Goal: Task Accomplishment & Management: Manage account settings

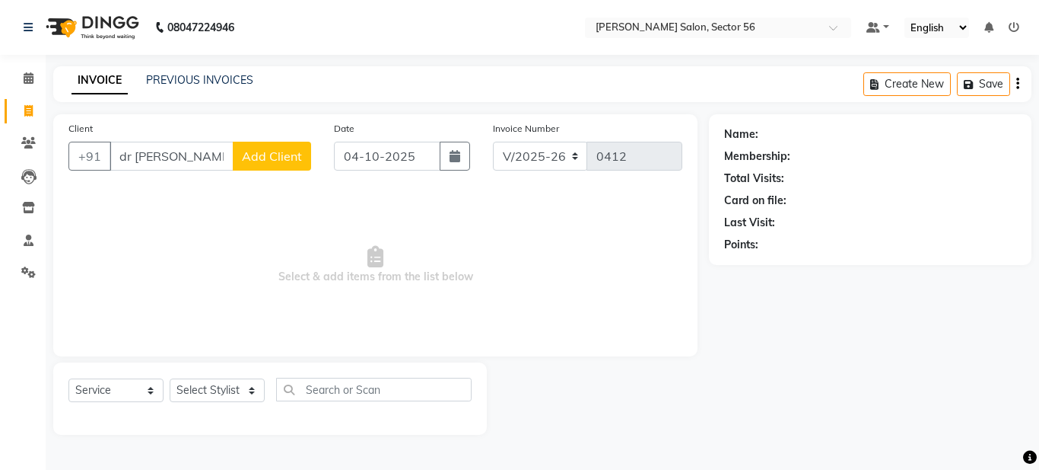
select select "9000"
select select "service"
click at [174, 154] on input "dr sand" at bounding box center [172, 156] width 124 height 29
type input "d"
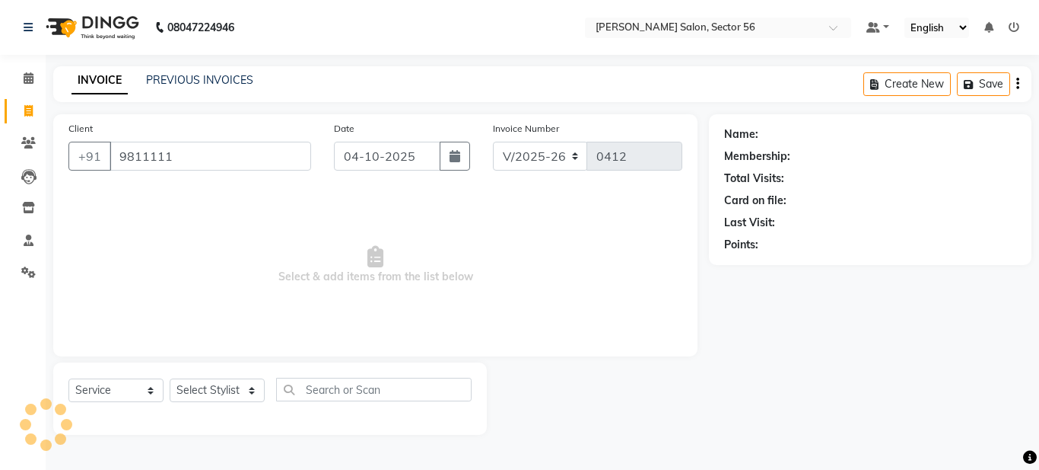
click at [163, 151] on input "9811111" at bounding box center [211, 156] width 202 height 29
click at [151, 154] on input "9811111" at bounding box center [211, 156] width 202 height 29
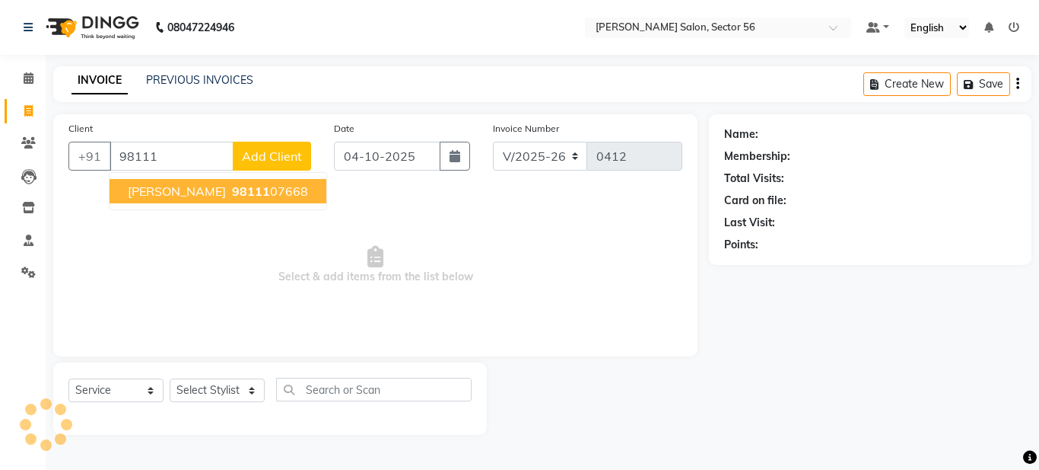
click at [199, 195] on span "Dr. Sandhya Kakkar" at bounding box center [177, 190] width 98 height 15
type input "9811107668"
click at [199, 195] on span "Select & add items from the list below" at bounding box center [375, 265] width 614 height 152
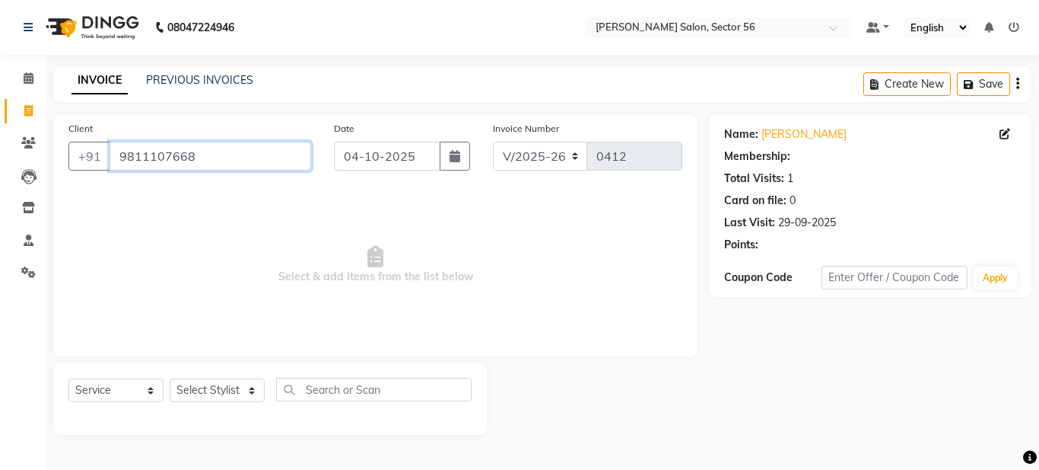
click at [197, 154] on input "9811107668" at bounding box center [211, 156] width 202 height 29
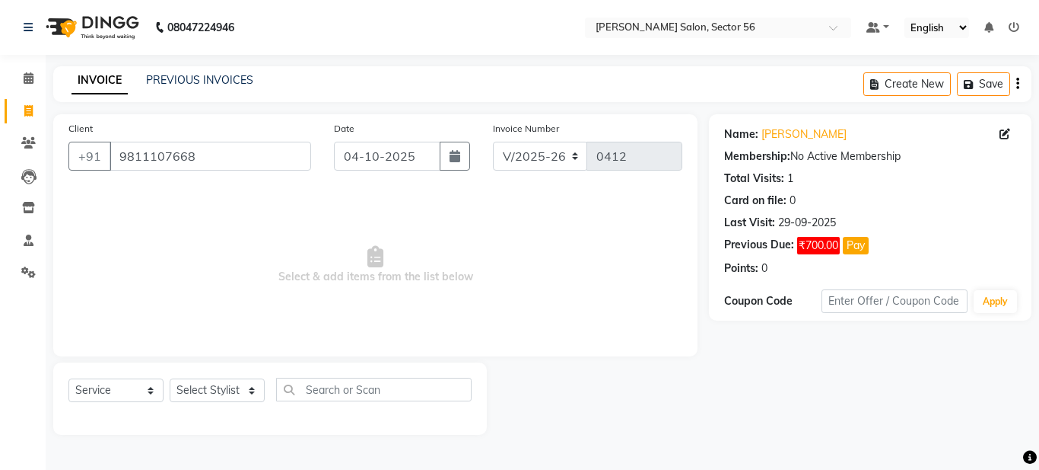
click at [854, 240] on button "Pay" at bounding box center [856, 246] width 26 height 18
click at [855, 249] on button "Pay" at bounding box center [856, 246] width 26 height 18
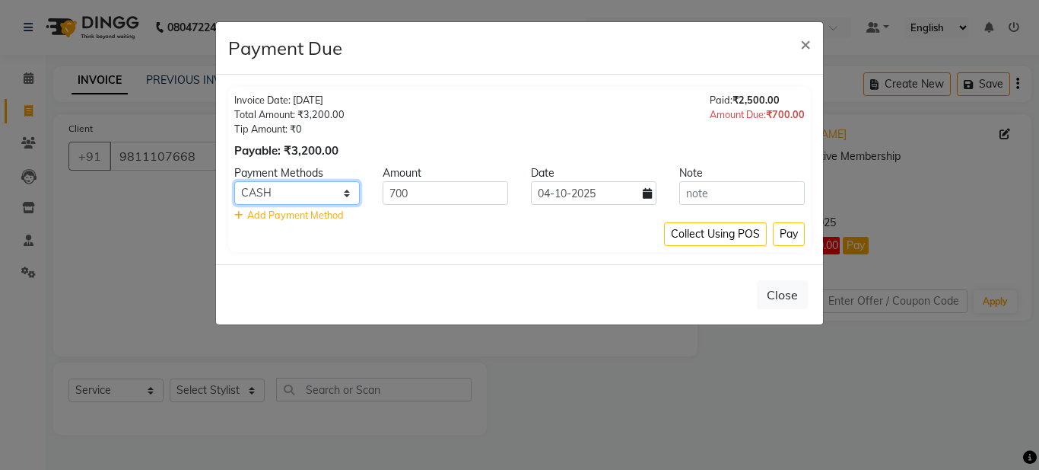
click at [344, 193] on select "CASH ONLINE UPI Axis CARD" at bounding box center [297, 193] width 126 height 24
select select "3"
click at [234, 181] on select "CASH ONLINE UPI Axis CARD" at bounding box center [297, 193] width 126 height 24
click at [791, 232] on button "Pay" at bounding box center [789, 234] width 32 height 24
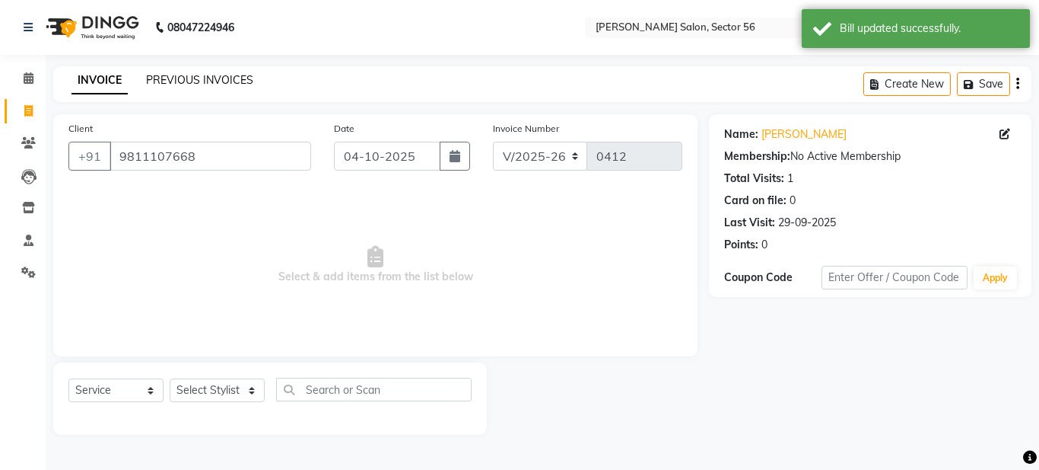
click at [174, 84] on link "PREVIOUS INVOICES" at bounding box center [199, 80] width 107 height 14
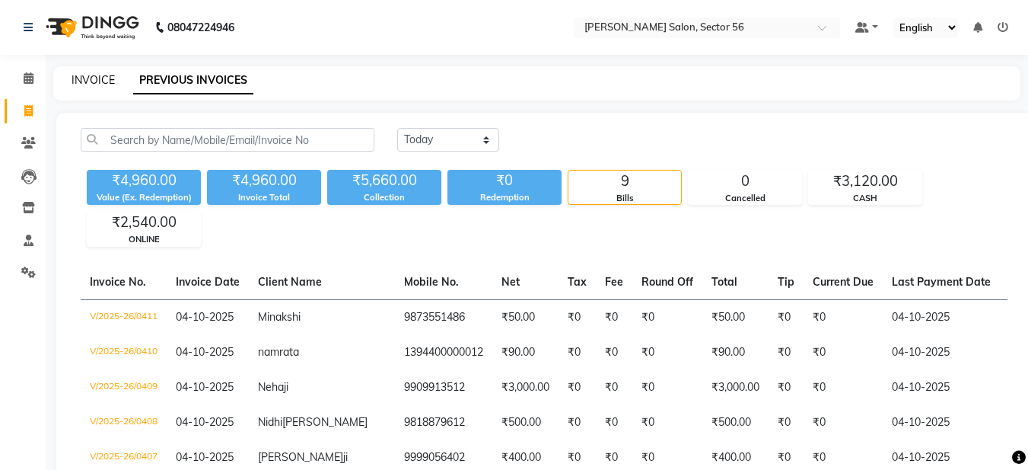
click at [97, 79] on link "INVOICE" at bounding box center [93, 80] width 43 height 14
select select "service"
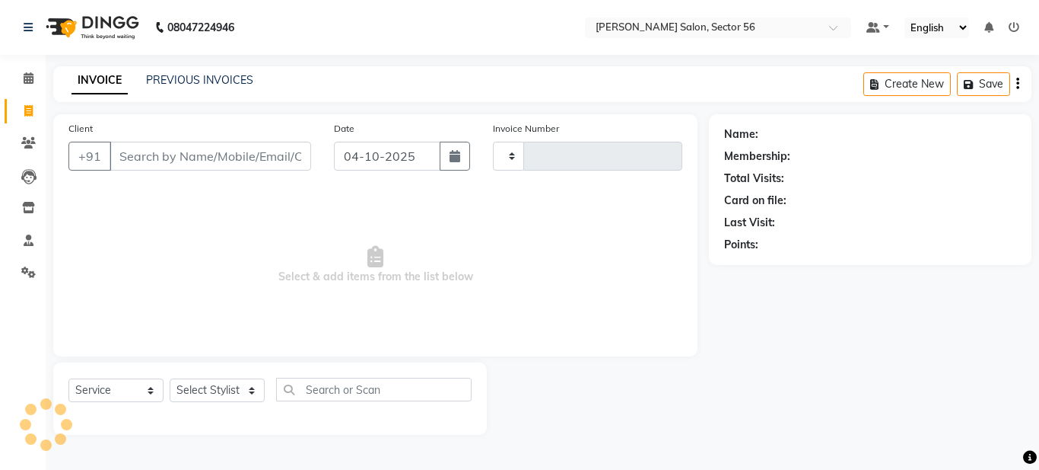
type input "0412"
select select "9000"
click at [189, 81] on link "PREVIOUS INVOICES" at bounding box center [199, 80] width 107 height 14
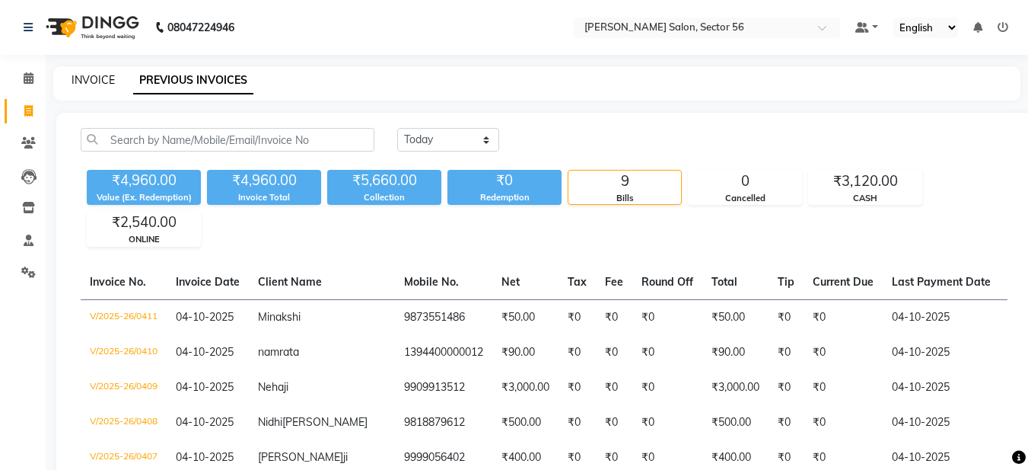
click at [106, 81] on link "INVOICE" at bounding box center [93, 80] width 43 height 14
select select "service"
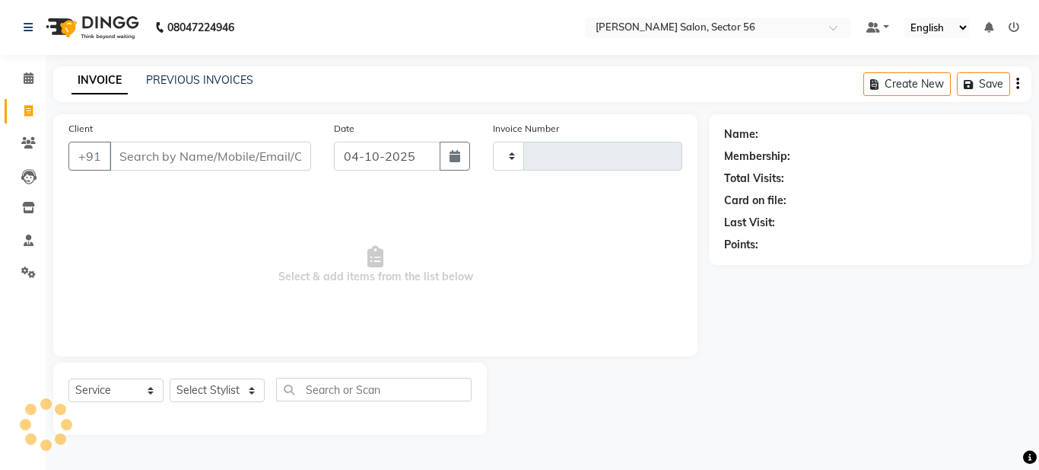
type input "0412"
select select "9000"
click at [130, 153] on input "Client" at bounding box center [211, 156] width 202 height 29
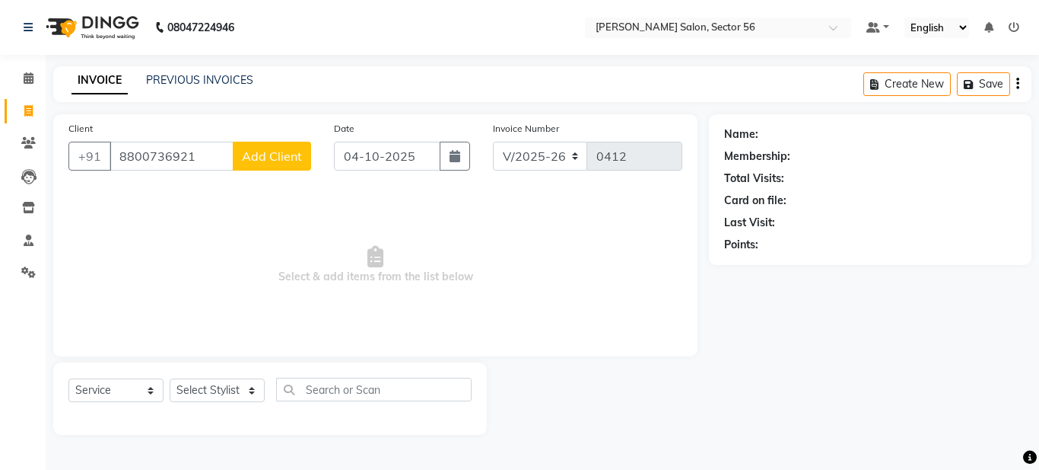
type input "8800736921"
click at [280, 155] on span "Add Client" at bounding box center [272, 155] width 60 height 15
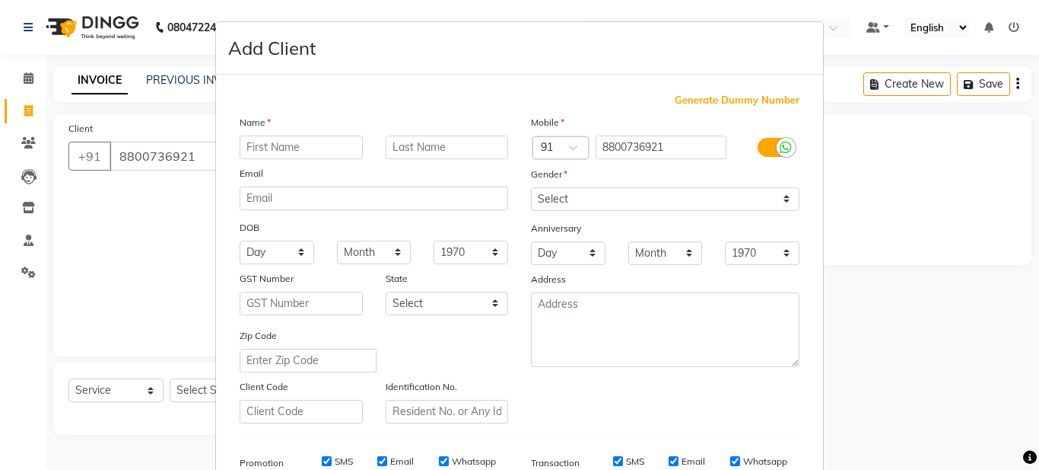
click at [256, 149] on input "text" at bounding box center [301, 147] width 123 height 24
drag, startPoint x: 256, startPoint y: 149, endPoint x: 248, endPoint y: 148, distance: 8.5
click at [248, 148] on input "manmohan" at bounding box center [301, 147] width 123 height 24
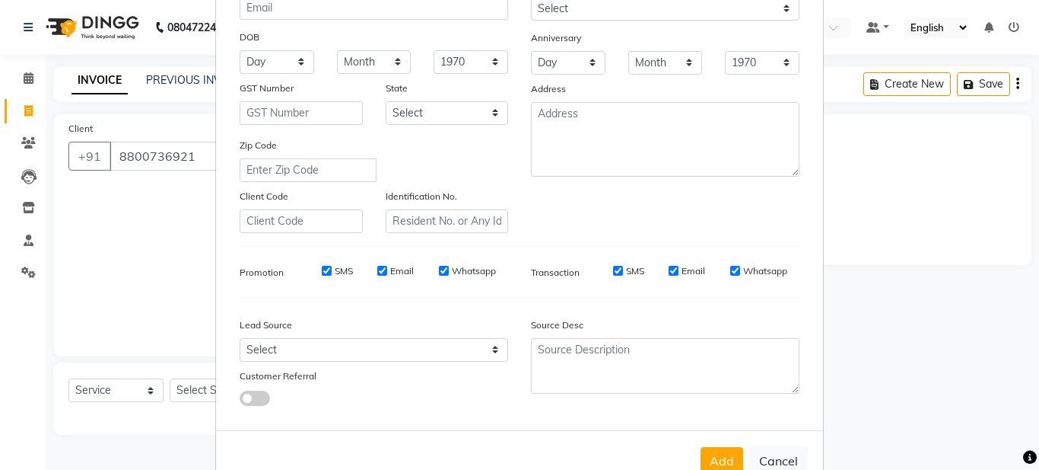
scroll to position [233, 0]
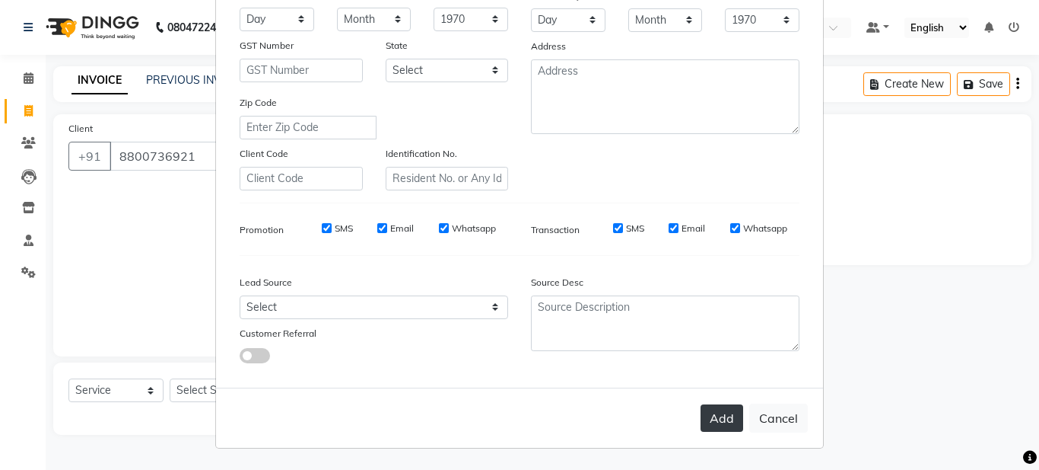
type input "Manmohan"
click at [708, 409] on button "Add" at bounding box center [722, 417] width 43 height 27
click at [717, 422] on button "Add" at bounding box center [722, 417] width 43 height 27
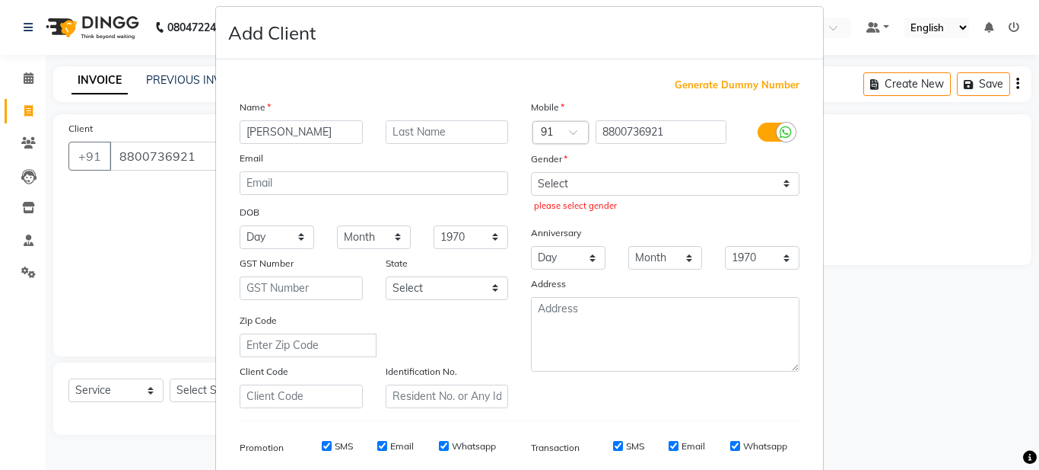
scroll to position [0, 0]
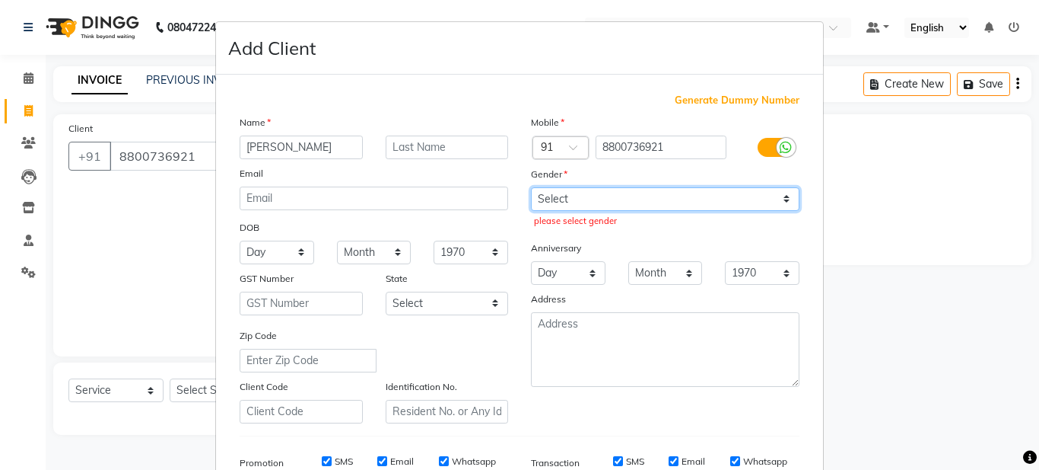
click at [666, 199] on select "Select Male Female Other Prefer Not To Say" at bounding box center [665, 199] width 269 height 24
select select "male"
click at [531, 187] on select "Select Male Female Other Prefer Not To Say" at bounding box center [665, 199] width 269 height 24
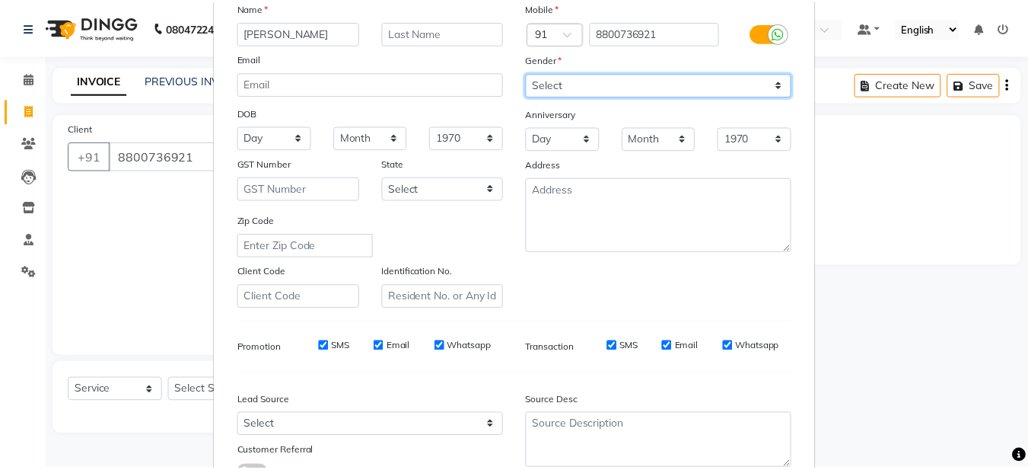
scroll to position [233, 0]
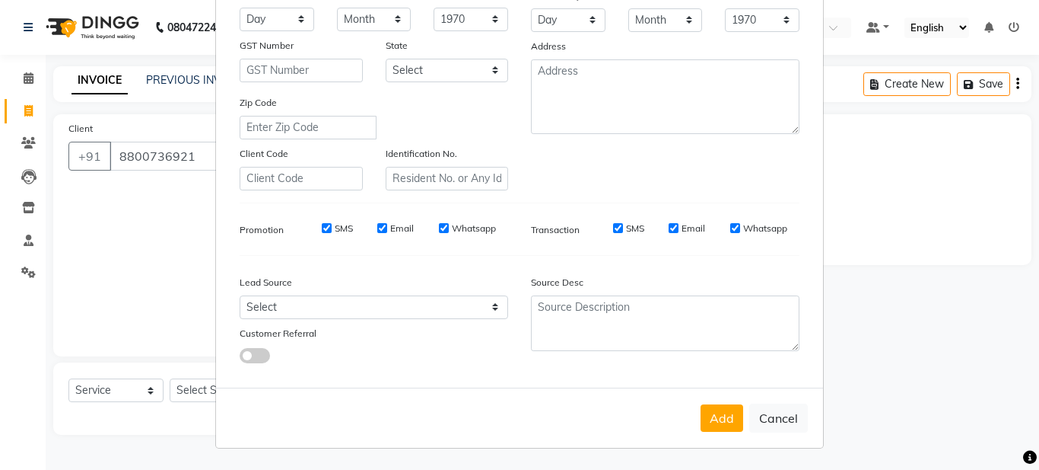
click at [705, 408] on button "Add" at bounding box center [722, 417] width 43 height 27
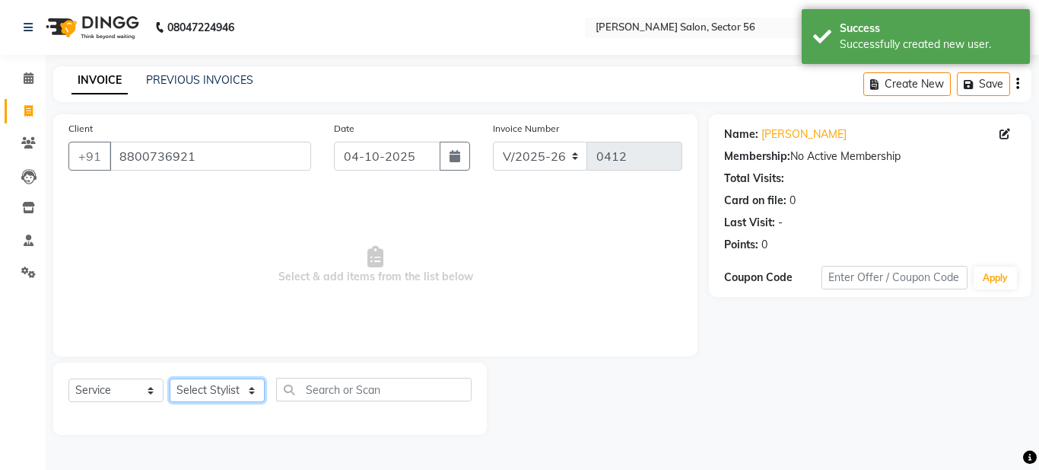
click at [177, 394] on select "Select Stylist Aadil Husain Joy Jyoty Mangal Mohamad Gulzar Neelam Pradeep Rosh…" at bounding box center [217, 390] width 95 height 24
select select "91304"
click at [170, 378] on select "Select Stylist Aadil Husain Joy Jyoty Mangal Mohamad Gulzar Neelam Pradeep Rosh…" at bounding box center [217, 390] width 95 height 24
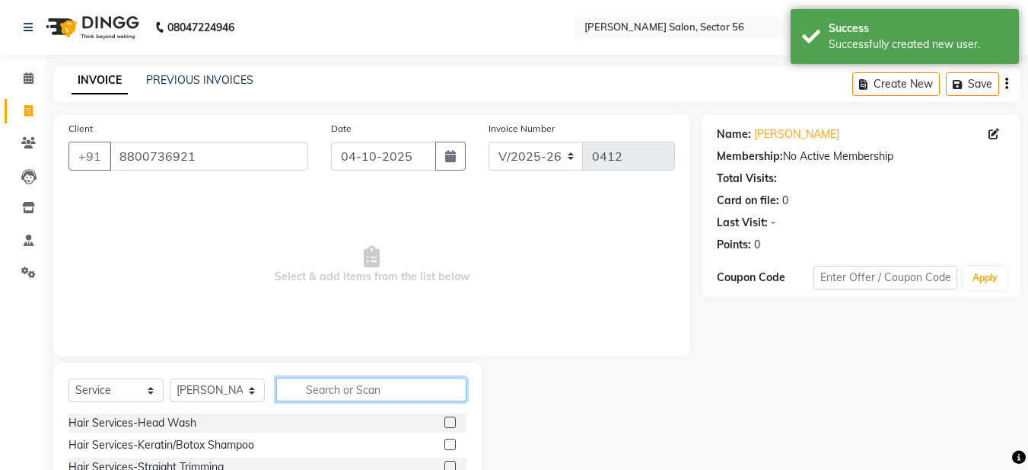
click at [349, 386] on input "text" at bounding box center [371, 389] width 190 height 24
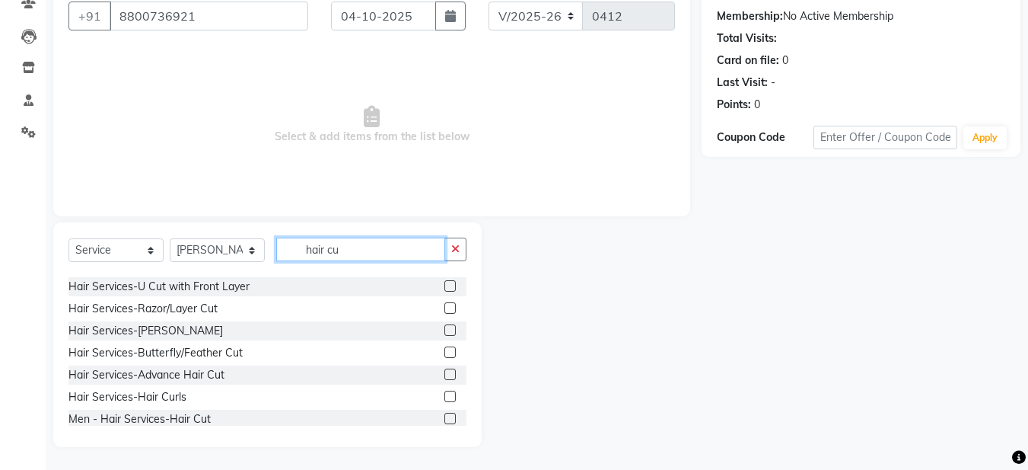
scroll to position [68, 0]
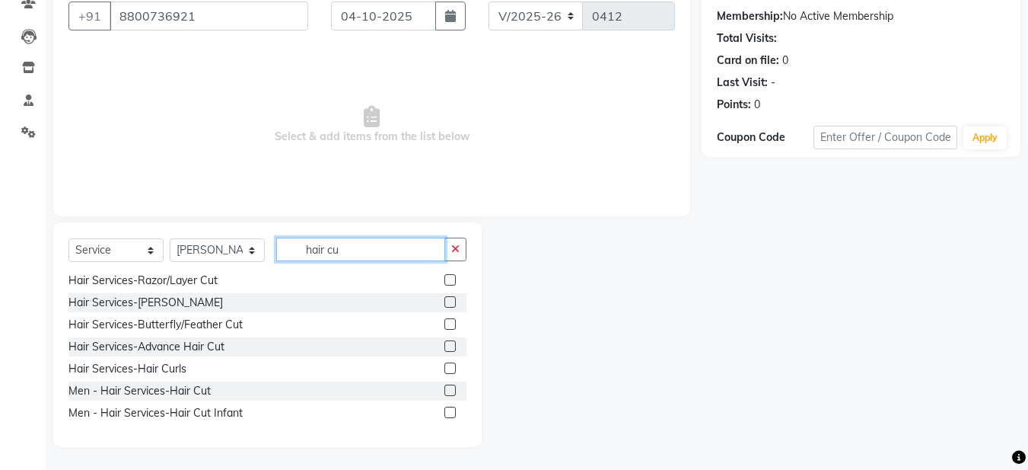
type input "hair cu"
click at [444, 387] on label at bounding box center [449, 389] width 11 height 11
click at [444, 387] on input "checkbox" at bounding box center [449, 391] width 10 height 10
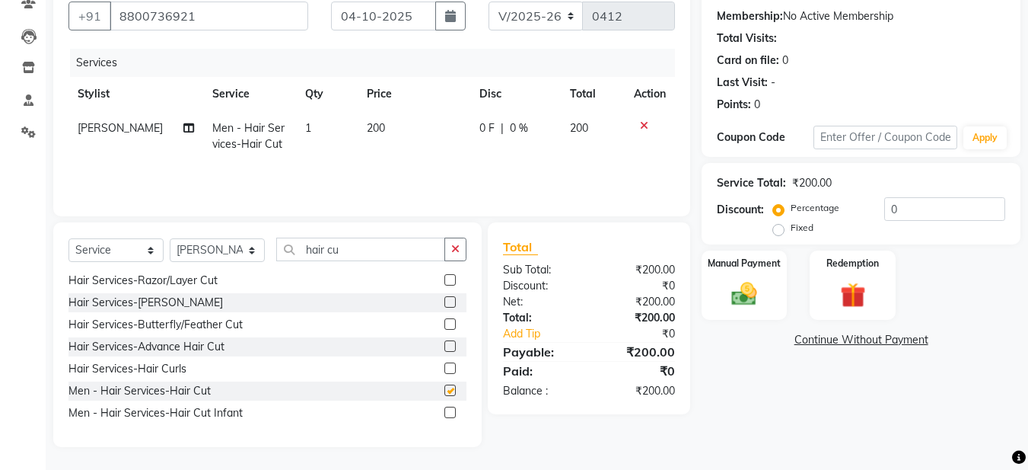
checkbox input "false"
click at [762, 298] on img at bounding box center [744, 294] width 43 height 30
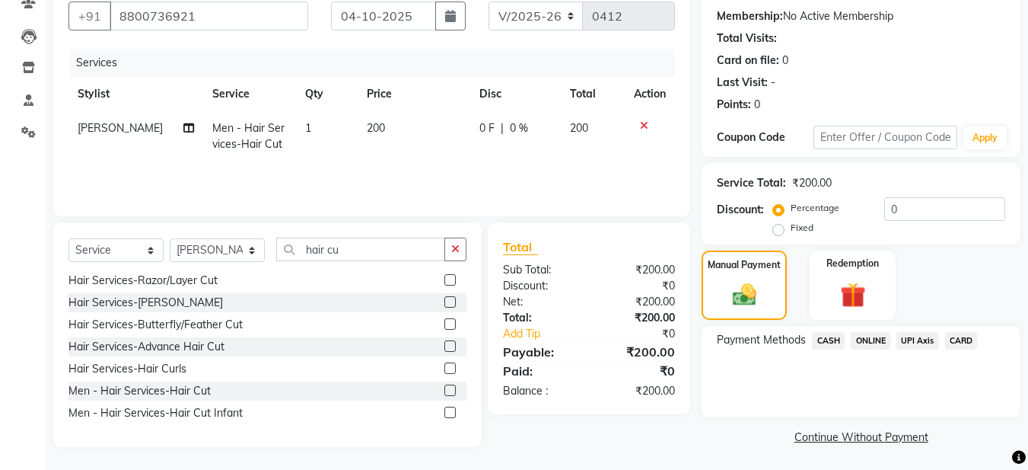
click at [871, 342] on span "ONLINE" at bounding box center [871, 341] width 40 height 18
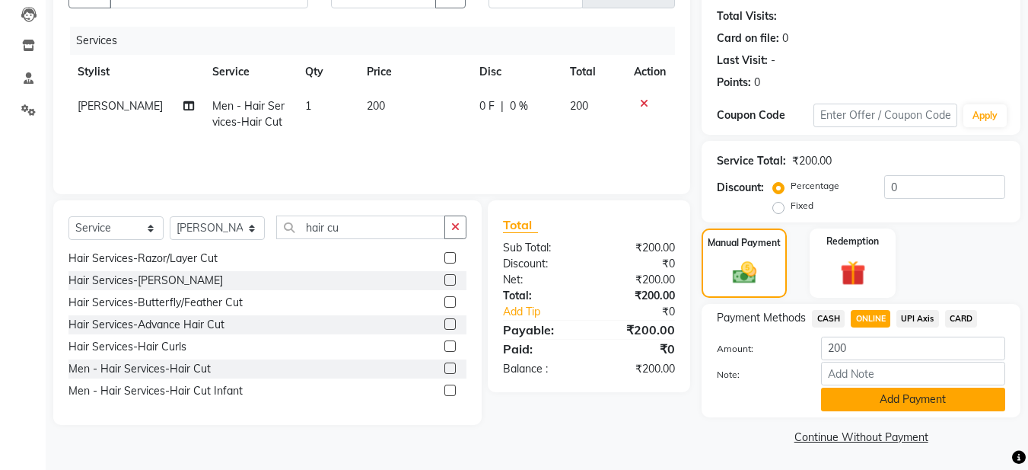
scroll to position [164, 0]
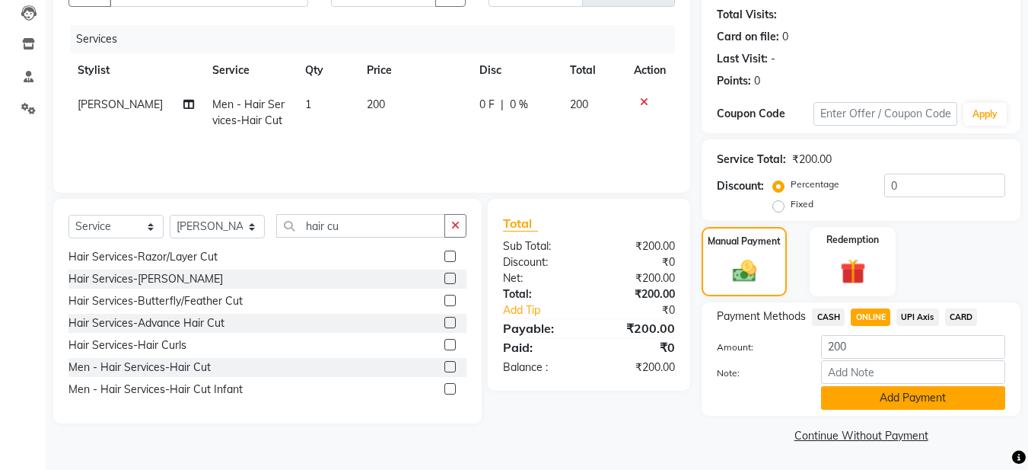
click at [879, 392] on button "Add Payment" at bounding box center [913, 398] width 184 height 24
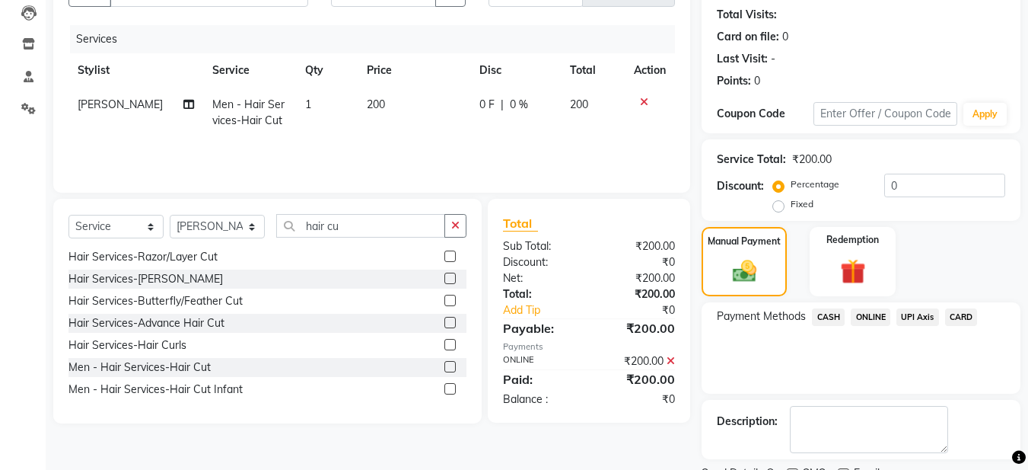
click at [884, 393] on div "Name: Manmohan Membership: No Active Membership Total Visits: Card on file: 0 L…" at bounding box center [867, 231] width 330 height 560
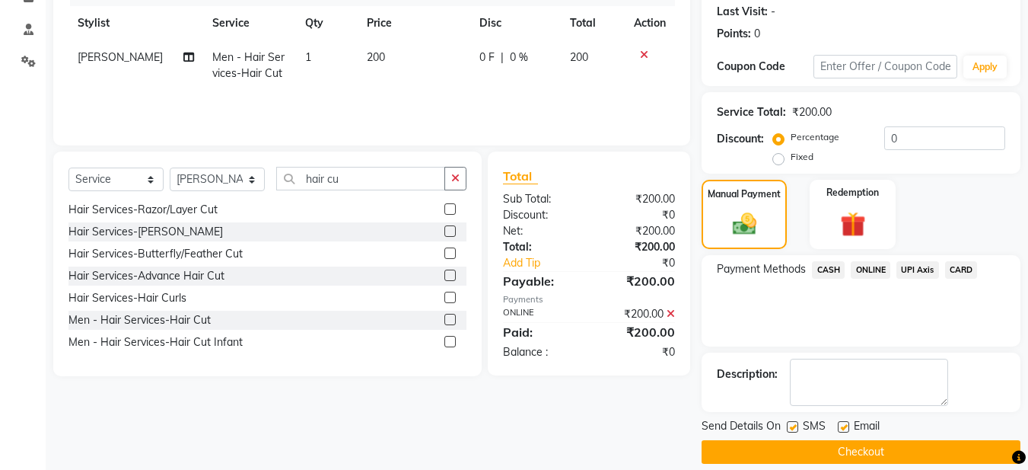
scroll to position [228, 0]
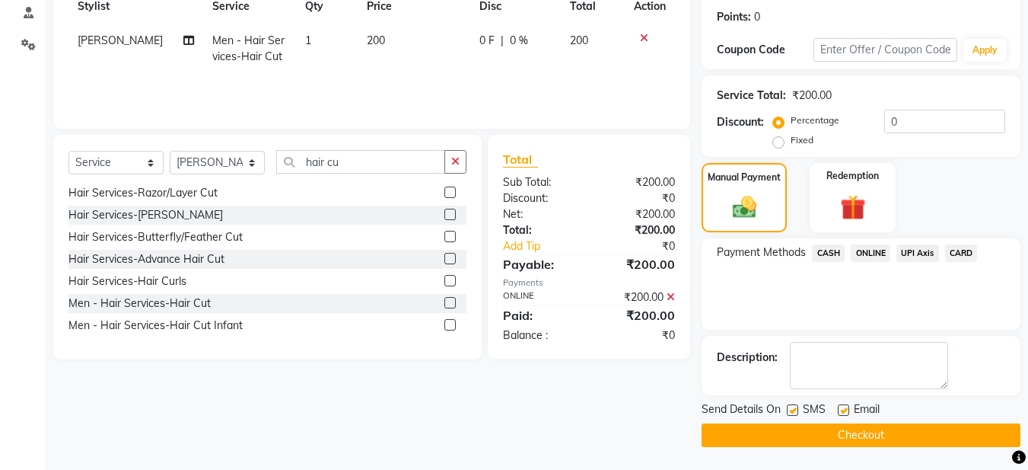
click at [845, 405] on label at bounding box center [843, 409] width 11 height 11
click at [845, 406] on input "checkbox" at bounding box center [843, 411] width 10 height 10
checkbox input "false"
click at [843, 431] on button "Checkout" at bounding box center [861, 435] width 319 height 24
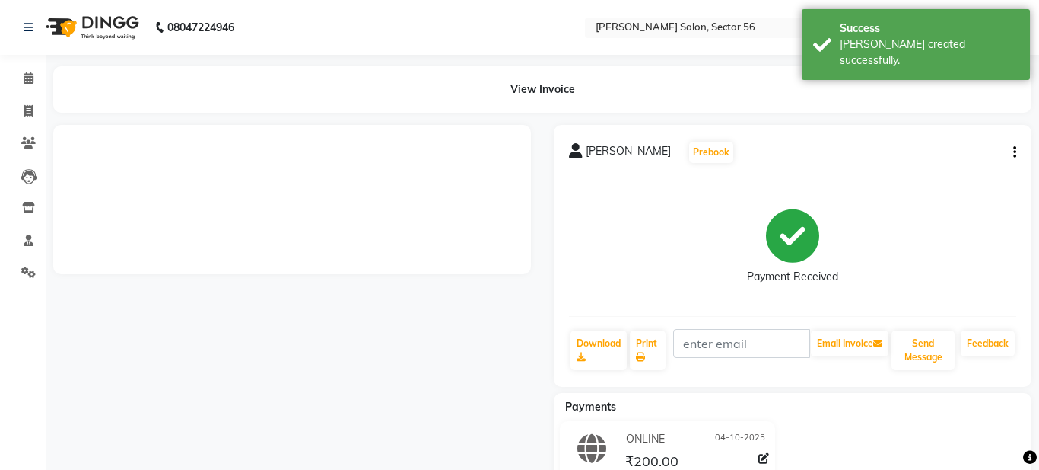
click at [898, 339] on button "Send Message" at bounding box center [923, 350] width 63 height 40
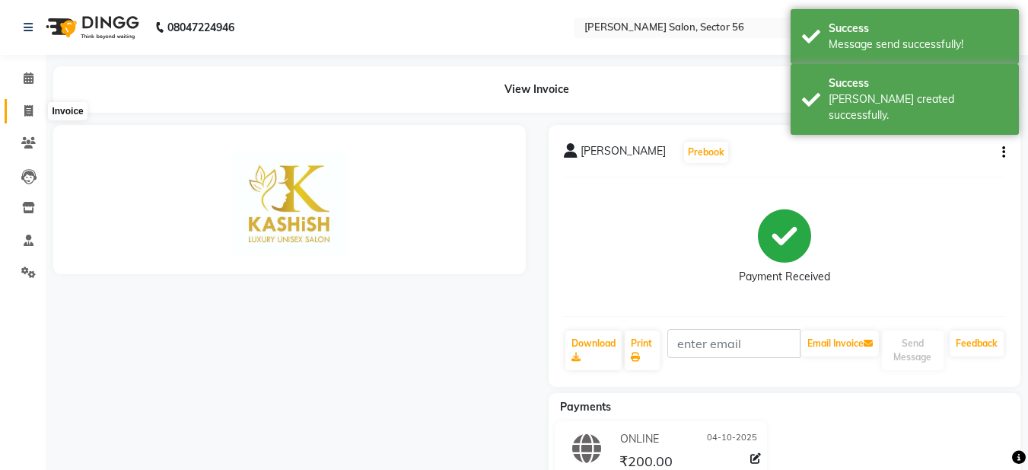
click at [24, 113] on icon at bounding box center [28, 110] width 8 height 11
select select "service"
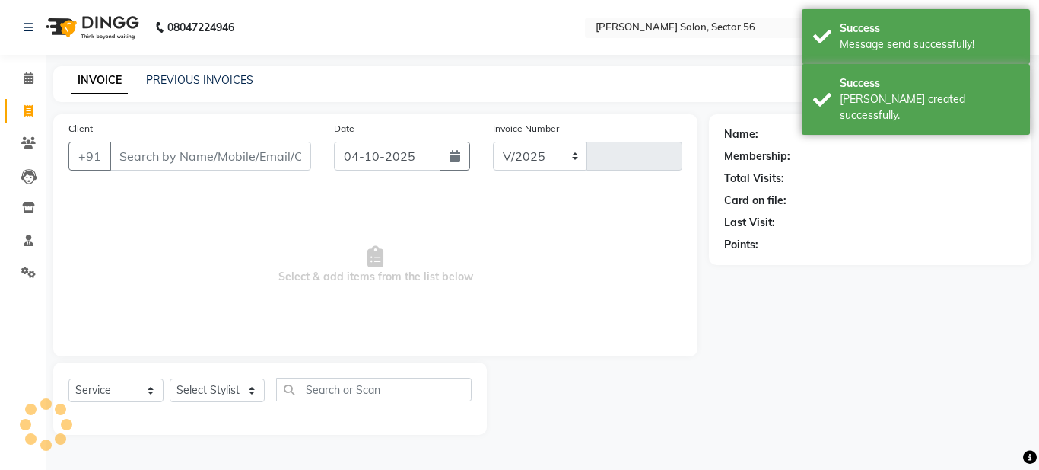
select select "9000"
type input "0413"
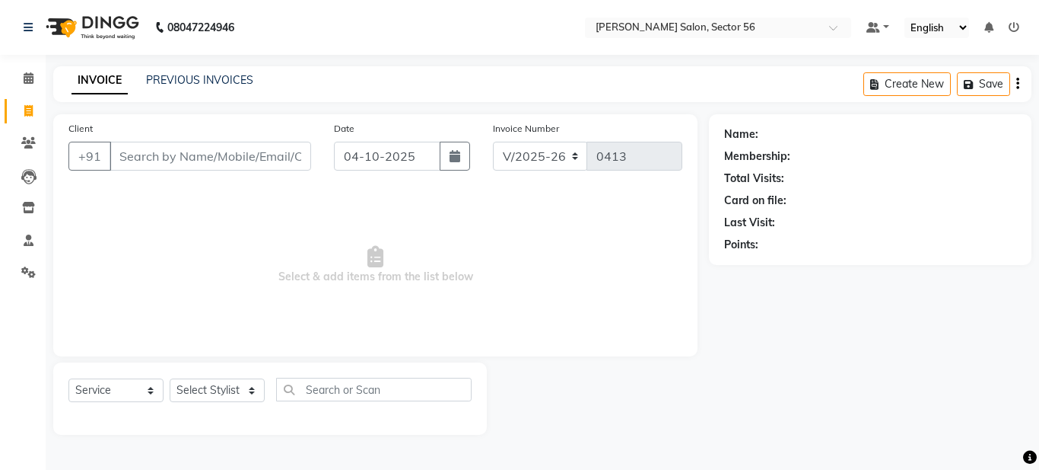
click at [958, 469] on html "08047224946 Select Location × Kashish Salon, Sector 56 Default Panel My Panel E…" at bounding box center [519, 235] width 1039 height 470
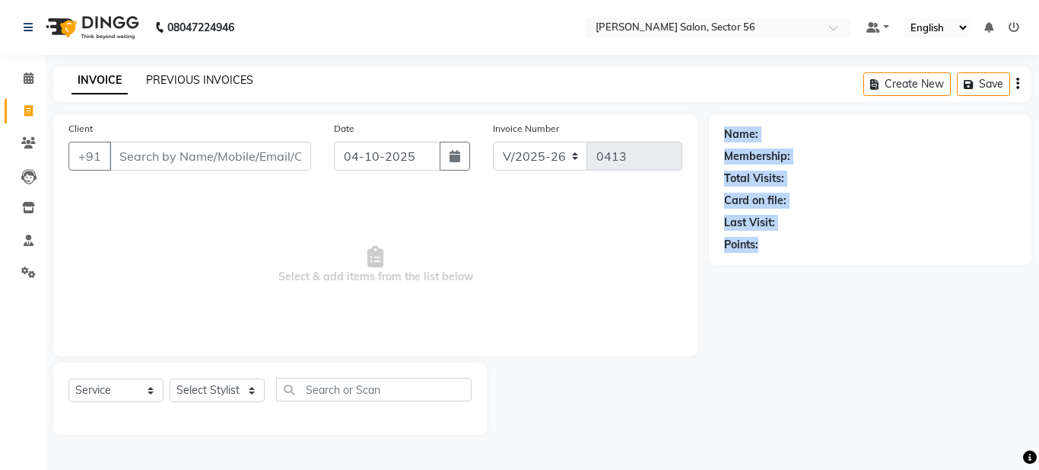
click at [183, 80] on link "PREVIOUS INVOICES" at bounding box center [199, 80] width 107 height 14
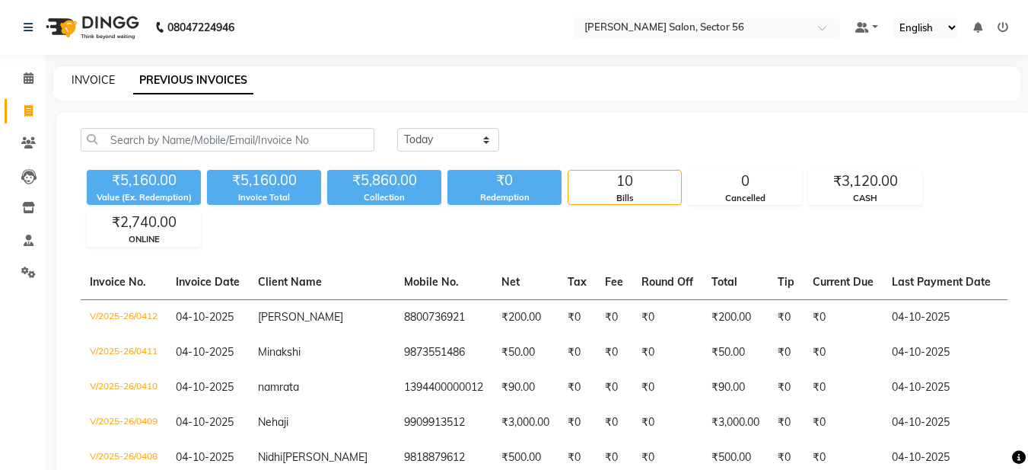
click at [105, 79] on link "INVOICE" at bounding box center [93, 80] width 43 height 14
select select "service"
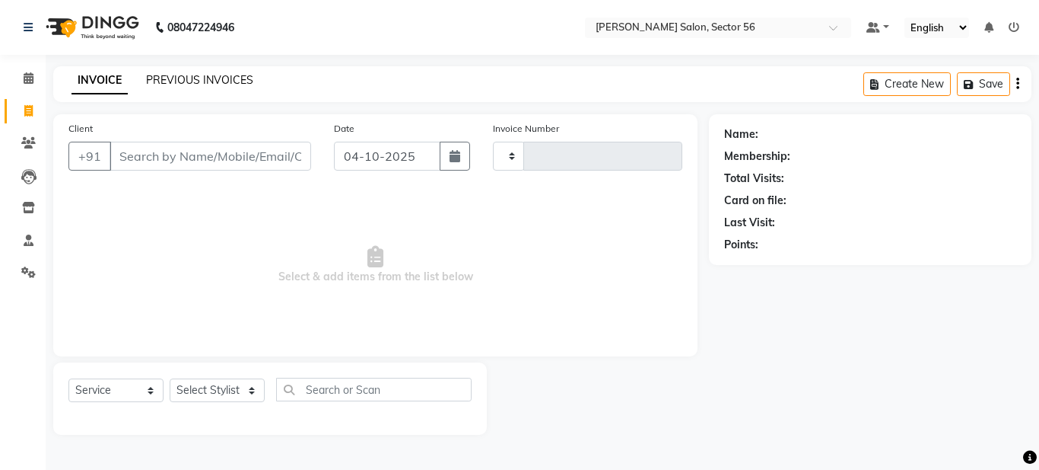
click at [221, 81] on link "PREVIOUS INVOICES" at bounding box center [199, 80] width 107 height 14
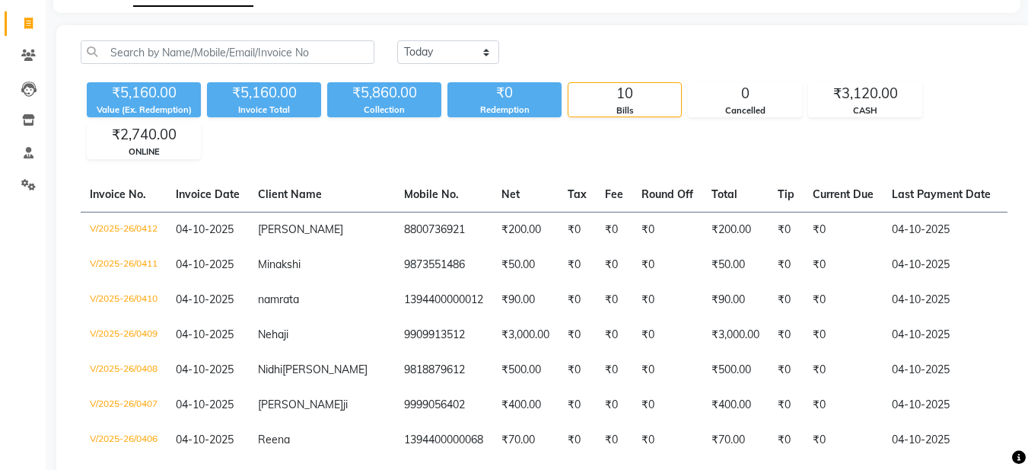
scroll to position [340, 0]
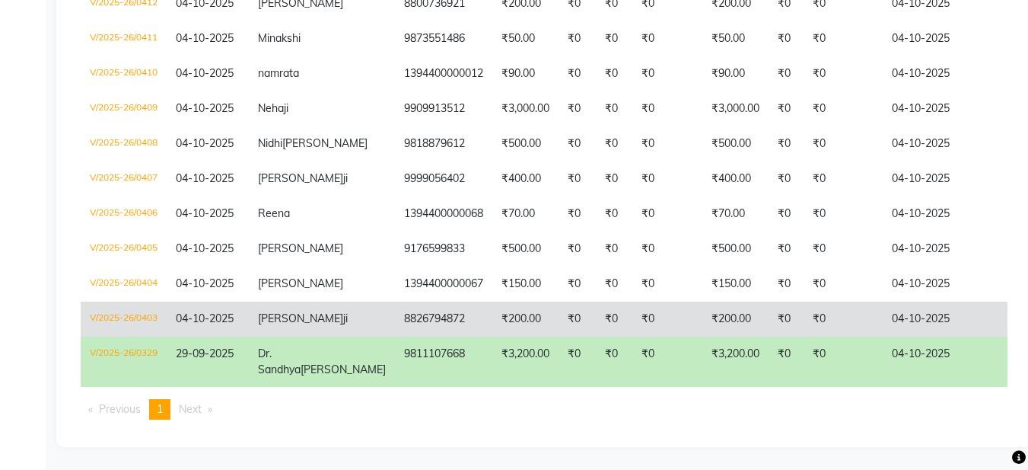
click at [492, 304] on td "₹200.00" at bounding box center [525, 318] width 66 height 35
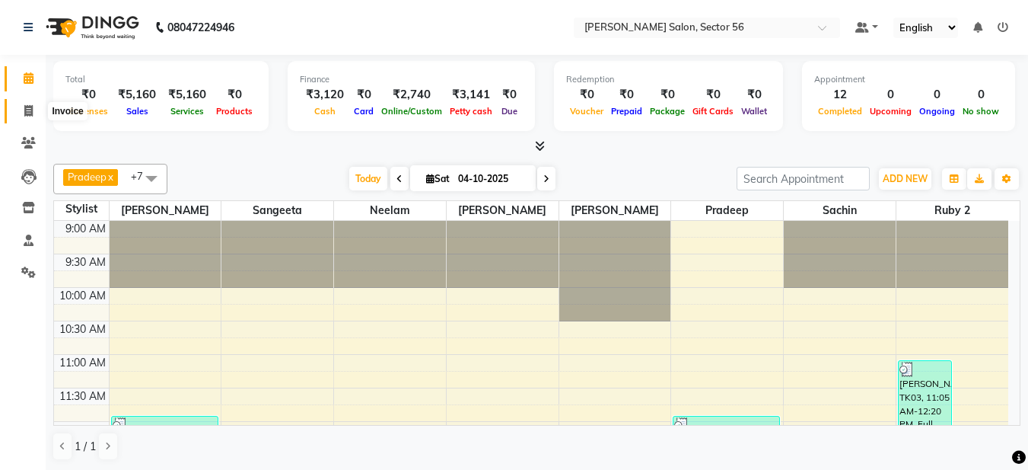
click at [28, 112] on icon at bounding box center [28, 110] width 8 height 11
select select "service"
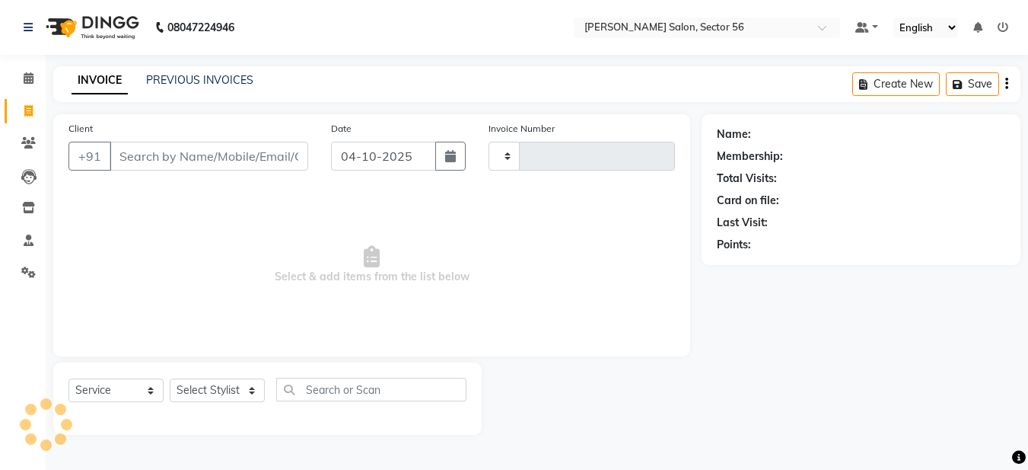
type input "0413"
select select "9000"
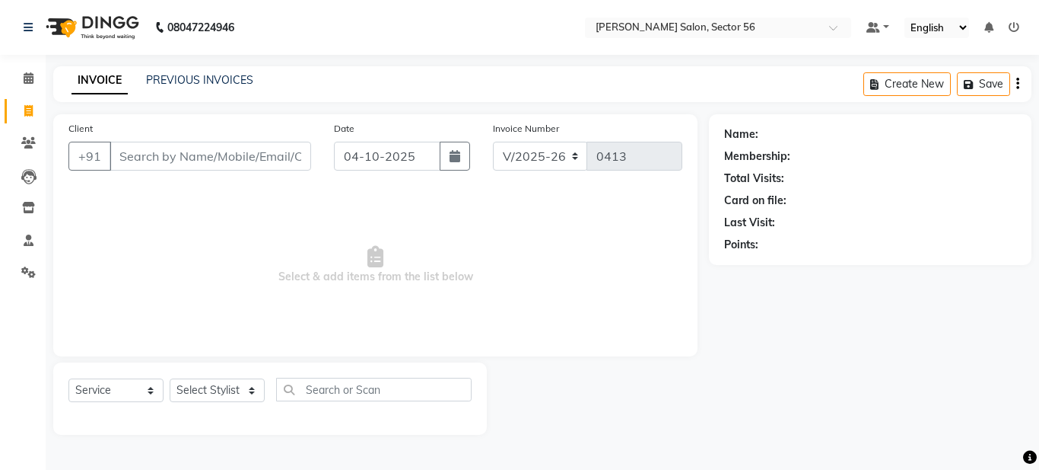
click at [131, 154] on input "Client" at bounding box center [211, 156] width 202 height 29
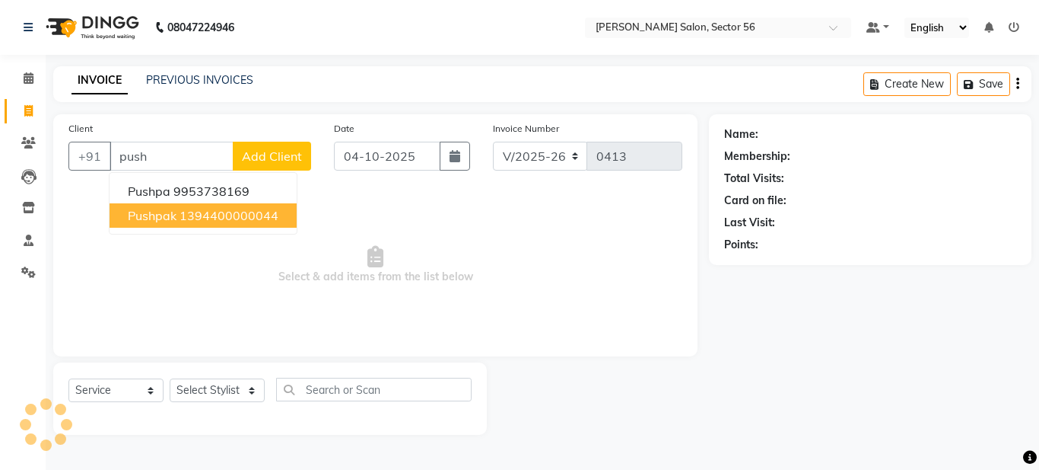
click at [189, 221] on ngb-highlight "1394400000044" at bounding box center [229, 215] width 99 height 15
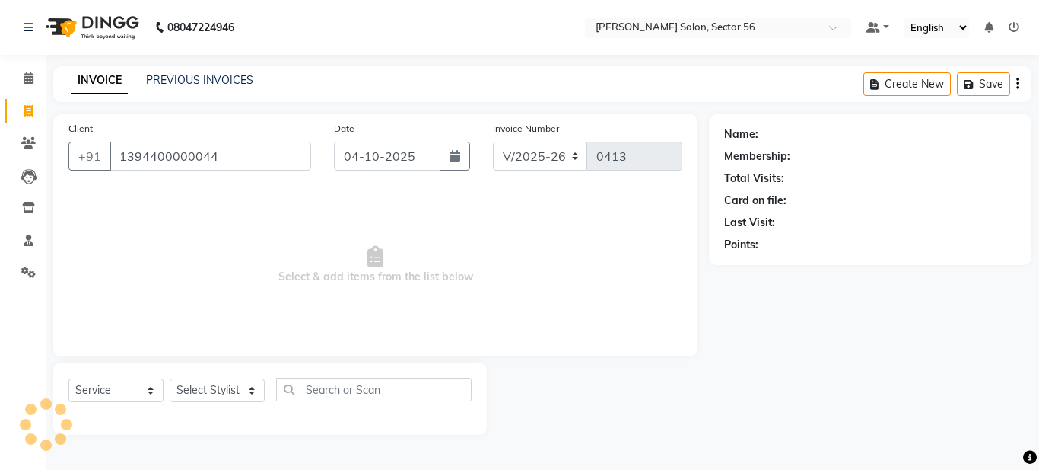
type input "1394400000044"
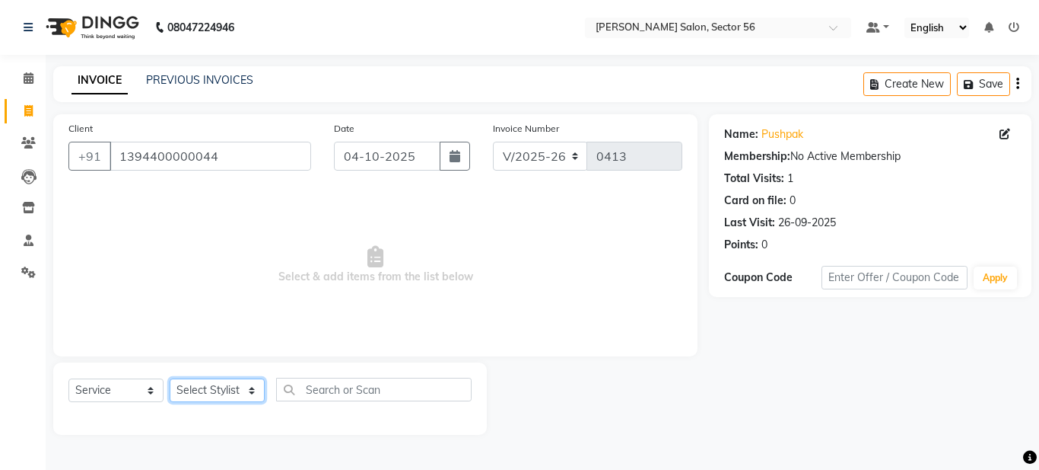
click at [256, 390] on select "Select Stylist Aadil Husain Joy Jyoty Mangal Mohamad Gulzar Neelam Pradeep Rosh…" at bounding box center [217, 390] width 95 height 24
select select "91977"
click at [170, 378] on select "Select Stylist Aadil Husain Joy Jyoty Mangal Mohamad Gulzar Neelam Pradeep Rosh…" at bounding box center [217, 390] width 95 height 24
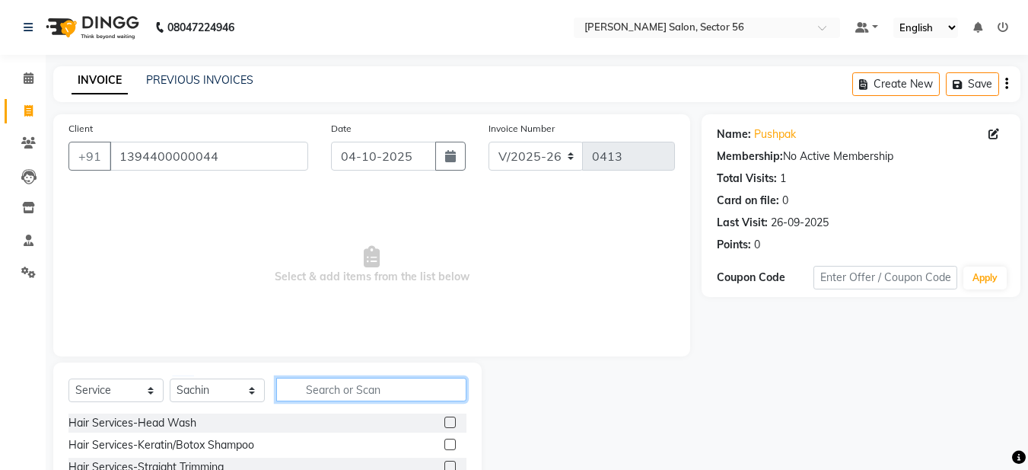
click at [321, 388] on input "text" at bounding box center [371, 389] width 190 height 24
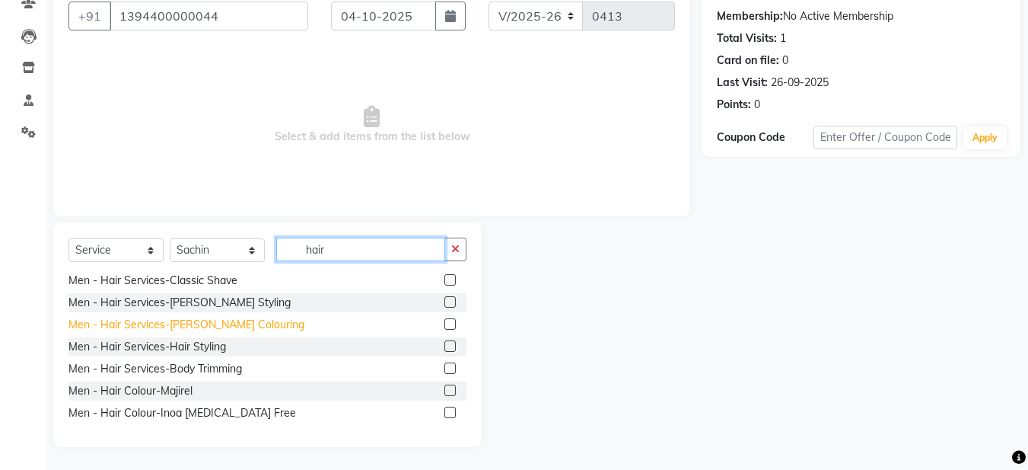
scroll to position [901, 0]
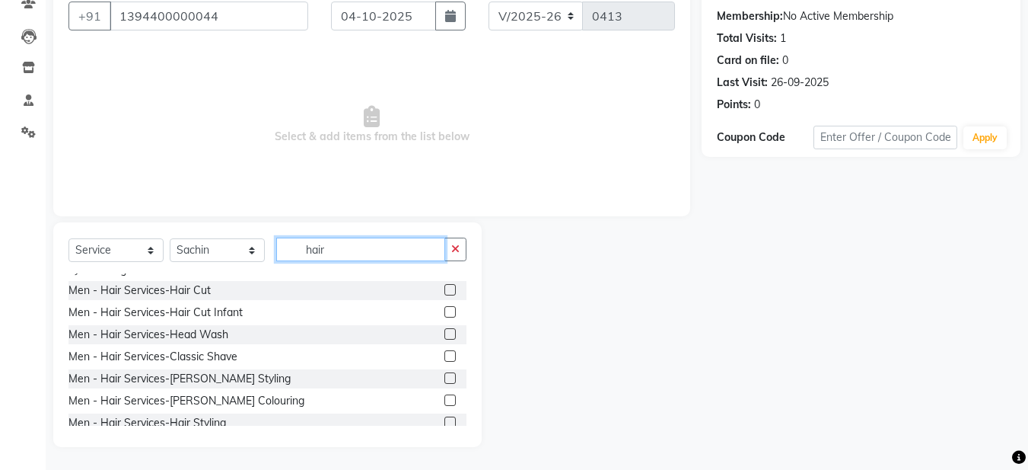
type input "hair"
click at [444, 291] on label at bounding box center [449, 289] width 11 height 11
click at [444, 291] on input "checkbox" at bounding box center [449, 290] width 10 height 10
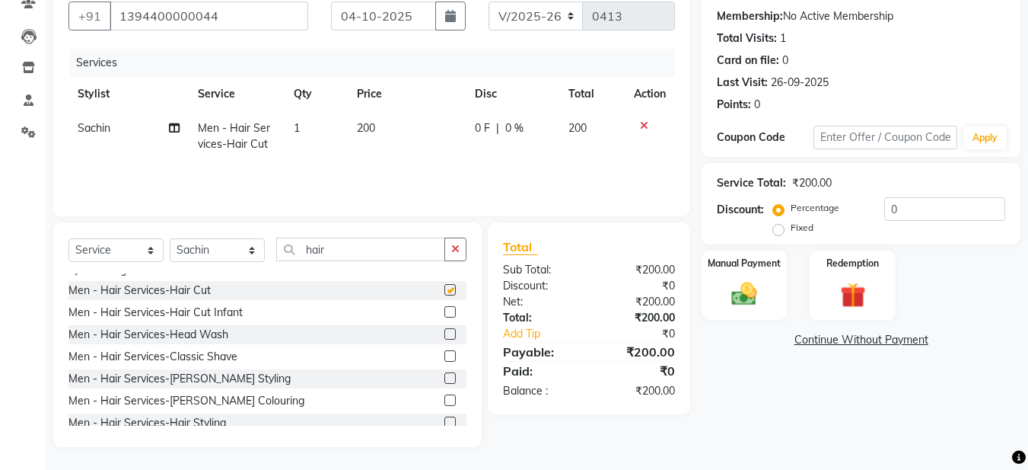
checkbox input "false"
click at [451, 252] on button "button" at bounding box center [455, 249] width 22 height 24
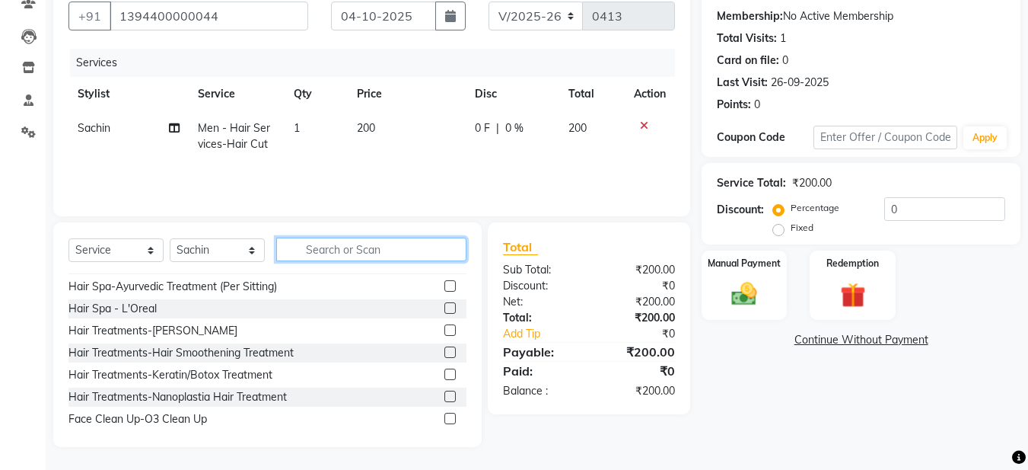
click at [366, 252] on input "text" at bounding box center [371, 249] width 190 height 24
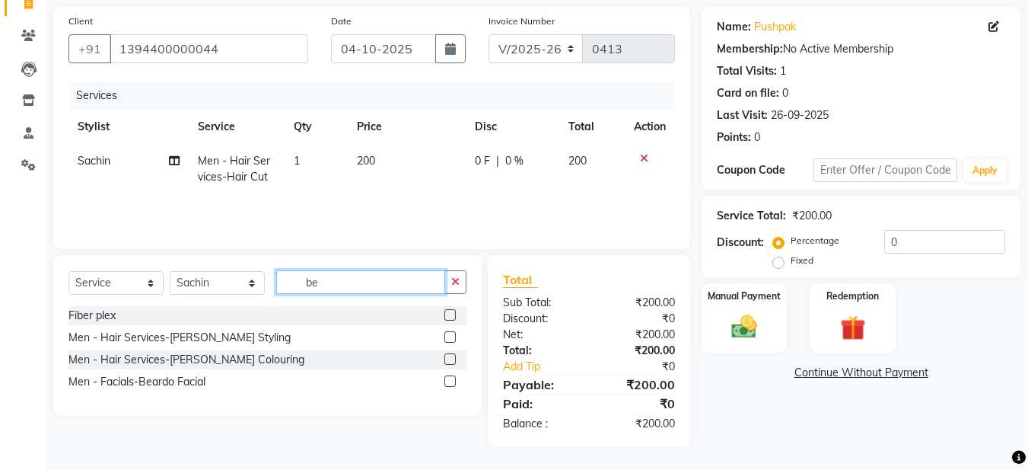
scroll to position [107, 0]
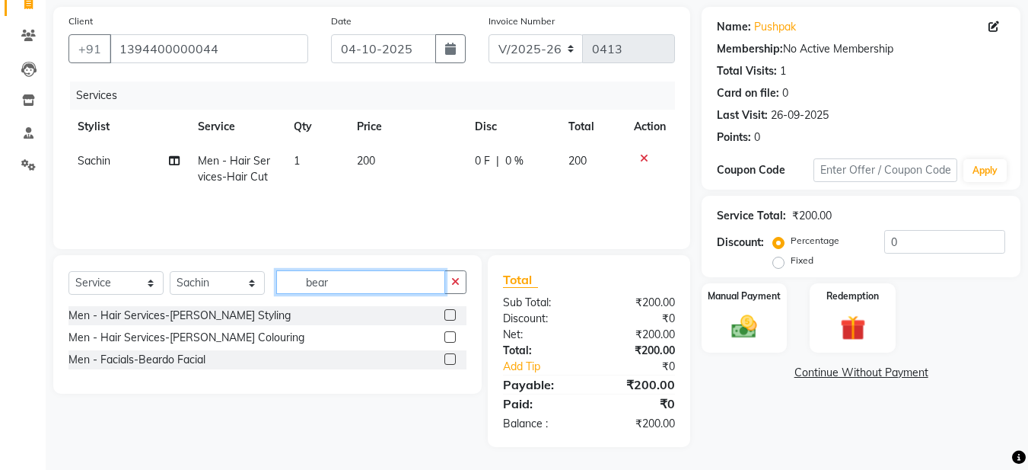
type input "bear"
click at [448, 314] on label at bounding box center [449, 314] width 11 height 11
click at [448, 314] on input "checkbox" at bounding box center [449, 315] width 10 height 10
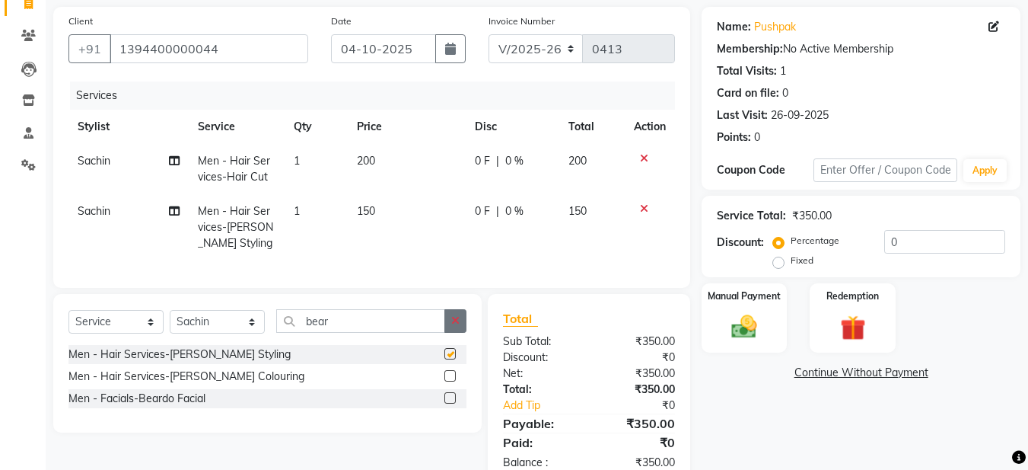
checkbox input "false"
drag, startPoint x: 460, startPoint y: 332, endPoint x: 439, endPoint y: 332, distance: 21.3
click at [459, 332] on button "button" at bounding box center [455, 321] width 22 height 24
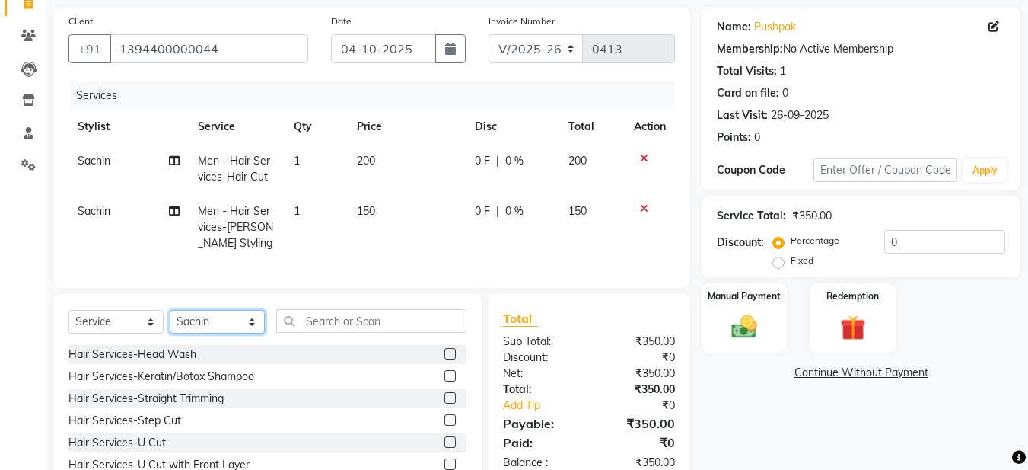
click at [247, 332] on select "Select Stylist Aadil Husain Joy Jyoty Mangal Mohamad Gulzar Neelam Pradeep Rosh…" at bounding box center [217, 322] width 95 height 24
select select "91308"
click at [170, 321] on select "Select Stylist Aadil Husain Joy Jyoty Mangal Mohamad Gulzar Neelam Pradeep Rosh…" at bounding box center [217, 322] width 95 height 24
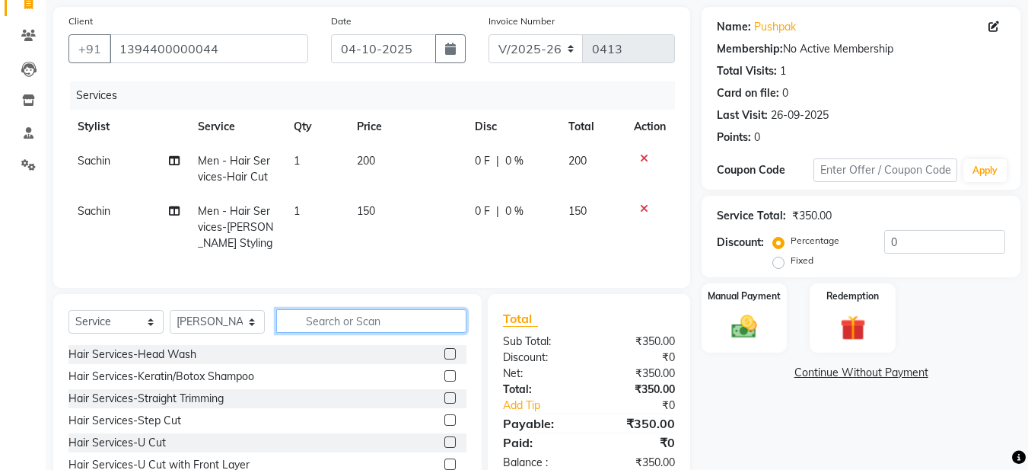
click at [326, 327] on input "text" at bounding box center [371, 321] width 190 height 24
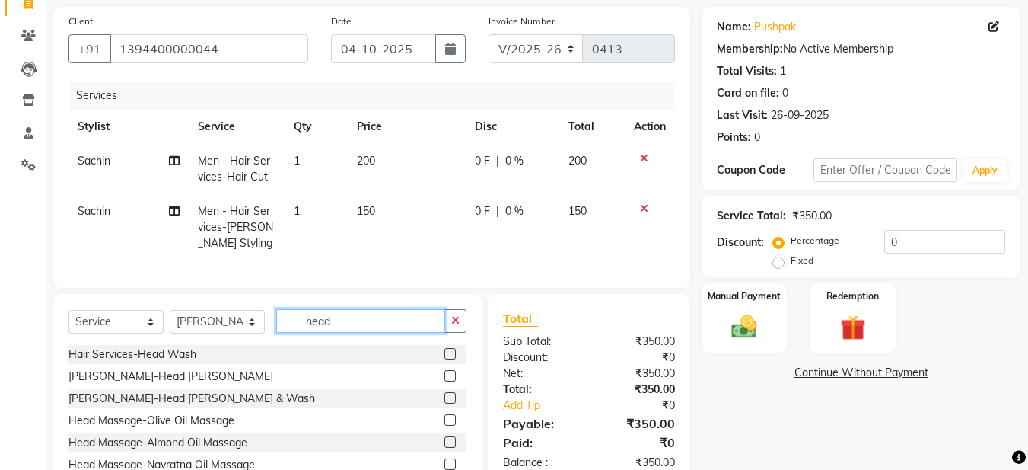
click at [329, 333] on input "head" at bounding box center [360, 321] width 169 height 24
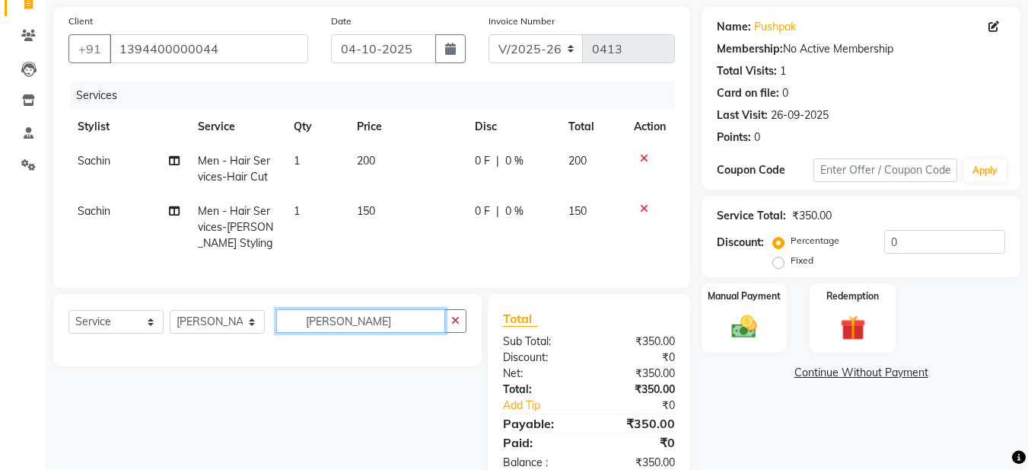
click at [406, 333] on input "headD" at bounding box center [360, 321] width 169 height 24
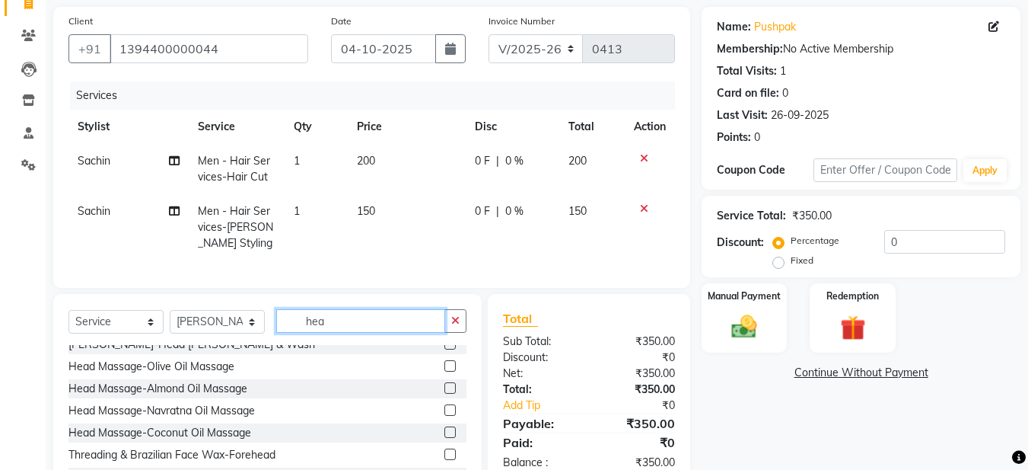
scroll to position [76, 0]
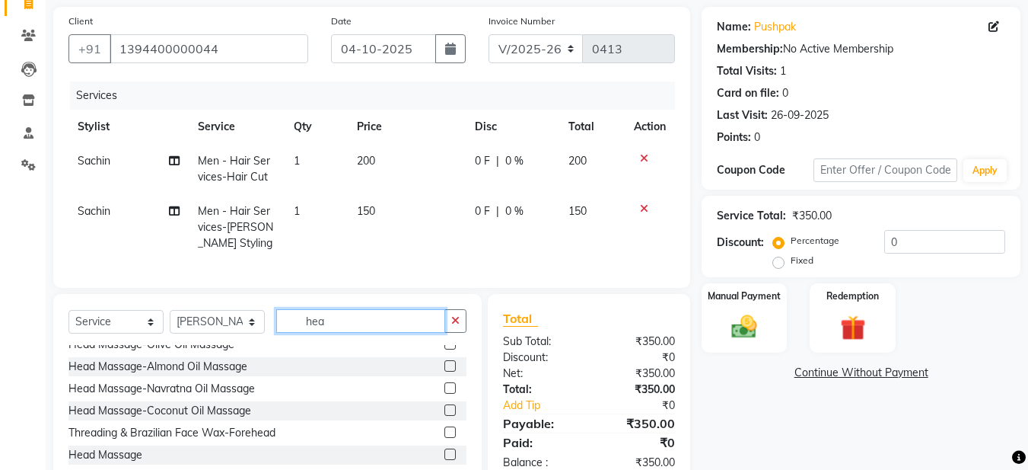
type input "hea"
click at [444, 415] on label at bounding box center [449, 409] width 11 height 11
click at [444, 415] on input "checkbox" at bounding box center [449, 411] width 10 height 10
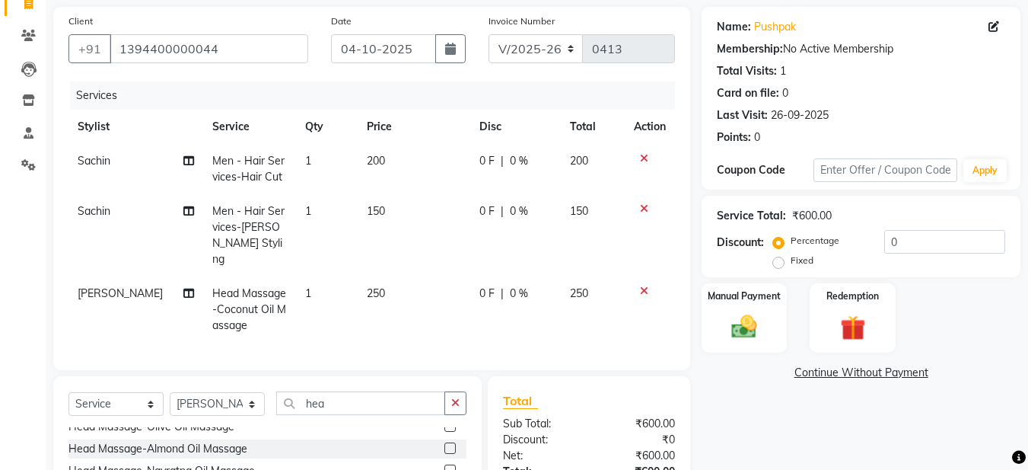
checkbox input "false"
click at [738, 338] on img at bounding box center [744, 326] width 43 height 30
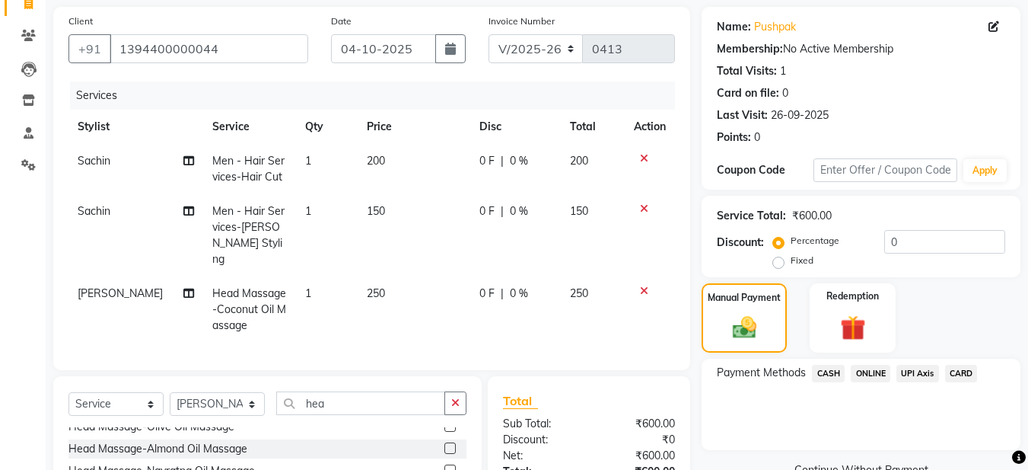
click at [875, 379] on span "ONLINE" at bounding box center [871, 374] width 40 height 18
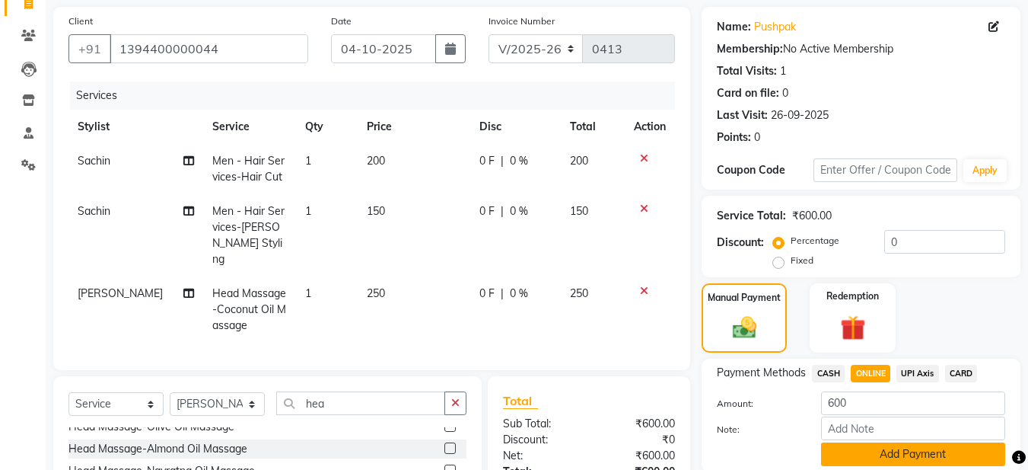
click at [897, 457] on button "Add Payment" at bounding box center [913, 454] width 184 height 24
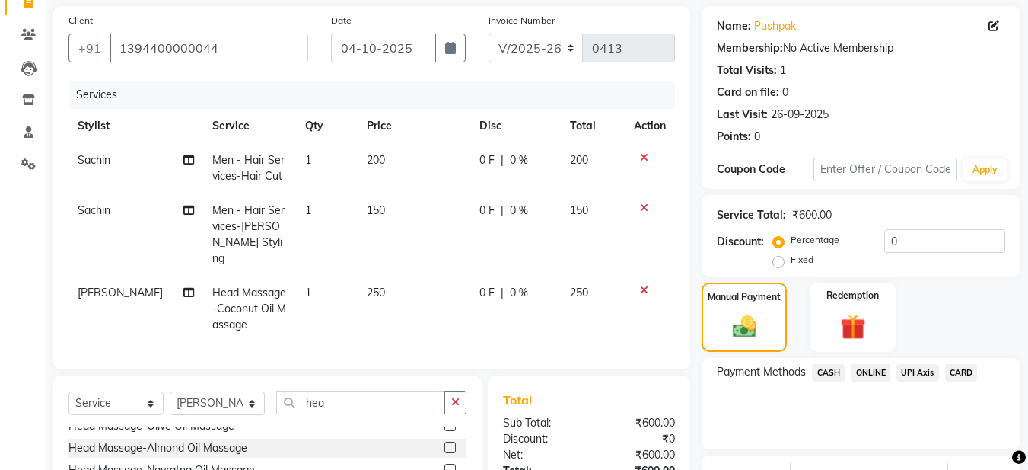
scroll to position [256, 0]
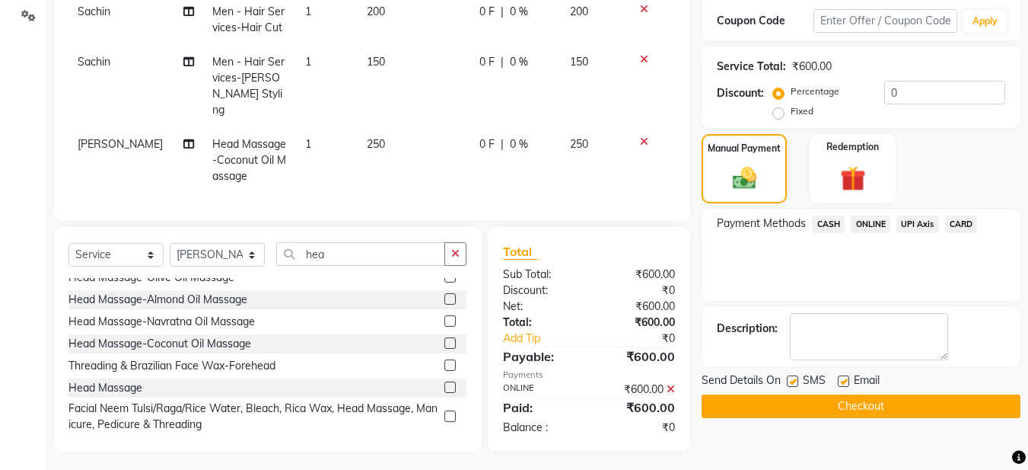
click at [845, 383] on label at bounding box center [843, 380] width 11 height 11
click at [845, 383] on input "checkbox" at bounding box center [843, 382] width 10 height 10
checkbox input "false"
click at [851, 406] on button "Checkout" at bounding box center [861, 406] width 319 height 24
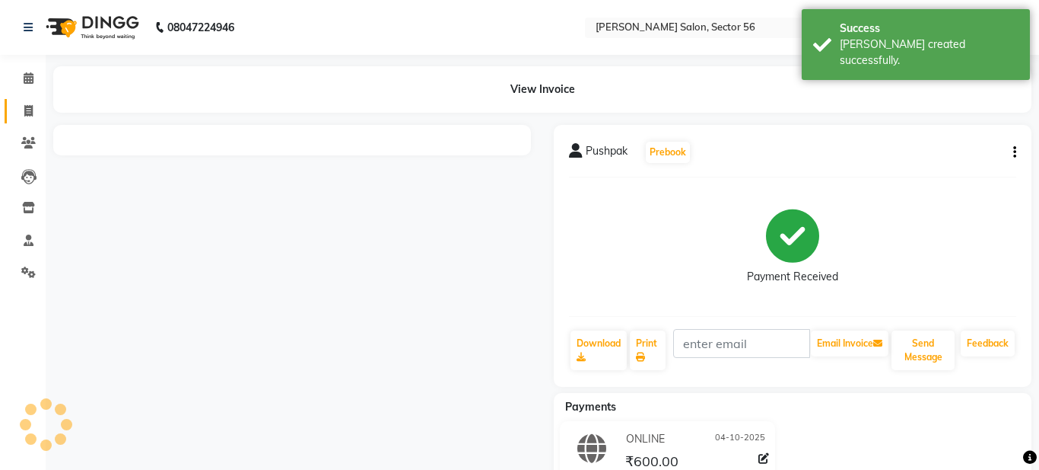
click at [24, 108] on icon at bounding box center [28, 110] width 8 height 11
select select "service"
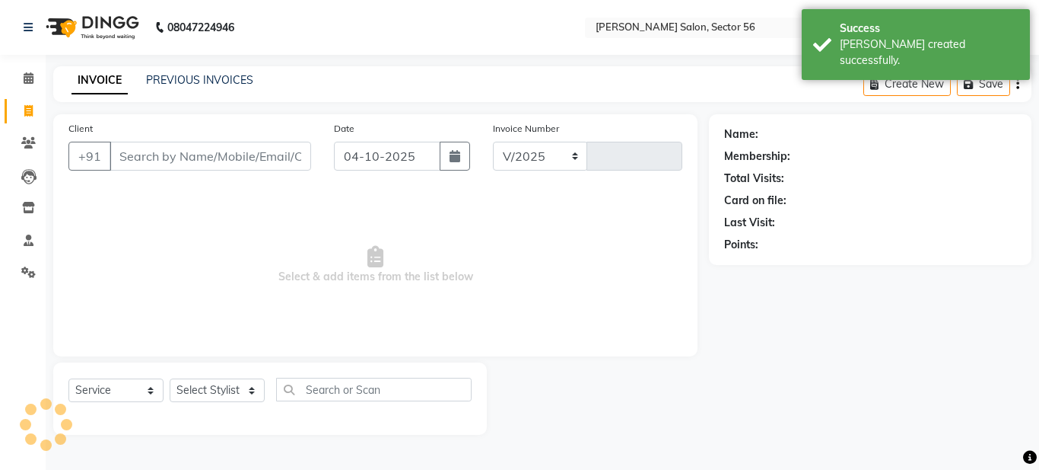
select select "9000"
type input "0414"
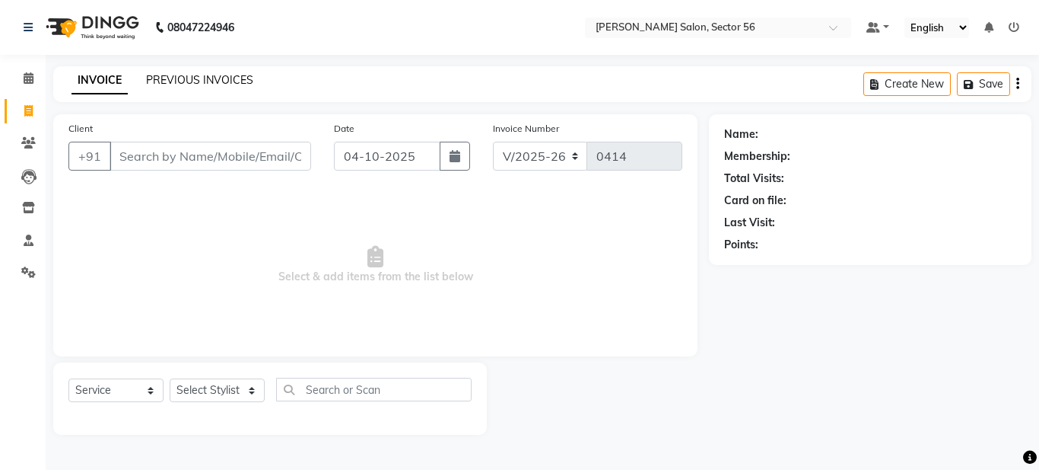
click at [169, 80] on link "PREVIOUS INVOICES" at bounding box center [199, 80] width 107 height 14
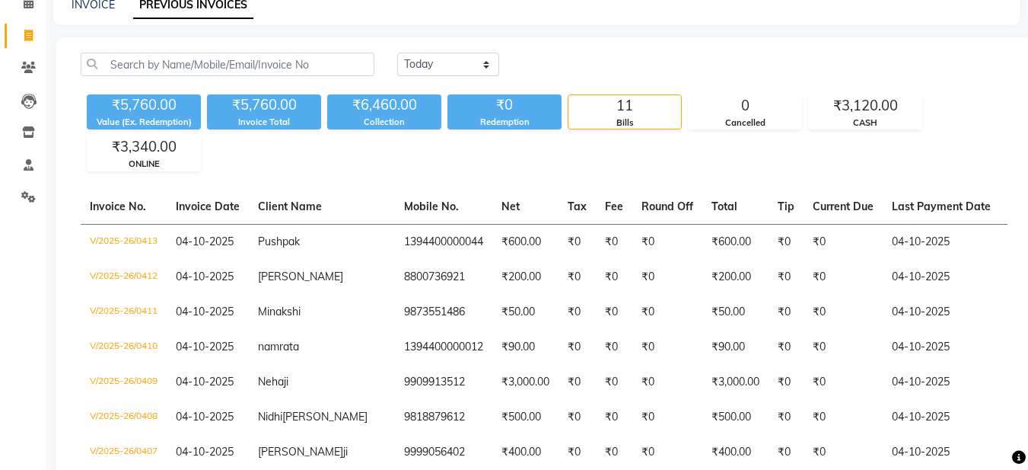
scroll to position [74, 0]
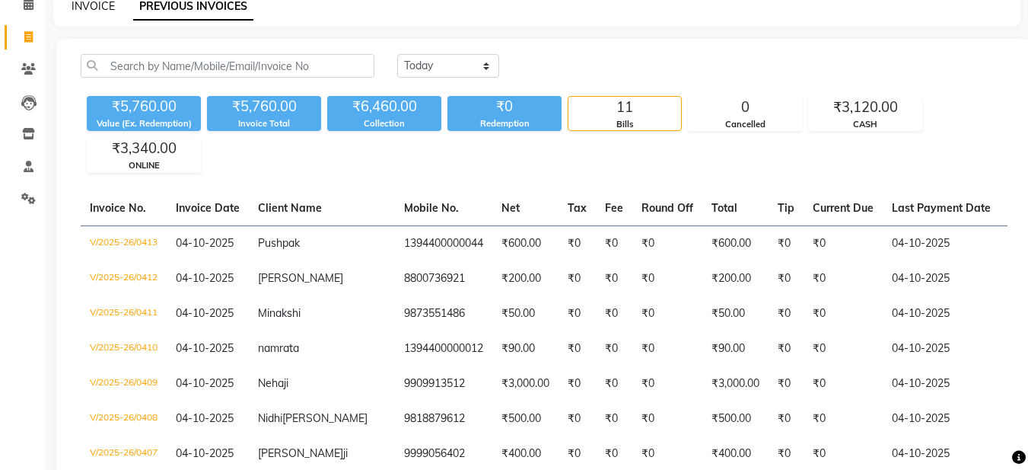
click at [103, 9] on link "INVOICE" at bounding box center [93, 6] width 43 height 14
select select "service"
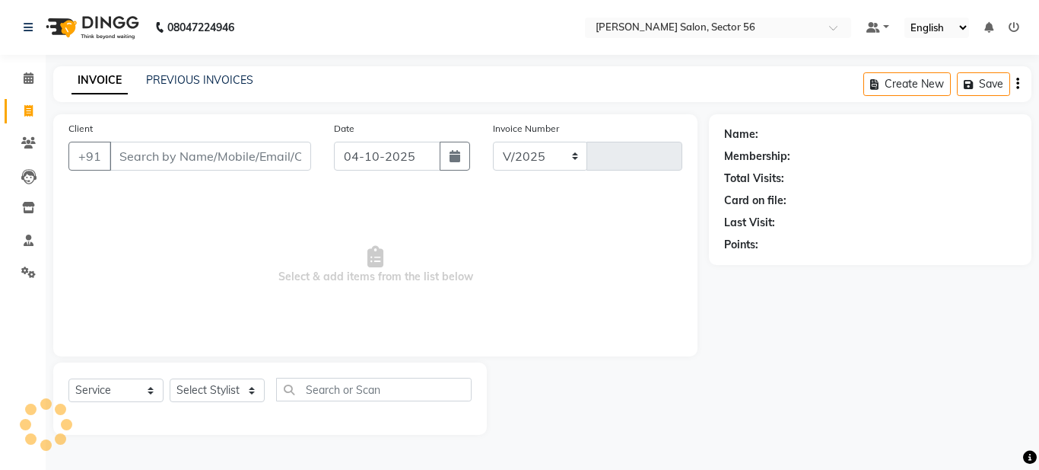
select select "9000"
type input "0414"
click at [126, 154] on input "Client" at bounding box center [211, 156] width 202 height 29
click at [124, 154] on input "Client" at bounding box center [211, 156] width 202 height 29
click at [123, 153] on input "Client" at bounding box center [211, 156] width 202 height 29
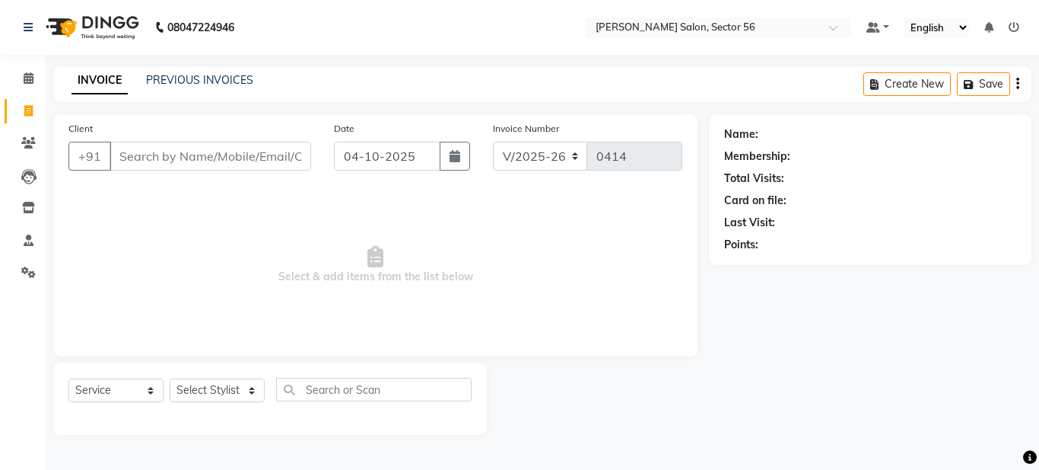
click at [123, 157] on input "Client" at bounding box center [211, 156] width 202 height 29
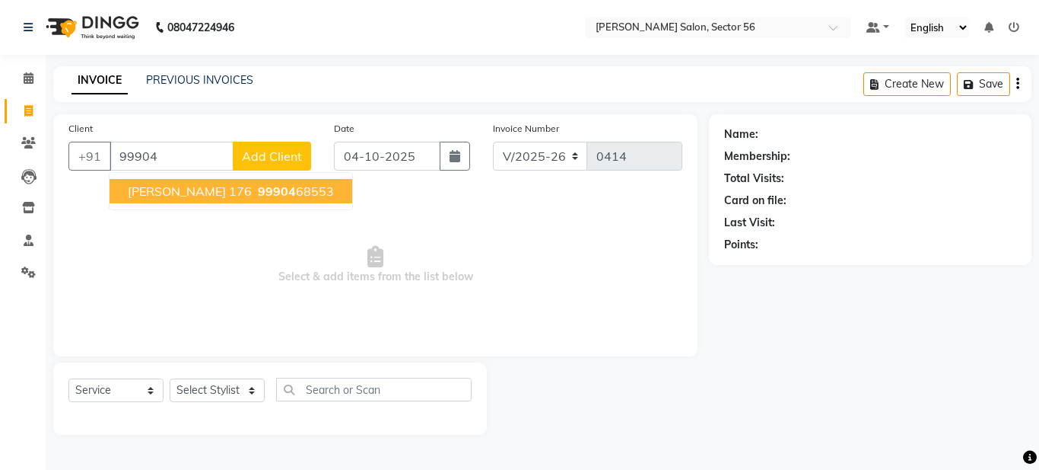
click at [193, 196] on span "Aashish 176" at bounding box center [190, 190] width 124 height 15
type input "9990468553"
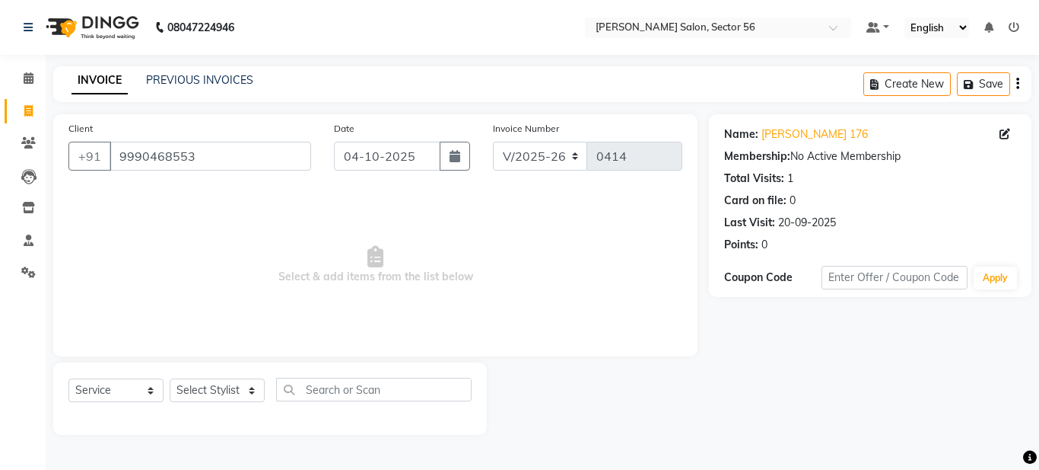
click at [272, 242] on span "Select & add items from the list below" at bounding box center [375, 265] width 614 height 152
click at [224, 387] on select "Select Stylist Aadil Husain Joy Jyoty Mangal Mohamad Gulzar Neelam Pradeep Rosh…" at bounding box center [217, 390] width 95 height 24
select select "91304"
click at [170, 378] on select "Select Stylist Aadil Husain Joy Jyoty Mangal Mohamad Gulzar Neelam Pradeep Rosh…" at bounding box center [217, 390] width 95 height 24
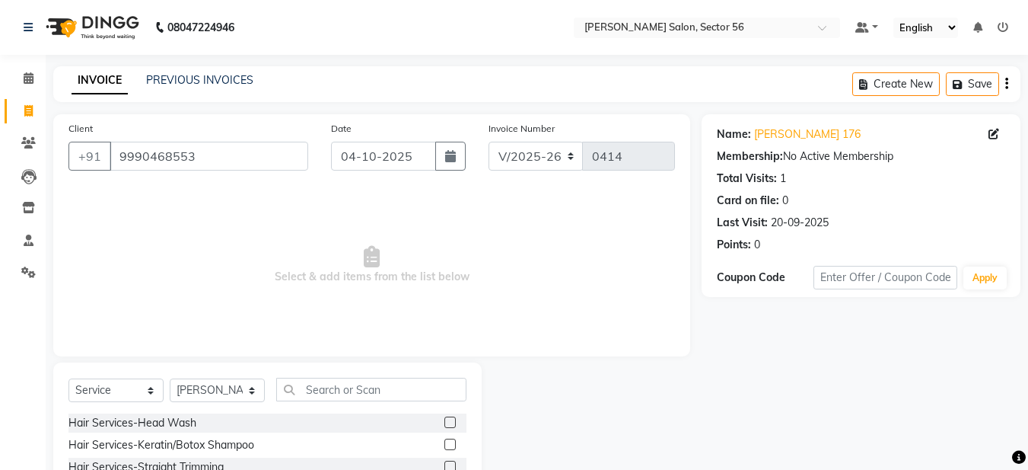
click at [406, 249] on span "Select & add items from the list below" at bounding box center [371, 265] width 606 height 152
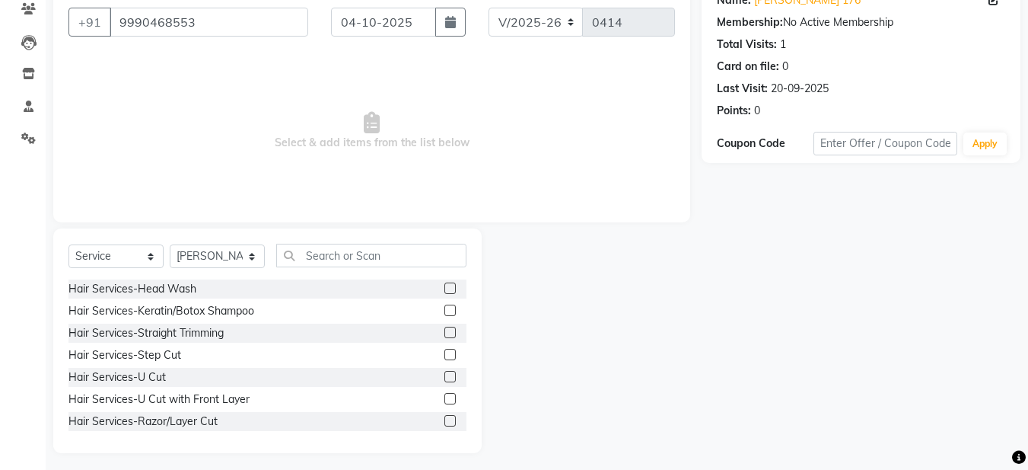
scroll to position [140, 0]
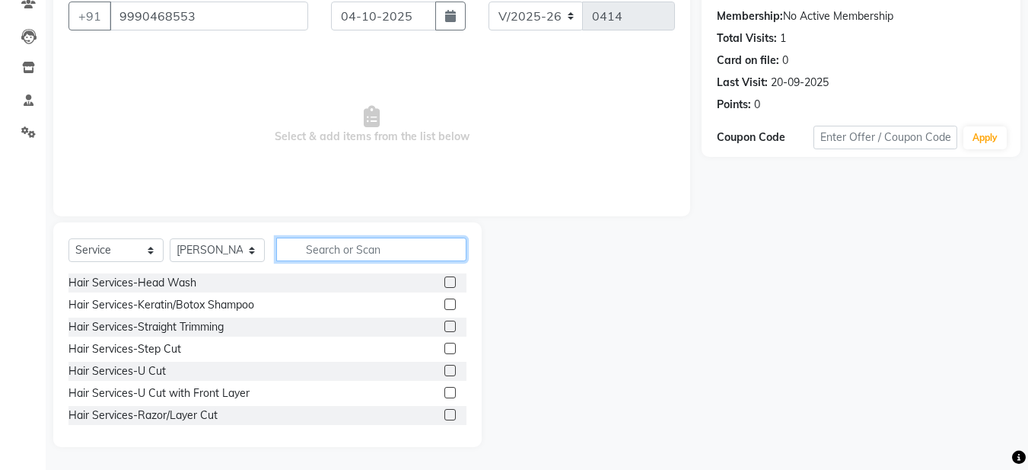
click at [315, 249] on input "text" at bounding box center [371, 249] width 190 height 24
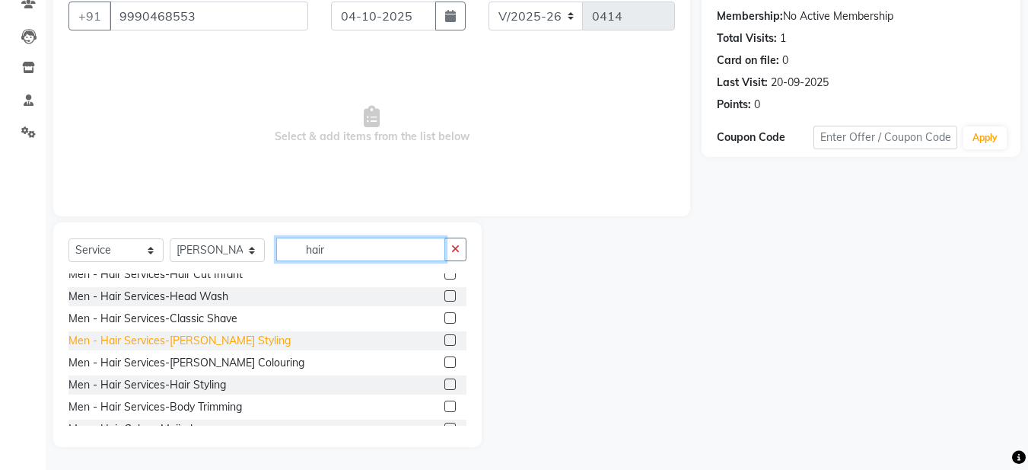
scroll to position [901, 0]
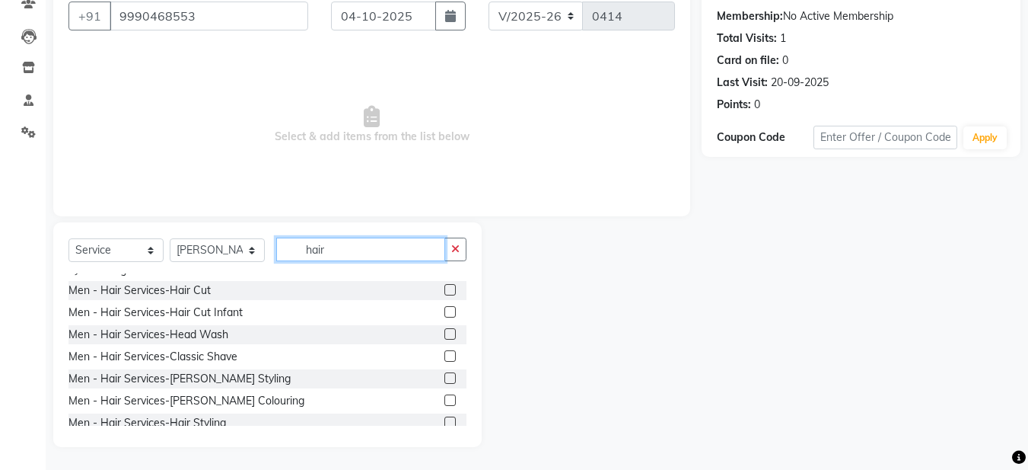
type input "hair"
click at [444, 290] on label at bounding box center [449, 289] width 11 height 11
click at [444, 290] on input "checkbox" at bounding box center [449, 290] width 10 height 10
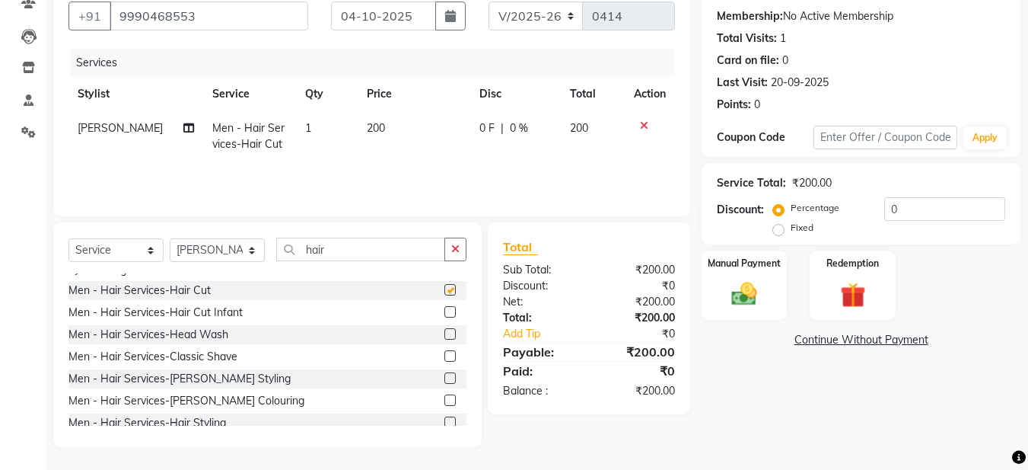
checkbox input "false"
click at [742, 305] on img at bounding box center [744, 294] width 43 height 30
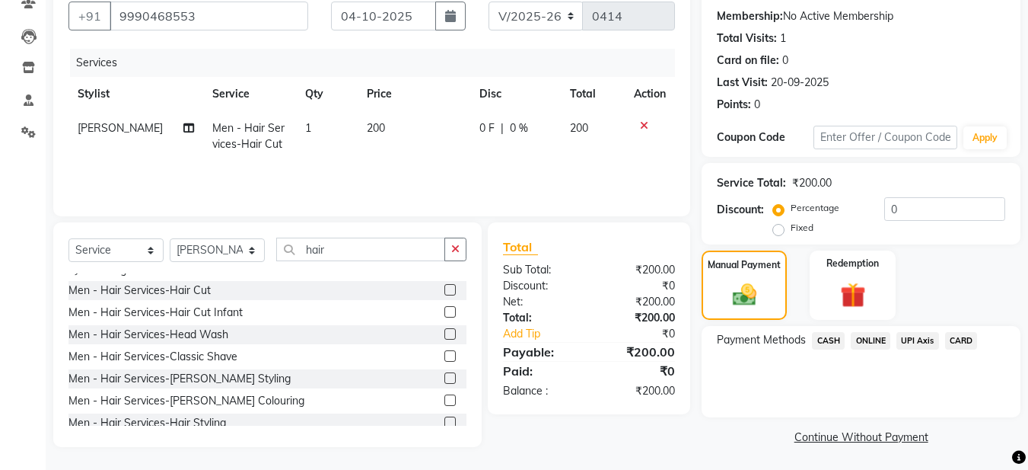
click at [867, 345] on span "ONLINE" at bounding box center [871, 341] width 40 height 18
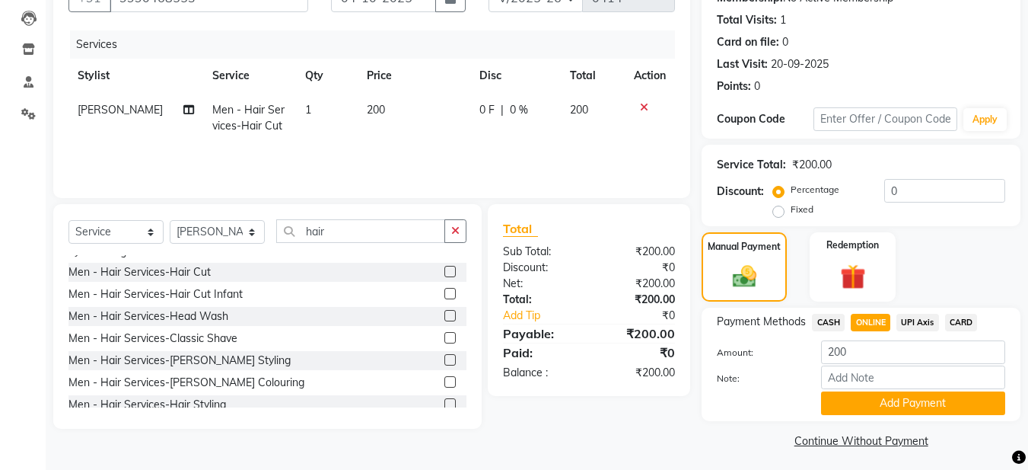
scroll to position [164, 0]
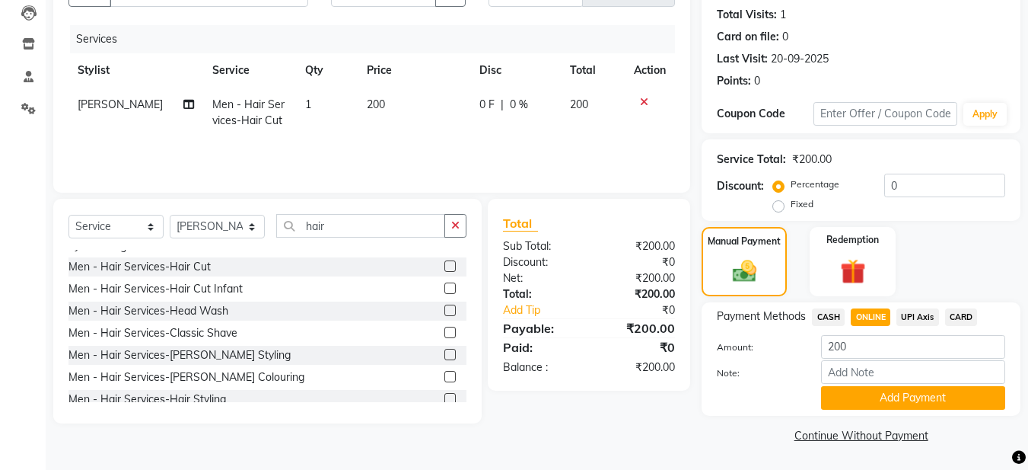
click at [883, 393] on button "Add Payment" at bounding box center [913, 398] width 184 height 24
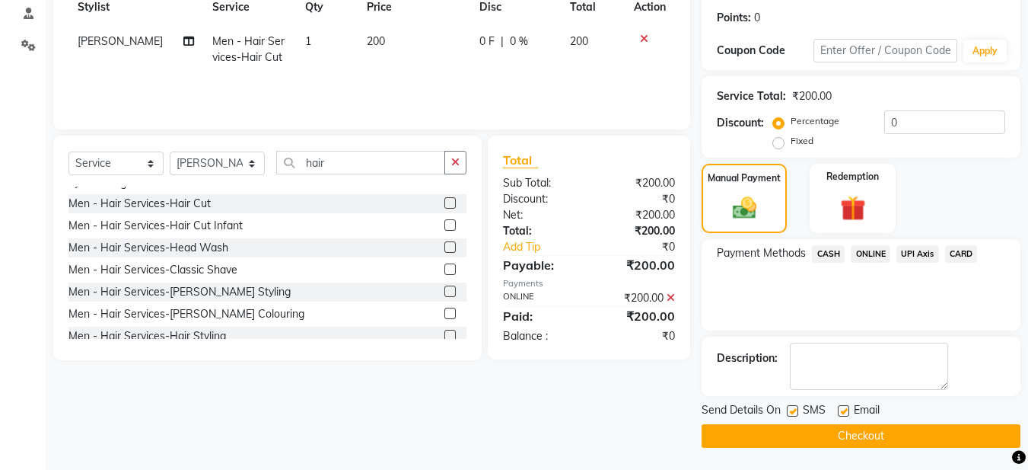
scroll to position [228, 0]
click at [848, 414] on div "Email" at bounding box center [865, 410] width 54 height 19
click at [842, 406] on label at bounding box center [843, 409] width 11 height 11
click at [842, 406] on input "checkbox" at bounding box center [843, 411] width 10 height 10
checkbox input "false"
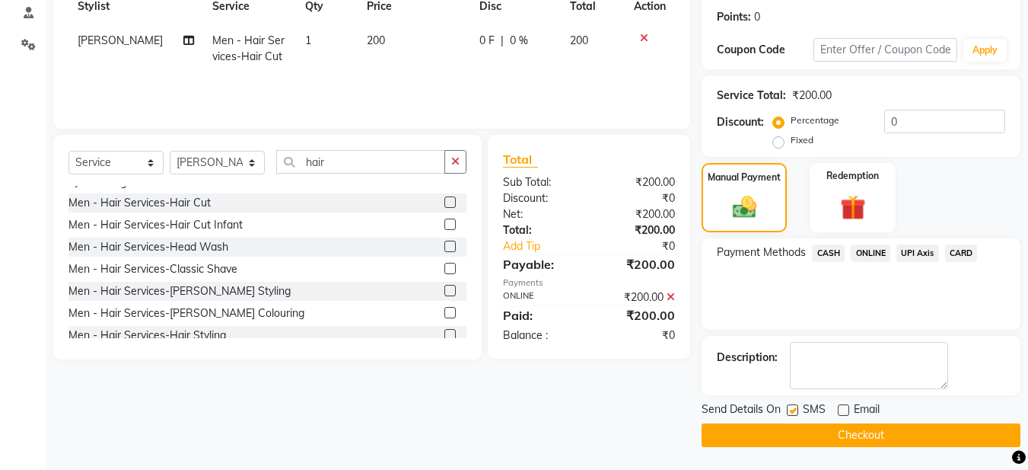
click at [840, 434] on button "Checkout" at bounding box center [861, 435] width 319 height 24
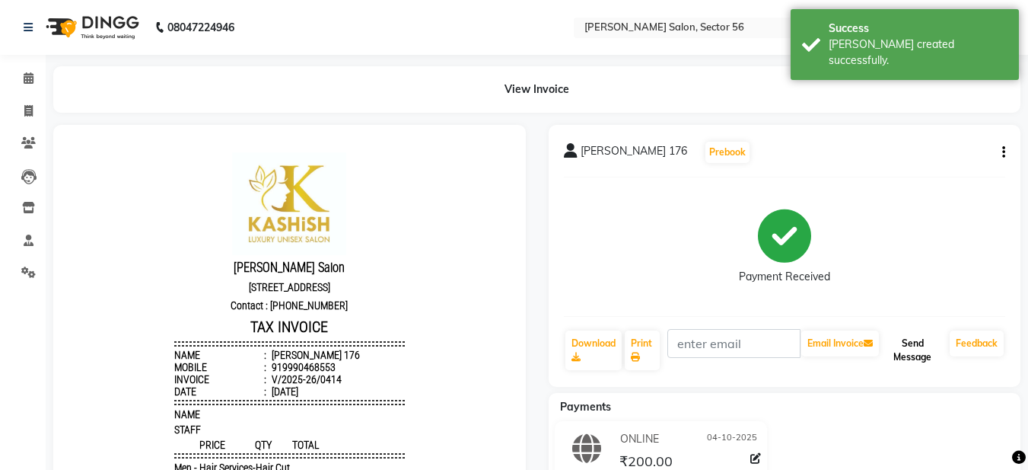
click at [927, 346] on button "Send Message" at bounding box center [913, 350] width 62 height 40
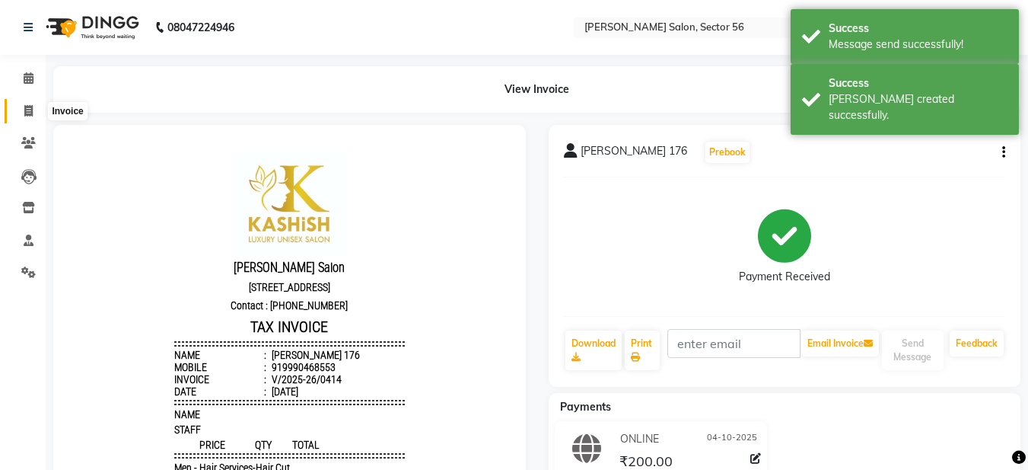
click at [26, 112] on icon at bounding box center [28, 110] width 8 height 11
select select "service"
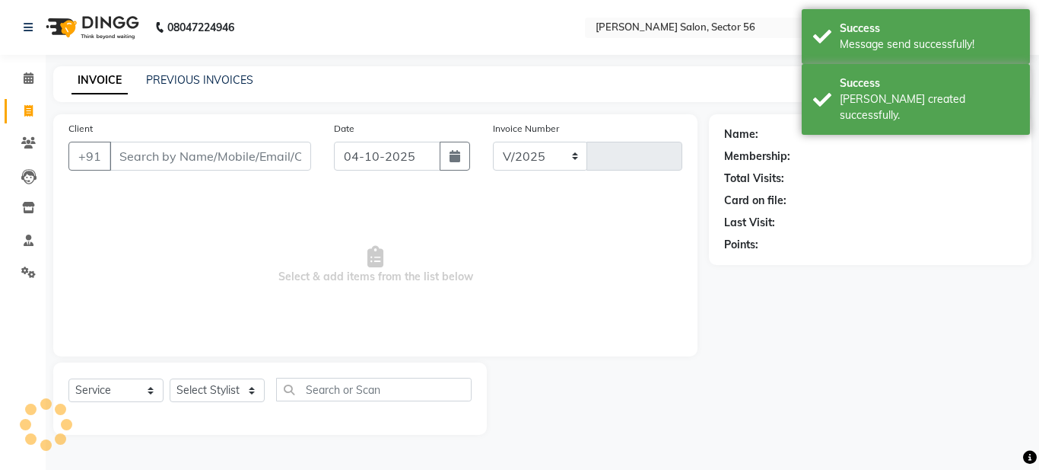
select select "9000"
type input "0415"
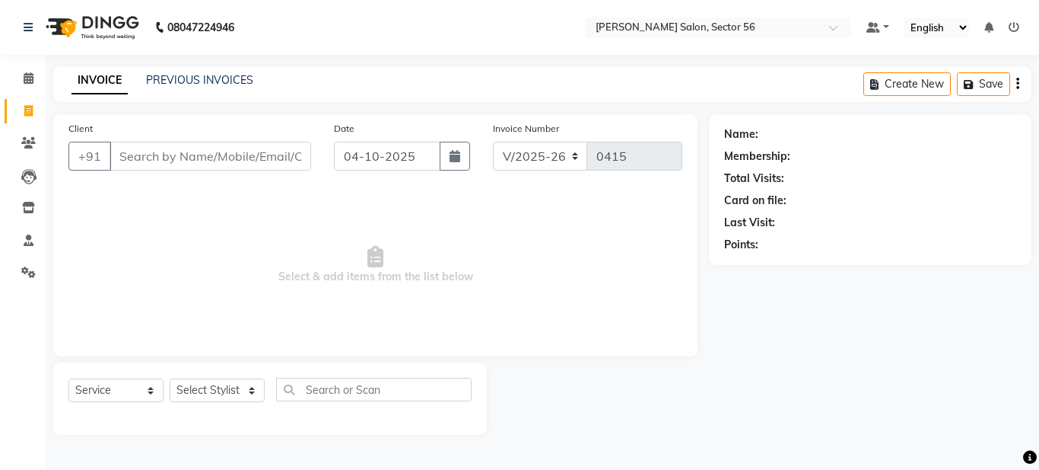
click at [171, 150] on input "Client" at bounding box center [211, 156] width 202 height 29
click at [148, 156] on input "Client" at bounding box center [211, 156] width 202 height 29
click at [129, 158] on input "Client" at bounding box center [211, 156] width 202 height 29
type input "9999214904"
click at [257, 158] on span "Add Client" at bounding box center [272, 155] width 60 height 15
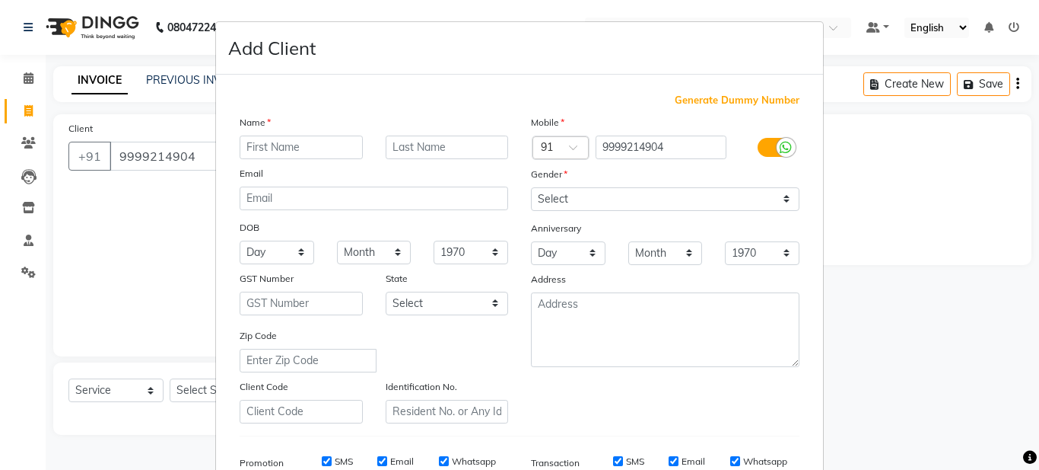
click at [250, 145] on input "text" at bounding box center [301, 147] width 123 height 24
click at [245, 148] on input "shalini goyel" at bounding box center [301, 147] width 123 height 24
type input "Shalini goyel"
click at [171, 224] on ngb-modal-window "Add Client Generate Dummy Number Name Shalini goyel Email DOB Day 01 02 03 04 0…" at bounding box center [519, 235] width 1039 height 470
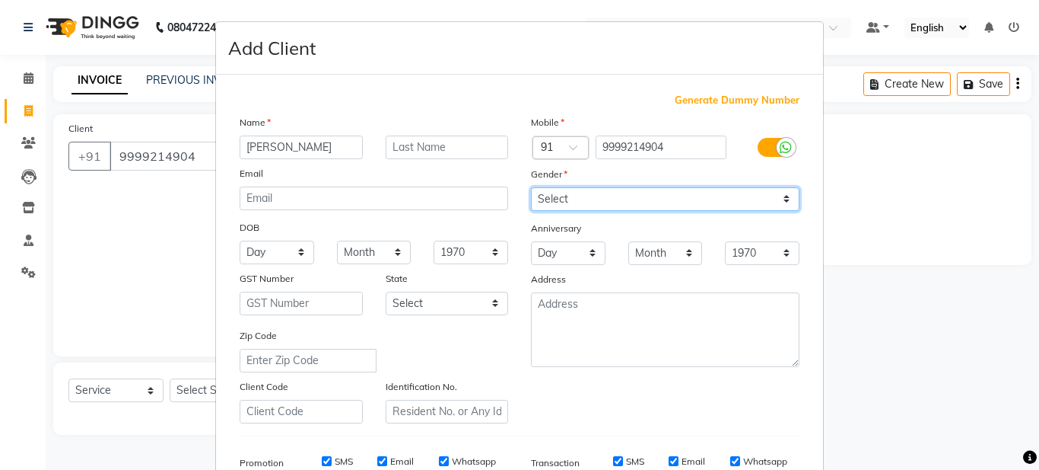
click at [557, 196] on select "Select Male Female Other Prefer Not To Say" at bounding box center [665, 199] width 269 height 24
select select "female"
click at [531, 187] on select "Select Male Female Other Prefer Not To Say" at bounding box center [665, 199] width 269 height 24
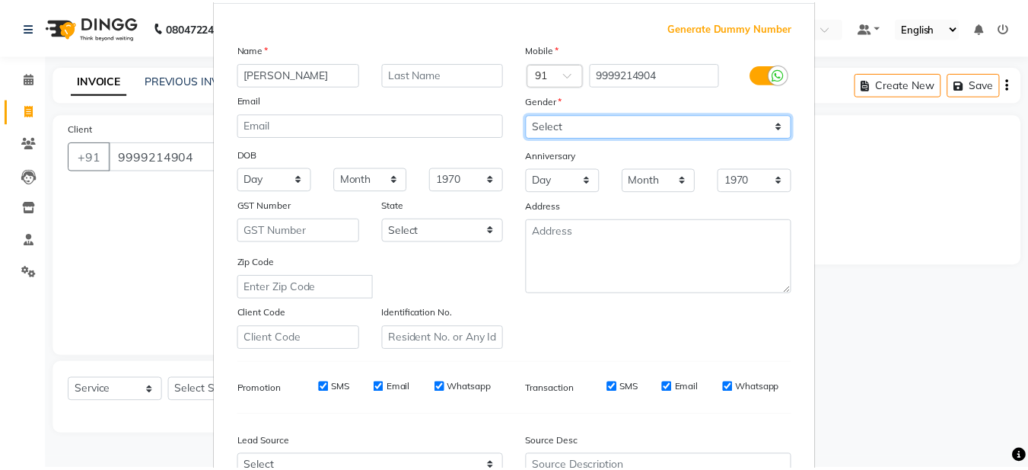
scroll to position [233, 0]
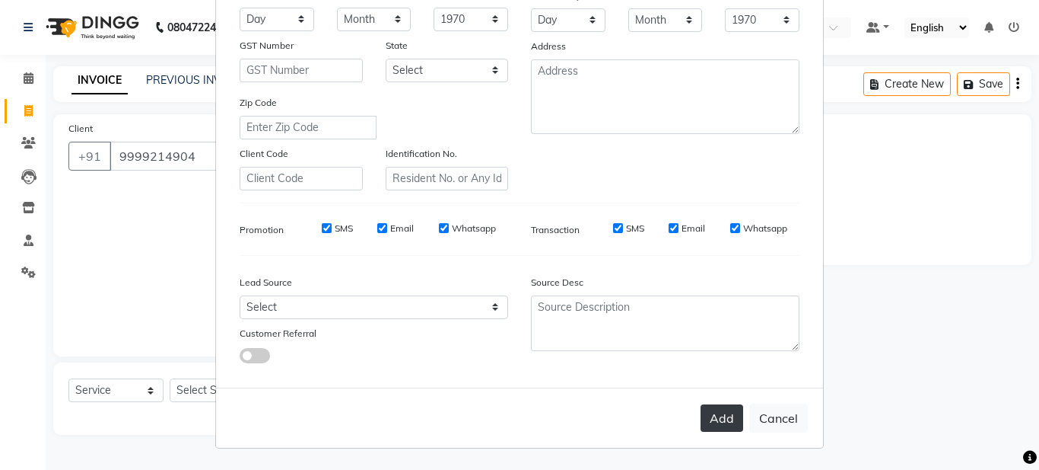
click at [713, 425] on button "Add" at bounding box center [722, 417] width 43 height 27
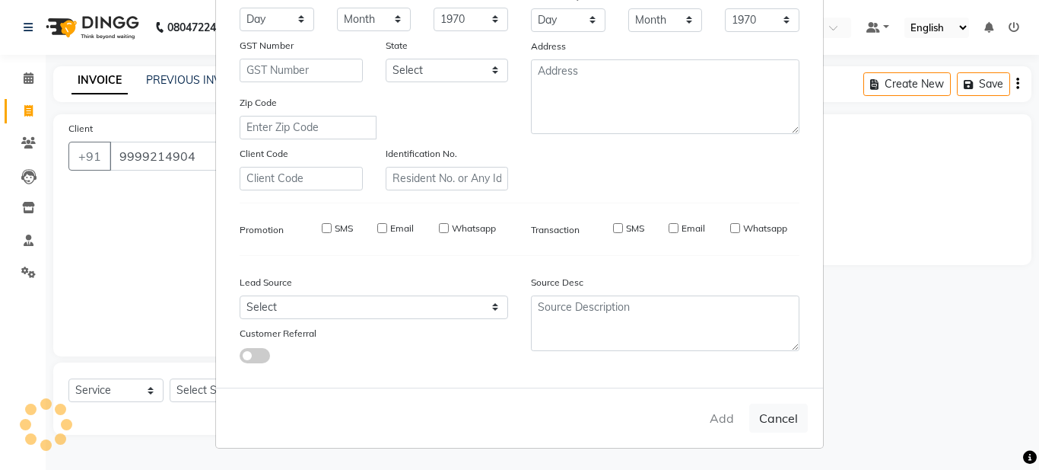
select select
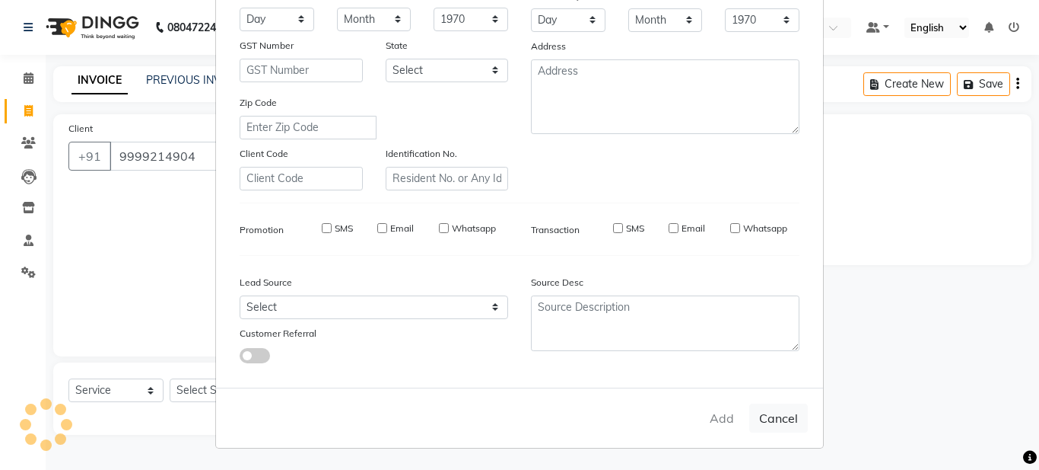
select select
checkbox input "false"
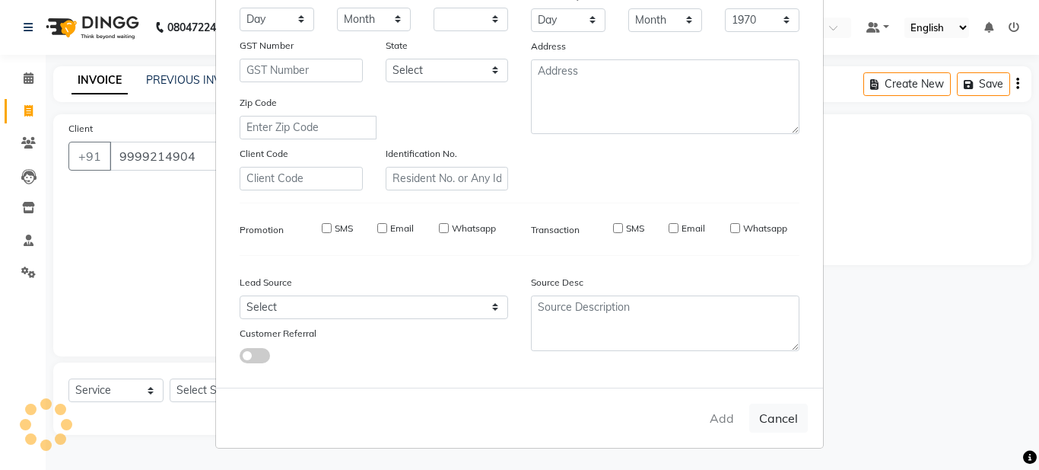
checkbox input "false"
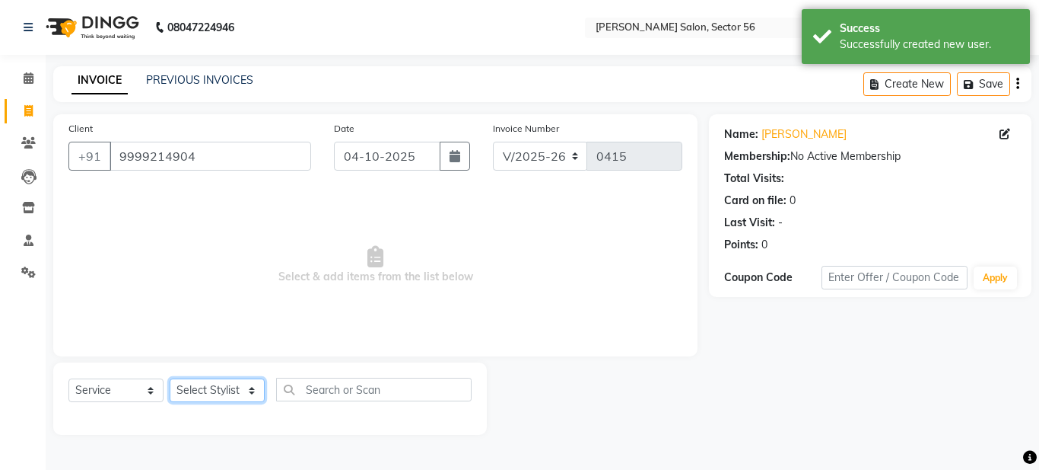
click at [244, 390] on select "Select Stylist Aadil Husain Joy Jyoty Mangal Mohamad Gulzar Neelam Pradeep Rosh…" at bounding box center [217, 390] width 95 height 24
select select "91302"
click at [170, 378] on select "Select Stylist Aadil Husain Joy Jyoty Mangal Mohamad Gulzar Neelam Pradeep Rosh…" at bounding box center [217, 390] width 95 height 24
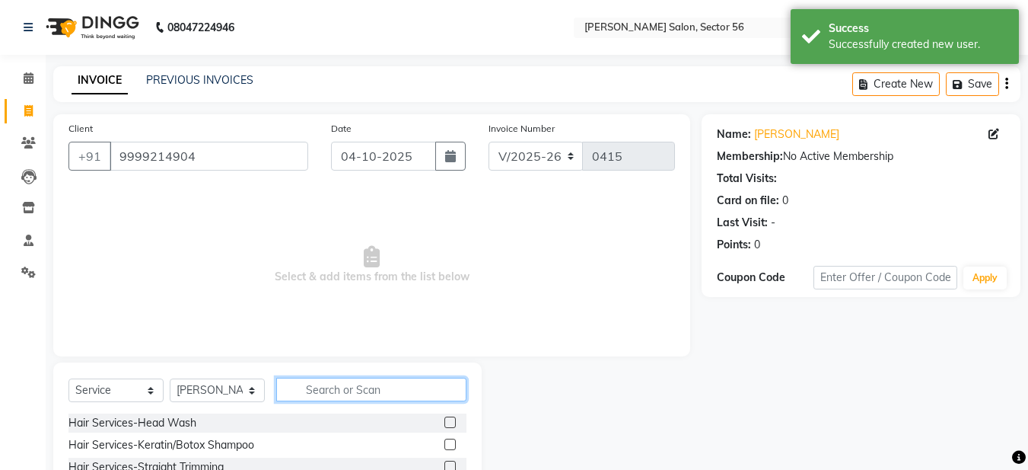
click at [310, 393] on input "text" at bounding box center [371, 389] width 190 height 24
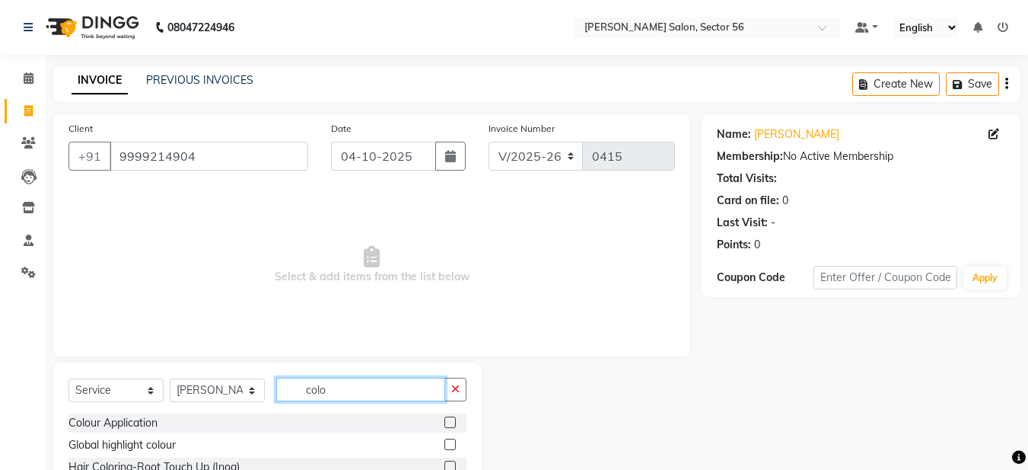
type input "colo"
click at [444, 422] on label at bounding box center [449, 421] width 11 height 11
click at [444, 422] on input "checkbox" at bounding box center [449, 423] width 10 height 10
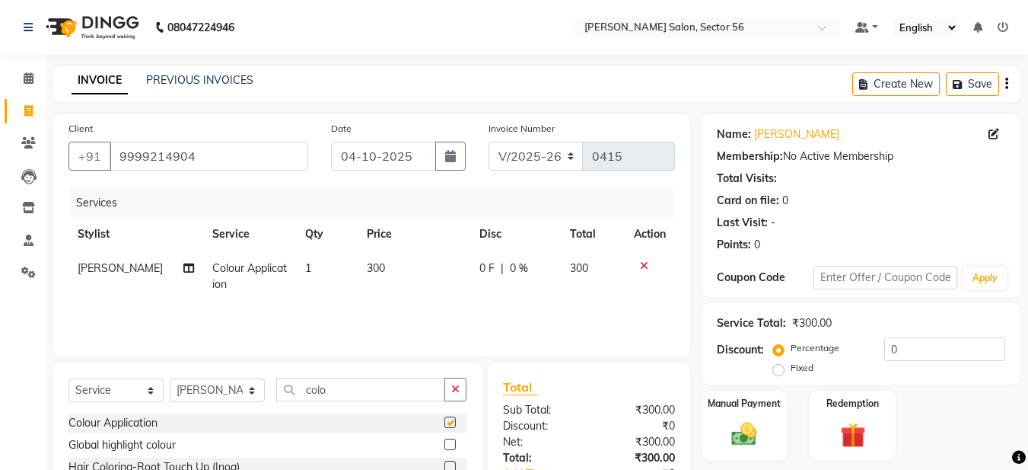
checkbox input "false"
click at [976, 88] on button "Save" at bounding box center [972, 84] width 53 height 24
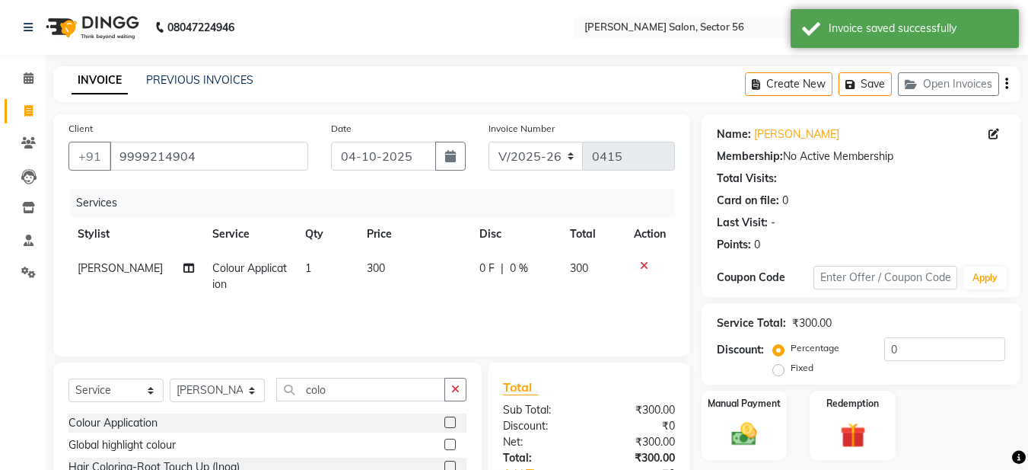
click at [121, 81] on link "INVOICE" at bounding box center [100, 80] width 56 height 27
click at [817, 92] on button "Create New" at bounding box center [789, 84] width 88 height 24
select select "service"
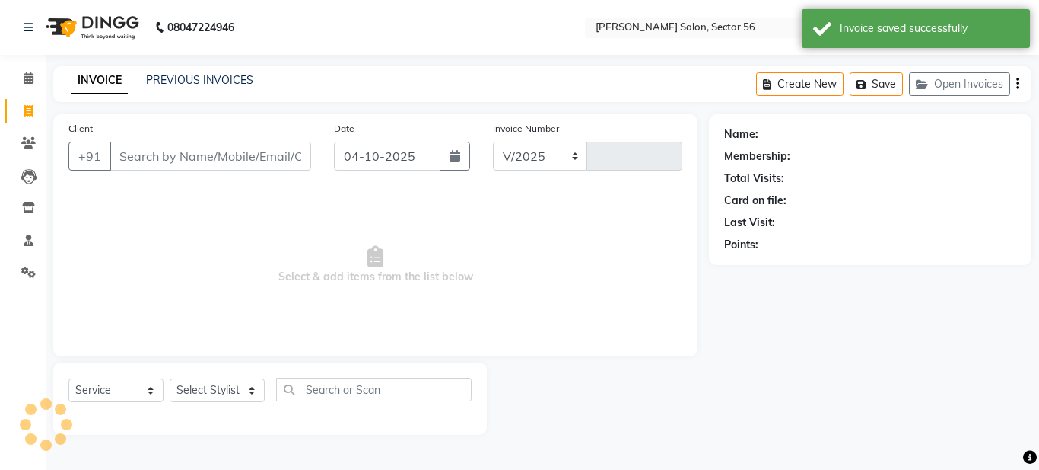
select select "9000"
type input "0415"
click at [151, 152] on input "Client" at bounding box center [211, 156] width 202 height 29
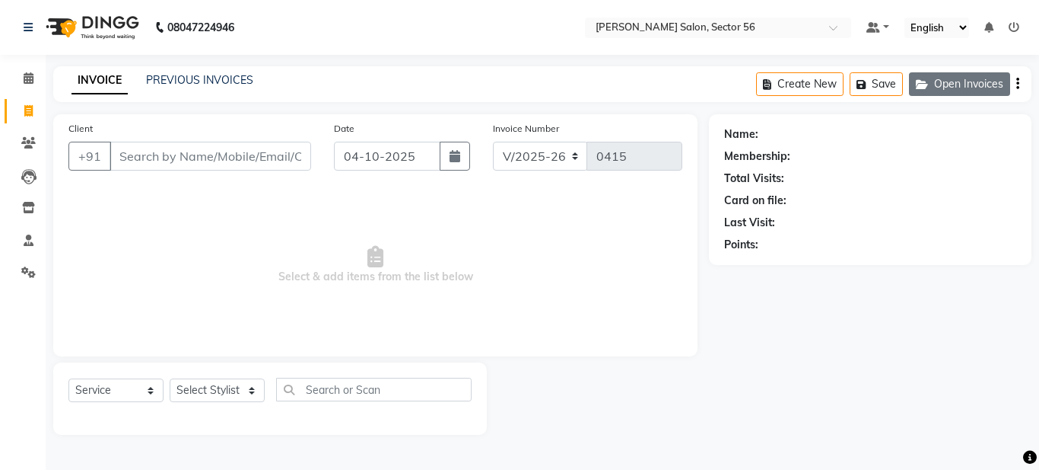
click at [971, 88] on button "Open Invoices" at bounding box center [959, 84] width 101 height 24
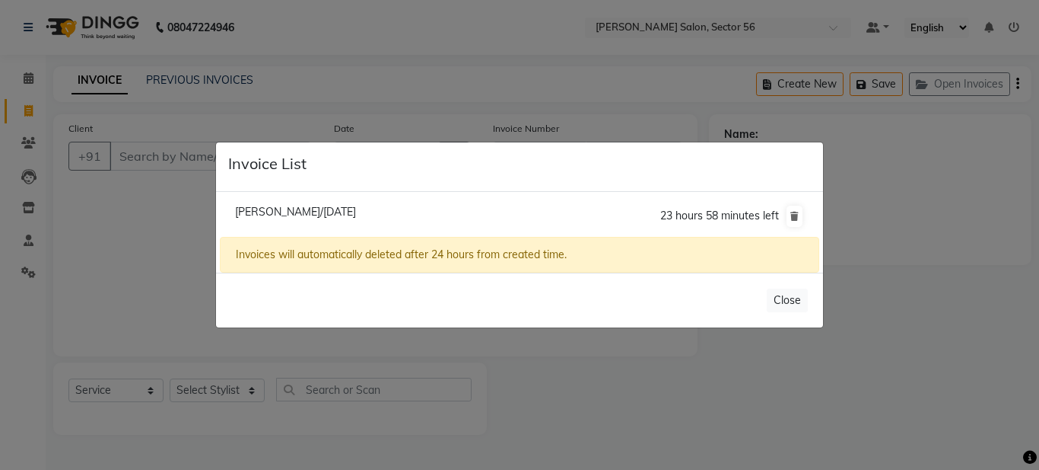
click at [280, 214] on span "Shalini Goyel Null/04 October 2025" at bounding box center [295, 212] width 121 height 14
type input "9999214904"
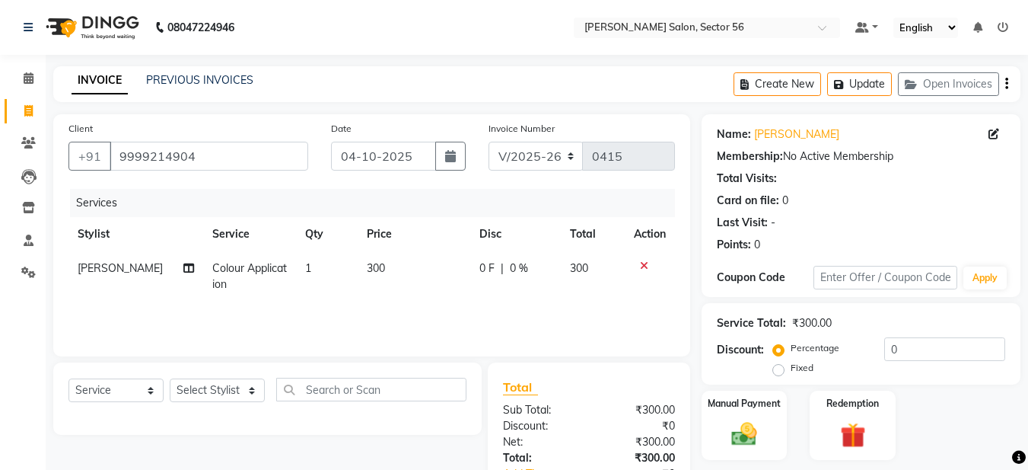
click at [367, 266] on span "300" at bounding box center [376, 268] width 18 height 14
select select "91302"
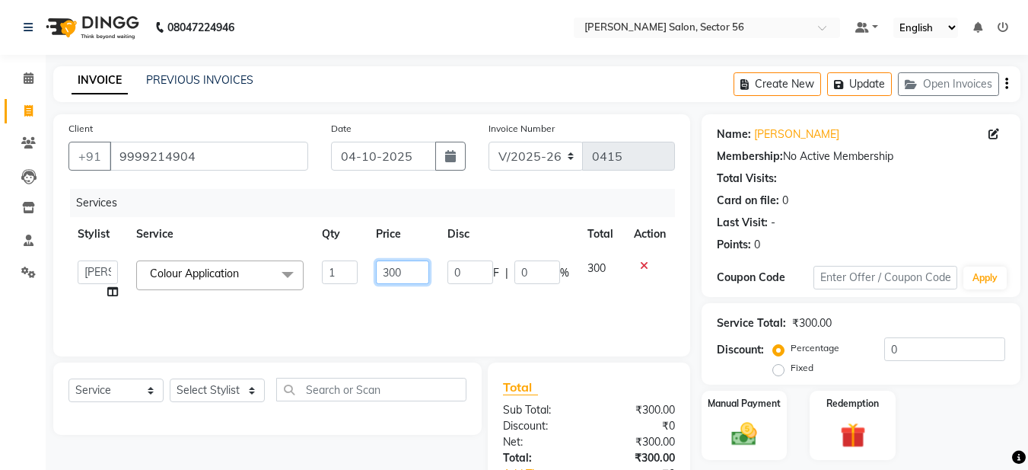
click at [387, 271] on input "300" at bounding box center [402, 272] width 53 height 24
type input "600"
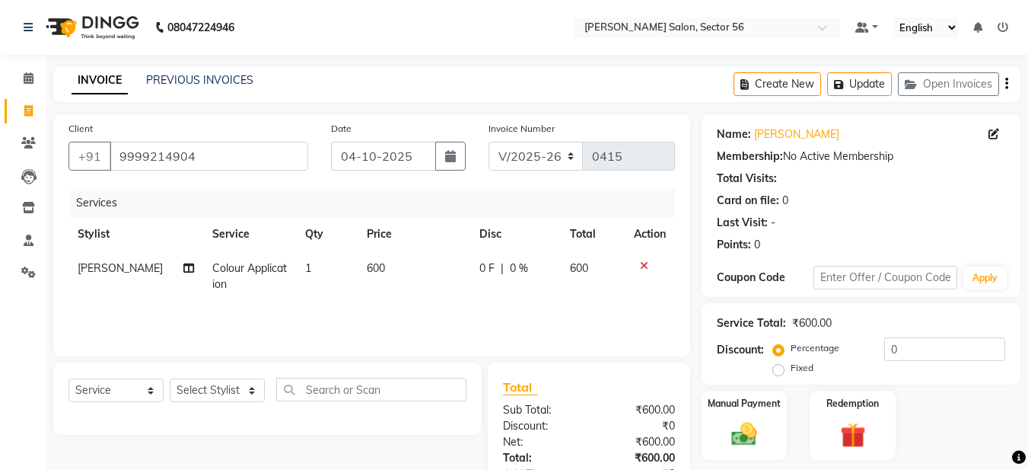
click at [393, 305] on div "Services Stylist Service Qty Price Disc Total Action Mohamad Gulzar Colour Appl…" at bounding box center [371, 265] width 606 height 152
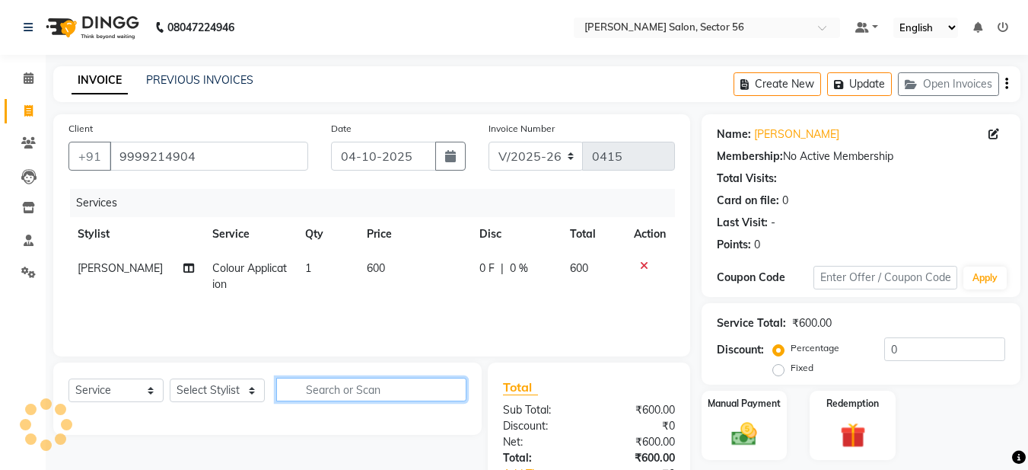
click at [304, 388] on input "text" at bounding box center [371, 389] width 190 height 24
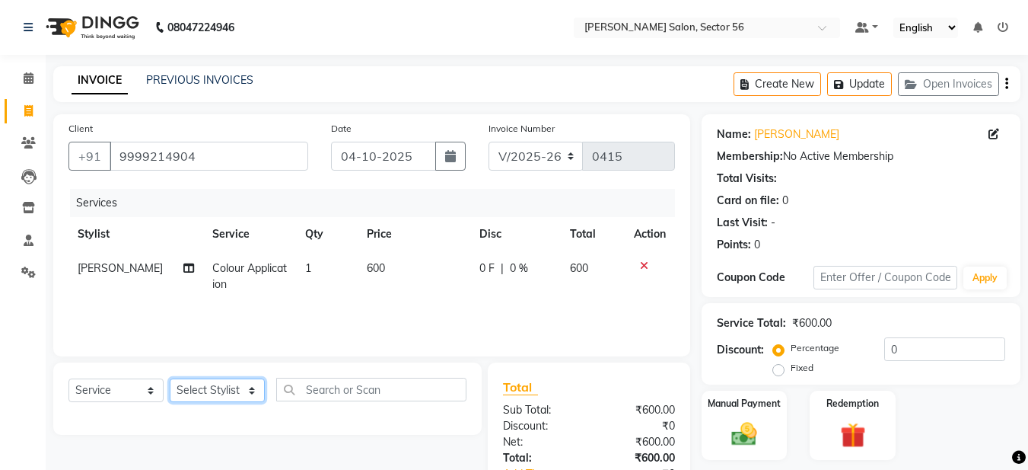
click at [209, 388] on select "Select Stylist Aadil Husain Joy Jyoty Mangal Mohamad Gulzar Neelam Pradeep Rosh…" at bounding box center [217, 390] width 95 height 24
select select "91308"
click at [170, 378] on select "Select Stylist Aadil Husain Joy Jyoty Mangal Mohamad Gulzar Neelam Pradeep Rosh…" at bounding box center [217, 390] width 95 height 24
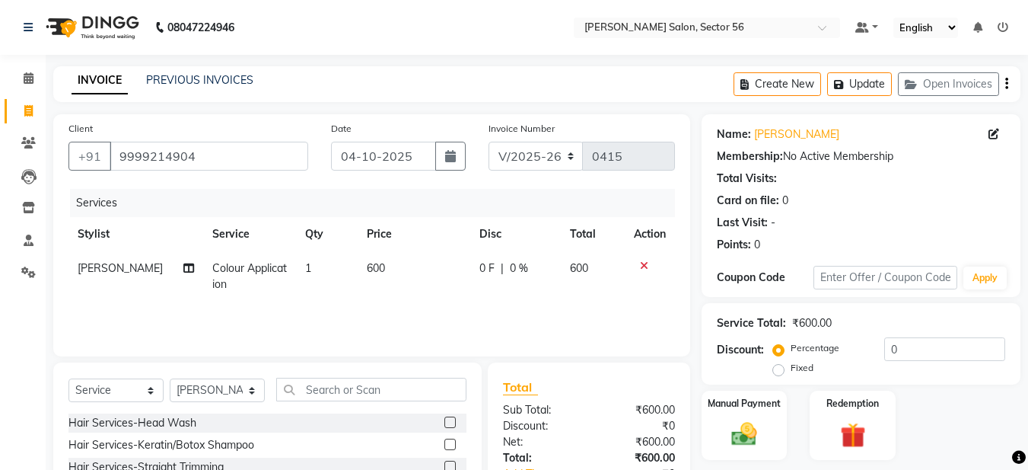
click at [288, 380] on div "Select Service Product Membership Package Voucher Prepaid Gift Card Select Styl…" at bounding box center [267, 474] width 428 height 224
click at [389, 393] on input "text" at bounding box center [371, 389] width 190 height 24
click at [383, 389] on input "text" at bounding box center [371, 389] width 190 height 24
click at [314, 315] on div "Services Stylist Service Qty Price Disc Total Action Mohamad Gulzar Colour Appl…" at bounding box center [371, 265] width 606 height 152
click at [301, 388] on input "text" at bounding box center [371, 389] width 190 height 24
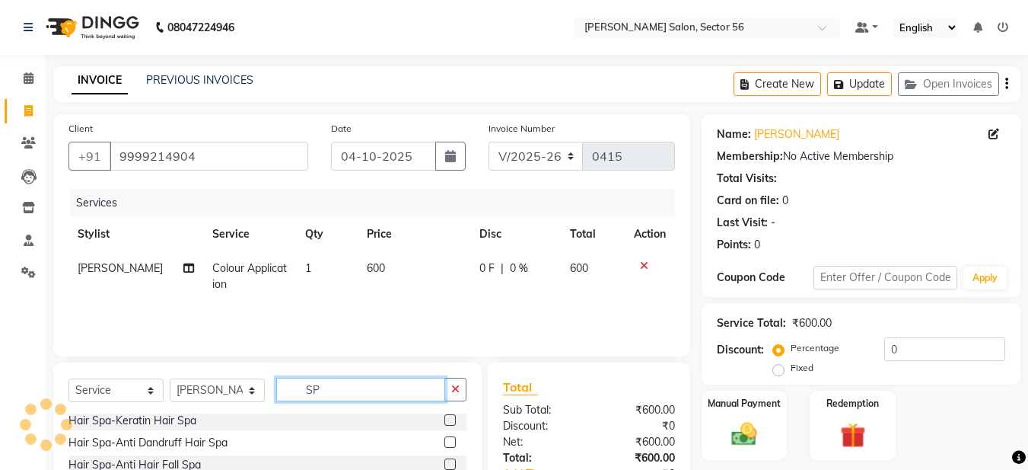
scroll to position [0, 0]
type input "SP"
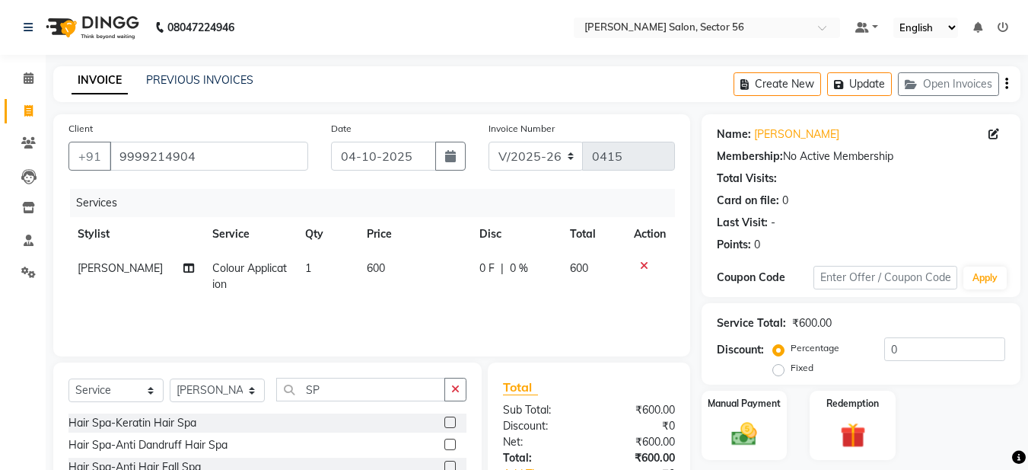
click at [444, 465] on label at bounding box center [449, 465] width 11 height 11
click at [444, 465] on input "checkbox" at bounding box center [449, 467] width 10 height 10
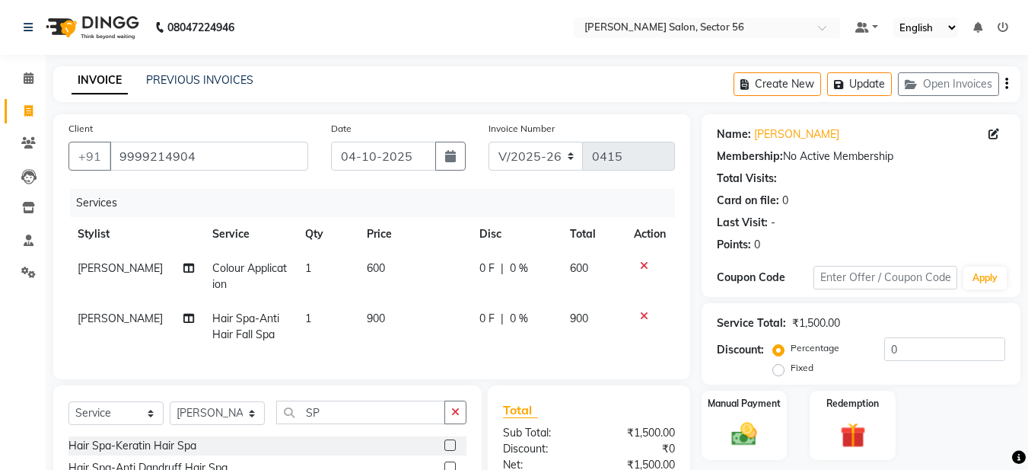
checkbox input "false"
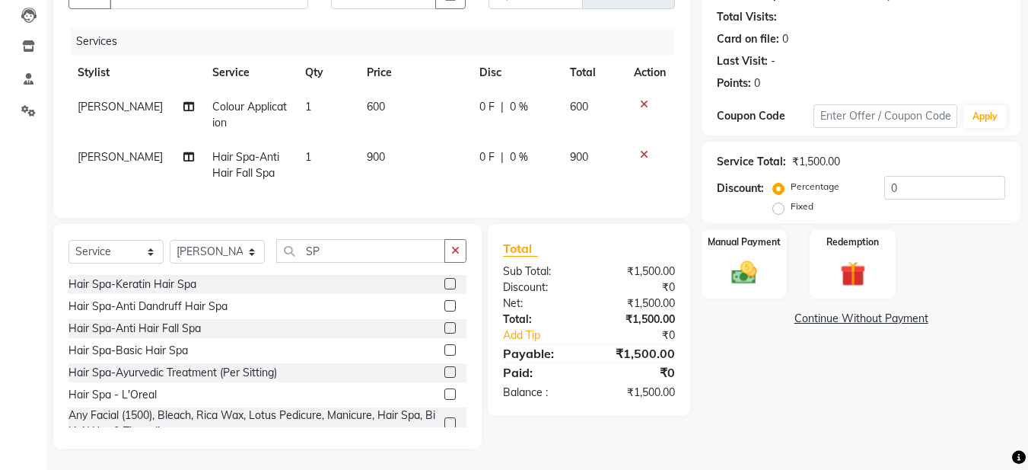
scroll to position [174, 0]
click at [444, 349] on label at bounding box center [449, 347] width 11 height 11
click at [444, 349] on input "checkbox" at bounding box center [449, 349] width 10 height 10
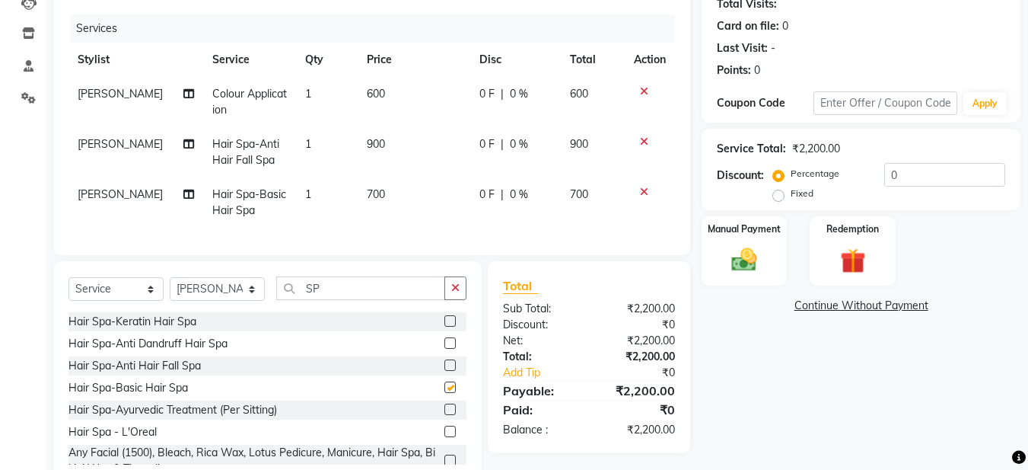
checkbox input "false"
click at [642, 138] on icon at bounding box center [644, 141] width 8 height 11
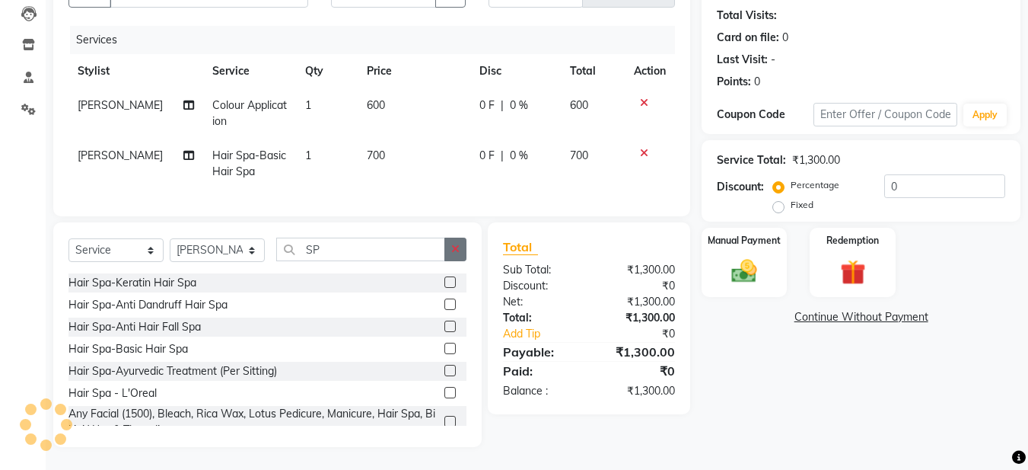
click at [462, 247] on button "button" at bounding box center [455, 249] width 22 height 24
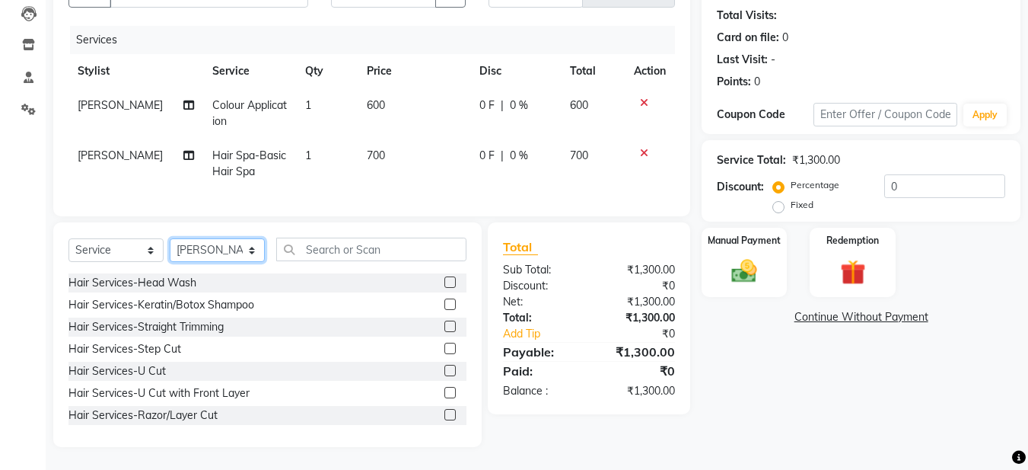
click at [244, 252] on select "Select Stylist Aadil Husain Joy Jyoty Mangal Mohamad Gulzar Neelam Pradeep Rosh…" at bounding box center [217, 250] width 95 height 24
select select "91302"
click at [170, 238] on select "Select Stylist Aadil Husain Joy Jyoty Mangal Mohamad Gulzar Neelam Pradeep Rosh…" at bounding box center [217, 250] width 95 height 24
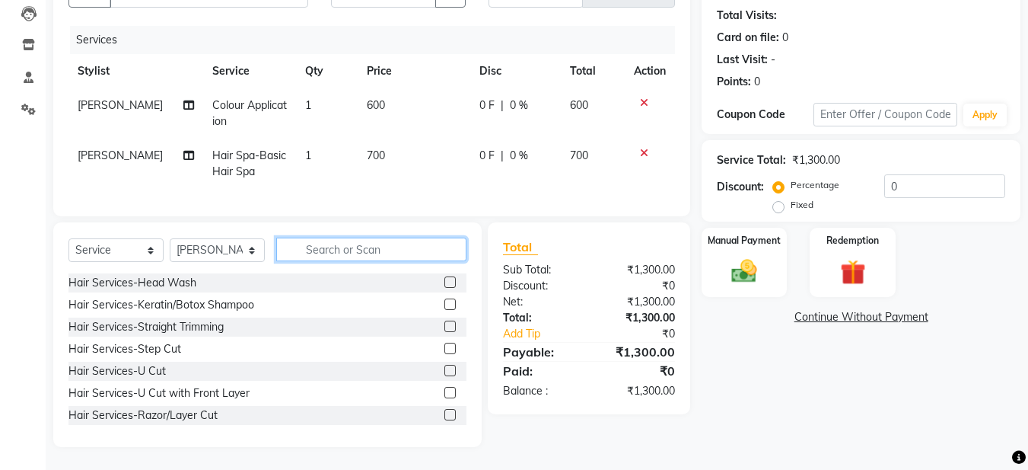
click at [307, 242] on input "text" at bounding box center [371, 249] width 190 height 24
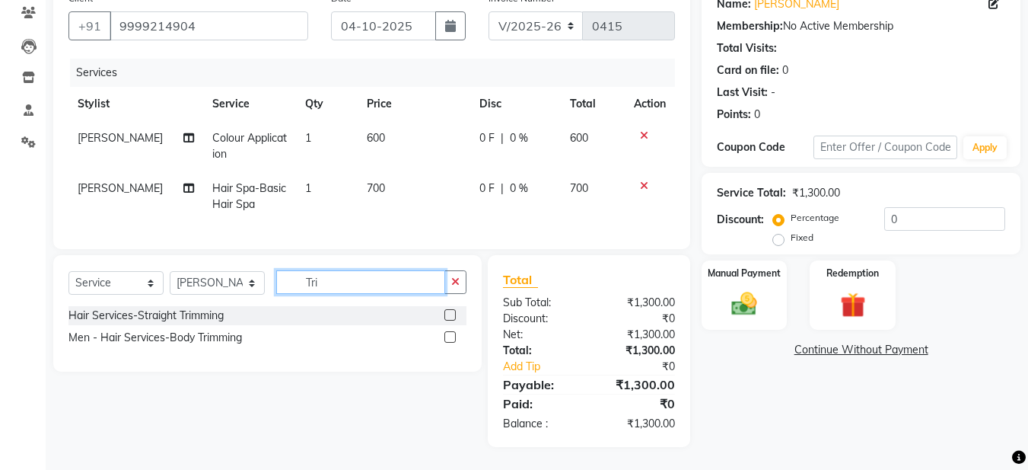
scroll to position [142, 0]
type input "Tri"
click at [448, 314] on label at bounding box center [449, 314] width 11 height 11
click at [448, 314] on input "checkbox" at bounding box center [449, 315] width 10 height 10
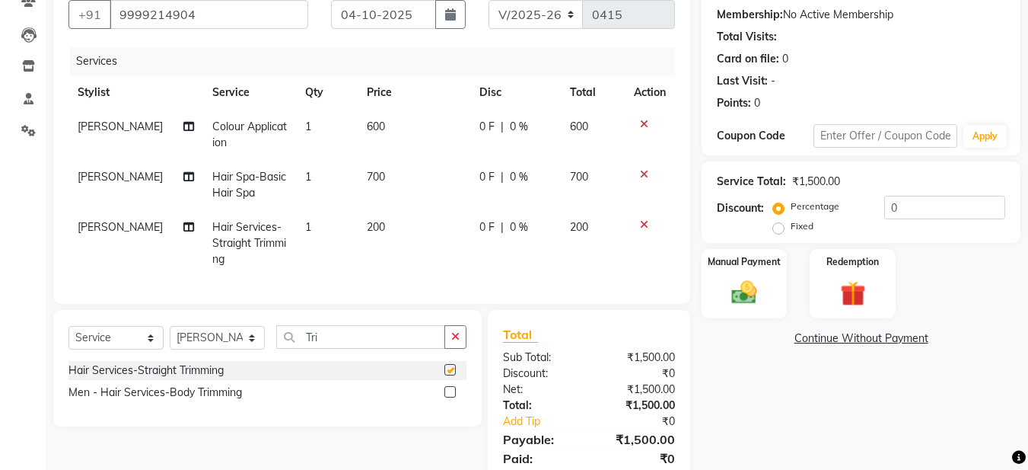
checkbox input "false"
click at [132, 349] on select "Select Service Product Membership Package Voucher Prepaid Gift Card" at bounding box center [115, 338] width 95 height 24
click at [68, 337] on select "Select Service Product Membership Package Voucher Prepaid Gift Card" at bounding box center [115, 338] width 95 height 24
click at [225, 342] on select "Select Stylist Aadil Husain Joy Jyoty Mangal Mohamad Gulzar Neelam Pradeep Rosh…" at bounding box center [217, 338] width 95 height 24
select select "91305"
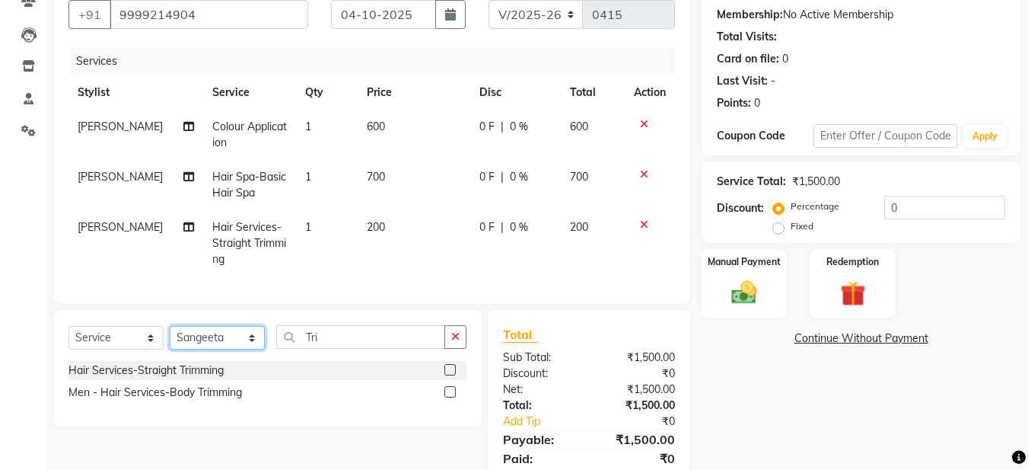
click at [170, 337] on select "Select Stylist Aadil Husain Joy Jyoty Mangal Mohamad Gulzar Neelam Pradeep Rosh…" at bounding box center [217, 338] width 95 height 24
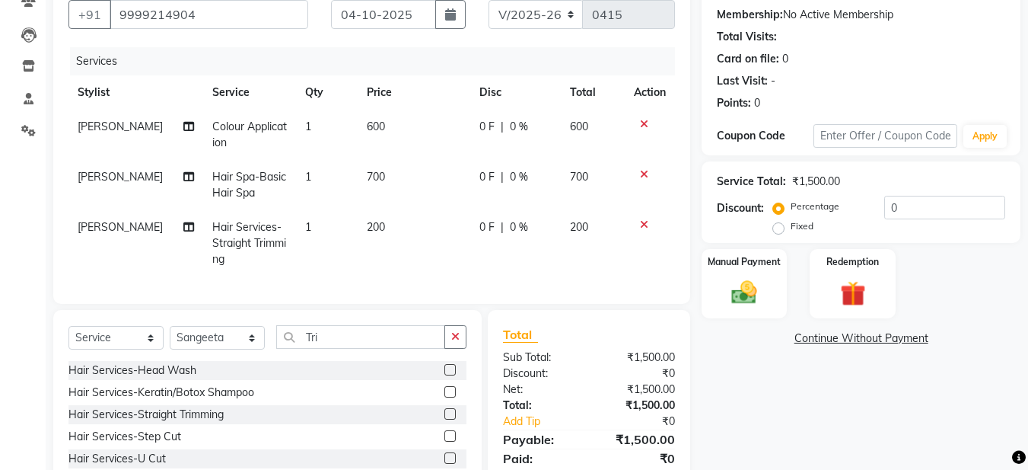
drag, startPoint x: 456, startPoint y: 349, endPoint x: 397, endPoint y: 342, distance: 58.9
click at [450, 349] on button "button" at bounding box center [455, 337] width 22 height 24
click at [348, 349] on input "text" at bounding box center [371, 337] width 190 height 24
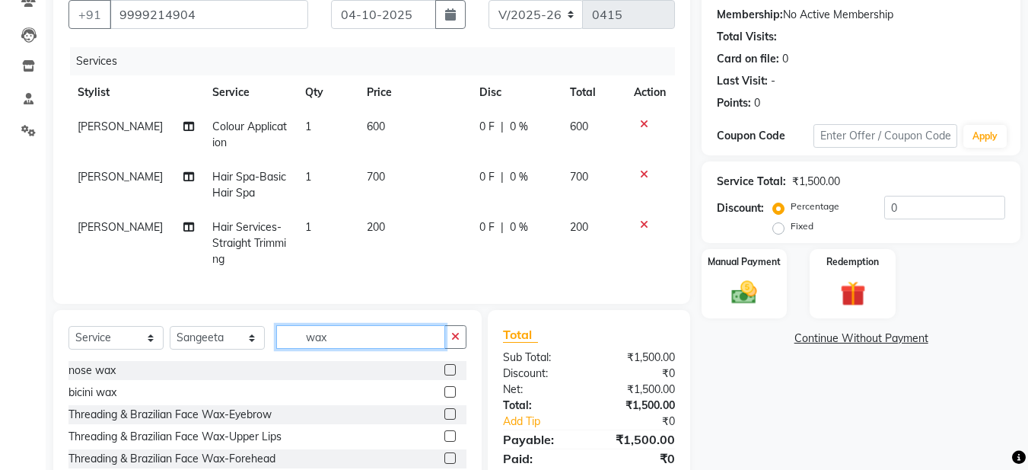
type input "wax"
click at [444, 419] on label at bounding box center [449, 413] width 11 height 11
click at [444, 419] on input "checkbox" at bounding box center [449, 414] width 10 height 10
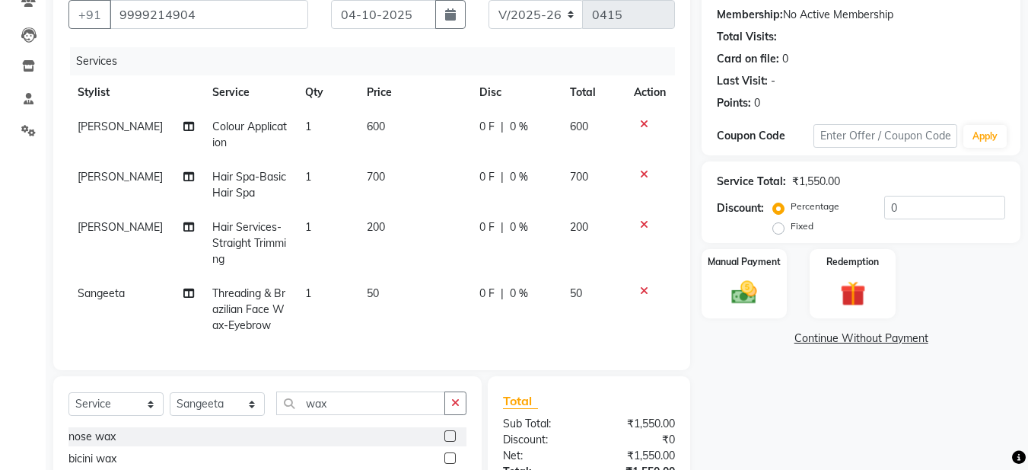
checkbox input "false"
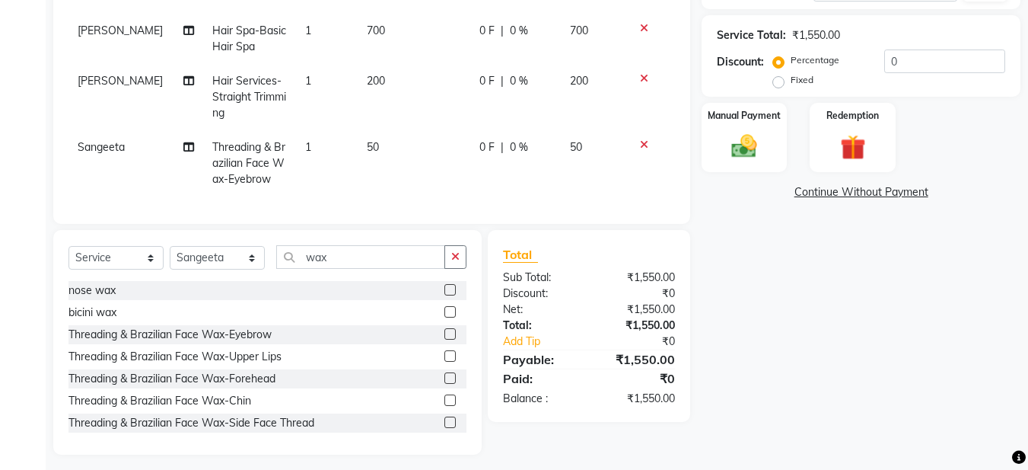
scroll to position [307, 0]
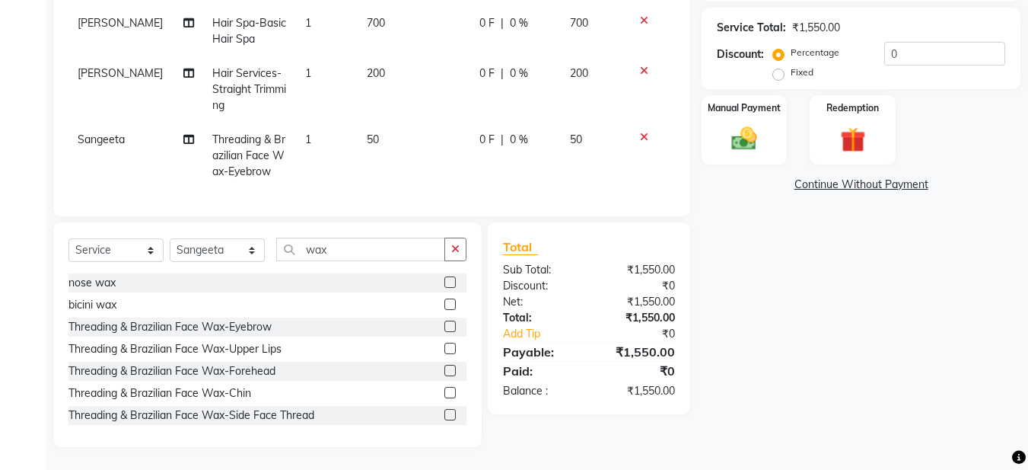
click at [444, 349] on label at bounding box center [449, 347] width 11 height 11
click at [444, 349] on input "checkbox" at bounding box center [449, 349] width 10 height 10
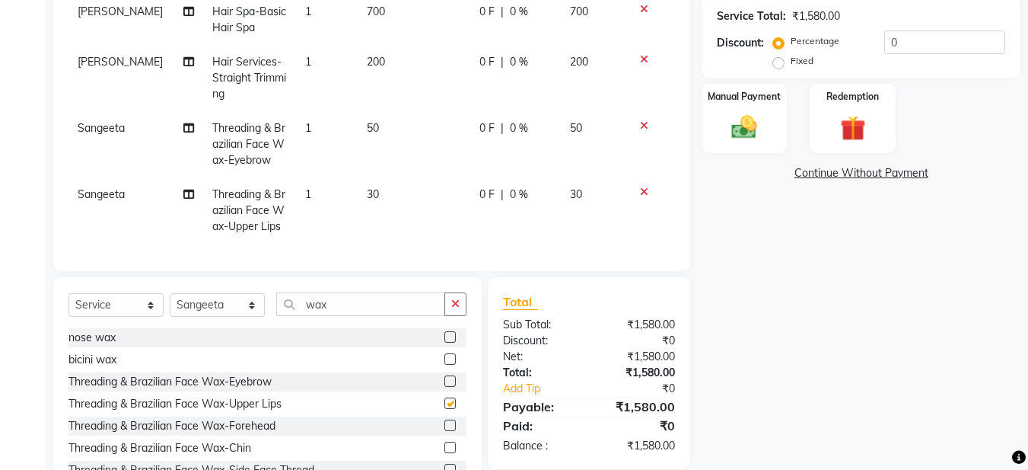
checkbox input "false"
click at [738, 134] on img at bounding box center [744, 127] width 43 height 30
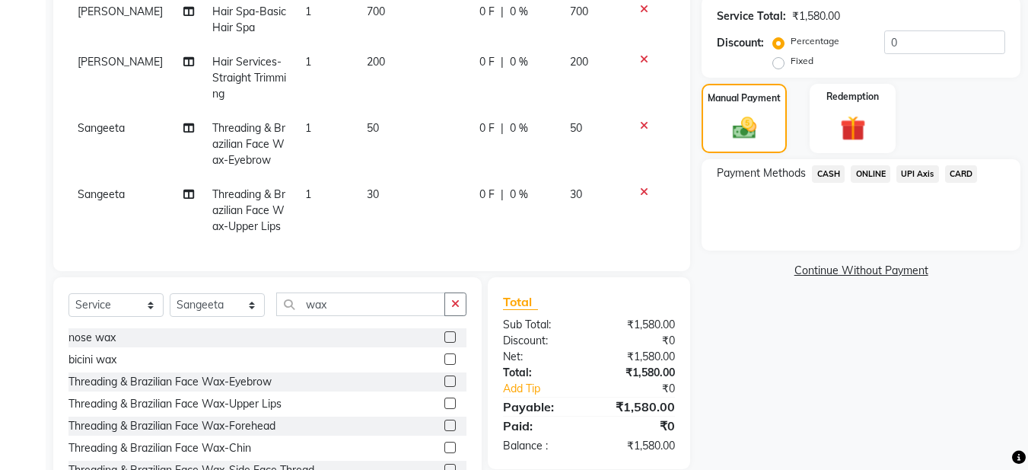
click at [869, 179] on span "ONLINE" at bounding box center [871, 174] width 40 height 18
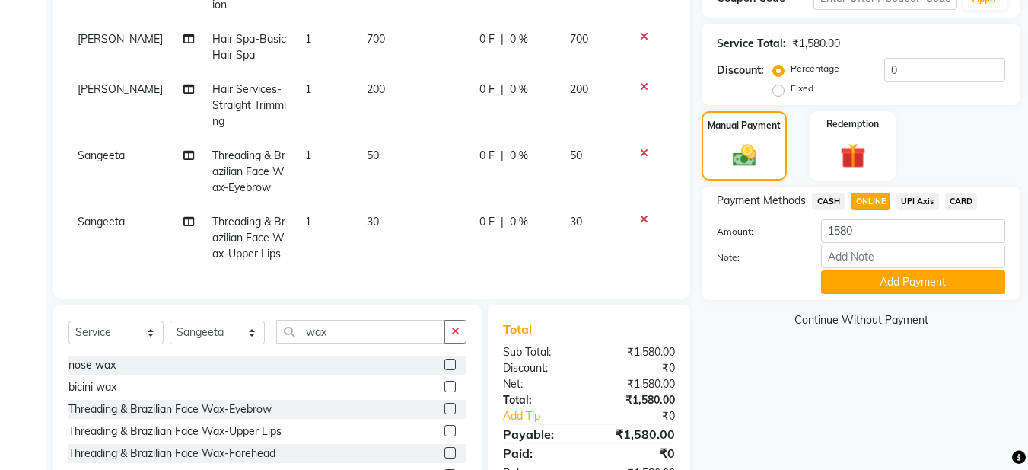
scroll to position [304, 0]
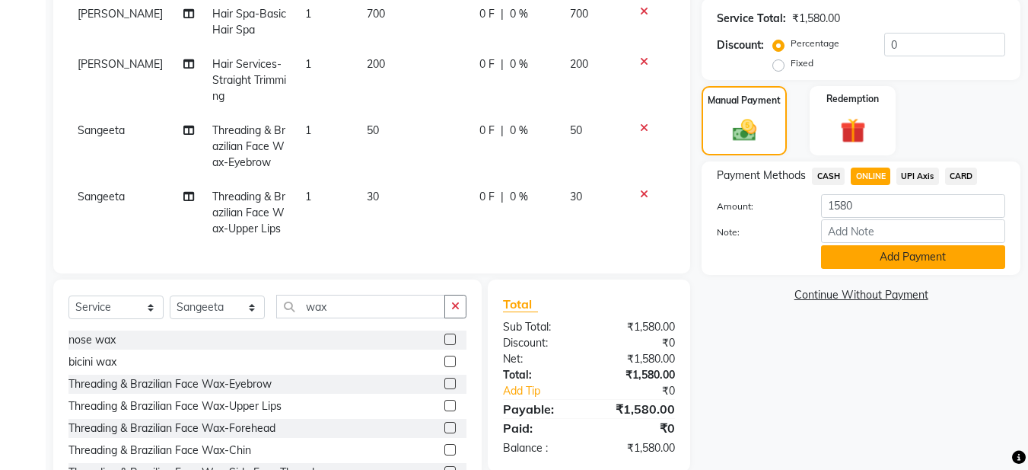
click at [866, 254] on button "Add Payment" at bounding box center [913, 257] width 184 height 24
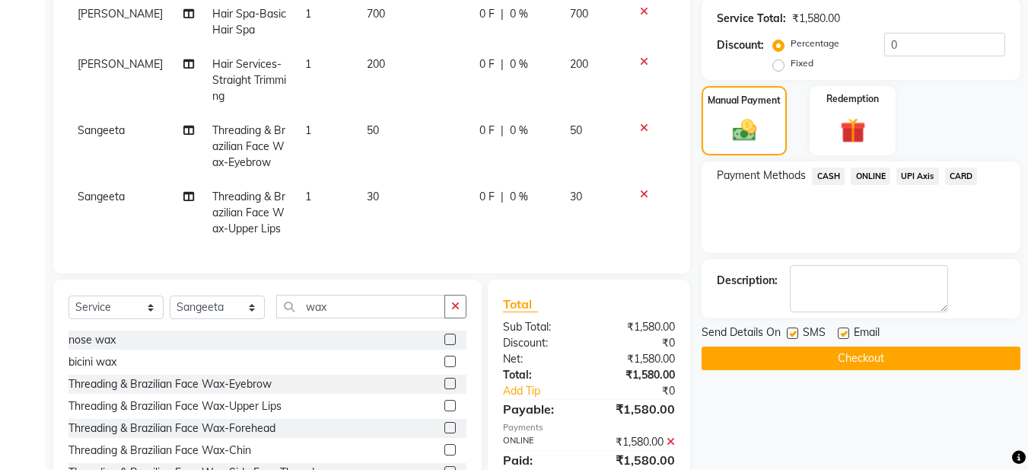
click at [845, 331] on label at bounding box center [843, 332] width 11 height 11
click at [845, 331] on input "checkbox" at bounding box center [843, 334] width 10 height 10
checkbox input "false"
click at [837, 351] on button "Checkout" at bounding box center [861, 358] width 319 height 24
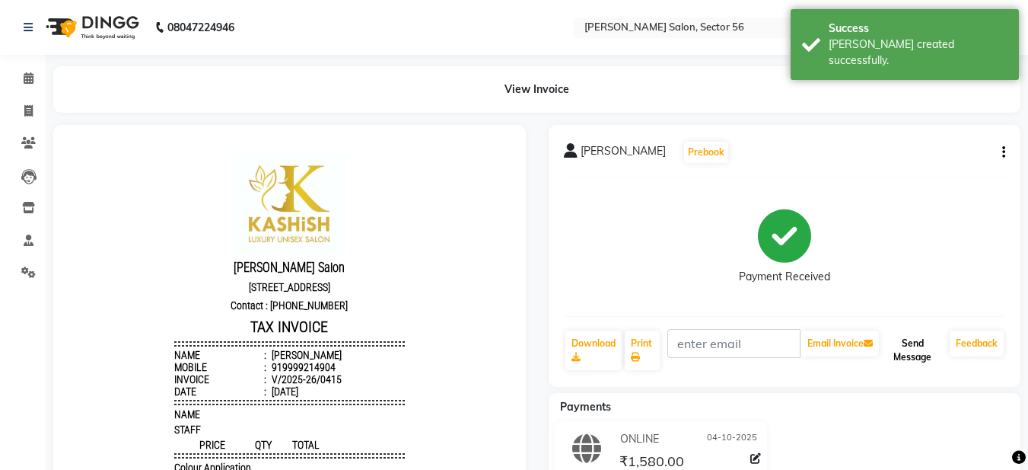
click at [886, 365] on button "Send Message" at bounding box center [913, 350] width 62 height 40
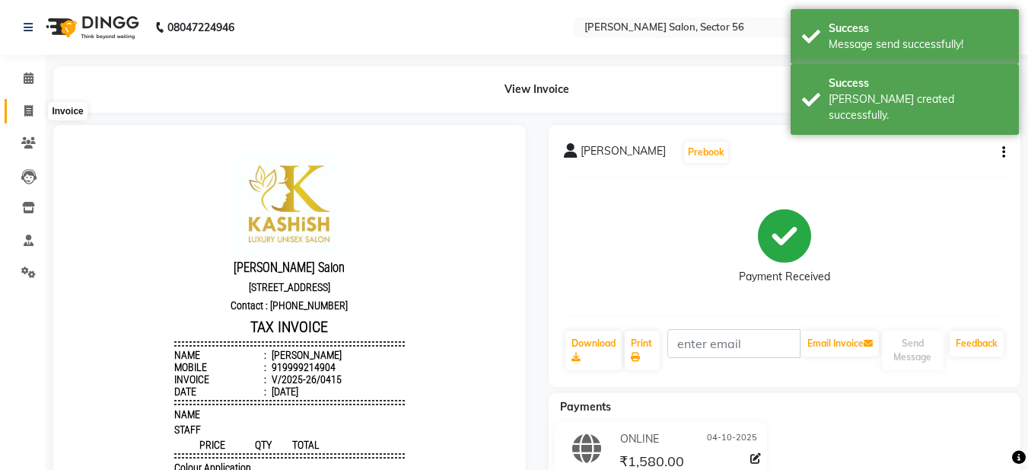
click at [27, 113] on icon at bounding box center [28, 110] width 8 height 11
select select "service"
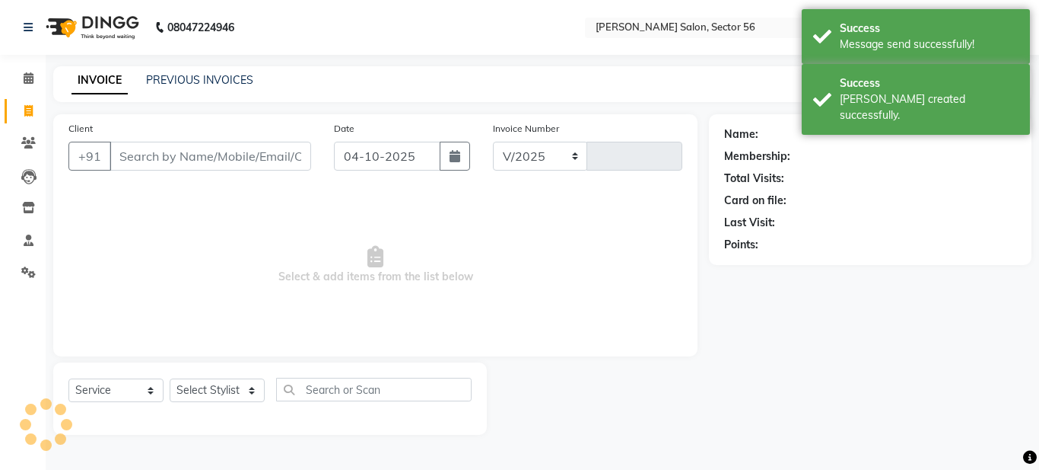
select select "9000"
type input "0416"
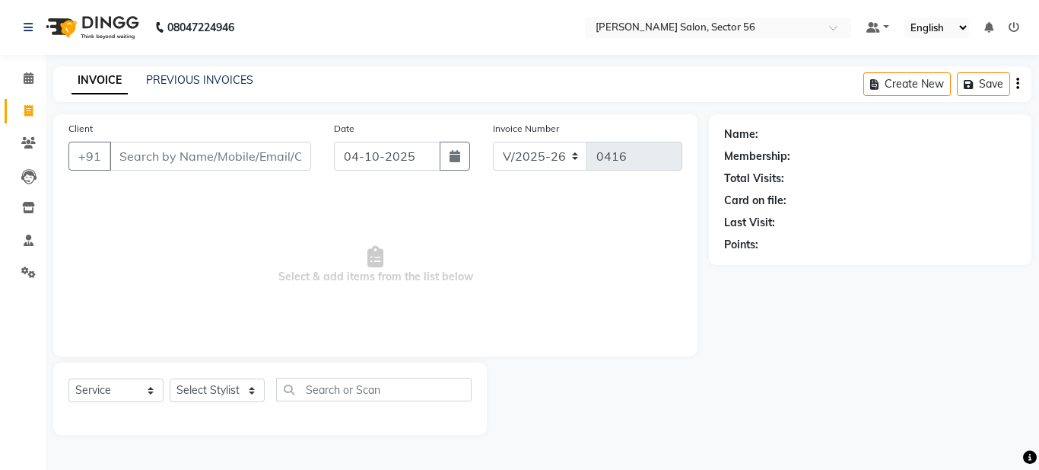
click at [30, 116] on icon at bounding box center [28, 110] width 8 height 11
select select "service"
select select "9000"
type input "0416"
click at [130, 156] on input "Client" at bounding box center [211, 156] width 202 height 29
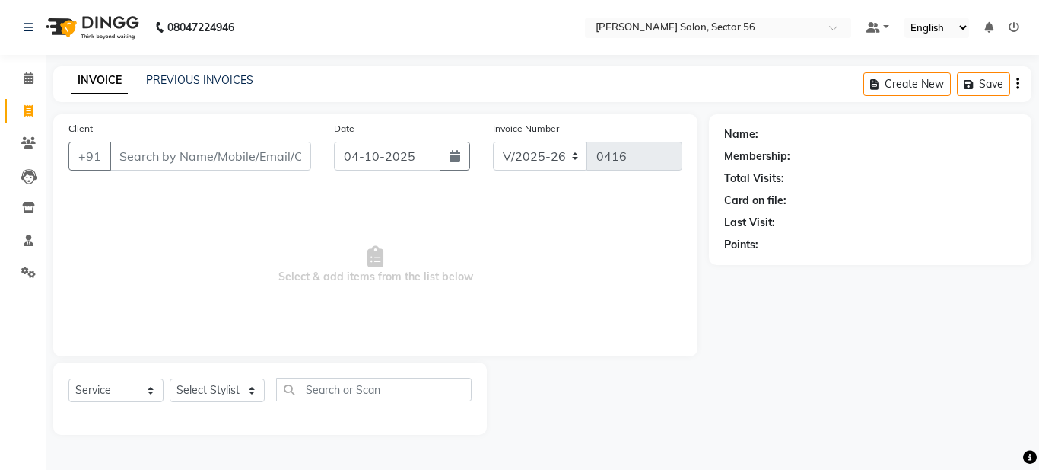
type input "d"
click at [151, 153] on input "dr" at bounding box center [211, 156] width 202 height 29
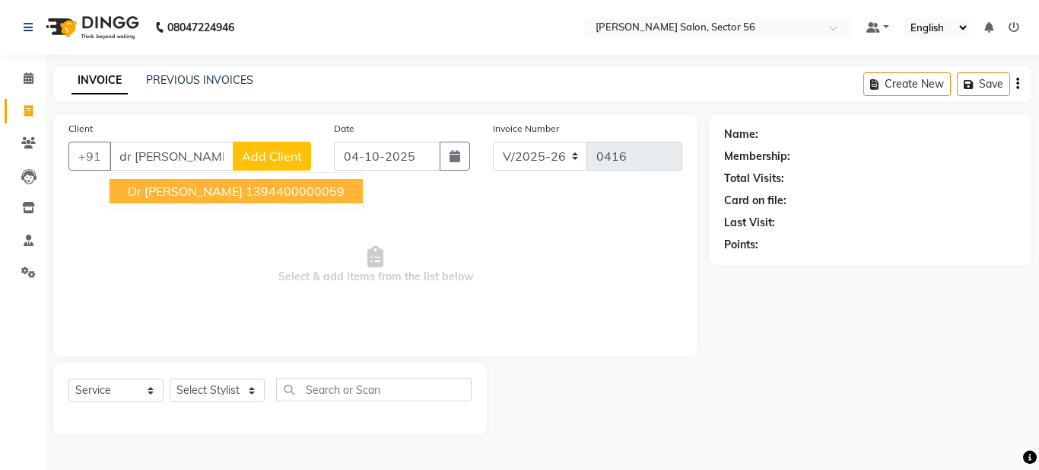
click at [246, 188] on ngb-highlight "1394400000059" at bounding box center [295, 190] width 99 height 15
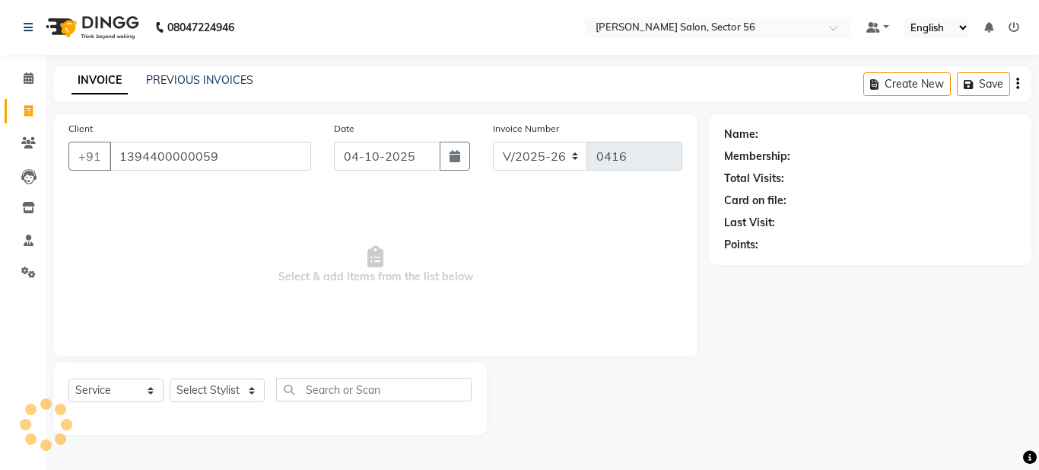
type input "1394400000059"
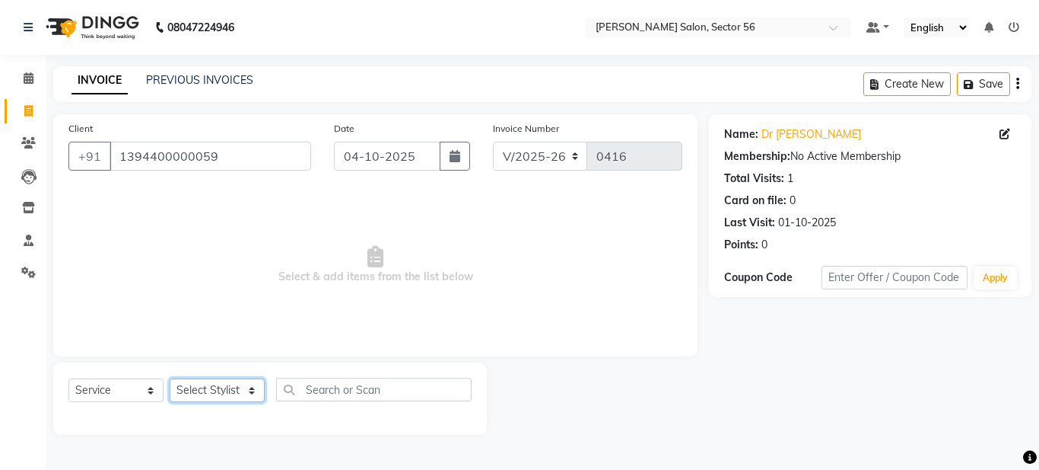
click at [234, 384] on select "Select Stylist Aadil Husain Joy Jyoty Mangal Mohamad Gulzar Neelam Pradeep Rosh…" at bounding box center [217, 390] width 95 height 24
select select "91302"
click at [170, 378] on select "Select Stylist Aadil Husain Joy Jyoty Mangal Mohamad Gulzar Neelam Pradeep Rosh…" at bounding box center [217, 390] width 95 height 24
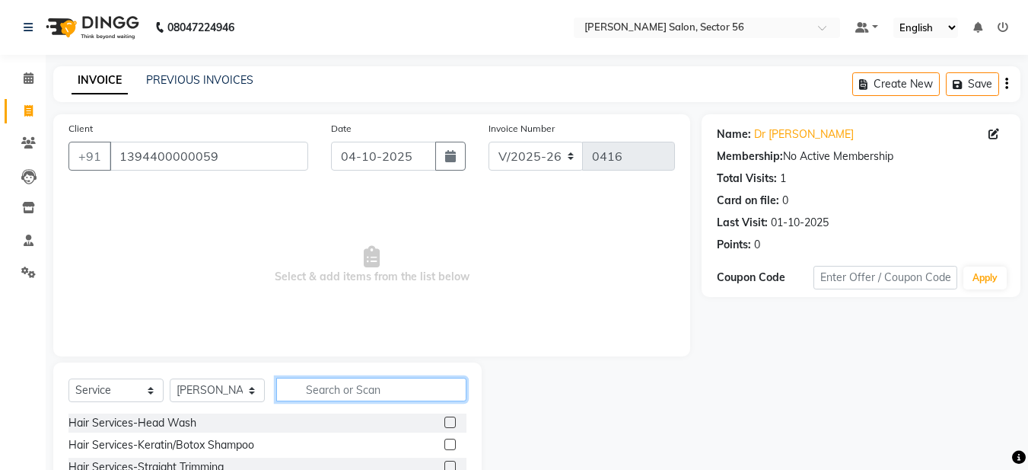
click at [317, 387] on input "text" at bounding box center [371, 389] width 190 height 24
type input "co"
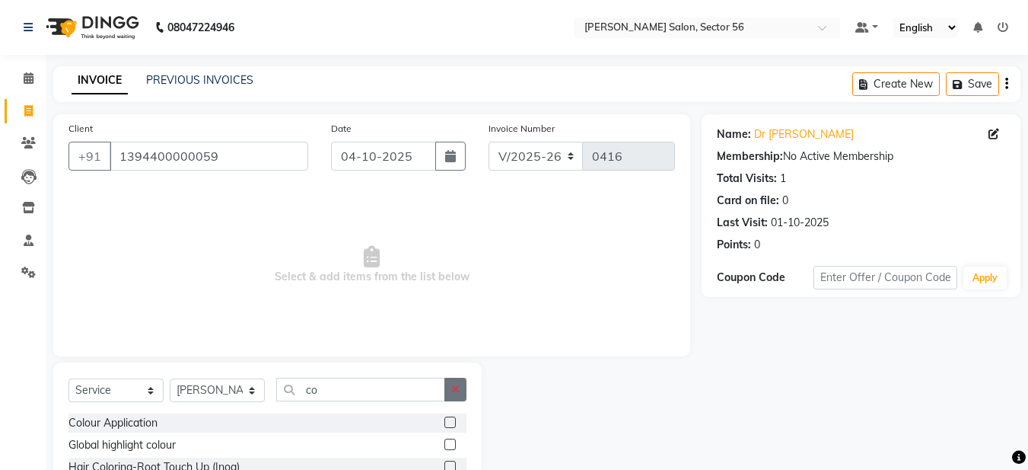
drag, startPoint x: 461, startPoint y: 393, endPoint x: 403, endPoint y: 389, distance: 58.0
click at [460, 393] on button "button" at bounding box center [455, 389] width 22 height 24
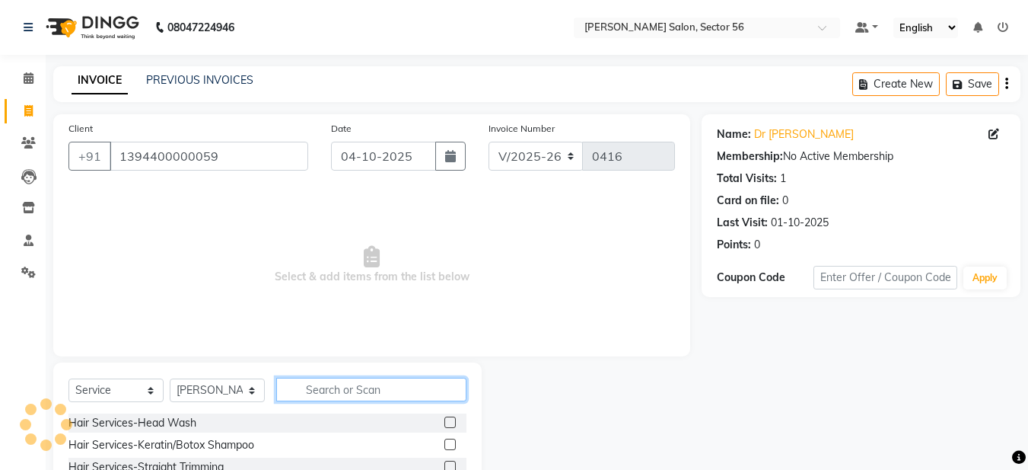
click at [346, 389] on input "text" at bounding box center [371, 389] width 190 height 24
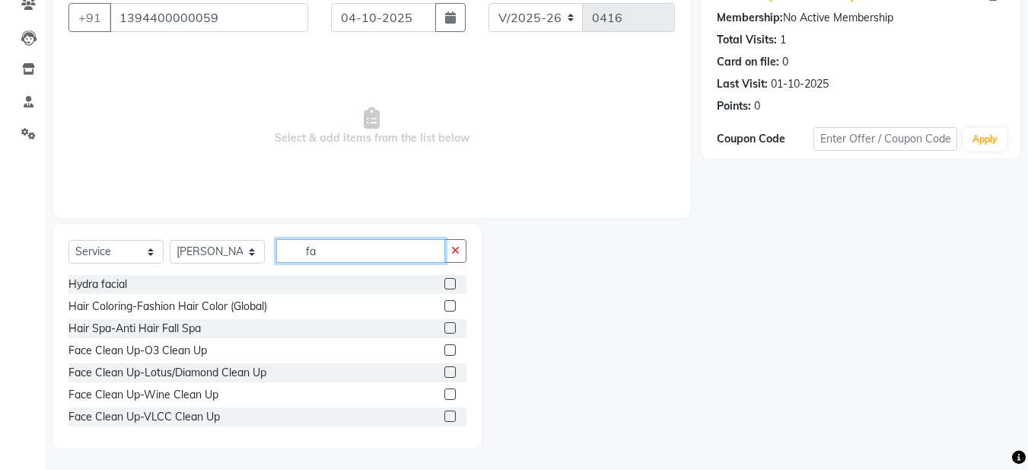
scroll to position [140, 0]
type input "fa"
click at [452, 247] on icon "button" at bounding box center [455, 249] width 8 height 11
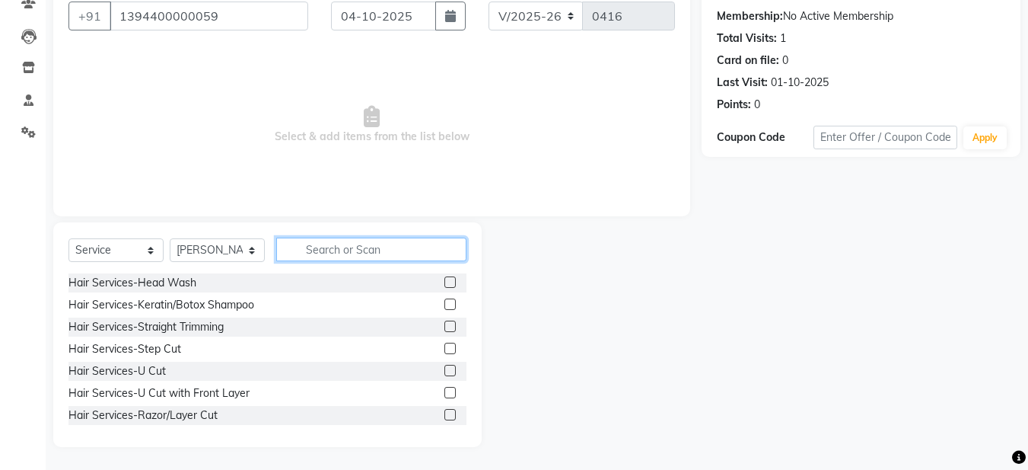
click at [393, 248] on input "text" at bounding box center [371, 249] width 190 height 24
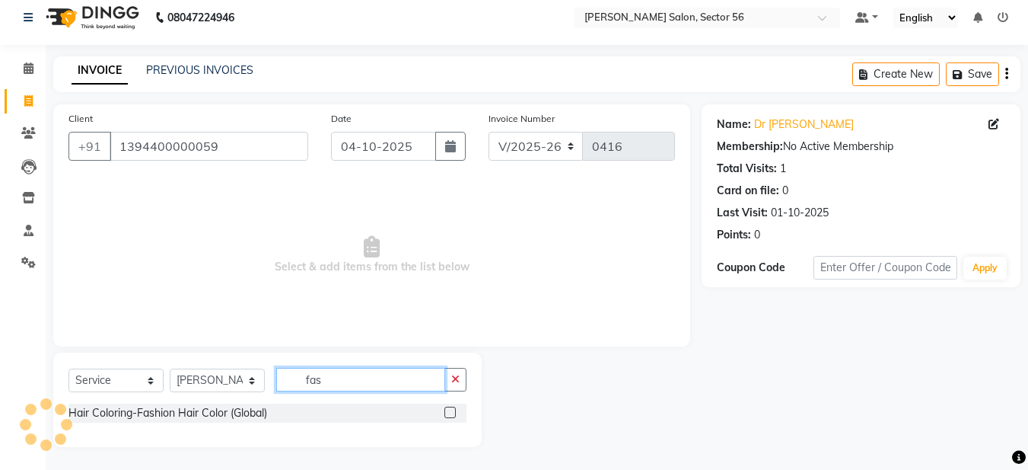
scroll to position [10, 0]
type input "fas"
click at [449, 412] on label at bounding box center [449, 411] width 11 height 11
click at [449, 412] on input "checkbox" at bounding box center [449, 413] width 10 height 10
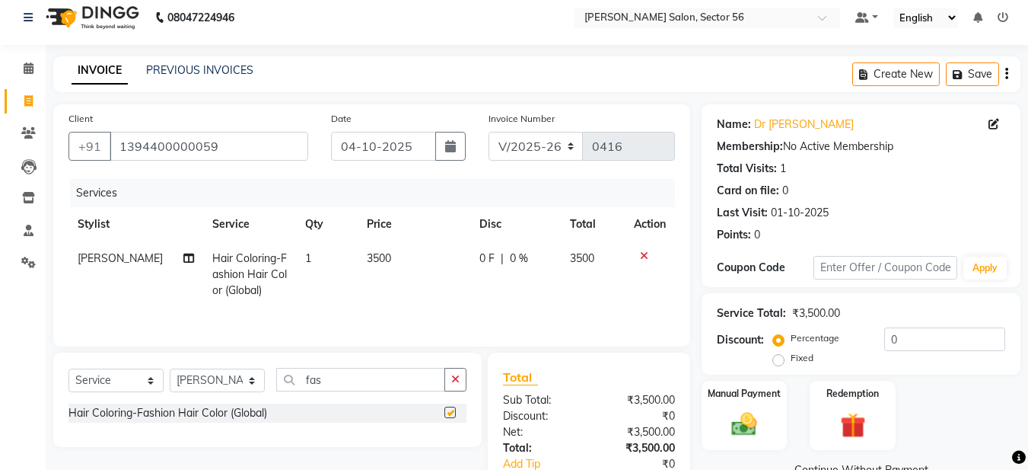
checkbox input "false"
click at [371, 256] on span "3500" at bounding box center [379, 258] width 24 height 14
select select "91302"
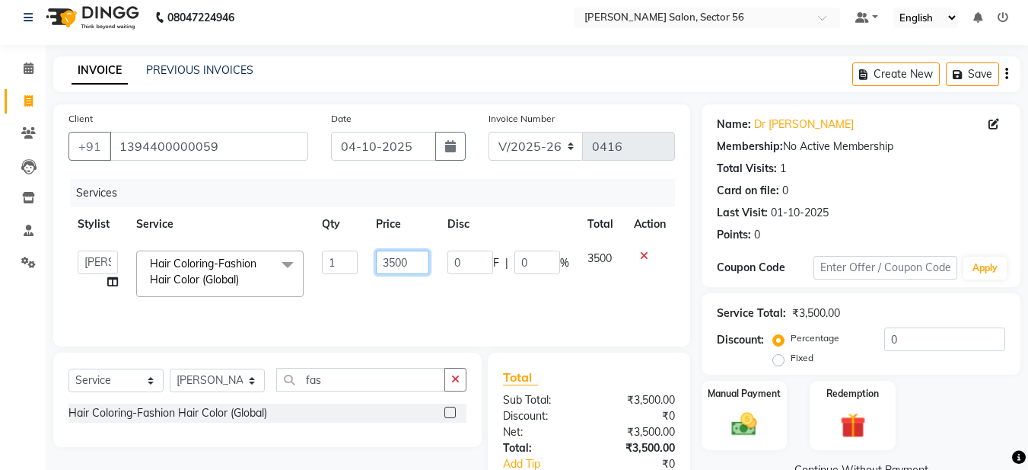
click at [393, 262] on input "3500" at bounding box center [402, 262] width 53 height 24
type input "3000"
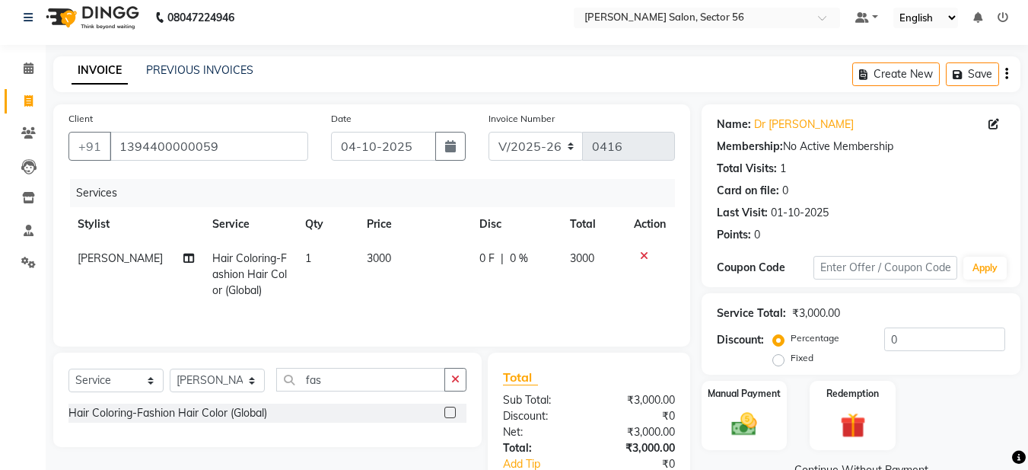
click at [381, 318] on div "Services Stylist Service Qty Price Disc Total Action Mohamad Gulzar Hair Colori…" at bounding box center [371, 255] width 606 height 152
click at [455, 384] on icon "button" at bounding box center [455, 379] width 8 height 11
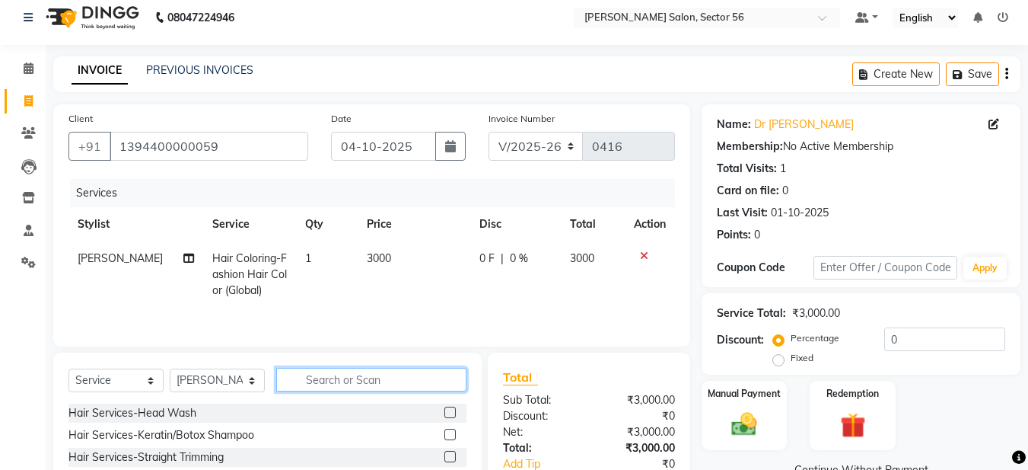
click at [403, 376] on input "text" at bounding box center [371, 380] width 190 height 24
type input "hair cut"
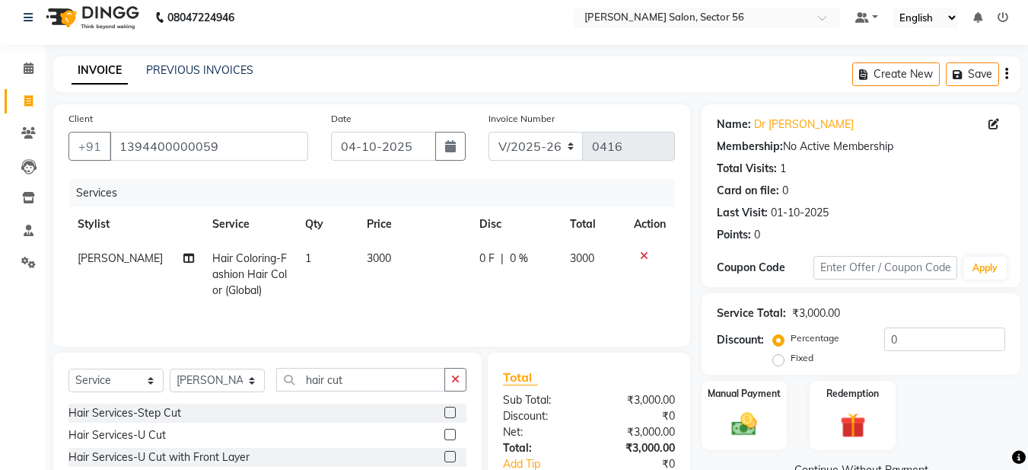
click at [340, 337] on div "Client +91 1394400000059 Date 04-10-2025 Invoice Number V/2025 V/2025-26 0416 S…" at bounding box center [371, 225] width 637 height 242
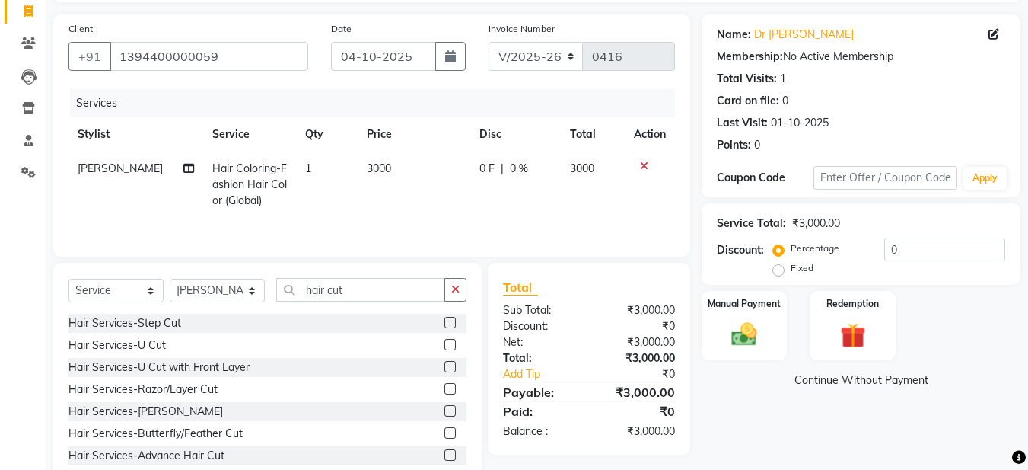
scroll to position [101, 0]
click at [444, 341] on label at bounding box center [449, 342] width 11 height 11
click at [444, 341] on input "checkbox" at bounding box center [449, 344] width 10 height 10
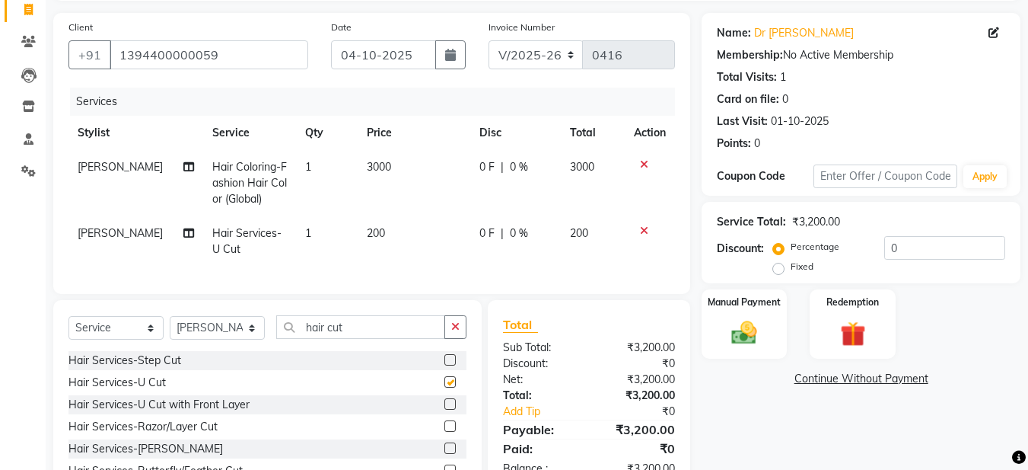
checkbox input "false"
click at [444, 431] on label at bounding box center [449, 425] width 11 height 11
click at [444, 431] on input "checkbox" at bounding box center [449, 427] width 10 height 10
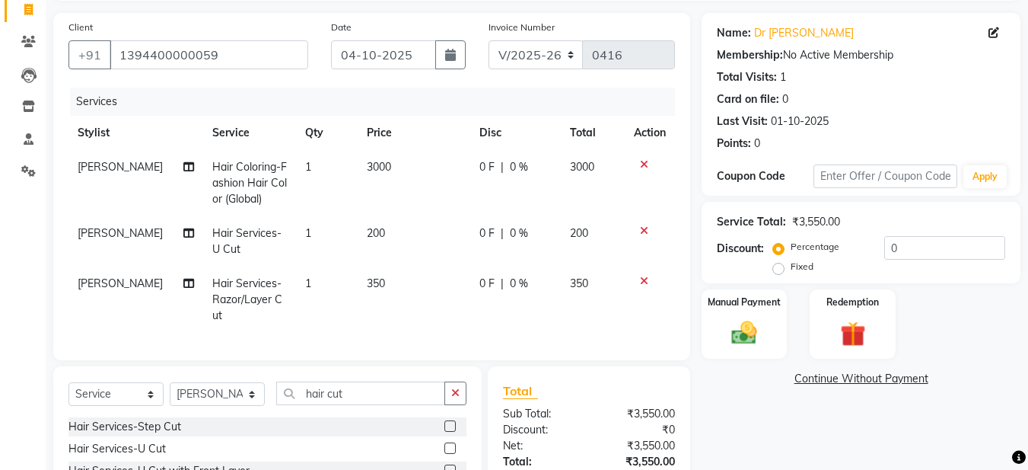
checkbox input "false"
click at [640, 231] on icon at bounding box center [644, 230] width 8 height 11
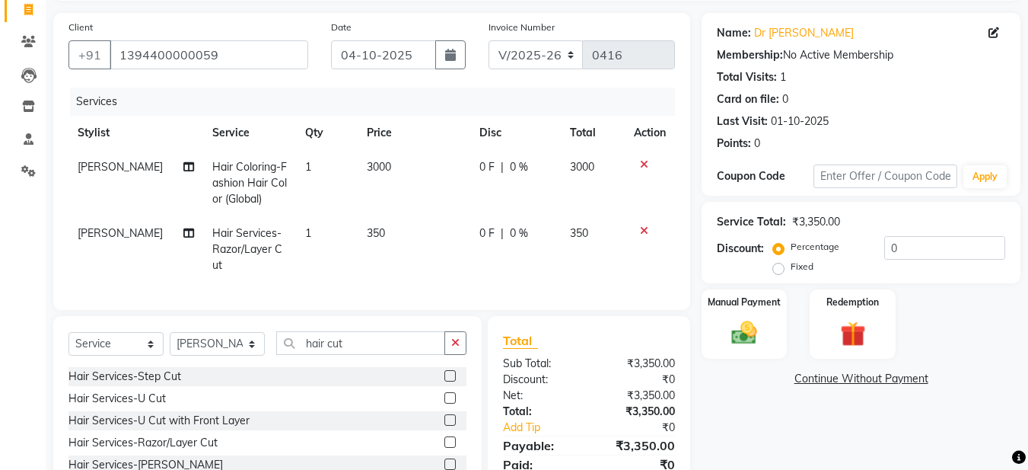
click at [377, 237] on span "350" at bounding box center [376, 233] width 18 height 14
select select "91302"
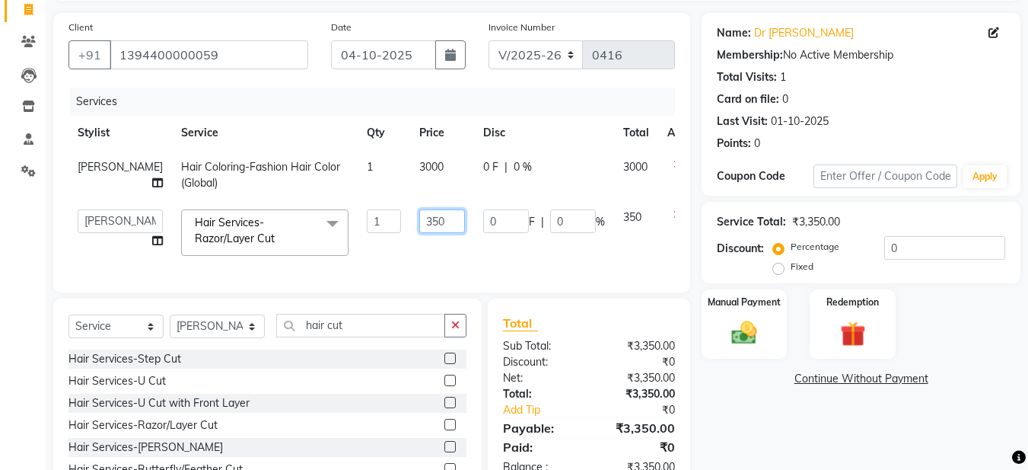
click at [419, 220] on input "350" at bounding box center [442, 221] width 46 height 24
type input "3"
type input "00"
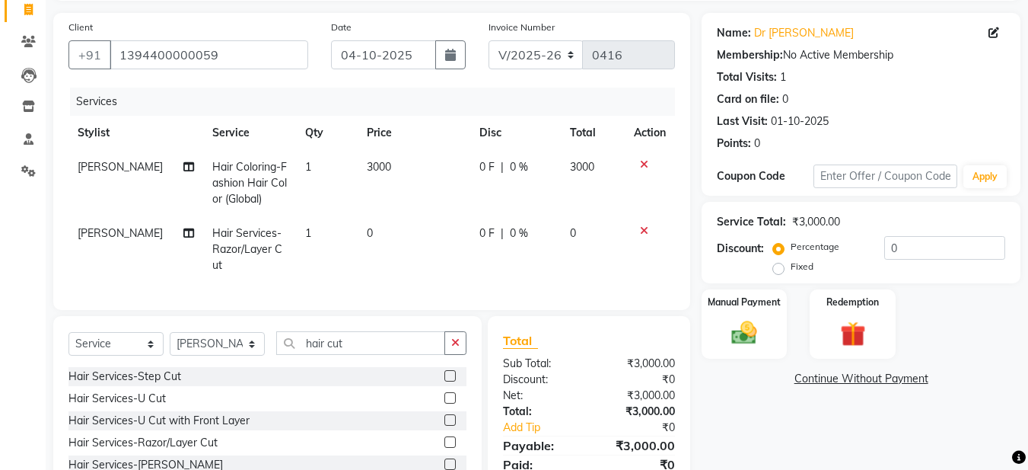
click at [422, 246] on td "0" at bounding box center [414, 249] width 113 height 66
select select "91302"
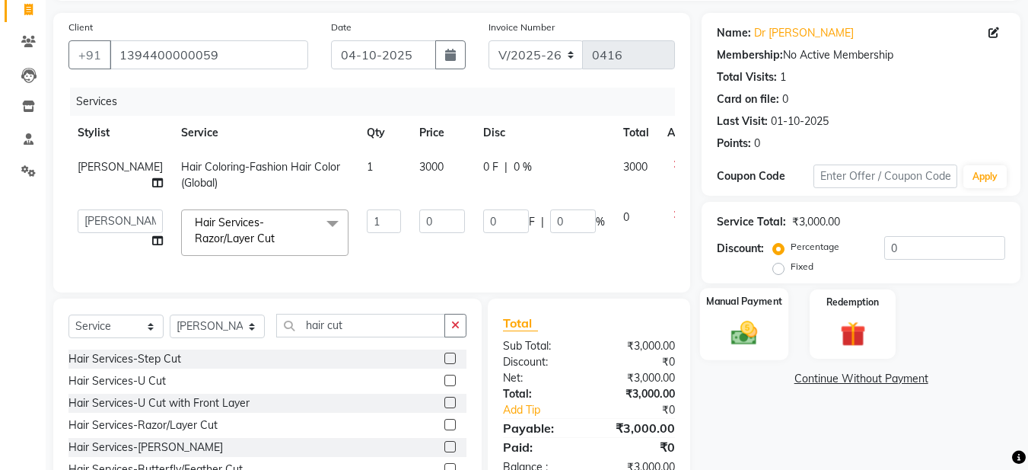
click at [735, 336] on img at bounding box center [744, 332] width 43 height 30
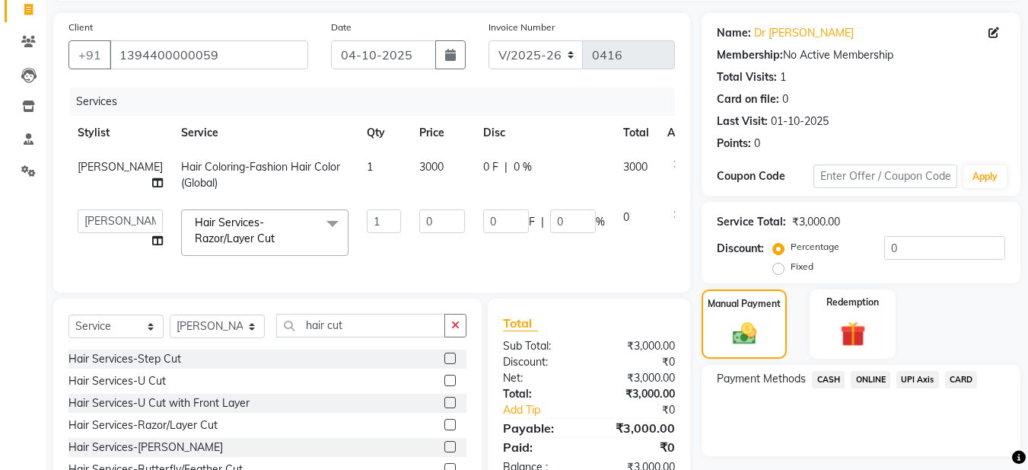
click at [861, 374] on span "ONLINE" at bounding box center [871, 380] width 40 height 18
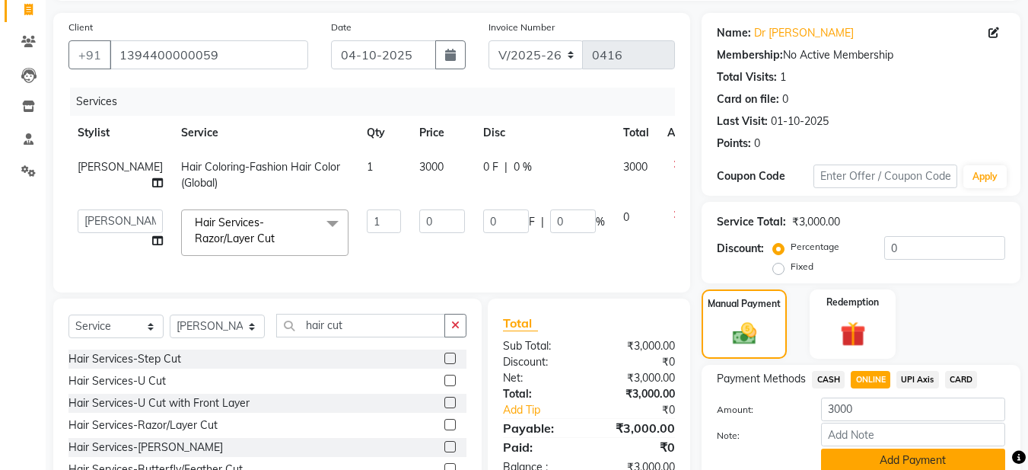
click at [871, 458] on button "Add Payment" at bounding box center [913, 460] width 184 height 24
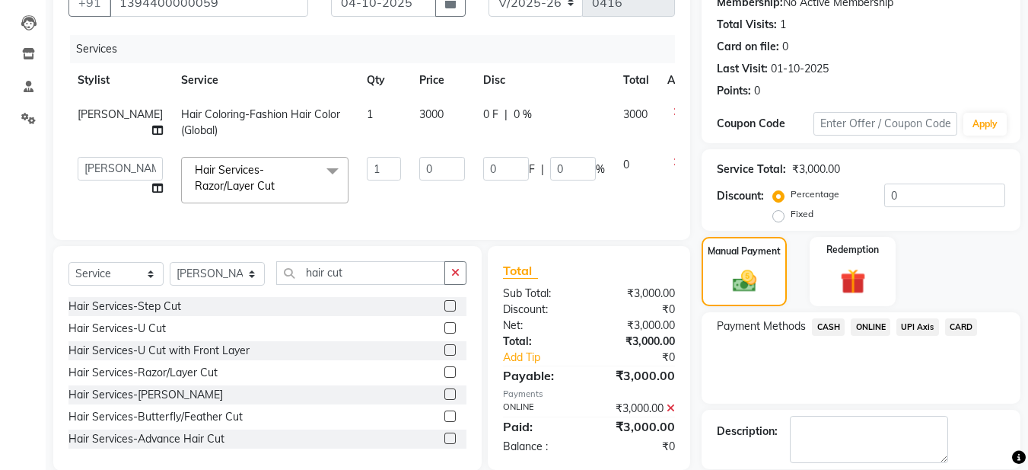
scroll to position [228, 0]
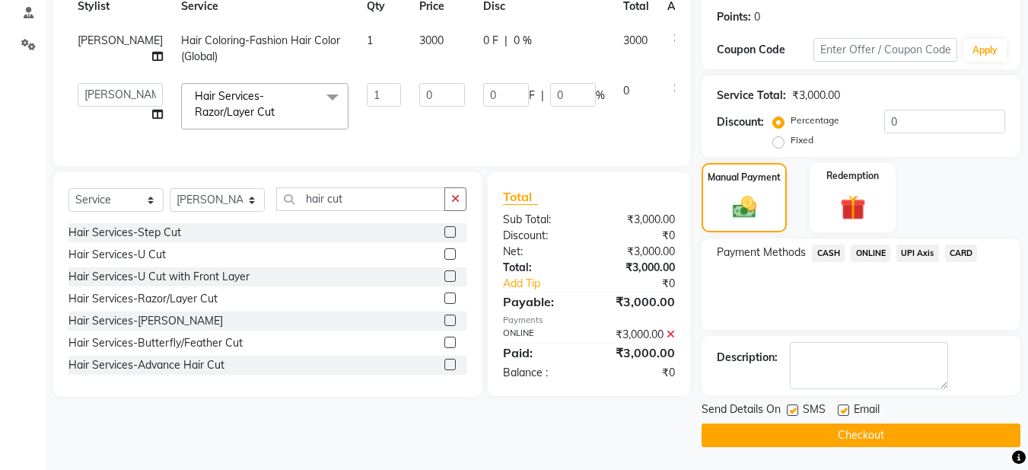
click at [835, 435] on button "Checkout" at bounding box center [861, 435] width 319 height 24
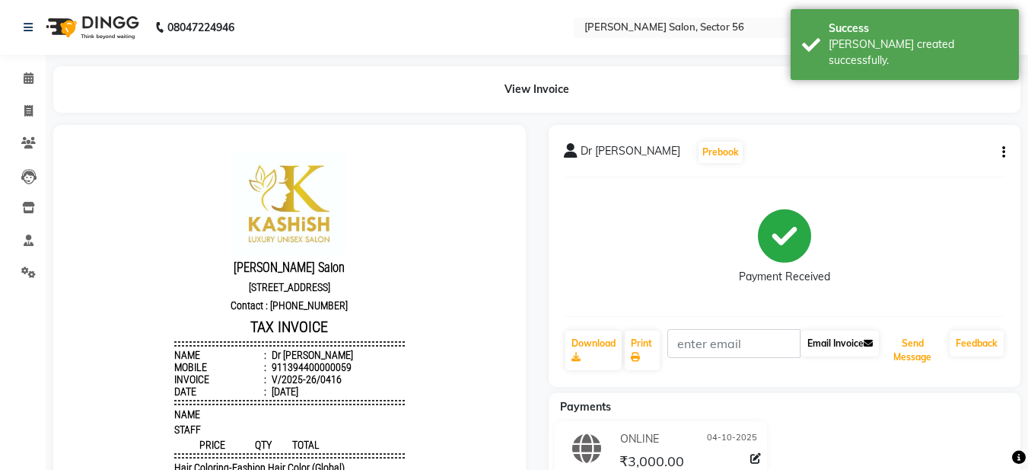
drag, startPoint x: 906, startPoint y: 341, endPoint x: 876, endPoint y: 333, distance: 31.4
click at [904, 341] on button "Send Message" at bounding box center [913, 350] width 62 height 40
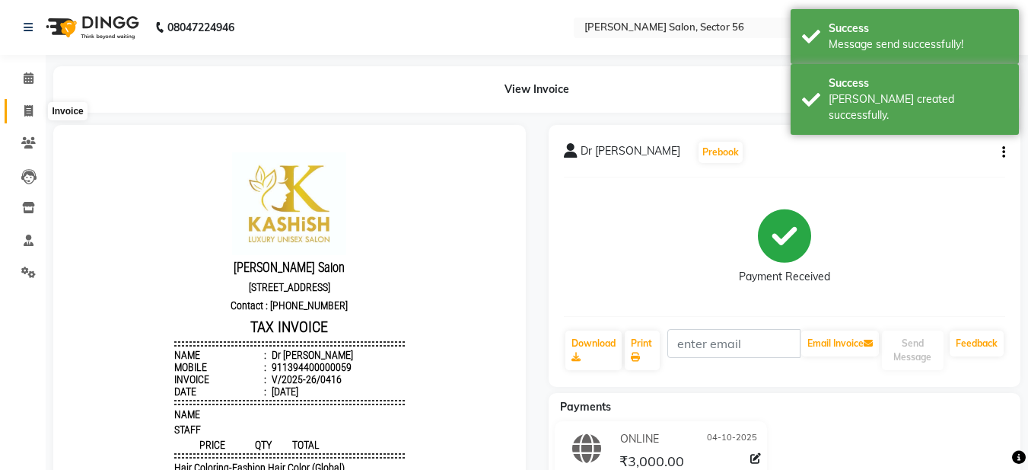
drag, startPoint x: 28, startPoint y: 107, endPoint x: 55, endPoint y: 112, distance: 27.0
click at [28, 108] on icon at bounding box center [28, 110] width 8 height 11
select select "service"
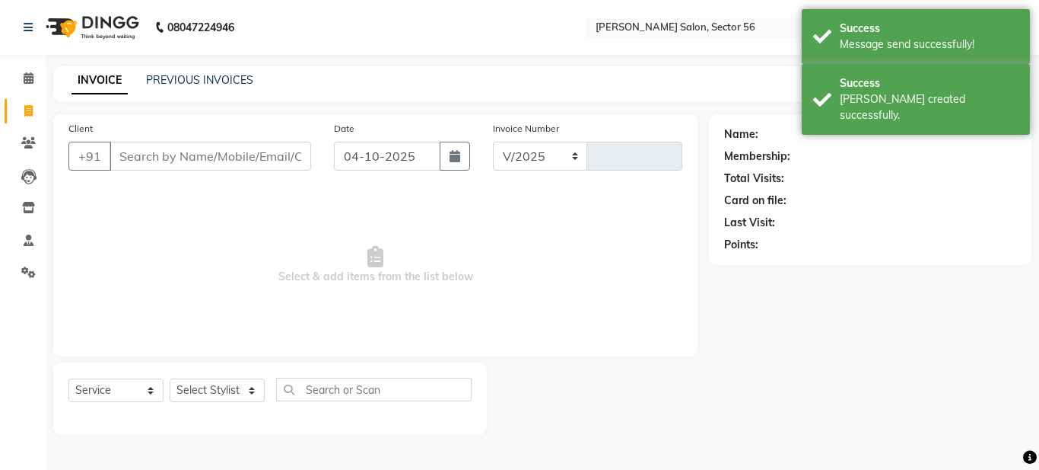
select select "9000"
type input "0417"
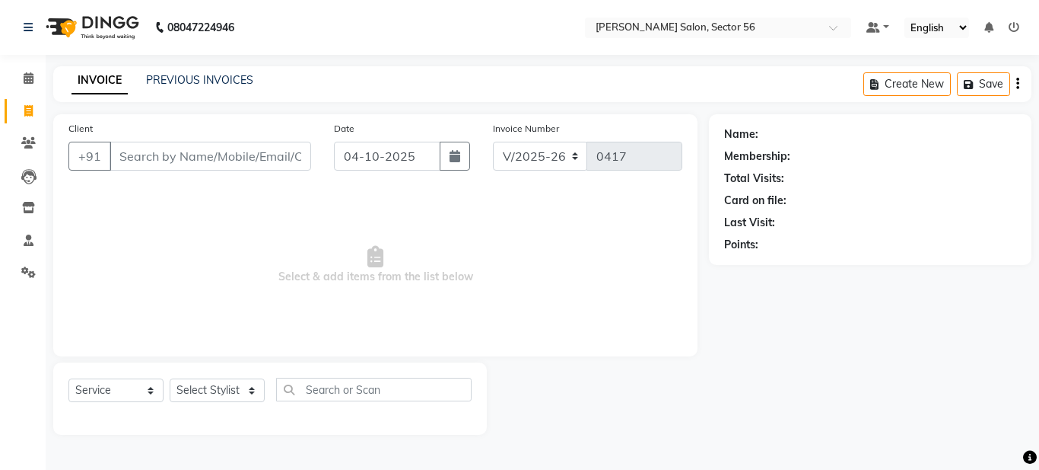
click at [210, 88] on div "INVOICE PREVIOUS INVOICES" at bounding box center [162, 81] width 218 height 18
click at [211, 78] on link "PREVIOUS INVOICES" at bounding box center [199, 80] width 107 height 14
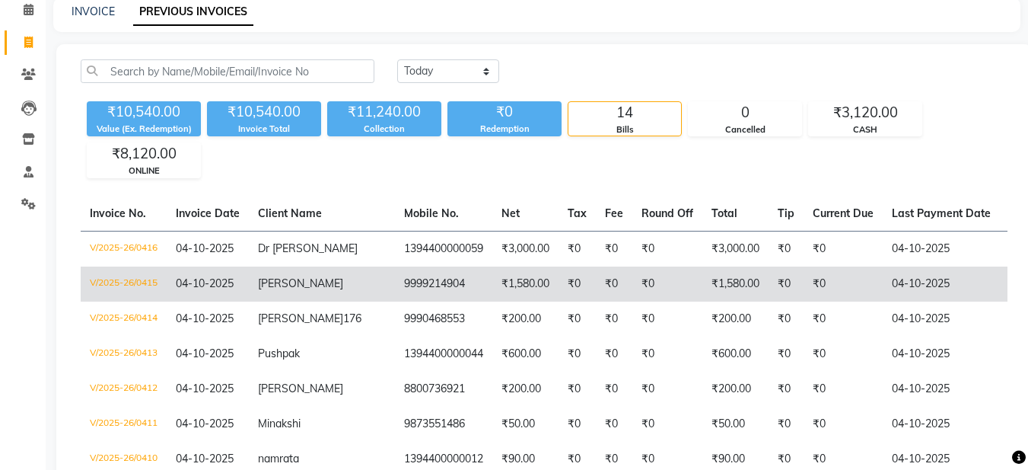
scroll to position [76, 0]
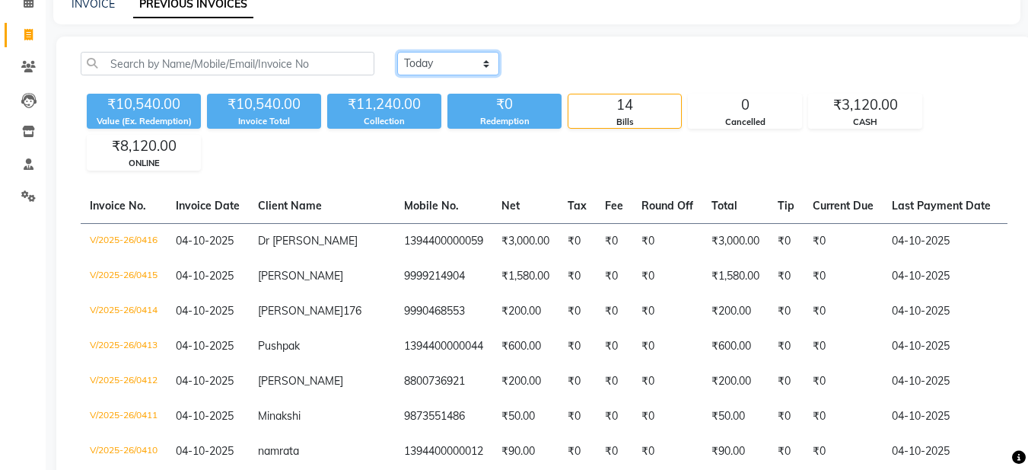
click at [419, 64] on select "Today Yesterday Custom Range" at bounding box center [448, 64] width 102 height 24
click at [397, 52] on select "Today Yesterday Custom Range" at bounding box center [448, 64] width 102 height 24
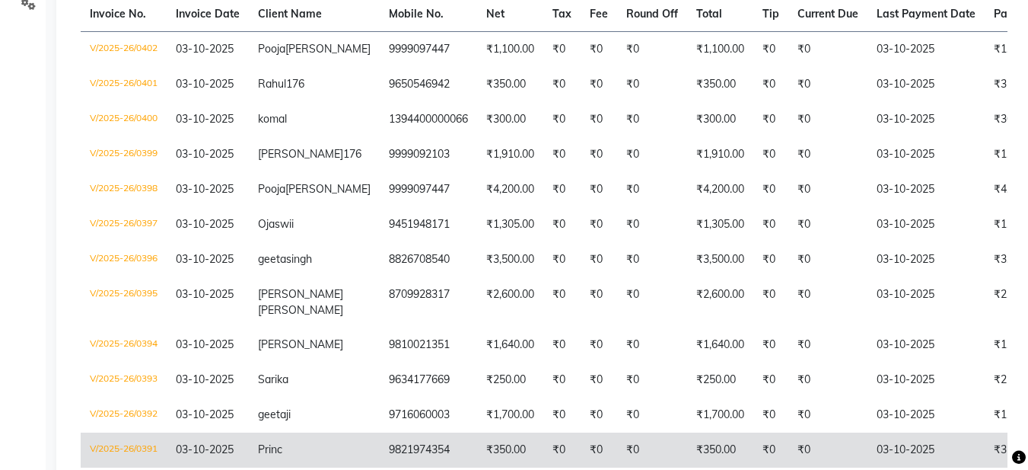
scroll to position [75, 0]
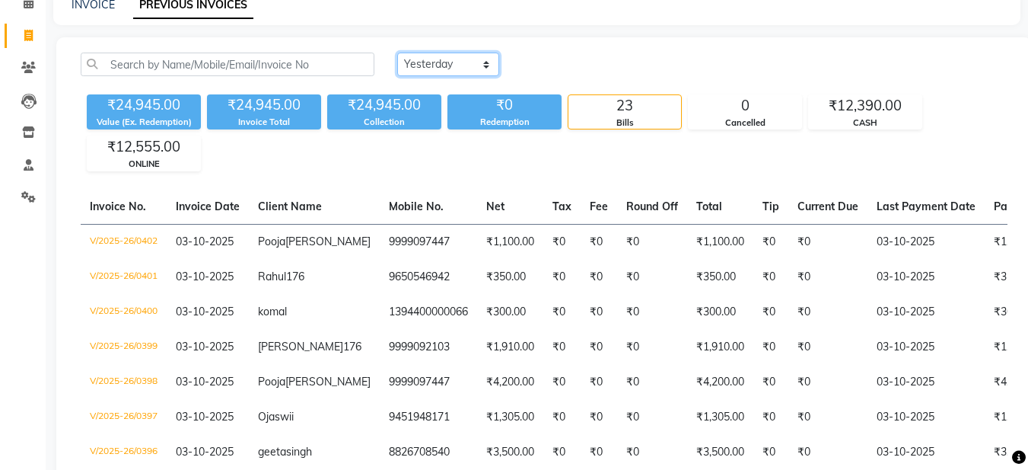
click at [478, 59] on select "Today Yesterday Custom Range" at bounding box center [448, 65] width 102 height 24
select select "today"
click at [397, 53] on select "Today Yesterday Custom Range" at bounding box center [448, 65] width 102 height 24
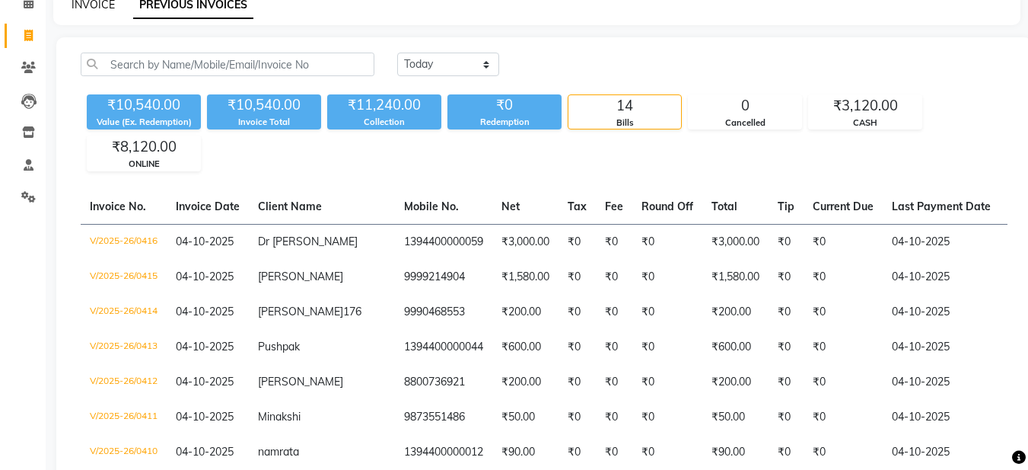
click at [97, 4] on link "INVOICE" at bounding box center [93, 5] width 43 height 14
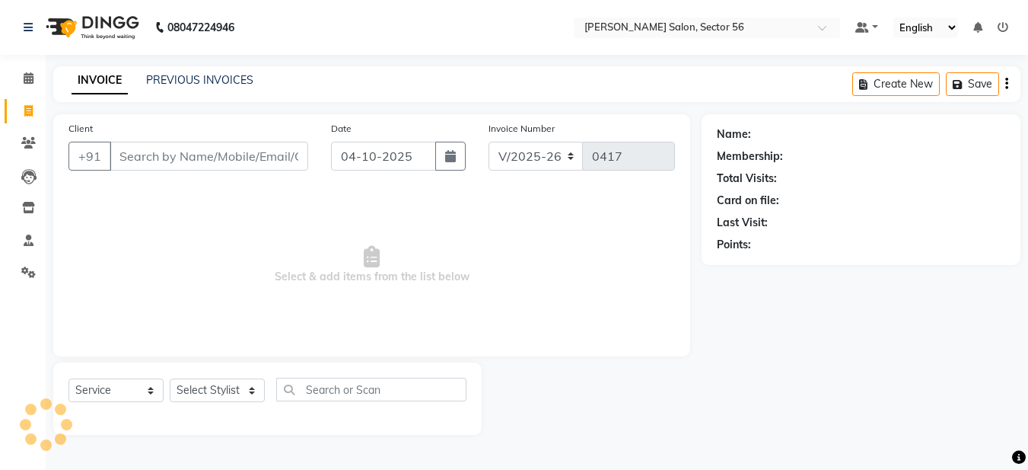
click at [103, 9] on img at bounding box center [91, 27] width 104 height 43
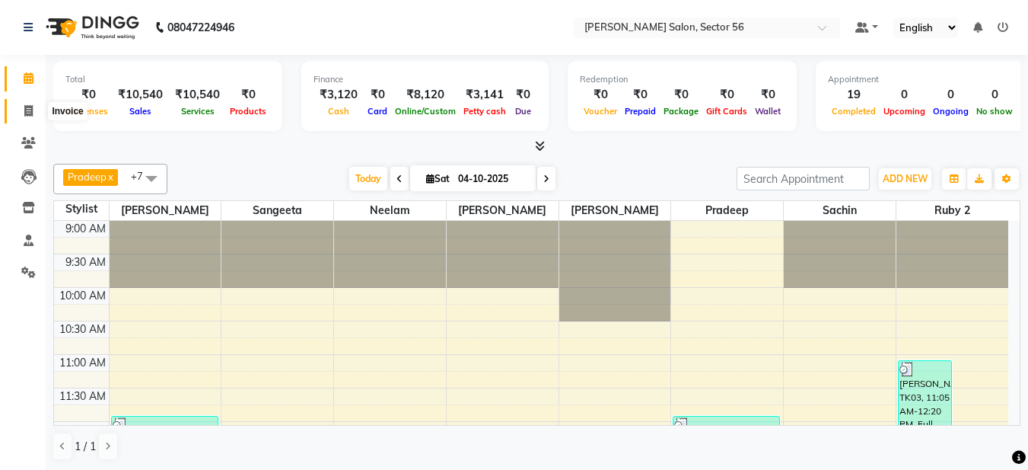
click at [27, 111] on icon at bounding box center [28, 110] width 8 height 11
select select "service"
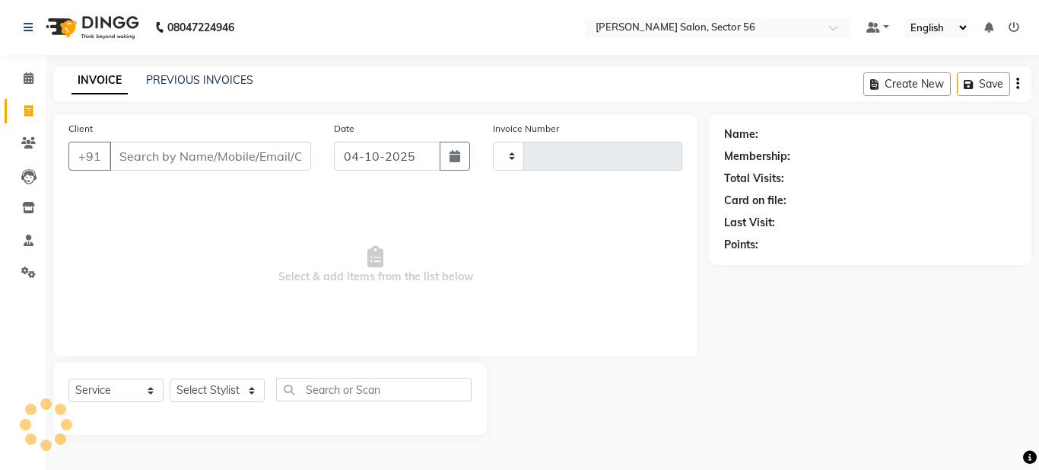
type input "0417"
click at [141, 161] on input "Client" at bounding box center [211, 156] width 202 height 29
select select "9000"
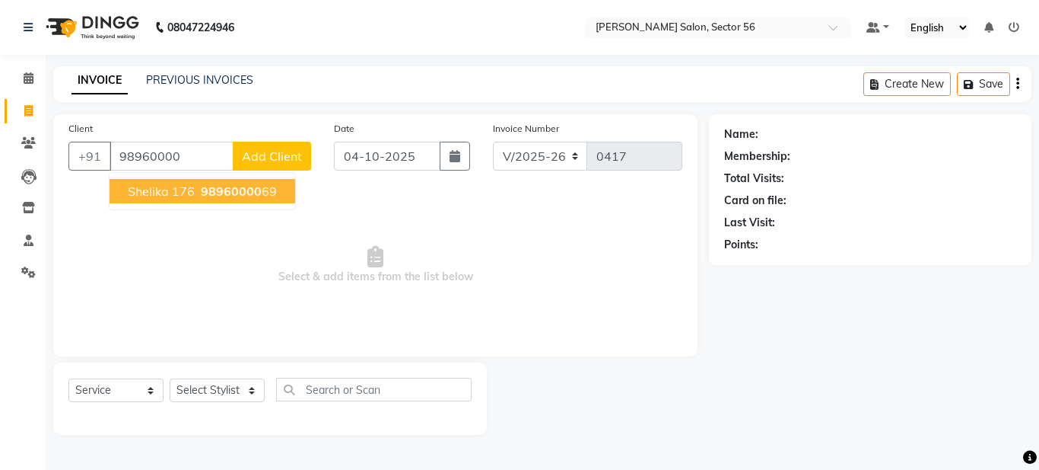
click at [227, 194] on span "98960000" at bounding box center [231, 190] width 61 height 15
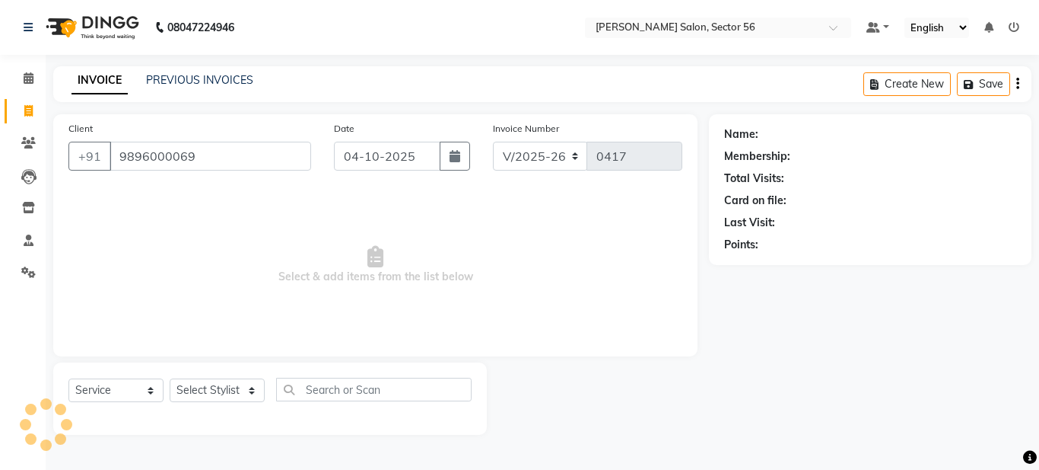
type input "9896000069"
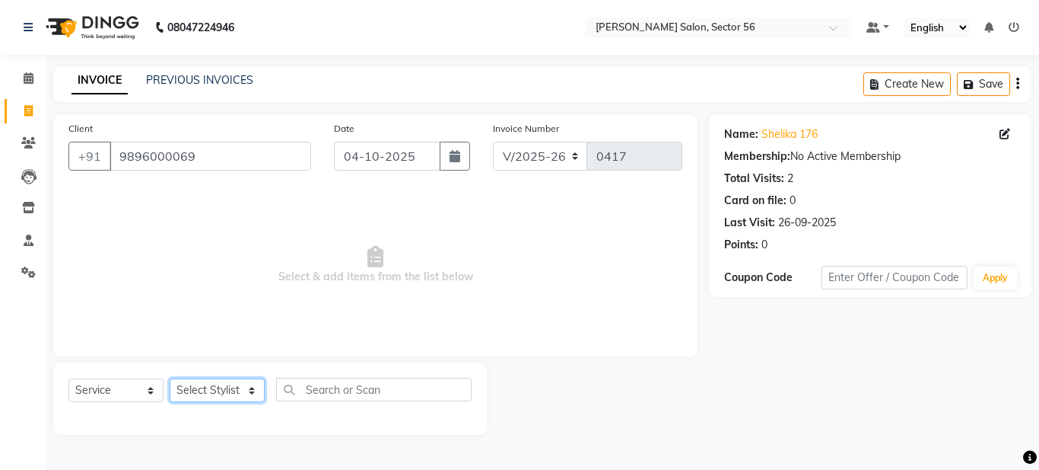
click at [223, 388] on select "Select Stylist Aadil Husain Joy Jyoty Mangal Mohamad Gulzar Neelam Pradeep Rosh…" at bounding box center [217, 390] width 95 height 24
select select "91304"
click at [170, 378] on select "Select Stylist Aadil Husain Joy Jyoty Mangal Mohamad Gulzar Neelam Pradeep Rosh…" at bounding box center [217, 390] width 95 height 24
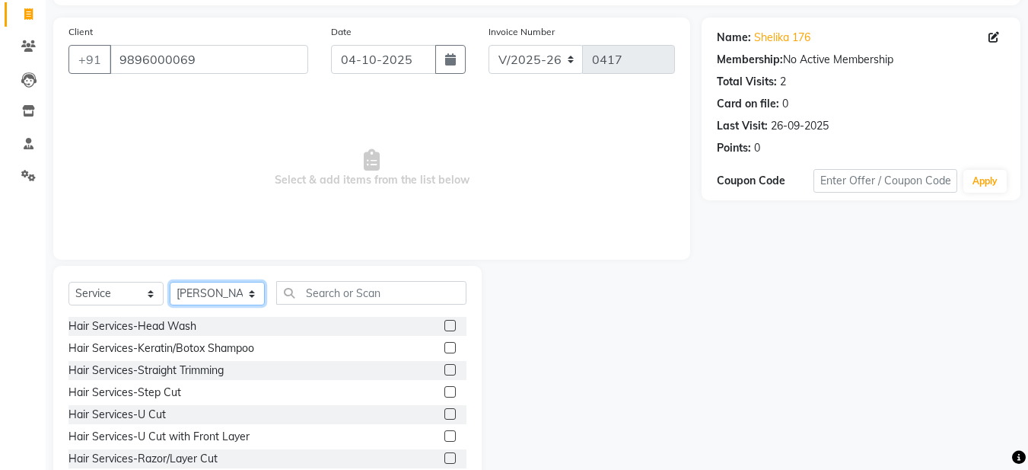
scroll to position [140, 0]
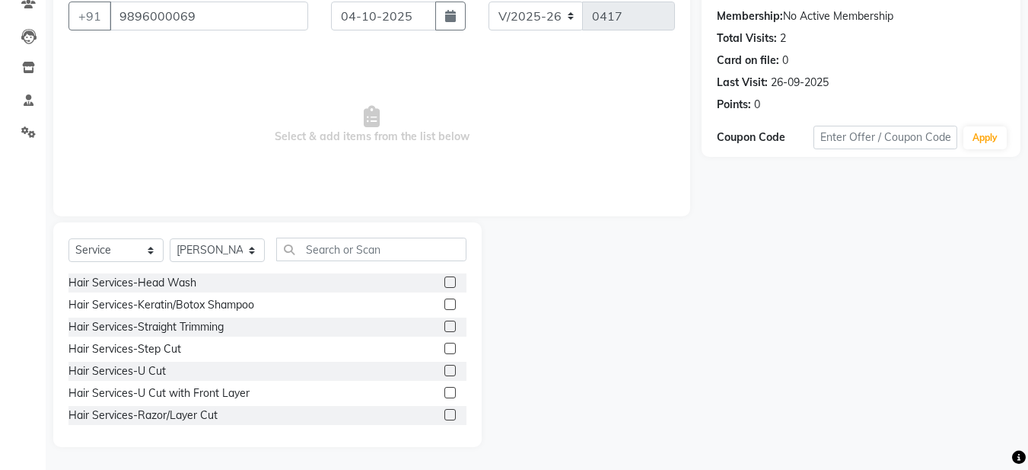
click at [444, 304] on label at bounding box center [449, 303] width 11 height 11
click at [444, 304] on input "checkbox" at bounding box center [449, 305] width 10 height 10
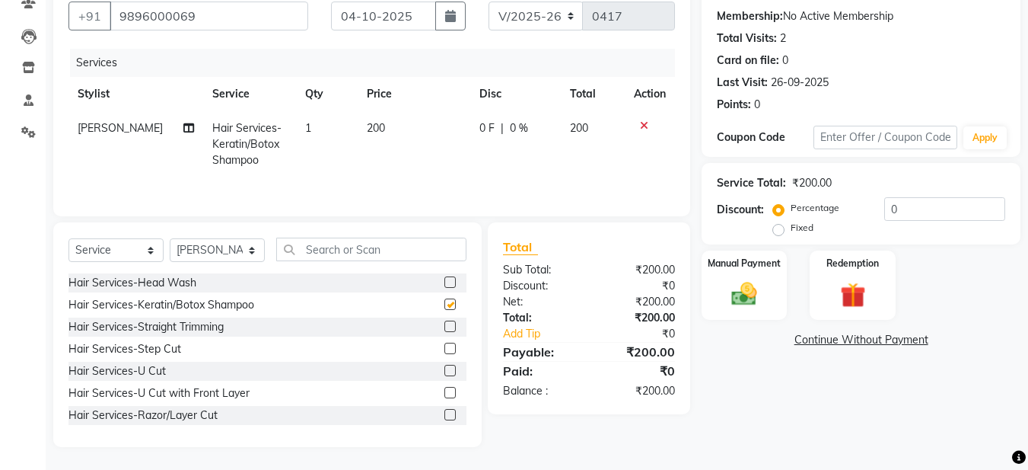
checkbox input "false"
click at [733, 304] on img at bounding box center [744, 294] width 43 height 30
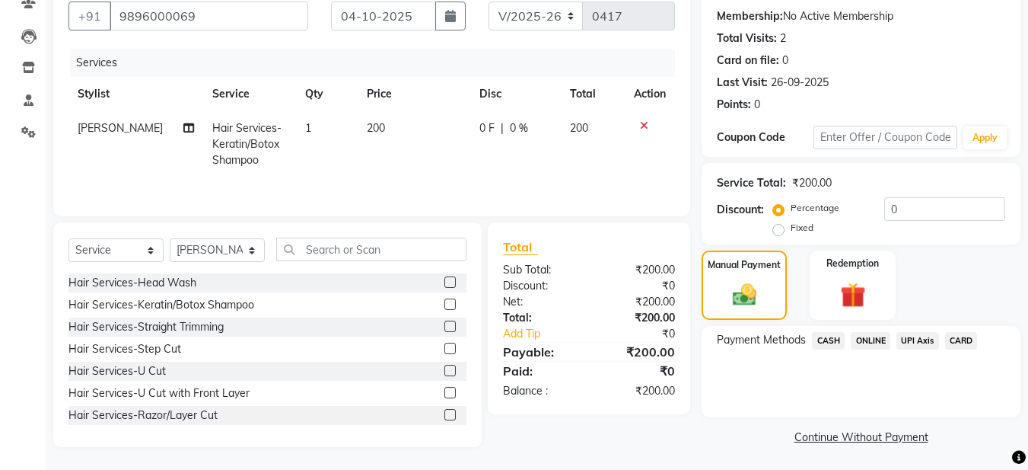
click at [861, 343] on span "ONLINE" at bounding box center [871, 341] width 40 height 18
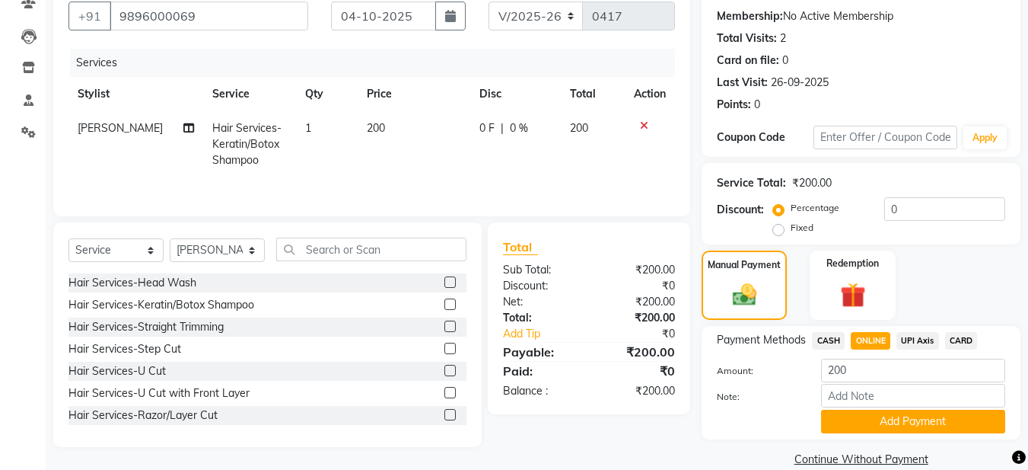
scroll to position [164, 0]
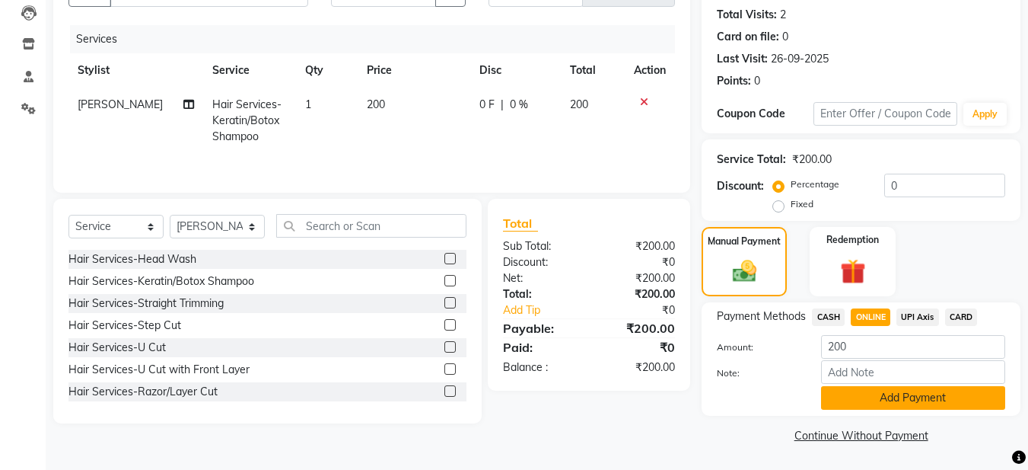
click at [851, 403] on button "Add Payment" at bounding box center [913, 398] width 184 height 24
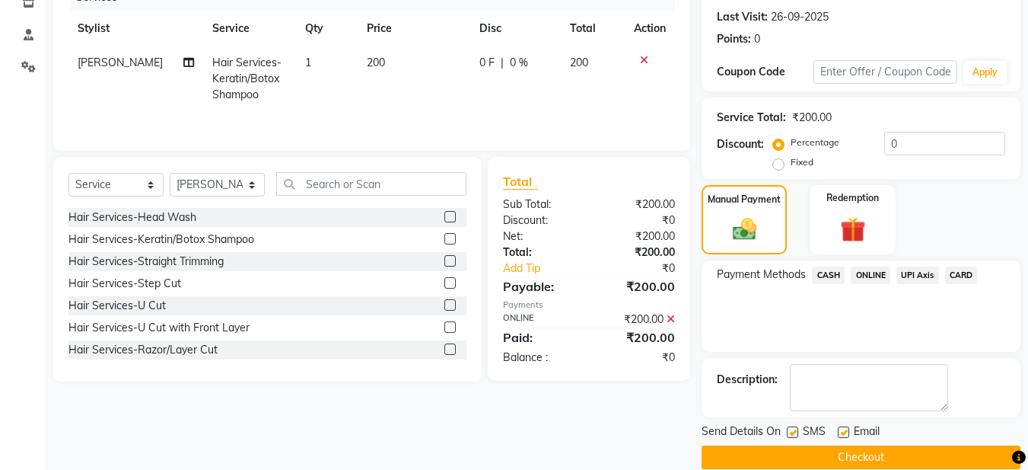
scroll to position [228, 0]
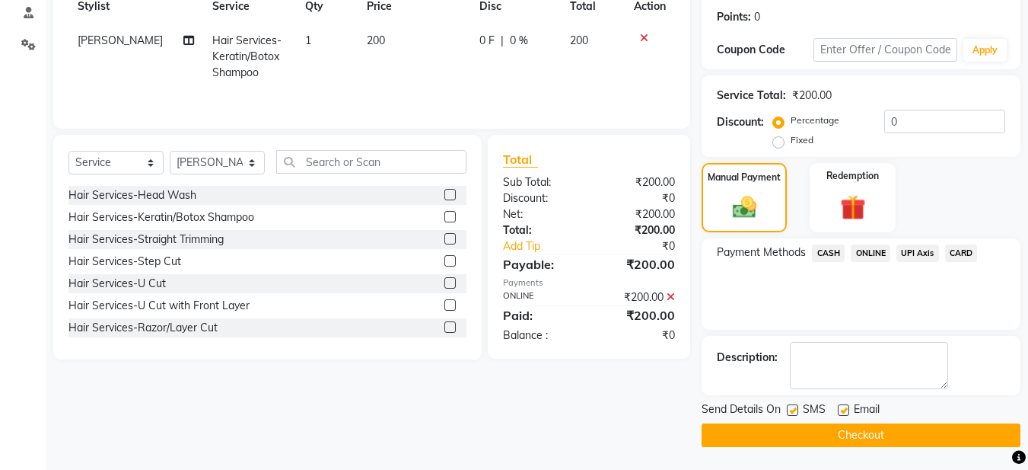
click at [848, 412] on div "Email" at bounding box center [865, 410] width 54 height 19
click at [841, 409] on label at bounding box center [843, 409] width 11 height 11
click at [841, 409] on input "checkbox" at bounding box center [843, 411] width 10 height 10
checkbox input "false"
click at [842, 428] on button "Checkout" at bounding box center [861, 435] width 319 height 24
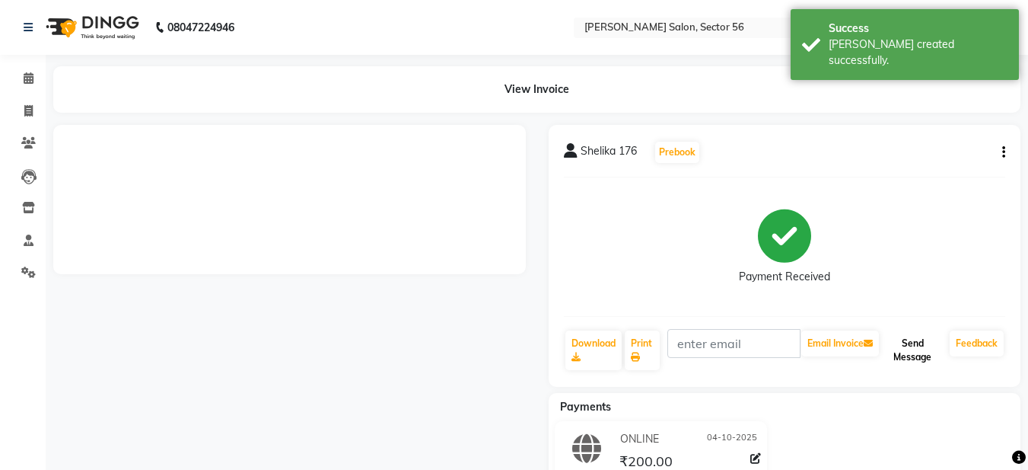
click at [908, 356] on button "Send Message" at bounding box center [913, 350] width 62 height 40
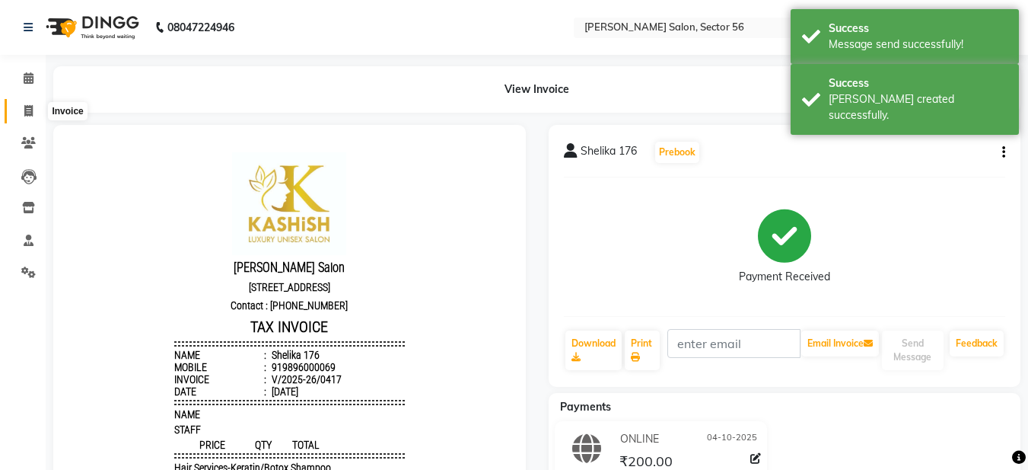
click at [32, 114] on icon at bounding box center [28, 110] width 8 height 11
select select "service"
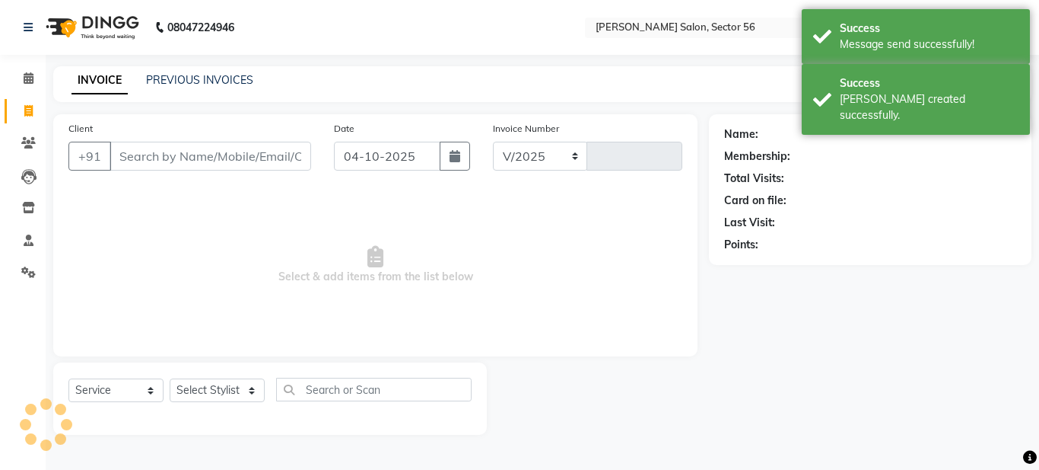
select select "9000"
type input "0418"
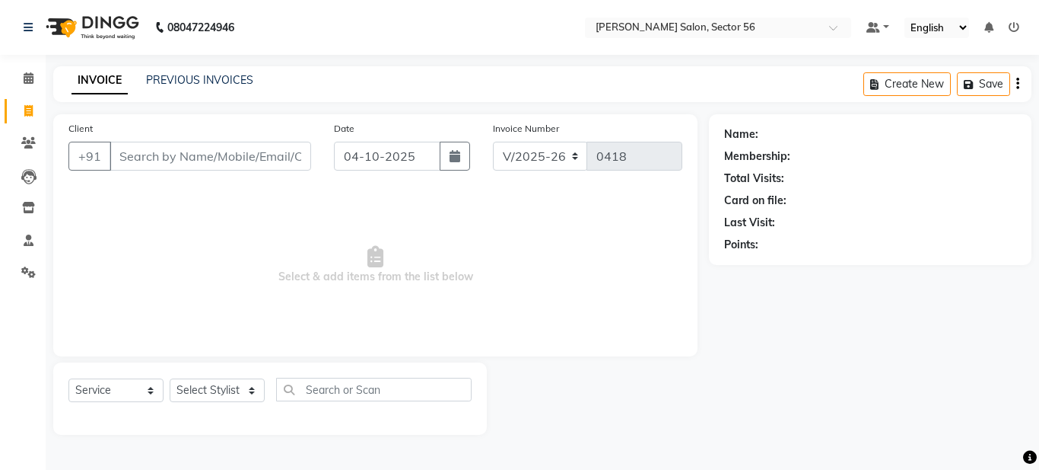
click at [132, 151] on input "Client" at bounding box center [211, 156] width 202 height 29
click at [126, 154] on input "Client" at bounding box center [211, 156] width 202 height 29
click at [197, 78] on link "PREVIOUS INVOICES" at bounding box center [199, 80] width 107 height 14
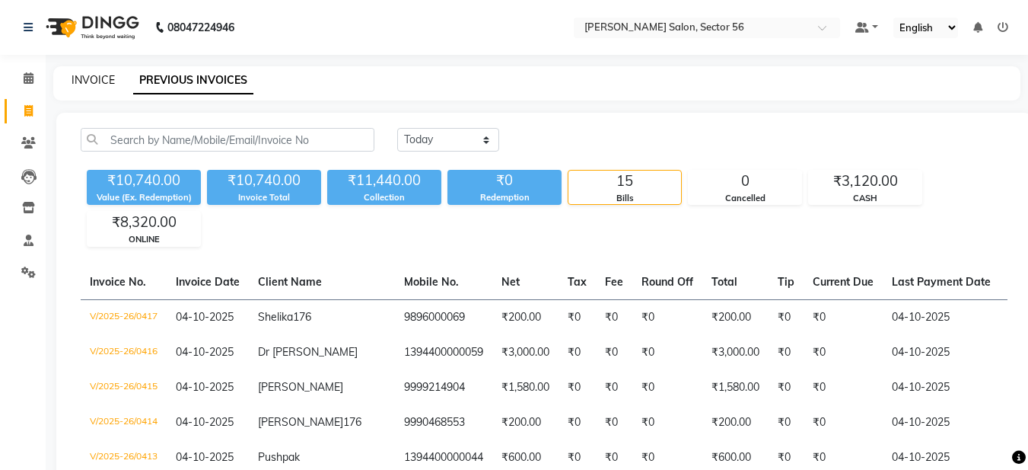
click at [93, 82] on link "INVOICE" at bounding box center [93, 80] width 43 height 14
select select "service"
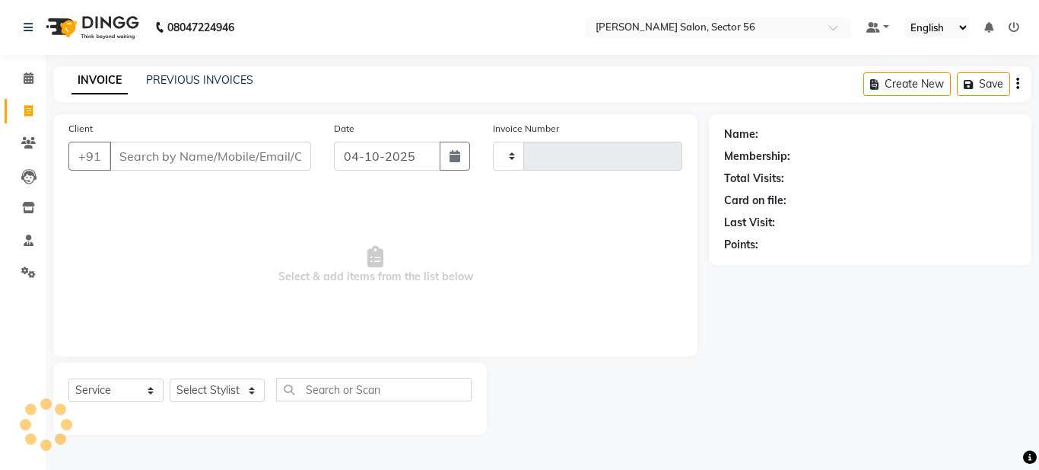
type input "0418"
select select "9000"
click at [126, 155] on input "Client" at bounding box center [211, 156] width 202 height 29
click at [124, 154] on input "Client" at bounding box center [211, 156] width 202 height 29
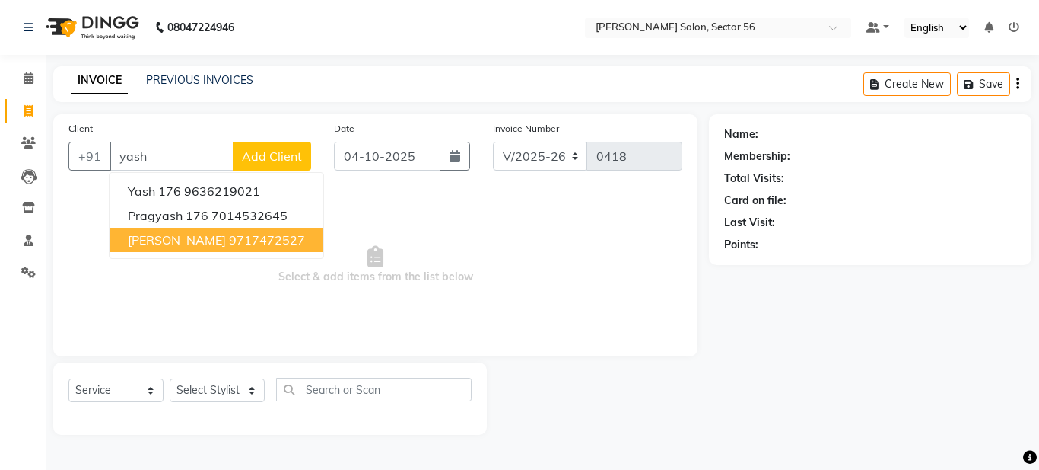
click at [166, 247] on button "yashika mam 9717472527" at bounding box center [217, 240] width 214 height 24
type input "9717472527"
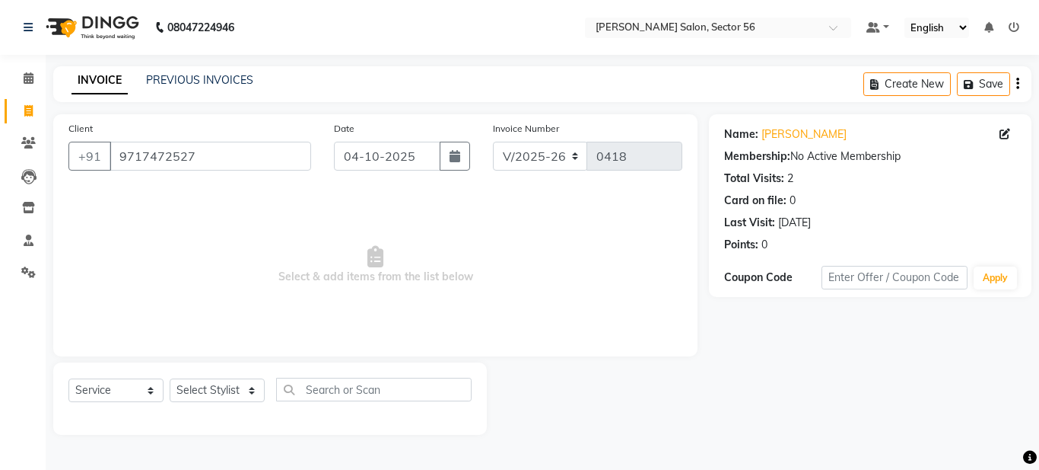
drag, startPoint x: 262, startPoint y: 305, endPoint x: 263, endPoint y: 336, distance: 31.2
click at [262, 317] on span "Select & add items from the list below" at bounding box center [375, 265] width 614 height 152
click at [247, 389] on select "Select Stylist Aadil Husain Joy Jyoty Mangal Mohamad Gulzar Neelam Pradeep Rosh…" at bounding box center [217, 390] width 95 height 24
select select "91304"
click at [170, 378] on select "Select Stylist Aadil Husain Joy Jyoty Mangal Mohamad Gulzar Neelam Pradeep Rosh…" at bounding box center [217, 390] width 95 height 24
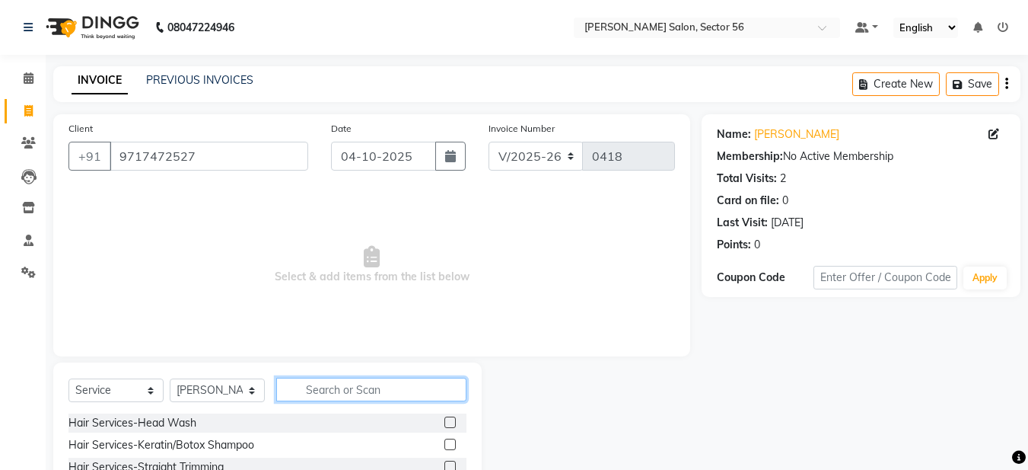
click at [300, 388] on input "text" at bounding box center [371, 389] width 190 height 24
type input "hai"
click at [444, 443] on label at bounding box center [449, 443] width 11 height 11
click at [444, 443] on input "checkbox" at bounding box center [449, 445] width 10 height 10
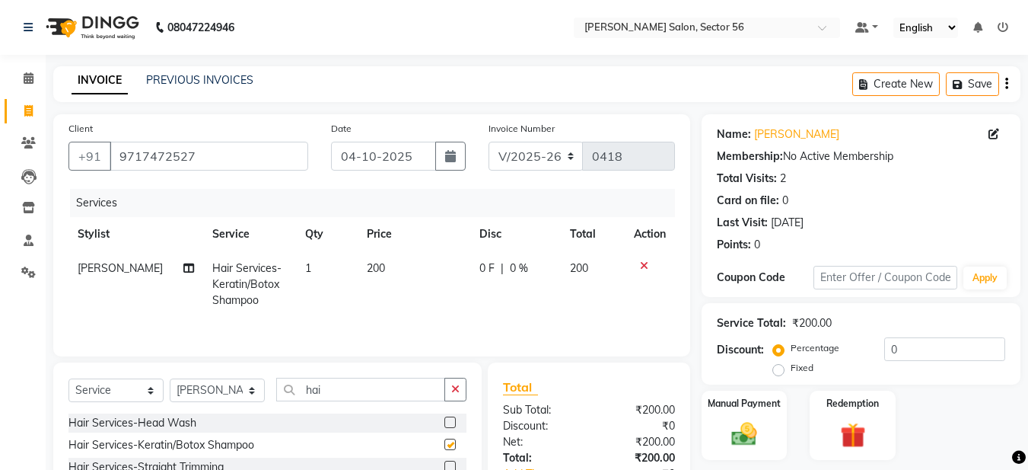
checkbox input "false"
click at [457, 393] on button "button" at bounding box center [455, 389] width 22 height 24
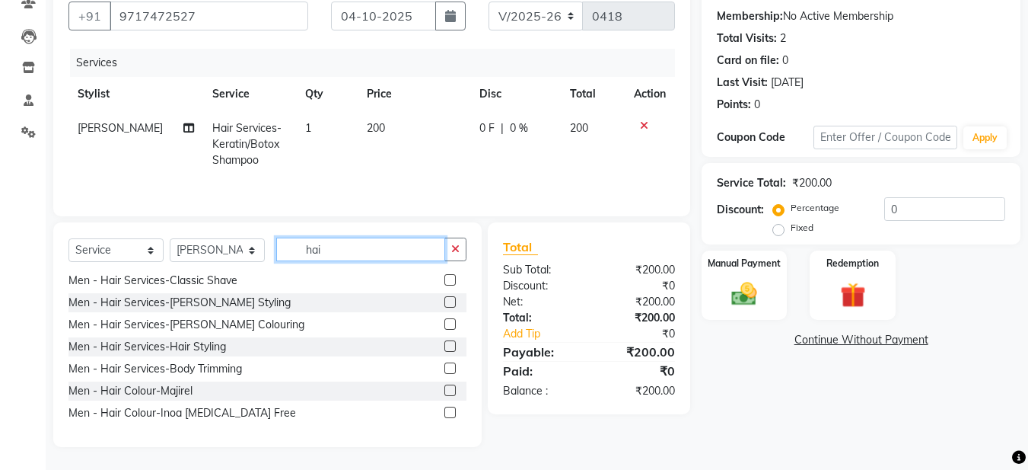
scroll to position [901, 0]
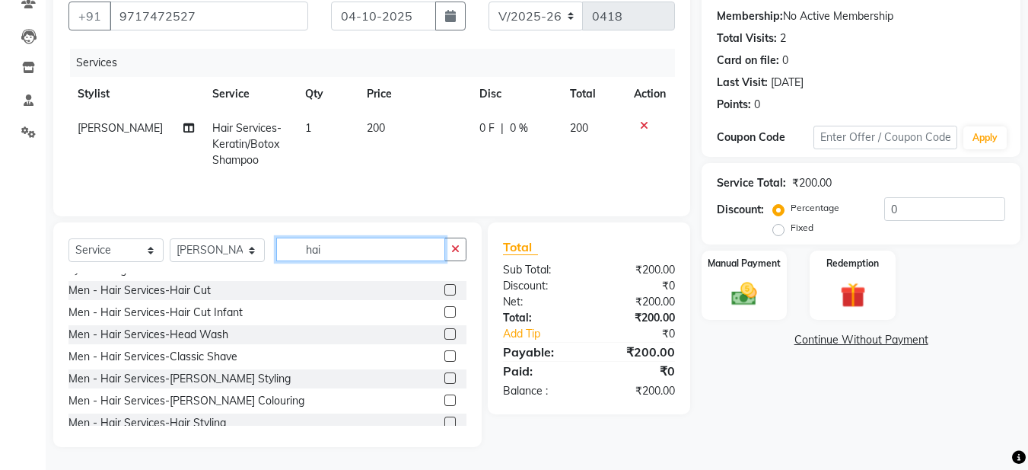
type input "hai"
click at [444, 288] on label at bounding box center [449, 289] width 11 height 11
click at [444, 288] on input "checkbox" at bounding box center [449, 290] width 10 height 10
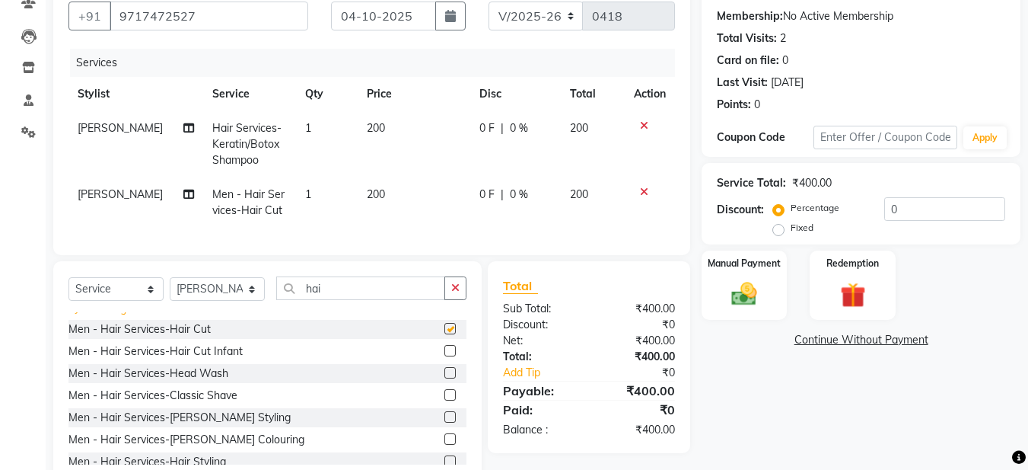
checkbox input "false"
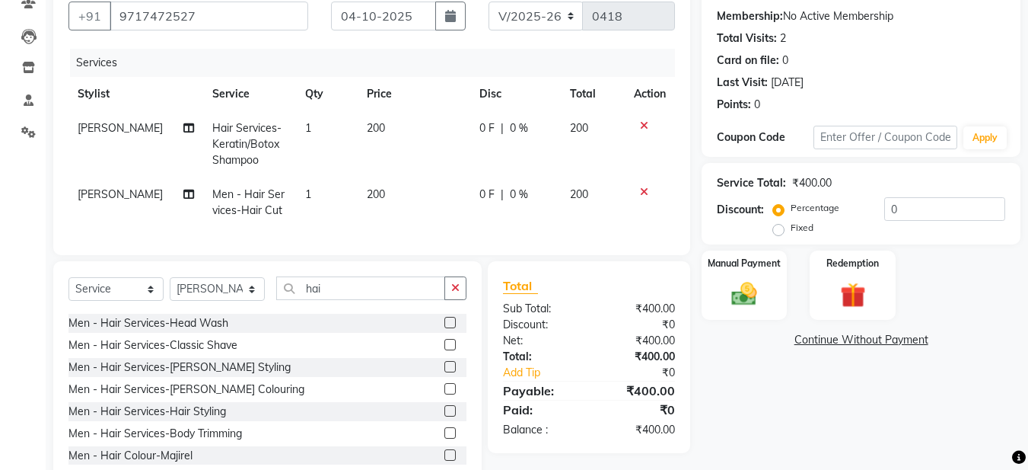
scroll to position [977, 0]
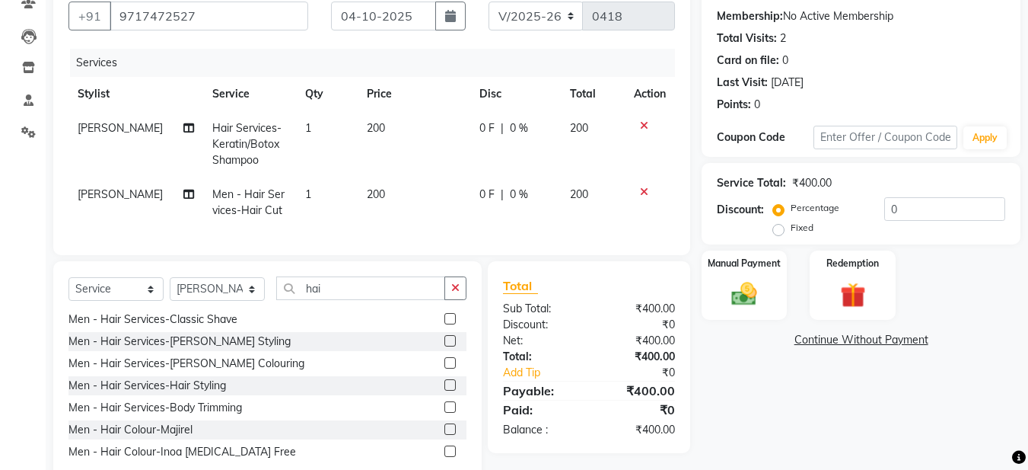
click at [444, 346] on label at bounding box center [449, 340] width 11 height 11
click at [444, 346] on input "checkbox" at bounding box center [449, 341] width 10 height 10
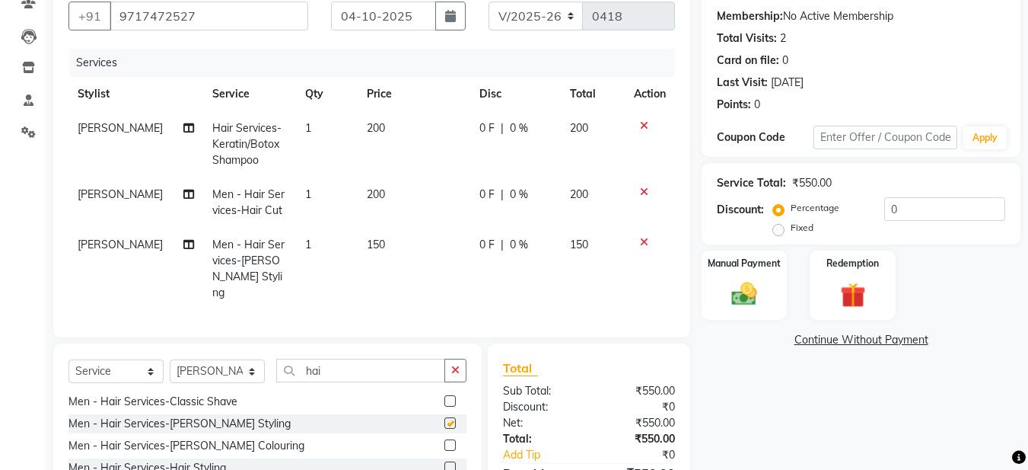
checkbox input "false"
click at [454, 365] on icon "button" at bounding box center [455, 370] width 8 height 11
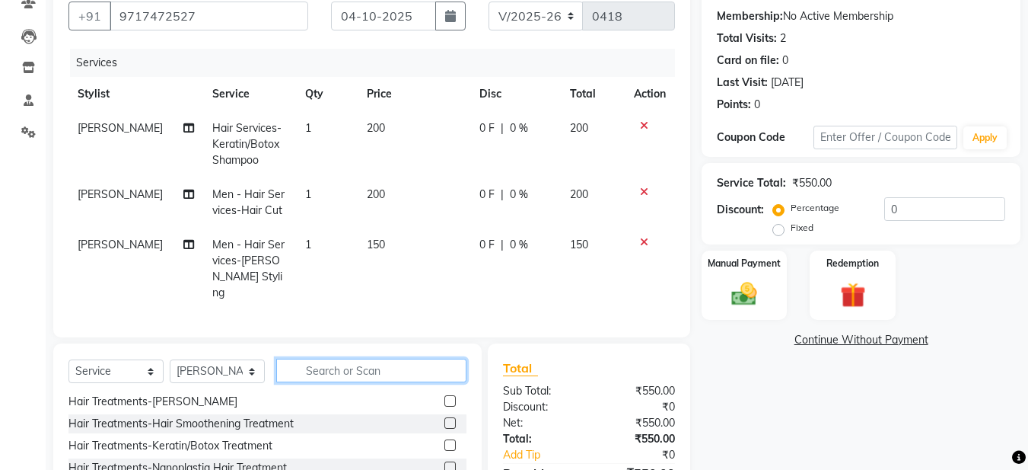
scroll to position [951, 0]
click at [320, 364] on input "text" at bounding box center [371, 370] width 190 height 24
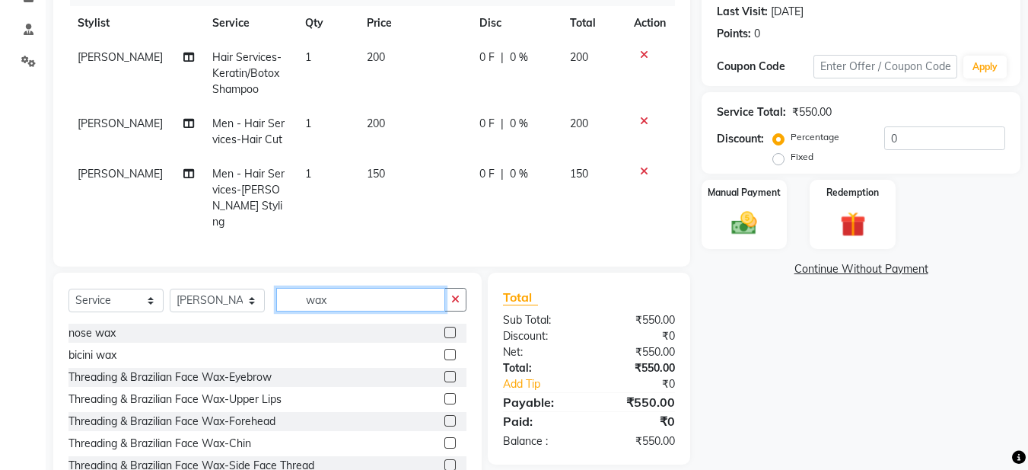
scroll to position [216, 0]
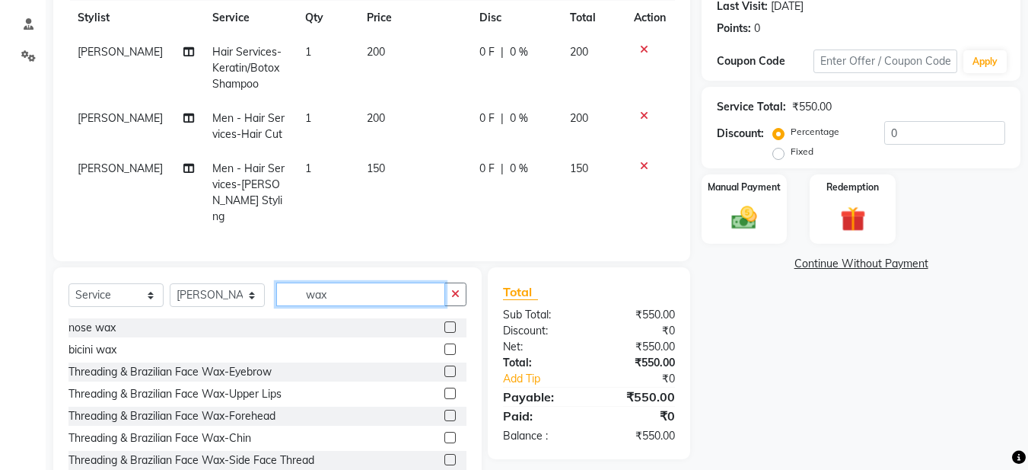
type input "wax"
click at [444, 369] on label at bounding box center [449, 370] width 11 height 11
click at [444, 369] on input "checkbox" at bounding box center [449, 372] width 10 height 10
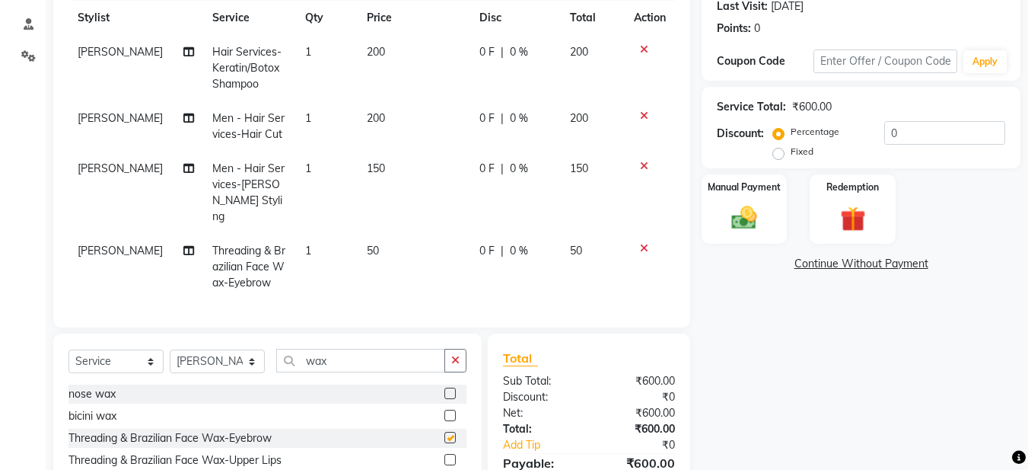
checkbox input "false"
click at [458, 361] on button "button" at bounding box center [455, 361] width 22 height 24
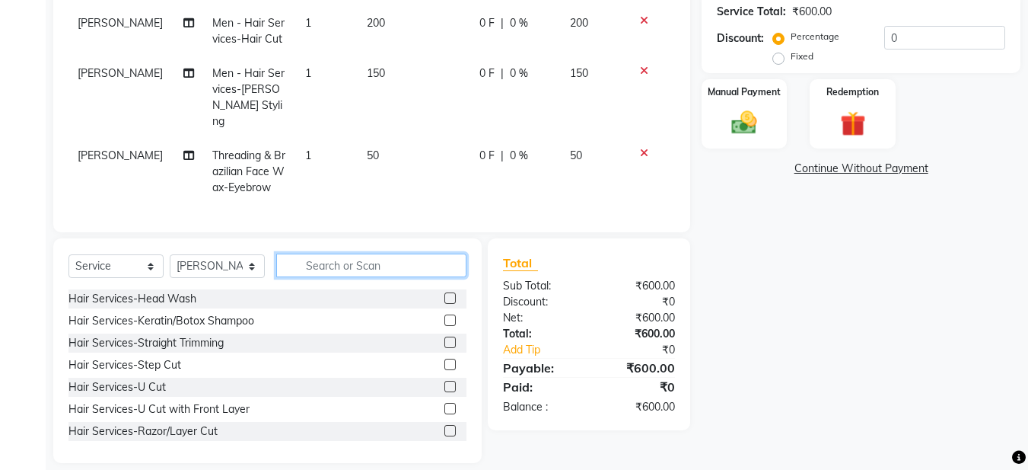
scroll to position [323, 0]
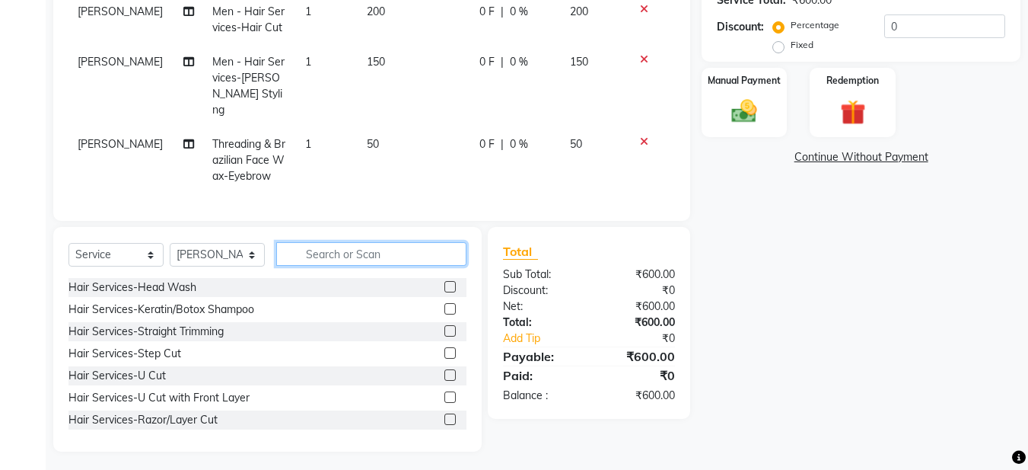
click at [347, 246] on input "text" at bounding box center [371, 254] width 190 height 24
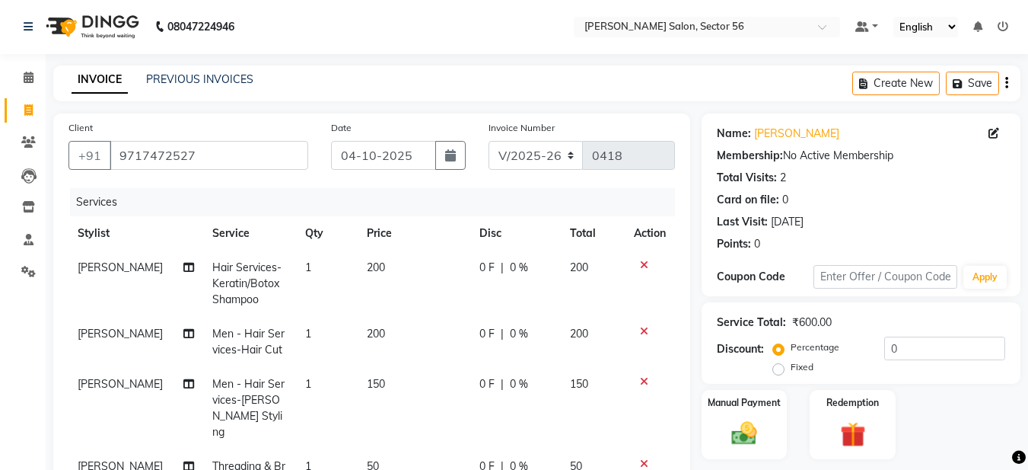
scroll to position [0, 0]
type input "wax"
click at [979, 87] on button "Save" at bounding box center [972, 84] width 53 height 24
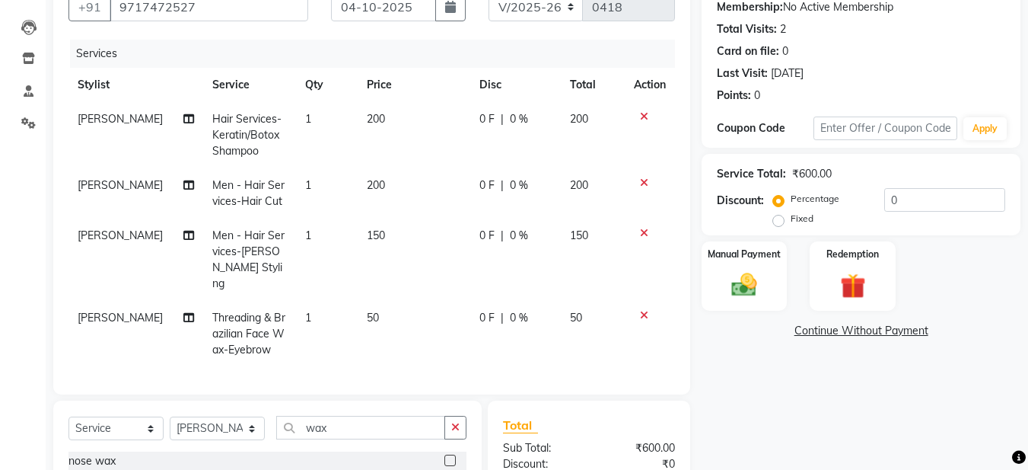
scroll to position [152, 0]
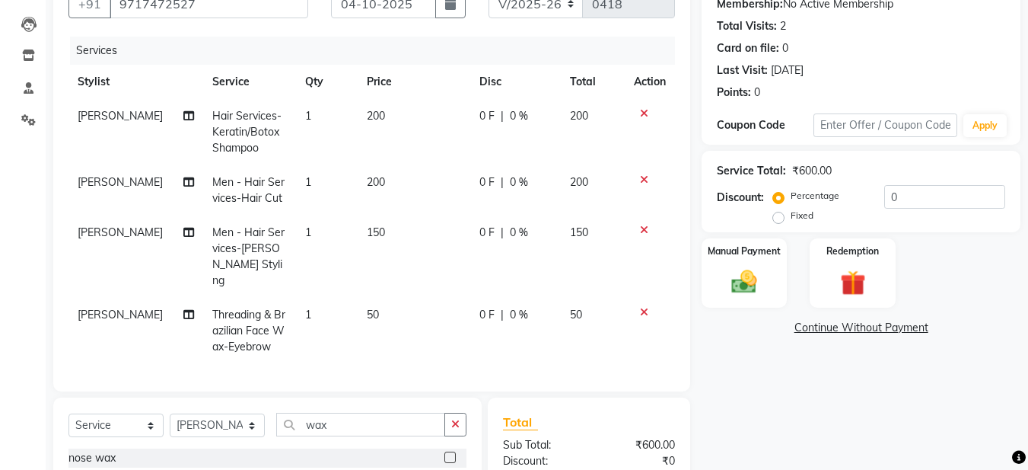
click at [130, 114] on span "Aadil Husain" at bounding box center [120, 116] width 85 height 14
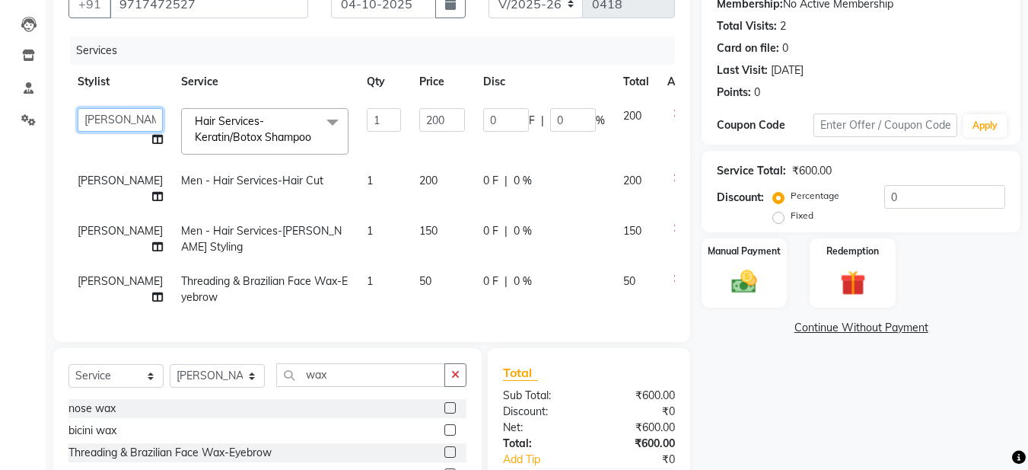
click at [103, 126] on select "Aadil Husain Joy Jyoty Mangal Mohamad Gulzar Neelam Pradeep Roshan Thapa Ruby 1…" at bounding box center [120, 120] width 85 height 24
select select "91308"
click at [84, 288] on span "Aadil Husain" at bounding box center [120, 281] width 85 height 14
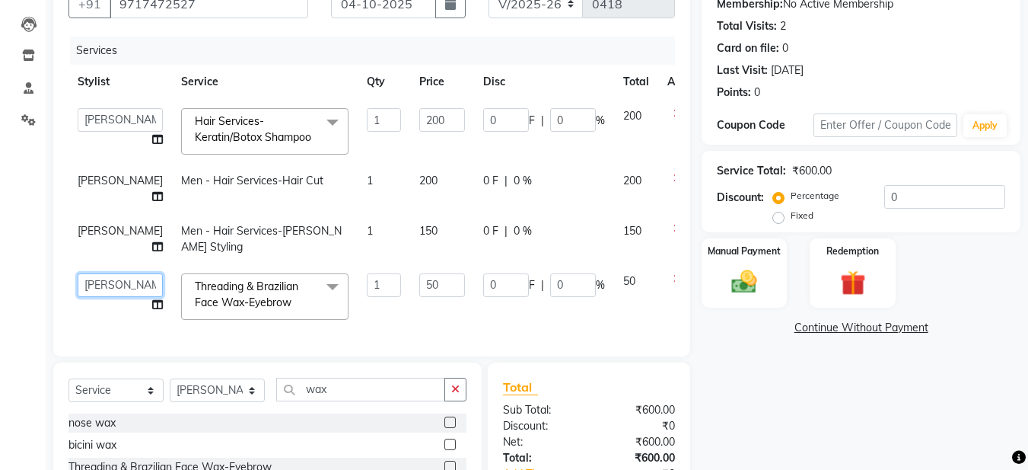
click at [84, 297] on select "Aadil Husain Joy Jyoty Mangal Mohamad Gulzar Neelam Pradeep Roshan Thapa Ruby 1…" at bounding box center [120, 285] width 85 height 24
select select "91305"
click at [221, 309] on span "Threading & Brazilian Face Wax-Eyebrow" at bounding box center [246, 294] width 103 height 30
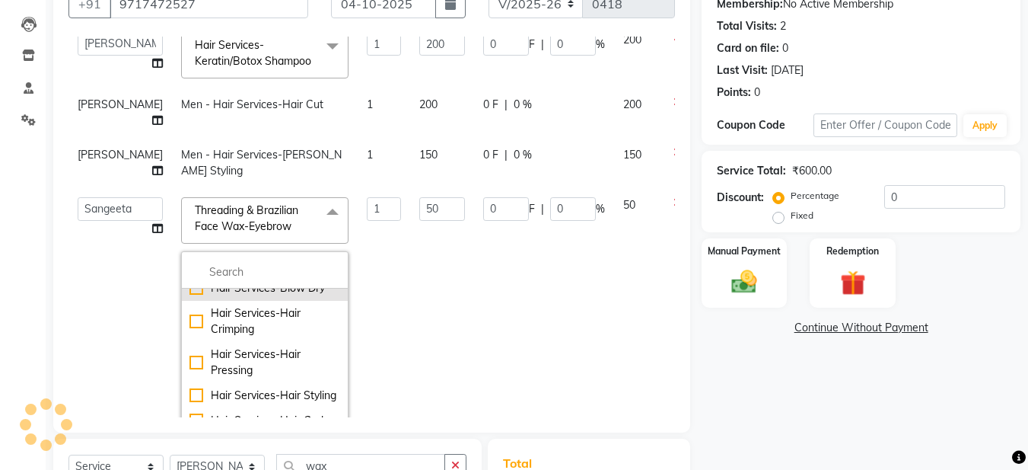
scroll to position [380, 0]
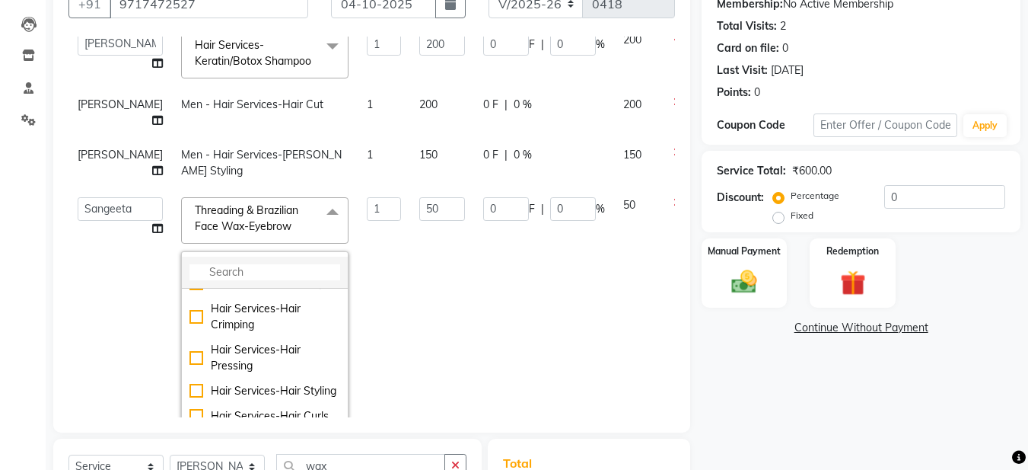
click at [199, 288] on li at bounding box center [265, 272] width 166 height 32
click at [189, 280] on input "multiselect-search" at bounding box center [264, 272] width 151 height 16
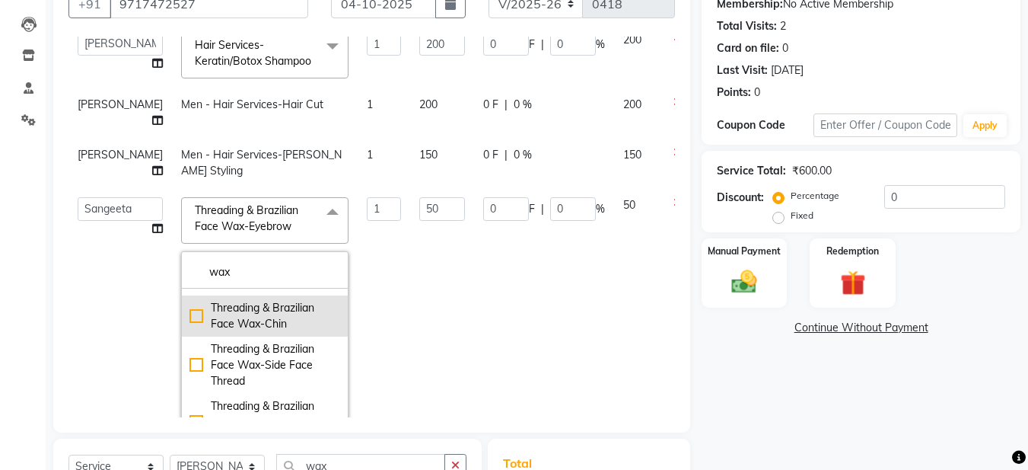
scroll to position [243, 0]
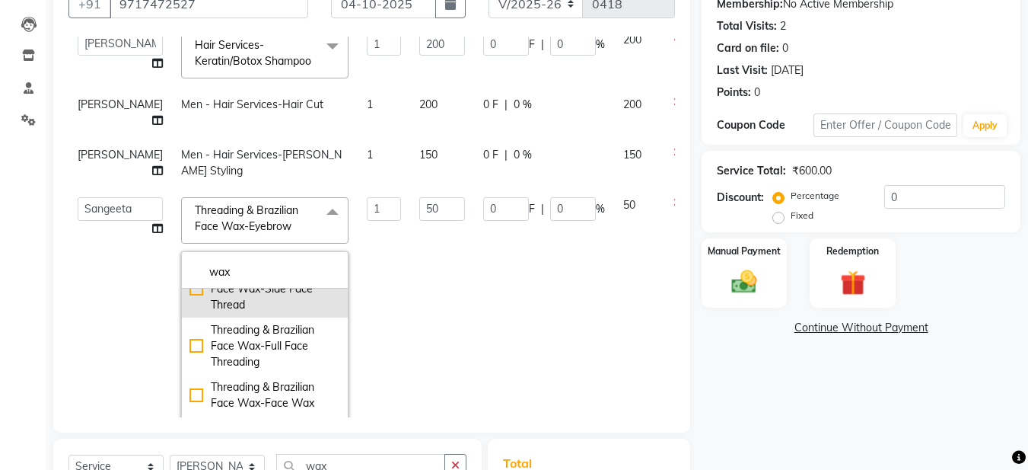
type input "wax"
click at [189, 313] on div "Threading & Brazilian Face Wax-Side Face Thread" at bounding box center [264, 289] width 151 height 48
checkbox input "false"
checkbox input "true"
type input "60"
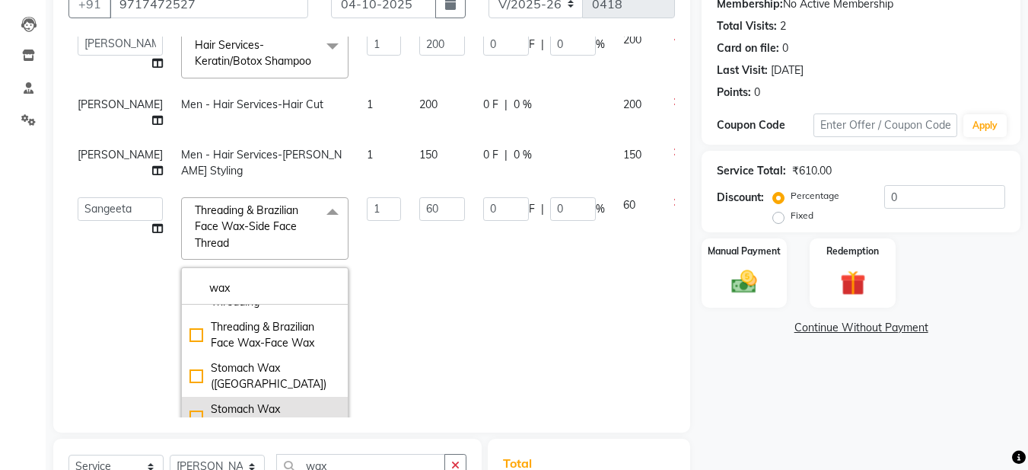
scroll to position [395, 0]
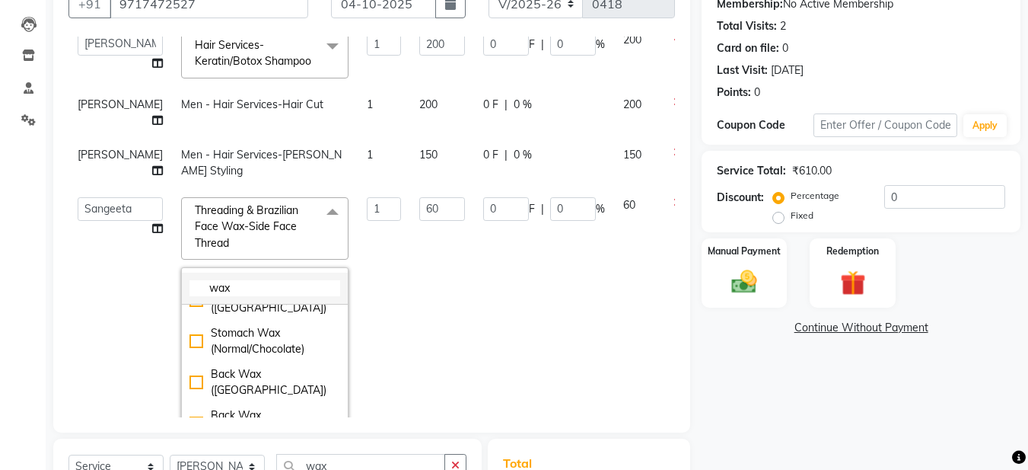
click at [193, 296] on input "wax" at bounding box center [264, 288] width 151 height 16
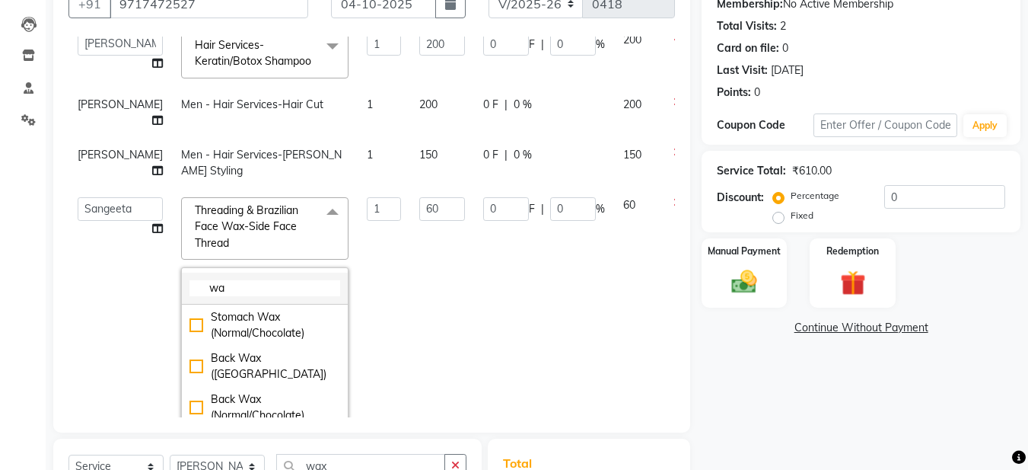
type input "w"
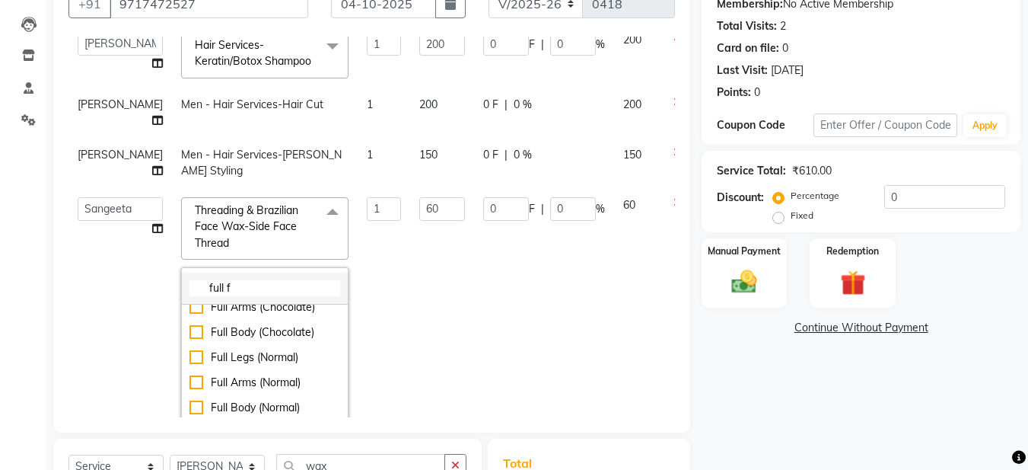
scroll to position [0, 0]
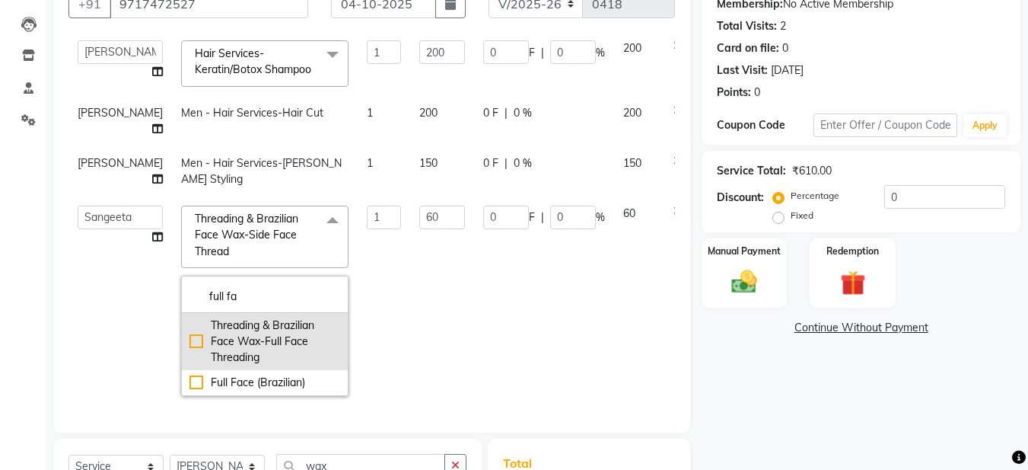
type input "full fa"
click at [189, 365] on div "Threading & Brazilian Face Wax-Full Face Threading" at bounding box center [264, 341] width 151 height 48
checkbox input "true"
type input "150"
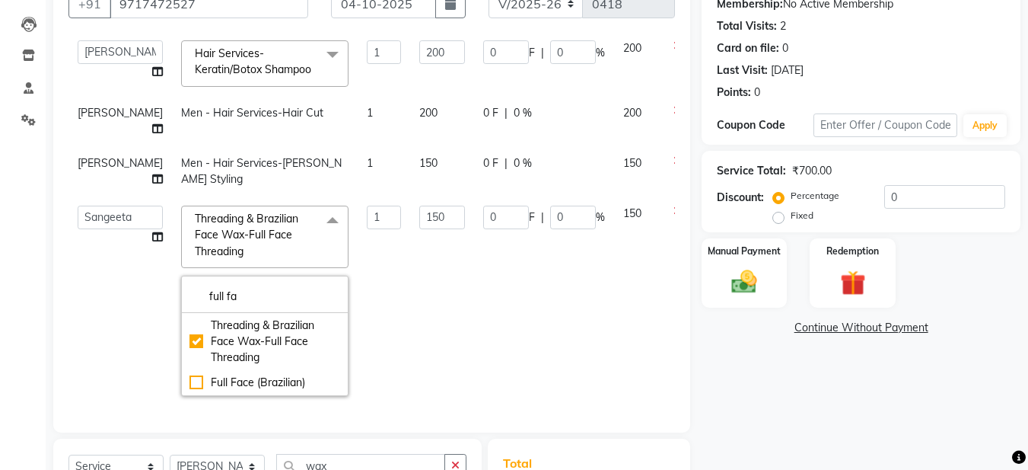
click at [555, 310] on td "0 F | 0 %" at bounding box center [544, 300] width 140 height 209
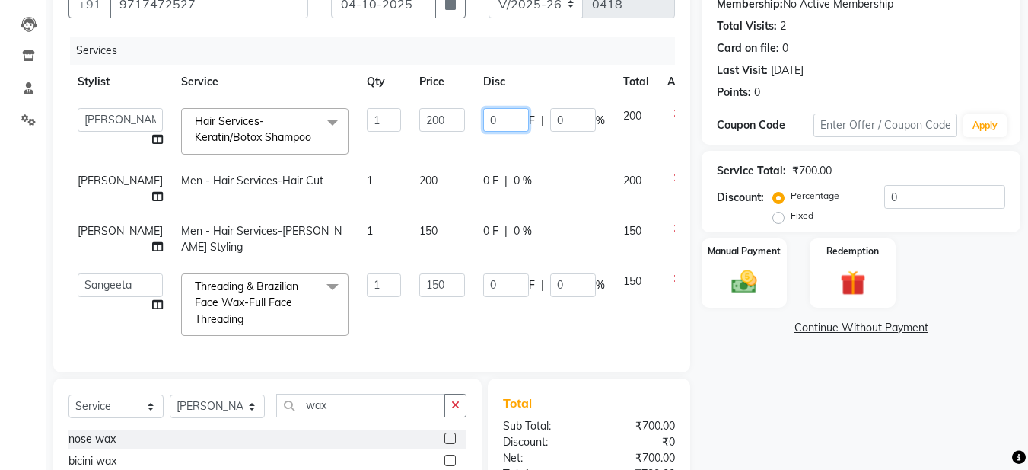
click at [483, 119] on input "0" at bounding box center [506, 120] width 46 height 24
type input "50"
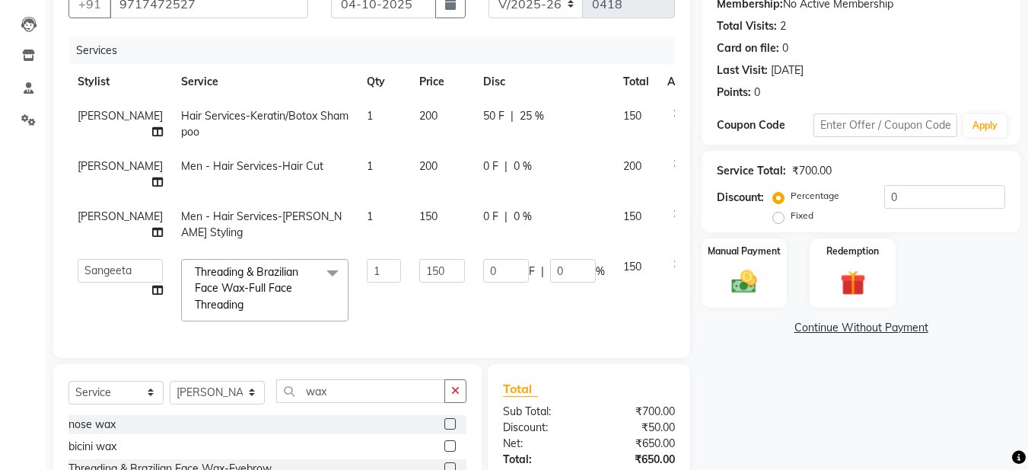
click at [535, 167] on tbody "Roshan Thapa Hair Services-Keratin/Botox Shampoo 1 200 50 F | 25 % 150 Aadil Hu…" at bounding box center [388, 214] width 640 height 231
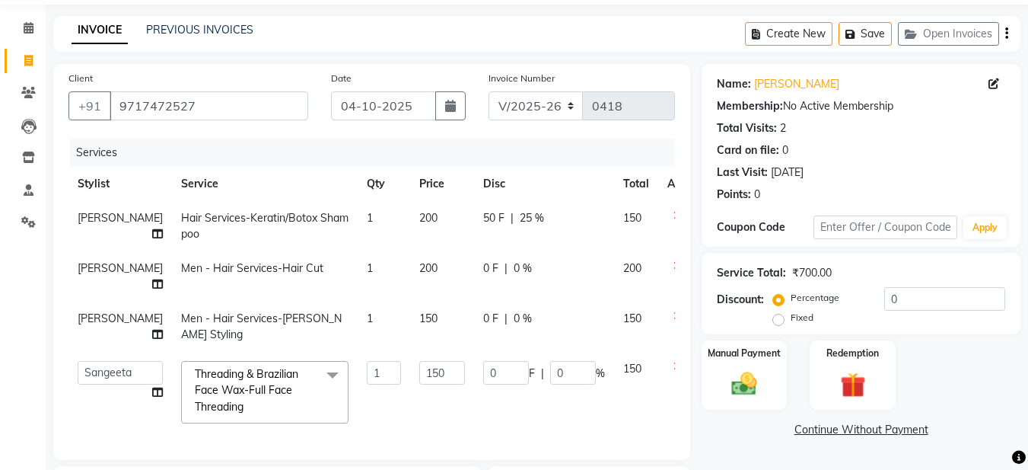
scroll to position [76, 0]
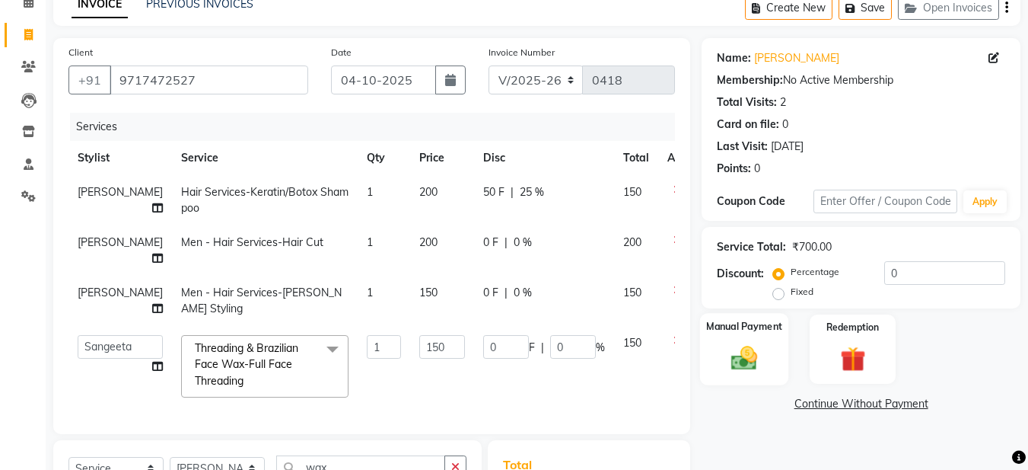
click at [738, 357] on img at bounding box center [744, 357] width 43 height 30
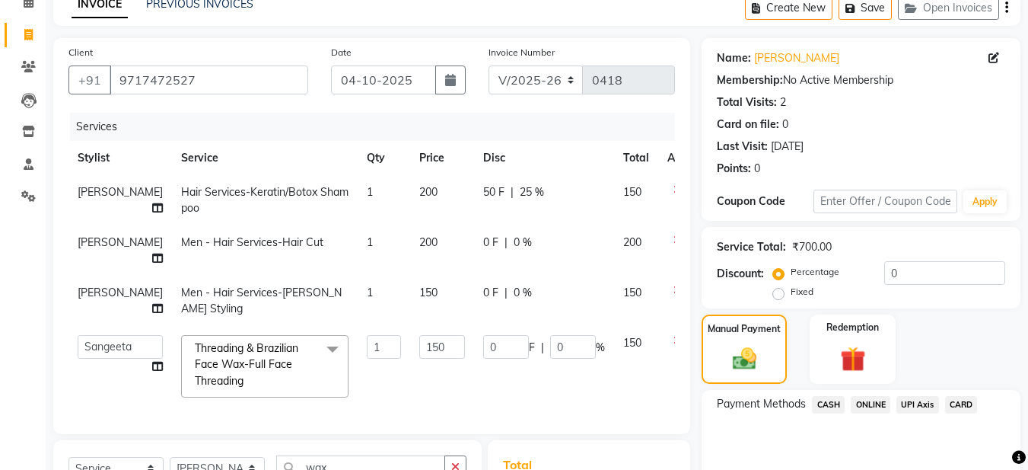
click at [874, 405] on span "ONLINE" at bounding box center [871, 405] width 40 height 18
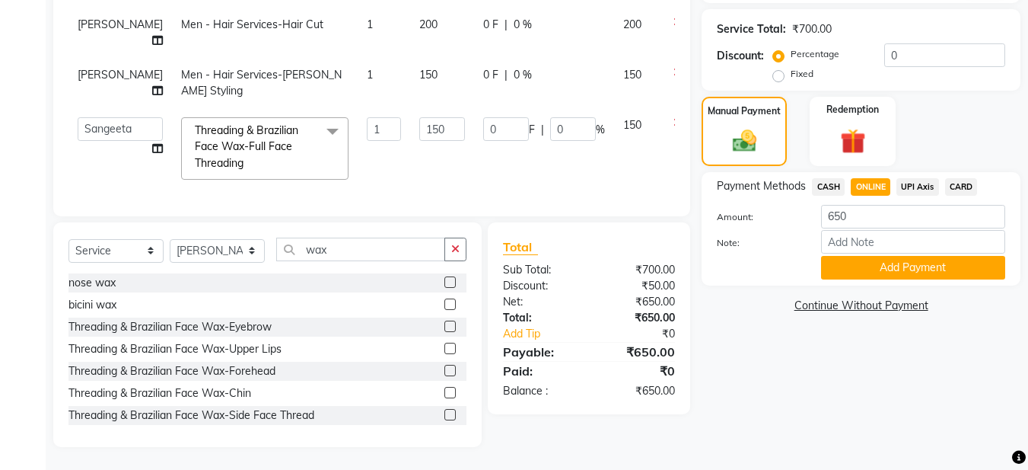
scroll to position [337, 0]
click at [896, 256] on button "Add Payment" at bounding box center [913, 268] width 184 height 24
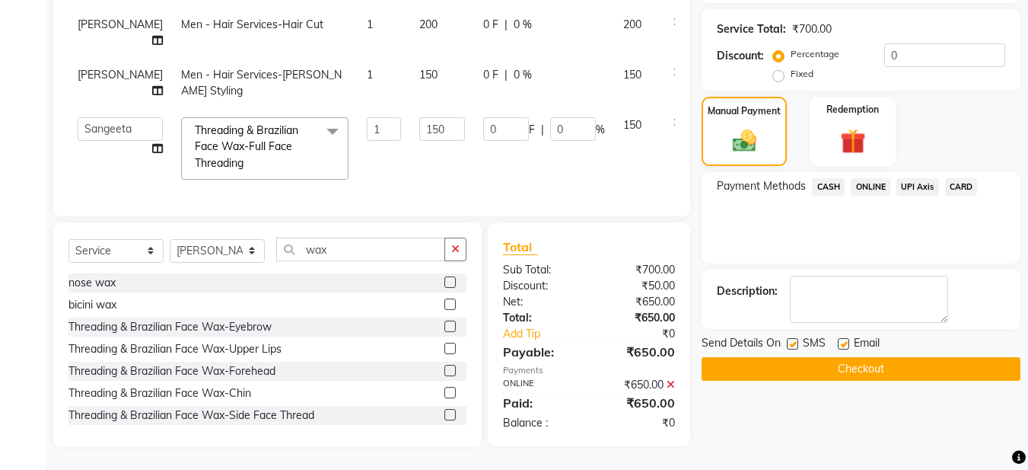
click at [845, 338] on label at bounding box center [843, 343] width 11 height 11
click at [845, 339] on input "checkbox" at bounding box center [843, 344] width 10 height 10
checkbox input "false"
click at [848, 357] on button "Checkout" at bounding box center [861, 369] width 319 height 24
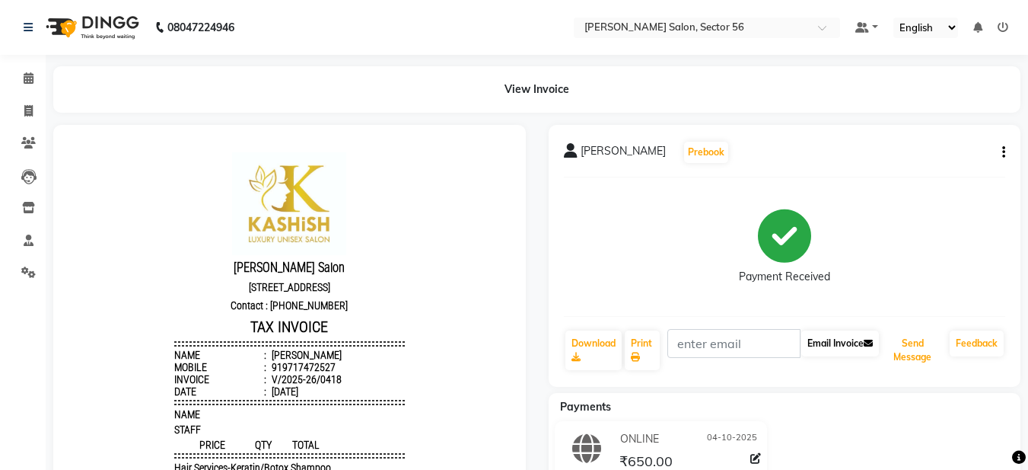
drag, startPoint x: 906, startPoint y: 347, endPoint x: 823, endPoint y: 339, distance: 83.4
click at [903, 348] on button "Send Message" at bounding box center [913, 350] width 62 height 40
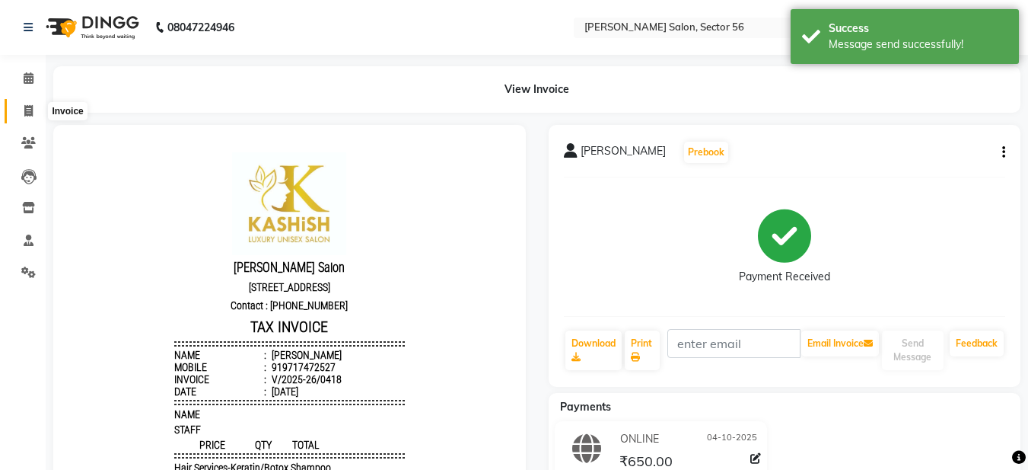
click at [22, 110] on span at bounding box center [28, 112] width 27 height 18
select select "service"
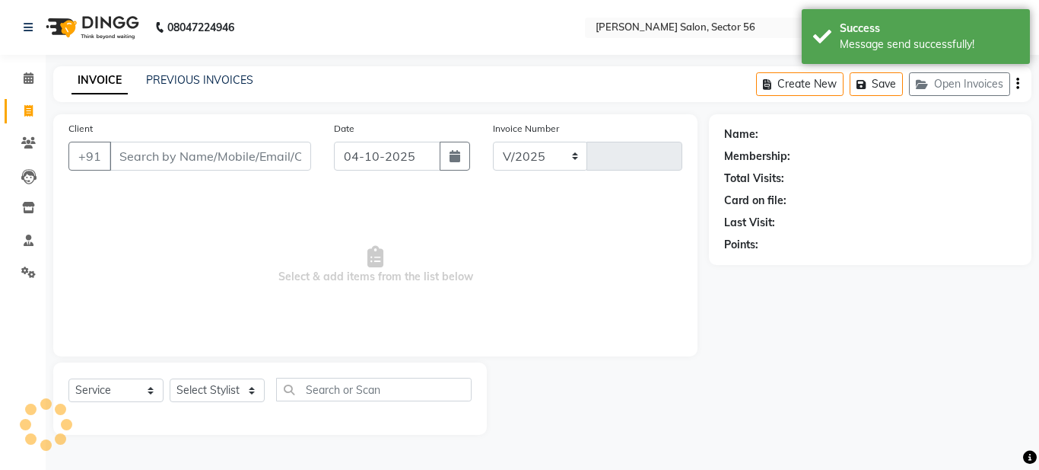
select select "9000"
type input "0419"
click at [144, 148] on input "Client" at bounding box center [211, 156] width 202 height 29
click at [135, 154] on input "Client" at bounding box center [211, 156] width 202 height 29
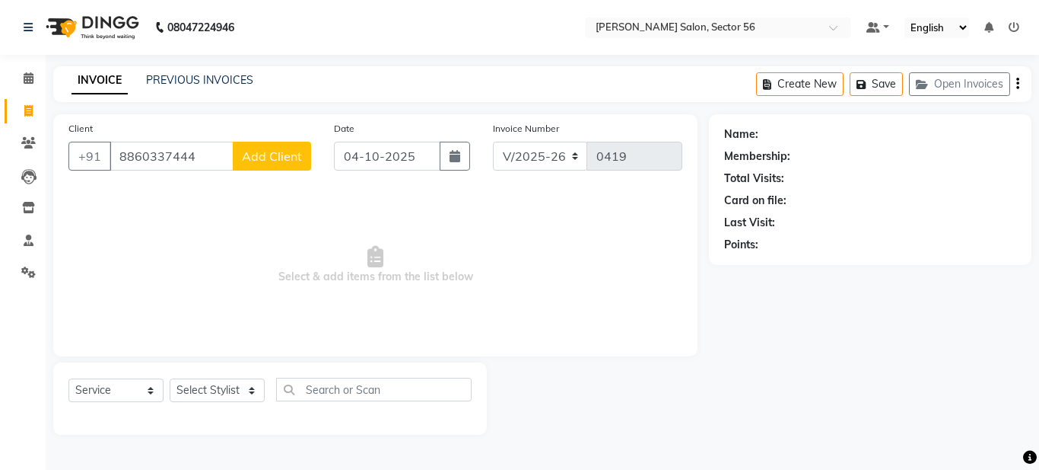
type input "8860337444"
click at [270, 161] on span "Add Client" at bounding box center [272, 155] width 60 height 15
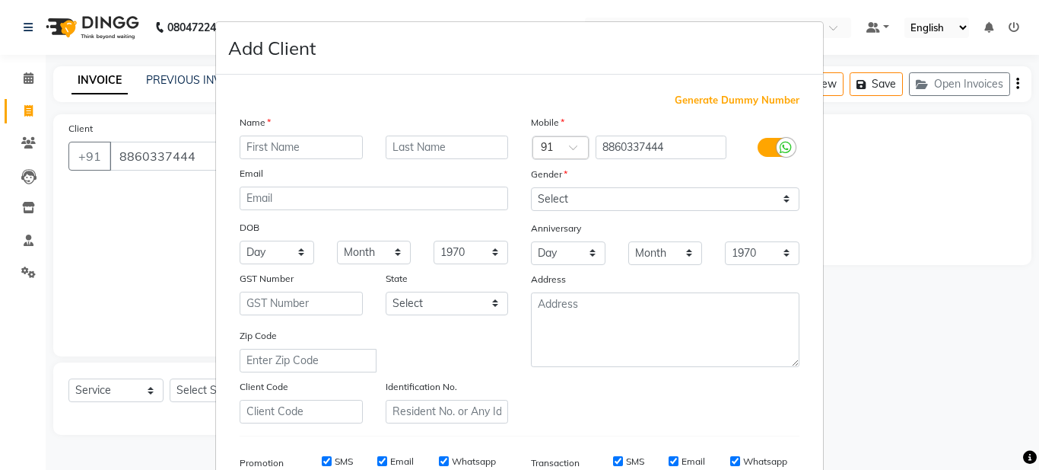
click at [256, 145] on input "text" at bounding box center [301, 147] width 123 height 24
click at [242, 147] on input "iyushi" at bounding box center [301, 147] width 123 height 24
click at [244, 149] on input "Iiyushi" at bounding box center [301, 147] width 123 height 24
click at [242, 146] on input "iyushi" at bounding box center [301, 147] width 123 height 24
type input "Iiyushi"
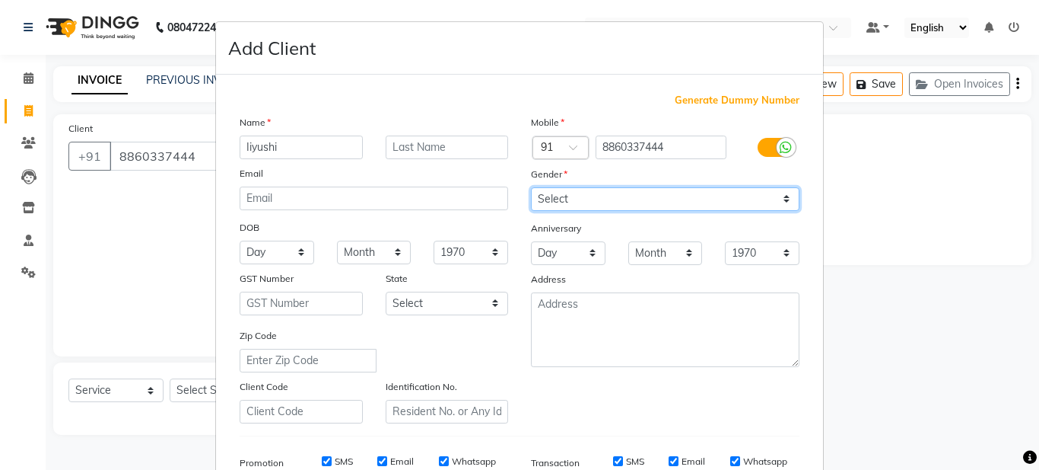
click at [549, 193] on select "Select Male Female Other Prefer Not To Say" at bounding box center [665, 199] width 269 height 24
select select "female"
click at [531, 187] on select "Select Male Female Other Prefer Not To Say" at bounding box center [665, 199] width 269 height 24
click at [603, 388] on div "Mobile Country Code × 91 8860337444 Gender Select Male Female Other Prefer Not …" at bounding box center [665, 268] width 291 height 309
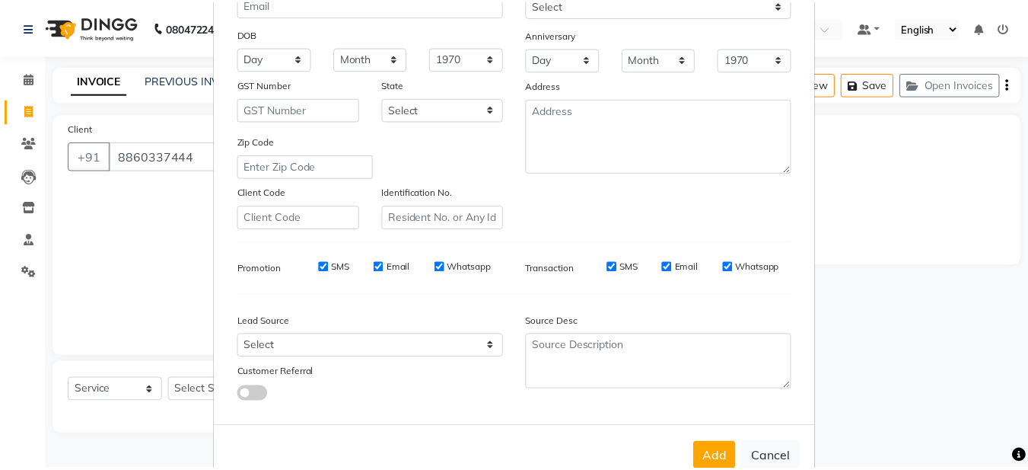
scroll to position [233, 0]
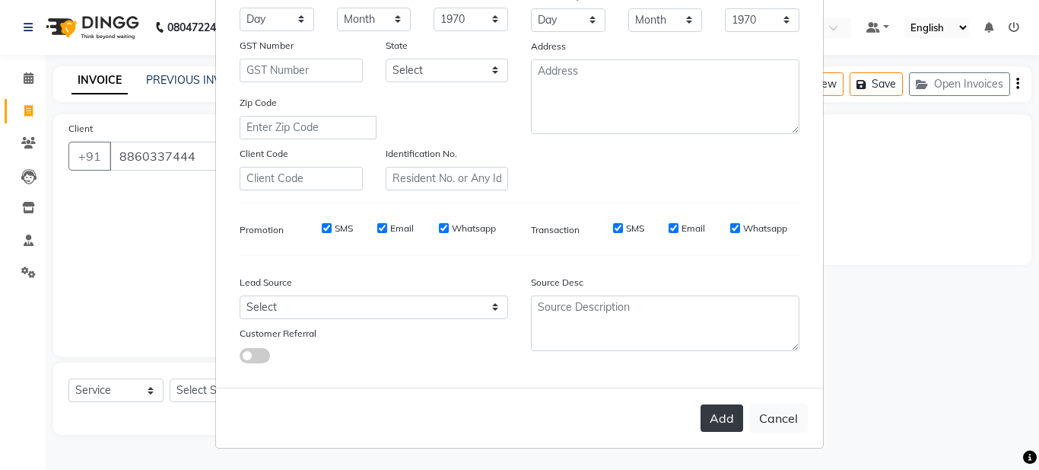
click at [720, 412] on button "Add" at bounding box center [722, 417] width 43 height 27
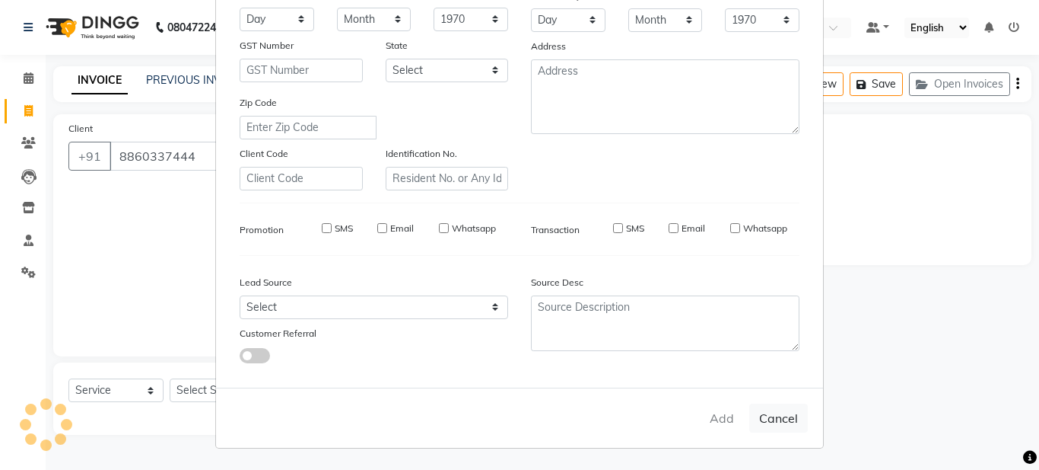
select select
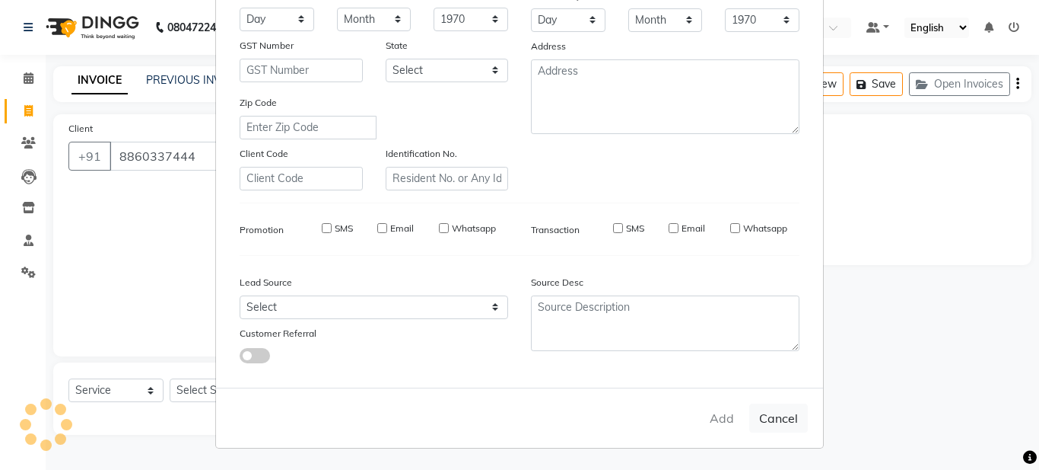
select select
checkbox input "false"
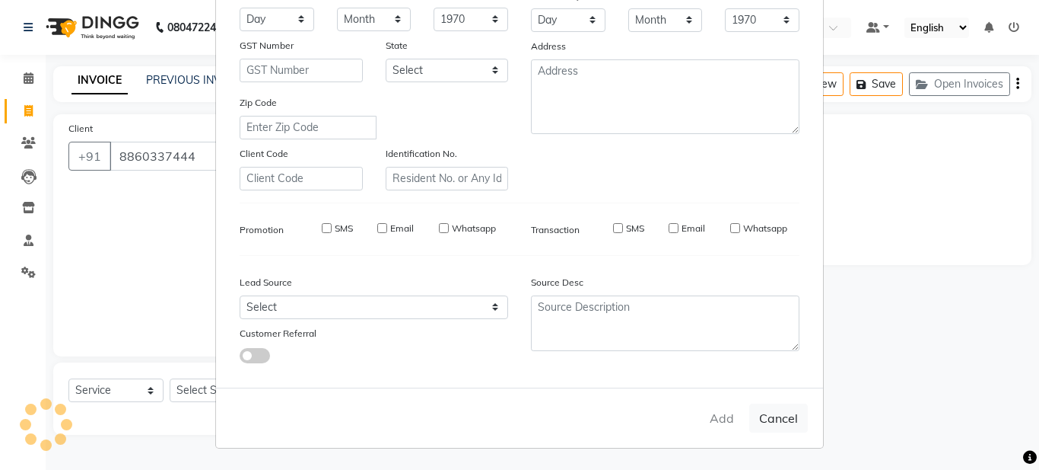
checkbox input "false"
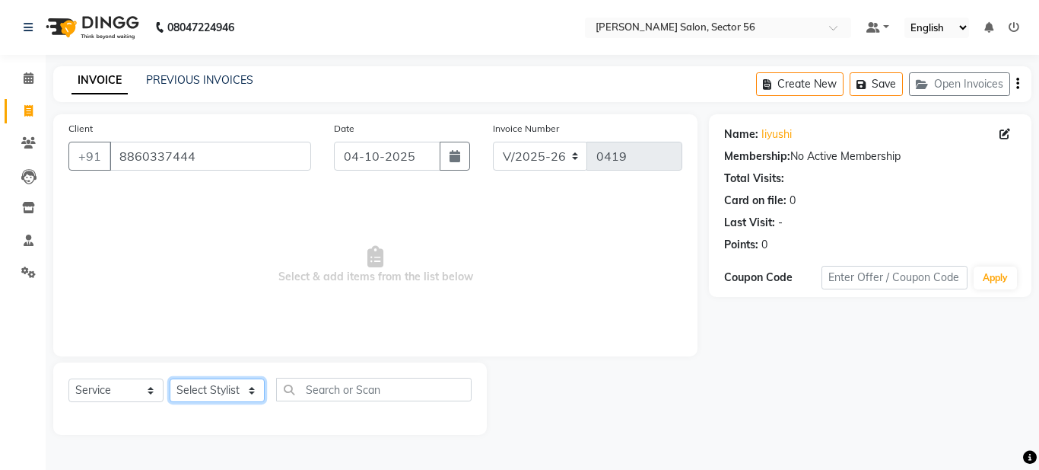
click at [240, 390] on select "Select Stylist Aadil Husain Joy Jyoty Mangal Mohamad Gulzar Neelam Pradeep Rosh…" at bounding box center [217, 390] width 95 height 24
select select "92594"
click at [170, 378] on select "Select Stylist Aadil Husain Joy Jyoty Mangal Mohamad Gulzar Neelam Pradeep Rosh…" at bounding box center [217, 390] width 95 height 24
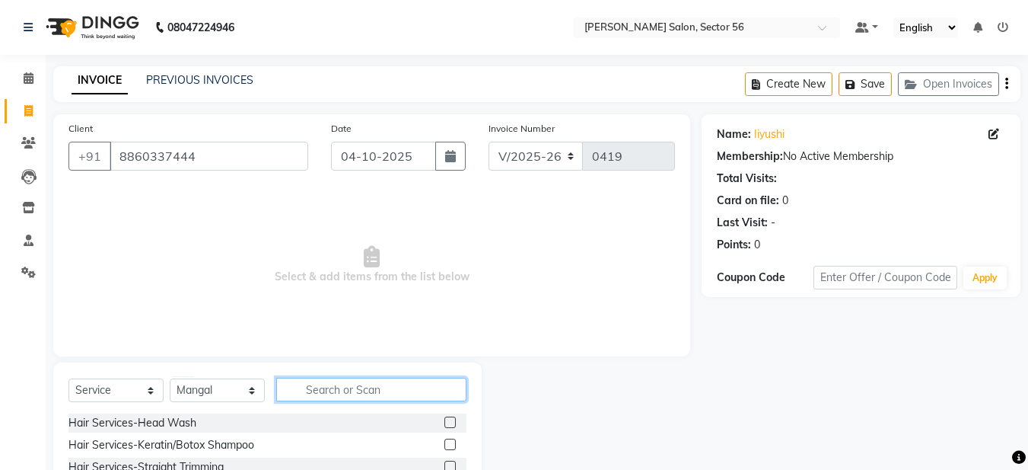
click at [318, 383] on input "text" at bounding box center [371, 389] width 190 height 24
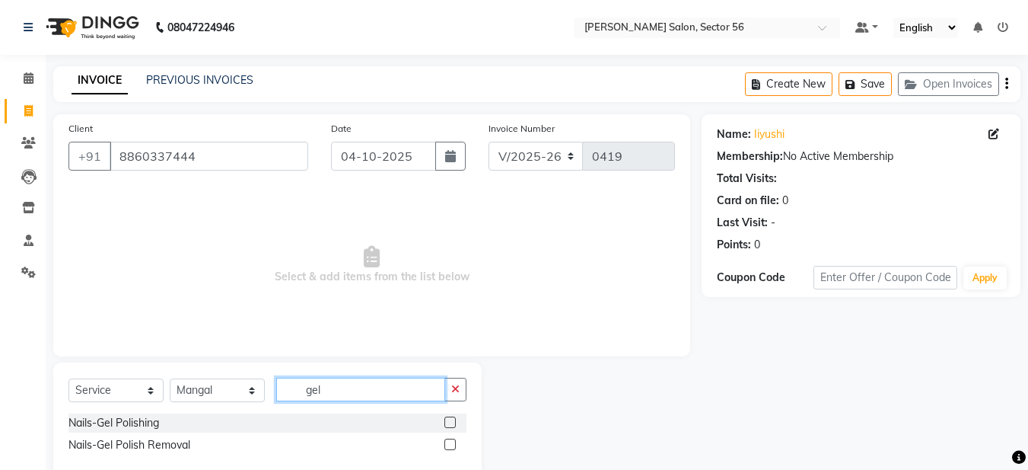
type input "gel"
click at [450, 425] on label at bounding box center [449, 421] width 11 height 11
click at [450, 425] on input "checkbox" at bounding box center [449, 423] width 10 height 10
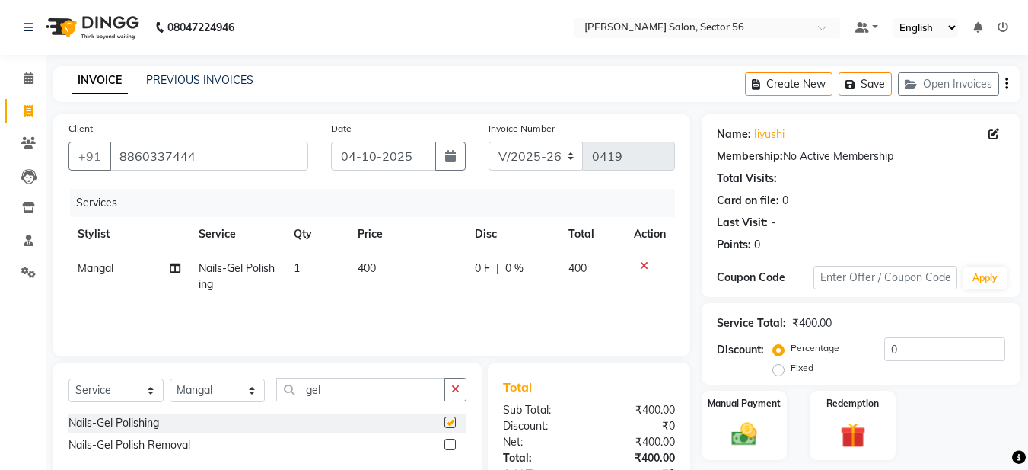
checkbox input "false"
click at [458, 391] on icon "button" at bounding box center [455, 389] width 8 height 11
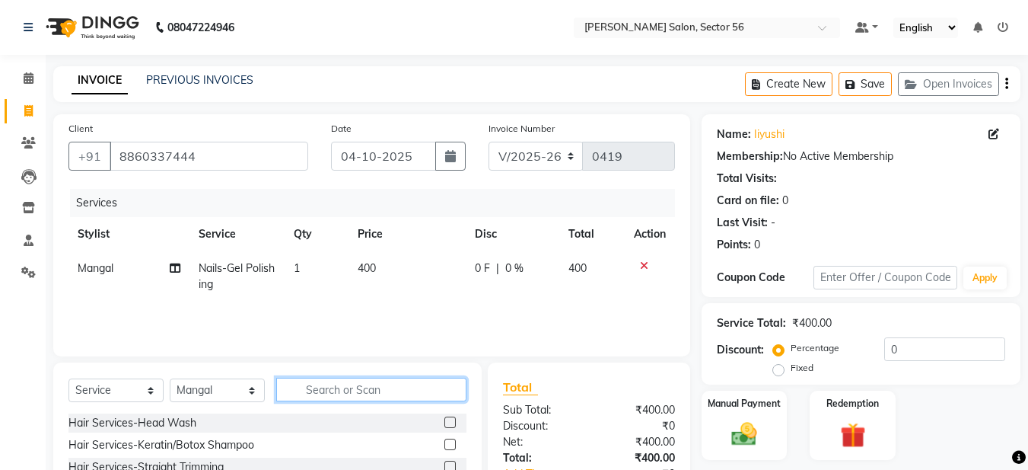
click at [325, 387] on input "text" at bounding box center [371, 389] width 190 height 24
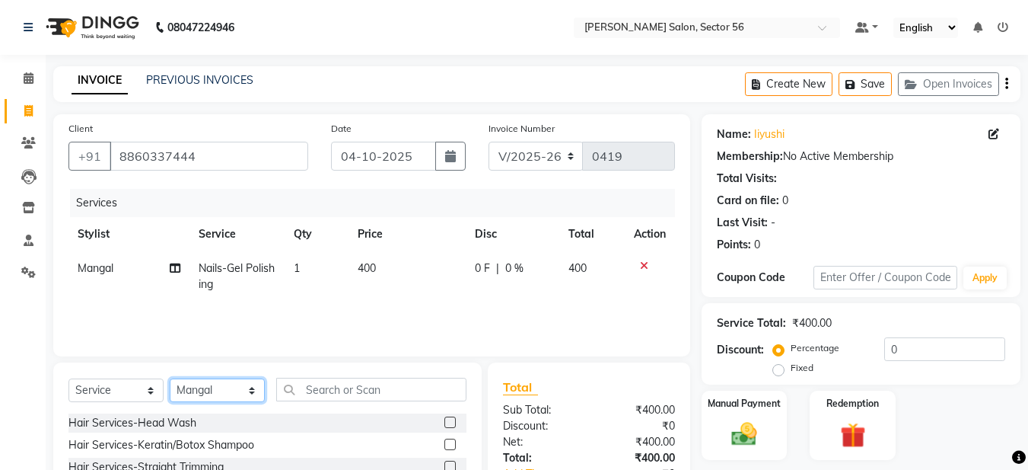
click at [243, 387] on select "Select Stylist Aadil Husain Joy Jyoty Mangal Mohamad Gulzar Neelam Pradeep Rosh…" at bounding box center [217, 390] width 95 height 24
select select "91310"
click at [170, 378] on select "Select Stylist Aadil Husain Joy Jyoty Mangal Mohamad Gulzar Neelam Pradeep Rosh…" at bounding box center [217, 390] width 95 height 24
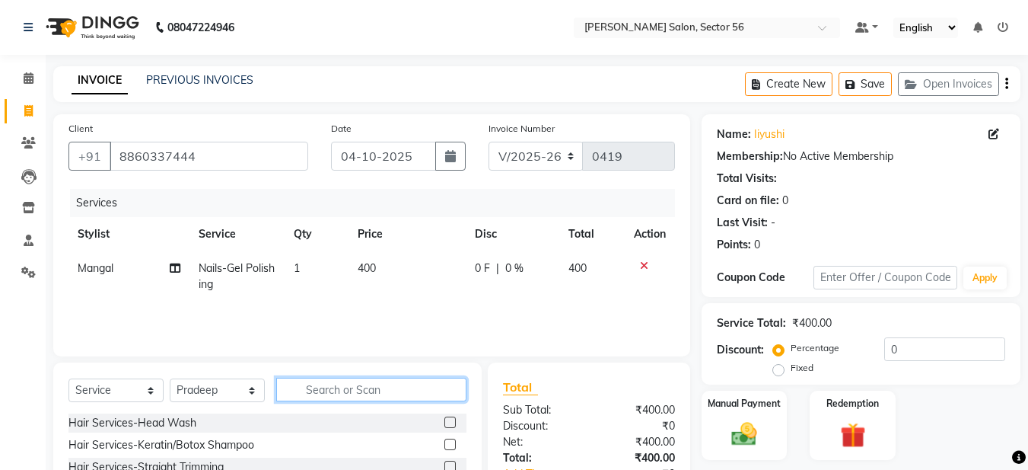
drag, startPoint x: 307, startPoint y: 384, endPoint x: 312, endPoint y: 394, distance: 11.9
click at [311, 396] on input "text" at bounding box center [371, 389] width 190 height 24
type input "nail"
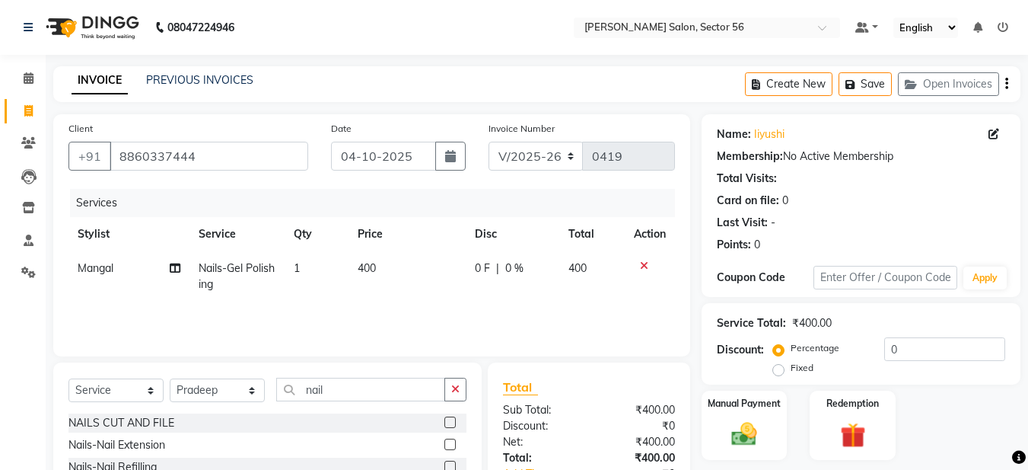
click at [444, 444] on label at bounding box center [449, 443] width 11 height 11
click at [444, 444] on input "checkbox" at bounding box center [449, 445] width 10 height 10
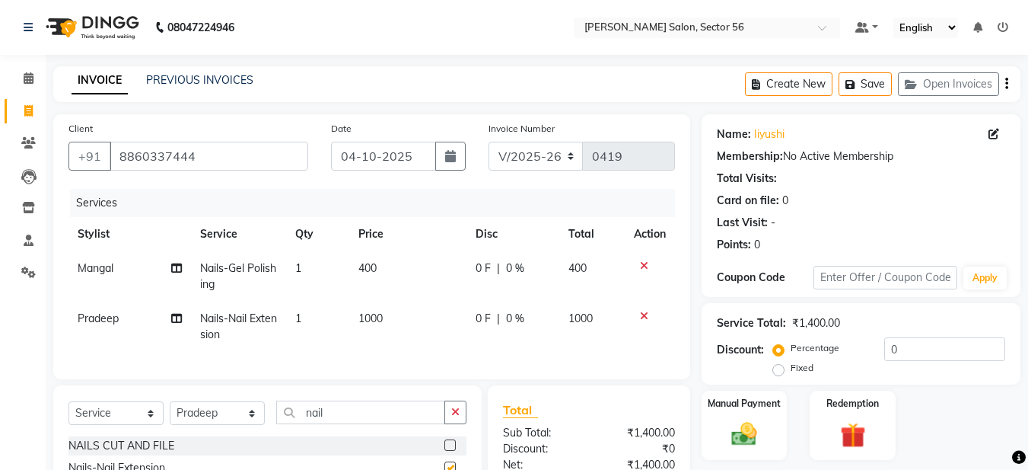
checkbox input "false"
click at [369, 317] on span "1000" at bounding box center [370, 318] width 24 height 14
select select "91310"
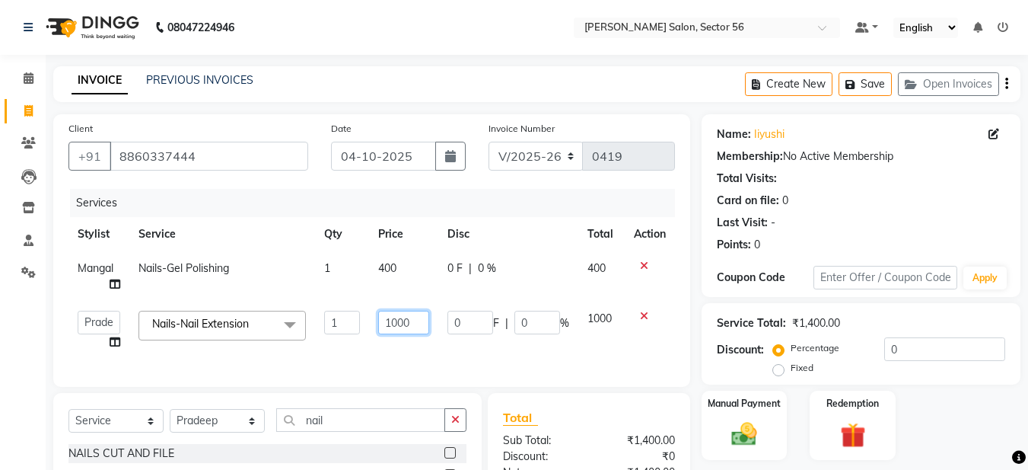
click at [396, 323] on input "1000" at bounding box center [404, 322] width 52 height 24
type input "1400"
click at [393, 344] on td "1400" at bounding box center [404, 330] width 70 height 58
select select "91310"
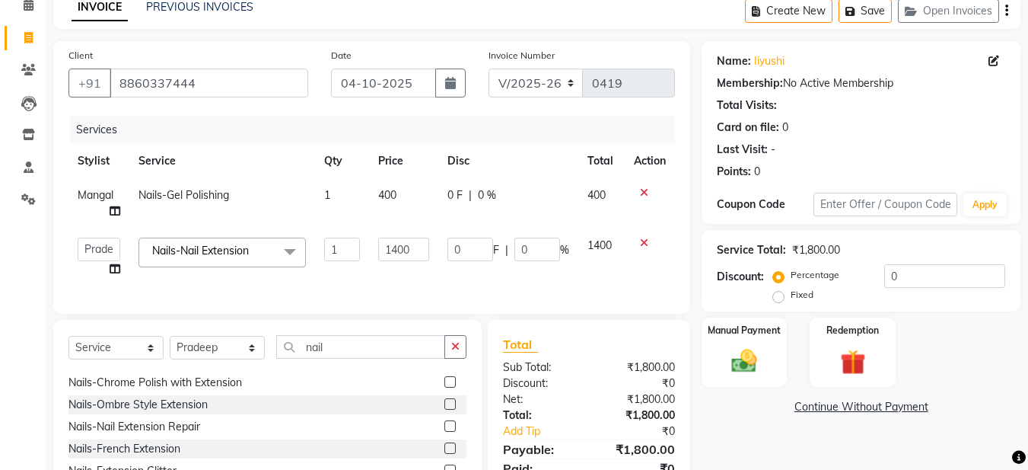
scroll to position [76, 0]
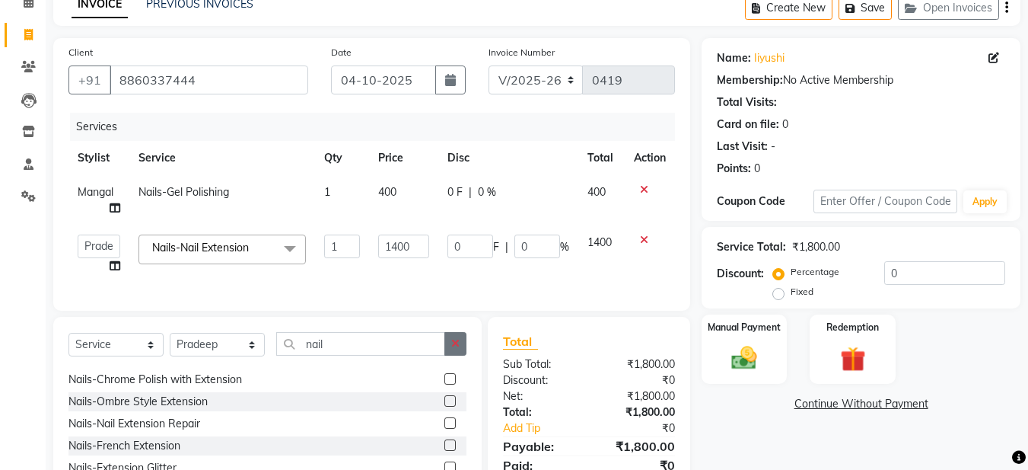
click at [457, 349] on icon "button" at bounding box center [455, 343] width 8 height 11
click at [231, 351] on select "Select Stylist Aadil Husain Joy Jyoty Mangal Mohamad Gulzar Neelam Pradeep Rosh…" at bounding box center [217, 345] width 95 height 24
select select "91308"
click at [170, 344] on select "Select Stylist Aadil Husain Joy Jyoty Mangal Mohamad Gulzar Neelam Pradeep Rosh…" at bounding box center [217, 345] width 95 height 24
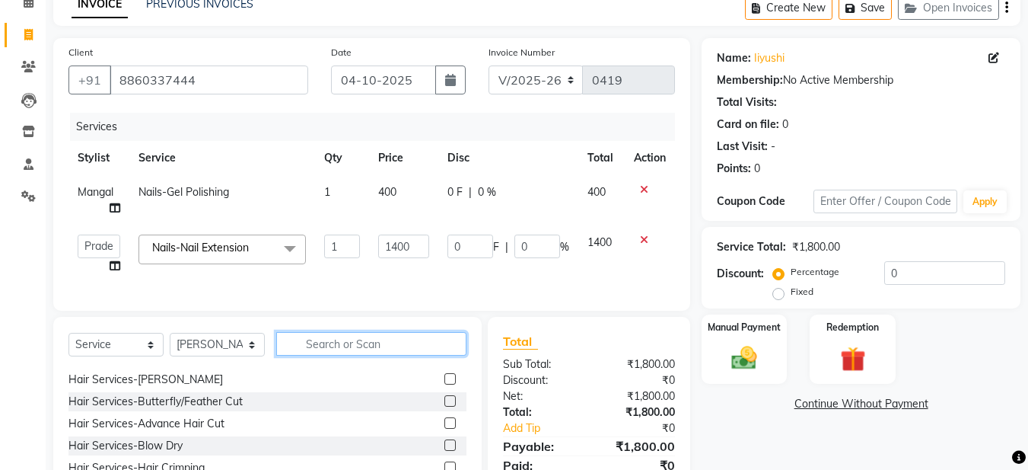
click at [309, 352] on input "text" at bounding box center [371, 344] width 190 height 24
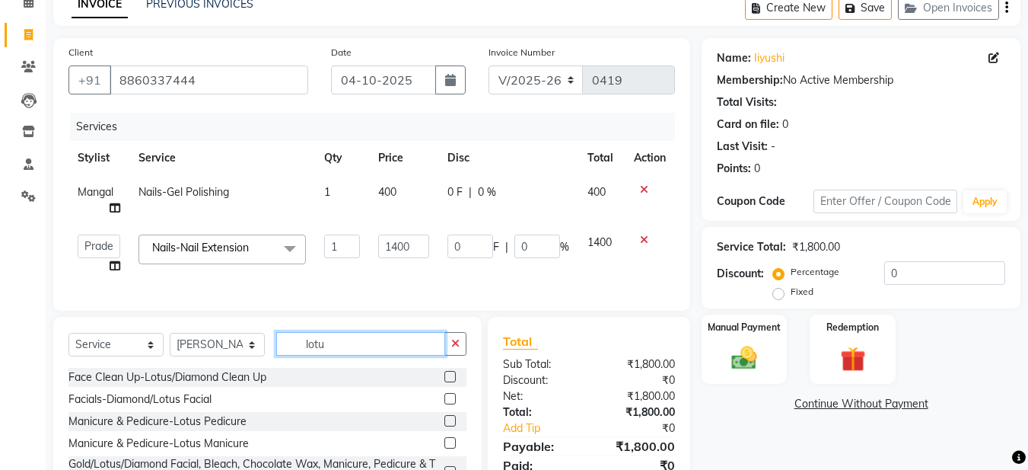
type input "lotu"
click at [444, 426] on label at bounding box center [449, 420] width 11 height 11
click at [444, 426] on input "checkbox" at bounding box center [449, 421] width 10 height 10
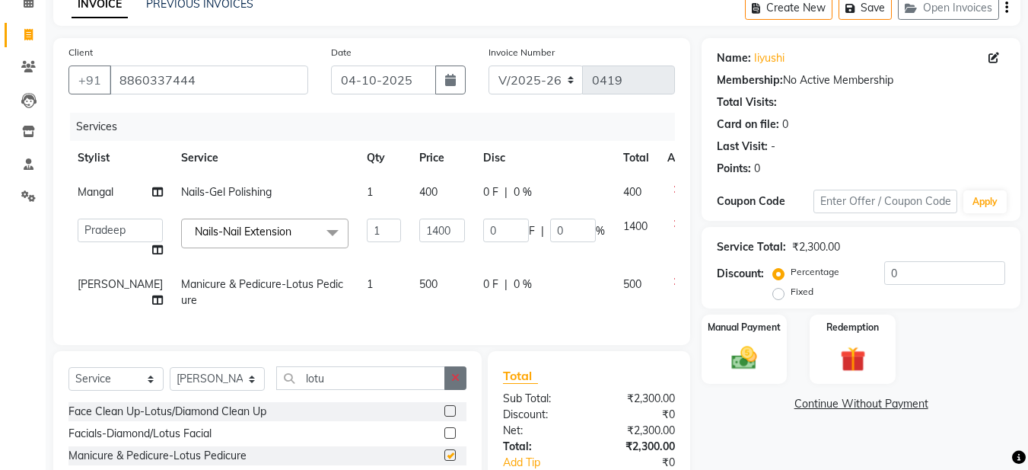
checkbox input "false"
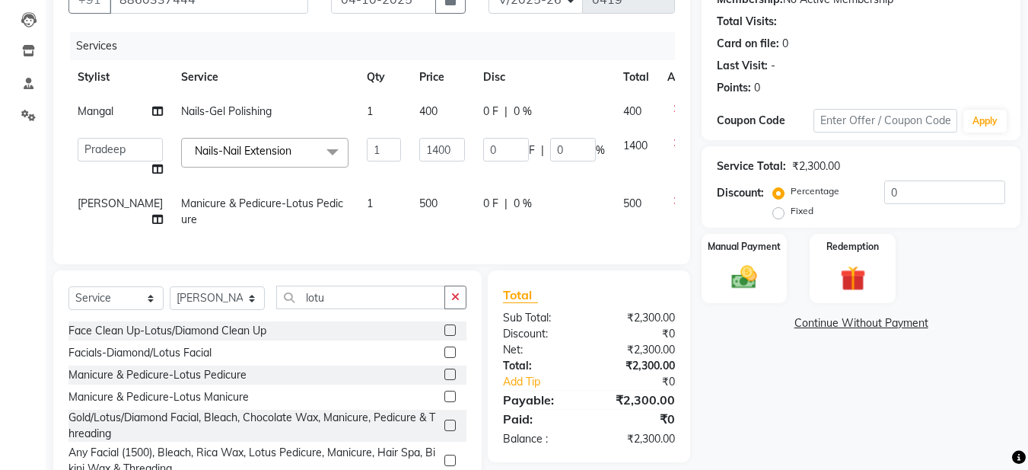
scroll to position [80, 0]
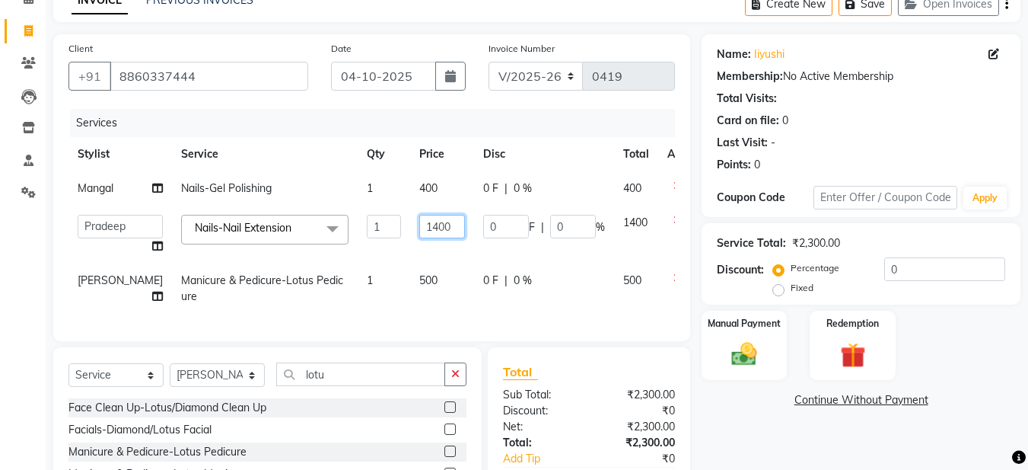
click at [410, 263] on td "1400" at bounding box center [442, 234] width 64 height 58
click at [540, 283] on td "0 F | 0 %" at bounding box center [544, 288] width 140 height 50
select select "91308"
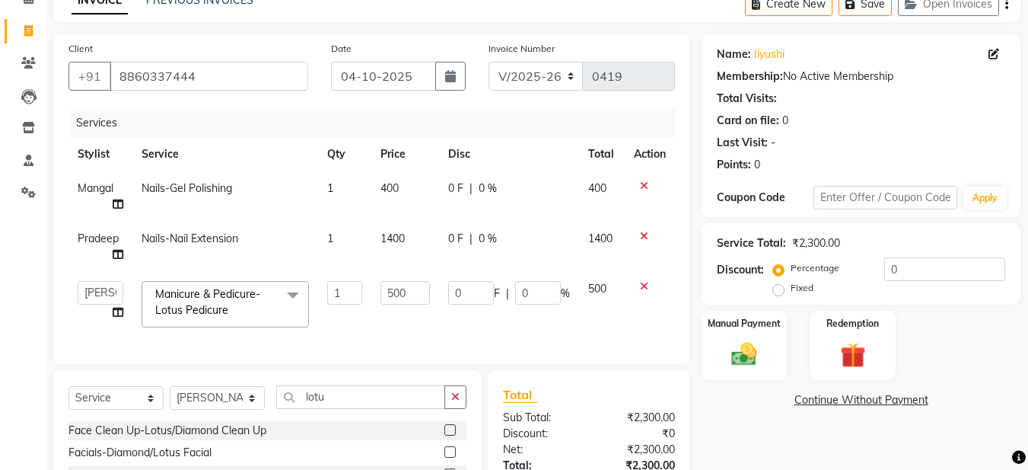
click at [433, 322] on td "500" at bounding box center [405, 304] width 68 height 65
click at [482, 331] on td "0 F | 0 %" at bounding box center [509, 304] width 140 height 65
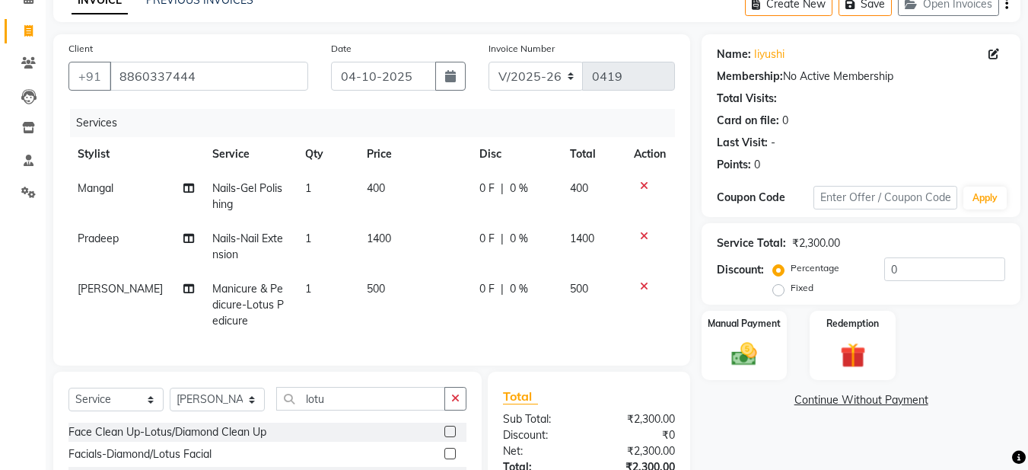
click at [384, 189] on td "400" at bounding box center [414, 196] width 113 height 50
select select "92594"
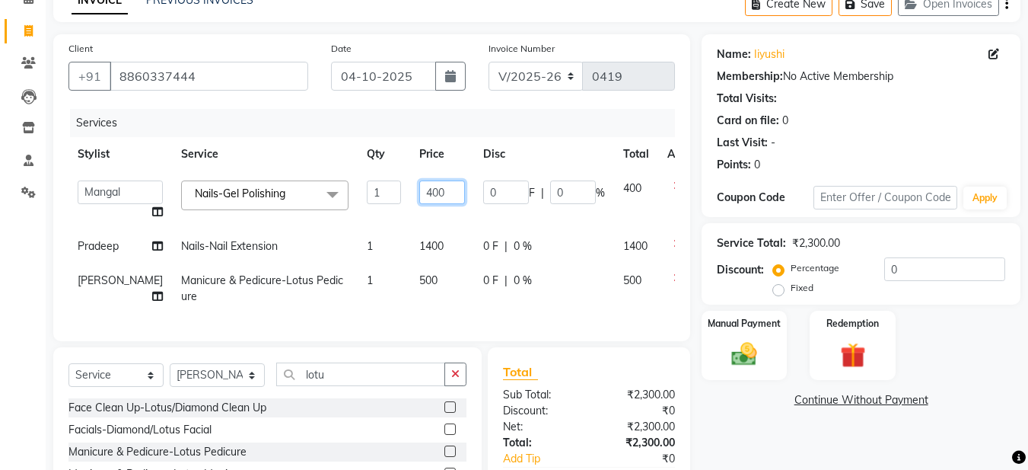
click at [419, 193] on input "400" at bounding box center [442, 192] width 46 height 24
type input "500"
click at [352, 218] on tr "Aadil Husain Joy Jyoty Mangal Mohamad Gulzar Neelam Pradeep Roshan Thapa Ruby 1…" at bounding box center [388, 200] width 640 height 58
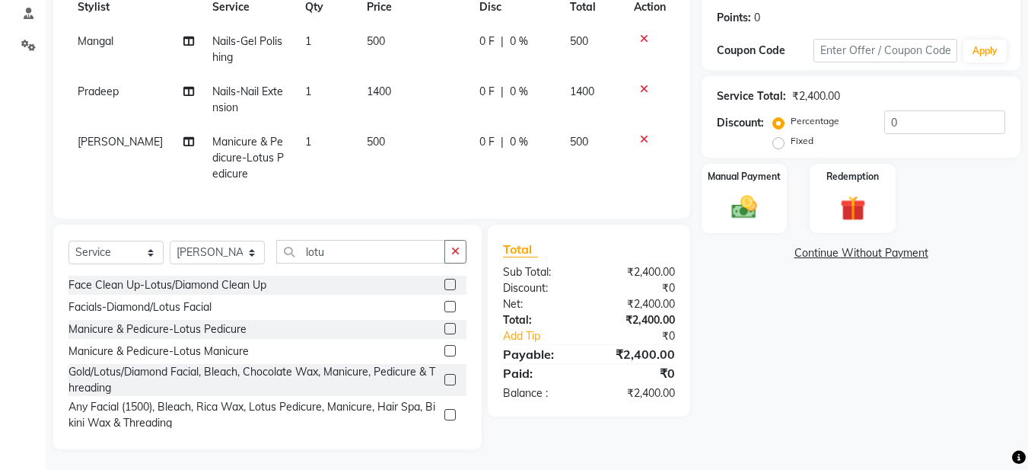
scroll to position [232, 0]
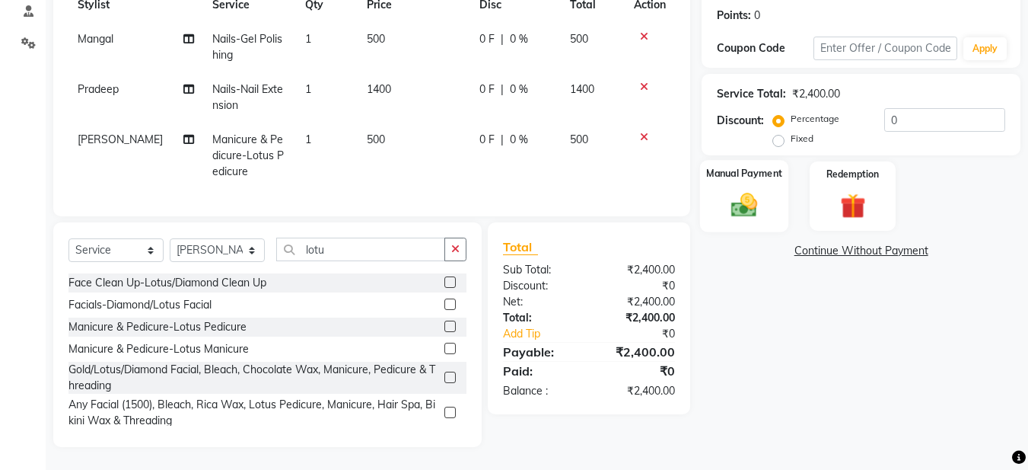
click at [733, 202] on img at bounding box center [744, 204] width 43 height 30
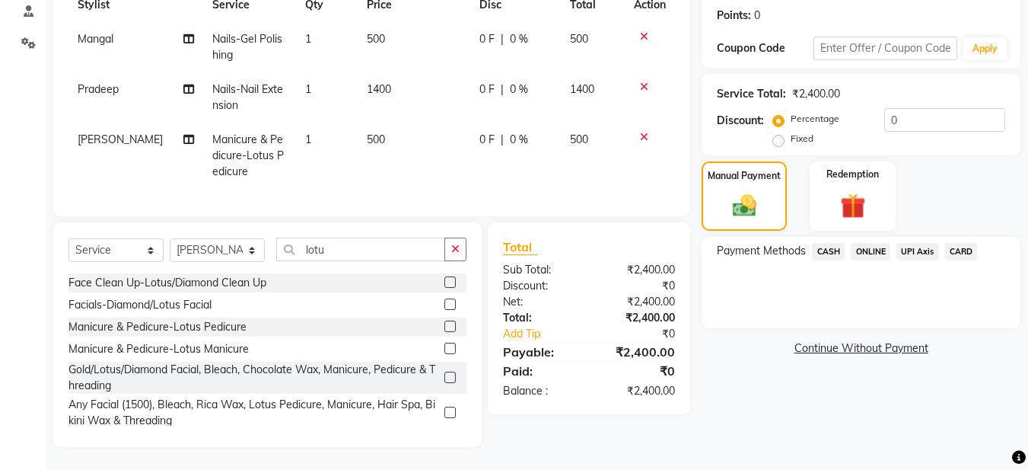
click at [869, 250] on span "ONLINE" at bounding box center [871, 252] width 40 height 18
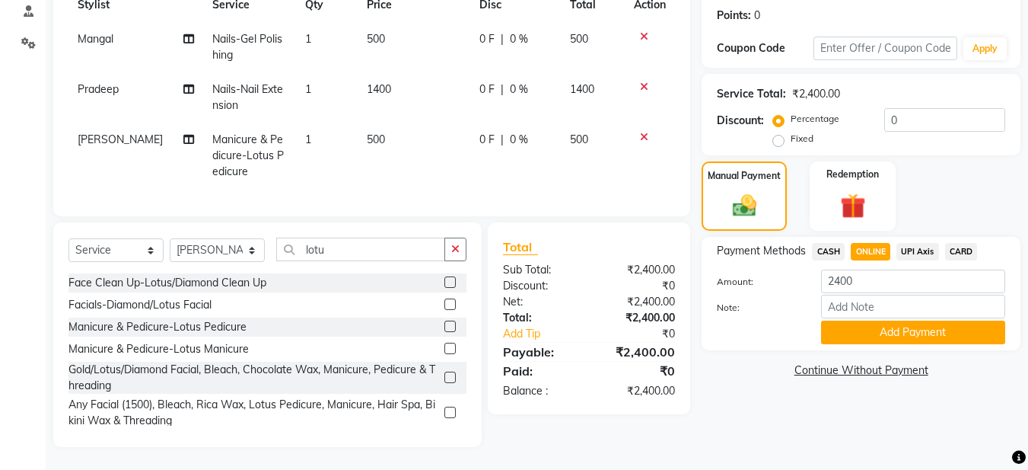
click at [863, 327] on button "Add Payment" at bounding box center [913, 332] width 184 height 24
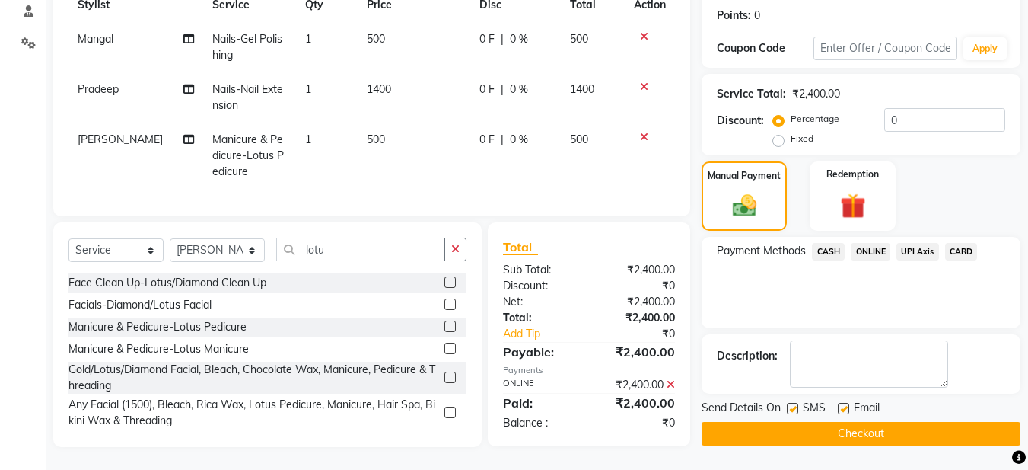
scroll to position [240, 0]
click at [849, 400] on div "Email" at bounding box center [865, 409] width 54 height 19
click at [842, 403] on label at bounding box center [843, 408] width 11 height 11
click at [842, 404] on input "checkbox" at bounding box center [843, 409] width 10 height 10
checkbox input "false"
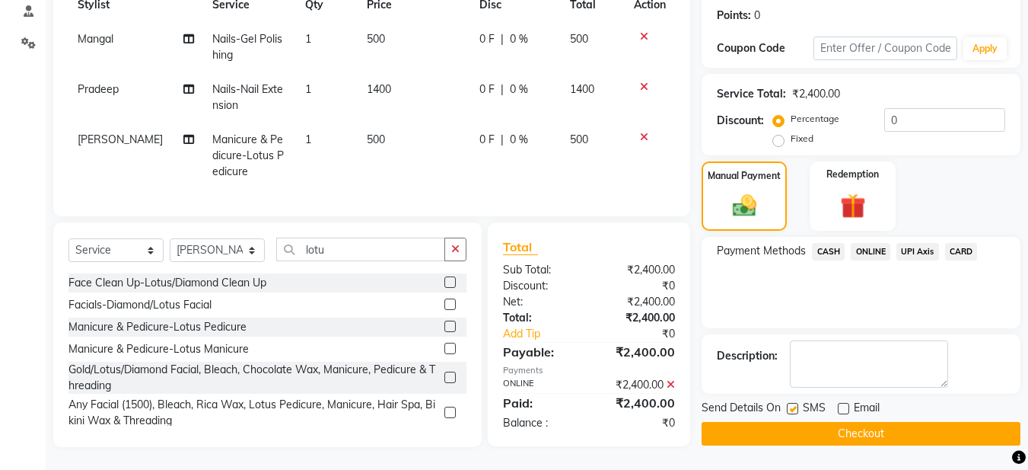
click at [841, 422] on button "Checkout" at bounding box center [861, 434] width 319 height 24
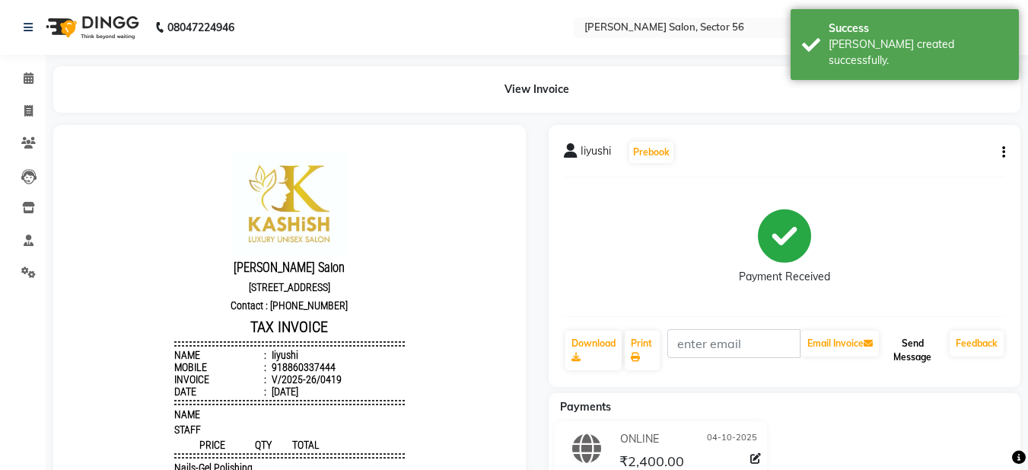
click at [919, 348] on button "Send Message" at bounding box center [913, 350] width 62 height 40
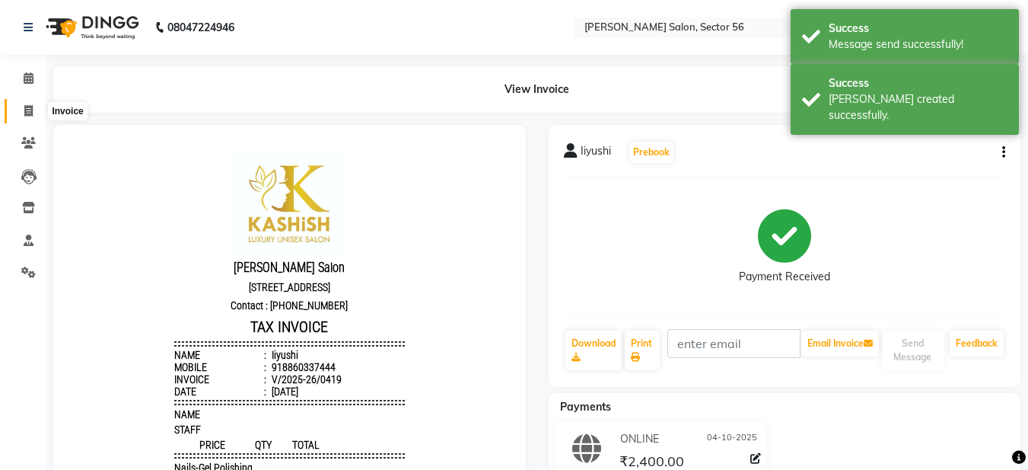
click at [32, 110] on icon at bounding box center [28, 110] width 8 height 11
select select "service"
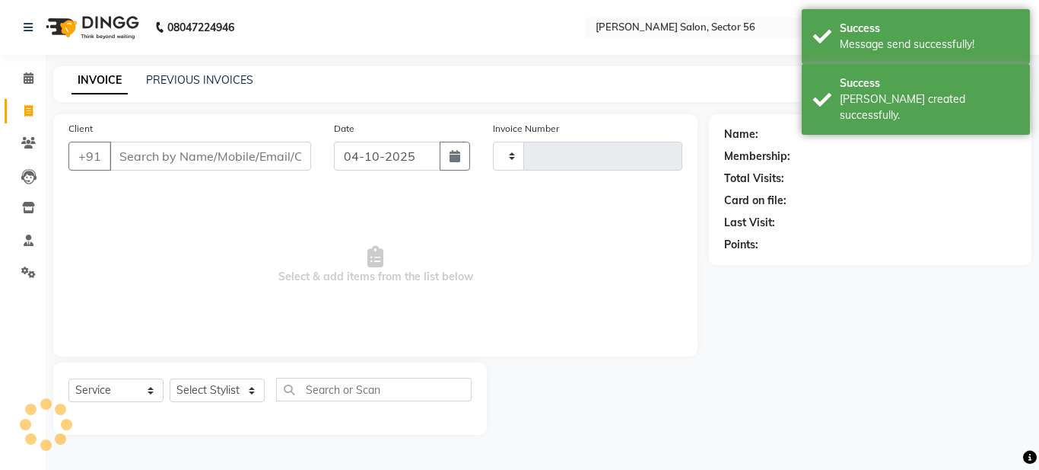
type input "0420"
select select "9000"
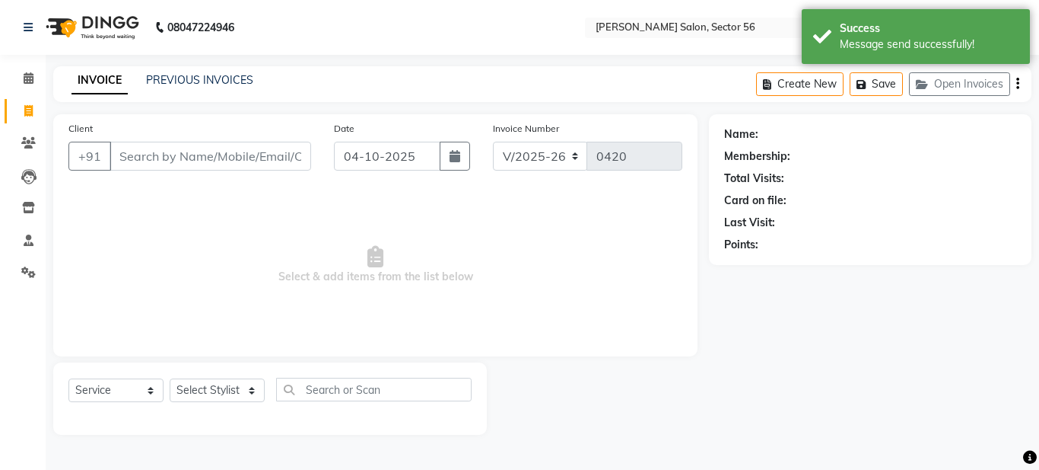
click at [128, 164] on input "Client" at bounding box center [211, 156] width 202 height 29
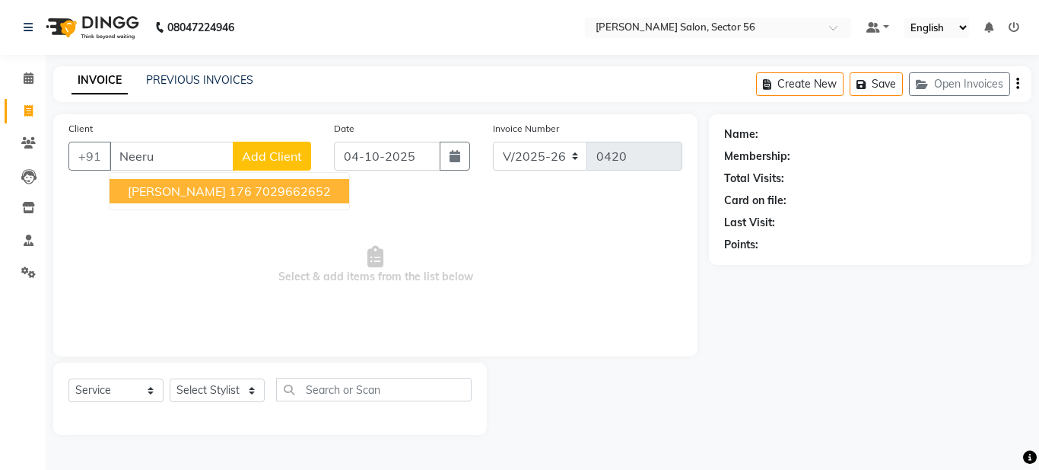
click at [165, 194] on span "Neeru 176" at bounding box center [190, 190] width 124 height 15
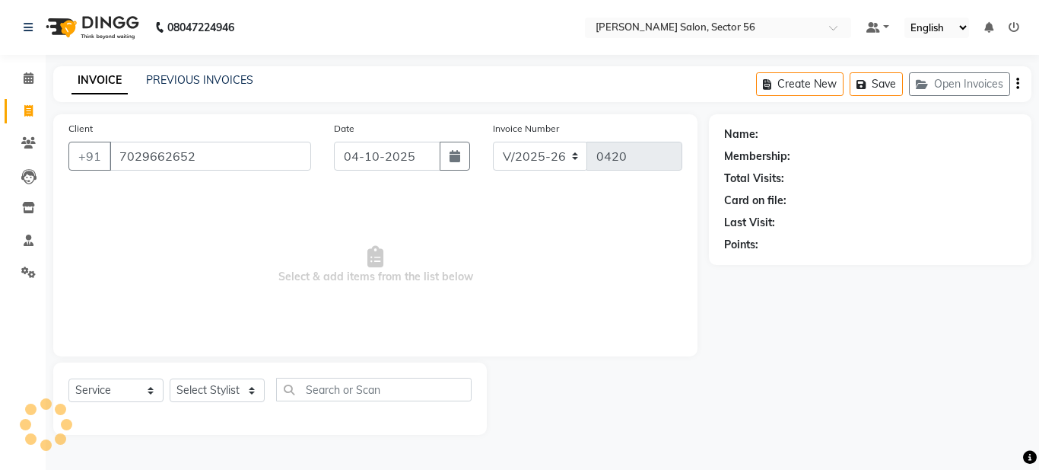
type input "7029662652"
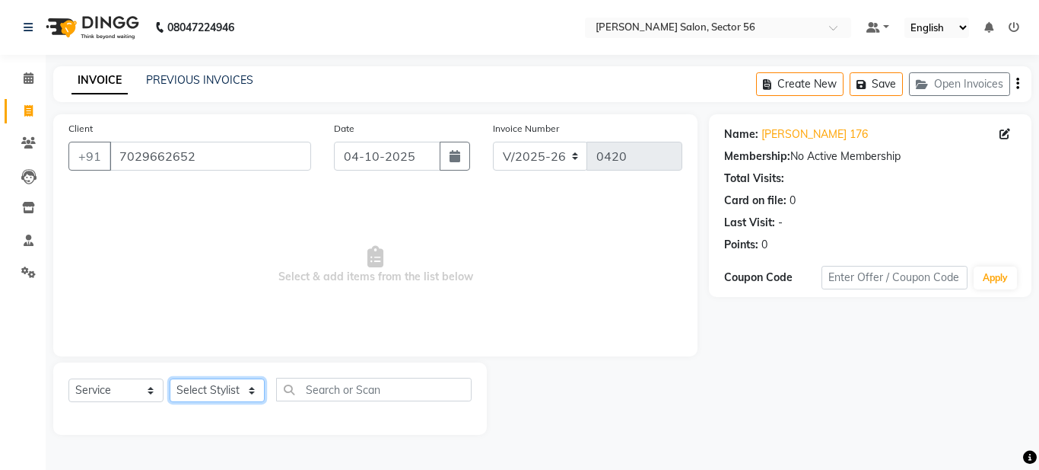
click at [208, 391] on select "Select Stylist Aadil Husain Joy Jyoty Mangal Mohamad Gulzar Neelam Pradeep Rosh…" at bounding box center [217, 390] width 95 height 24
select select "91305"
click at [170, 378] on select "Select Stylist Aadil Husain Joy Jyoty Mangal Mohamad Gulzar Neelam Pradeep Rosh…" at bounding box center [217, 390] width 95 height 24
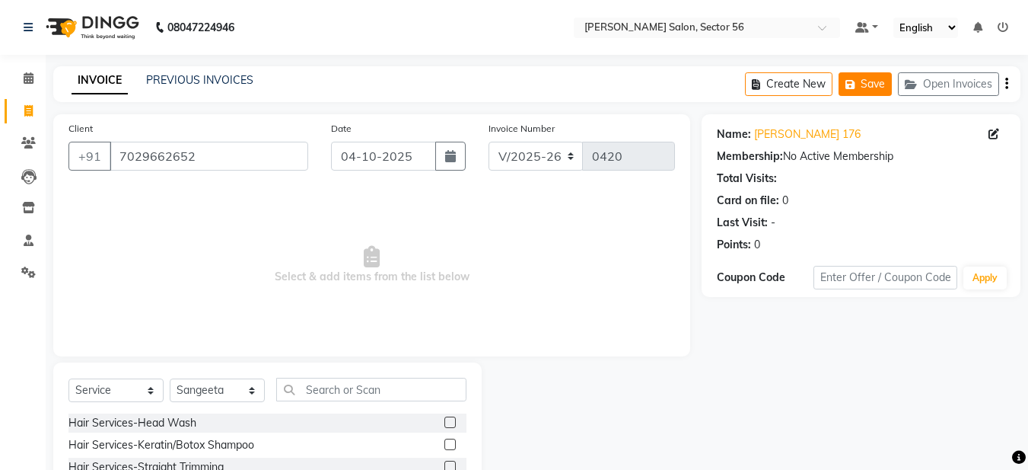
click at [871, 84] on button "Save" at bounding box center [865, 84] width 53 height 24
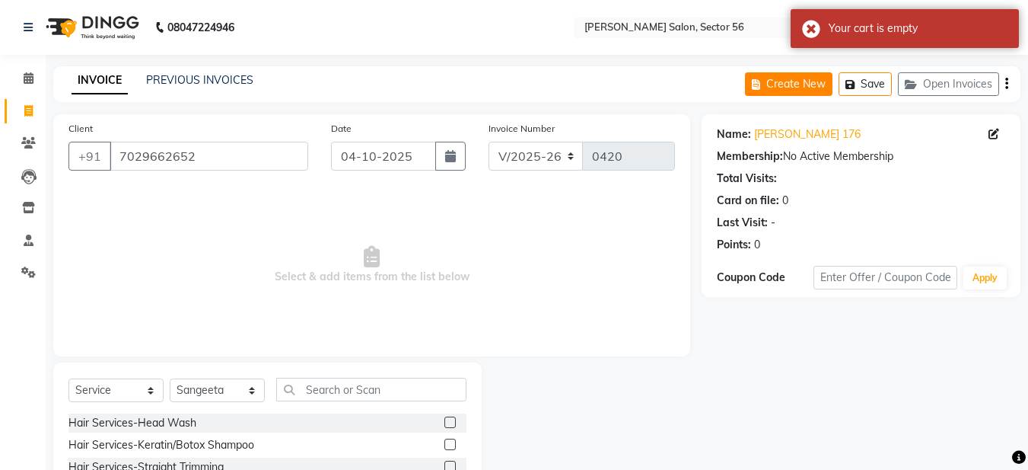
click at [771, 85] on button "Create New" at bounding box center [789, 84] width 88 height 24
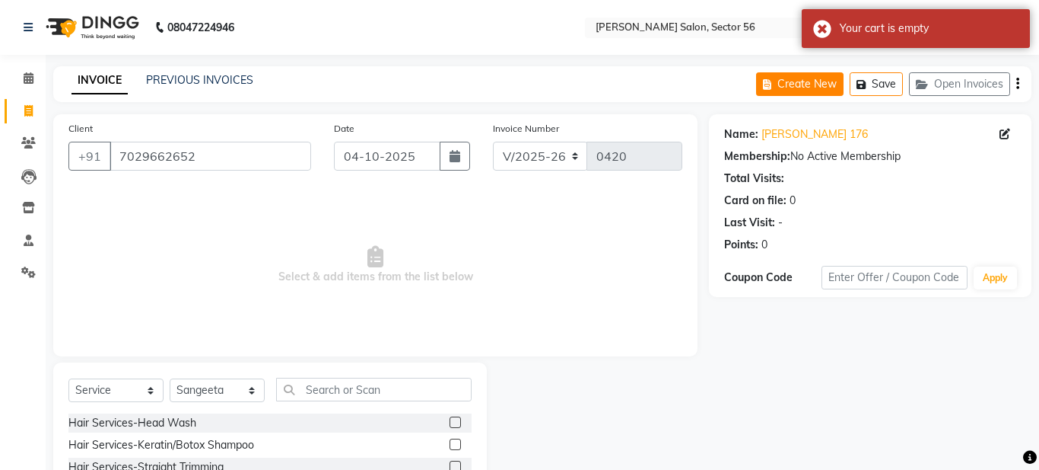
select select "service"
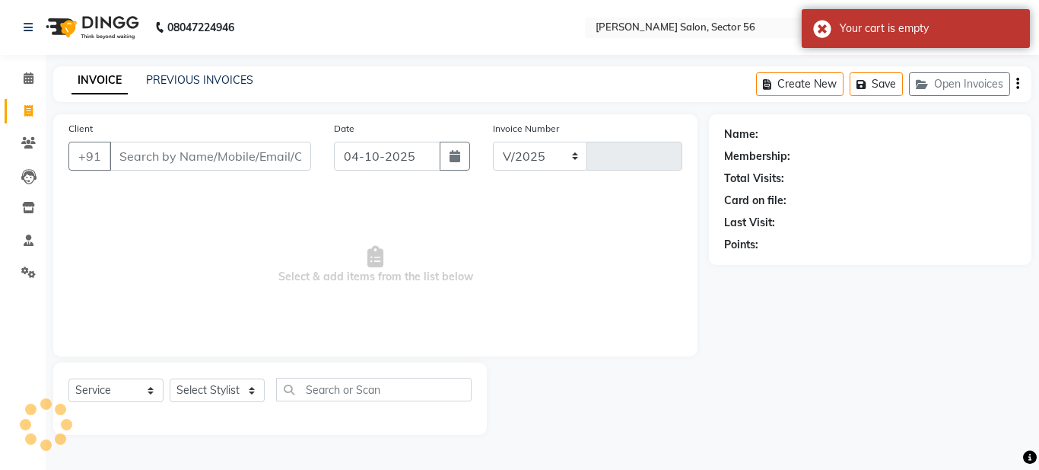
select select "9000"
type input "0420"
drag, startPoint x: 200, startPoint y: 152, endPoint x: 209, endPoint y: 158, distance: 9.9
click at [210, 158] on input "Client" at bounding box center [211, 156] width 202 height 29
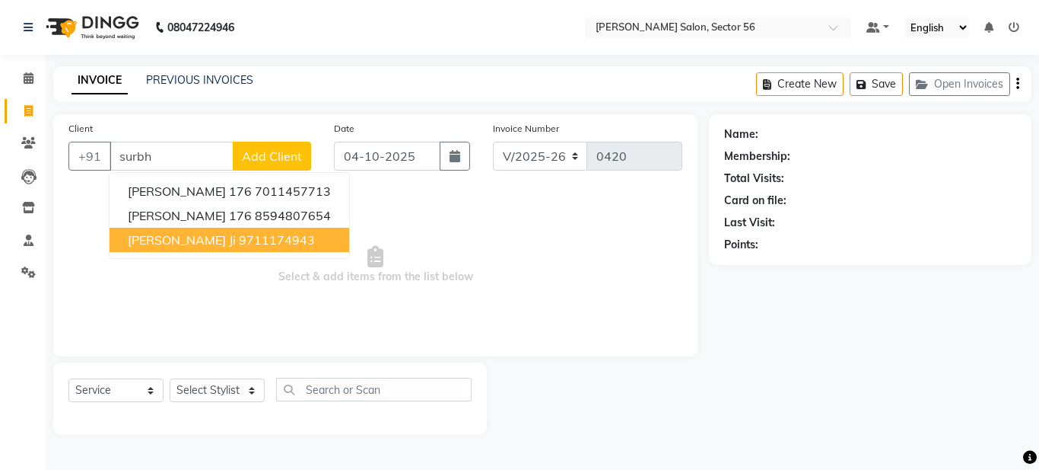
click at [239, 243] on ngb-highlight "9711174943" at bounding box center [277, 239] width 76 height 15
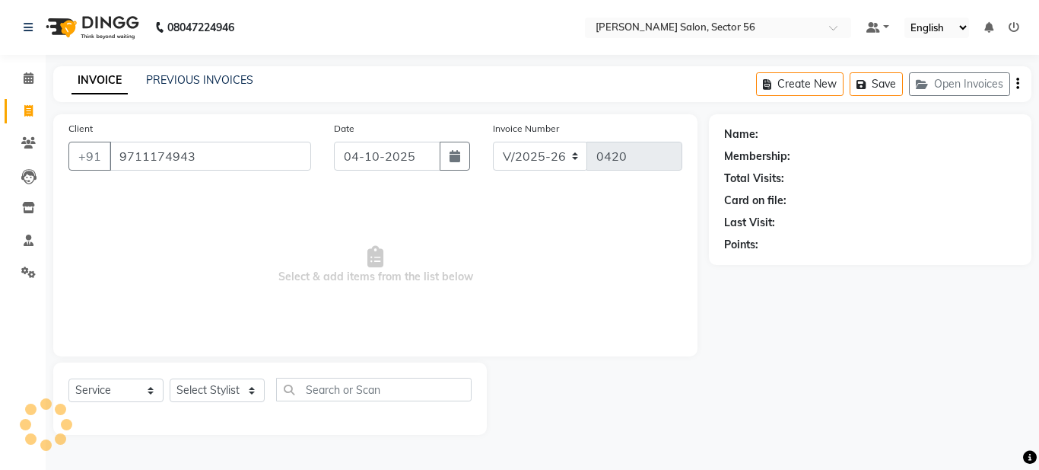
type input "9711174943"
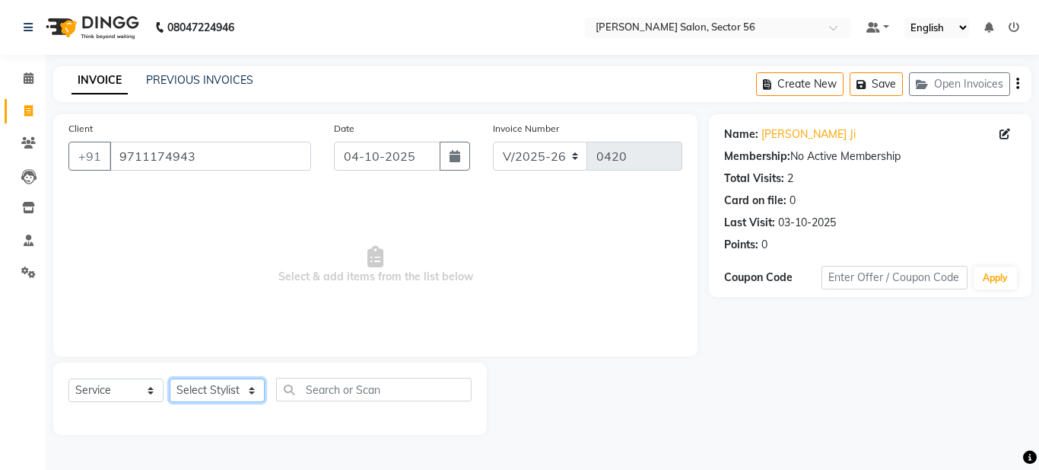
click at [243, 394] on select "Select Stylist Aadil Husain Joy Jyoty Mangal Mohamad Gulzar Neelam Pradeep Rosh…" at bounding box center [217, 390] width 95 height 24
select select "91305"
click at [170, 378] on select "Select Stylist Aadil Husain Joy Jyoty Mangal Mohamad Gulzar Neelam Pradeep Rosh…" at bounding box center [217, 390] width 95 height 24
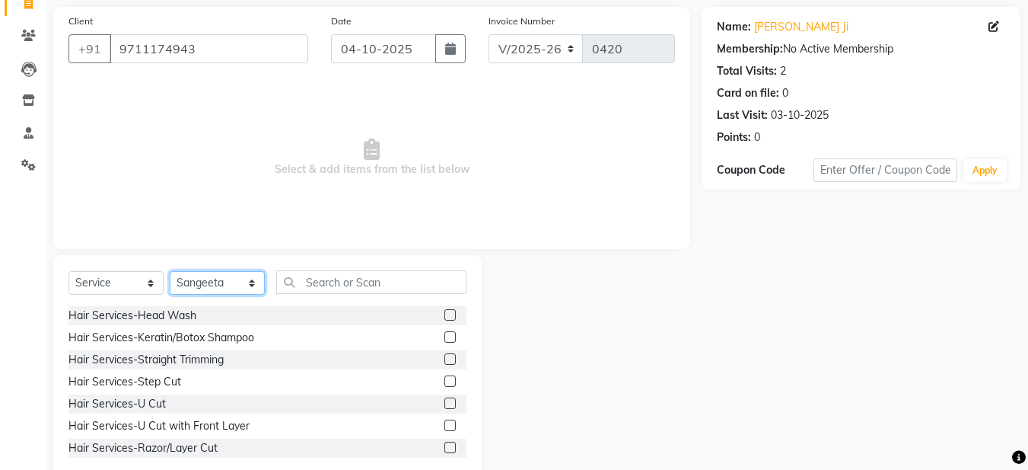
scroll to position [140, 0]
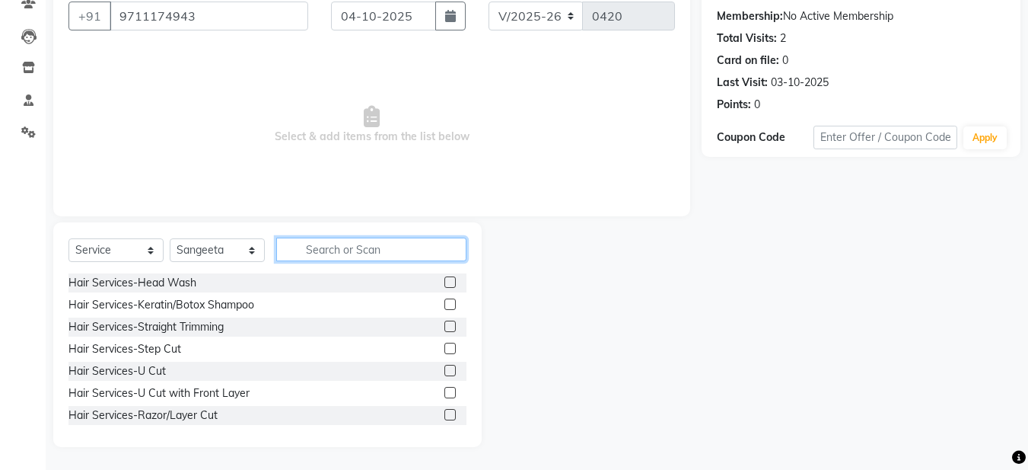
click at [335, 247] on input "text" at bounding box center [371, 249] width 190 height 24
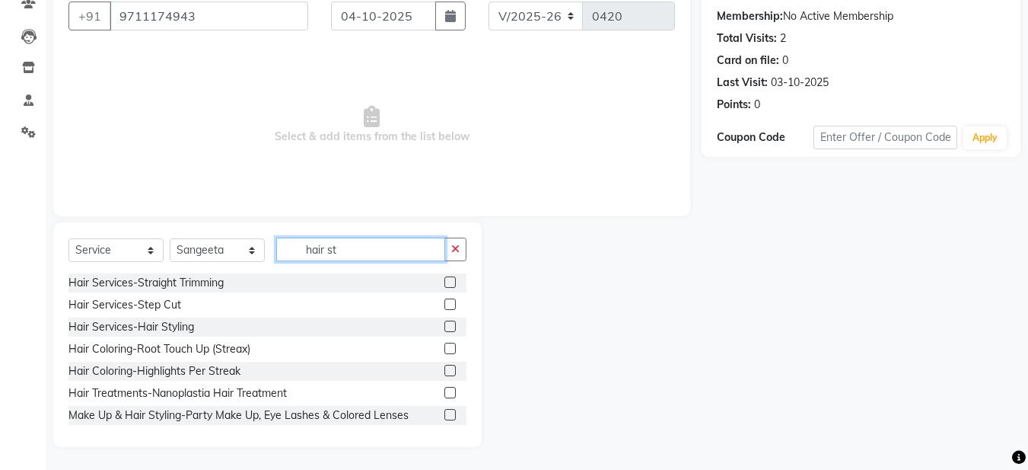
type input "hair st"
click at [444, 325] on label at bounding box center [449, 325] width 11 height 11
click at [444, 325] on input "checkbox" at bounding box center [449, 327] width 10 height 10
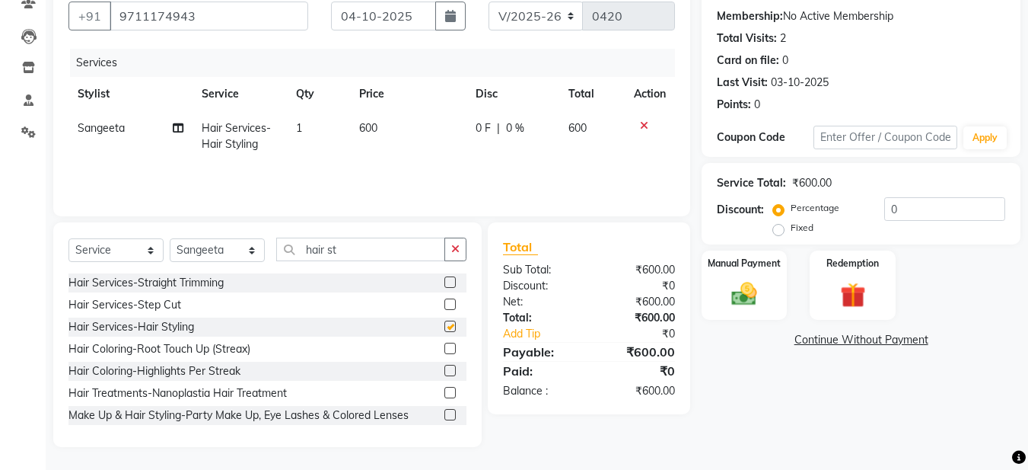
checkbox input "false"
click at [491, 125] on div "0 F | 0 %" at bounding box center [513, 128] width 75 height 16
select select "91305"
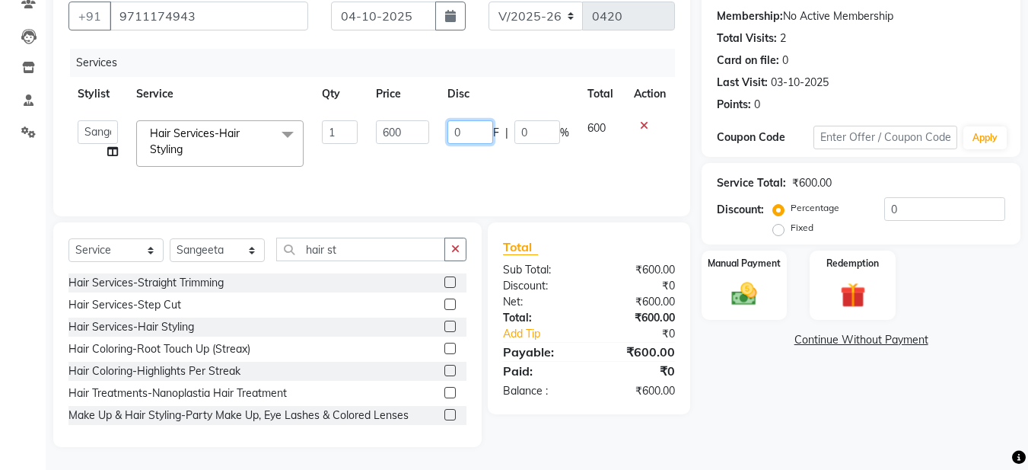
click at [473, 130] on input "0" at bounding box center [470, 132] width 46 height 24
type input "50"
click at [463, 154] on td "50 F | 0 %" at bounding box center [508, 143] width 140 height 65
select select "91305"
click at [736, 303] on img at bounding box center [744, 294] width 43 height 30
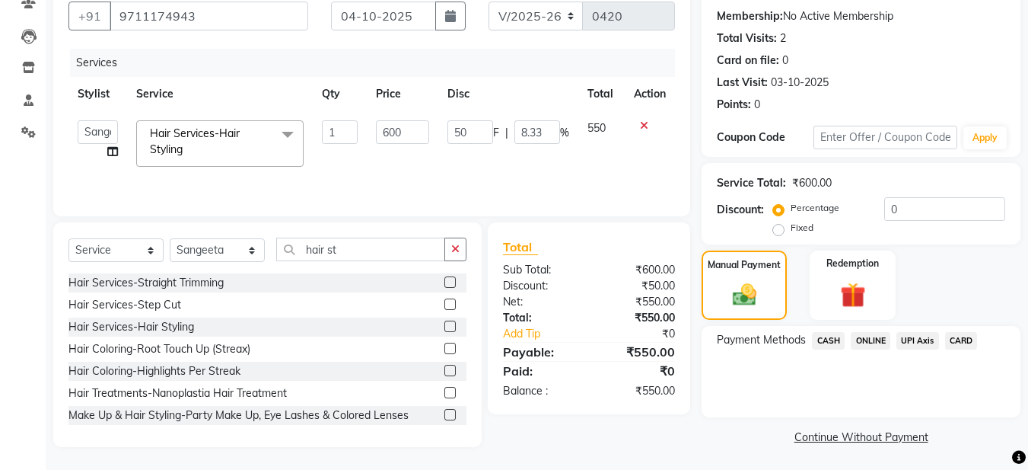
click at [874, 345] on span "ONLINE" at bounding box center [871, 341] width 40 height 18
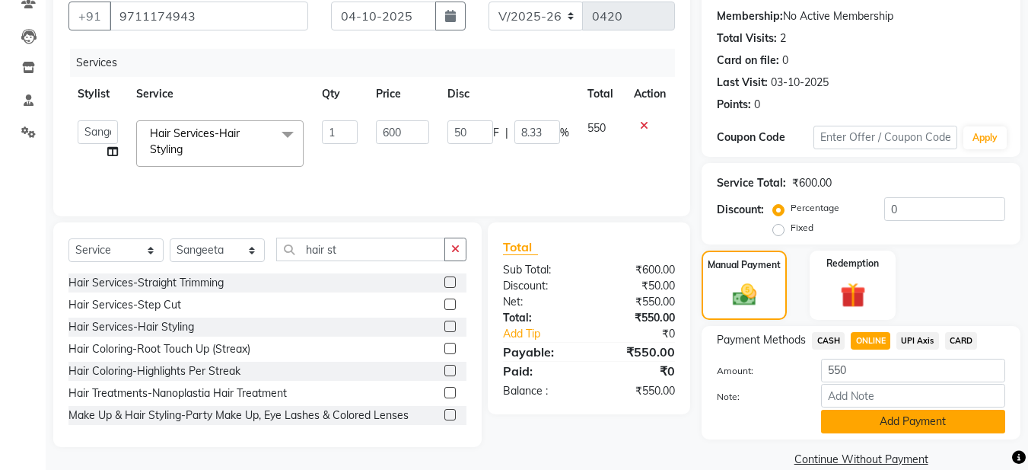
click at [893, 423] on button "Add Payment" at bounding box center [913, 421] width 184 height 24
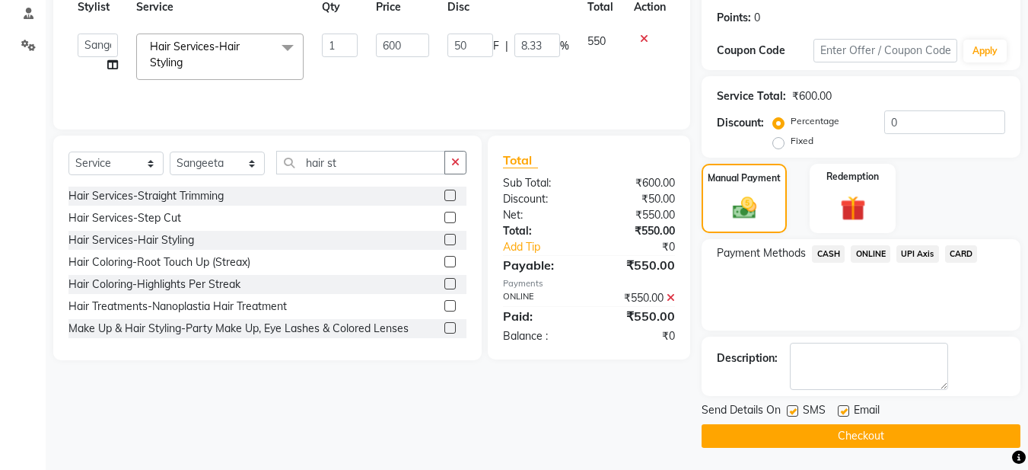
scroll to position [228, 0]
click at [845, 404] on label at bounding box center [843, 409] width 11 height 11
click at [845, 406] on input "checkbox" at bounding box center [843, 411] width 10 height 10
checkbox input "false"
click at [833, 428] on button "Checkout" at bounding box center [861, 435] width 319 height 24
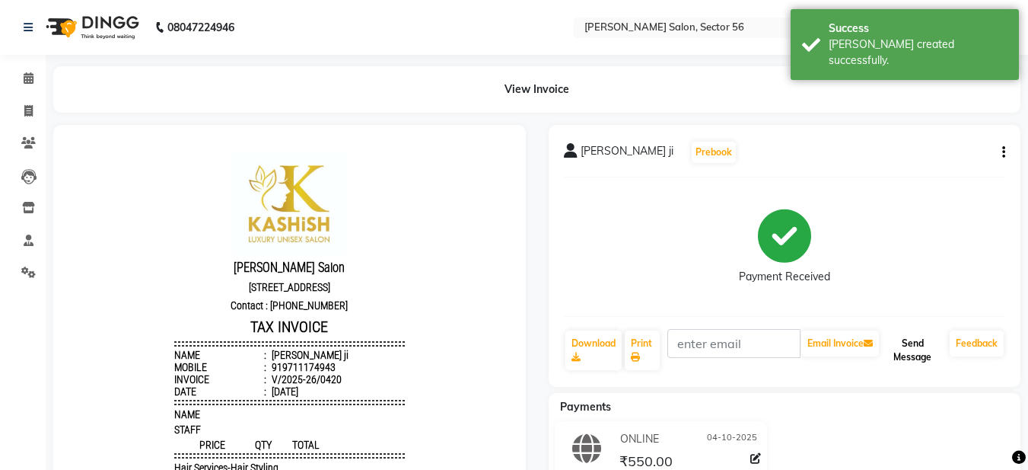
click at [902, 365] on button "Send Message" at bounding box center [913, 350] width 62 height 40
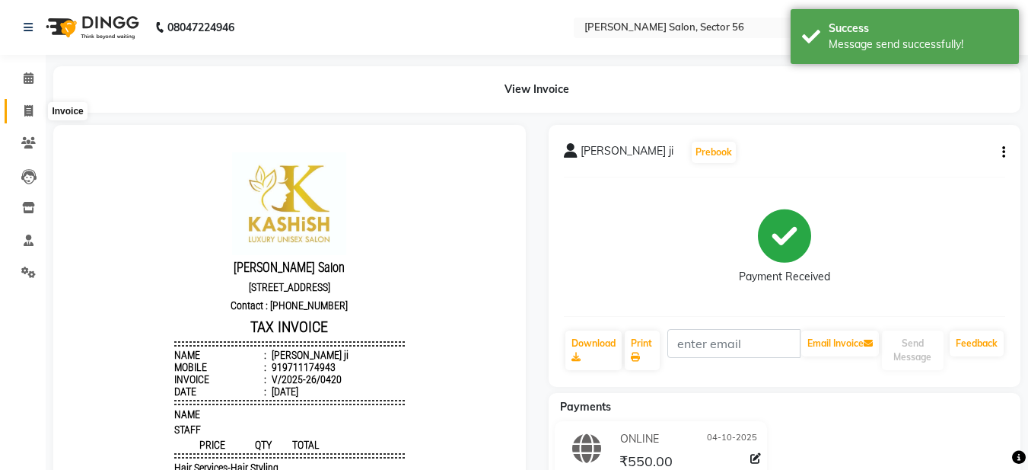
click at [28, 105] on icon at bounding box center [28, 110] width 8 height 11
select select "service"
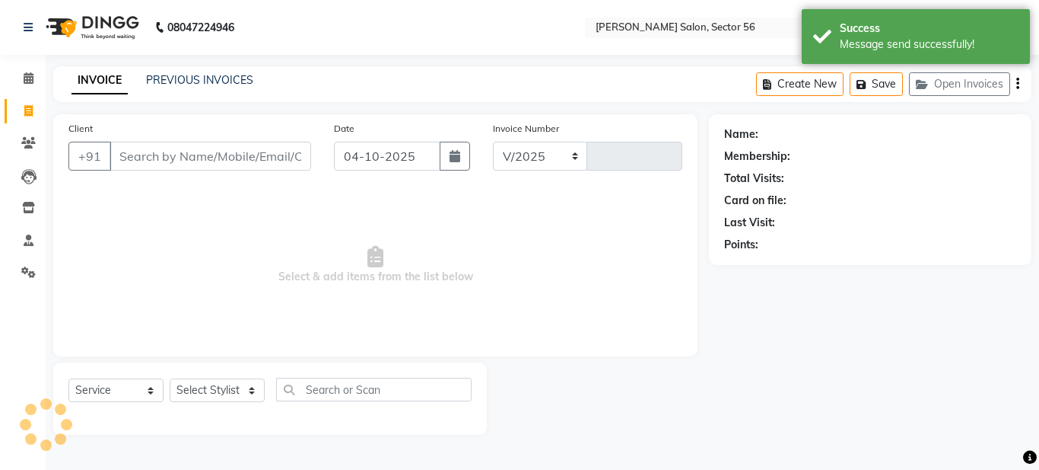
select select "9000"
type input "0421"
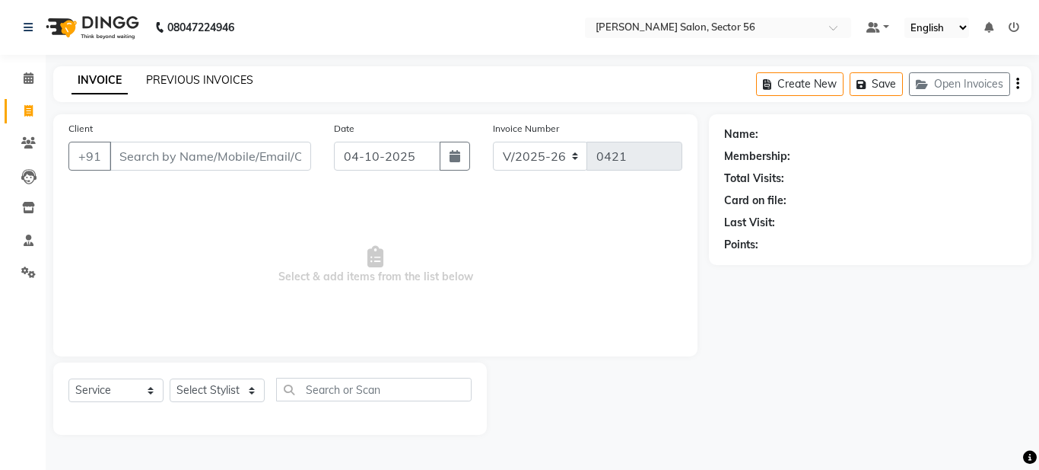
click at [222, 86] on link "PREVIOUS INVOICES" at bounding box center [199, 80] width 107 height 14
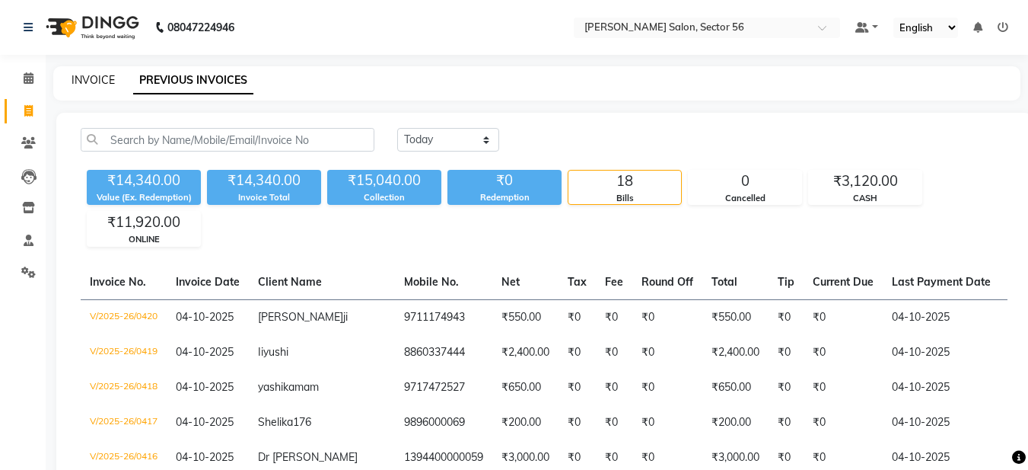
click at [95, 78] on link "INVOICE" at bounding box center [93, 80] width 43 height 14
select select "service"
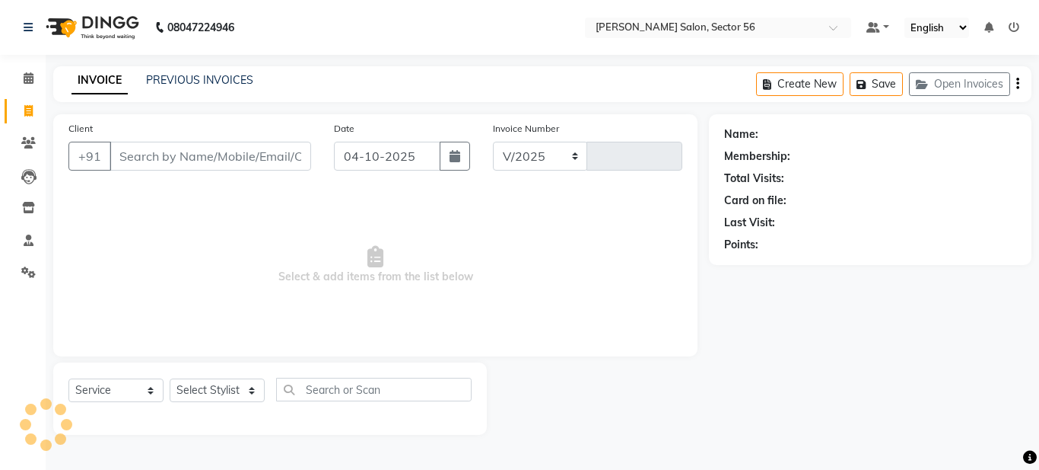
select select "9000"
type input "0421"
click at [147, 151] on input "Client" at bounding box center [211, 156] width 202 height 29
click at [186, 170] on div "Client +91" at bounding box center [190, 151] width 266 height 62
click at [138, 161] on input "Client" at bounding box center [211, 156] width 202 height 29
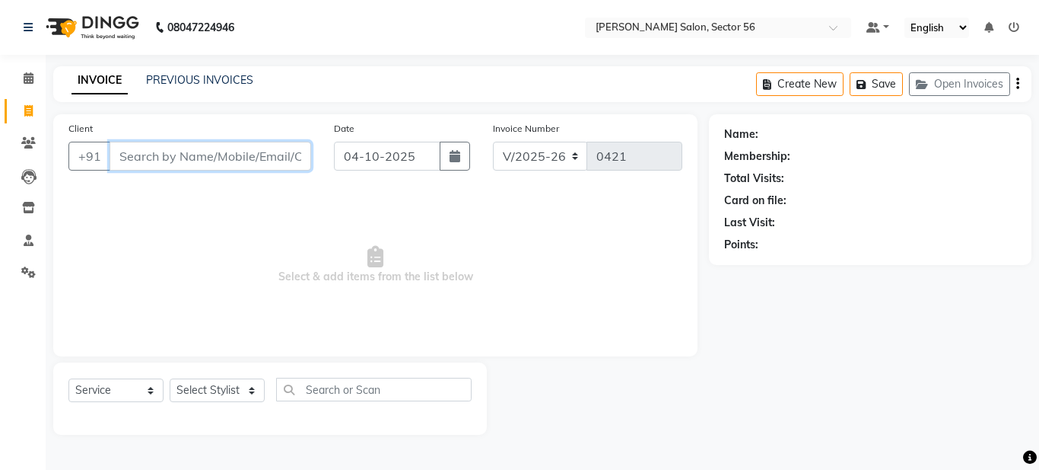
click at [138, 160] on input "Client" at bounding box center [211, 156] width 202 height 29
click at [158, 154] on input "0mna" at bounding box center [172, 156] width 124 height 29
click at [168, 160] on input "0mna" at bounding box center [172, 156] width 124 height 29
type input "0"
type input "Omna"
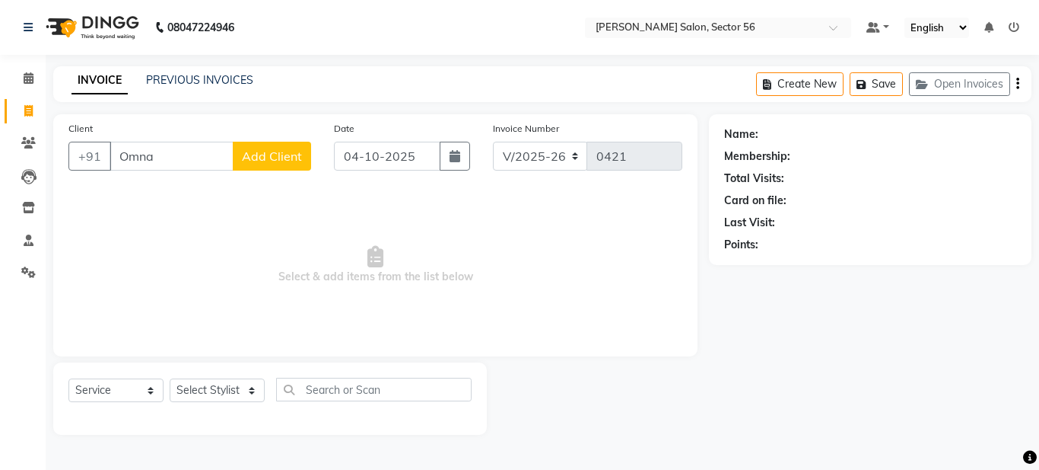
click at [293, 159] on span "Add Client" at bounding box center [272, 155] width 60 height 15
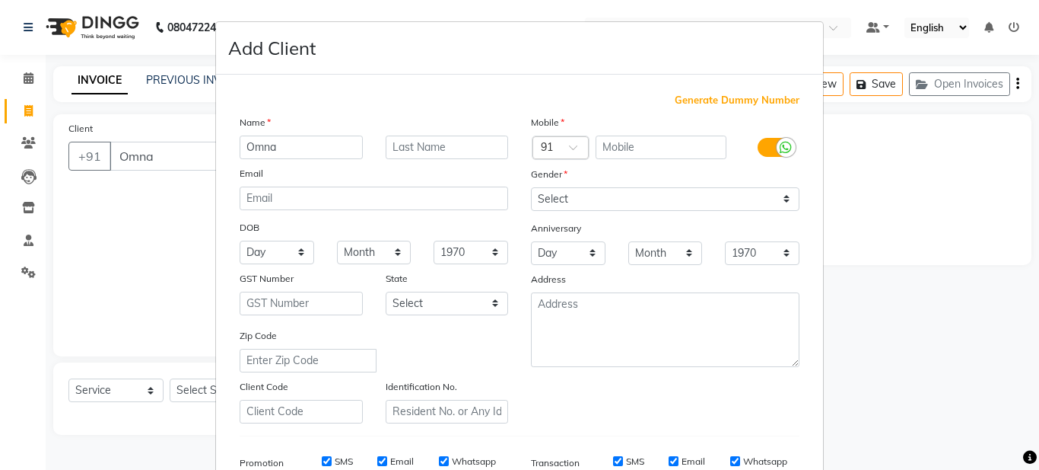
click at [771, 101] on span "Generate Dummy Number" at bounding box center [737, 100] width 125 height 15
type input "1394400000069"
checkbox input "false"
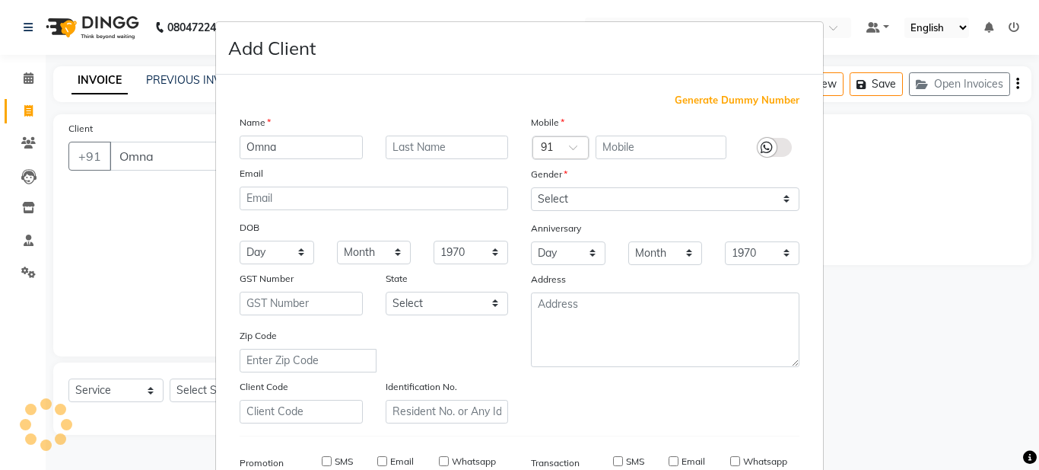
checkbox input "false"
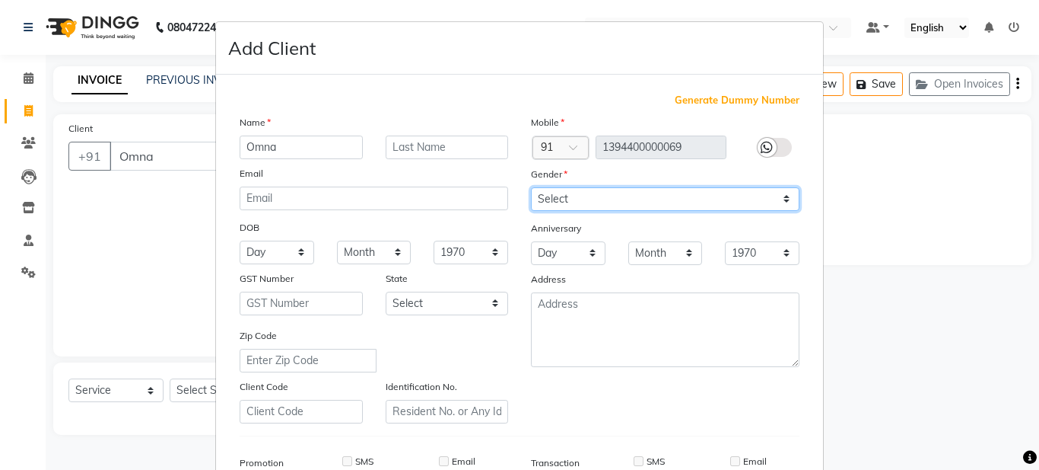
click at [635, 205] on select "Select Male Female Other Prefer Not To Say" at bounding box center [665, 199] width 269 height 24
select select "female"
click at [531, 187] on select "Select Male Female Other Prefer Not To Say" at bounding box center [665, 199] width 269 height 24
click at [613, 419] on div "Mobile Country Code × 91 1394400000069 Gender Select Male Female Other Prefer N…" at bounding box center [665, 268] width 291 height 309
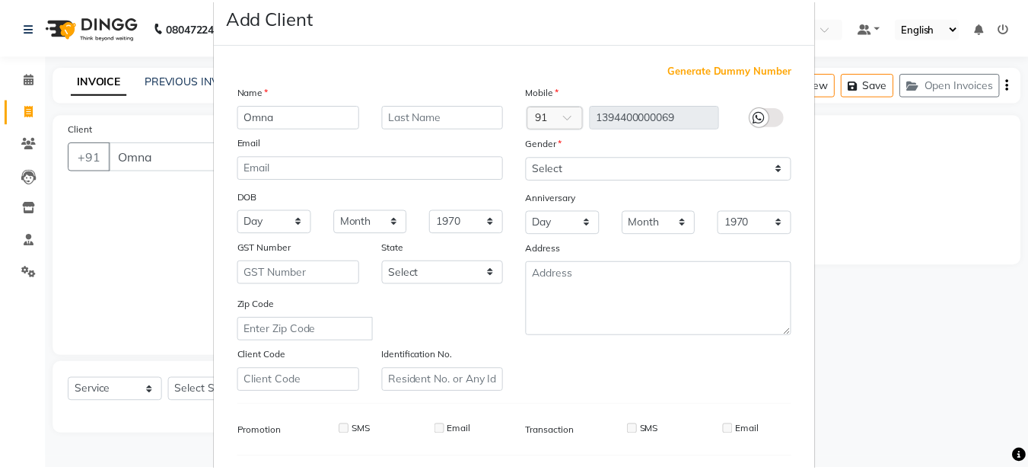
scroll to position [233, 0]
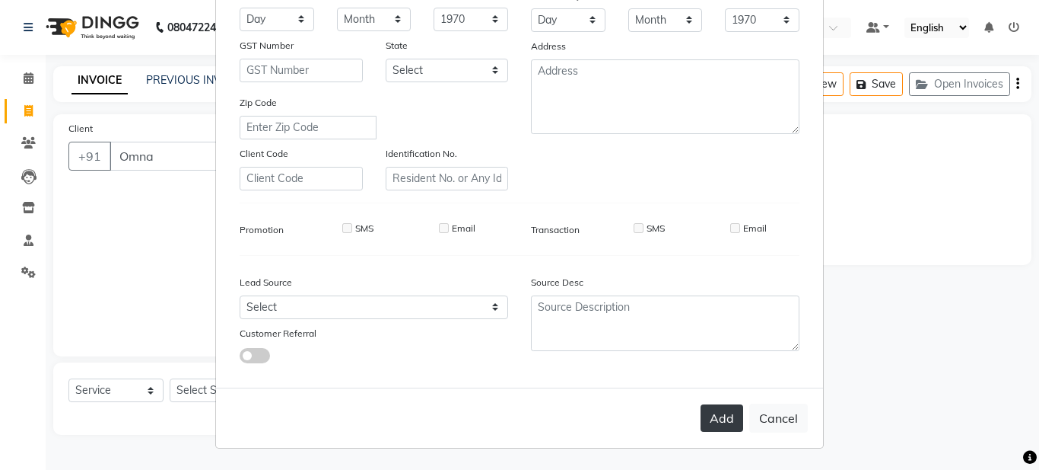
click at [706, 415] on button "Add" at bounding box center [722, 417] width 43 height 27
type input "1394400000069"
select select
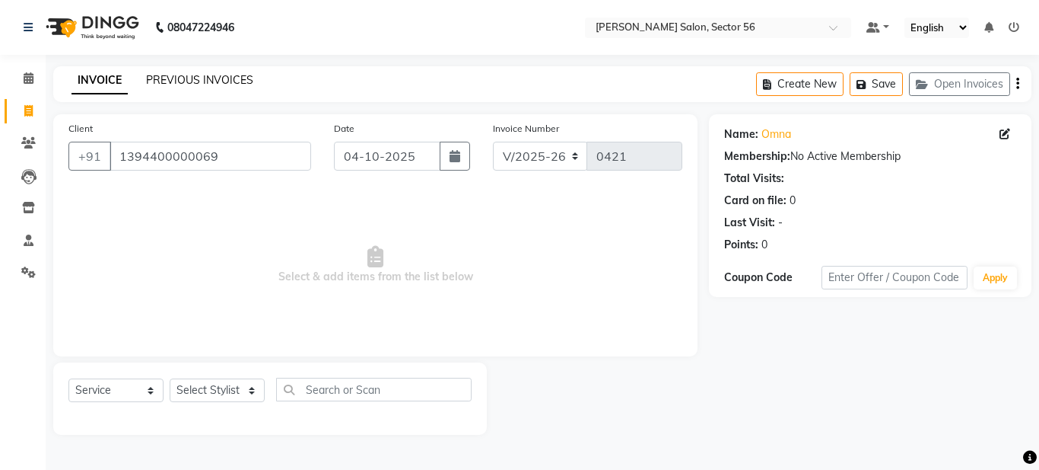
click at [189, 85] on link "PREVIOUS INVOICES" at bounding box center [199, 80] width 107 height 14
click at [648, 90] on div "INVOICE PREVIOUS INVOICES Create New Save Open Invoices" at bounding box center [542, 84] width 979 height 36
click at [645, 80] on div "INVOICE PREVIOUS INVOICES Create New Save Open Invoices" at bounding box center [542, 84] width 979 height 36
click at [247, 393] on select "Select Stylist Aadil Husain Joy Jyoty Mangal Mohamad Gulzar Neelam Pradeep Rosh…" at bounding box center [217, 390] width 95 height 24
click at [170, 378] on select "Select Stylist Aadil Husain Joy Jyoty Mangal Mohamad Gulzar Neelam Pradeep Rosh…" at bounding box center [217, 390] width 95 height 24
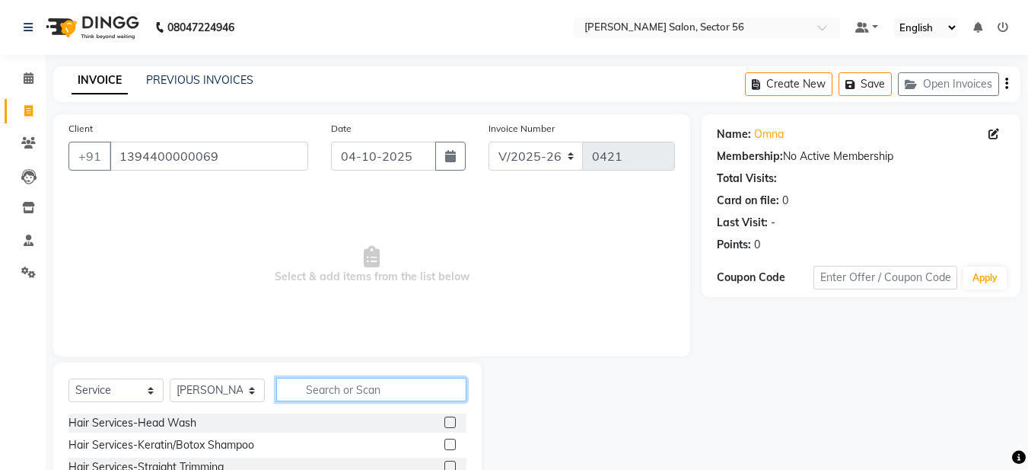
click at [299, 387] on input "text" at bounding box center [371, 389] width 190 height 24
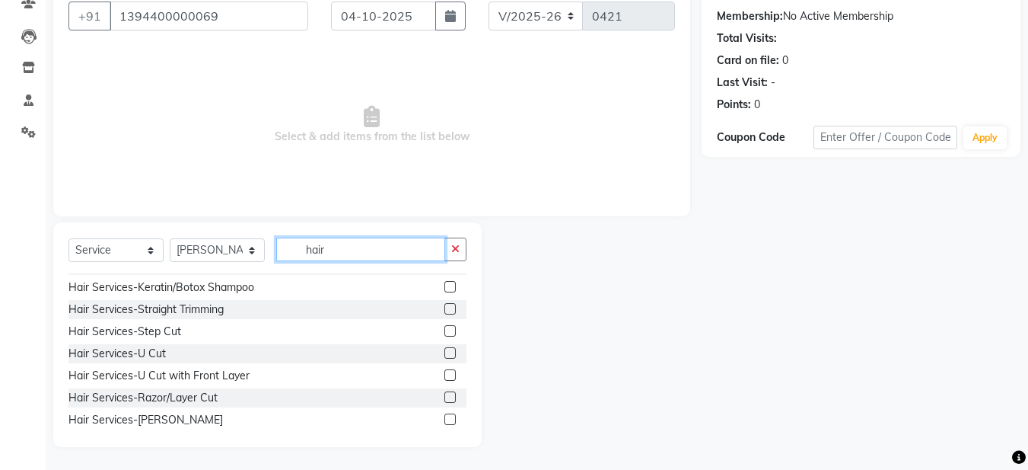
scroll to position [0, 0]
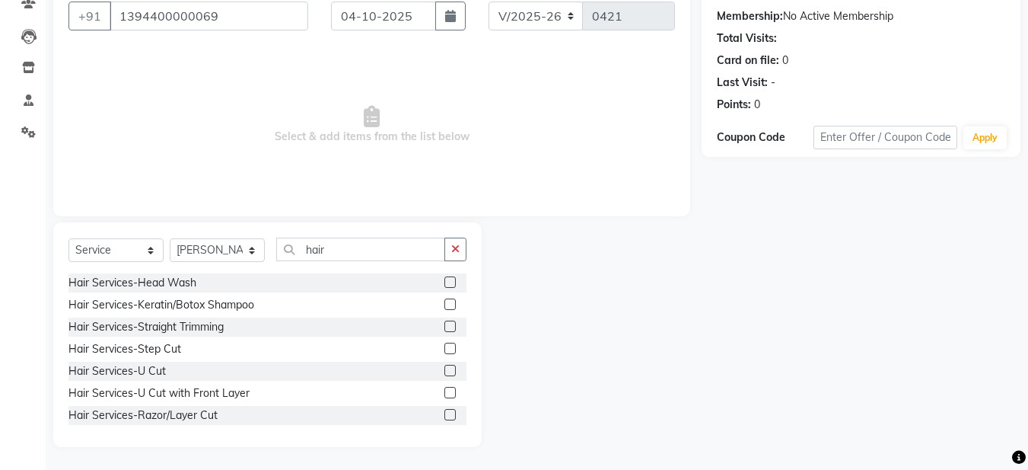
click at [446, 343] on div at bounding box center [455, 348] width 22 height 19
click at [444, 347] on label at bounding box center [449, 347] width 11 height 11
click at [444, 347] on input "checkbox" at bounding box center [449, 349] width 10 height 10
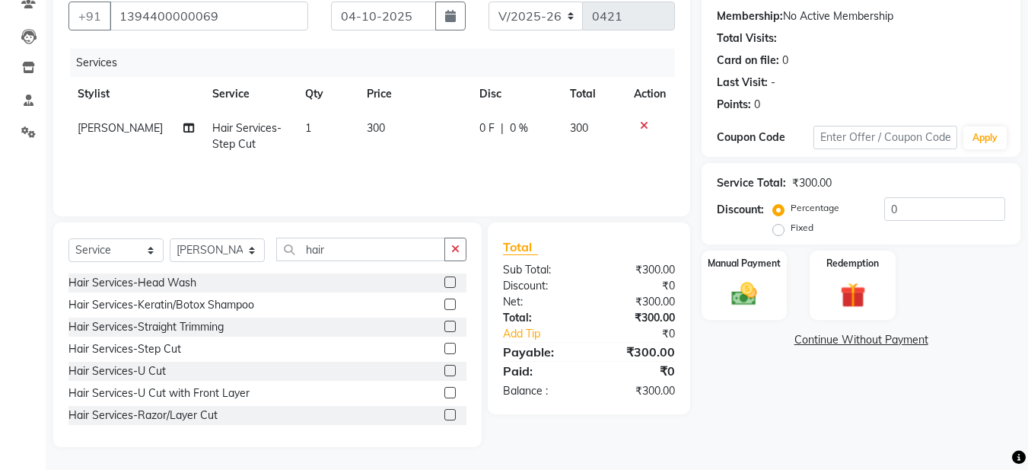
click at [444, 323] on label at bounding box center [449, 325] width 11 height 11
click at [444, 323] on input "checkbox" at bounding box center [449, 327] width 10 height 10
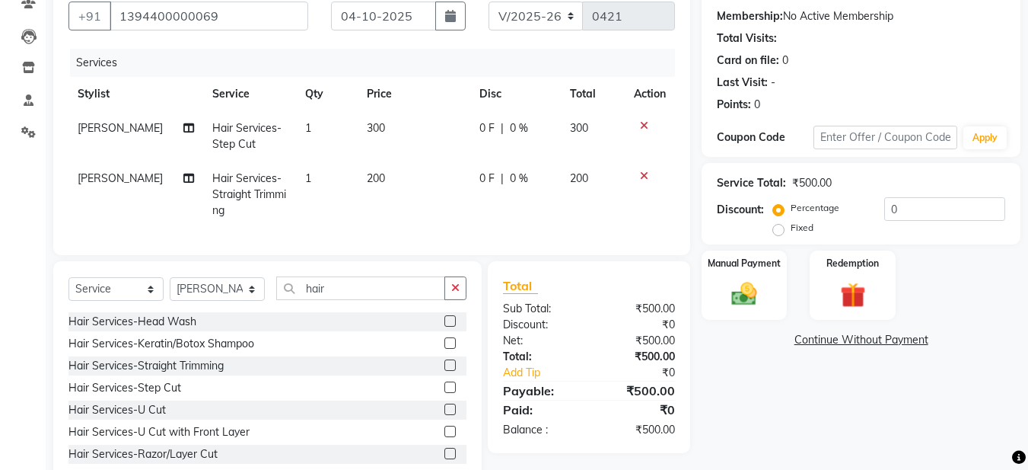
click at [645, 129] on icon at bounding box center [644, 125] width 8 height 11
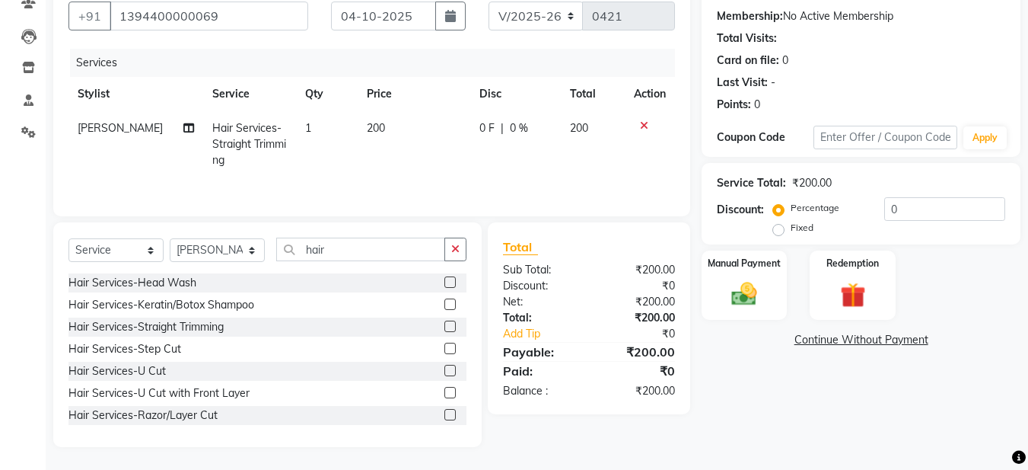
click at [449, 345] on div at bounding box center [455, 348] width 22 height 19
click at [426, 349] on div "Hair Services-Step Cut" at bounding box center [267, 348] width 398 height 19
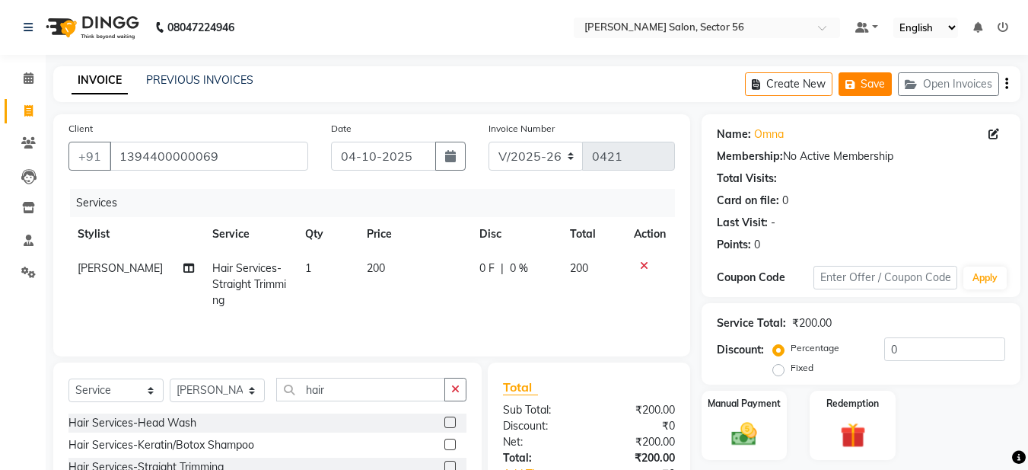
click at [862, 89] on button "Save" at bounding box center [865, 84] width 53 height 24
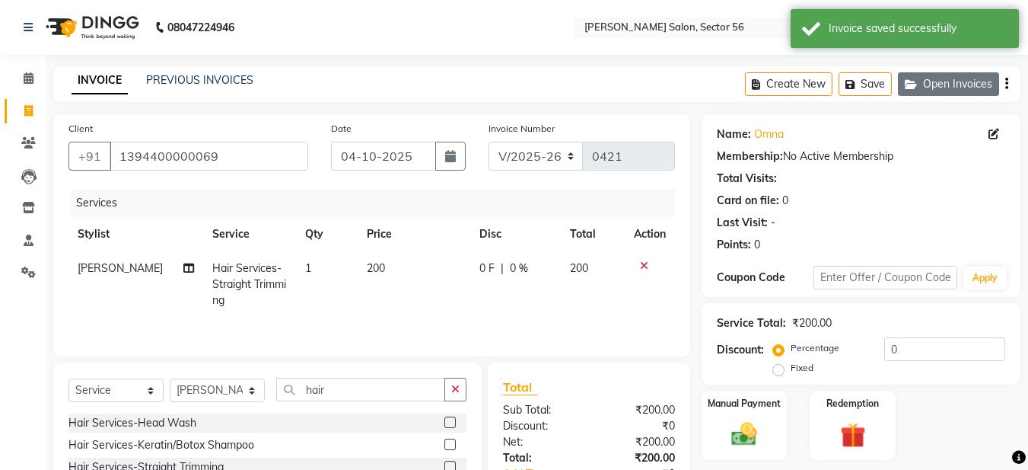
click at [960, 89] on button "Open Invoices" at bounding box center [948, 84] width 101 height 24
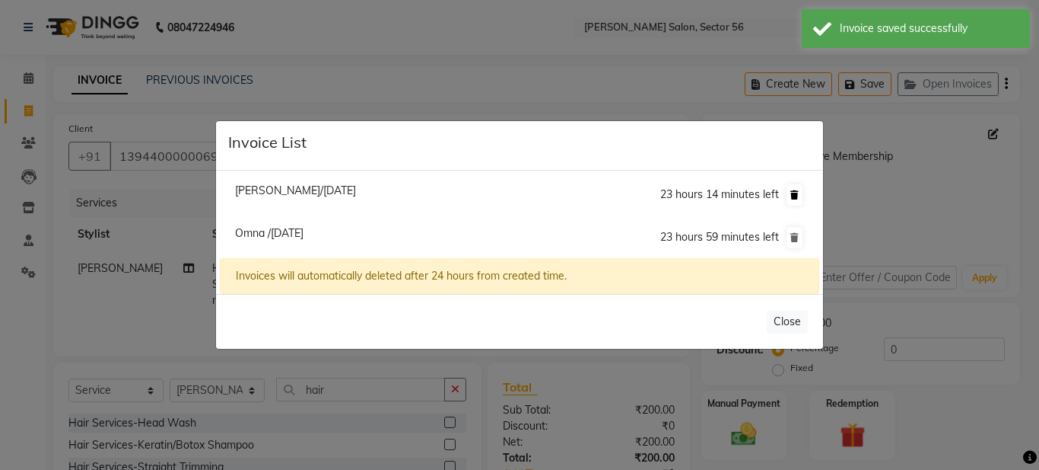
click at [791, 196] on icon at bounding box center [795, 194] width 8 height 9
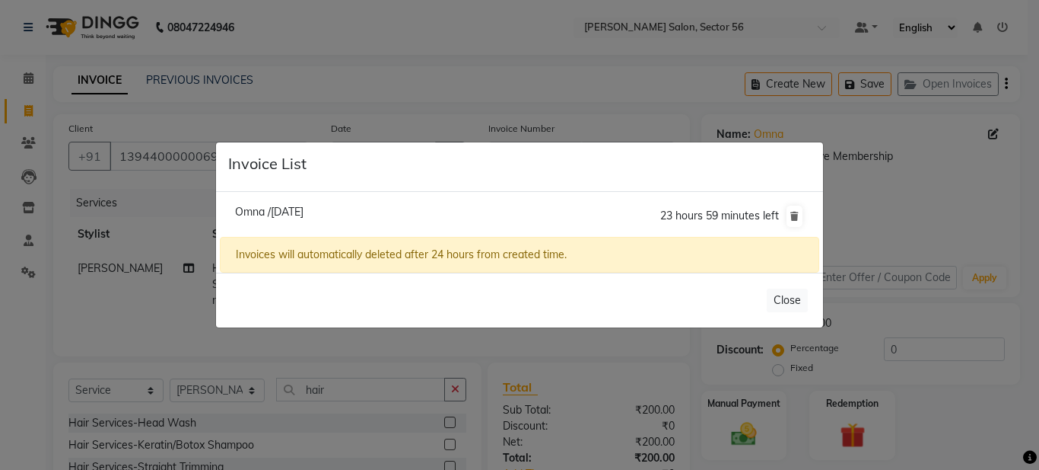
click at [595, 72] on ngb-modal-window "Invoice List Omna /04 October 2025 23 hours 59 minutes left Invoices will autom…" at bounding box center [519, 235] width 1039 height 470
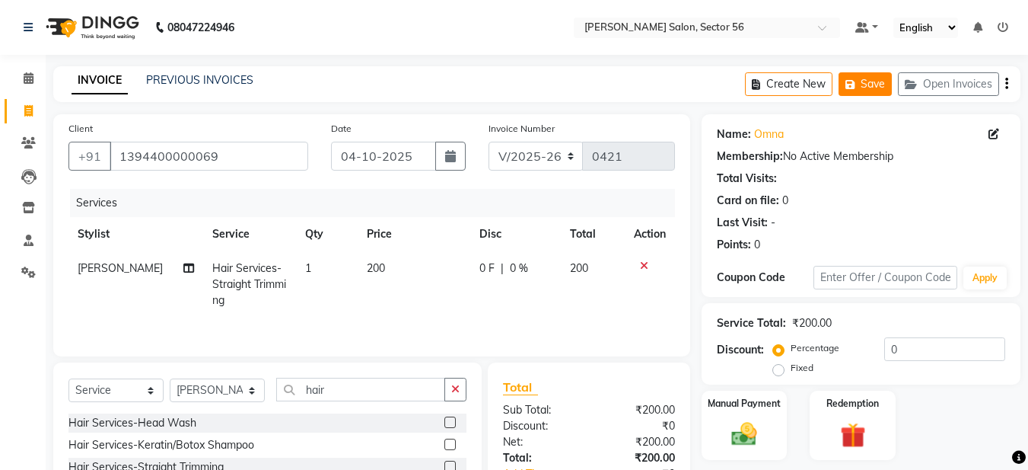
click at [863, 81] on button "Save" at bounding box center [865, 84] width 53 height 24
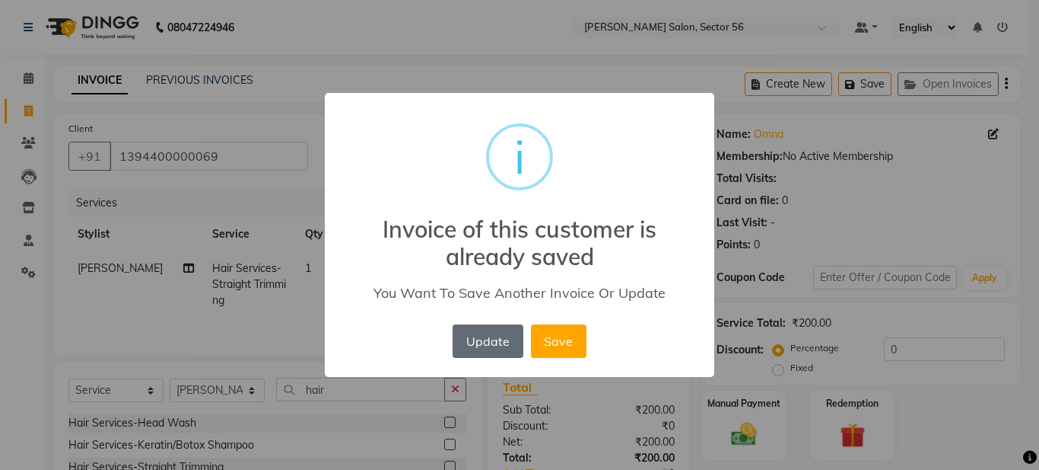
drag, startPoint x: 492, startPoint y: 340, endPoint x: 502, endPoint y: 343, distance: 10.4
click at [493, 340] on button "Update" at bounding box center [488, 340] width 70 height 33
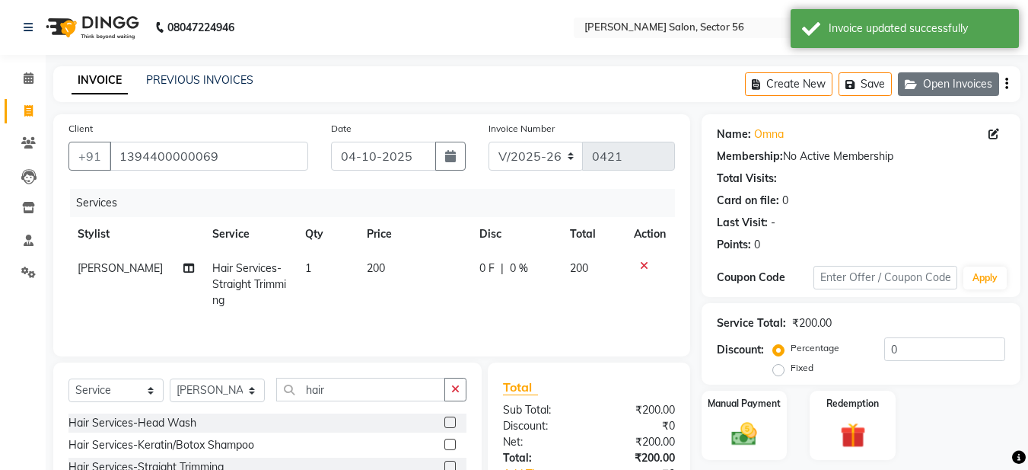
click at [909, 87] on icon "button" at bounding box center [914, 84] width 18 height 11
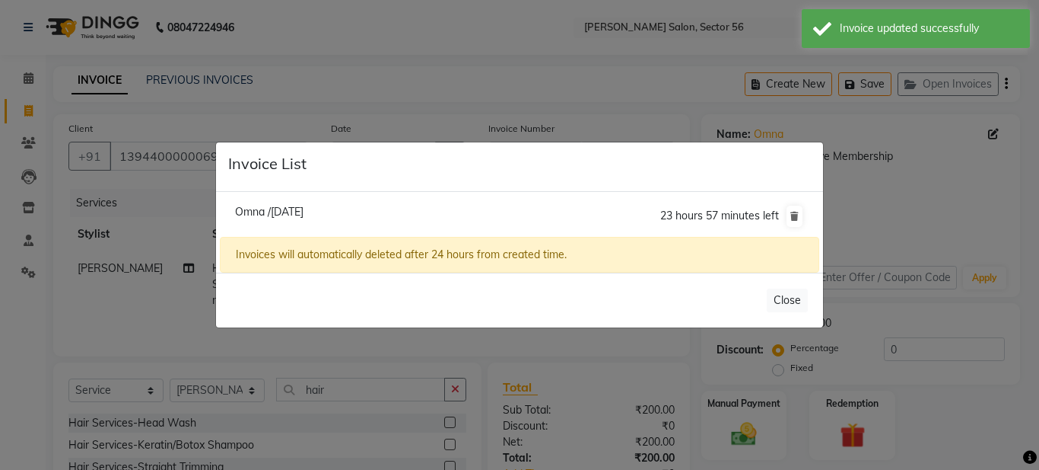
click at [689, 97] on ngb-modal-window "Invoice List Omna /04 October 2025 23 hours 57 minutes left Invoices will autom…" at bounding box center [519, 235] width 1039 height 470
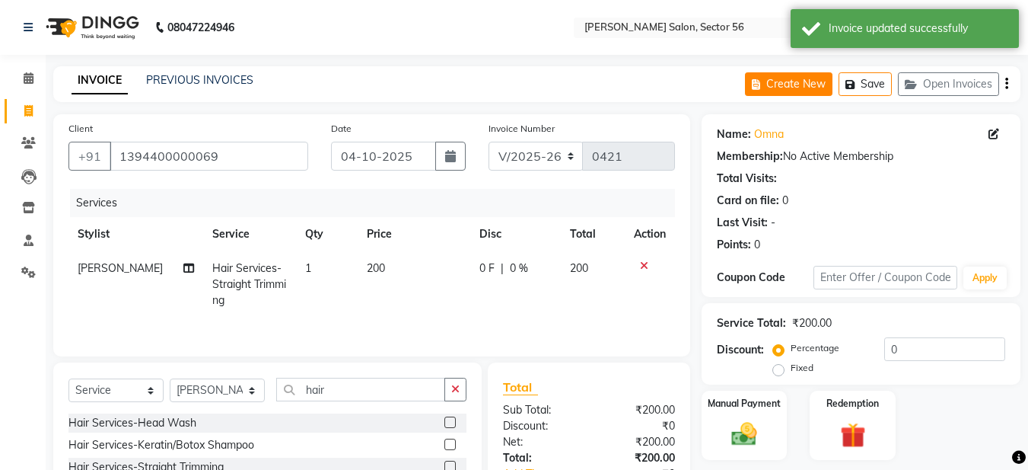
click at [796, 85] on button "Create New" at bounding box center [789, 84] width 88 height 24
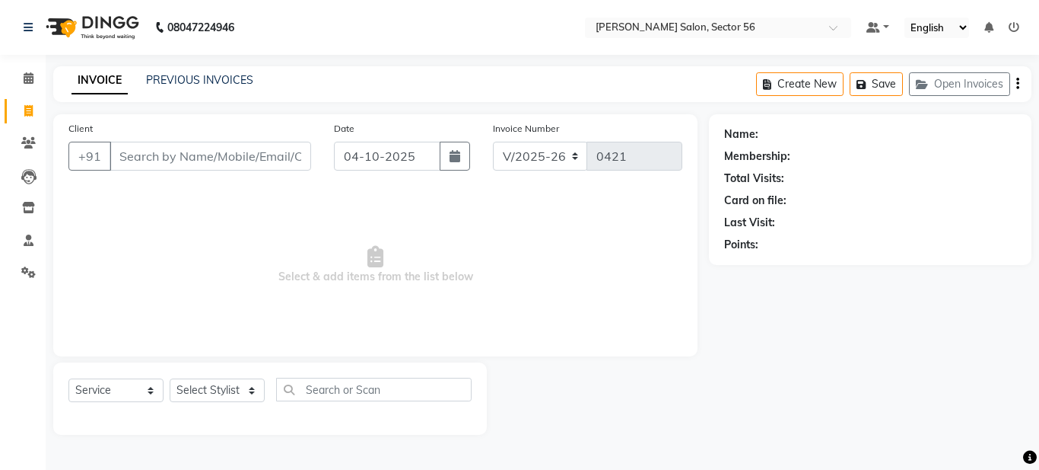
click at [194, 152] on input "Client" at bounding box center [211, 156] width 202 height 29
click at [200, 82] on link "PREVIOUS INVOICES" at bounding box center [199, 80] width 107 height 14
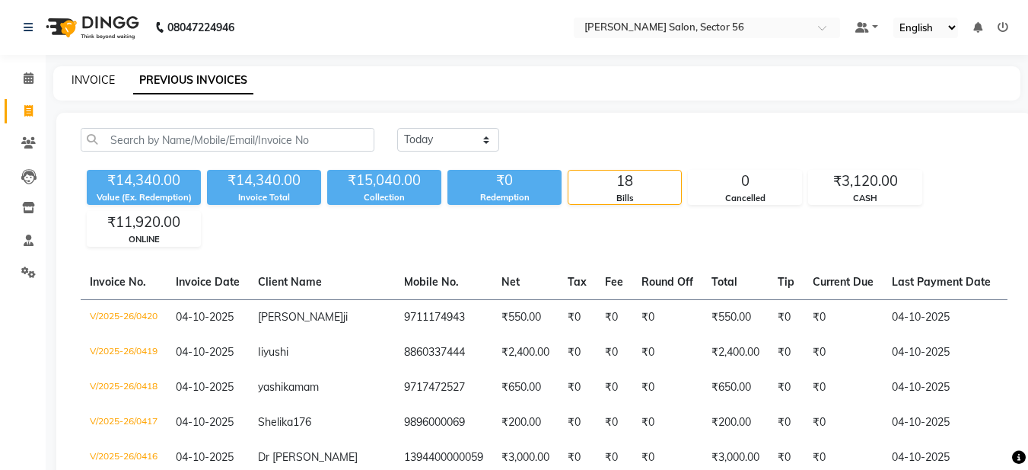
click at [98, 78] on link "INVOICE" at bounding box center [93, 80] width 43 height 14
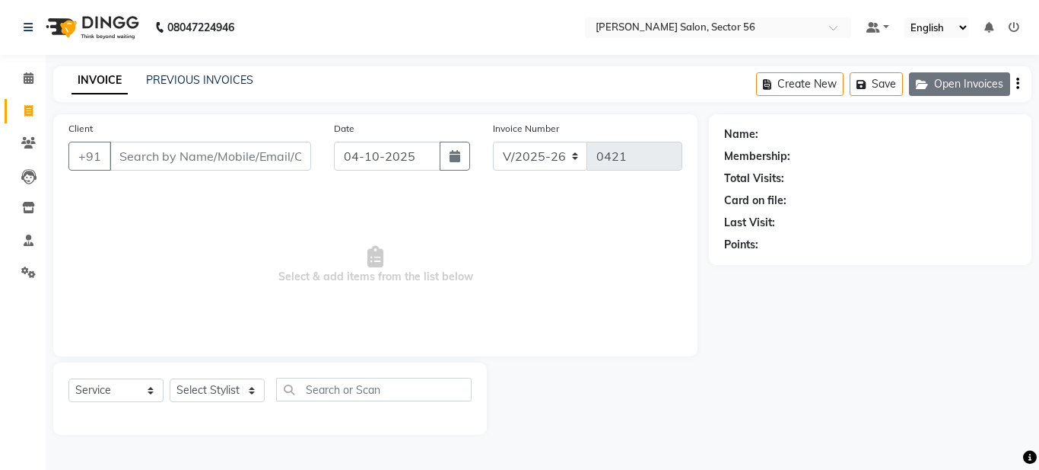
click at [934, 91] on button "Open Invoices" at bounding box center [959, 84] width 101 height 24
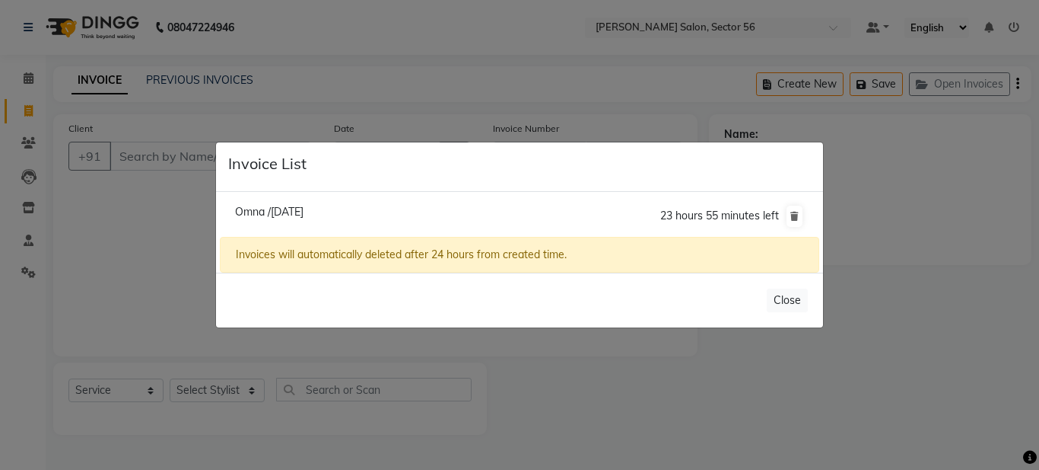
click at [671, 96] on ngb-modal-window "Invoice List Omna /04 October 2025 23 hours 55 minutes left Invoices will autom…" at bounding box center [519, 235] width 1039 height 470
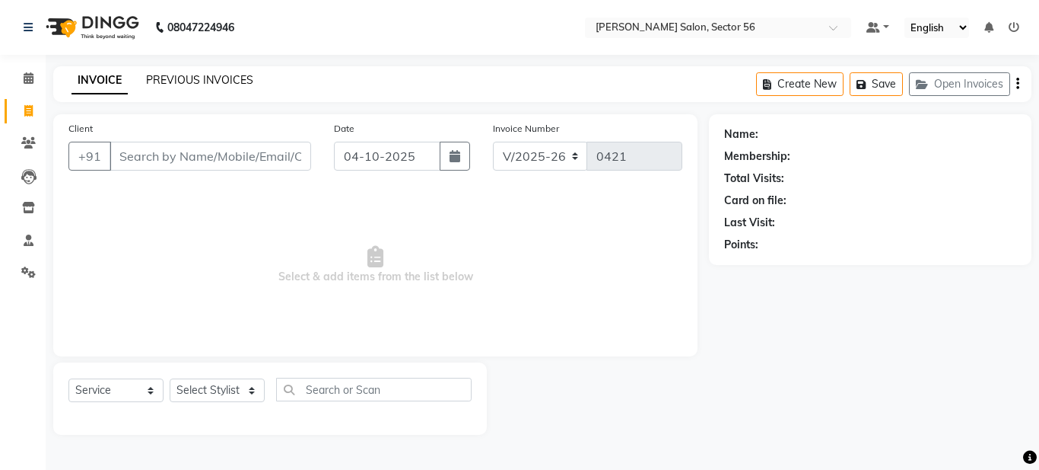
click at [205, 82] on link "PREVIOUS INVOICES" at bounding box center [199, 80] width 107 height 14
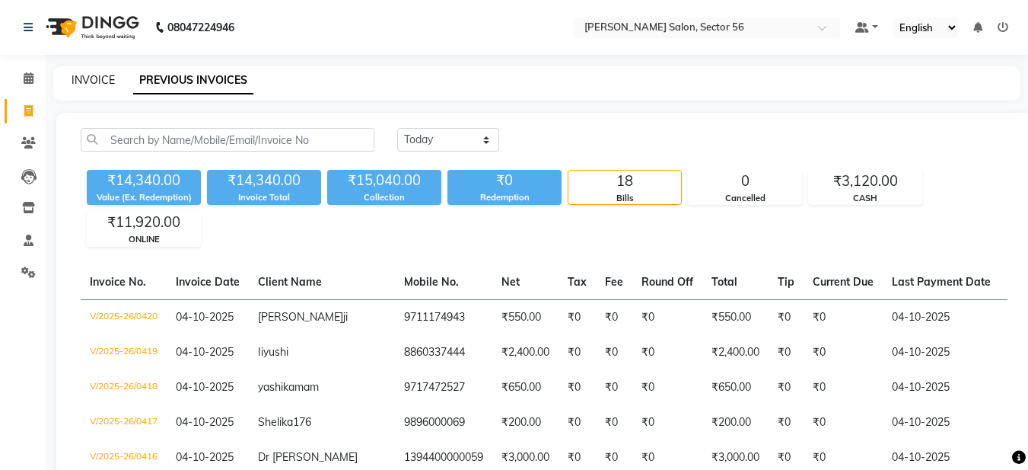
click at [83, 83] on link "INVOICE" at bounding box center [93, 80] width 43 height 14
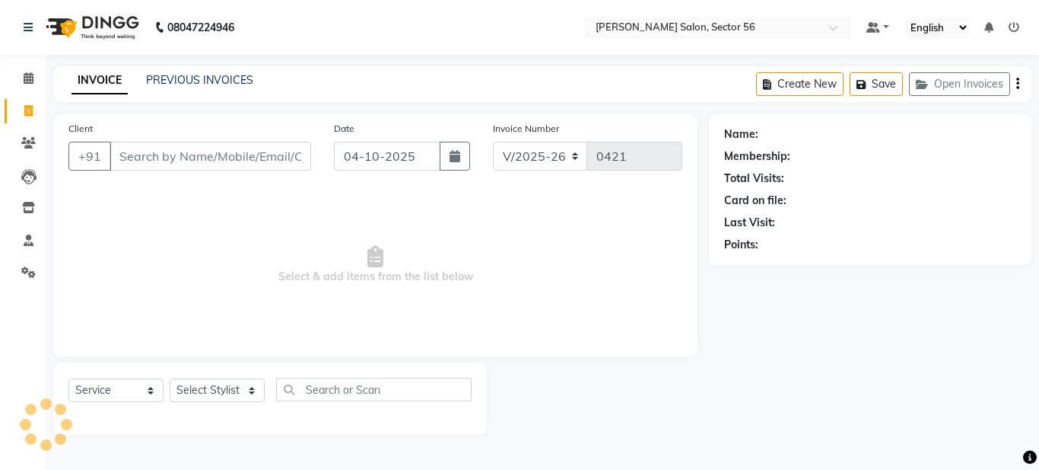
click at [148, 151] on input "Client" at bounding box center [211, 156] width 202 height 29
click at [944, 86] on button "Open Invoices" at bounding box center [959, 84] width 101 height 24
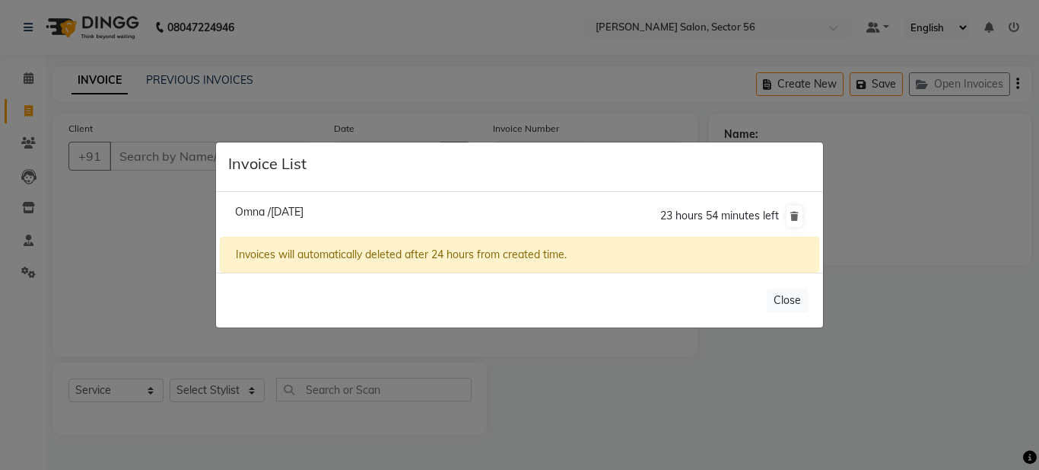
click at [334, 108] on ngb-modal-window "Invoice List Omna /04 October 2025 23 hours 54 minutes left Invoices will autom…" at bounding box center [519, 235] width 1039 height 470
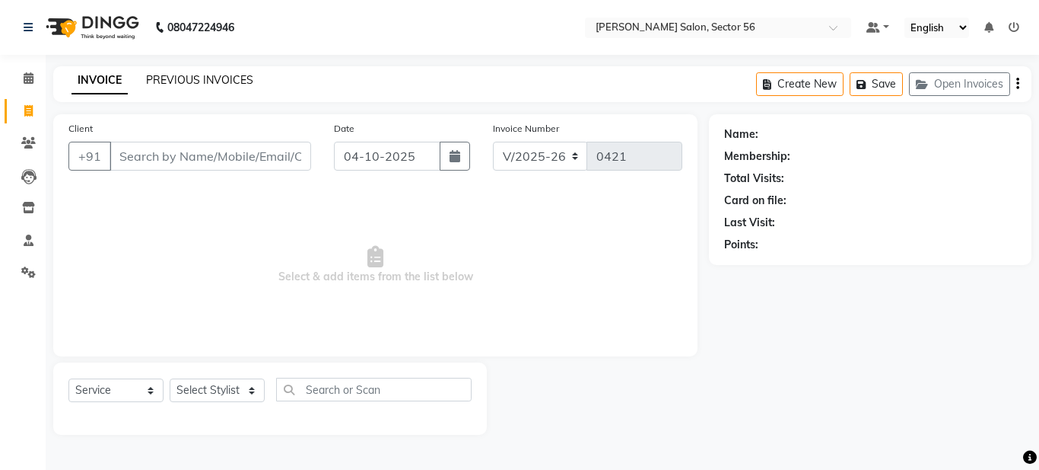
click at [222, 79] on link "PREVIOUS INVOICES" at bounding box center [199, 80] width 107 height 14
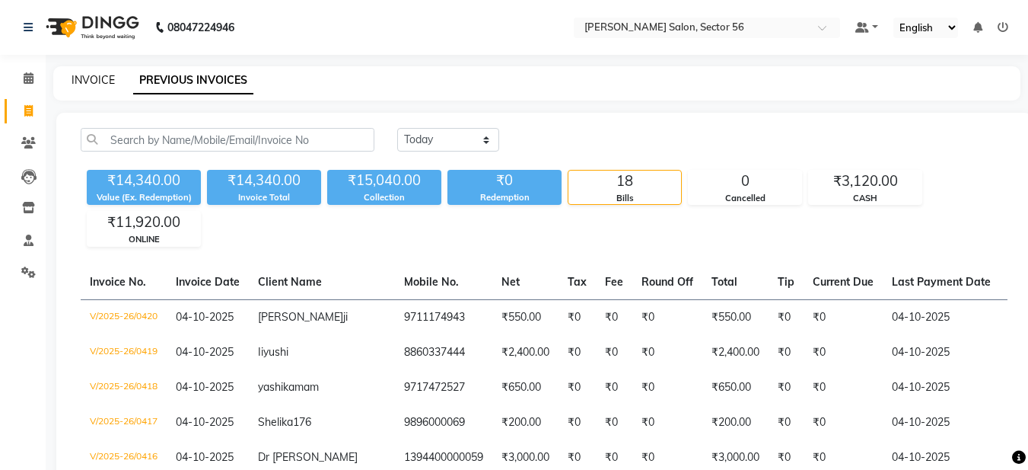
click at [94, 84] on link "INVOICE" at bounding box center [93, 80] width 43 height 14
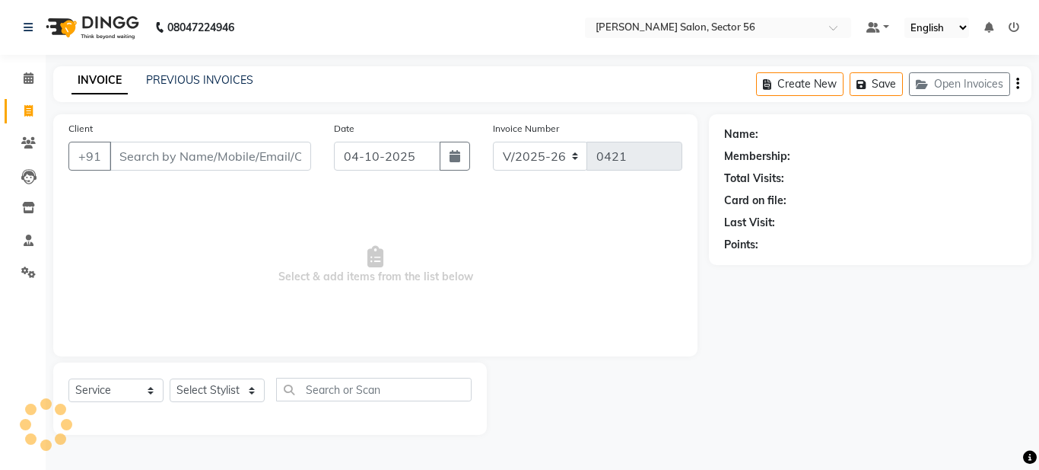
click at [183, 161] on input "Client" at bounding box center [211, 156] width 202 height 29
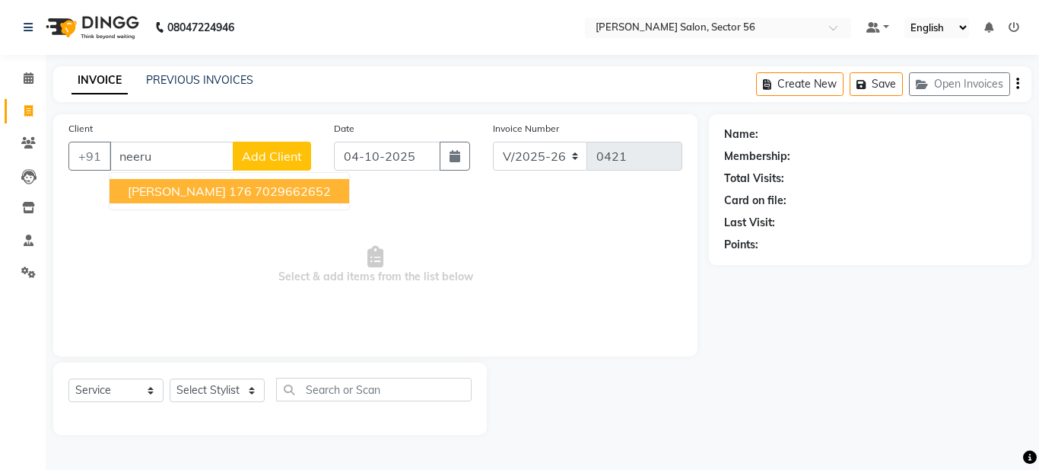
click at [182, 193] on span "Neeru 176" at bounding box center [190, 190] width 124 height 15
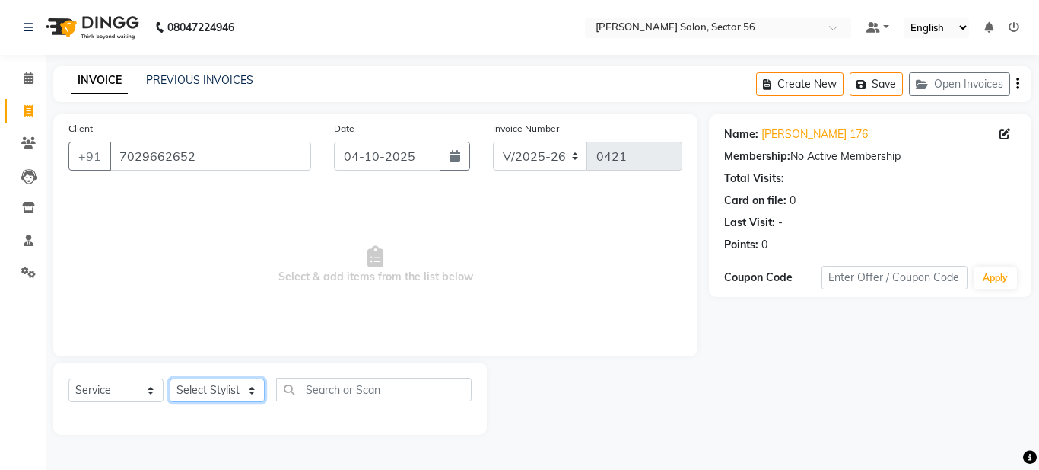
click at [222, 392] on select "Select Stylist Aadil Husain Joy Jyoty Mangal Mohamad Gulzar Neelam Pradeep Rosh…" at bounding box center [217, 390] width 95 height 24
click at [170, 378] on select "Select Stylist Aadil Husain Joy Jyoty Mangal Mohamad Gulzar Neelam Pradeep Rosh…" at bounding box center [217, 390] width 95 height 24
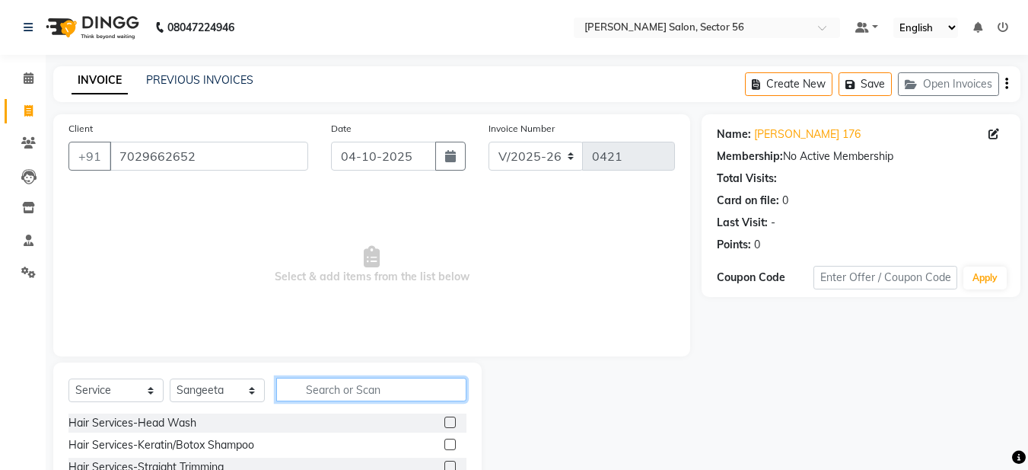
click at [301, 383] on input "text" at bounding box center [371, 389] width 190 height 24
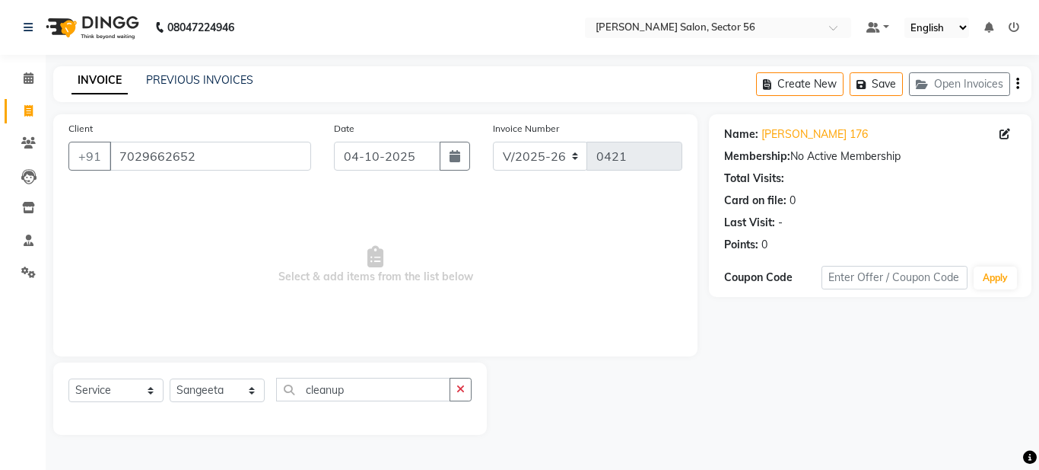
click at [406, 374] on div "Select Service Product Membership Package Voucher Prepaid Gift Card Select Styl…" at bounding box center [270, 398] width 434 height 72
click at [391, 385] on input "cleanup" at bounding box center [363, 389] width 174 height 24
click at [460, 393] on icon "button" at bounding box center [461, 389] width 8 height 11
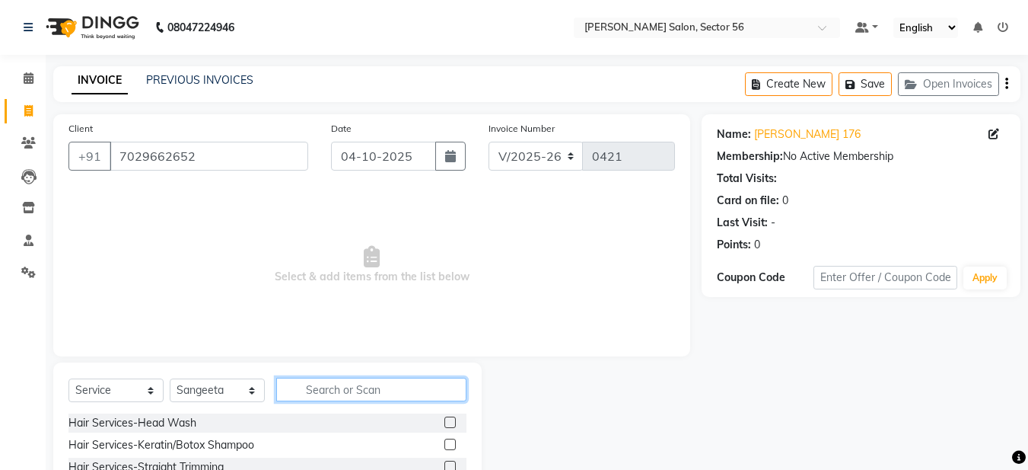
click at [334, 382] on input "text" at bounding box center [371, 389] width 190 height 24
click at [336, 390] on input "text" at bounding box center [371, 389] width 190 height 24
click at [444, 428] on div at bounding box center [449, 424] width 10 height 16
click at [444, 425] on label at bounding box center [449, 421] width 11 height 11
click at [444, 425] on input "checkbox" at bounding box center [449, 423] width 10 height 10
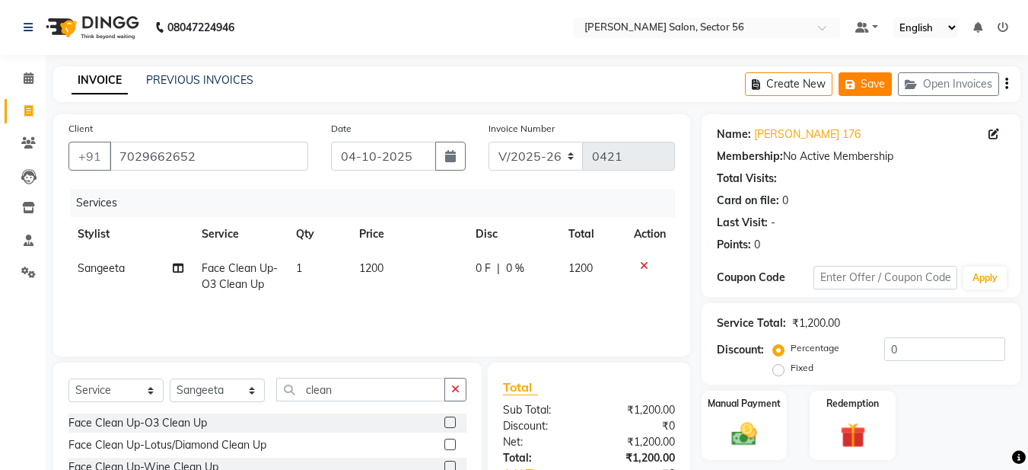
click at [862, 88] on button "Save" at bounding box center [865, 84] width 53 height 24
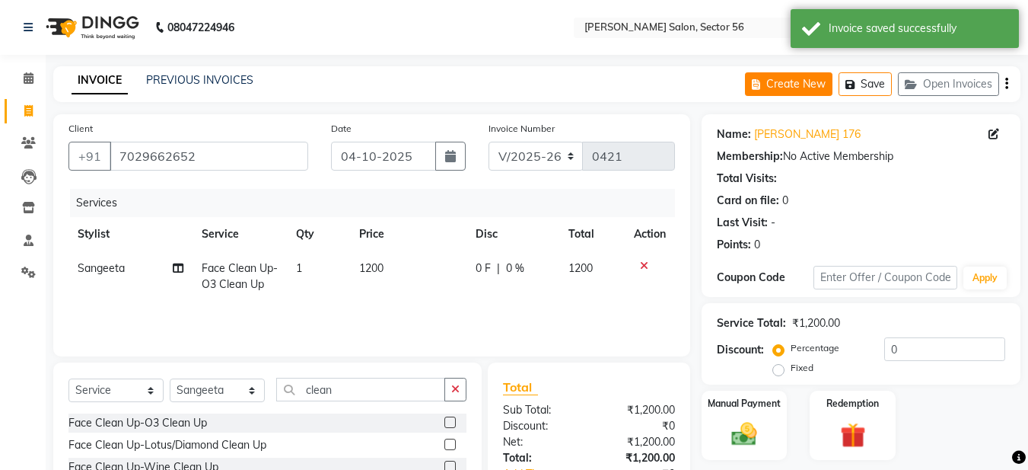
click at [778, 86] on button "Create New" at bounding box center [789, 84] width 88 height 24
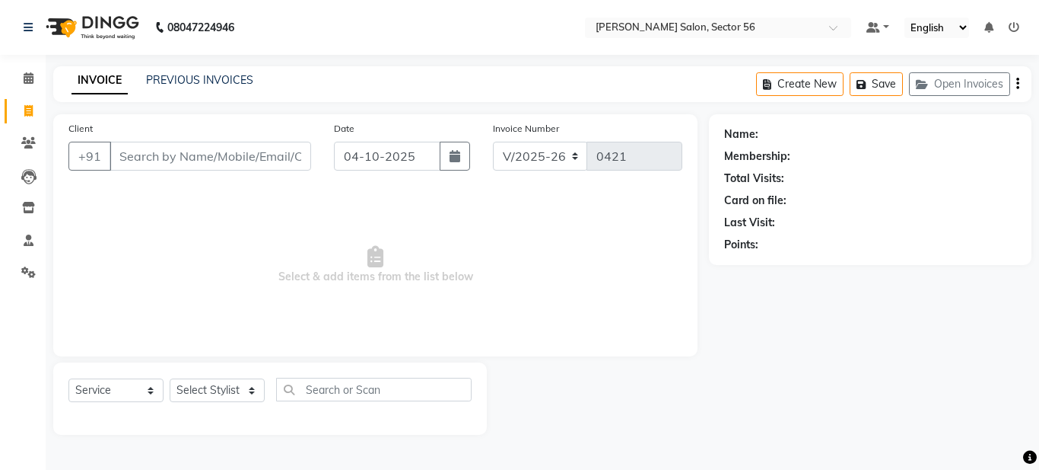
click at [198, 158] on input "Client" at bounding box center [211, 156] width 202 height 29
click at [263, 164] on button "Add Client" at bounding box center [272, 156] width 78 height 29
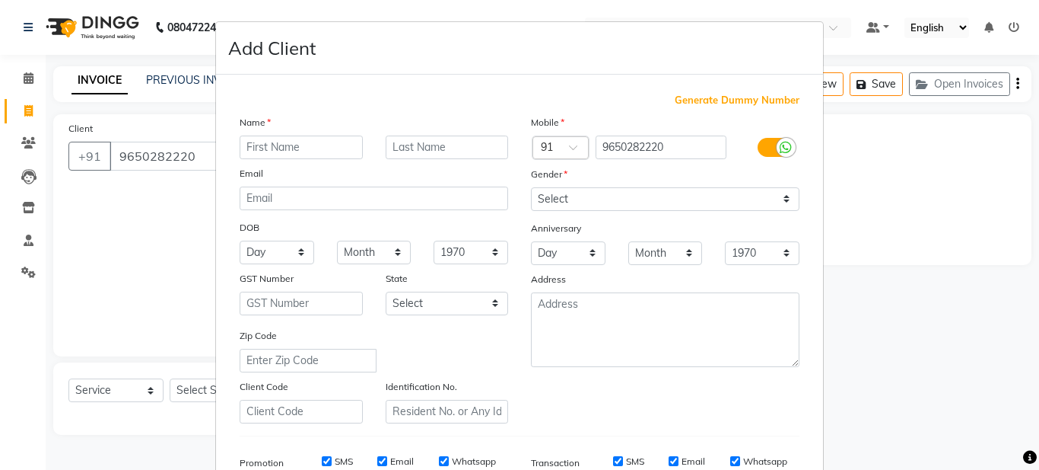
click at [257, 146] on input "text" at bounding box center [301, 147] width 123 height 24
click at [244, 148] on input "geeta" at bounding box center [301, 147] width 123 height 24
click at [247, 148] on input "geeta" at bounding box center [301, 147] width 123 height 24
click at [390, 145] on input "text" at bounding box center [447, 147] width 123 height 24
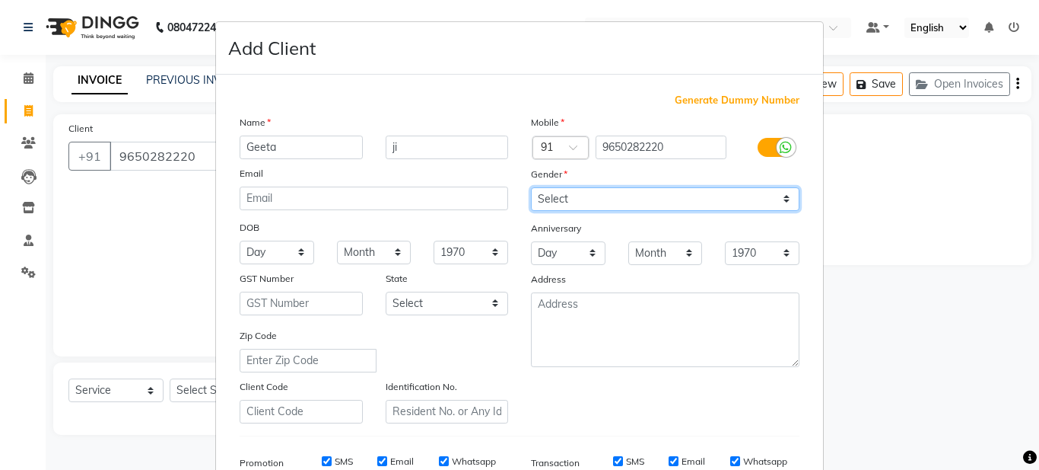
click at [648, 205] on select "Select Male Female Other Prefer Not To Say" at bounding box center [665, 199] width 269 height 24
click at [531, 187] on select "Select Male Female Other Prefer Not To Say" at bounding box center [665, 199] width 269 height 24
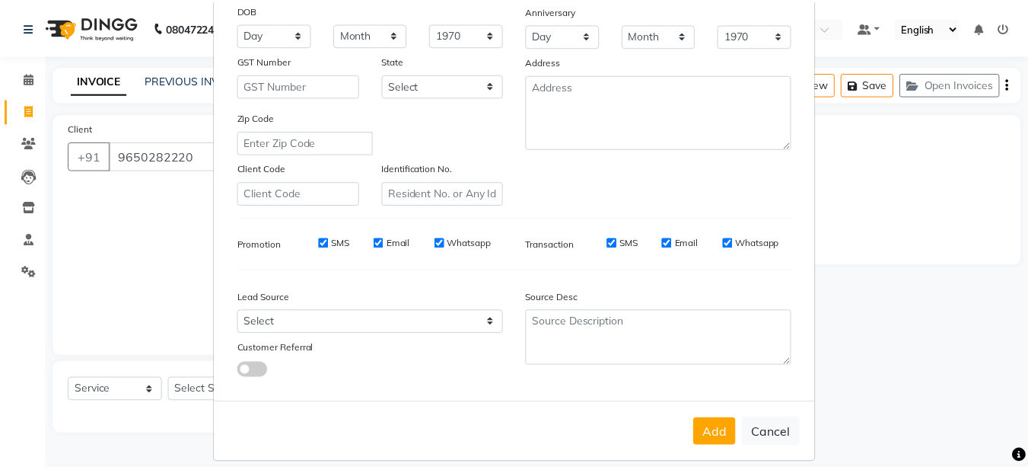
scroll to position [233, 0]
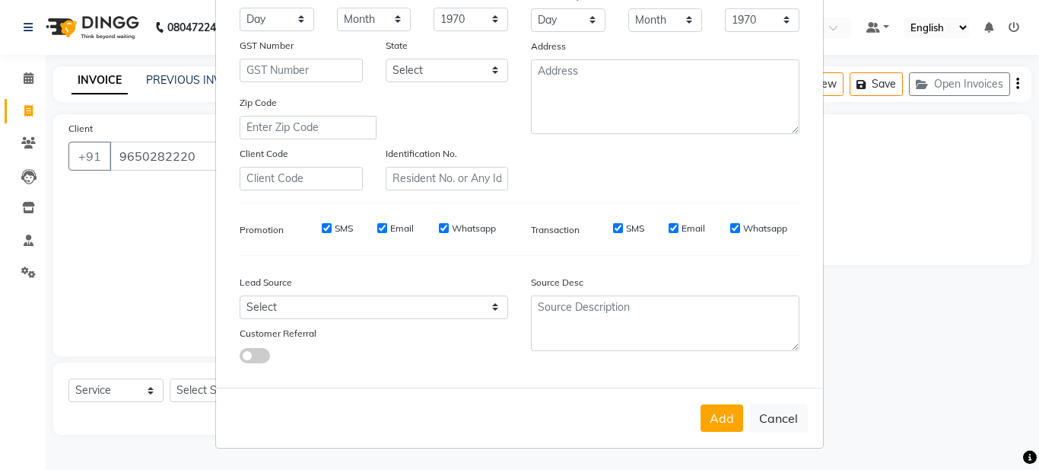
click at [720, 414] on button "Add" at bounding box center [722, 417] width 43 height 27
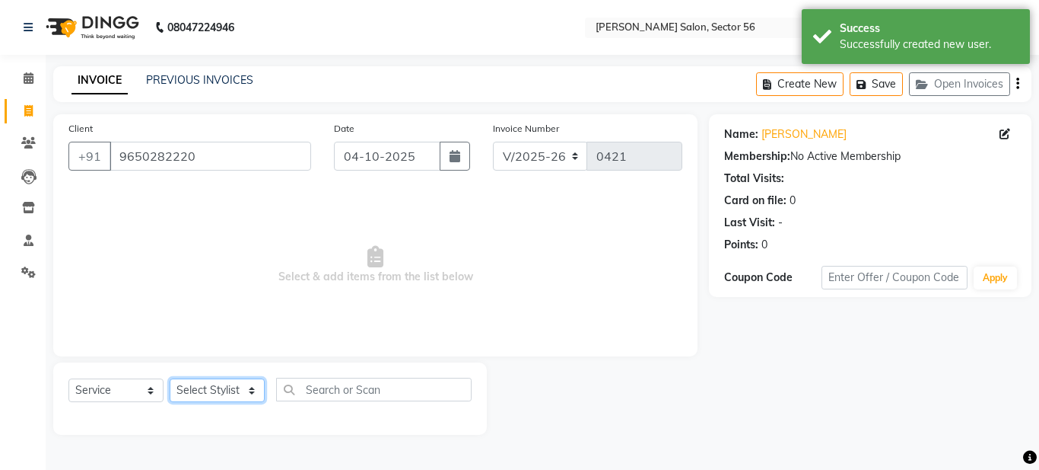
click at [238, 387] on select "Select Stylist Aadil Husain Joy Jyoty Mangal Mohamad Gulzar Neelam Pradeep Rosh…" at bounding box center [217, 390] width 95 height 24
click at [170, 378] on select "Select Stylist Aadil Husain Joy Jyoty Mangal Mohamad Gulzar Neelam Pradeep Rosh…" at bounding box center [217, 390] width 95 height 24
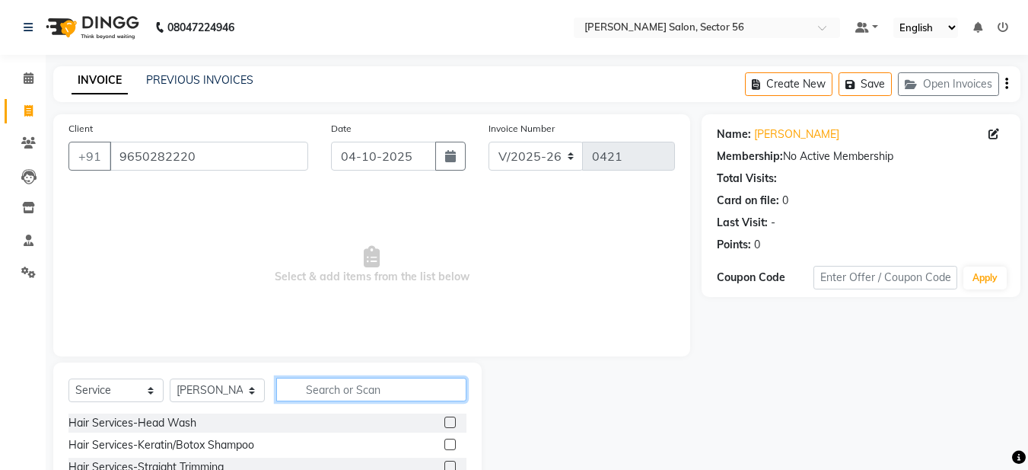
click at [310, 390] on input "text" at bounding box center [371, 389] width 190 height 24
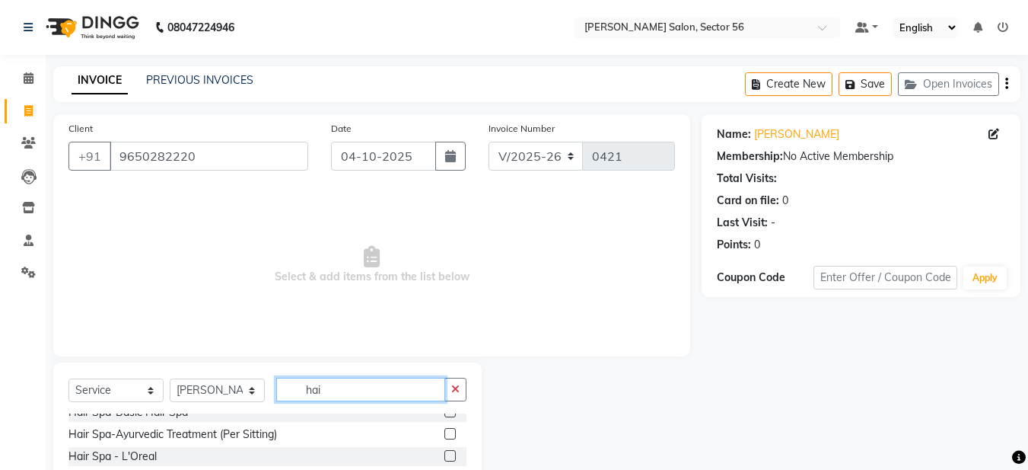
scroll to position [837, 0]
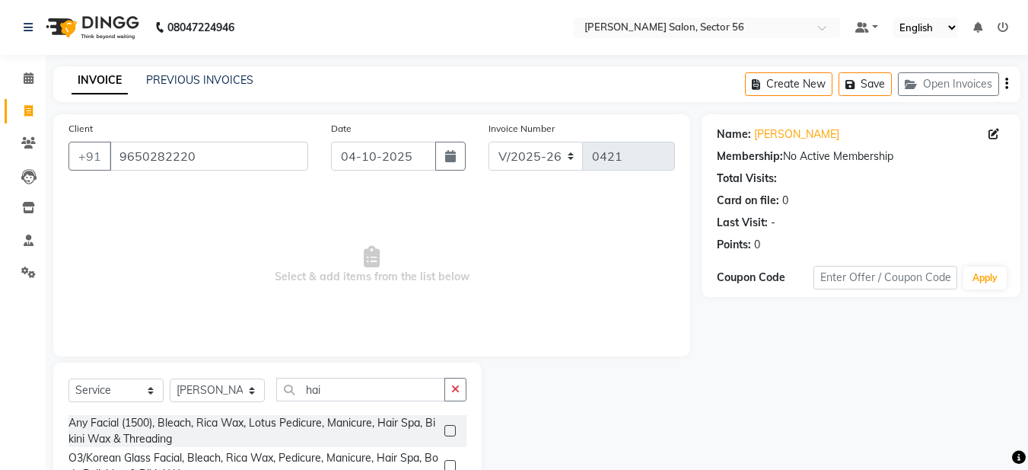
click at [627, 361] on div "Client +91 9650282220 Date 04-10-2025 Invoice Number V/2025 V/2025-26 0421 Sele…" at bounding box center [372, 350] width 660 height 473
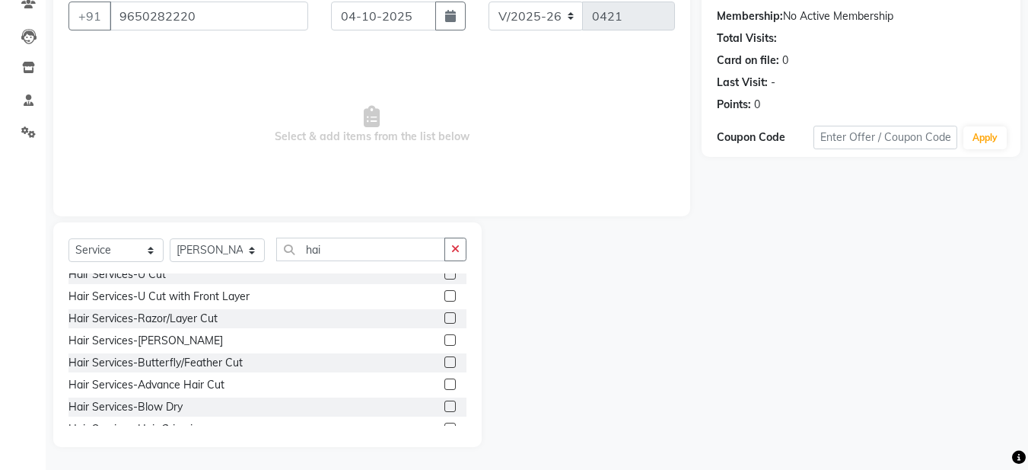
scroll to position [64, 0]
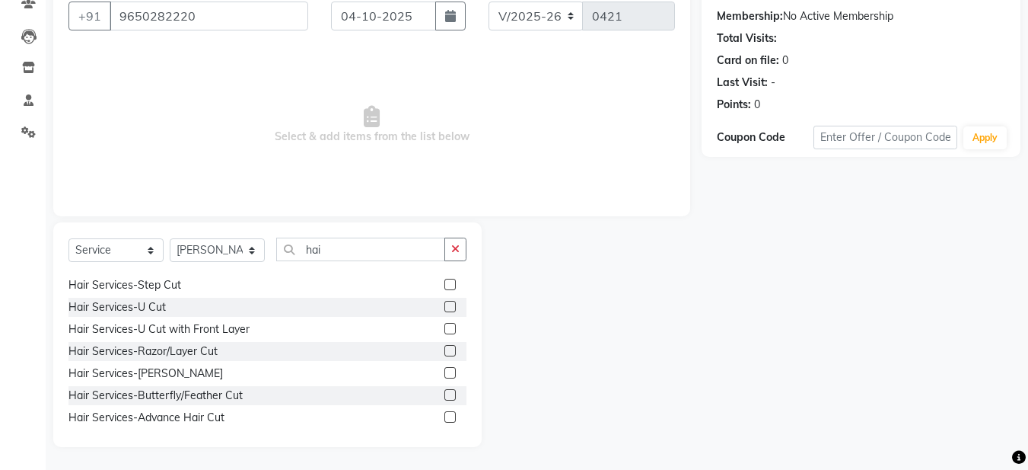
click at [444, 307] on label at bounding box center [449, 306] width 11 height 11
click at [444, 307] on input "checkbox" at bounding box center [449, 307] width 10 height 10
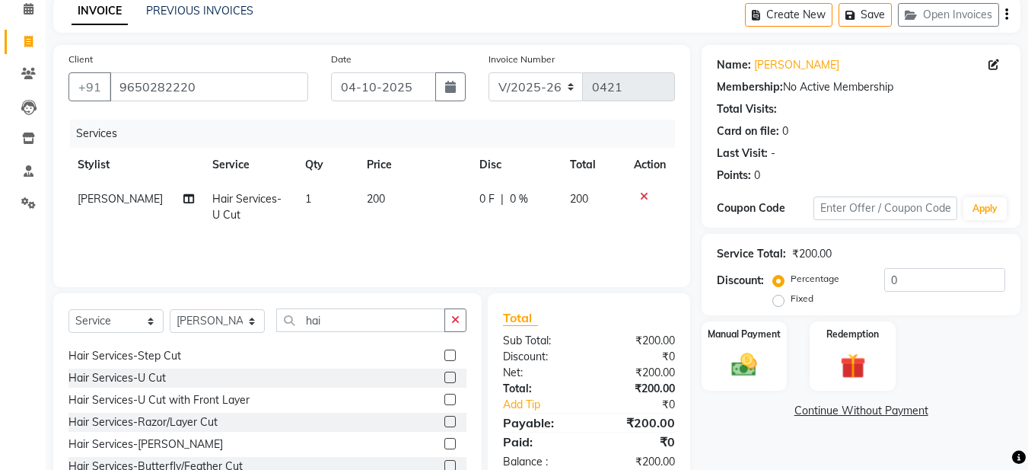
scroll to position [0, 0]
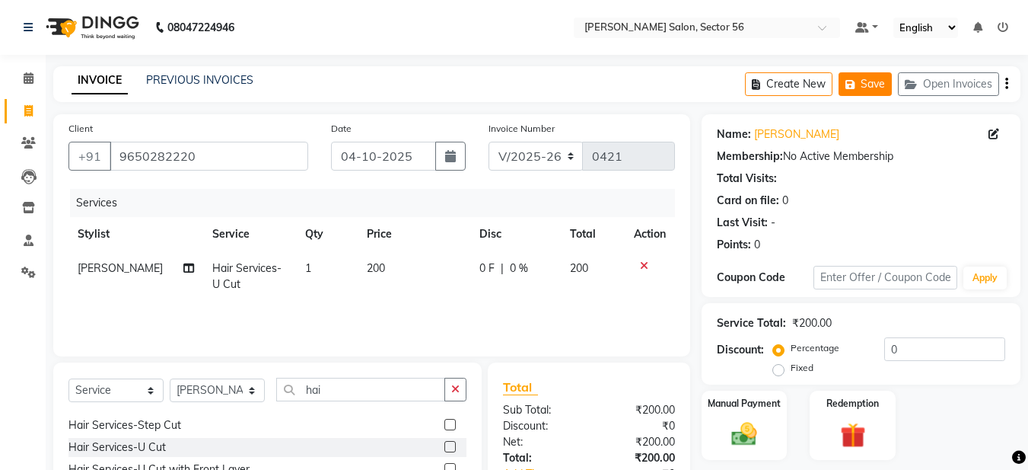
click at [863, 81] on button "Save" at bounding box center [865, 84] width 53 height 24
click at [970, 89] on button "Open Invoices" at bounding box center [948, 84] width 101 height 24
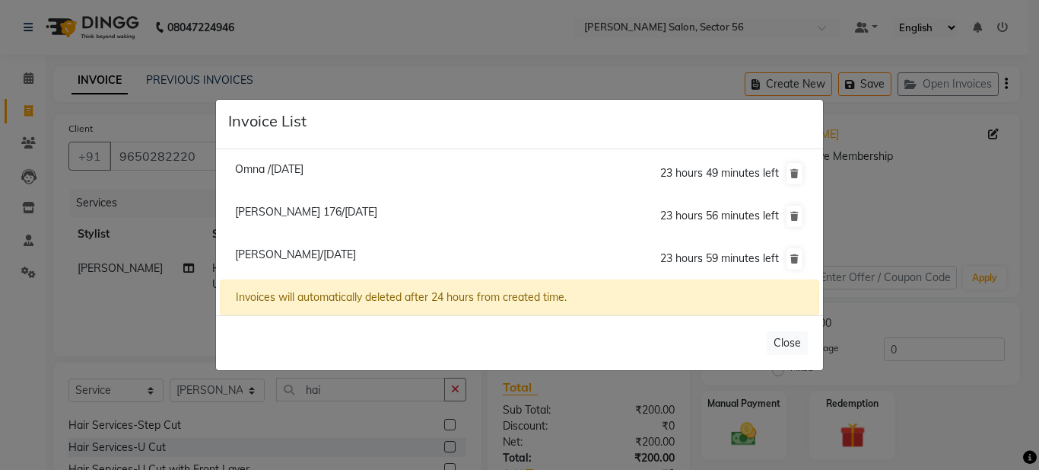
click at [607, 65] on ngb-modal-window "Invoice List Omna /04 October 2025 23 hours 49 minutes left Neeru 176/04 Octobe…" at bounding box center [519, 235] width 1039 height 470
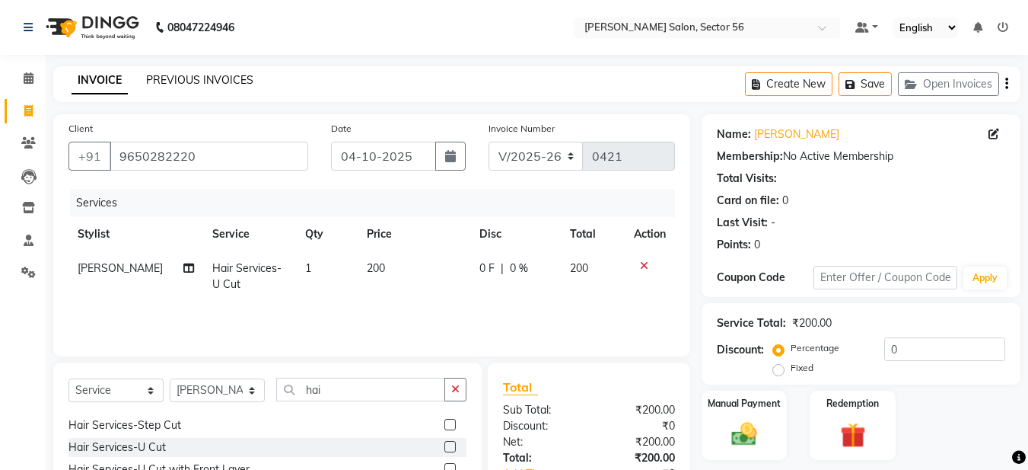
click at [177, 76] on link "PREVIOUS INVOICES" at bounding box center [199, 80] width 107 height 14
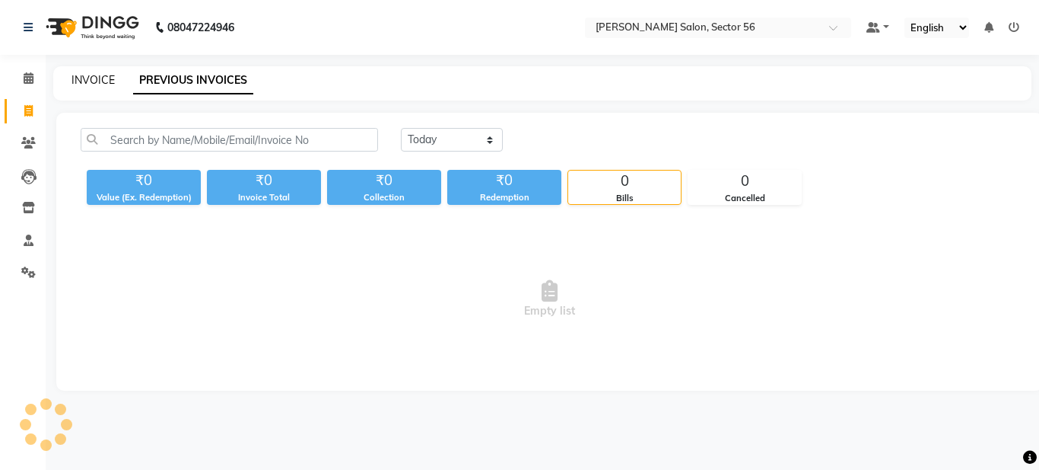
click at [100, 81] on link "INVOICE" at bounding box center [93, 80] width 43 height 14
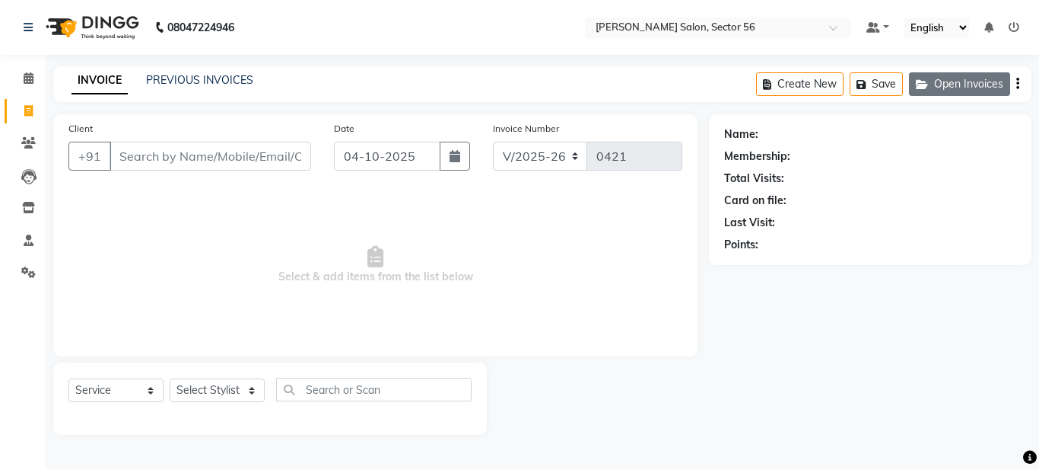
click at [961, 87] on button "Open Invoices" at bounding box center [959, 84] width 101 height 24
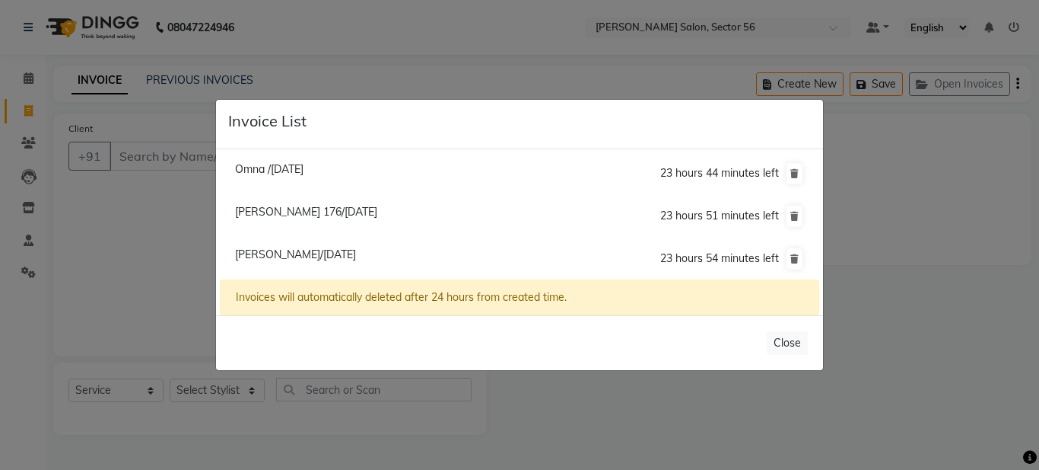
click at [938, 209] on ngb-modal-window "Invoice List Omna /04 October 2025 23 hours 44 minutes left Neeru 176/04 Octobe…" at bounding box center [519, 235] width 1039 height 470
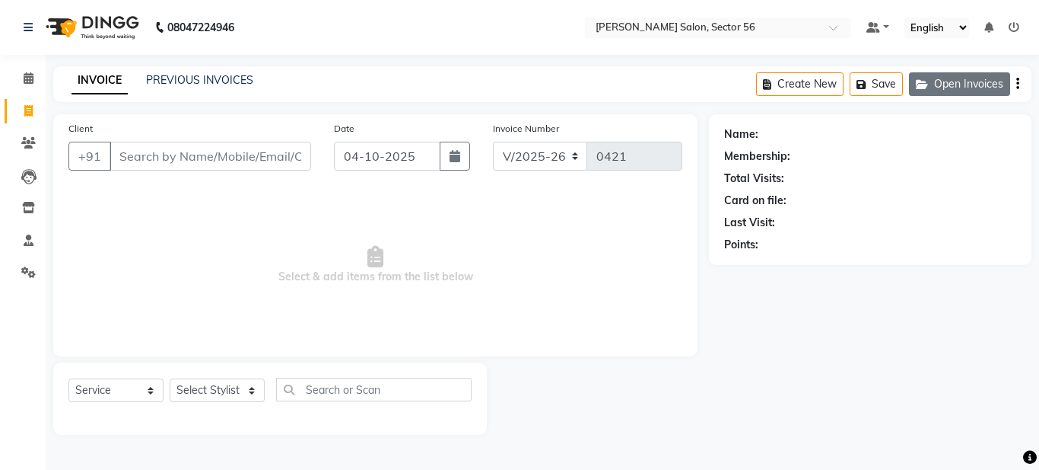
click at [964, 85] on button "Open Invoices" at bounding box center [959, 84] width 101 height 24
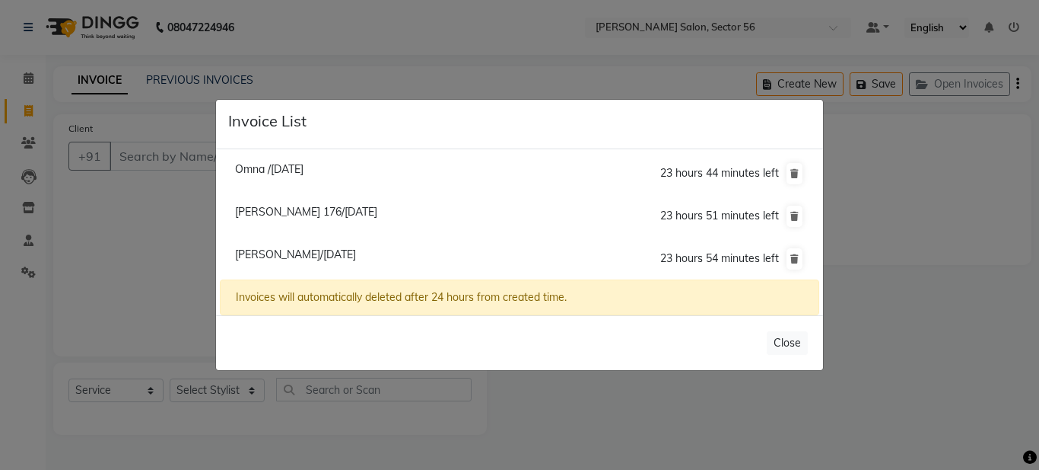
click at [344, 250] on span "Geeta Ji/04 October 2025" at bounding box center [295, 254] width 121 height 14
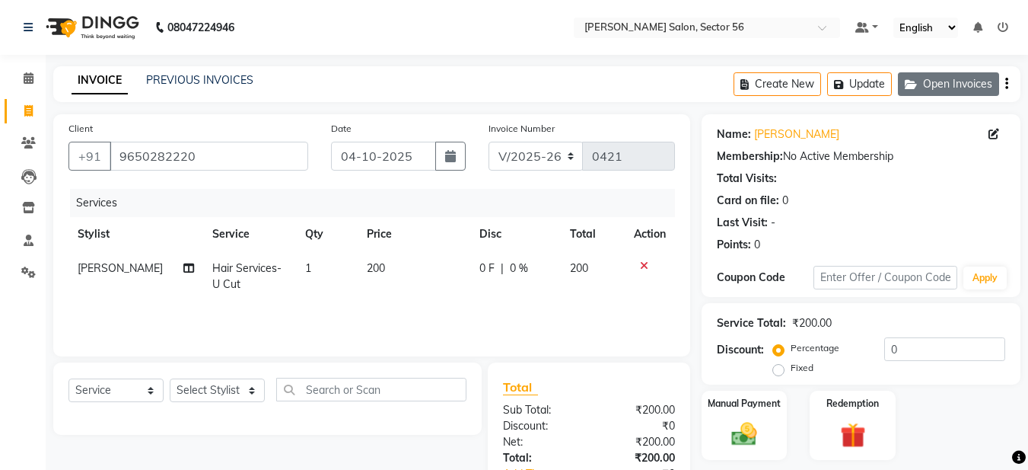
click at [925, 87] on button "Open Invoices" at bounding box center [948, 84] width 101 height 24
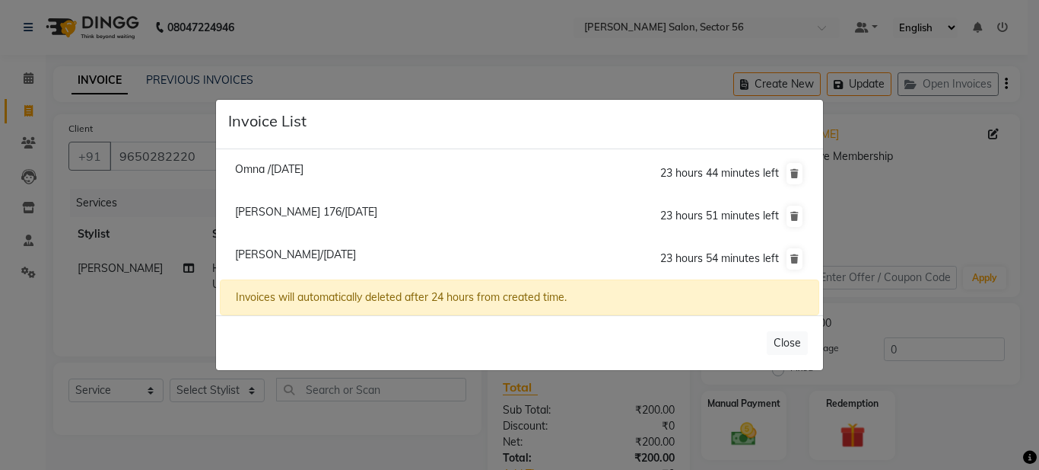
click at [314, 68] on ngb-modal-window "Invoice List Omna /04 October 2025 23 hours 44 minutes left Neeru 176/04 Octobe…" at bounding box center [519, 235] width 1039 height 470
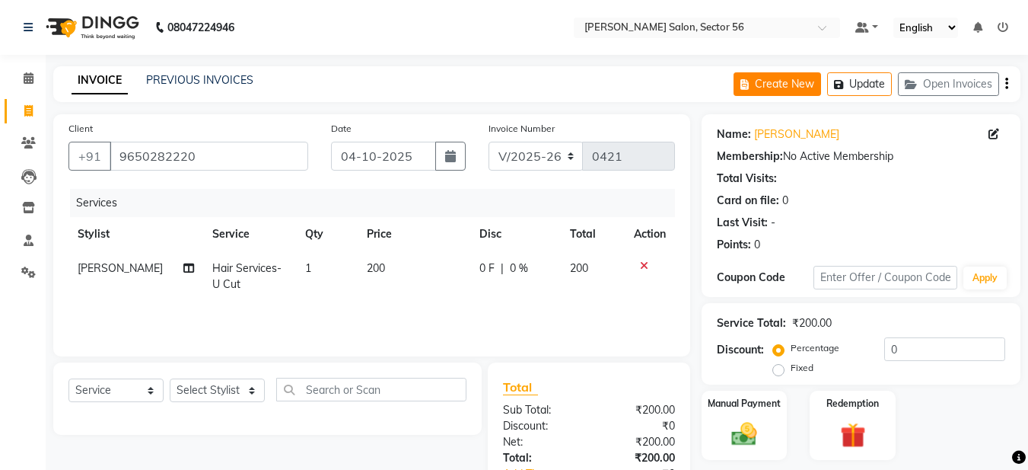
click at [756, 84] on button "Create New" at bounding box center [778, 84] width 88 height 24
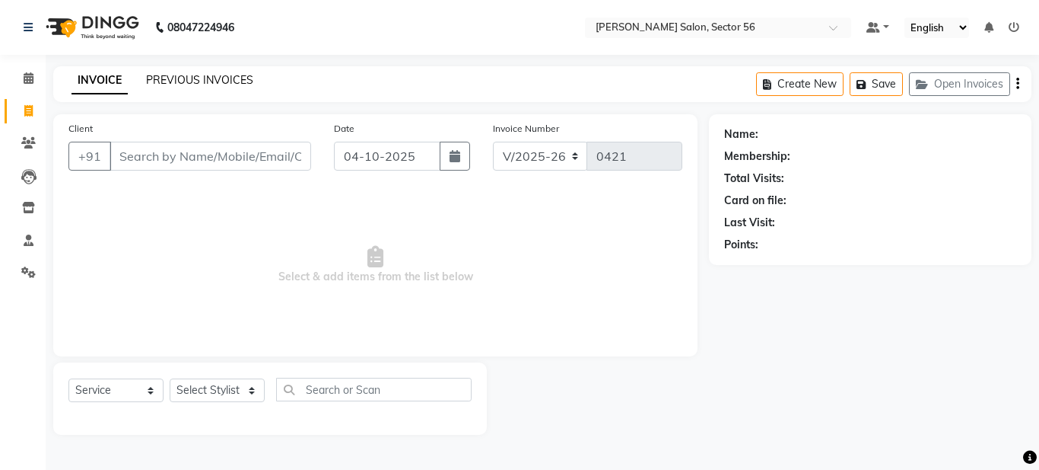
click at [174, 81] on link "PREVIOUS INVOICES" at bounding box center [199, 80] width 107 height 14
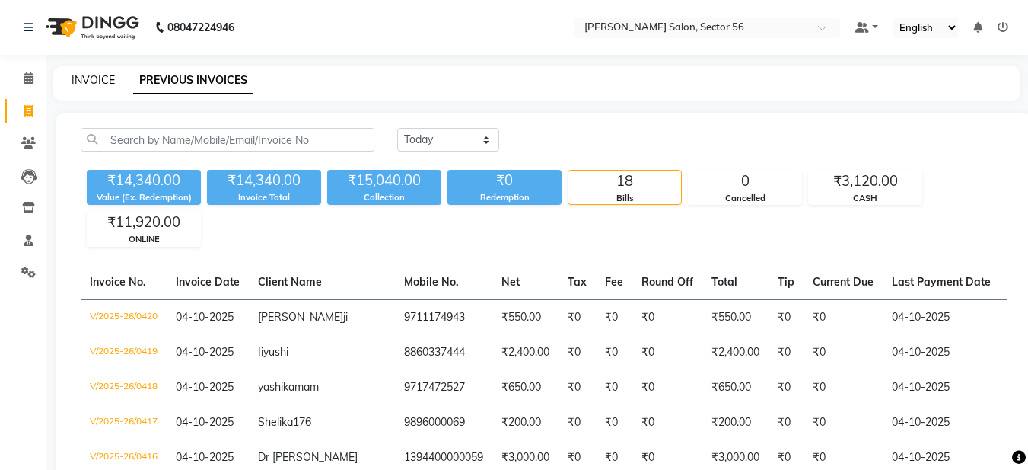
click at [103, 83] on link "INVOICE" at bounding box center [93, 80] width 43 height 14
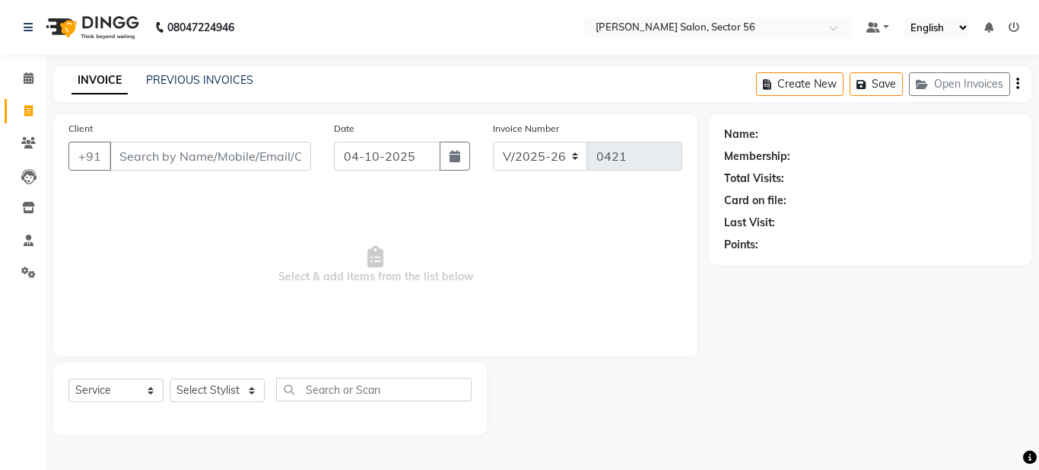
click at [126, 153] on input "Client" at bounding box center [211, 156] width 202 height 29
click at [151, 155] on input "Client" at bounding box center [211, 156] width 202 height 29
click at [123, 154] on input "Client" at bounding box center [211, 156] width 202 height 29
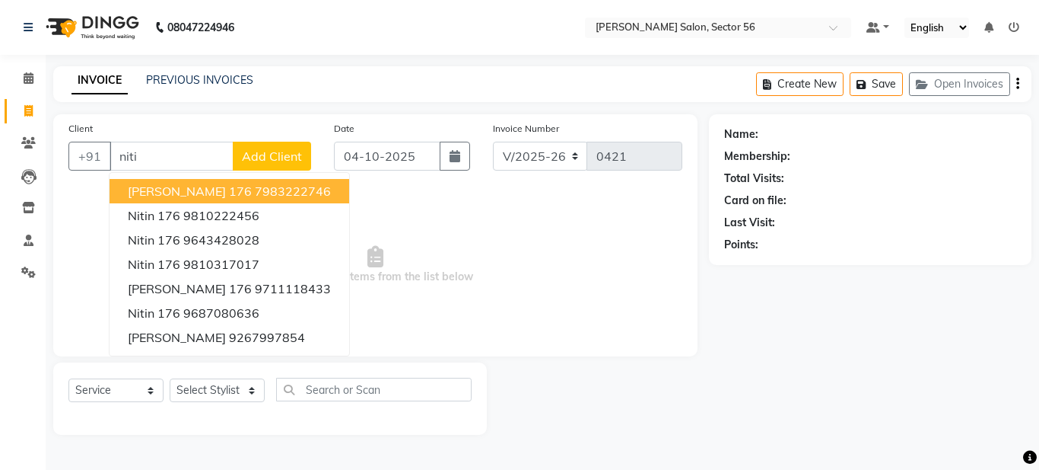
click at [151, 148] on input "niti" at bounding box center [172, 156] width 124 height 29
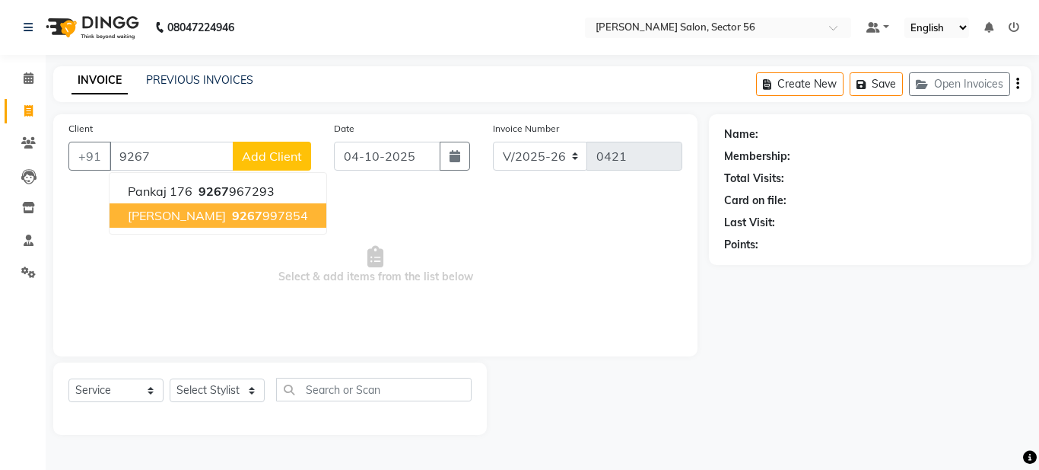
click at [233, 218] on span "9267" at bounding box center [247, 215] width 30 height 15
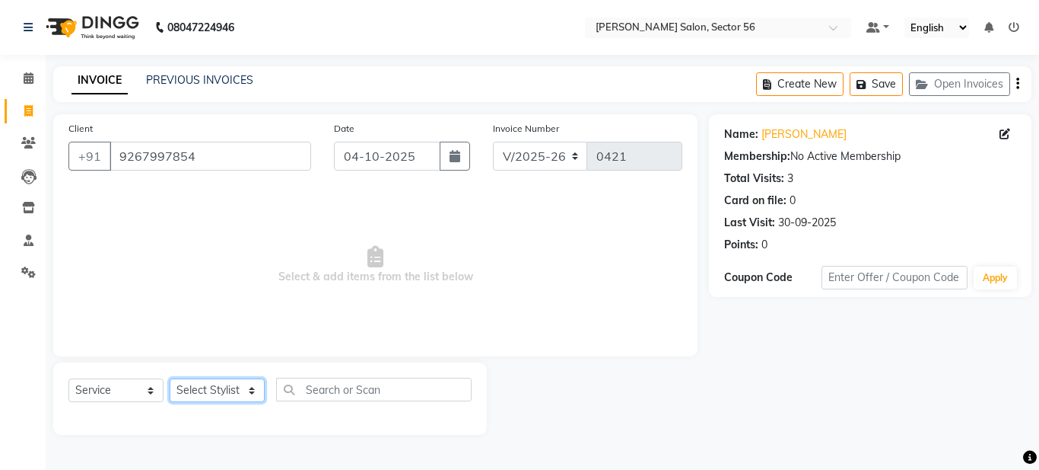
click at [234, 382] on select "Select Stylist Aadil Husain Joy Jyoty Mangal Mohamad Gulzar Neelam Pradeep Rosh…" at bounding box center [217, 390] width 95 height 24
click at [170, 378] on select "Select Stylist Aadil Husain Joy Jyoty Mangal Mohamad Gulzar Neelam Pradeep Rosh…" at bounding box center [217, 390] width 95 height 24
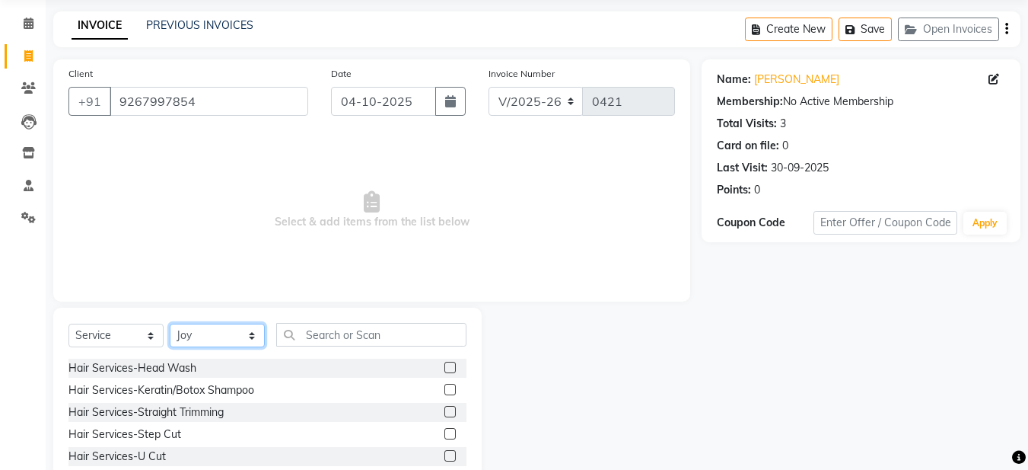
scroll to position [140, 0]
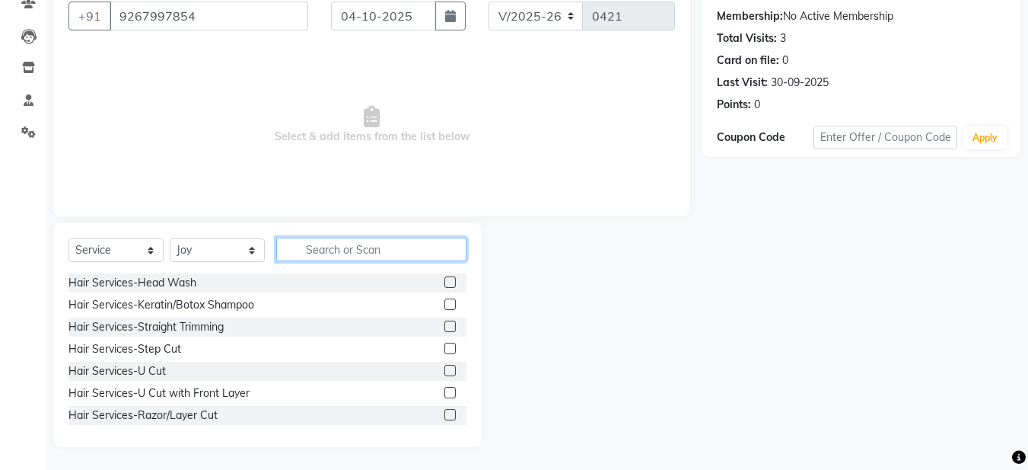
click at [293, 250] on input "text" at bounding box center [371, 249] width 190 height 24
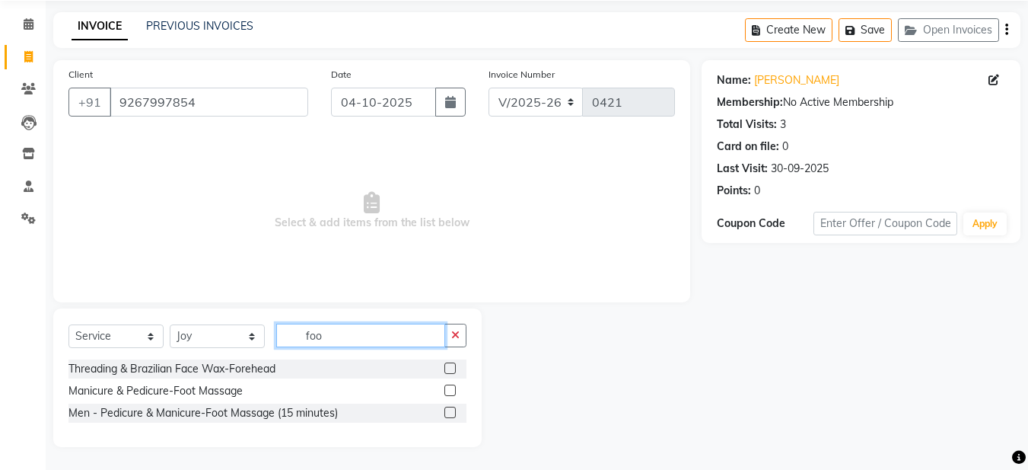
scroll to position [32, 0]
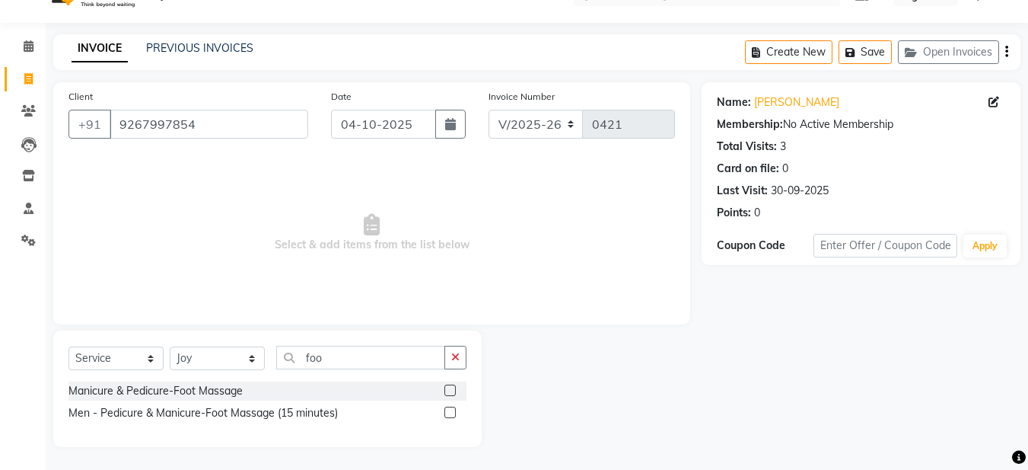
click at [447, 413] on label at bounding box center [449, 411] width 11 height 11
click at [447, 413] on input "checkbox" at bounding box center [449, 413] width 10 height 10
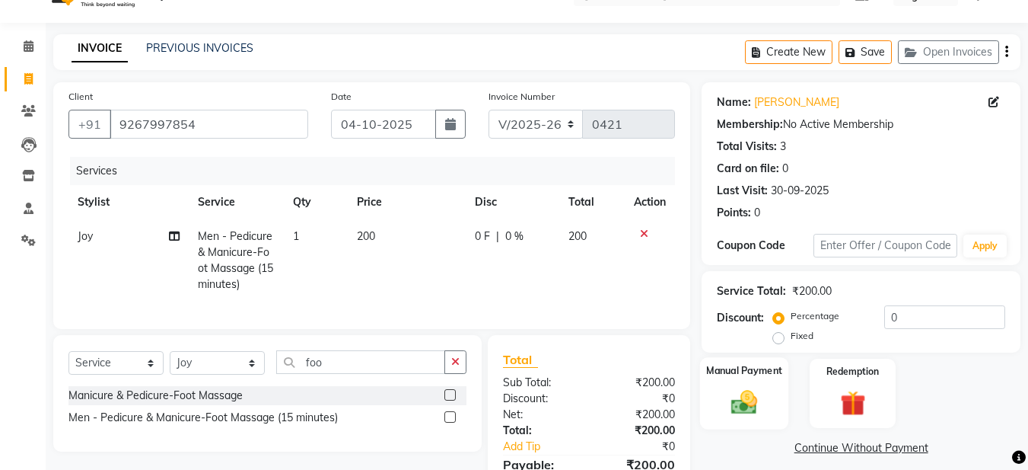
click at [743, 399] on img at bounding box center [744, 402] width 43 height 30
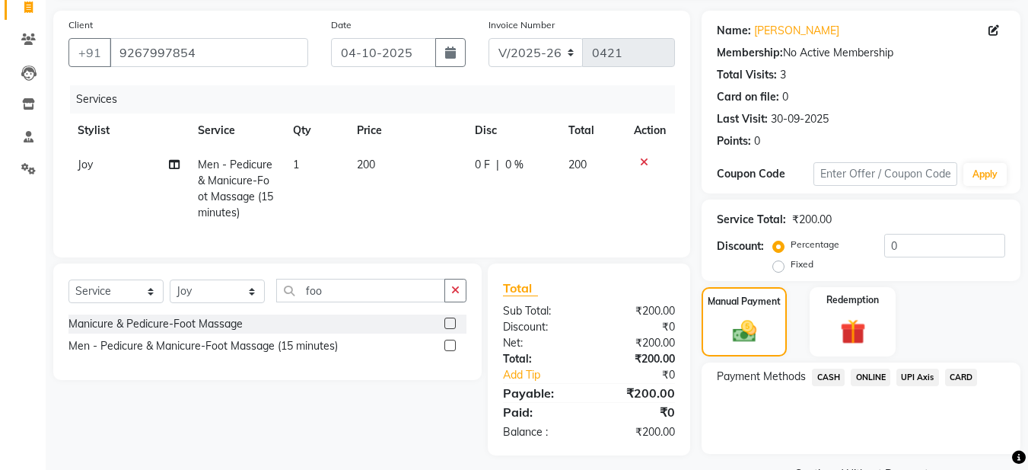
scroll to position [142, 0]
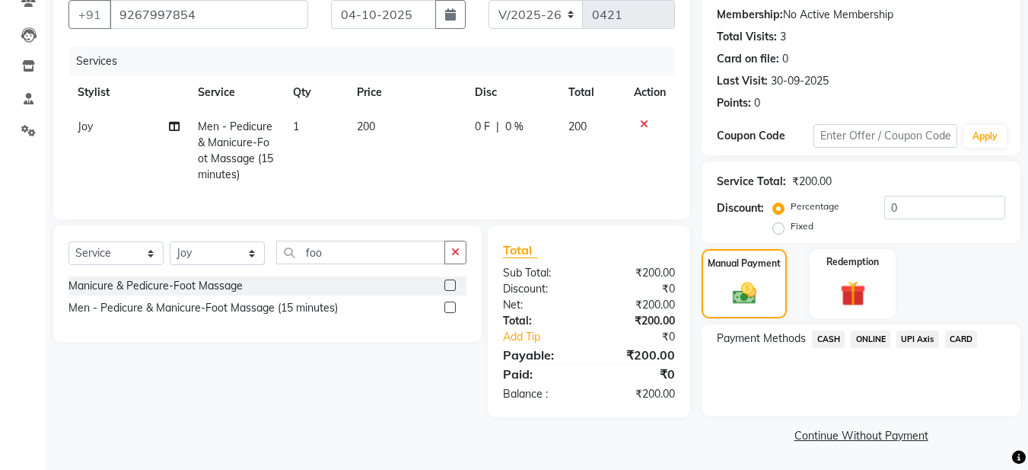
click at [871, 335] on span "ONLINE" at bounding box center [871, 339] width 40 height 18
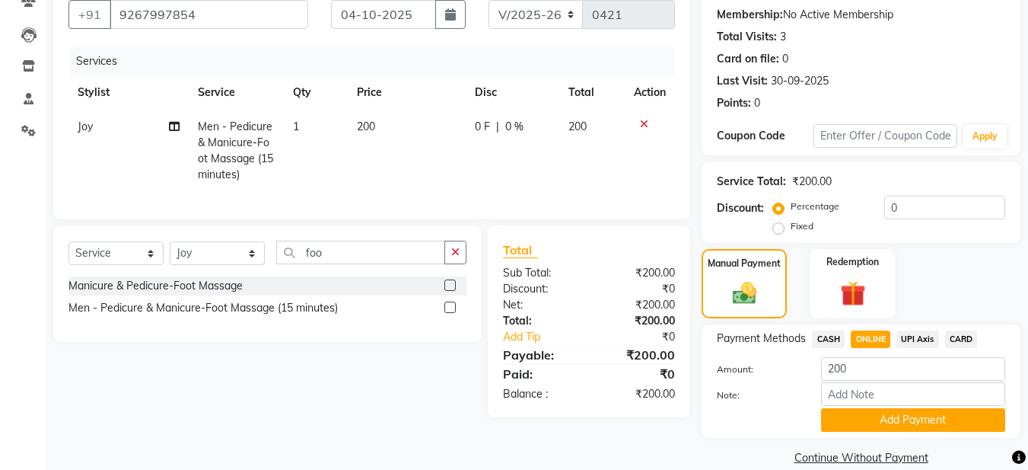
drag, startPoint x: 852, startPoint y: 415, endPoint x: 852, endPoint y: 406, distance: 9.9
click at [852, 415] on button "Add Payment" at bounding box center [913, 420] width 184 height 24
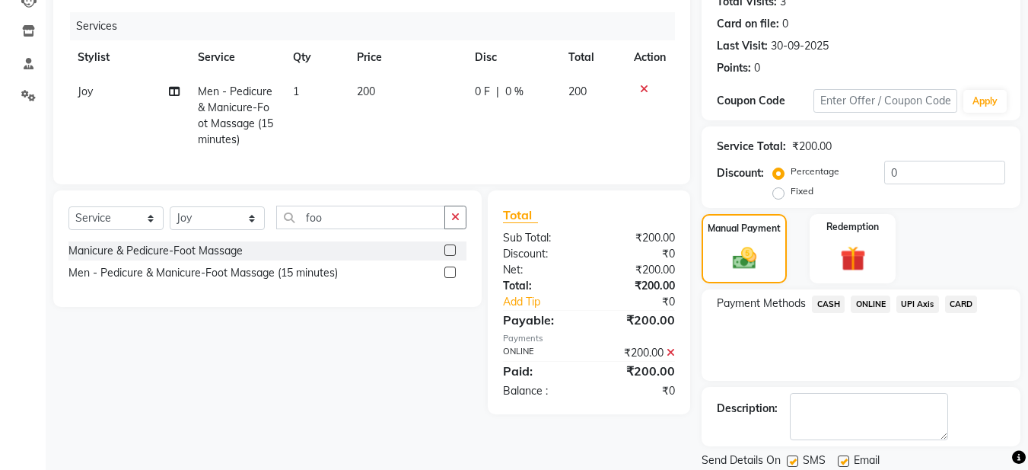
scroll to position [228, 0]
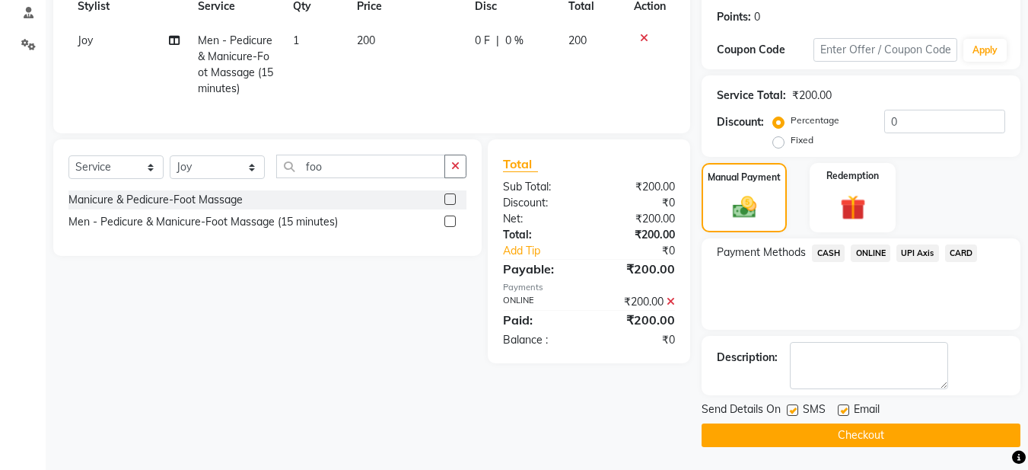
click at [849, 409] on div "Email" at bounding box center [865, 410] width 54 height 19
click at [845, 408] on label at bounding box center [843, 409] width 11 height 11
click at [845, 408] on input "checkbox" at bounding box center [843, 411] width 10 height 10
click at [837, 428] on button "Checkout" at bounding box center [861, 435] width 319 height 24
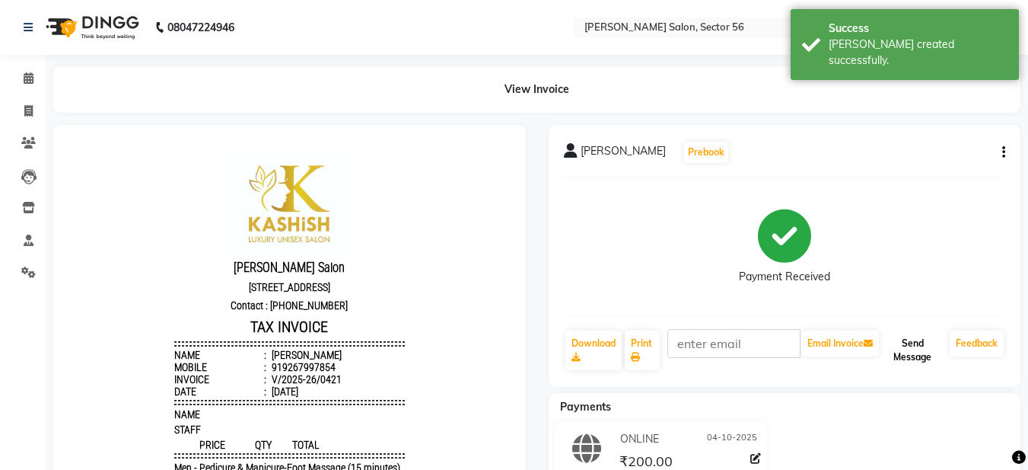
click at [898, 346] on button "Send Message" at bounding box center [913, 350] width 62 height 40
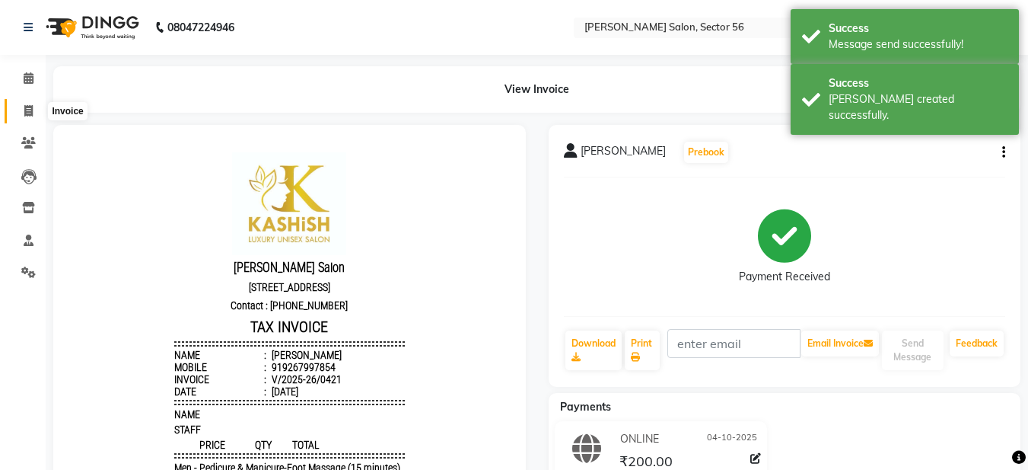
click at [35, 113] on span at bounding box center [28, 112] width 27 height 18
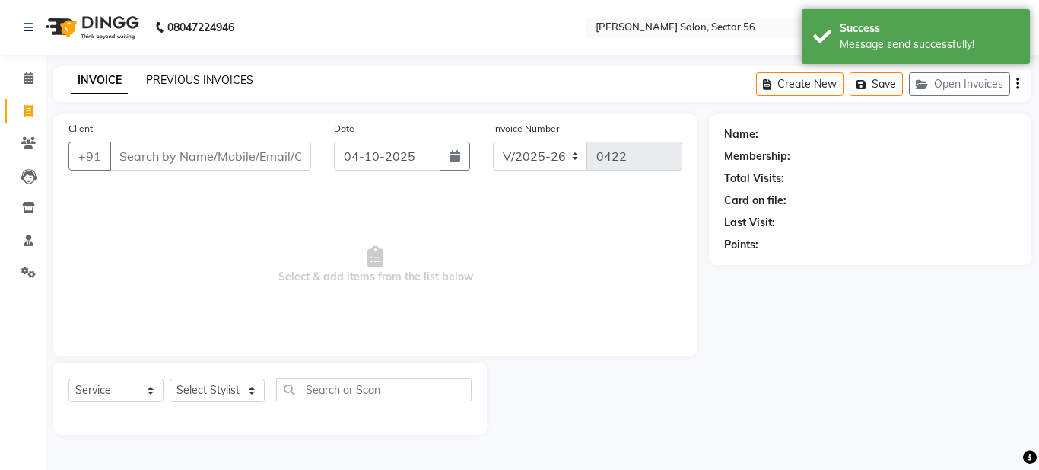
click at [159, 81] on link "PREVIOUS INVOICES" at bounding box center [199, 80] width 107 height 14
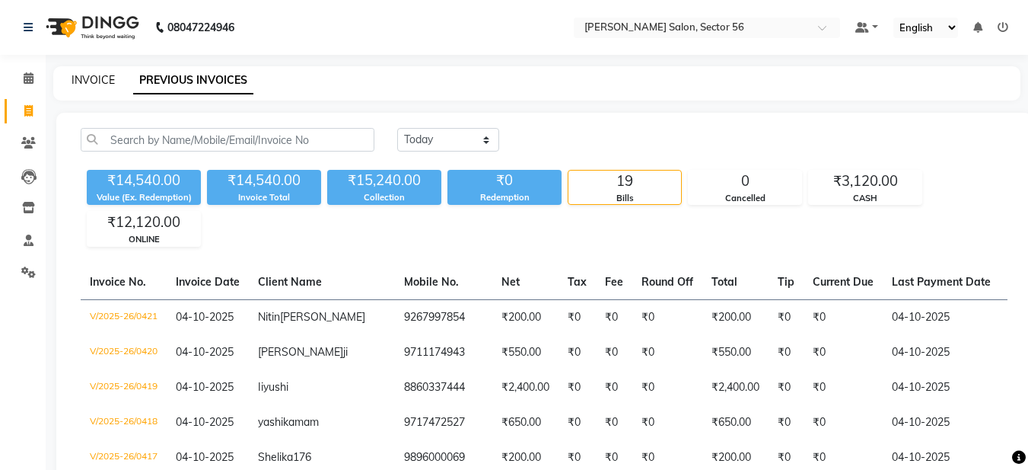
click at [81, 84] on link "INVOICE" at bounding box center [93, 80] width 43 height 14
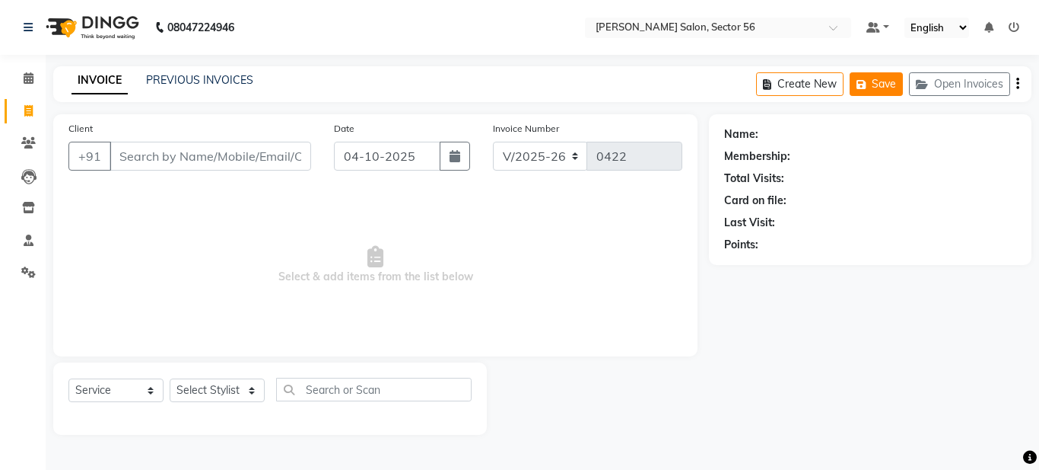
click at [885, 78] on button "Save" at bounding box center [876, 84] width 53 height 24
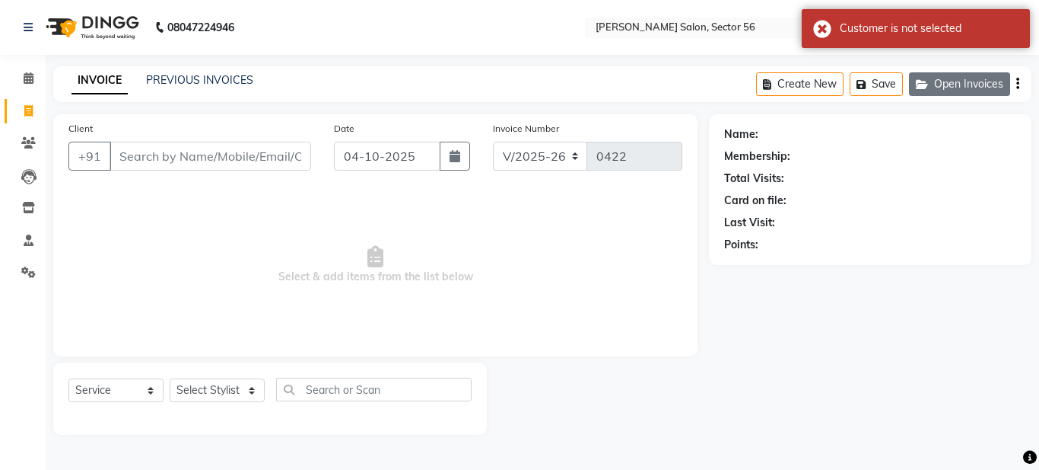
click at [977, 94] on button "Open Invoices" at bounding box center [959, 84] width 101 height 24
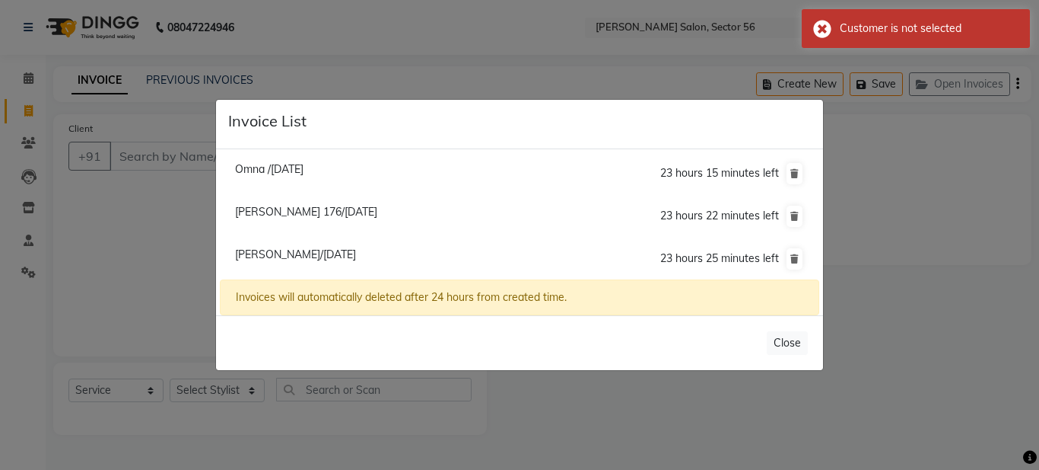
click at [310, 213] on span "Neeru 176/04 October 2025" at bounding box center [306, 212] width 142 height 14
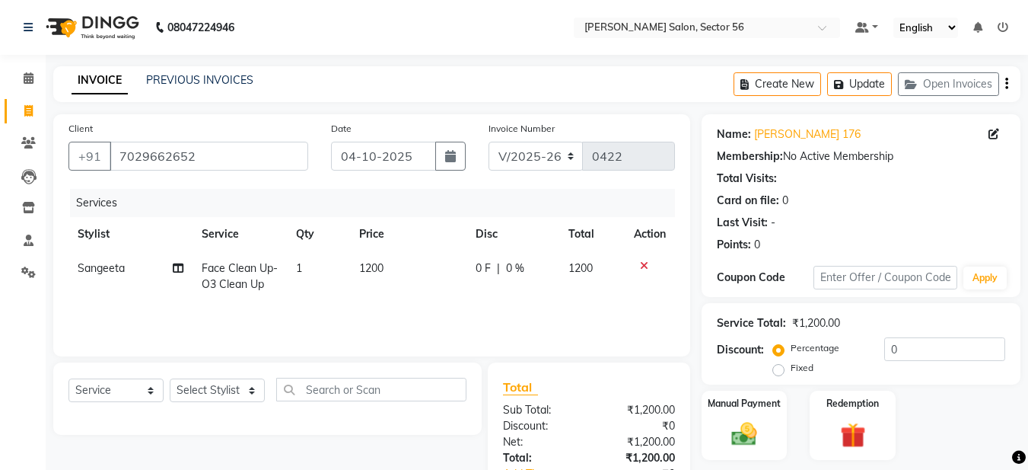
click at [235, 276] on td "Face Clean Up-O3 Clean Up" at bounding box center [240, 276] width 95 height 50
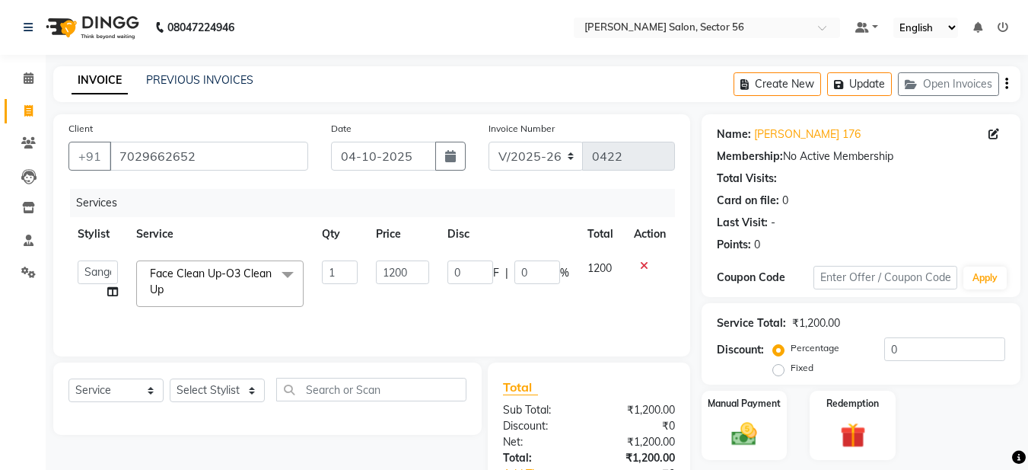
click at [249, 282] on span "Face Clean Up-O3 Clean Up x" at bounding box center [213, 282] width 134 height 33
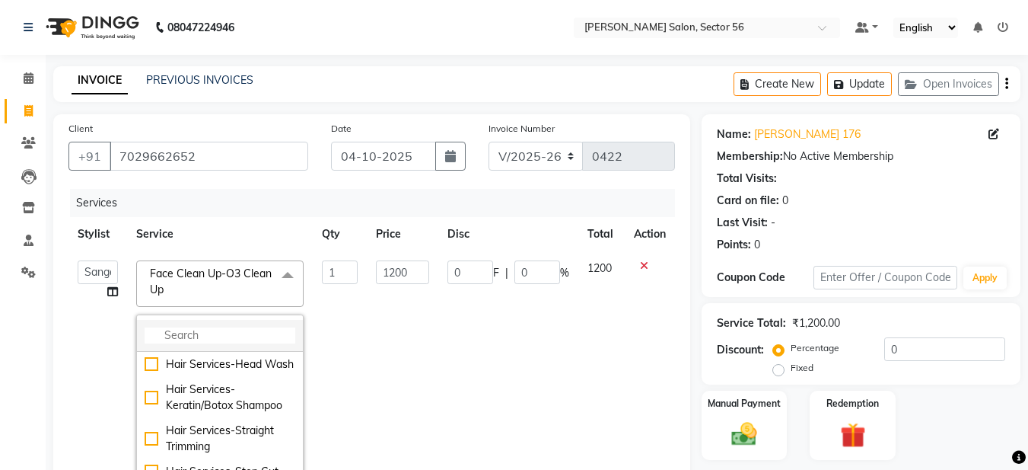
click at [171, 330] on input "multiselect-search" at bounding box center [220, 335] width 151 height 16
click at [328, 294] on td "1" at bounding box center [340, 381] width 55 height 260
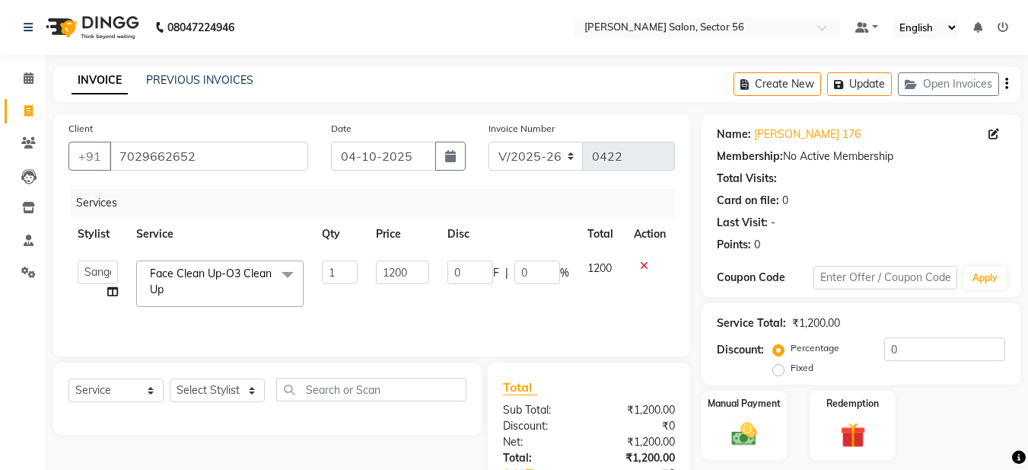
click at [252, 282] on span "Face Clean Up-O3 Clean Up x" at bounding box center [213, 282] width 134 height 33
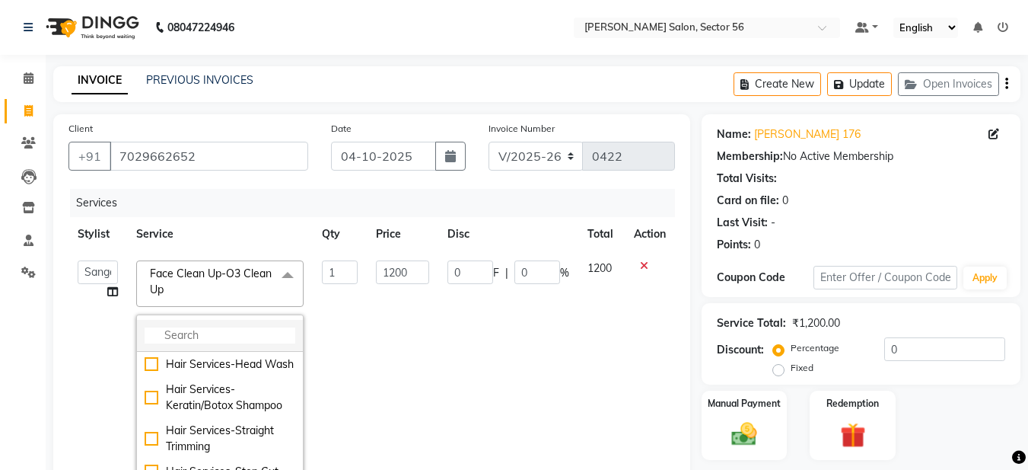
click at [172, 329] on input "multiselect-search" at bounding box center [220, 335] width 151 height 16
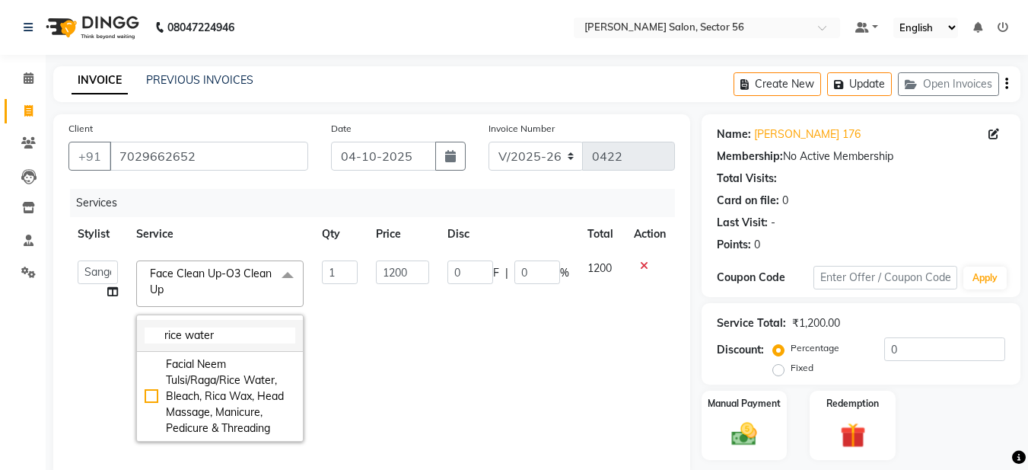
click at [223, 330] on input "rice water" at bounding box center [220, 335] width 151 height 16
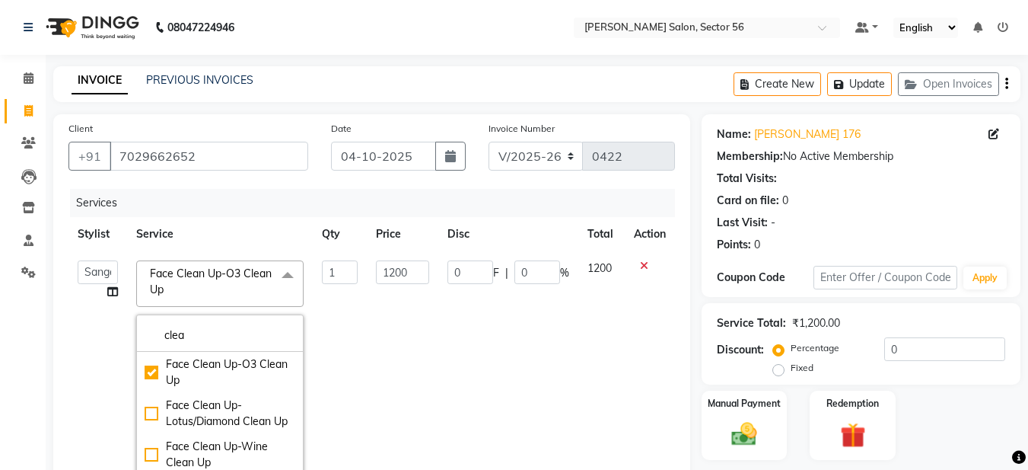
click at [640, 264] on icon at bounding box center [644, 265] width 8 height 11
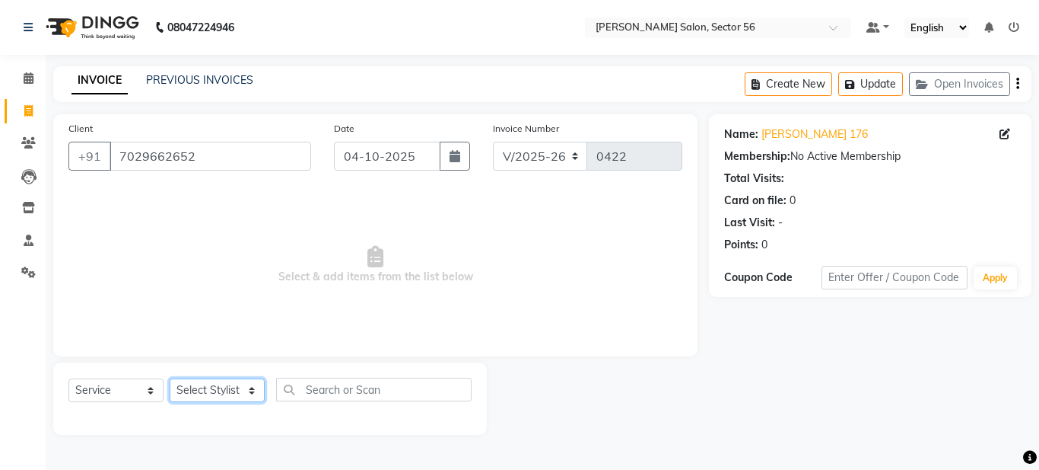
click at [233, 394] on select "Select Stylist Aadil Husain Joy Jyoty Mangal Mohamad Gulzar Neelam Pradeep Rosh…" at bounding box center [217, 390] width 95 height 24
click at [170, 378] on select "Select Stylist Aadil Husain Joy Jyoty Mangal Mohamad Gulzar Neelam Pradeep Rosh…" at bounding box center [217, 390] width 95 height 24
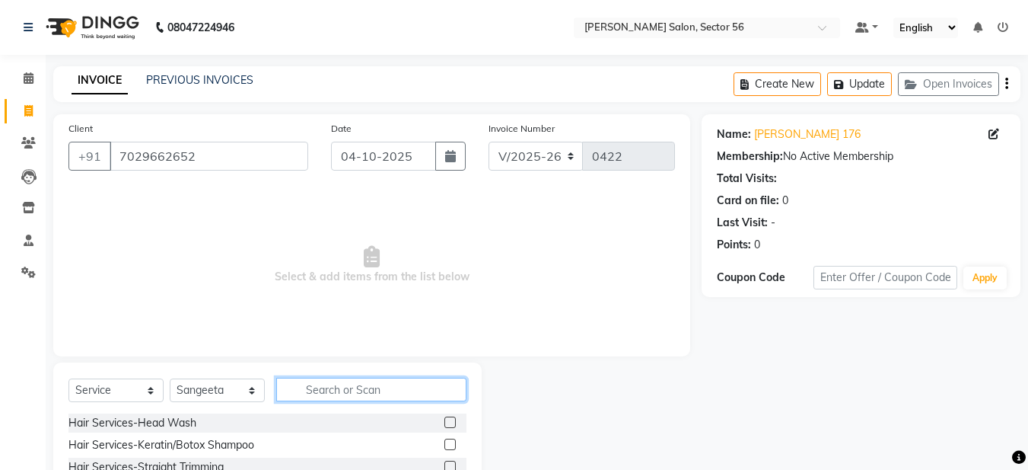
click at [301, 389] on input "text" at bounding box center [371, 389] width 190 height 24
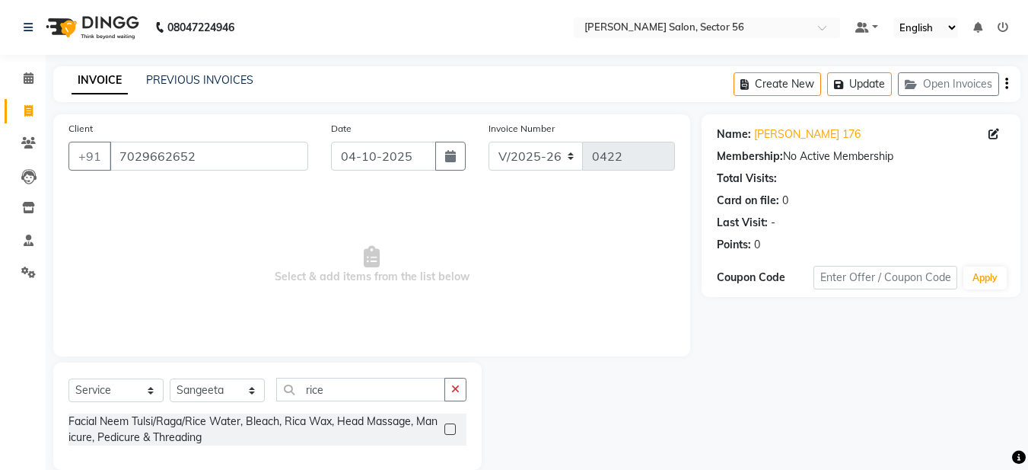
drag, startPoint x: 460, startPoint y: 390, endPoint x: 441, endPoint y: 391, distance: 19.8
click at [461, 390] on button "button" at bounding box center [455, 389] width 22 height 24
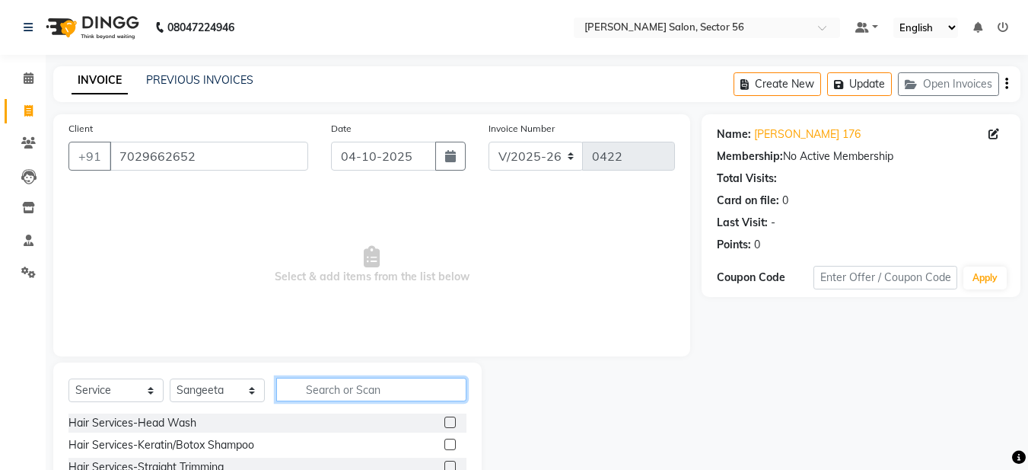
click at [371, 390] on input "text" at bounding box center [371, 389] width 190 height 24
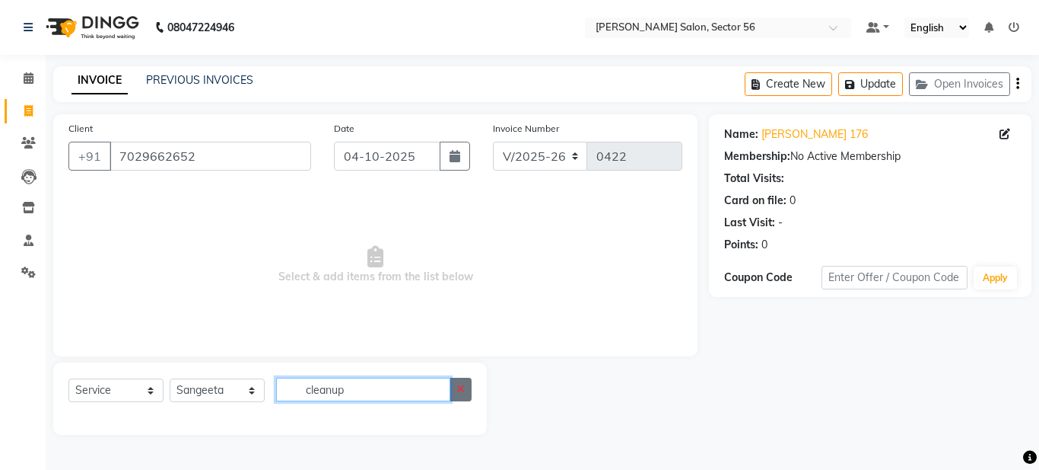
drag, startPoint x: 447, startPoint y: 390, endPoint x: 460, endPoint y: 388, distance: 13.1
click at [460, 389] on div "cleanup" at bounding box center [374, 389] width 195 height 24
click at [463, 390] on icon "button" at bounding box center [461, 389] width 8 height 11
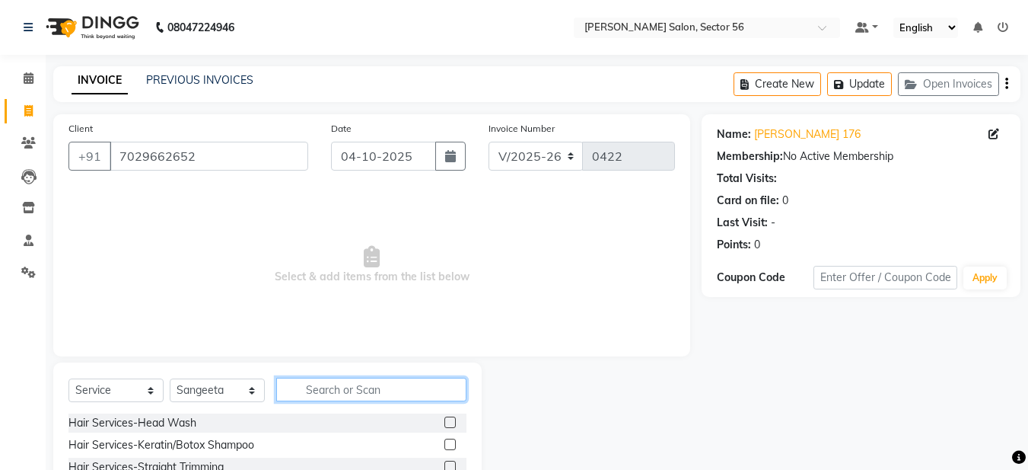
click at [371, 393] on input "text" at bounding box center [371, 389] width 190 height 24
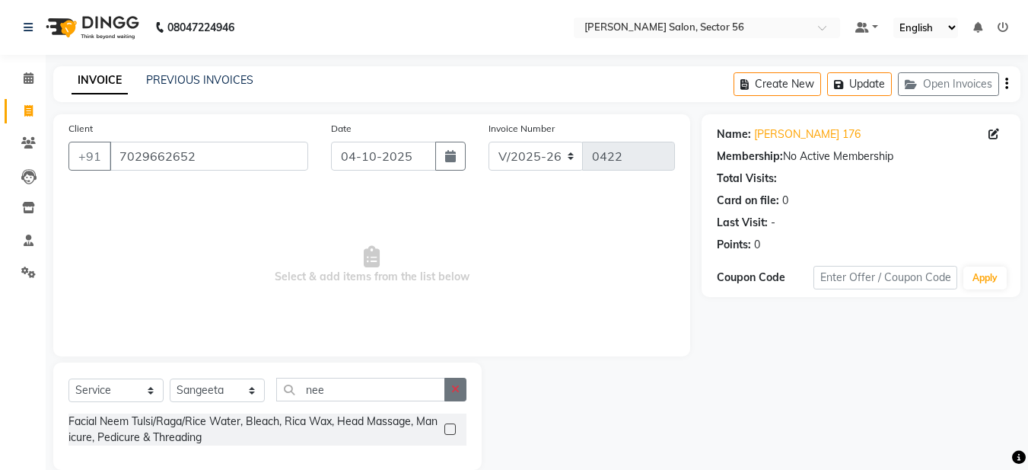
click at [452, 388] on icon "button" at bounding box center [455, 389] width 8 height 11
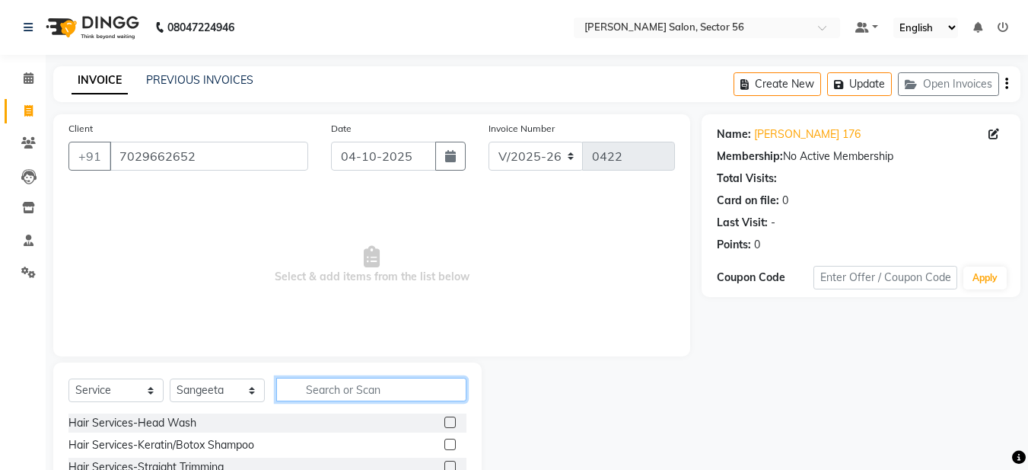
click at [339, 392] on input "text" at bounding box center [371, 389] width 190 height 24
click at [289, 390] on input "text" at bounding box center [371, 389] width 190 height 24
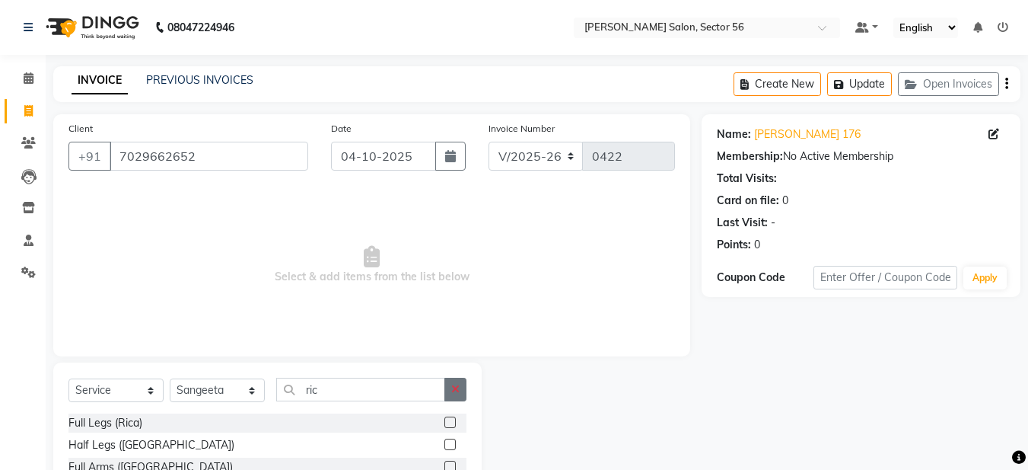
click at [461, 393] on button "button" at bounding box center [455, 389] width 22 height 24
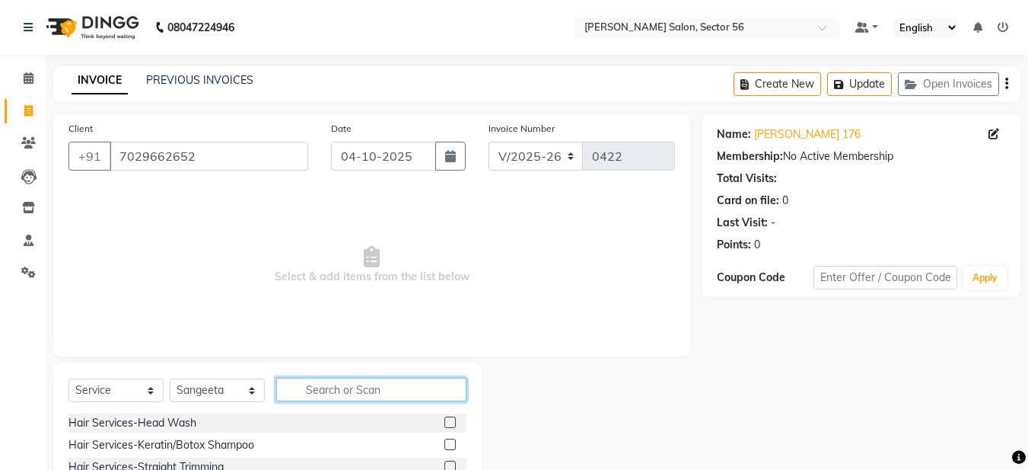
click at [318, 387] on input "text" at bounding box center [371, 389] width 190 height 24
click at [569, 353] on div "Client +91 7029662652 Date 04-10-2025 Invoice Number V/2025 V/2025-26 0422 Sele…" at bounding box center [371, 235] width 637 height 242
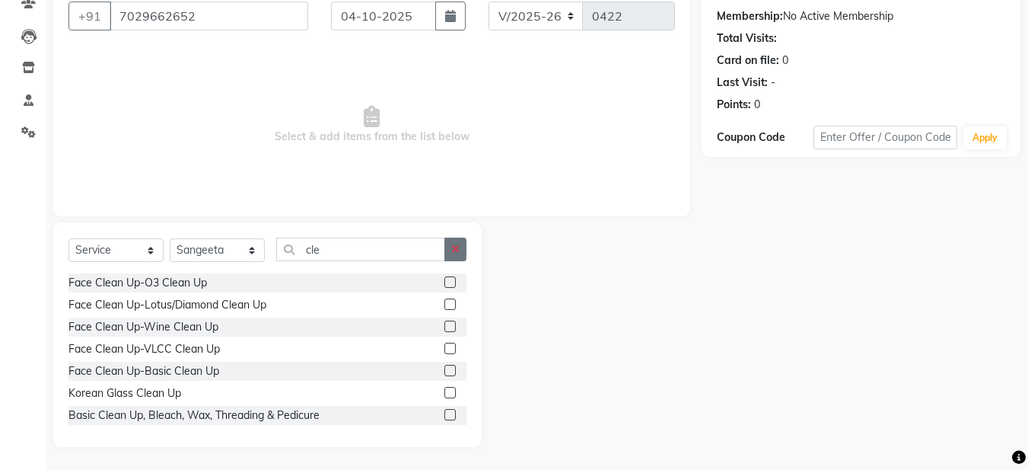
click at [450, 251] on button "button" at bounding box center [455, 249] width 22 height 24
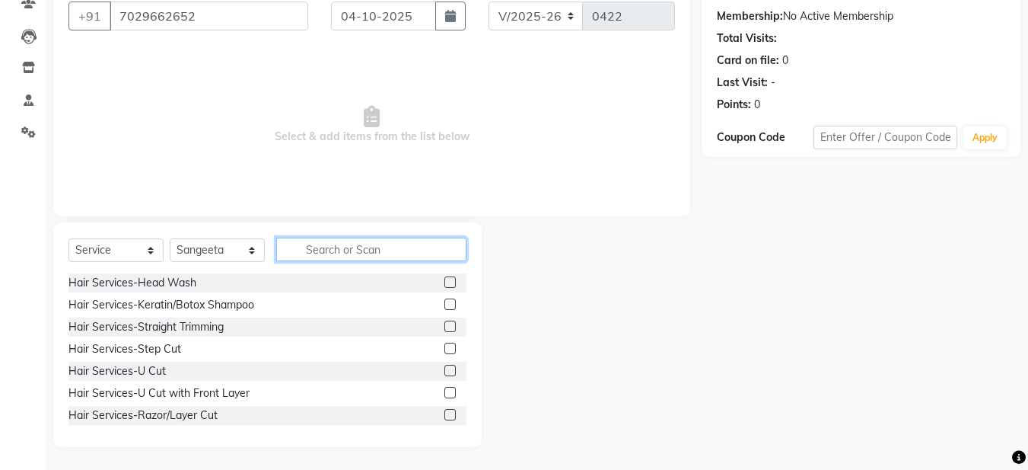
click at [347, 249] on input "text" at bounding box center [371, 249] width 190 height 24
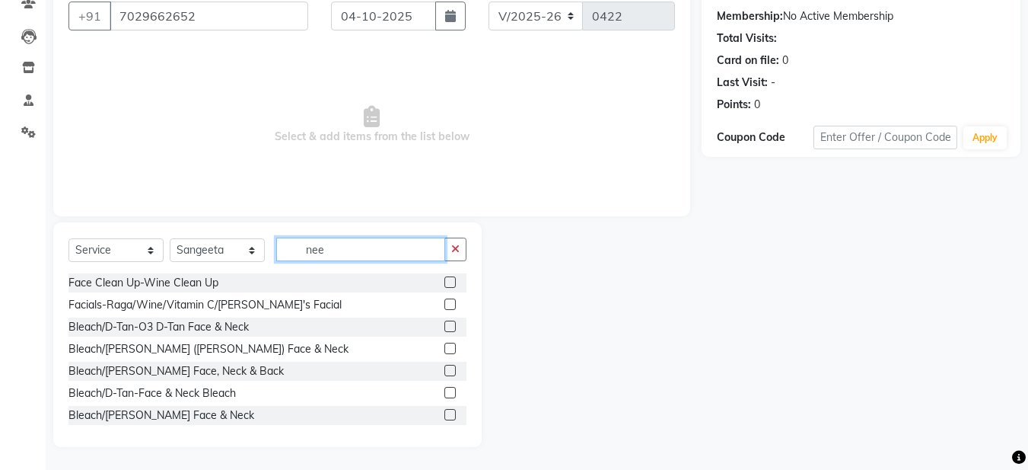
scroll to position [23, 0]
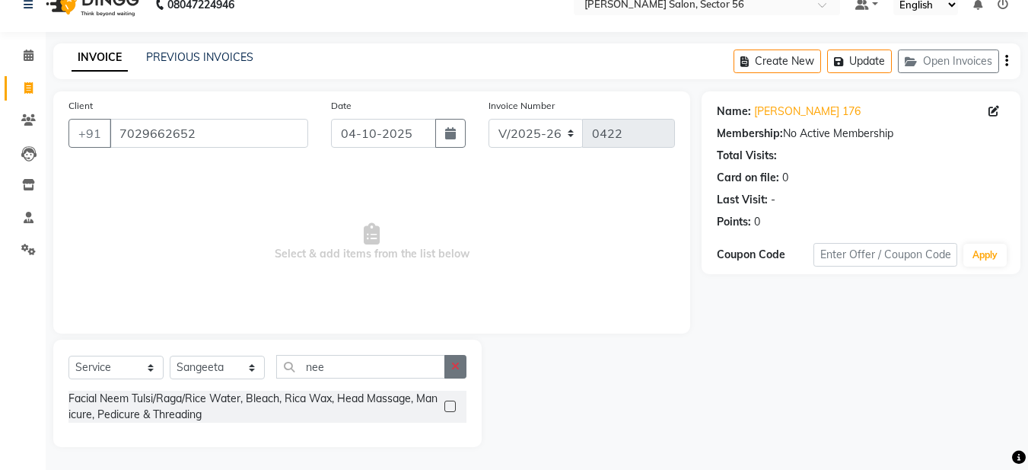
click at [451, 368] on icon "button" at bounding box center [455, 366] width 8 height 11
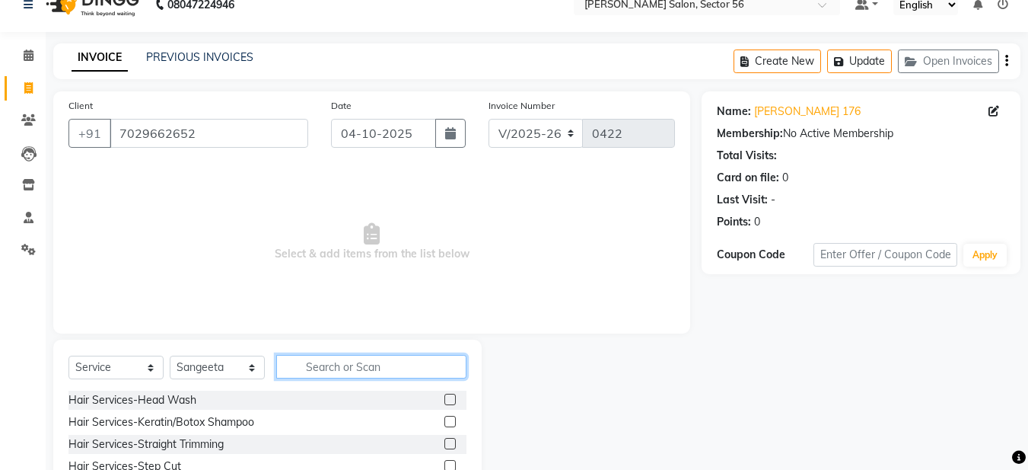
click at [309, 368] on input "text" at bounding box center [371, 367] width 190 height 24
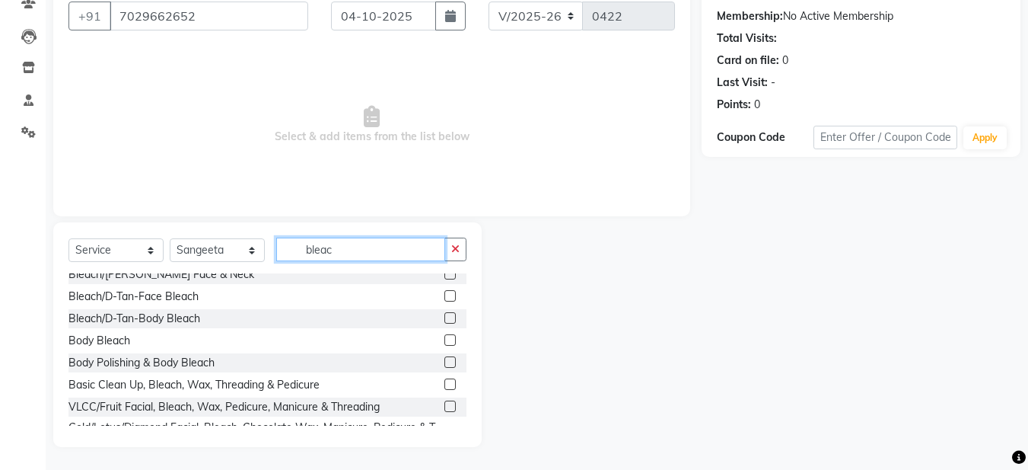
scroll to position [152, 0]
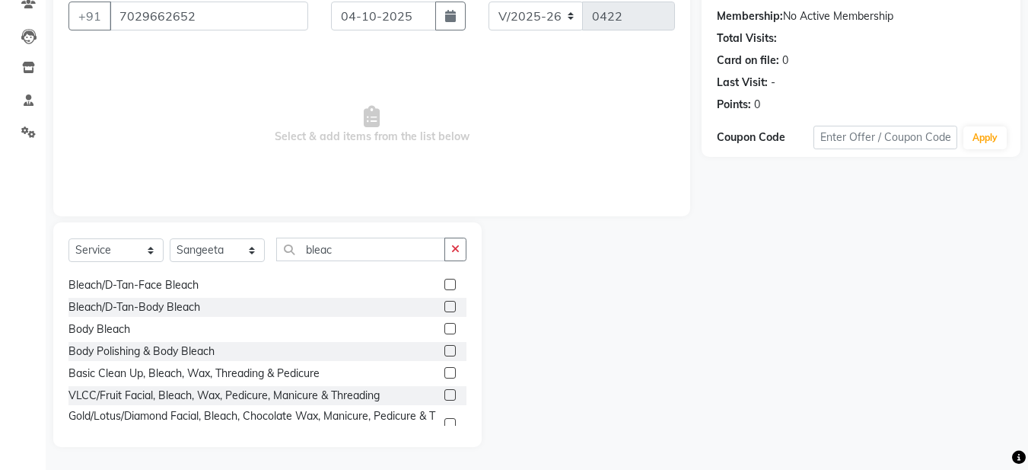
click at [444, 284] on label at bounding box center [449, 284] width 11 height 11
click at [444, 284] on input "checkbox" at bounding box center [449, 285] width 10 height 10
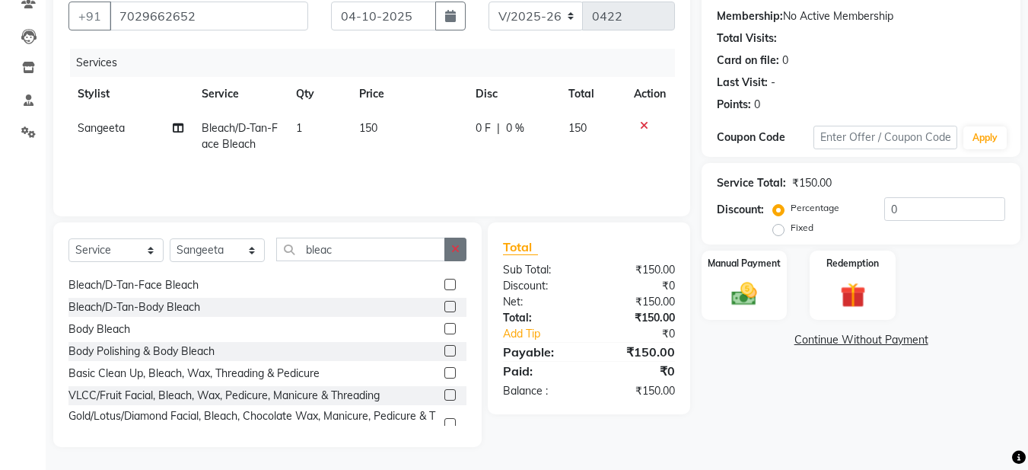
click at [459, 248] on icon "button" at bounding box center [455, 249] width 8 height 11
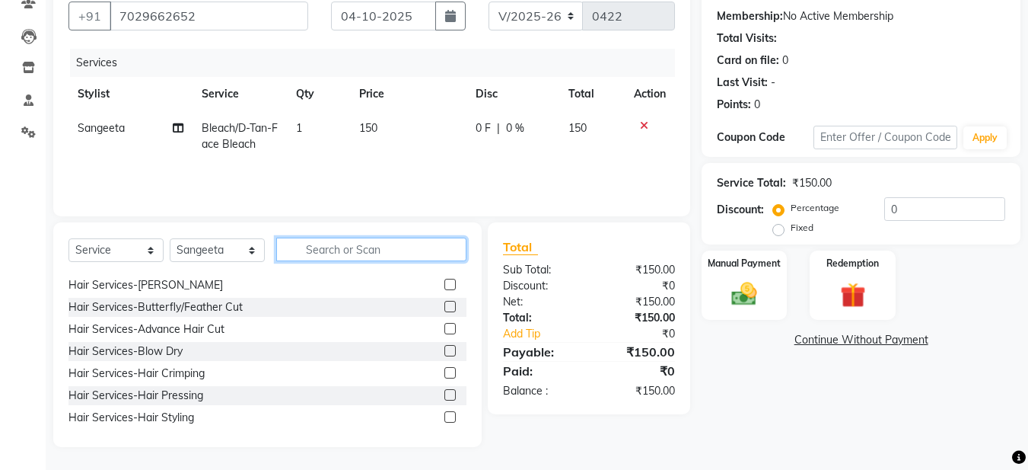
click at [329, 249] on input "text" at bounding box center [371, 249] width 190 height 24
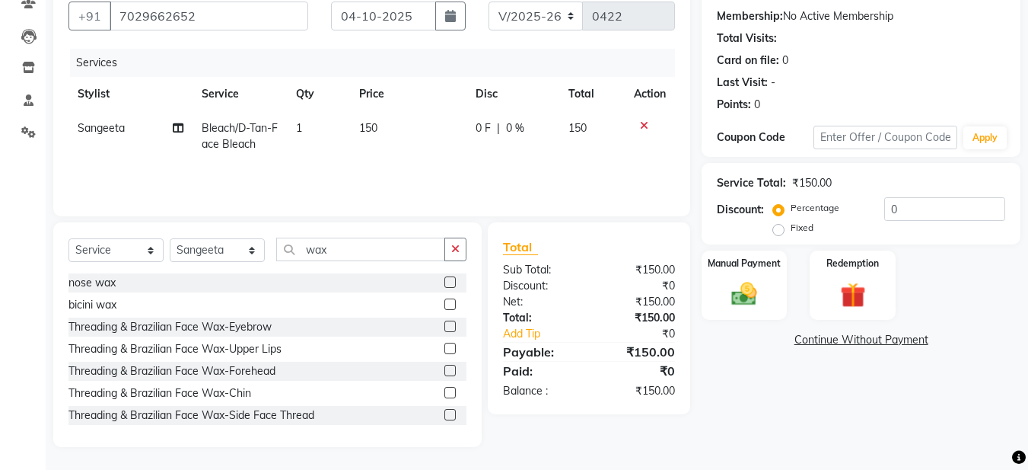
click at [444, 347] on label at bounding box center [449, 347] width 11 height 11
click at [444, 347] on input "checkbox" at bounding box center [449, 349] width 10 height 10
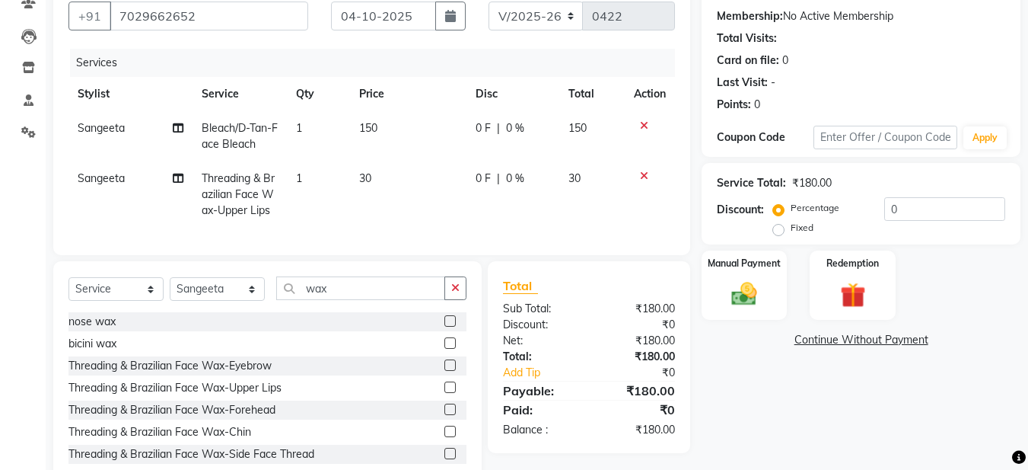
drag, startPoint x: 461, startPoint y: 295, endPoint x: 415, endPoint y: 298, distance: 45.7
click at [455, 295] on button "button" at bounding box center [455, 288] width 22 height 24
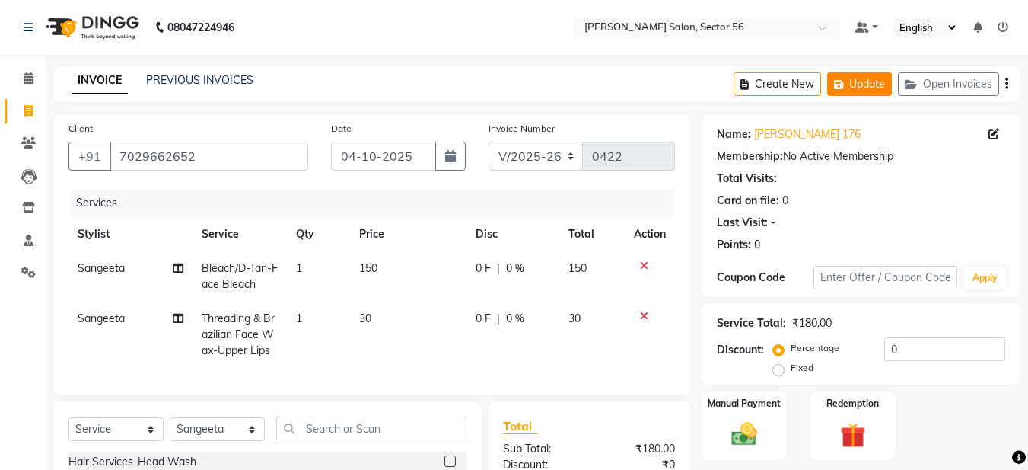
click at [866, 76] on button "Update" at bounding box center [859, 84] width 65 height 24
click at [32, 275] on icon at bounding box center [28, 271] width 14 height 11
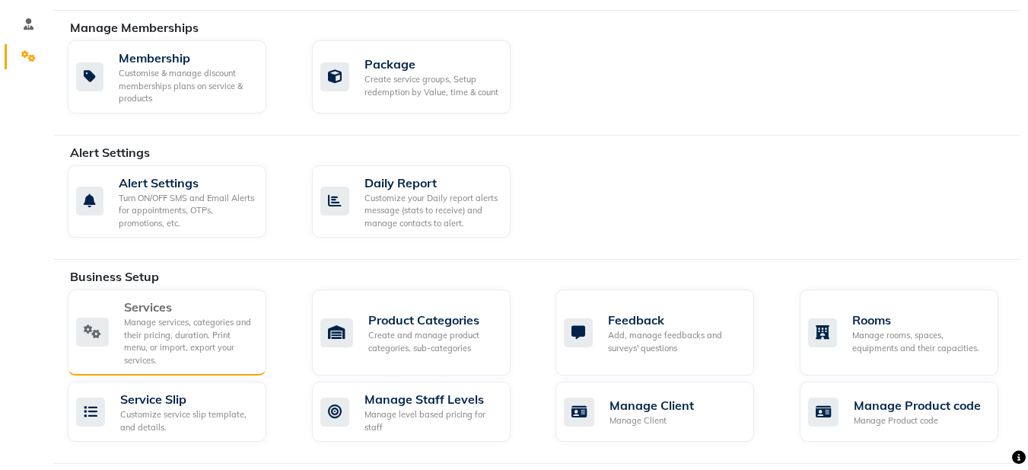
scroll to position [228, 0]
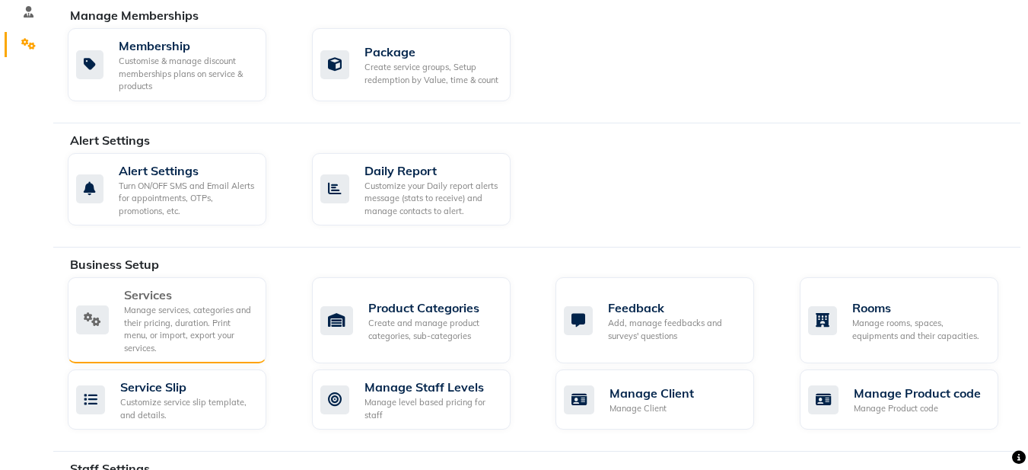
click at [161, 314] on div "Manage services, categories and their pricing, duration. Print menu, or import,…" at bounding box center [189, 329] width 130 height 50
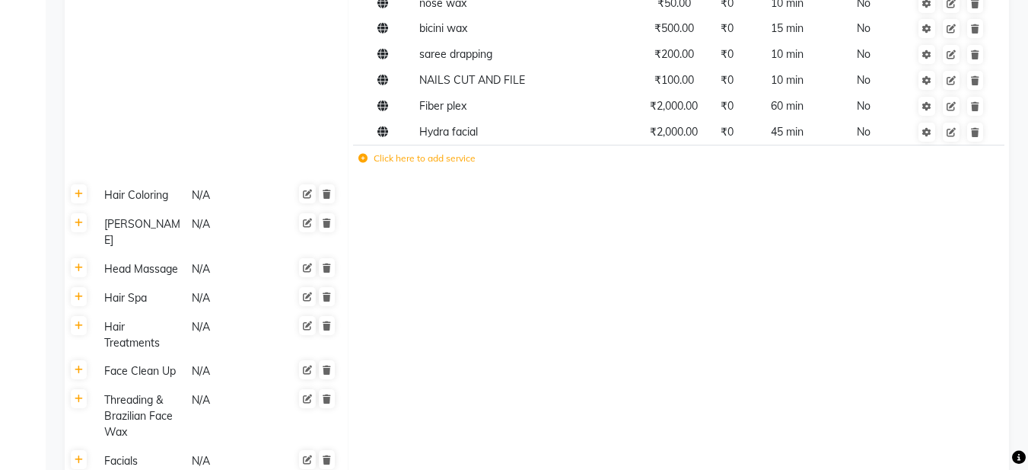
scroll to position [685, 0]
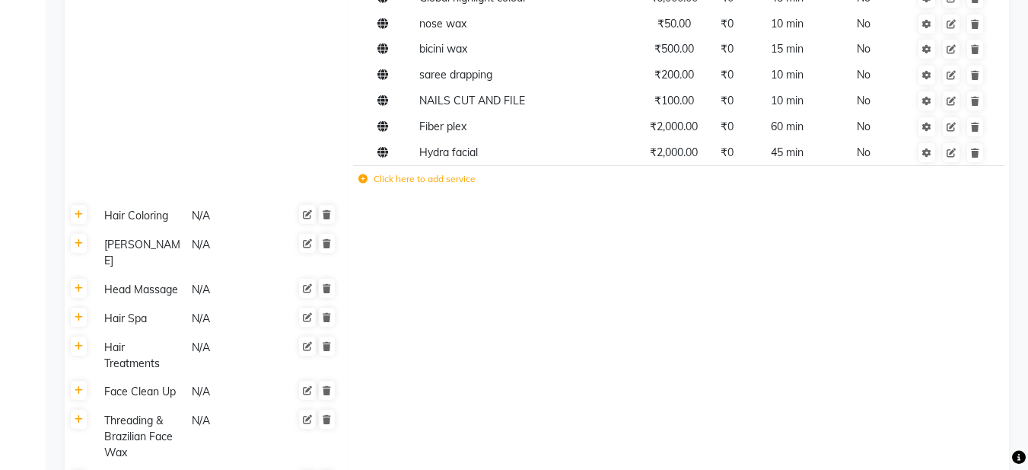
click at [412, 184] on label "Click here to add service" at bounding box center [416, 179] width 117 height 14
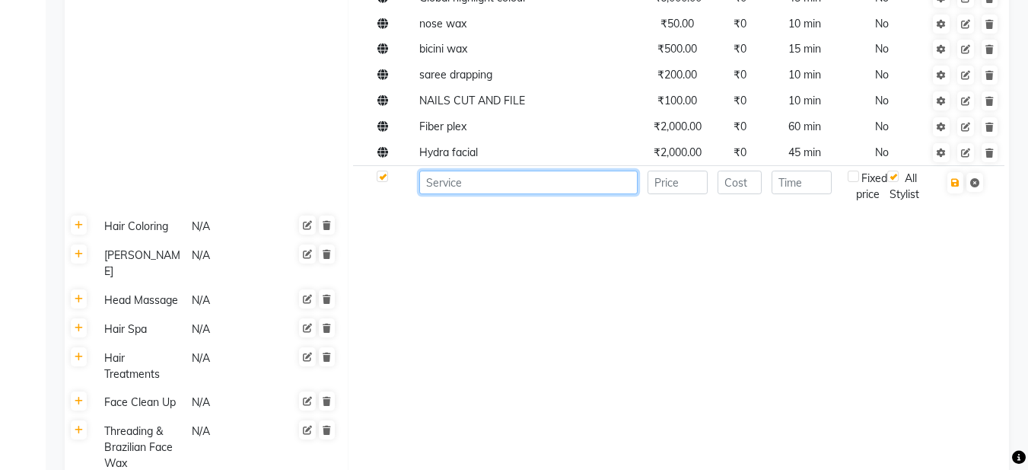
click at [456, 190] on input at bounding box center [528, 182] width 218 height 24
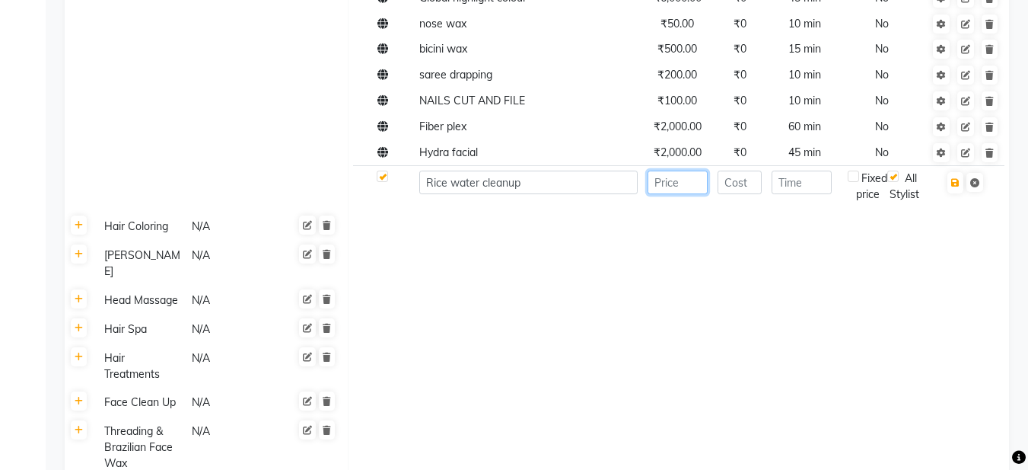
click at [663, 187] on input "number" at bounding box center [678, 182] width 60 height 24
click at [737, 188] on input "number" at bounding box center [740, 182] width 45 height 24
click at [793, 180] on input "number" at bounding box center [802, 182] width 60 height 24
click at [955, 182] on icon "button" at bounding box center [955, 182] width 8 height 9
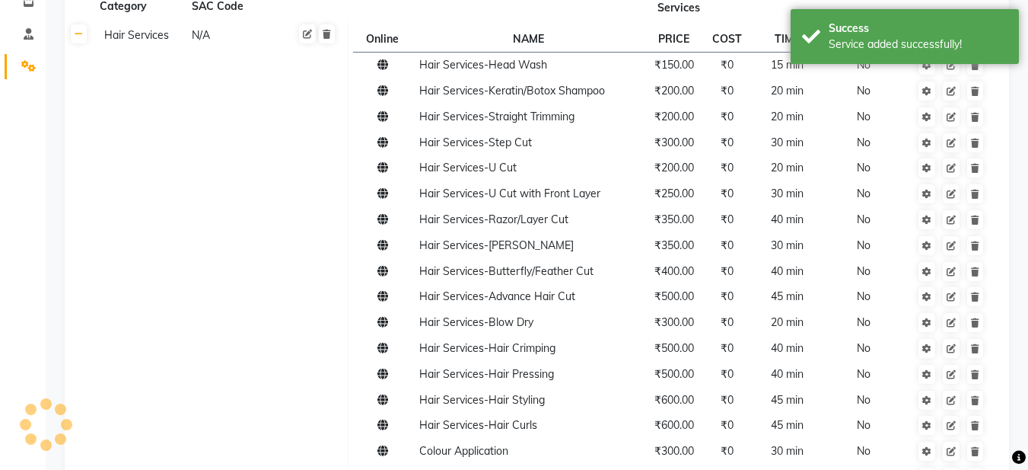
scroll to position [0, 0]
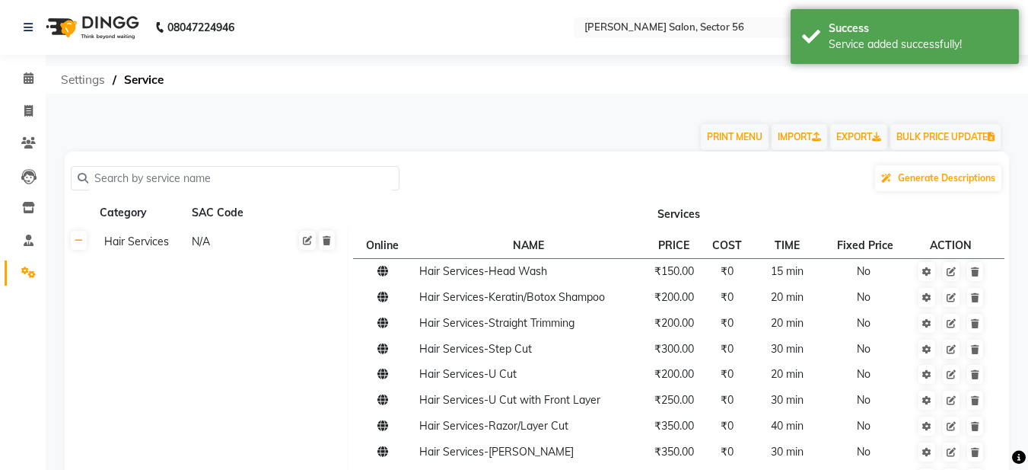
click at [89, 81] on span "Settings" at bounding box center [82, 79] width 59 height 27
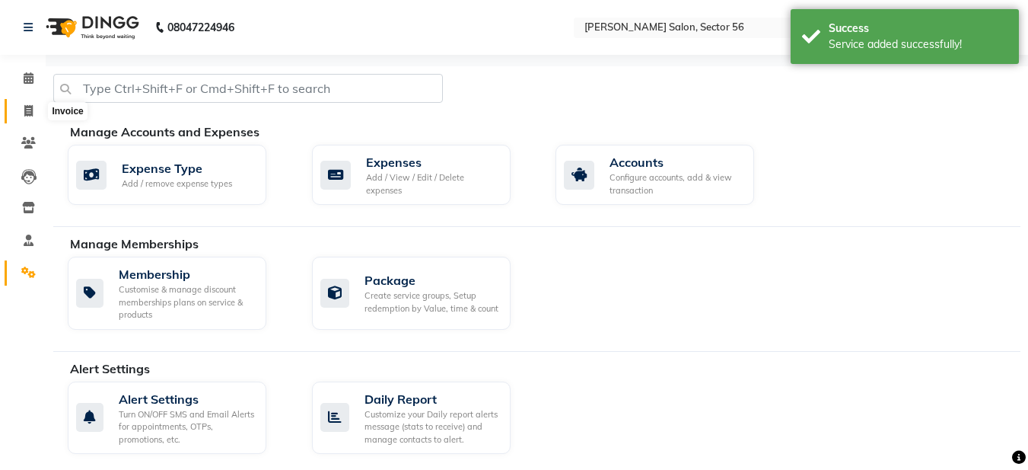
click at [28, 107] on icon at bounding box center [28, 110] width 8 height 11
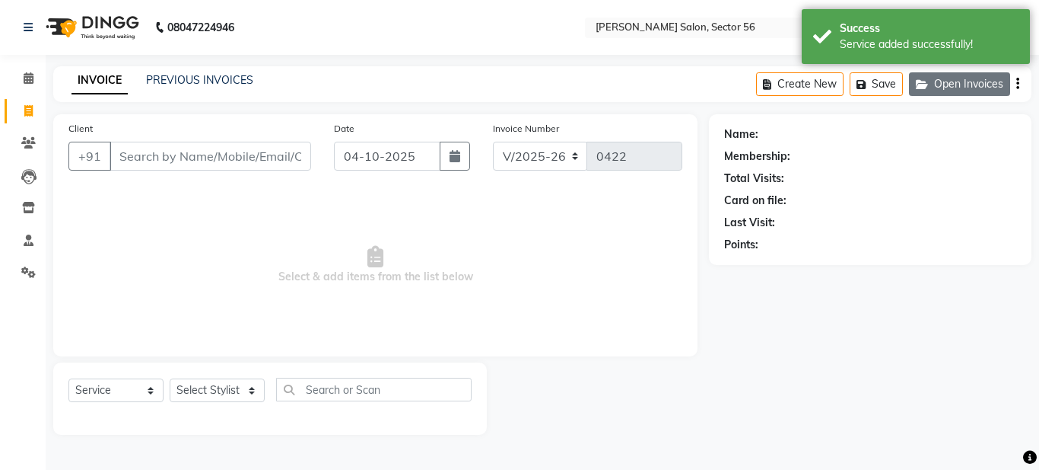
click at [963, 89] on button "Open Invoices" at bounding box center [959, 84] width 101 height 24
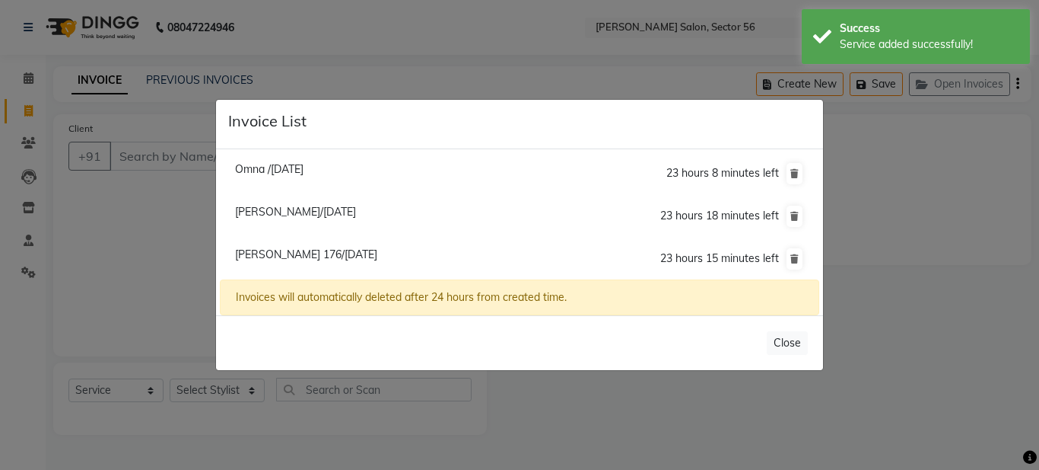
drag, startPoint x: 277, startPoint y: 245, endPoint x: 290, endPoint y: 247, distance: 13.1
click at [283, 246] on li "Neeru 176/04 October 2025 23 hours 15 minutes left" at bounding box center [520, 258] width 600 height 43
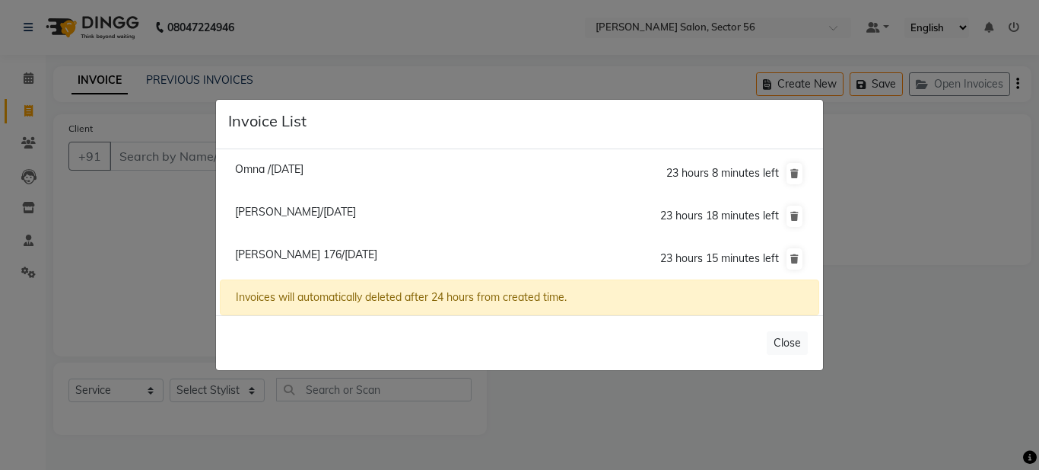
click at [256, 251] on span "Neeru 176/04 October 2025" at bounding box center [306, 254] width 142 height 14
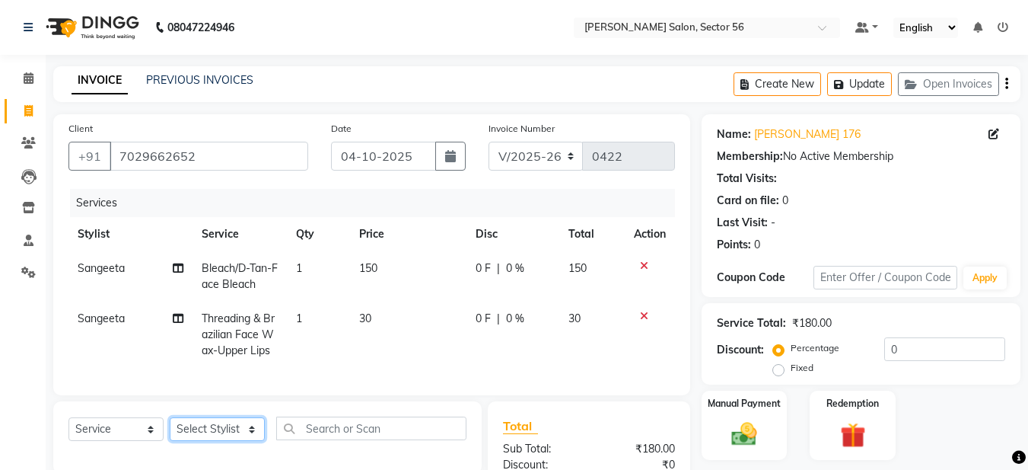
click at [225, 439] on select "Select Stylist Aadil Husain Joy Jyoty Mangal Mohamad Gulzar Neelam Pradeep Rosh…" at bounding box center [217, 429] width 95 height 24
click at [170, 428] on select "Select Stylist Aadil Husain Joy Jyoty Mangal Mohamad Gulzar Neelam Pradeep Rosh…" at bounding box center [217, 429] width 95 height 24
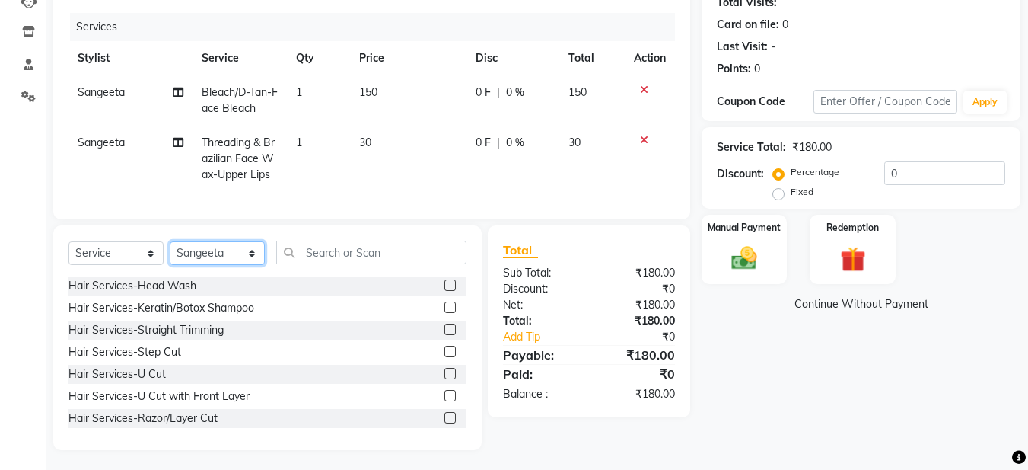
scroll to position [190, 0]
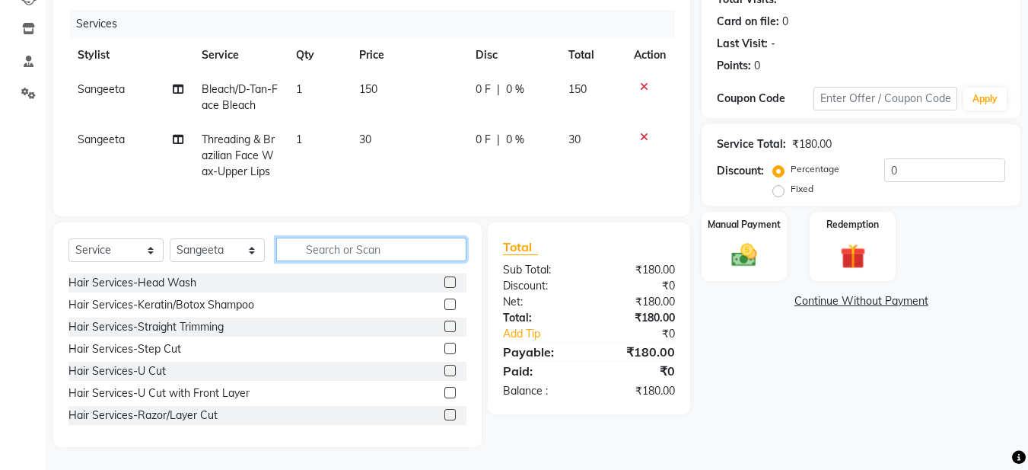
click at [326, 253] on input "text" at bounding box center [371, 249] width 190 height 24
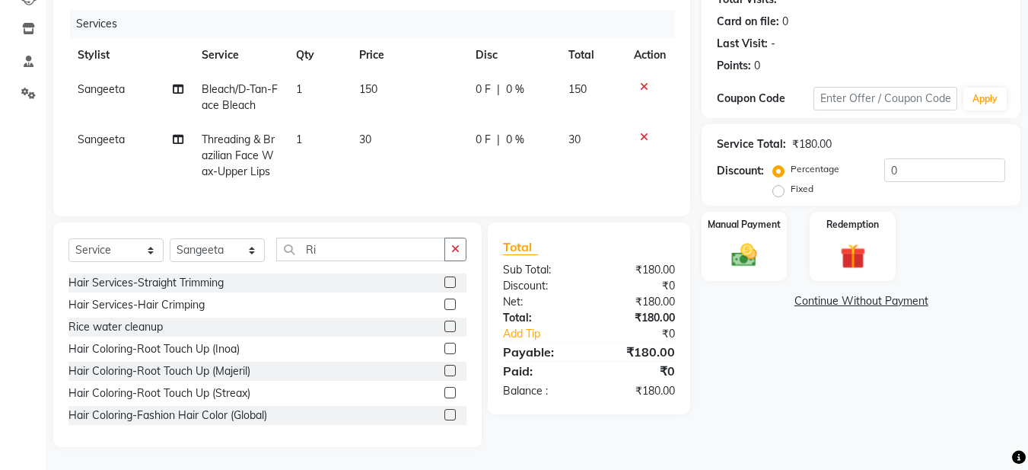
click at [444, 328] on label at bounding box center [449, 325] width 11 height 11
click at [444, 328] on input "checkbox" at bounding box center [449, 327] width 10 height 10
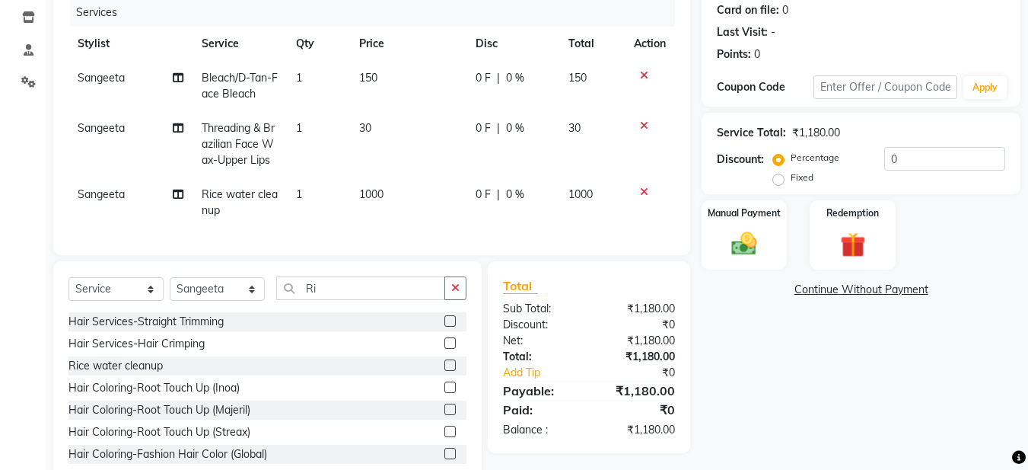
click at [489, 189] on span "0 F" at bounding box center [483, 194] width 15 height 16
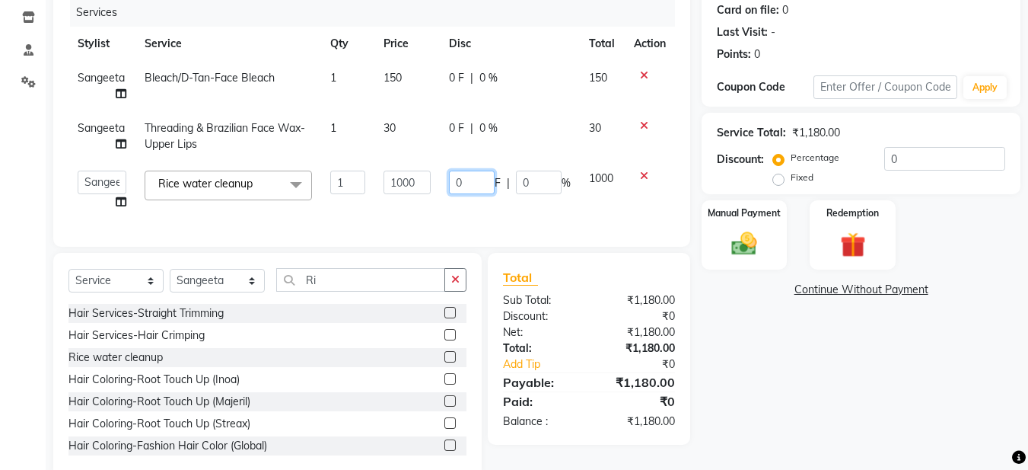
click at [473, 182] on input "0" at bounding box center [472, 182] width 46 height 24
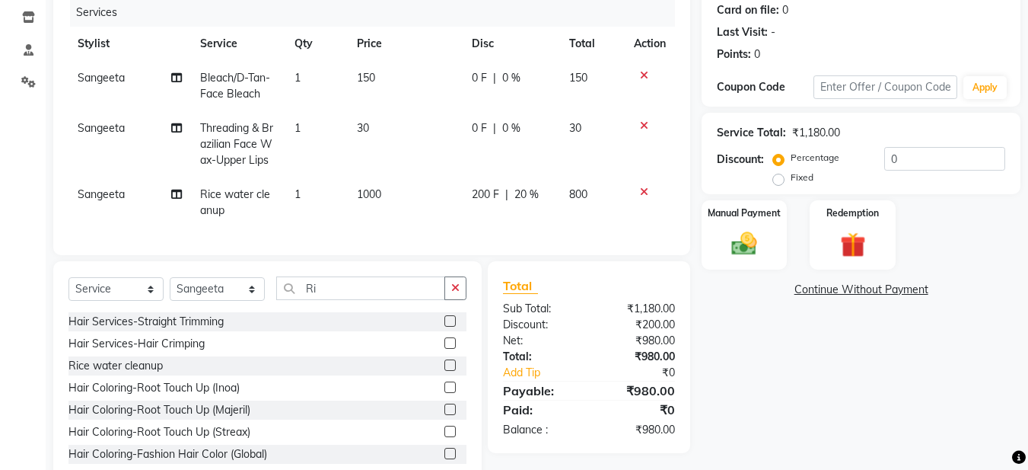
click at [492, 222] on div "Services Stylist Service Qty Price Disc Total Action Sangeeta Bleach/D-Tan-Face…" at bounding box center [371, 118] width 606 height 241
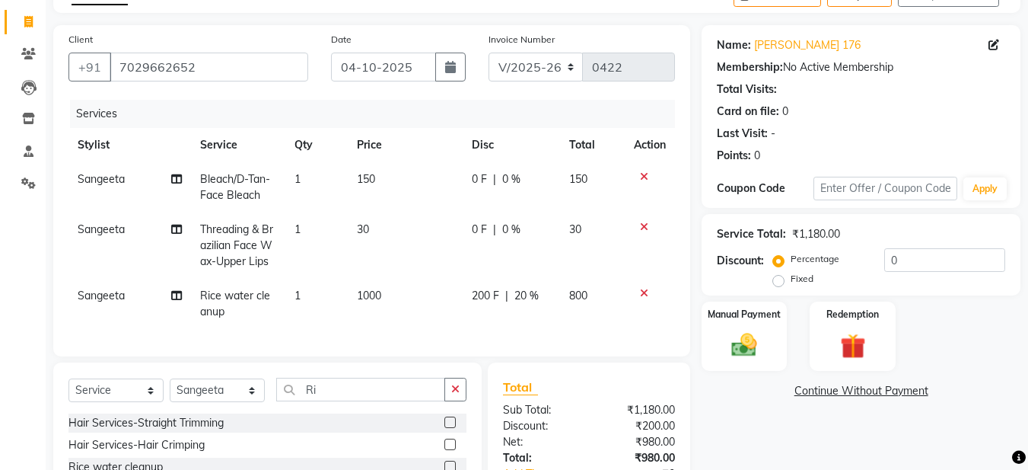
scroll to position [88, 0]
click at [469, 393] on div "Select Service Product Membership Package Voucher Prepaid Gift Card Select Styl…" at bounding box center [267, 475] width 428 height 224
click at [458, 395] on icon "button" at bounding box center [455, 389] width 8 height 11
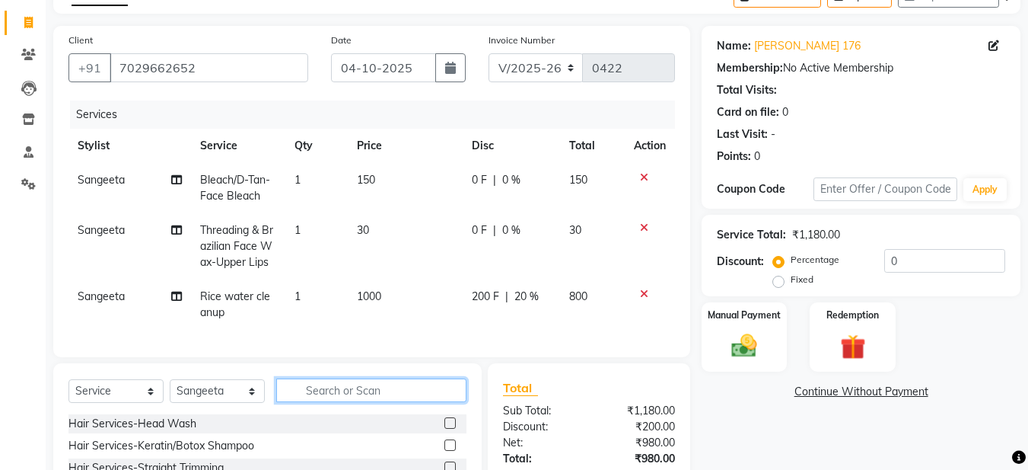
click at [339, 400] on input "text" at bounding box center [371, 390] width 190 height 24
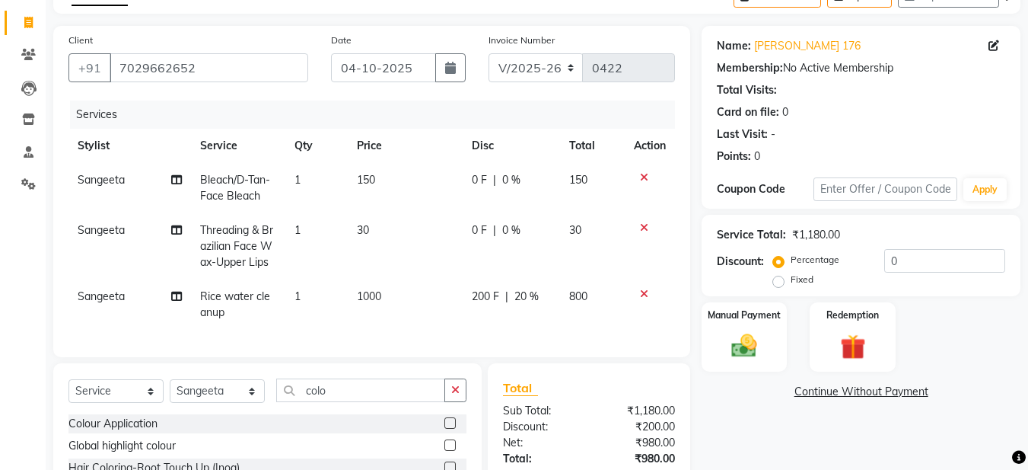
drag, startPoint x: 441, startPoint y: 435, endPoint x: 380, endPoint y: 424, distance: 61.9
click at [444, 428] on label at bounding box center [449, 422] width 11 height 11
click at [444, 428] on input "checkbox" at bounding box center [449, 424] width 10 height 10
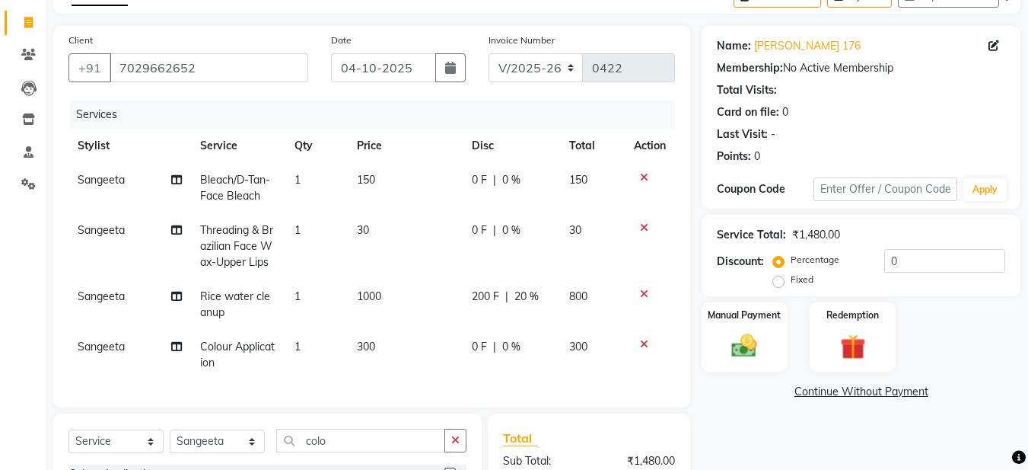
click at [124, 345] on span "Sangeeta" at bounding box center [101, 346] width 47 height 14
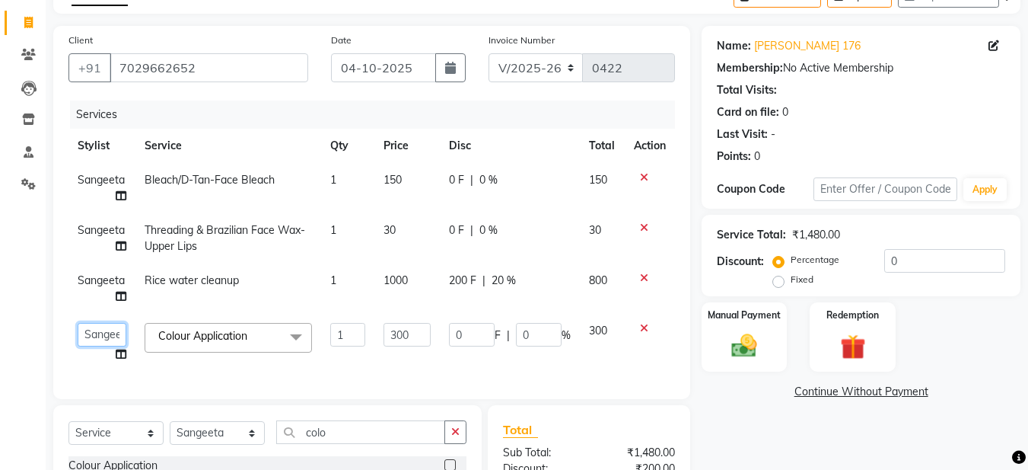
click at [116, 343] on select "Aadil Husain Joy Jyoty Mangal Mohamad Gulzar Neelam Pradeep Roshan Thapa Ruby 1…" at bounding box center [102, 335] width 49 height 24
click at [100, 333] on select "Aadil Husain Joy Jyoty Mangal Mohamad Gulzar Neelam Pradeep Roshan Thapa Ruby 1…" at bounding box center [102, 335] width 49 height 24
click at [103, 336] on select "Aadil Husain Joy Jyoty Mangal Mohamad Gulzar Neelam Pradeep Roshan Thapa Ruby 1…" at bounding box center [102, 335] width 49 height 24
click at [102, 334] on select "Aadil Husain Joy Jyoty Mangal Mohamad Gulzar Neelam Pradeep Roshan Thapa Ruby 1…" at bounding box center [102, 335] width 49 height 24
click at [101, 331] on select "Aadil Husain Joy Jyoty Mangal Mohamad Gulzar Neelam Pradeep Roshan Thapa Ruby 1…" at bounding box center [102, 335] width 49 height 24
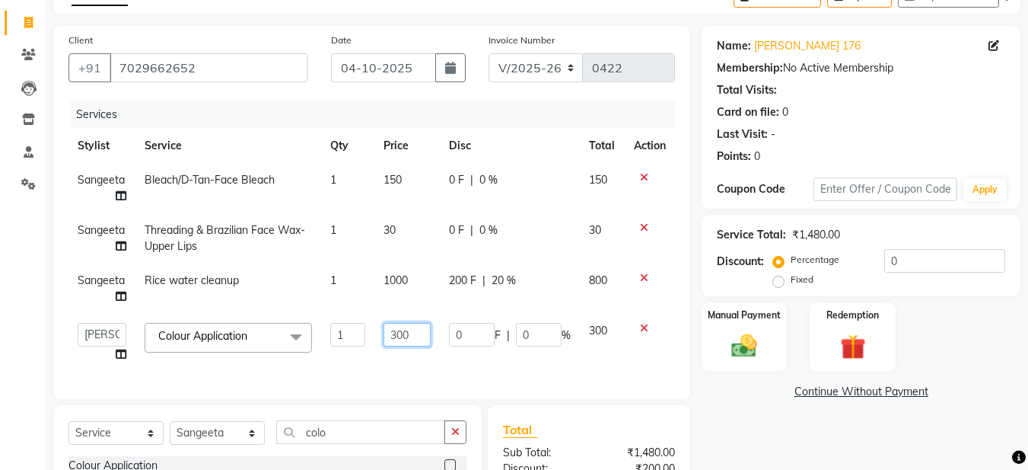
click at [396, 335] on input "300" at bounding box center [407, 335] width 47 height 24
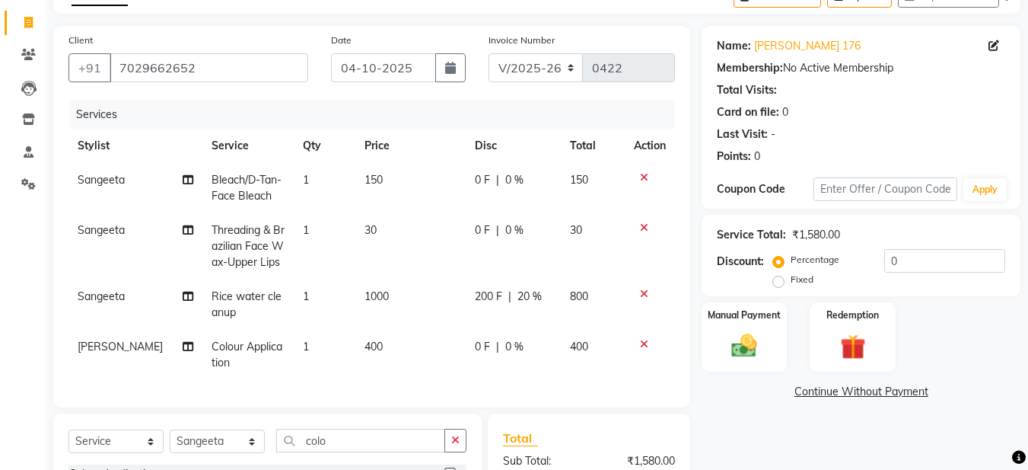
click at [415, 355] on td "400" at bounding box center [410, 354] width 111 height 50
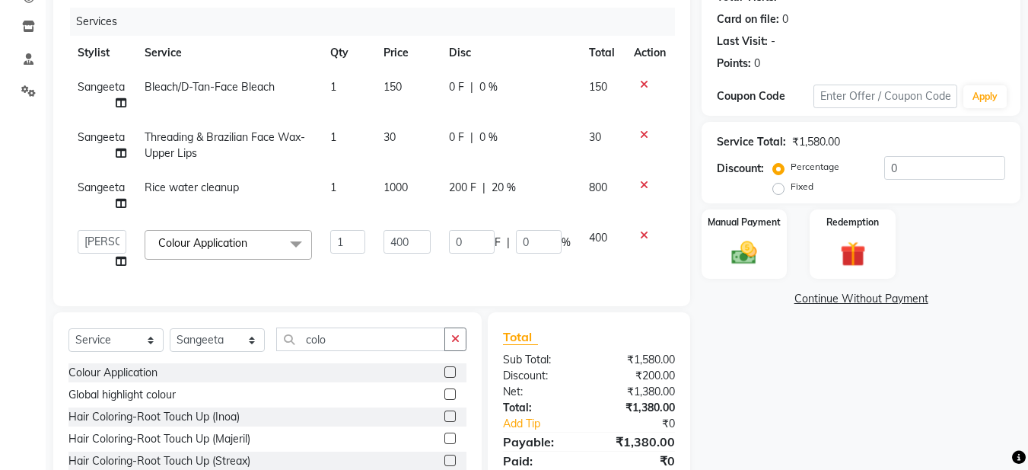
scroll to position [240, 0]
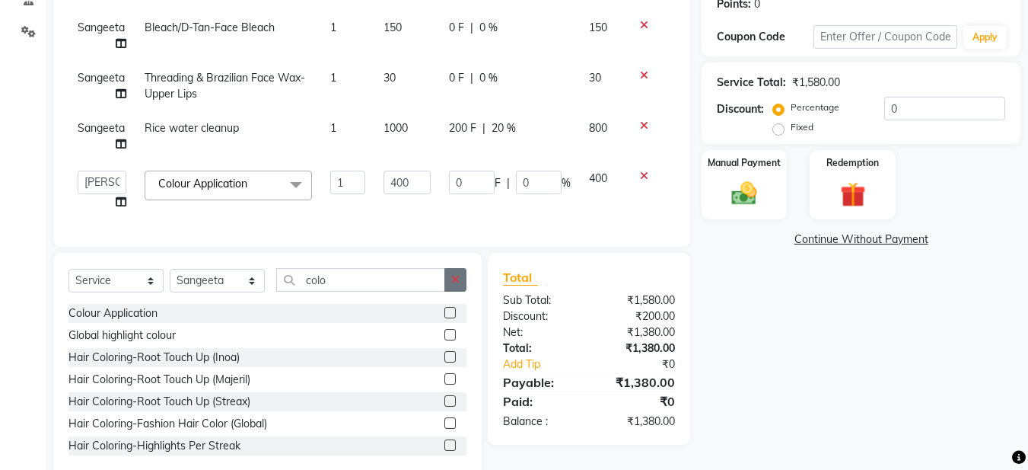
click at [451, 285] on icon "button" at bounding box center [455, 279] width 8 height 11
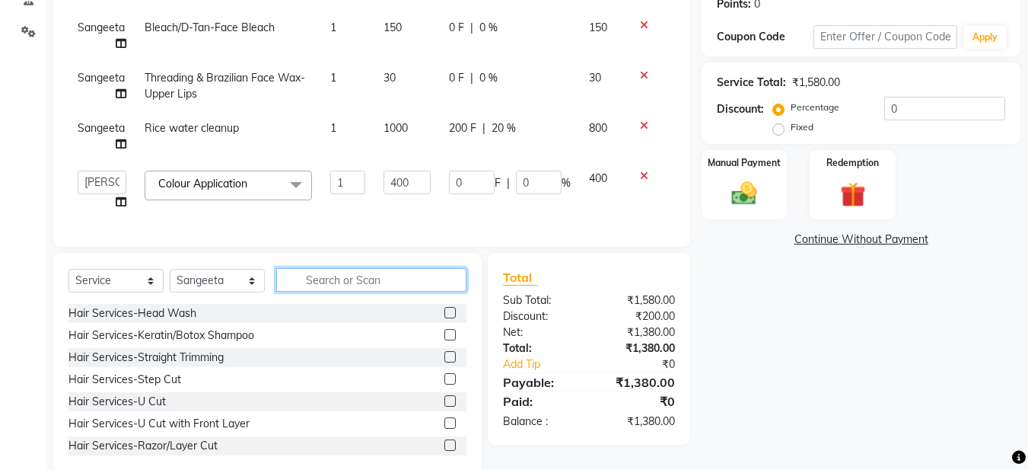
click at [346, 290] on input "text" at bounding box center [371, 280] width 190 height 24
click at [428, 221] on div "Services Stylist Service Qty Price Disc Total Action Sangeeta Bleach/D-Tan-Face…" at bounding box center [371, 89] width 606 height 283
click at [476, 219] on div "Services Stylist Service Qty Price Disc Total Action Sangeeta Bleach/D-Tan-Face…" at bounding box center [371, 89] width 606 height 283
click at [613, 218] on td "400" at bounding box center [602, 190] width 45 height 58
click at [338, 291] on input "text" at bounding box center [371, 280] width 190 height 24
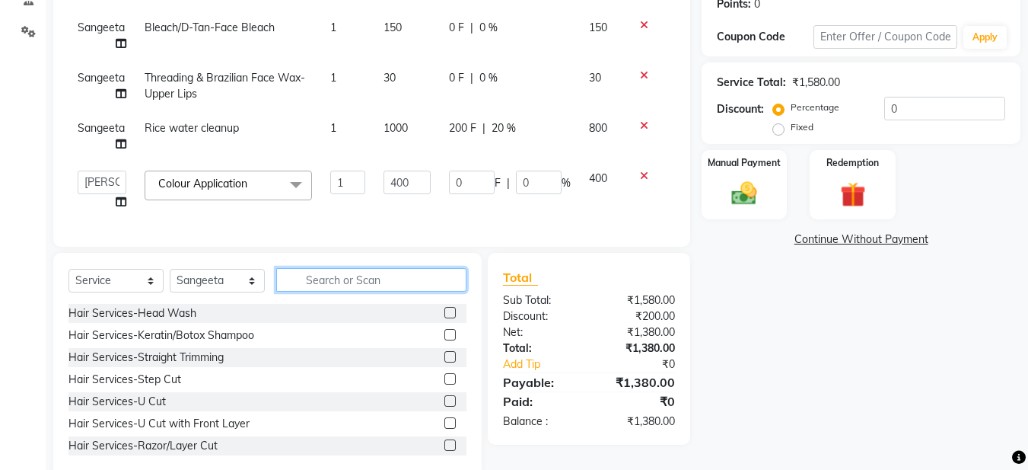
click at [329, 291] on input "text" at bounding box center [371, 280] width 190 height 24
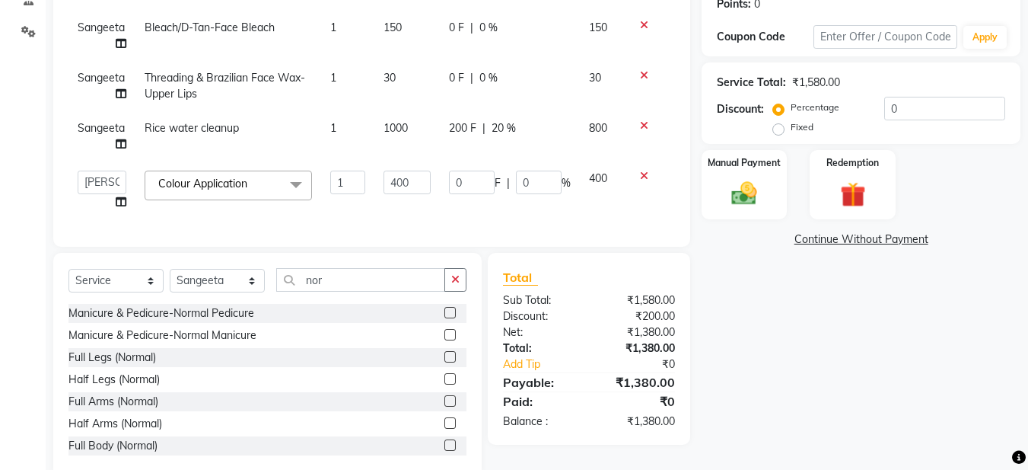
click at [444, 406] on label at bounding box center [449, 400] width 11 height 11
click at [444, 406] on input "checkbox" at bounding box center [449, 401] width 10 height 10
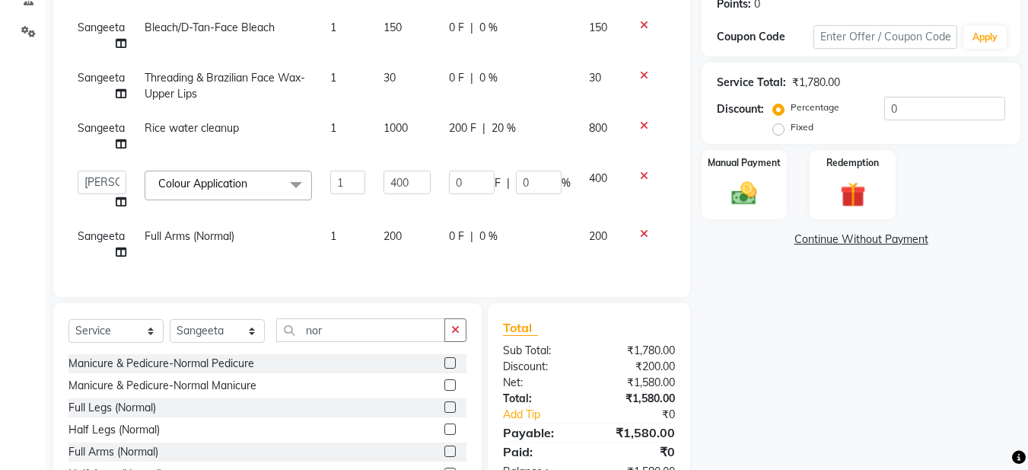
click at [684, 244] on div "Client +91 7029662652 Date 04-10-2025 Invoice Number V/2025 V/2025-26 0422 Serv…" at bounding box center [371, 85] width 637 height 423
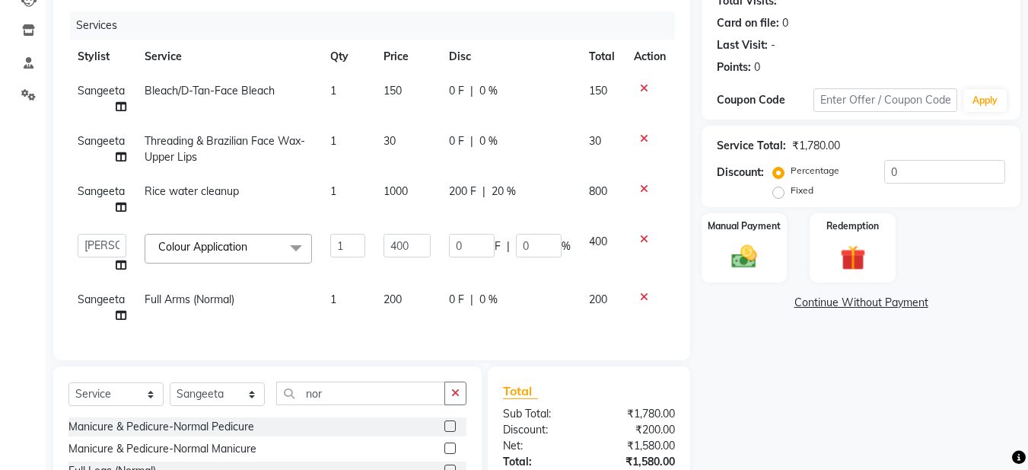
scroll to position [164, 0]
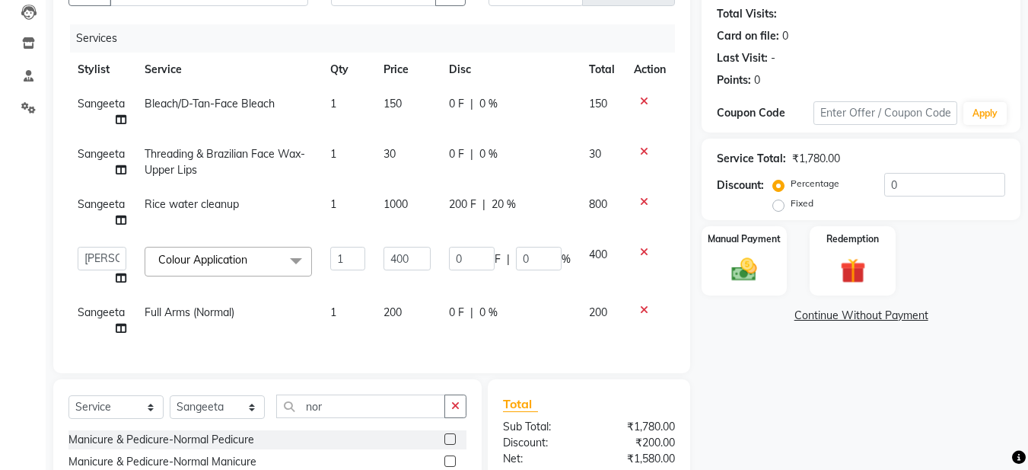
click at [550, 292] on td "0 F | 0 %" at bounding box center [510, 266] width 140 height 58
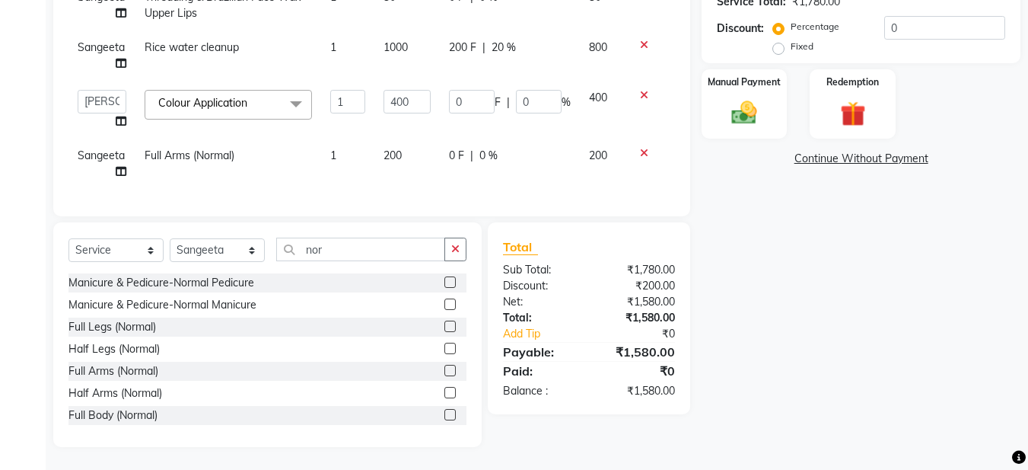
scroll to position [333, 0]
click at [431, 371] on div "Full Arms (Normal)" at bounding box center [267, 370] width 398 height 19
click at [444, 391] on label at bounding box center [449, 392] width 11 height 11
click at [444, 391] on input "checkbox" at bounding box center [449, 393] width 10 height 10
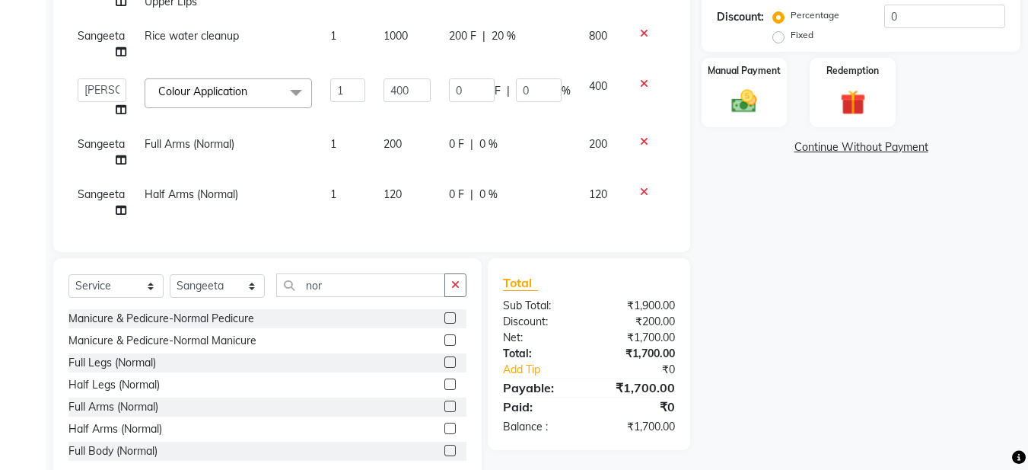
click at [640, 195] on icon at bounding box center [644, 191] width 8 height 11
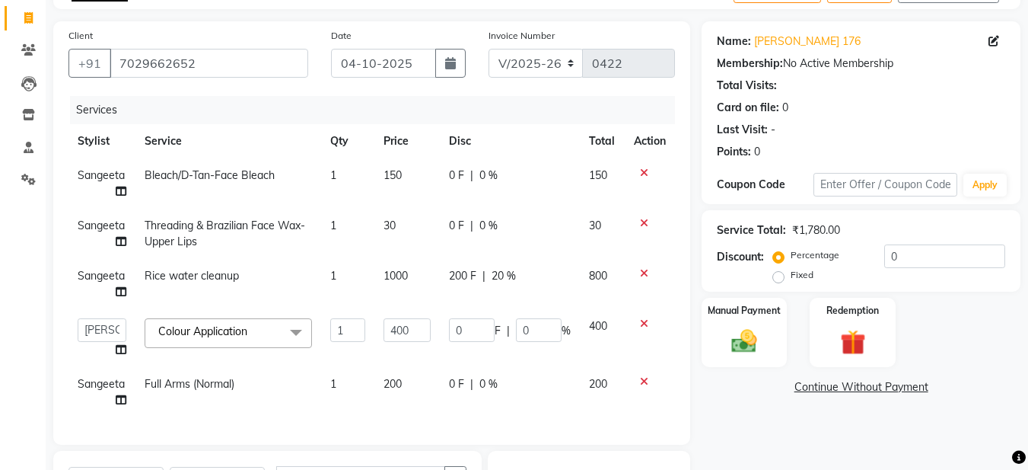
scroll to position [169, 0]
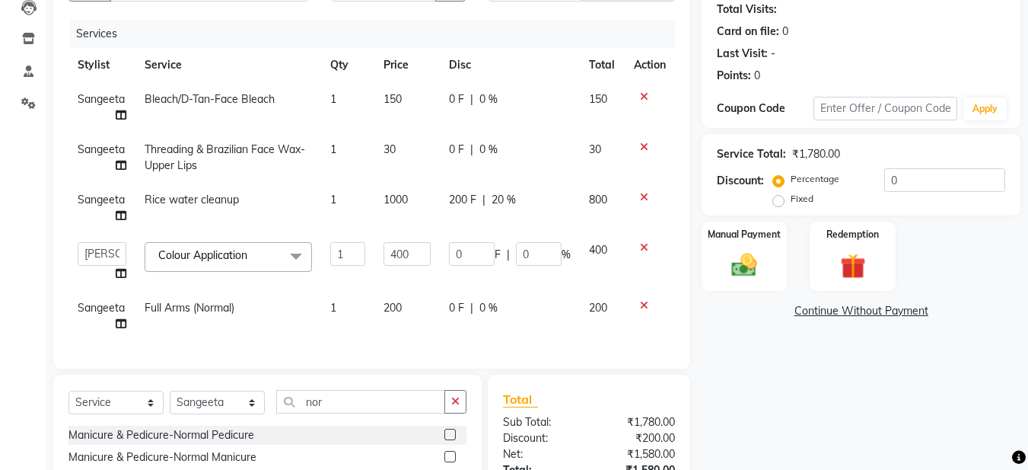
click at [463, 307] on span "0 F" at bounding box center [456, 308] width 15 height 16
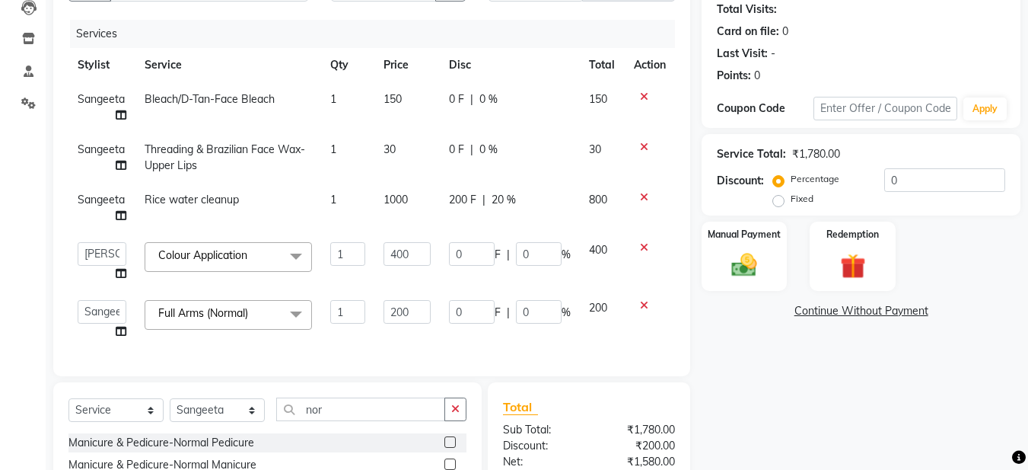
click at [510, 332] on td "0 F | 0 %" at bounding box center [510, 320] width 140 height 58
click at [692, 327] on div "Client +91 7029662652 Date 04-10-2025 Invoice Number V/2025 V/2025-26 0422 Serv…" at bounding box center [372, 275] width 660 height 661
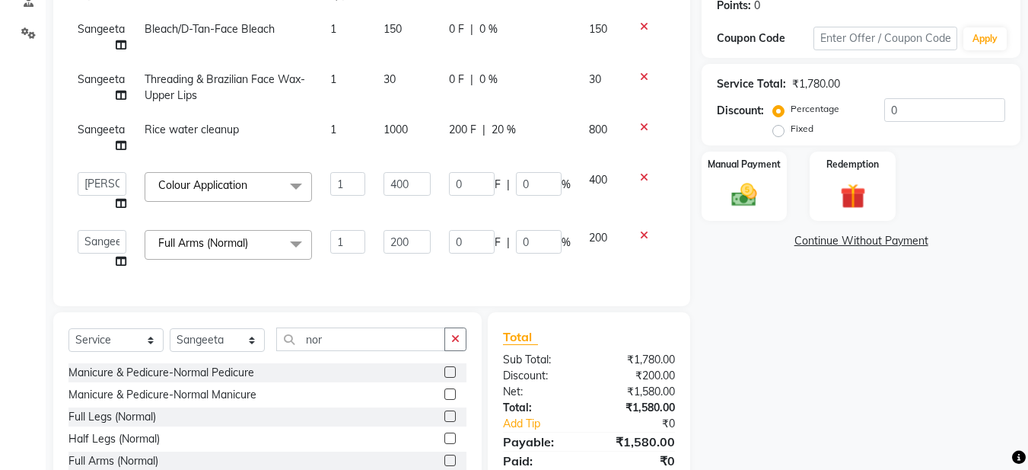
scroll to position [245, 0]
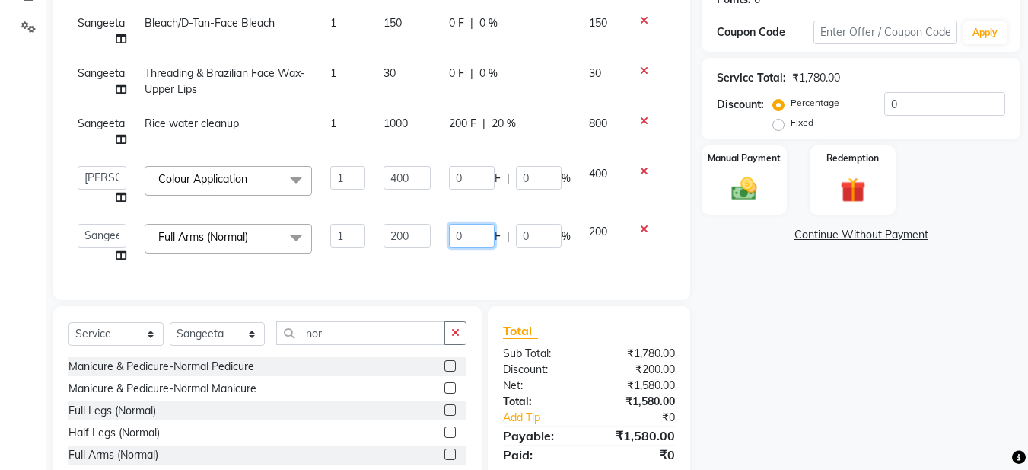
click at [469, 236] on input "0" at bounding box center [472, 236] width 46 height 24
click at [741, 235] on link "Continue Without Payment" at bounding box center [861, 235] width 313 height 16
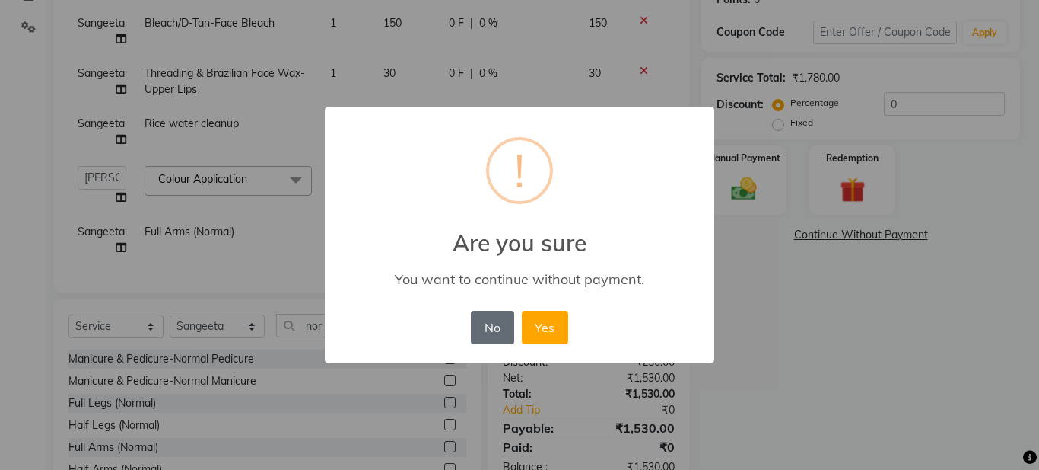
click at [494, 333] on button "No" at bounding box center [492, 326] width 43 height 33
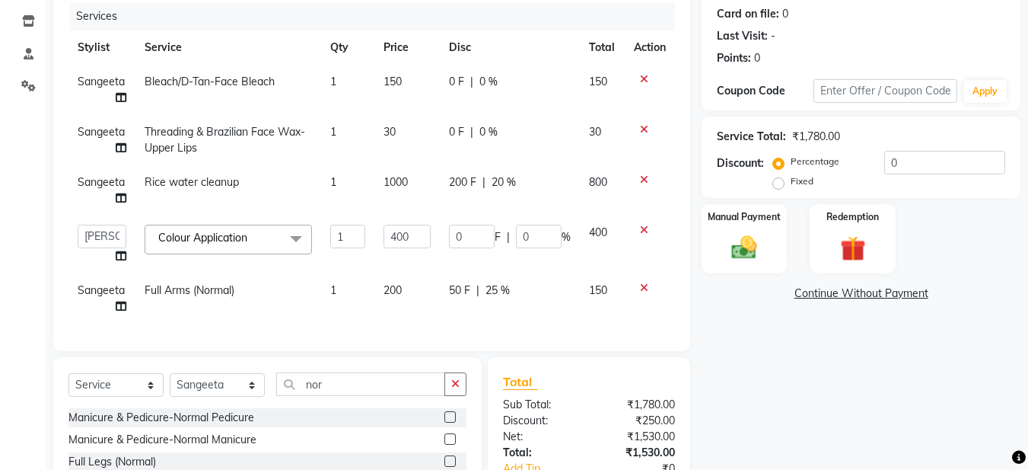
scroll to position [180, 0]
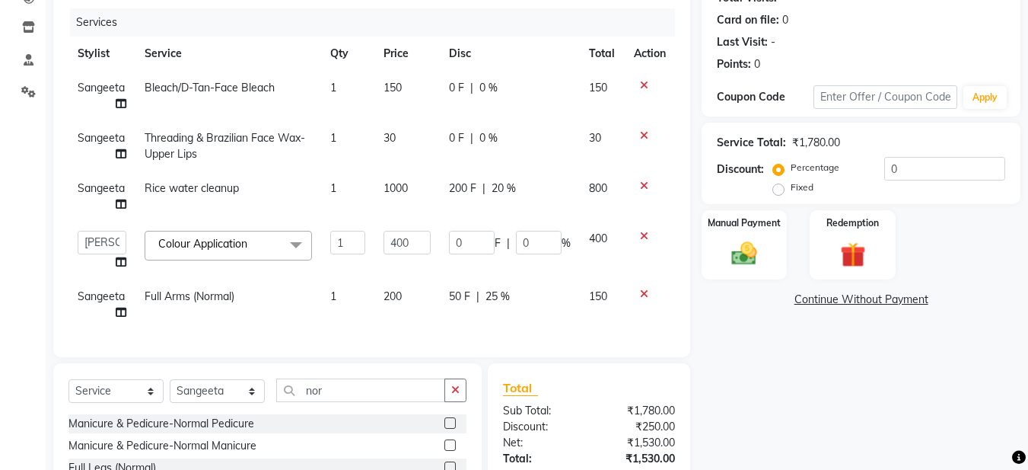
click at [466, 294] on span "50 F" at bounding box center [459, 296] width 21 height 16
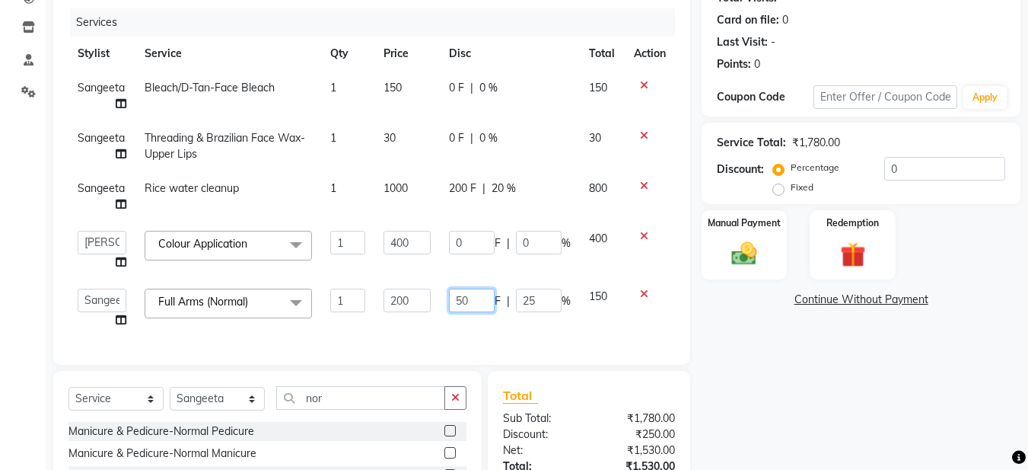
click at [473, 302] on input "50" at bounding box center [472, 300] width 46 height 24
click at [493, 333] on div "Services Stylist Service Qty Price Disc Total Action Sangeeta Bleach/D-Tan-Face…" at bounding box center [371, 178] width 606 height 341
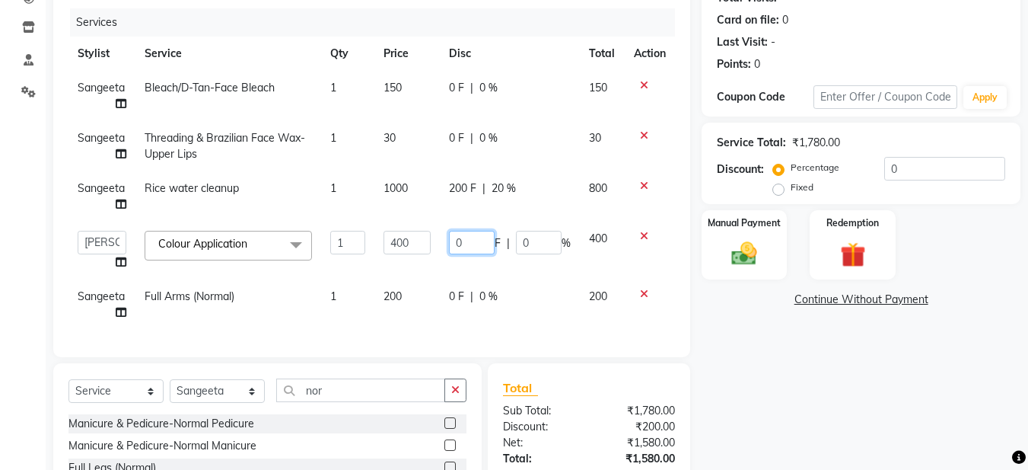
click at [471, 243] on input "0" at bounding box center [472, 243] width 46 height 24
click at [471, 259] on td "50 F | 0 %" at bounding box center [510, 250] width 140 height 58
click at [745, 251] on img at bounding box center [744, 253] width 43 height 30
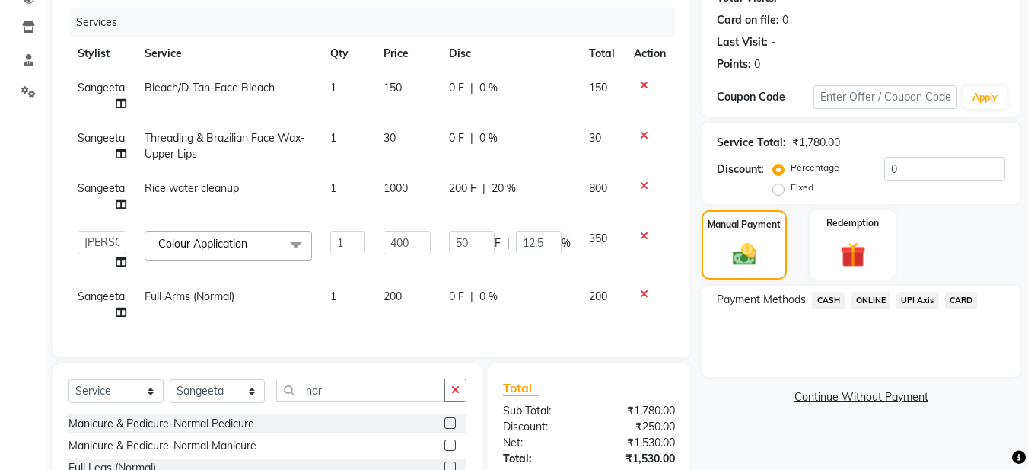
click at [834, 298] on span "CASH" at bounding box center [828, 300] width 33 height 18
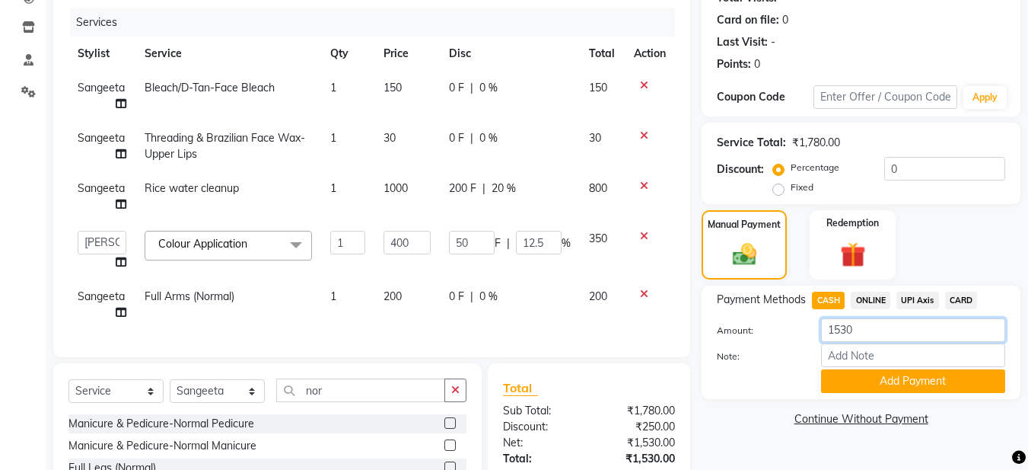
click at [846, 329] on input "1530" at bounding box center [913, 330] width 184 height 24
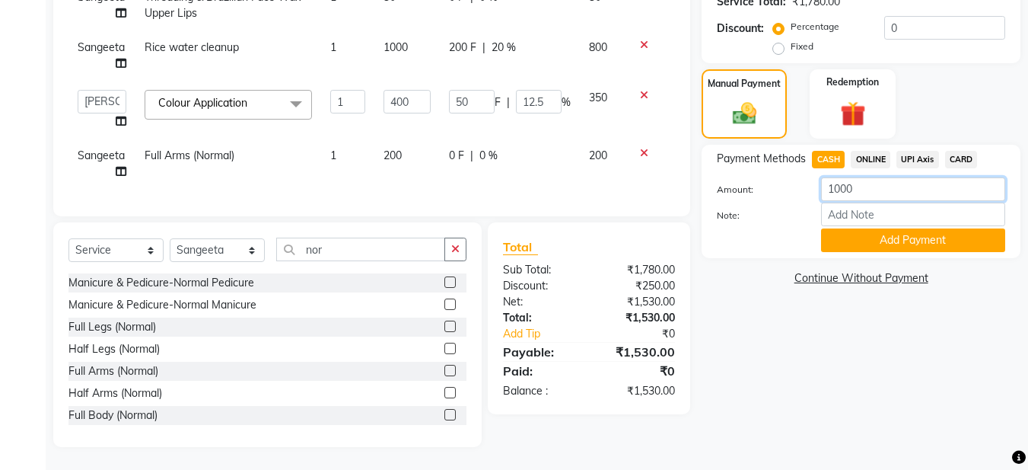
scroll to position [333, 0]
click at [868, 228] on button "Add Payment" at bounding box center [913, 240] width 184 height 24
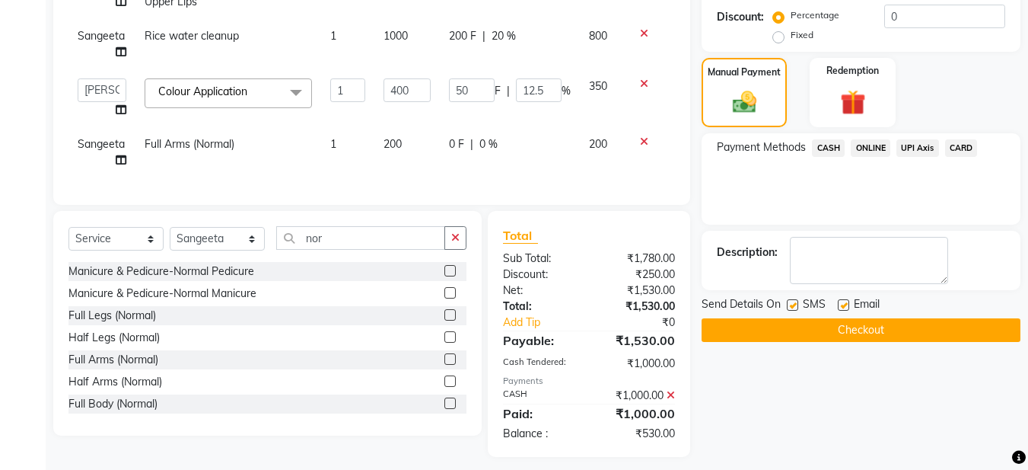
scroll to position [354, 0]
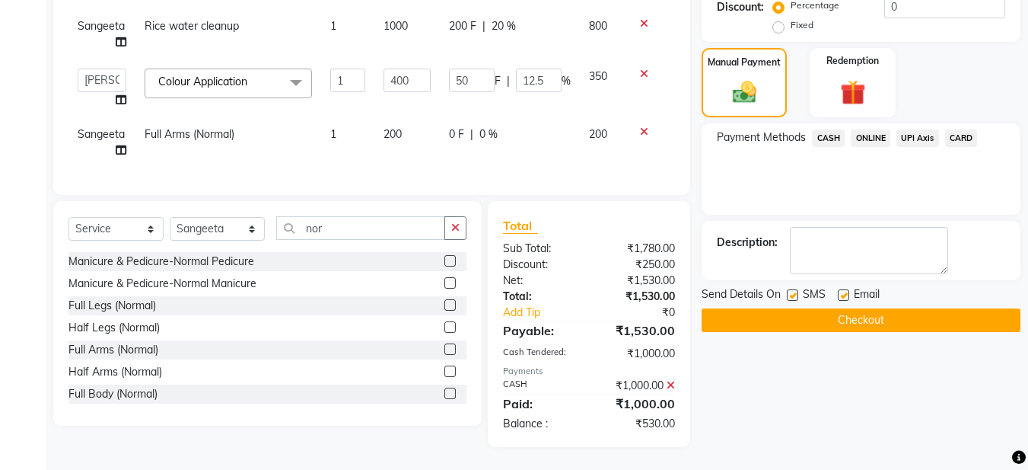
click at [840, 289] on label at bounding box center [843, 294] width 11 height 11
click at [840, 291] on input "checkbox" at bounding box center [843, 296] width 10 height 10
click at [792, 289] on label at bounding box center [792, 294] width 11 height 11
click at [792, 291] on input "checkbox" at bounding box center [792, 296] width 10 height 10
click at [791, 289] on label at bounding box center [792, 294] width 11 height 11
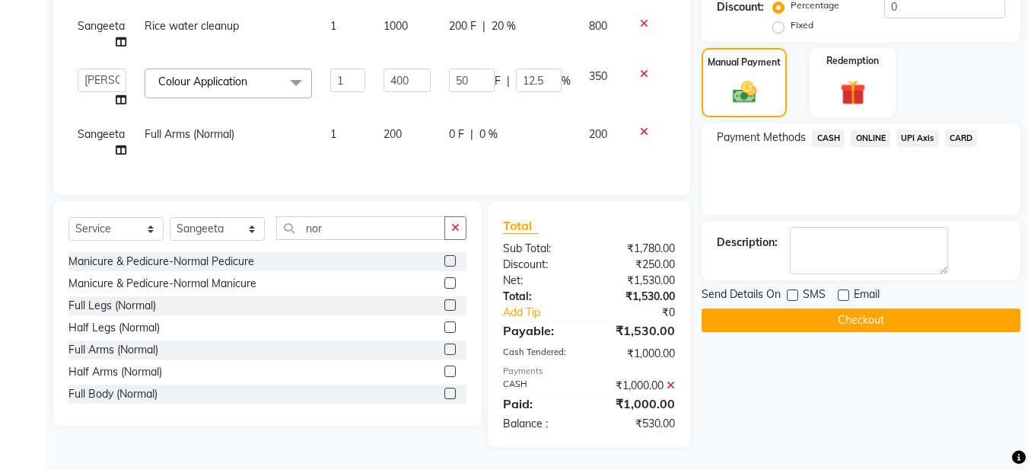
click at [791, 291] on input "checkbox" at bounding box center [792, 296] width 10 height 10
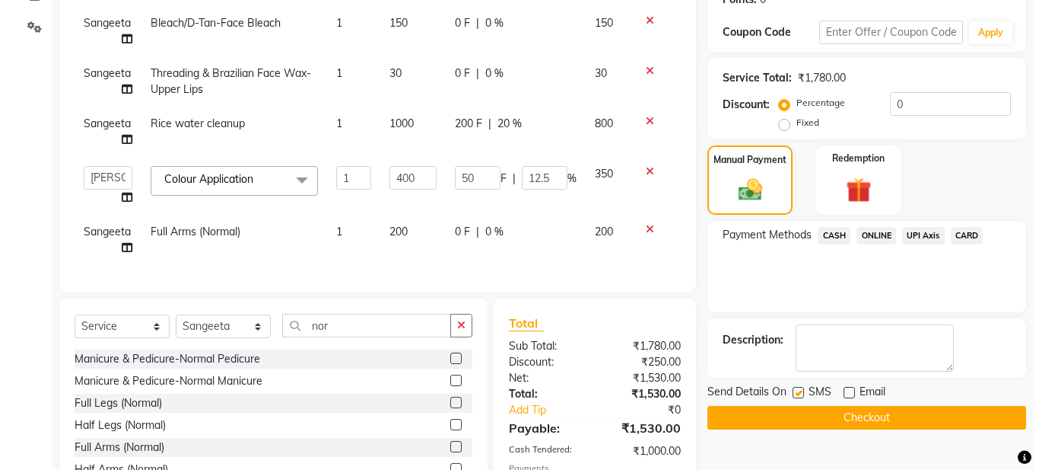
scroll to position [0, 0]
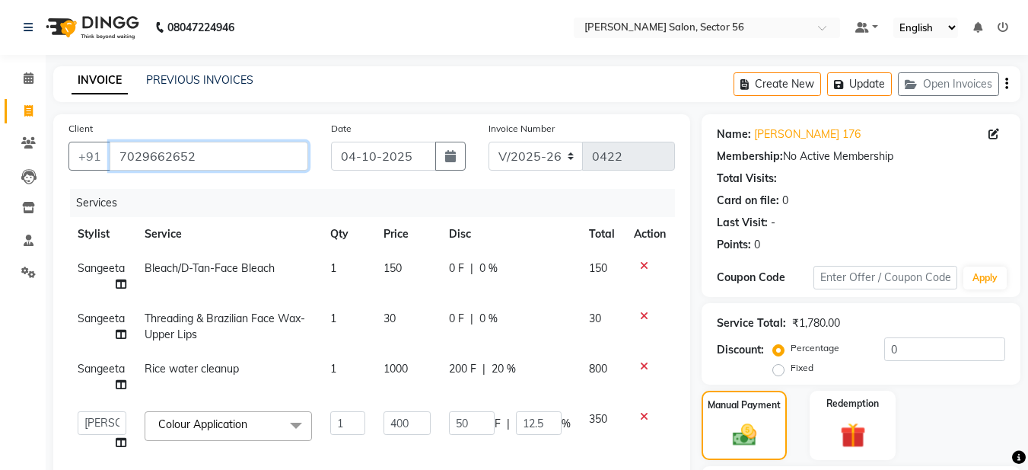
click at [228, 151] on input "7029662652" at bounding box center [209, 156] width 199 height 29
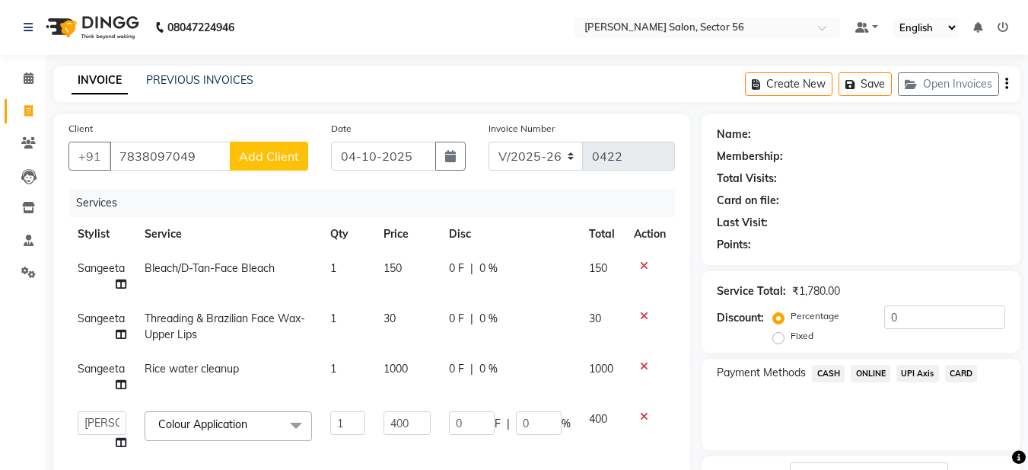
click at [262, 160] on span "Add Client" at bounding box center [269, 155] width 60 height 15
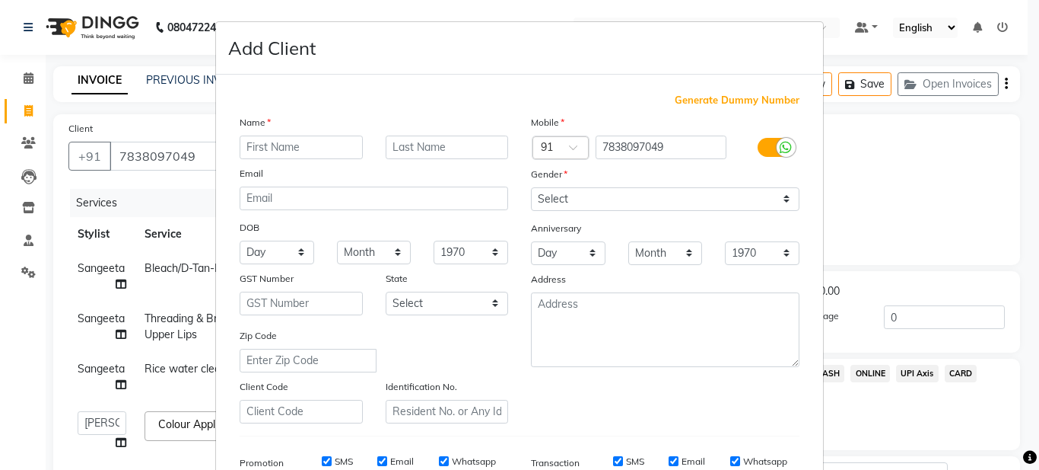
click at [271, 151] on input "text" at bounding box center [301, 147] width 123 height 24
click at [262, 148] on input "text" at bounding box center [301, 147] width 123 height 24
click at [425, 146] on input "text" at bounding box center [447, 147] width 123 height 24
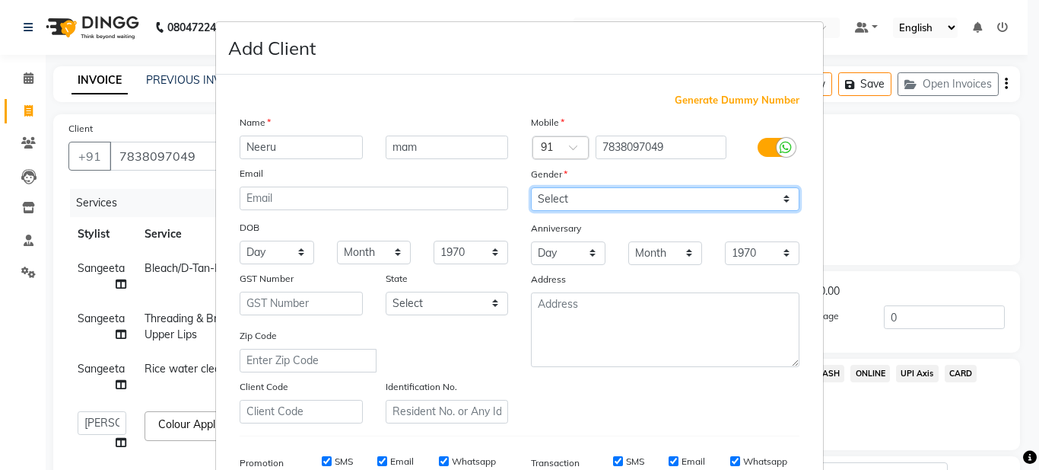
click at [615, 199] on select "Select Male Female Other Prefer Not To Say" at bounding box center [665, 199] width 269 height 24
click at [531, 187] on select "Select Male Female Other Prefer Not To Say" at bounding box center [665, 199] width 269 height 24
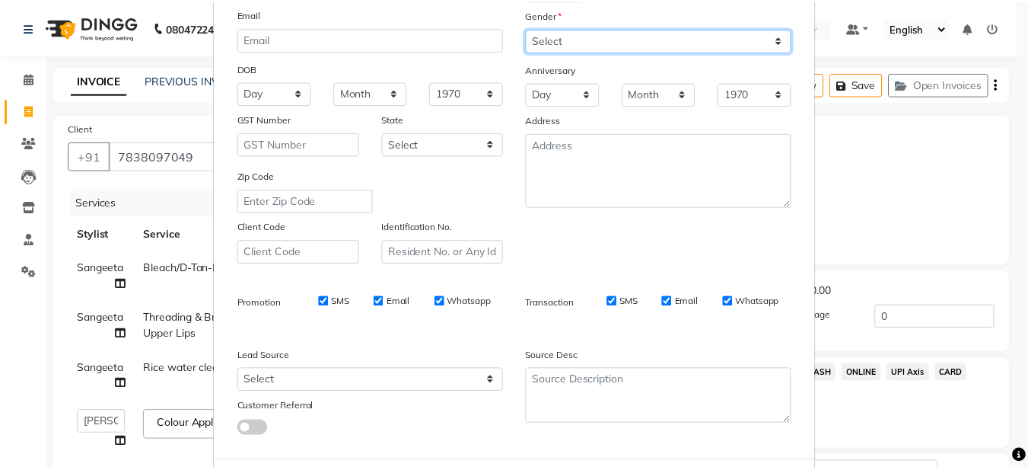
scroll to position [233, 0]
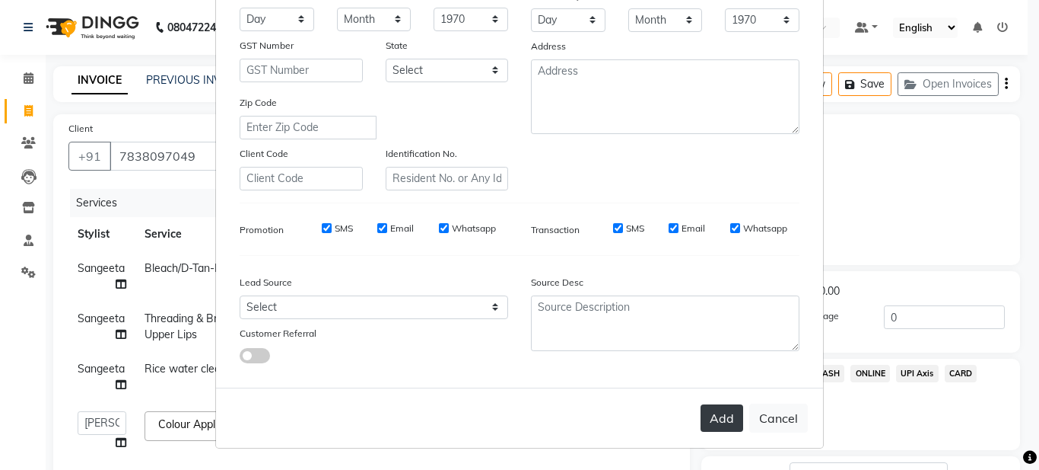
click at [718, 415] on button "Add" at bounding box center [722, 417] width 43 height 27
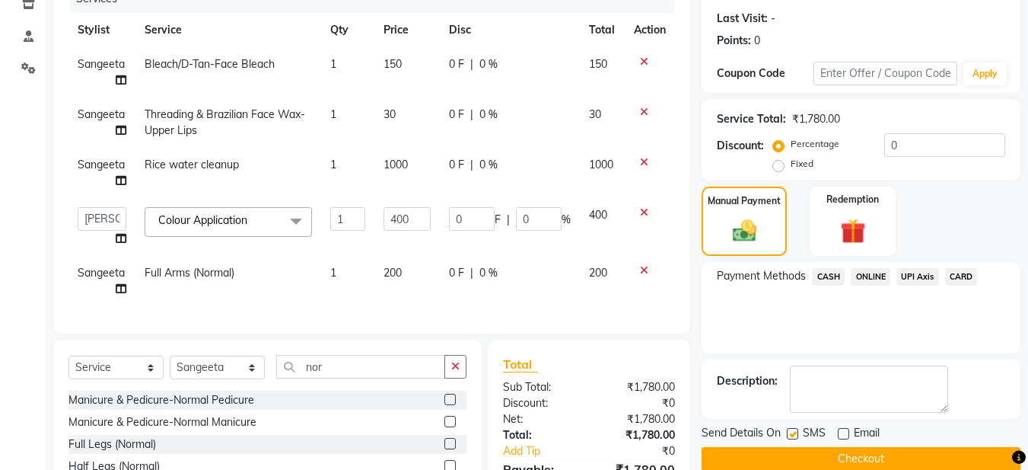
scroll to position [202, 0]
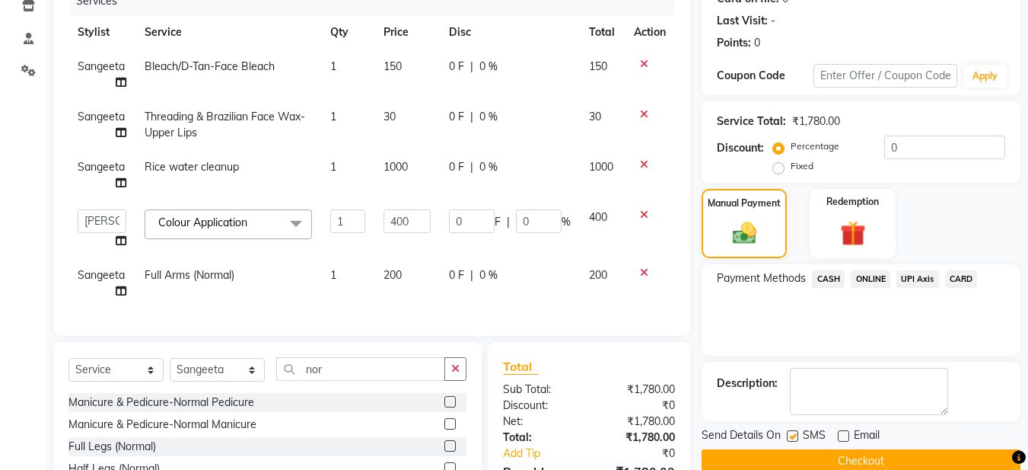
click at [470, 169] on div "0 F | 0 %" at bounding box center [510, 167] width 122 height 16
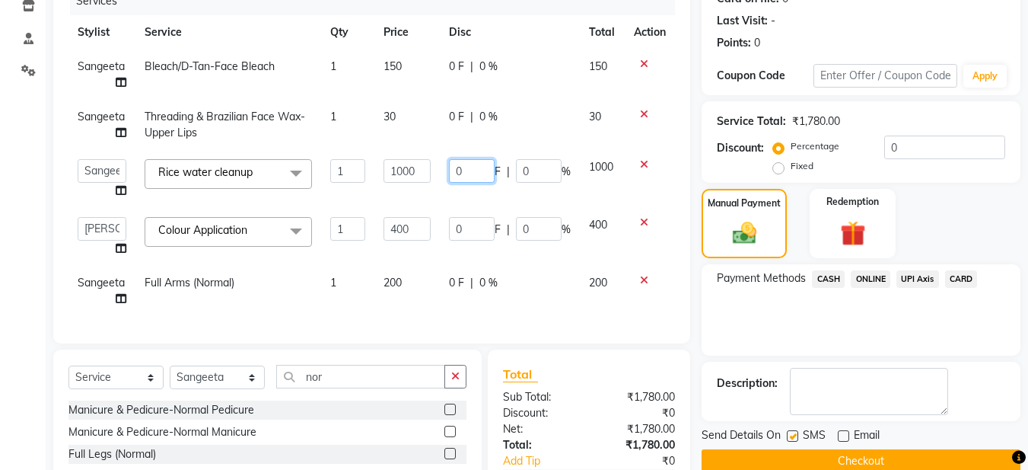
click at [466, 168] on input "0" at bounding box center [472, 171] width 46 height 24
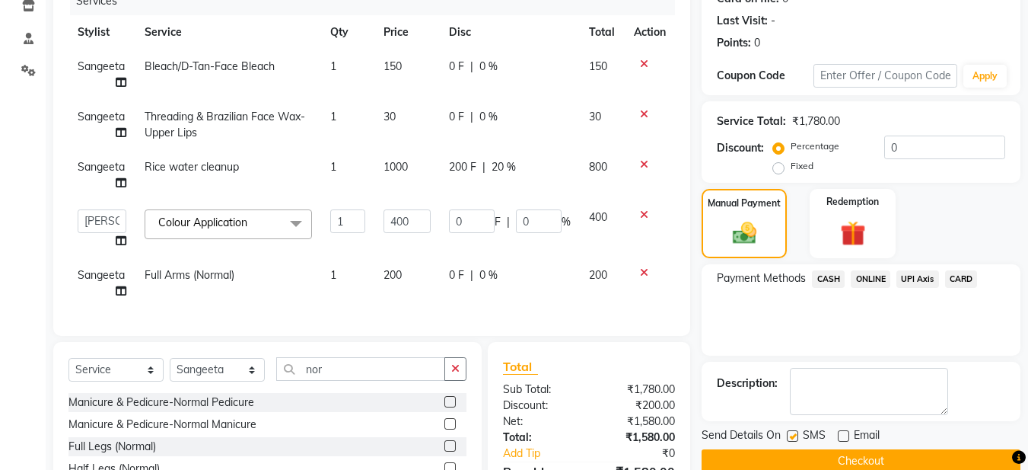
click at [496, 196] on td "200 F | 20 %" at bounding box center [510, 175] width 140 height 50
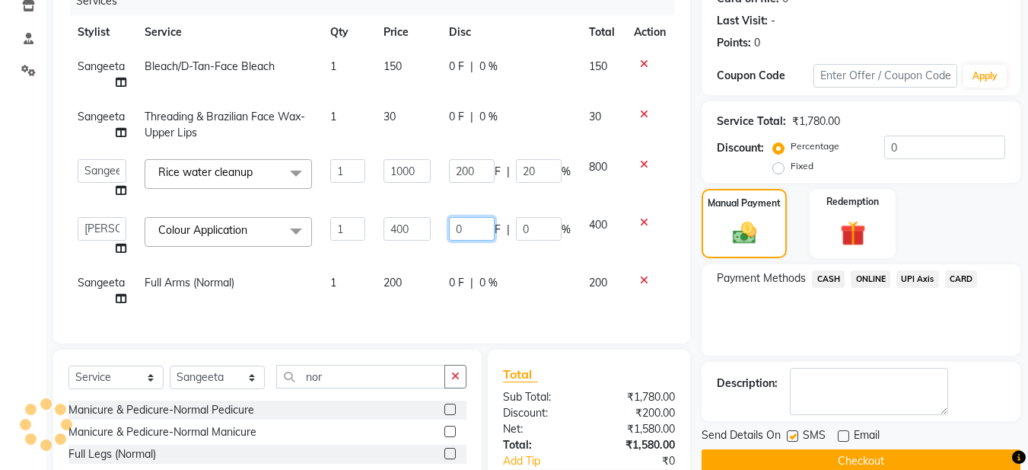
click at [472, 228] on input "0" at bounding box center [472, 229] width 46 height 24
click at [521, 311] on div "Services Stylist Service Qty Price Disc Total Action Sangeeta Bleach/D-Tan-Face…" at bounding box center [371, 157] width 606 height 341
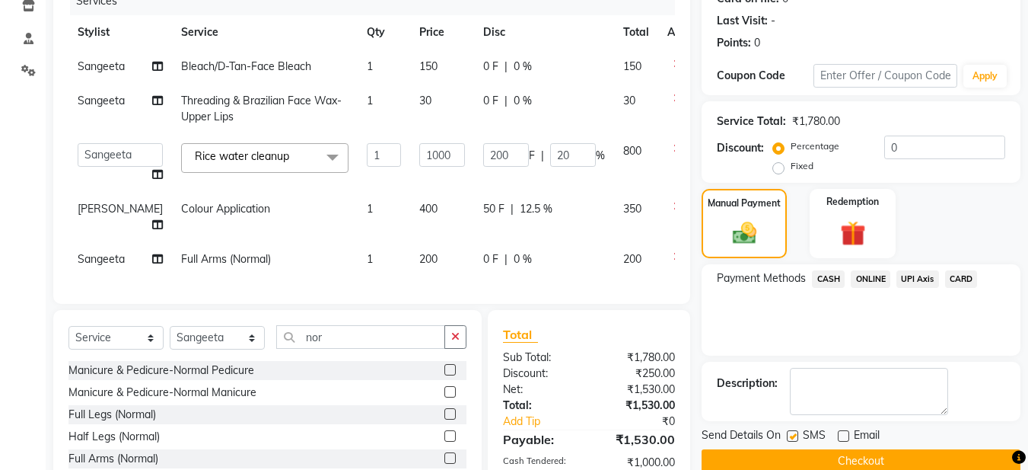
click at [483, 217] on span "50 F" at bounding box center [493, 209] width 21 height 16
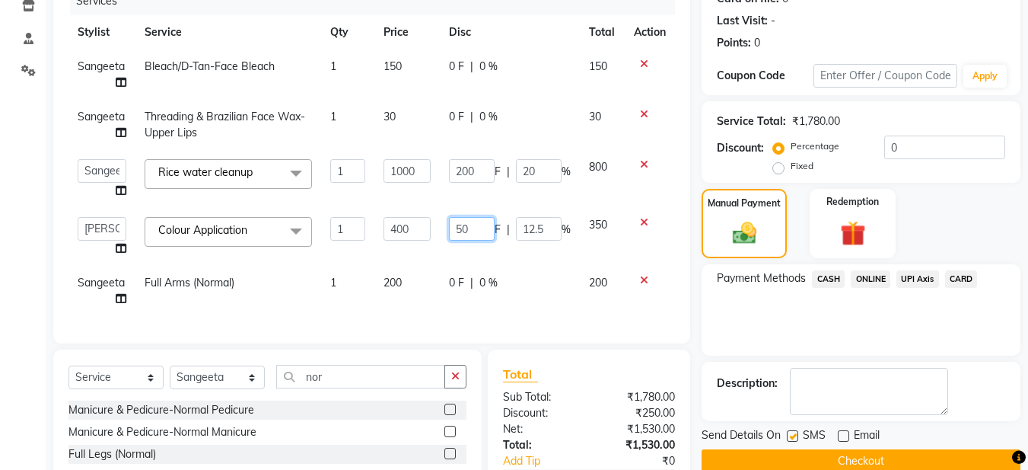
click at [468, 223] on input "50" at bounding box center [472, 229] width 46 height 24
click at [499, 252] on td "F | 12.5 %" at bounding box center [510, 237] width 140 height 58
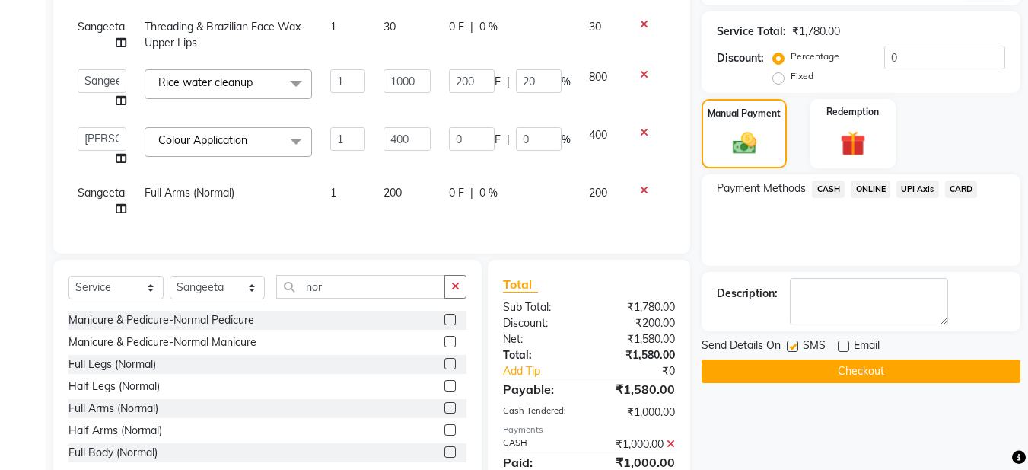
scroll to position [361, 0]
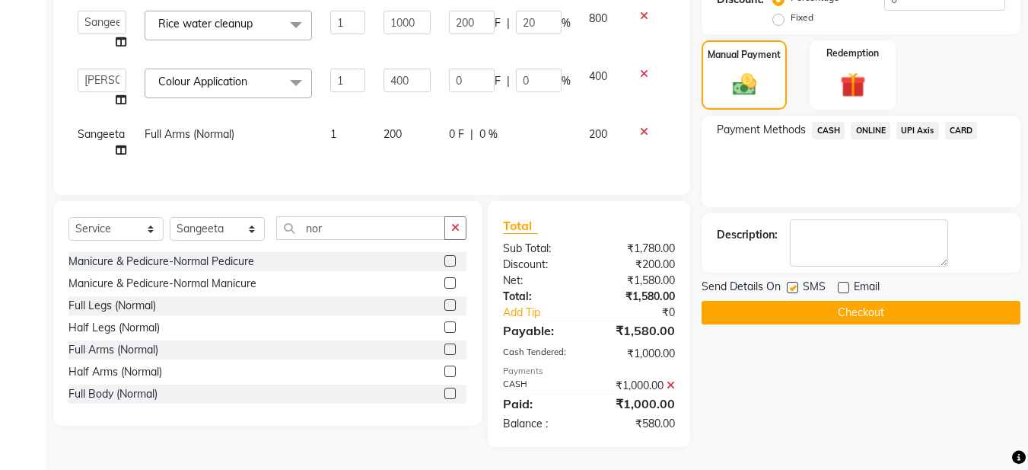
click at [769, 306] on button "Checkout" at bounding box center [861, 313] width 319 height 24
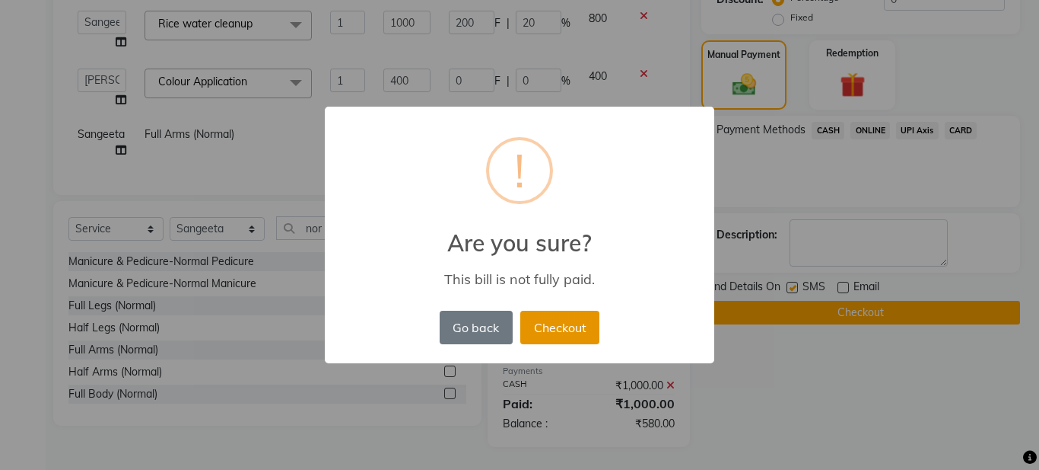
click at [581, 331] on button "Checkout" at bounding box center [560, 326] width 79 height 33
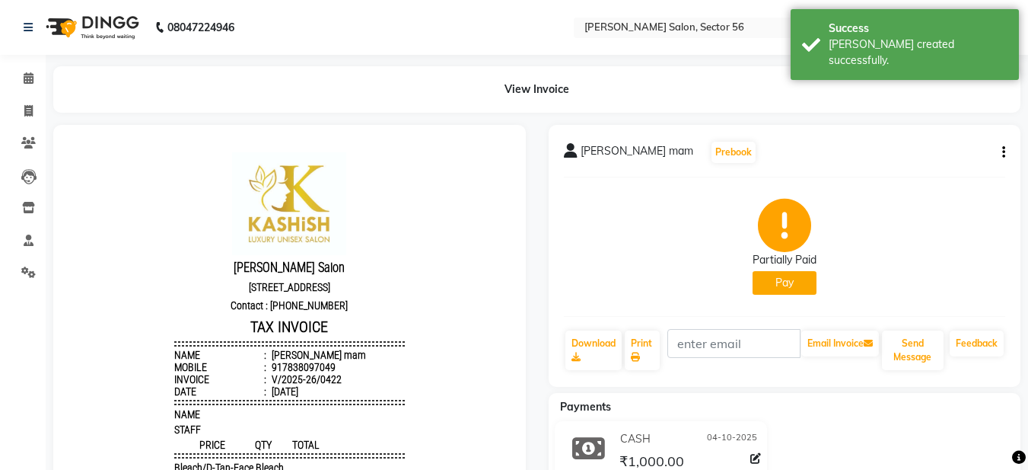
click at [602, 150] on span "Neeru mam" at bounding box center [637, 153] width 113 height 21
click at [21, 112] on span at bounding box center [28, 112] width 27 height 18
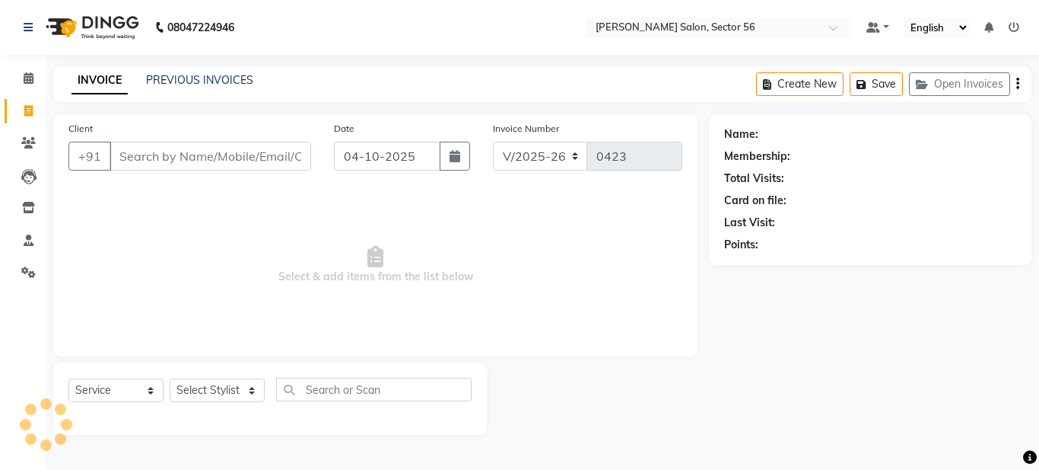
click at [134, 158] on input "Client" at bounding box center [211, 156] width 202 height 29
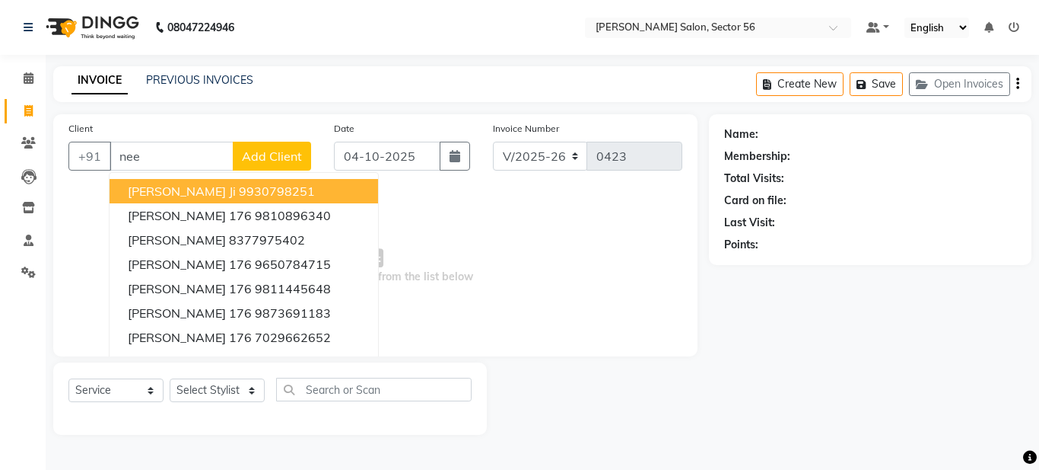
click at [152, 152] on input "nee" at bounding box center [172, 156] width 124 height 29
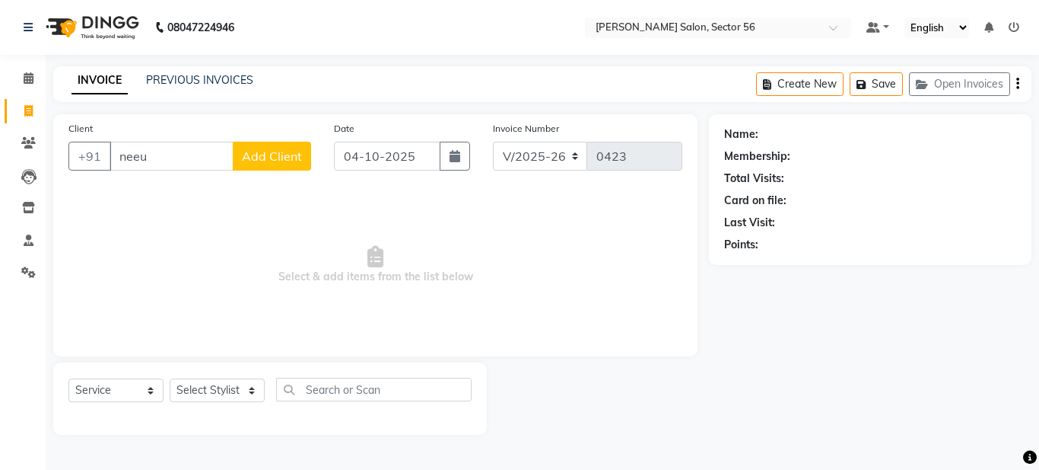
click at [176, 163] on input "neeu" at bounding box center [172, 156] width 124 height 29
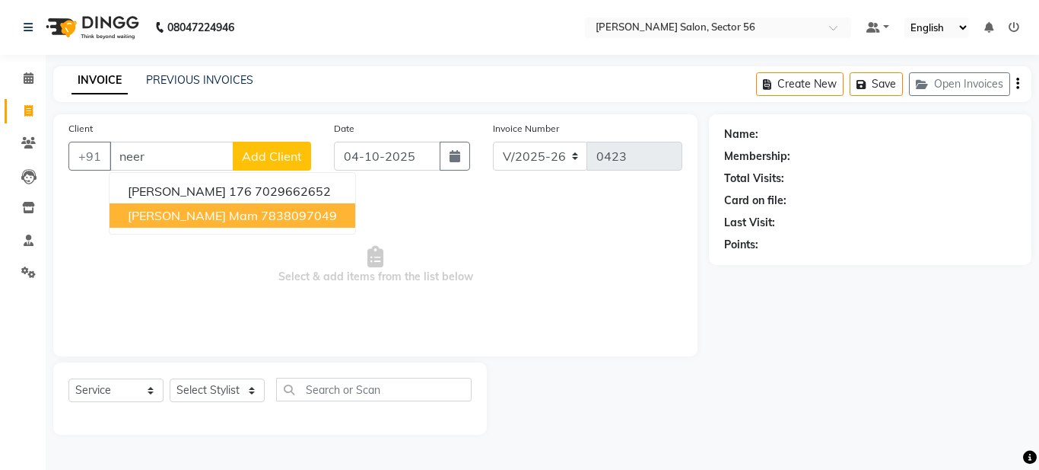
click at [178, 217] on span "Neeru mam" at bounding box center [193, 215] width 130 height 15
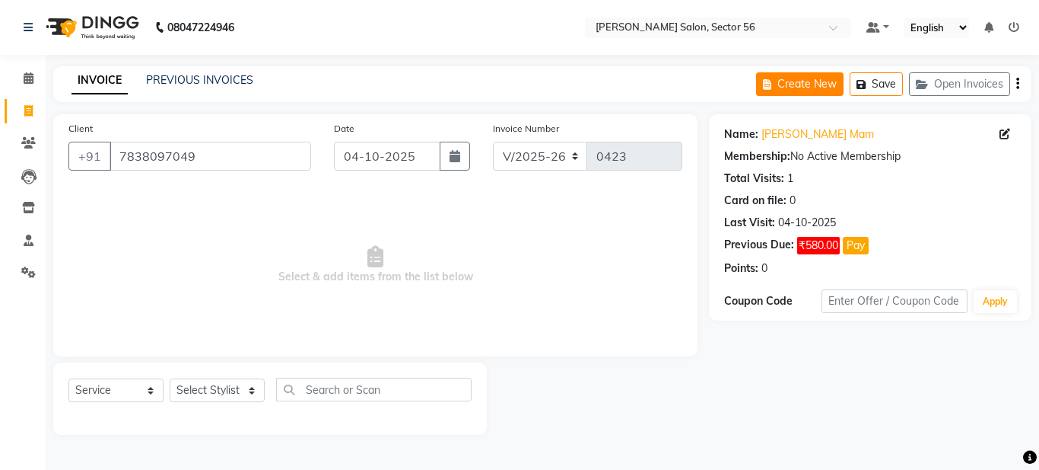
click at [793, 78] on button "Create New" at bounding box center [800, 84] width 88 height 24
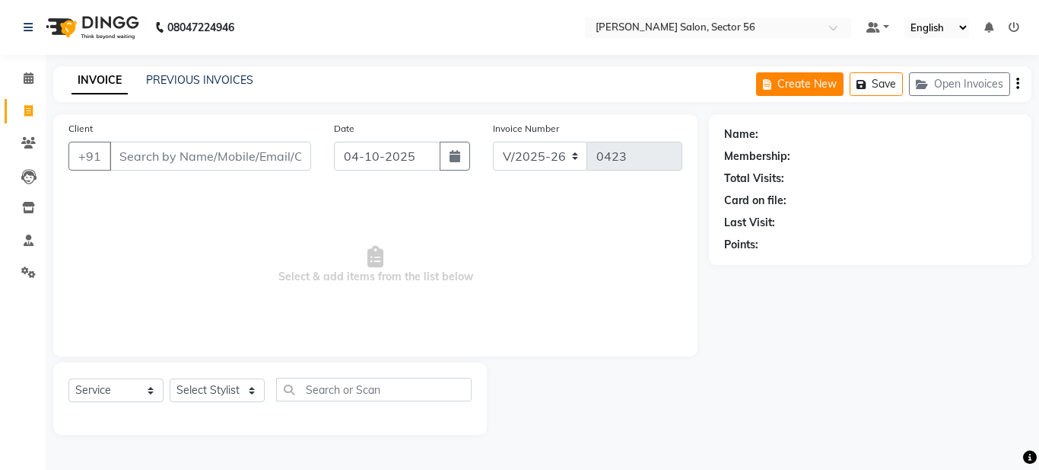
click at [955, 82] on button "Open Invoices" at bounding box center [959, 84] width 101 height 24
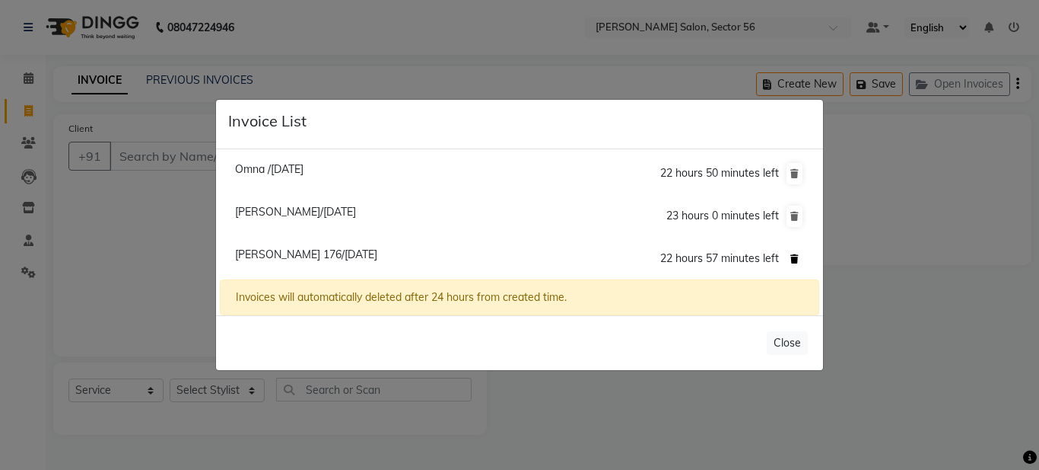
click at [794, 259] on icon at bounding box center [795, 258] width 8 height 9
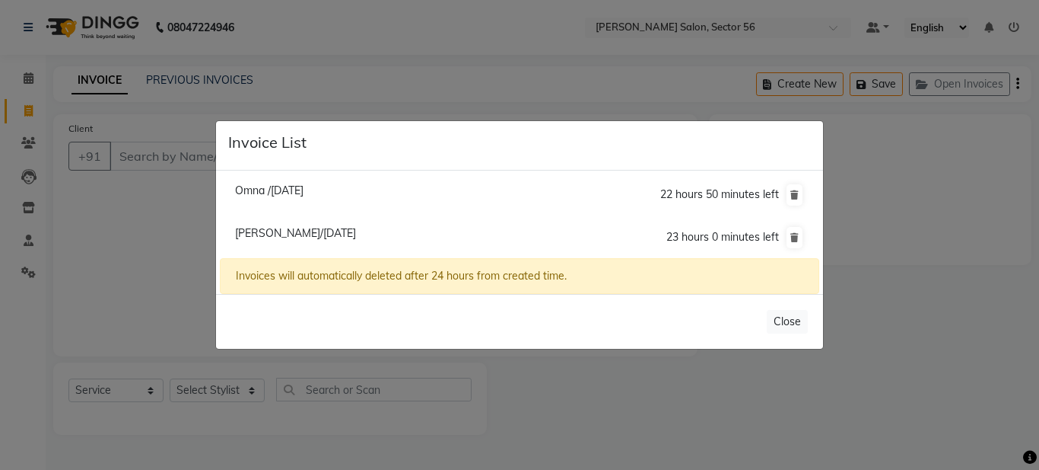
click at [299, 188] on span "Omna /04 October 2025" at bounding box center [269, 190] width 68 height 14
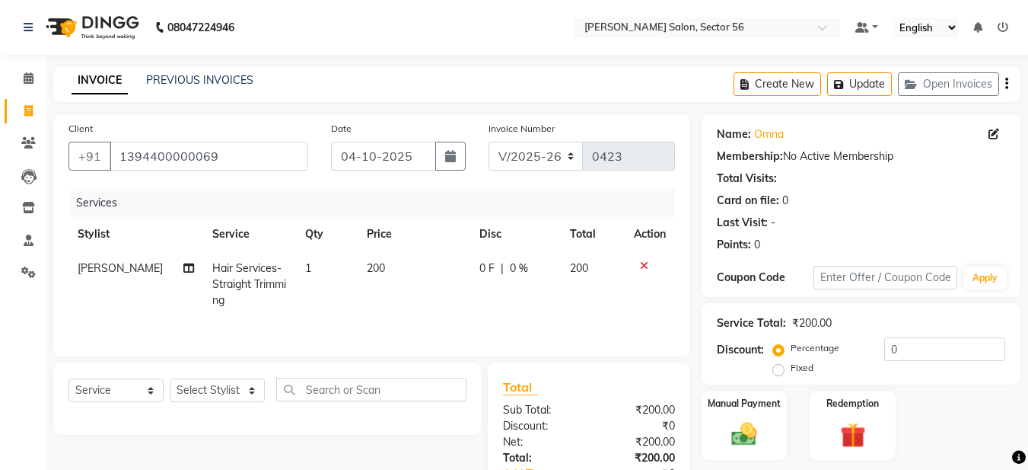
click at [649, 266] on div at bounding box center [650, 265] width 32 height 11
click at [640, 263] on icon at bounding box center [644, 265] width 8 height 11
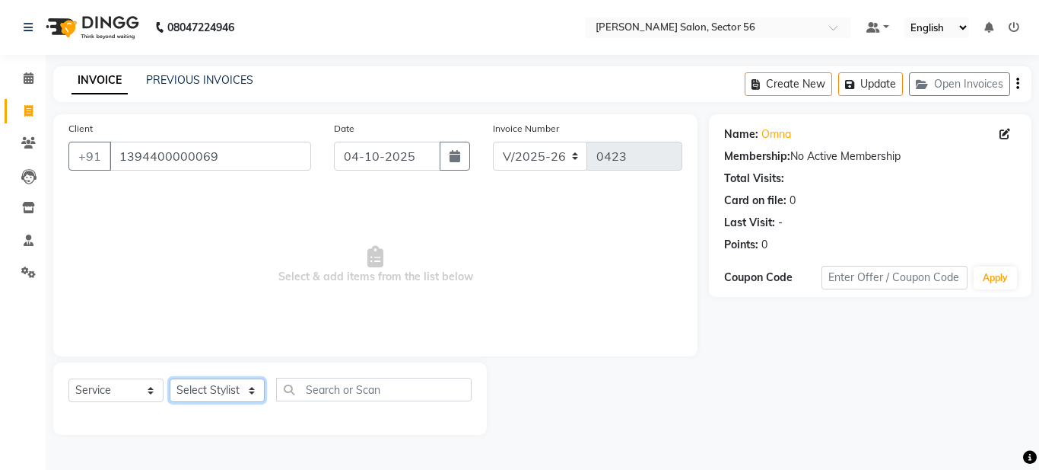
click at [235, 388] on select "Select Stylist Aadil Husain Joy Jyoty Mangal Mohamad Gulzar Neelam Pradeep Rosh…" at bounding box center [217, 390] width 95 height 24
click at [170, 378] on select "Select Stylist Aadil Husain Joy Jyoty Mangal Mohamad Gulzar Neelam Pradeep Rosh…" at bounding box center [217, 390] width 95 height 24
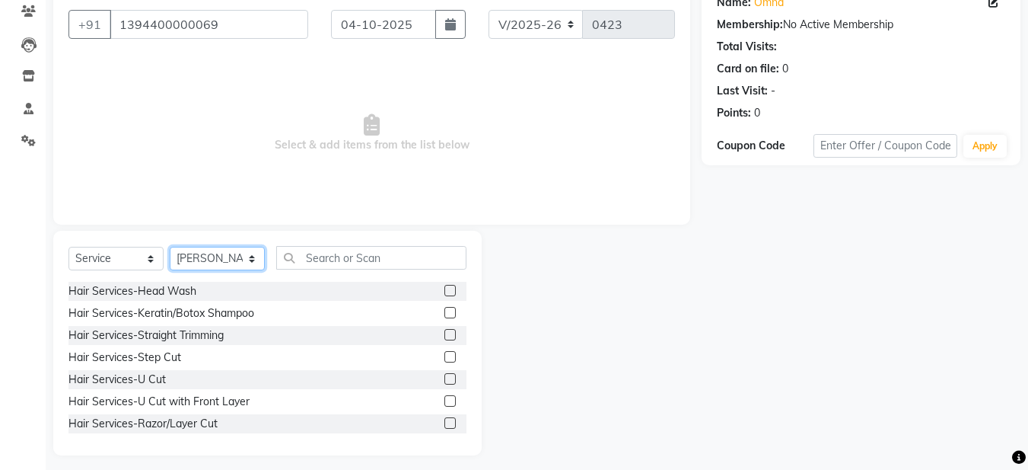
scroll to position [140, 0]
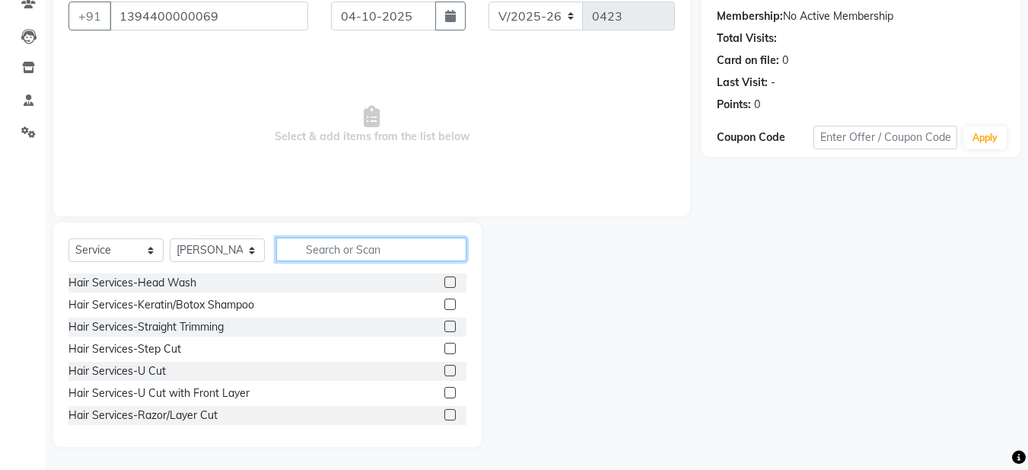
click at [333, 247] on input "text" at bounding box center [371, 249] width 190 height 24
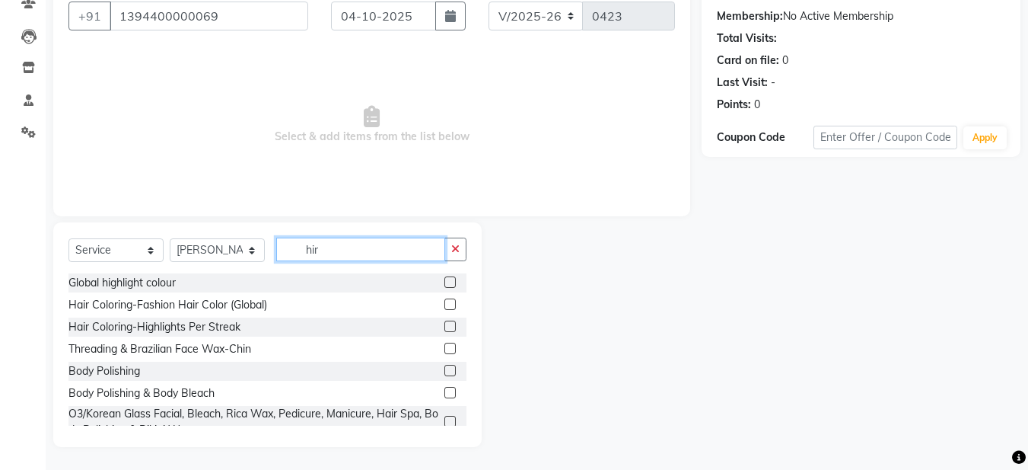
scroll to position [0, 0]
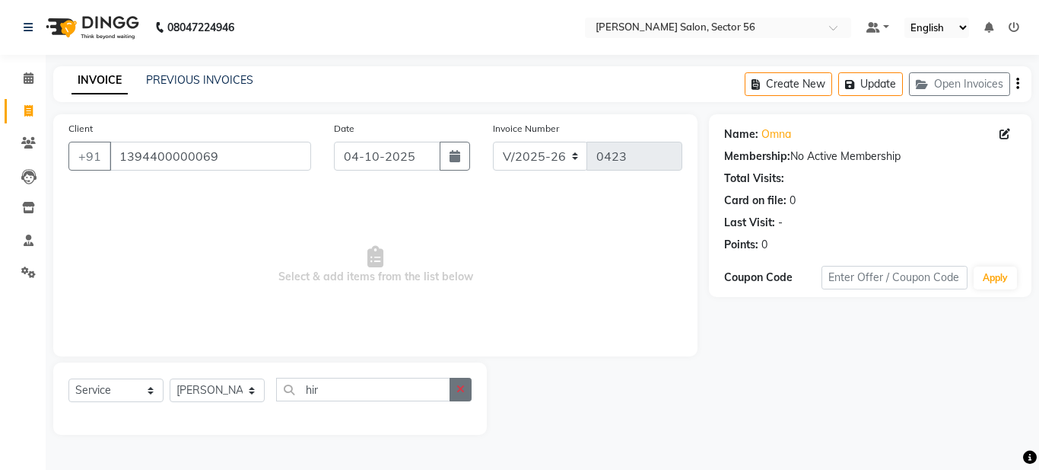
click at [460, 390] on icon "button" at bounding box center [461, 389] width 8 height 11
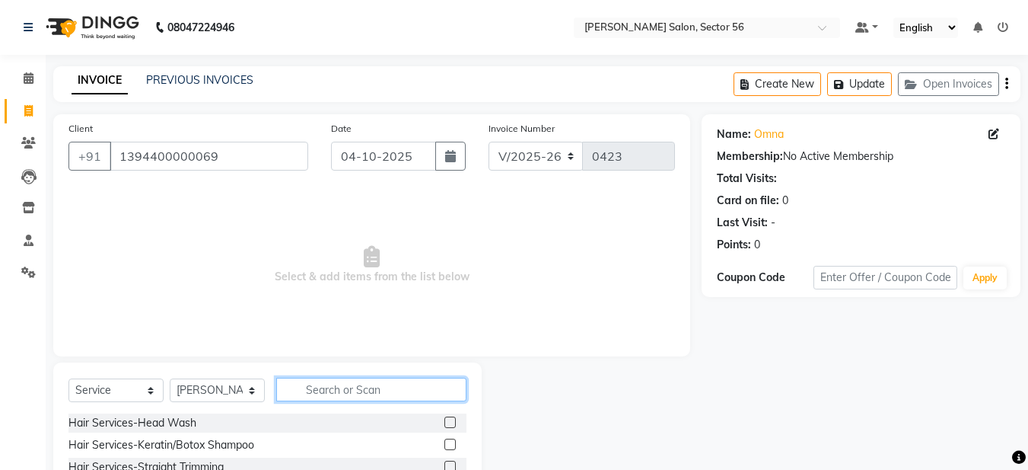
click at [385, 393] on input "text" at bounding box center [371, 389] width 190 height 24
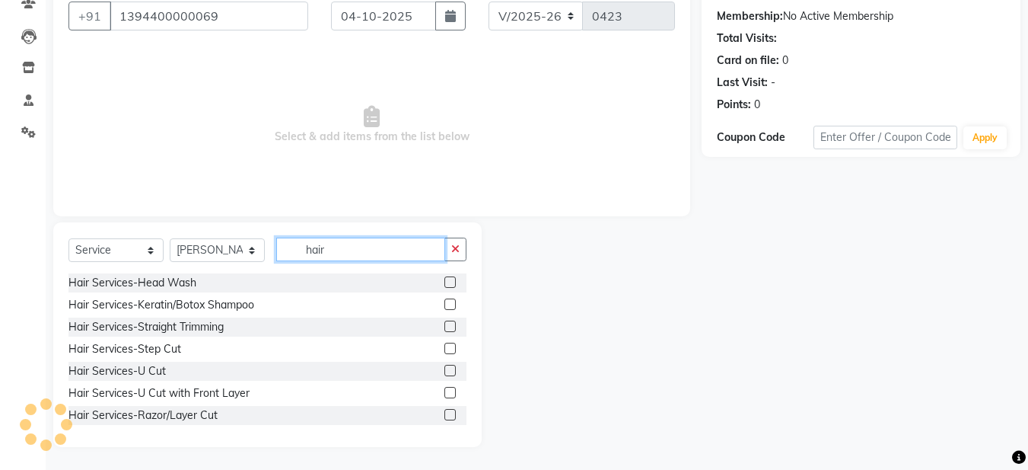
scroll to position [76, 0]
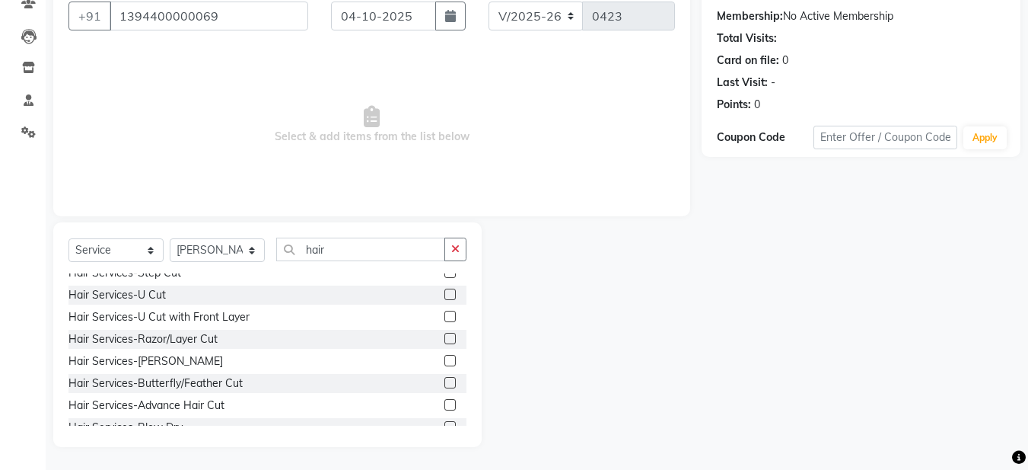
click at [444, 339] on label at bounding box center [449, 338] width 11 height 11
click at [444, 339] on input "checkbox" at bounding box center [449, 339] width 10 height 10
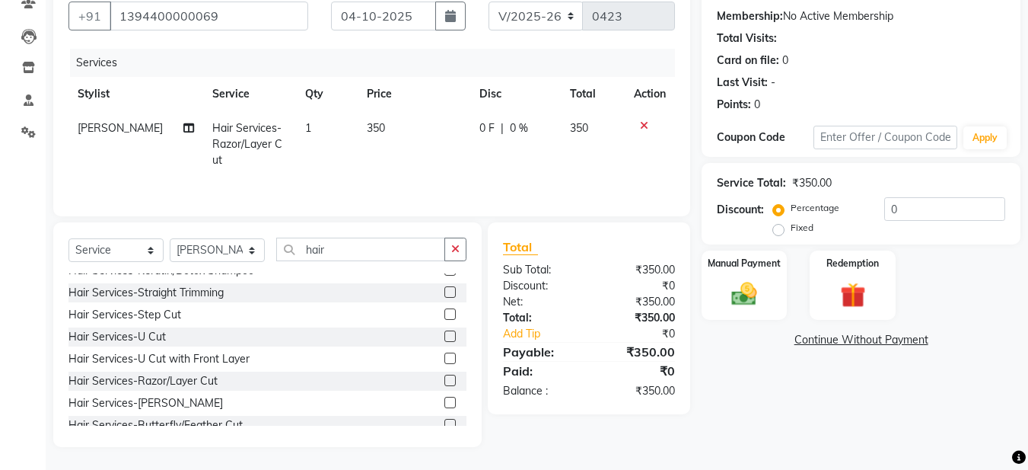
scroll to position [0, 0]
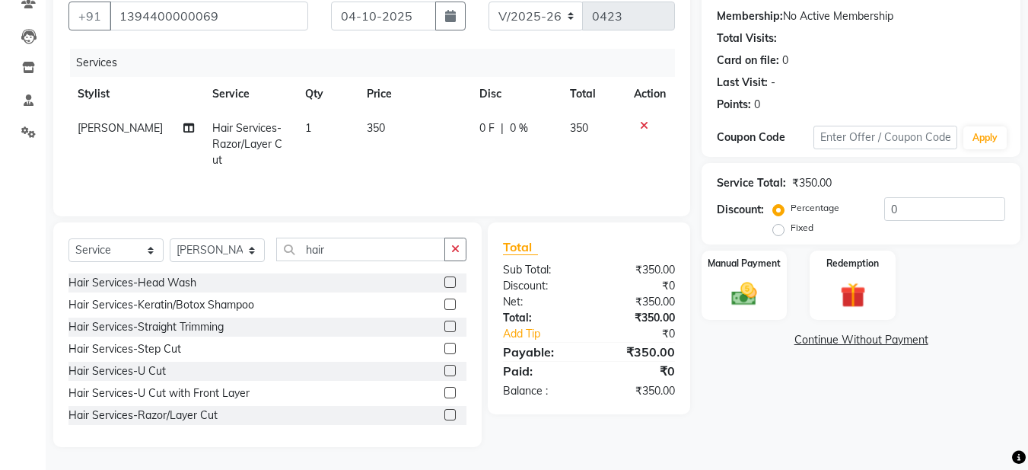
click at [444, 346] on label at bounding box center [449, 347] width 11 height 11
click at [444, 346] on input "checkbox" at bounding box center [449, 349] width 10 height 10
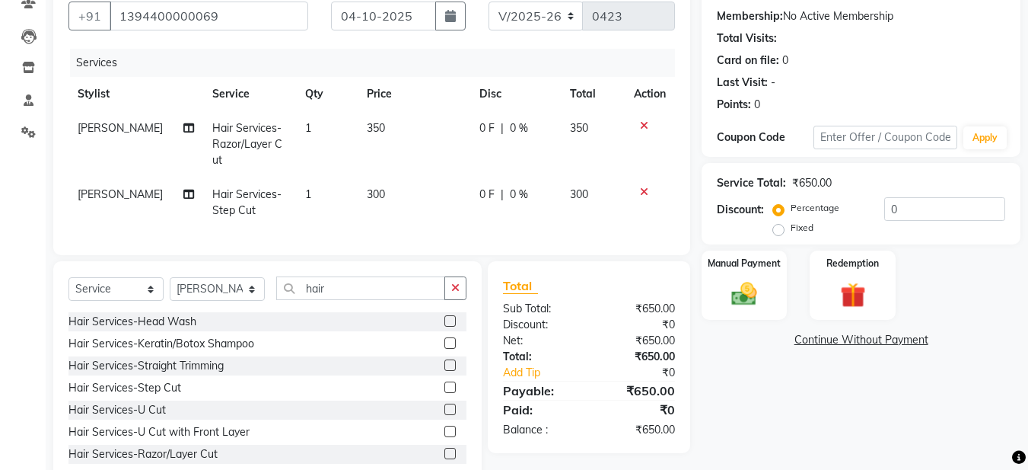
click at [645, 129] on icon at bounding box center [644, 125] width 8 height 11
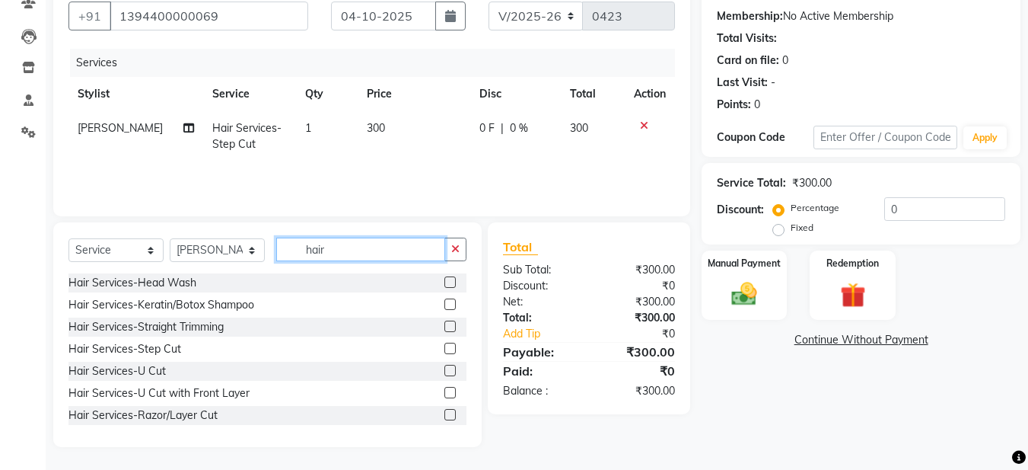
drag, startPoint x: 443, startPoint y: 249, endPoint x: 317, endPoint y: 236, distance: 126.2
click at [442, 249] on input "hair" at bounding box center [360, 249] width 169 height 24
click at [234, 243] on select "Select Stylist Aadil Husain Joy Jyoty Mangal Mohamad Gulzar Neelam Pradeep Rosh…" at bounding box center [217, 250] width 95 height 24
click at [170, 238] on select "Select Stylist Aadil Husain Joy Jyoty Mangal Mohamad Gulzar Neelam Pradeep Rosh…" at bounding box center [217, 250] width 95 height 24
drag, startPoint x: 451, startPoint y: 253, endPoint x: 419, endPoint y: 251, distance: 32.8
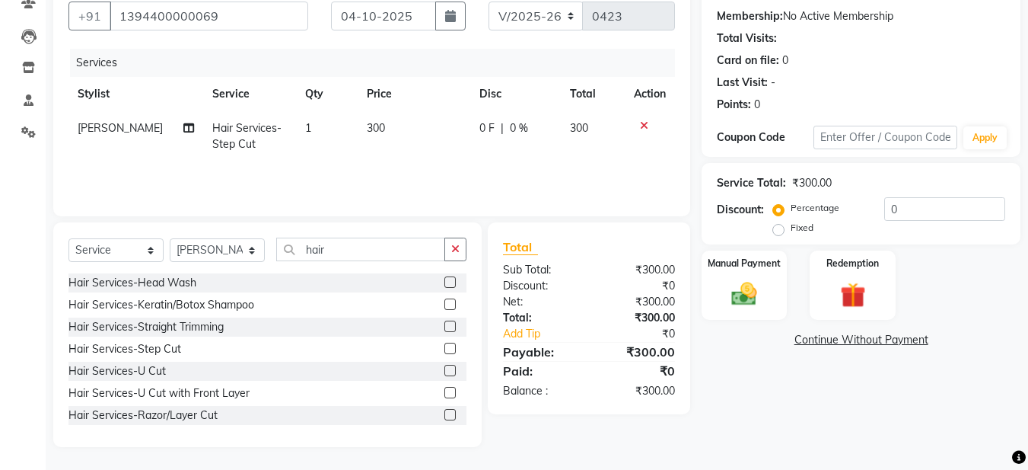
click at [448, 252] on button "button" at bounding box center [455, 249] width 22 height 24
click at [347, 252] on input "text" at bounding box center [371, 249] width 190 height 24
click at [444, 301] on label at bounding box center [449, 303] width 11 height 11
click at [444, 301] on input "checkbox" at bounding box center [449, 305] width 10 height 10
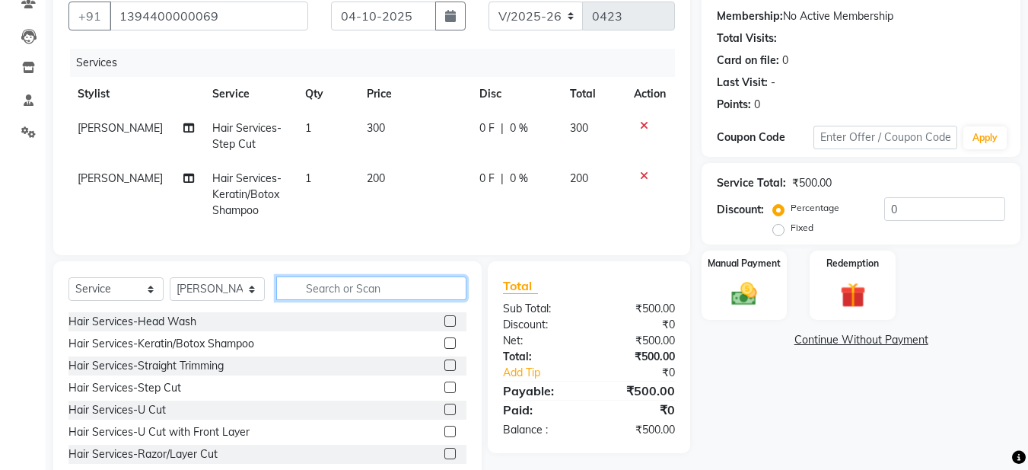
click at [384, 299] on input "text" at bounding box center [371, 288] width 190 height 24
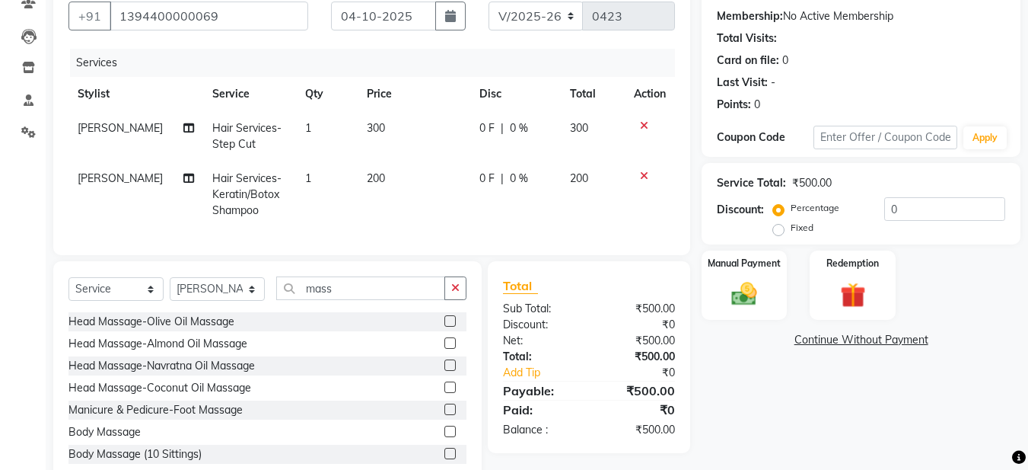
click at [444, 349] on label at bounding box center [449, 342] width 11 height 11
click at [444, 349] on input "checkbox" at bounding box center [449, 344] width 10 height 10
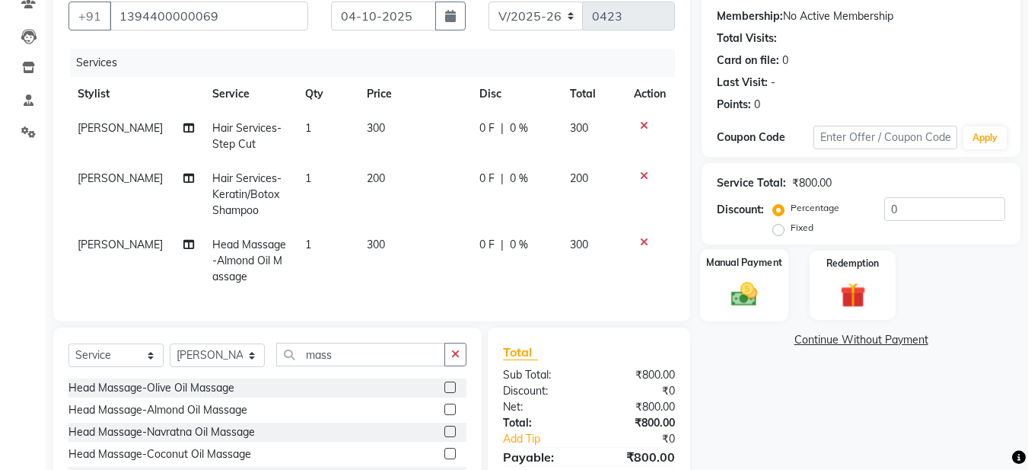
click at [744, 307] on img at bounding box center [744, 294] width 43 height 30
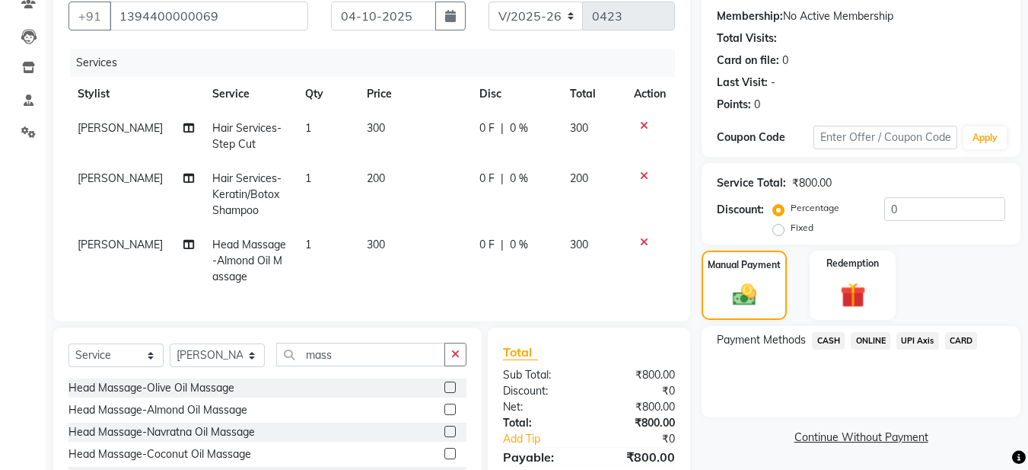
click at [826, 339] on span "CASH" at bounding box center [828, 341] width 33 height 18
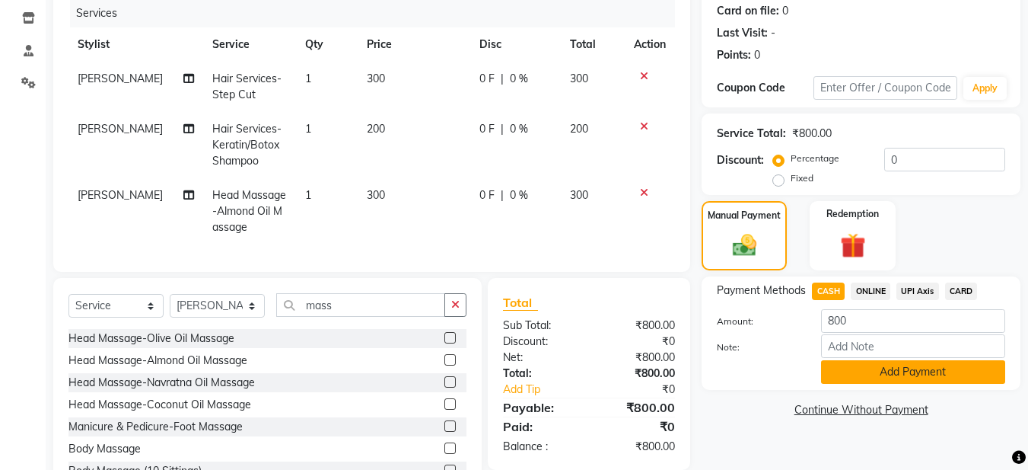
scroll to position [216, 0]
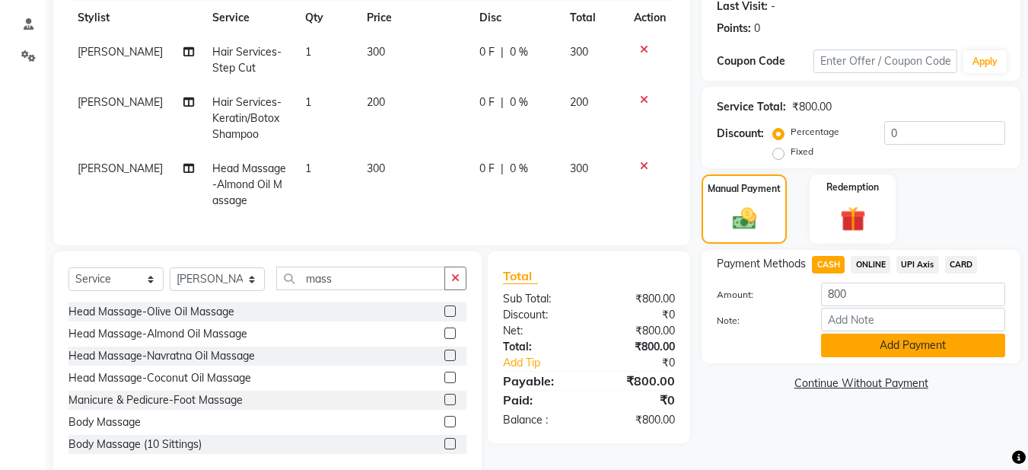
click at [902, 352] on button "Add Payment" at bounding box center [913, 345] width 184 height 24
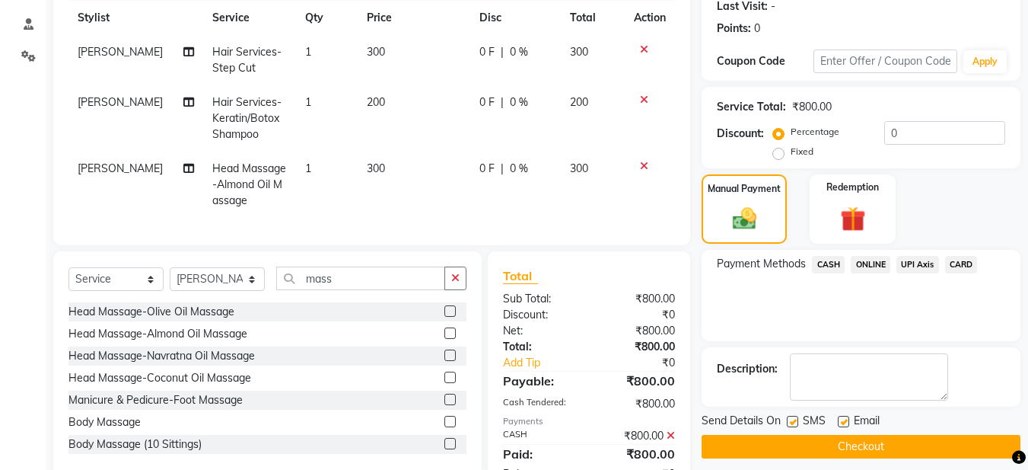
scroll to position [278, 0]
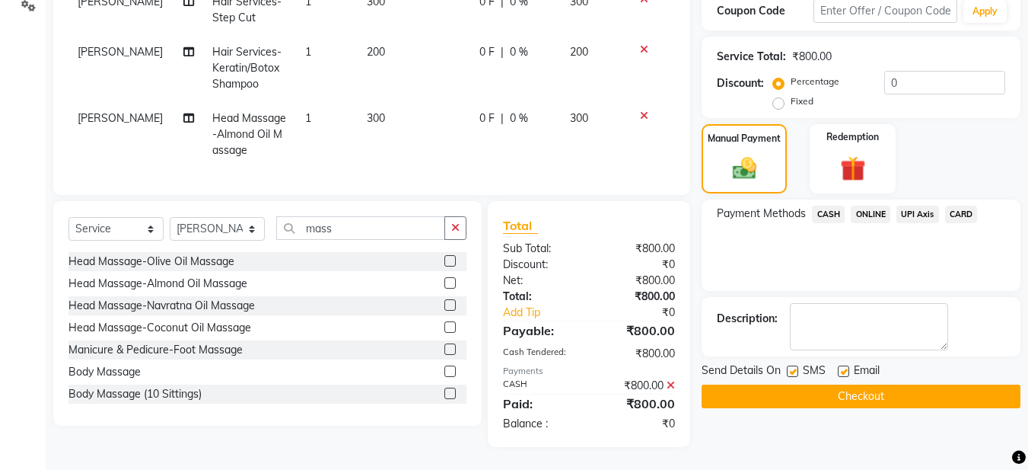
click at [845, 365] on label at bounding box center [843, 370] width 11 height 11
click at [845, 367] on input "checkbox" at bounding box center [843, 372] width 10 height 10
click at [854, 384] on button "Checkout" at bounding box center [861, 396] width 319 height 24
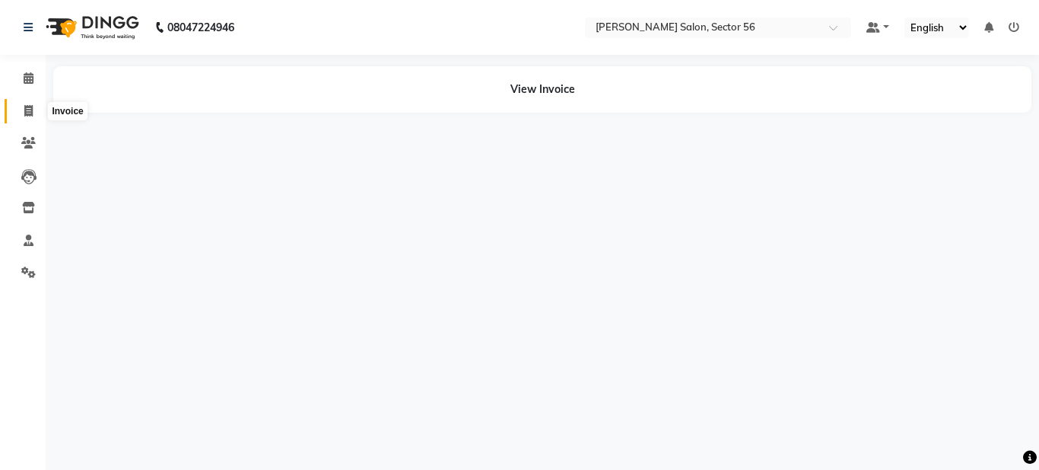
click at [27, 109] on icon at bounding box center [28, 110] width 8 height 11
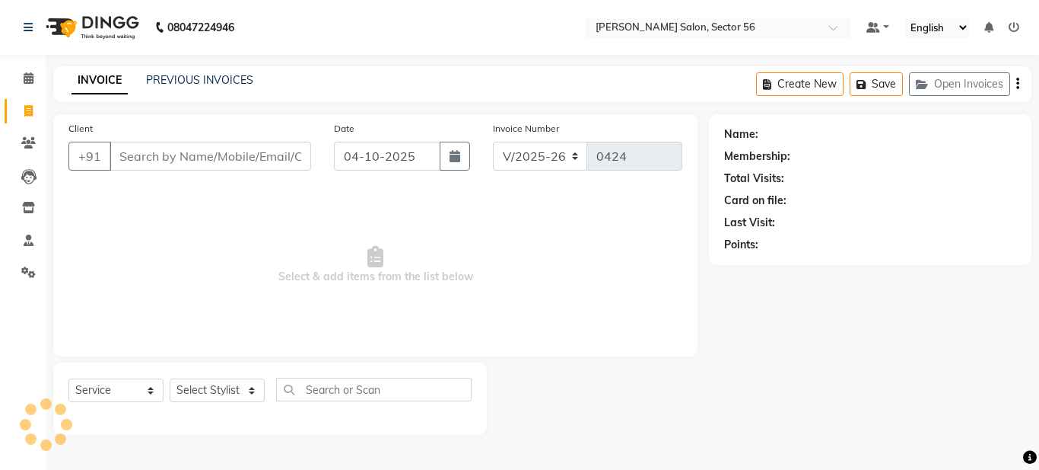
click at [154, 147] on div "Client +91" at bounding box center [190, 151] width 266 height 62
click at [161, 158] on input "Client" at bounding box center [211, 156] width 202 height 29
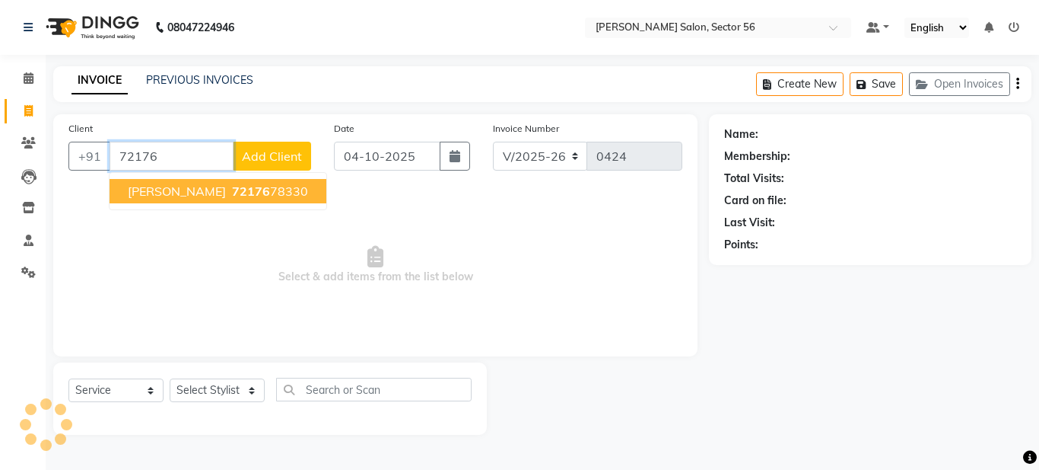
click at [196, 196] on span "Priyanka Sharma" at bounding box center [177, 190] width 98 height 15
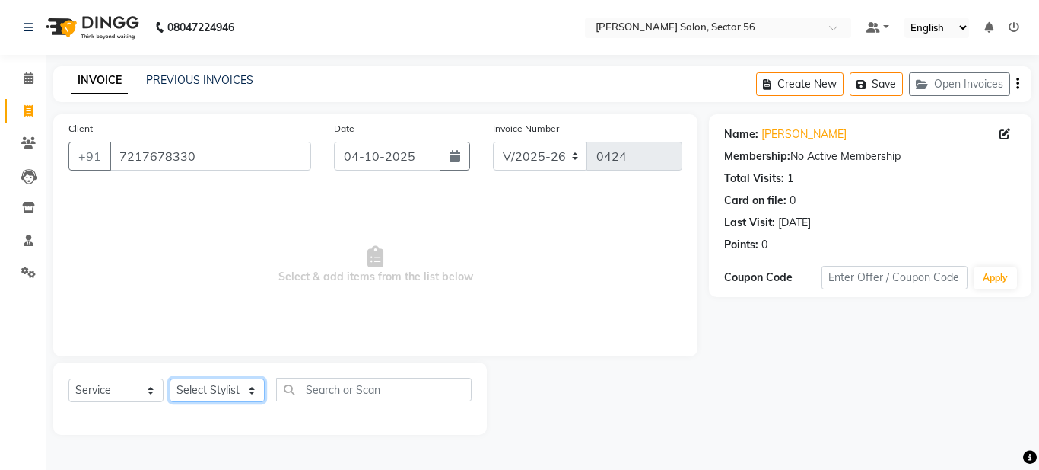
click at [248, 388] on select "Select Stylist Aadil Husain Joy Jyoty Mangal Mohamad Gulzar Neelam Pradeep Rosh…" at bounding box center [217, 390] width 95 height 24
click at [170, 378] on select "Select Stylist Aadil Husain Joy Jyoty Mangal Mohamad Gulzar Neelam Pradeep Rosh…" at bounding box center [217, 390] width 95 height 24
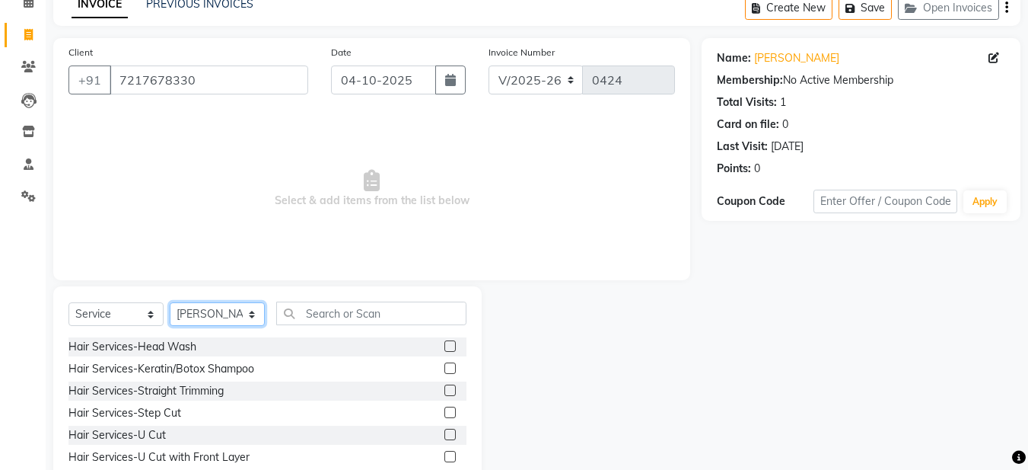
scroll to position [140, 0]
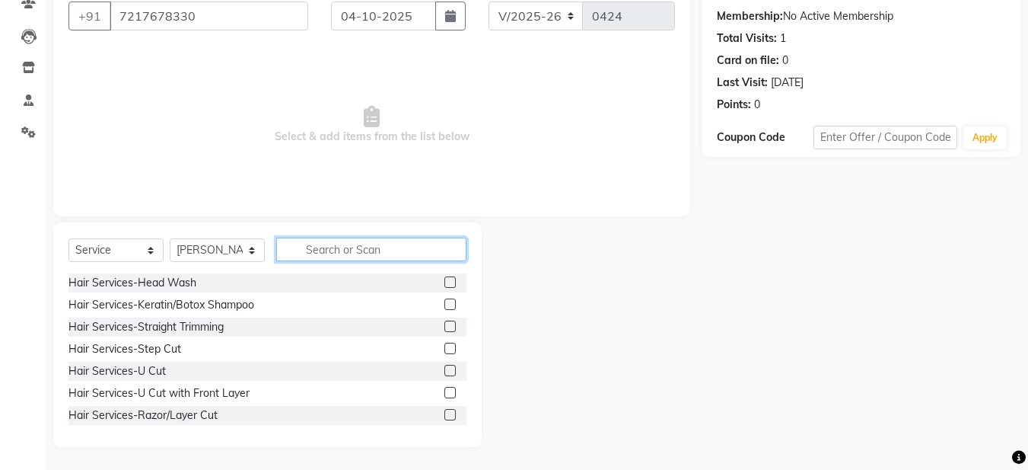
click at [296, 253] on input "text" at bounding box center [371, 249] width 190 height 24
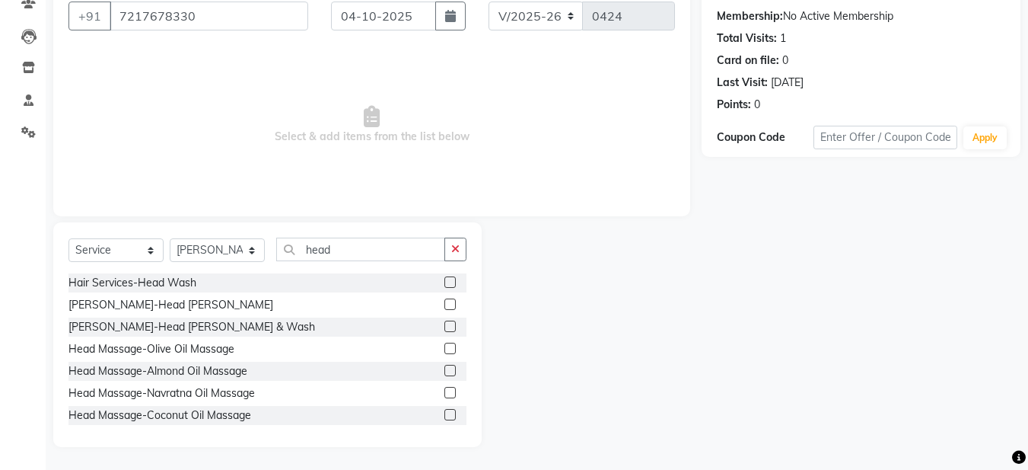
click at [444, 415] on label at bounding box center [449, 414] width 11 height 11
click at [444, 415] on input "checkbox" at bounding box center [449, 415] width 10 height 10
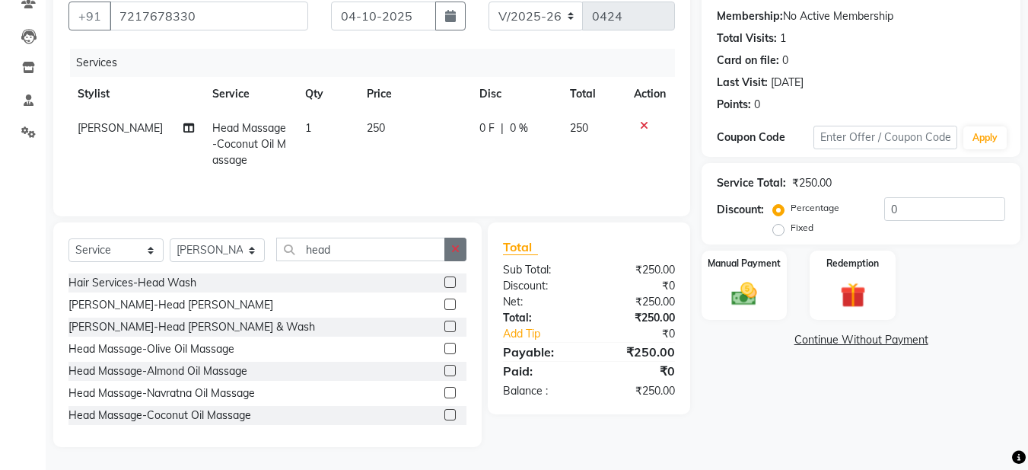
click at [458, 247] on icon "button" at bounding box center [455, 249] width 8 height 11
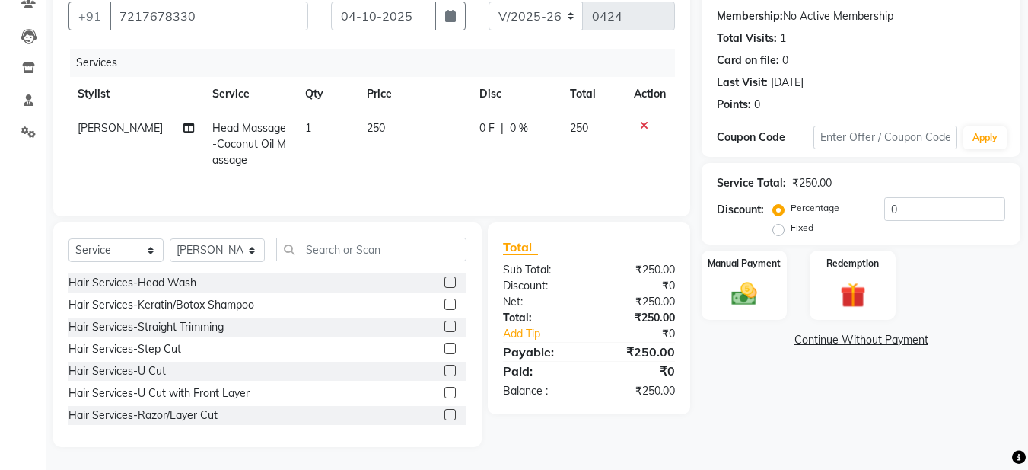
click at [111, 126] on span "Roshan Thapa" at bounding box center [120, 128] width 85 height 14
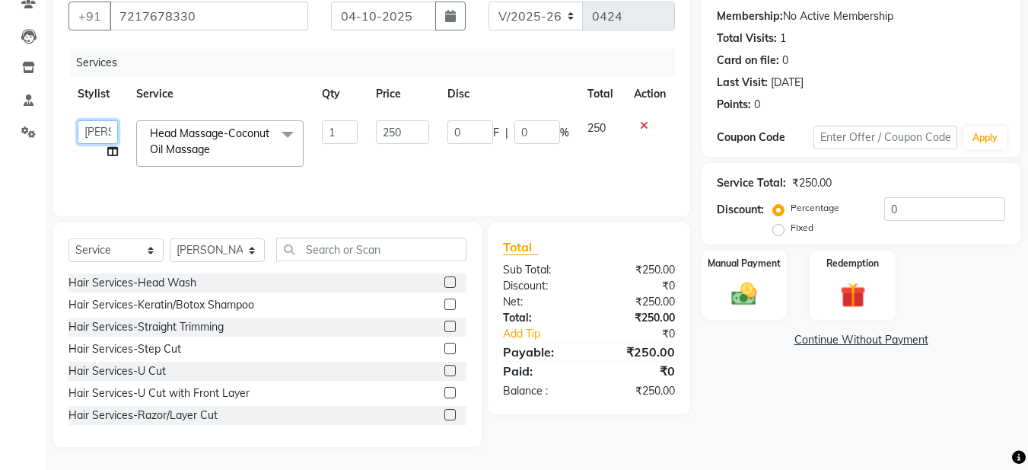
click at [111, 126] on select "Aadil Husain Joy Jyoty Mangal Mohamad Gulzar Neelam Pradeep Roshan Thapa Ruby 1…" at bounding box center [98, 132] width 40 height 24
click at [225, 245] on select "Select Stylist Aadil Husain Joy Jyoty Mangal Mohamad Gulzar Neelam Pradeep Rosh…" at bounding box center [217, 250] width 95 height 24
click at [170, 238] on select "Select Stylist Aadil Husain Joy Jyoty Mangal Mohamad Gulzar Neelam Pradeep Rosh…" at bounding box center [217, 250] width 95 height 24
click at [291, 247] on input "text" at bounding box center [371, 249] width 190 height 24
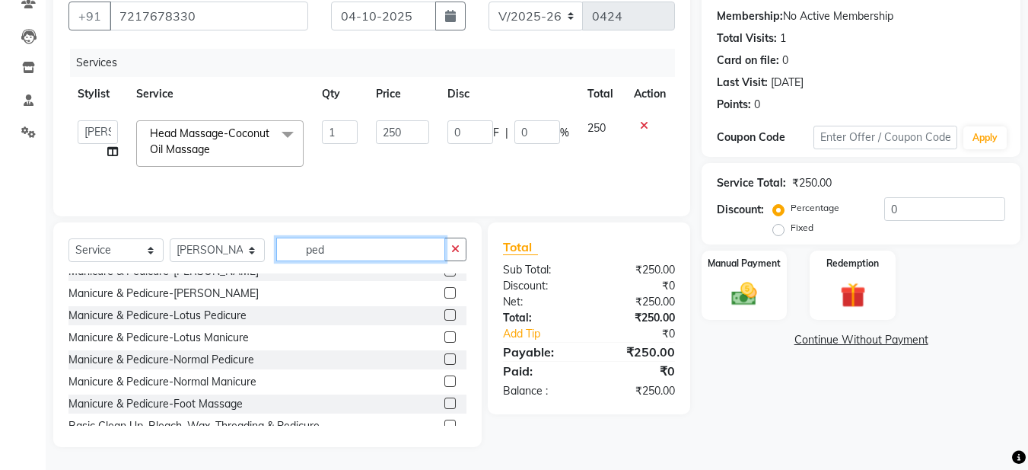
scroll to position [0, 0]
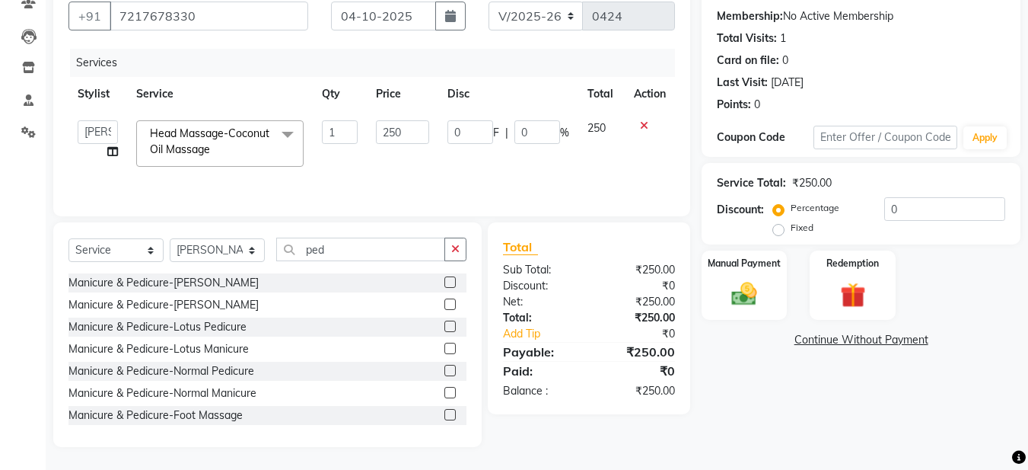
click at [444, 326] on label at bounding box center [449, 325] width 11 height 11
click at [444, 326] on input "checkbox" at bounding box center [449, 327] width 10 height 10
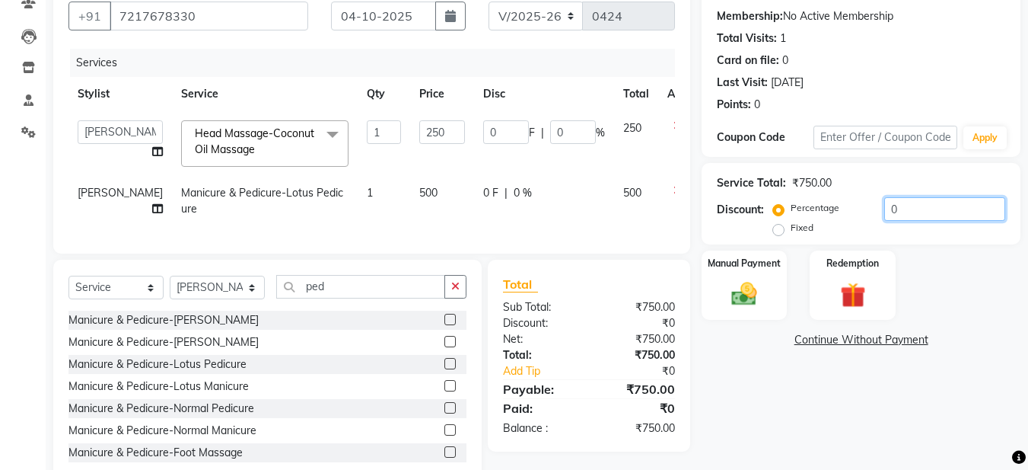
click at [890, 208] on input "0" at bounding box center [944, 209] width 121 height 24
click at [755, 293] on img at bounding box center [744, 294] width 43 height 30
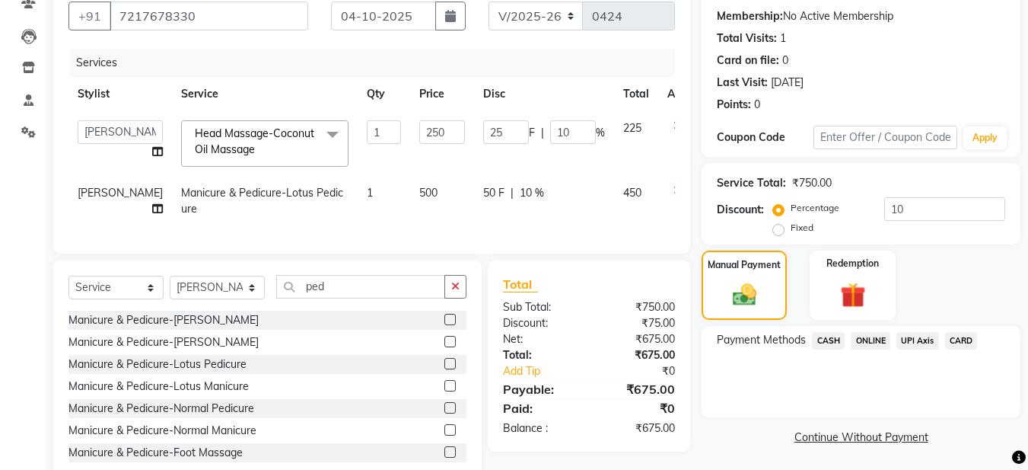
click at [874, 340] on span "ONLINE" at bounding box center [871, 341] width 40 height 18
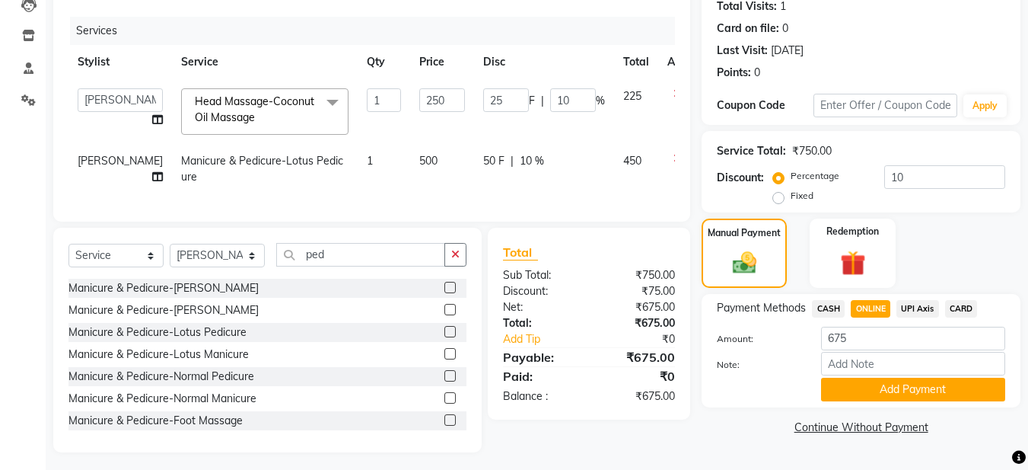
scroll to position [189, 0]
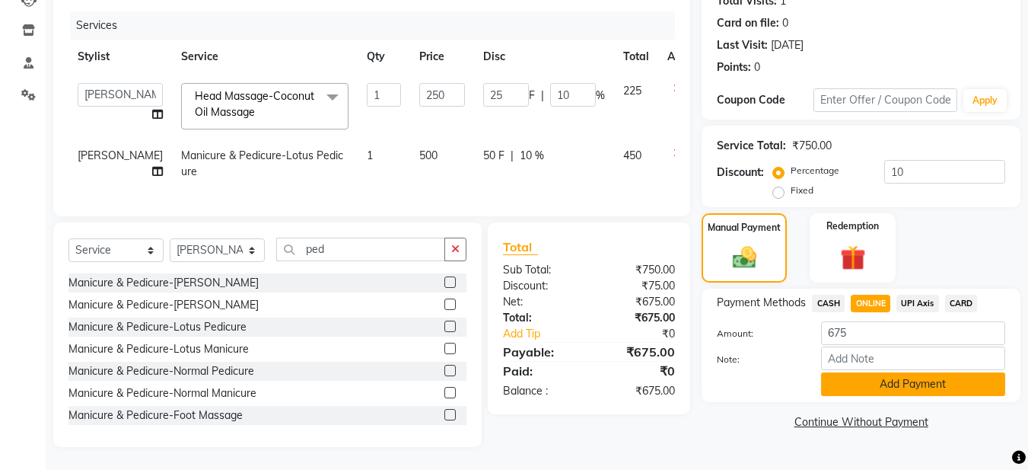
click at [871, 372] on button "Add Payment" at bounding box center [913, 384] width 184 height 24
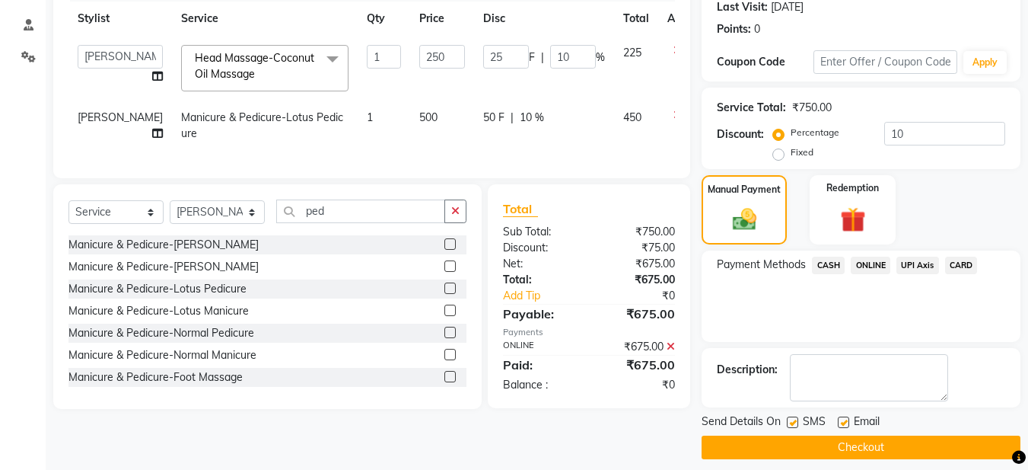
scroll to position [228, 0]
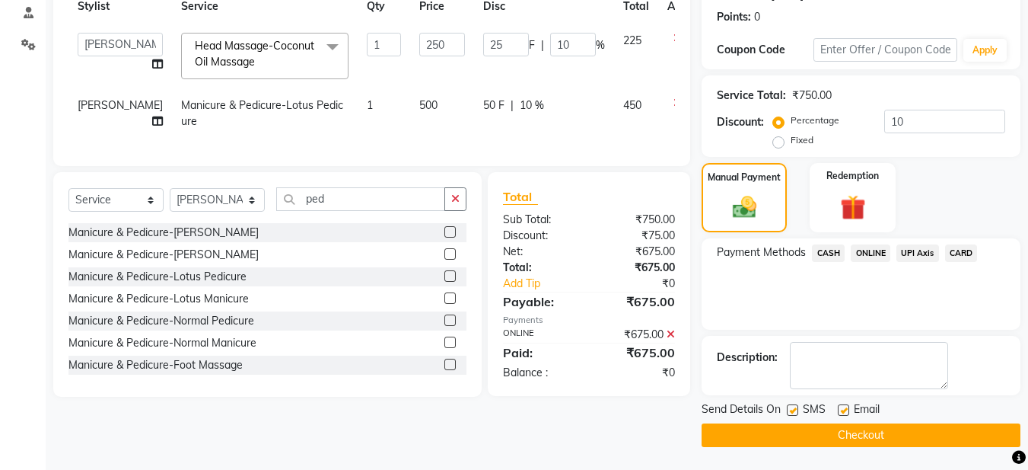
click at [847, 413] on label at bounding box center [843, 409] width 11 height 11
click at [847, 413] on input "checkbox" at bounding box center [843, 411] width 10 height 10
click at [723, 431] on button "Checkout" at bounding box center [861, 435] width 319 height 24
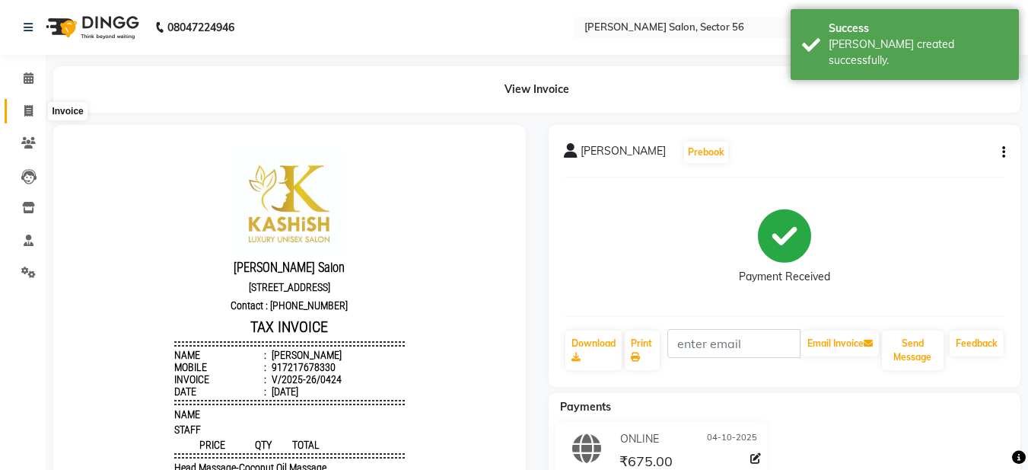
click at [29, 113] on icon at bounding box center [28, 110] width 8 height 11
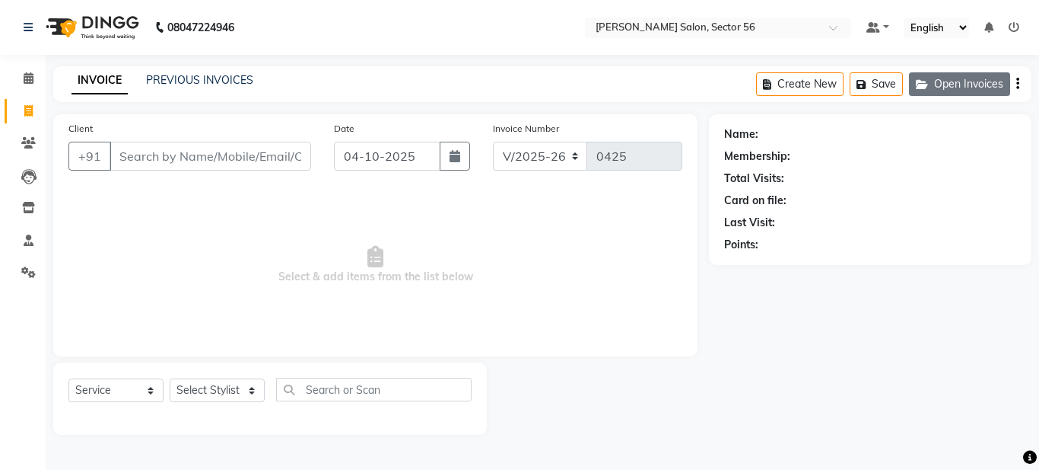
click at [950, 81] on button "Open Invoices" at bounding box center [959, 84] width 101 height 24
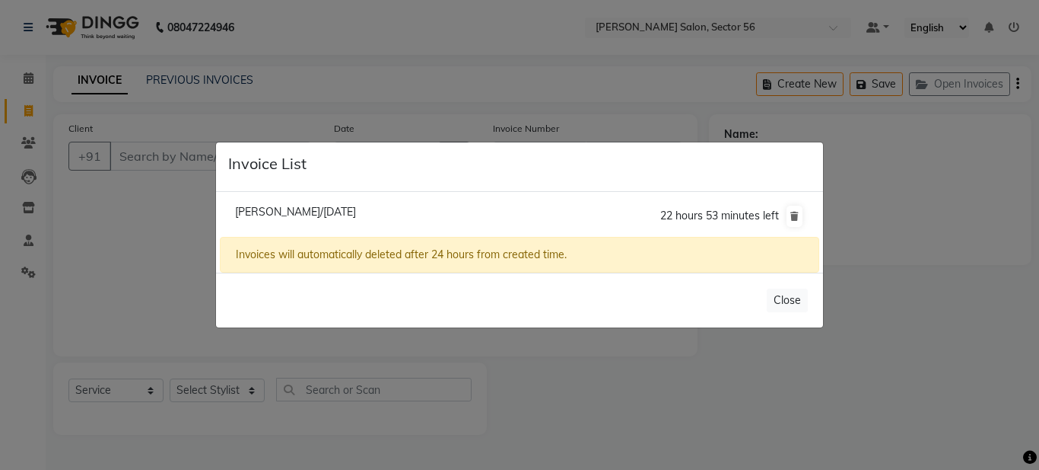
click at [311, 209] on span "Geeta Ji/04 October 2025" at bounding box center [295, 212] width 121 height 14
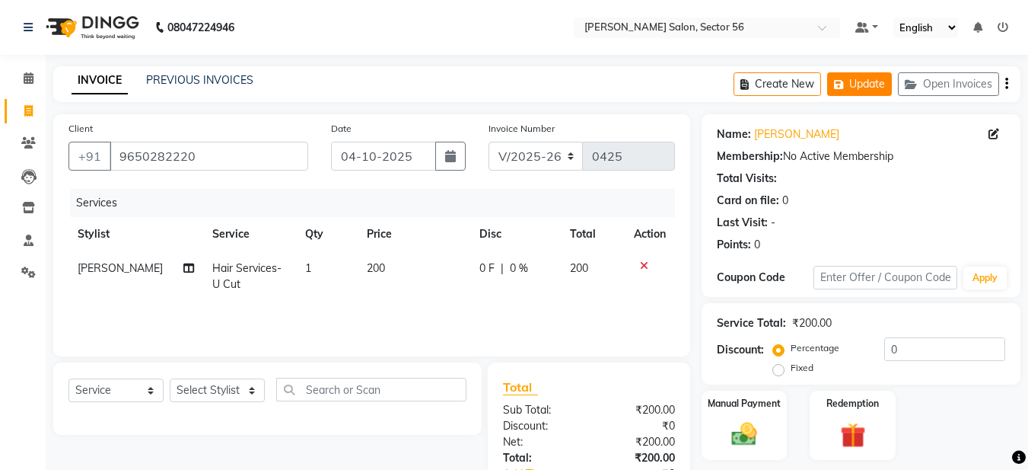
click at [854, 82] on button "Update" at bounding box center [859, 84] width 65 height 24
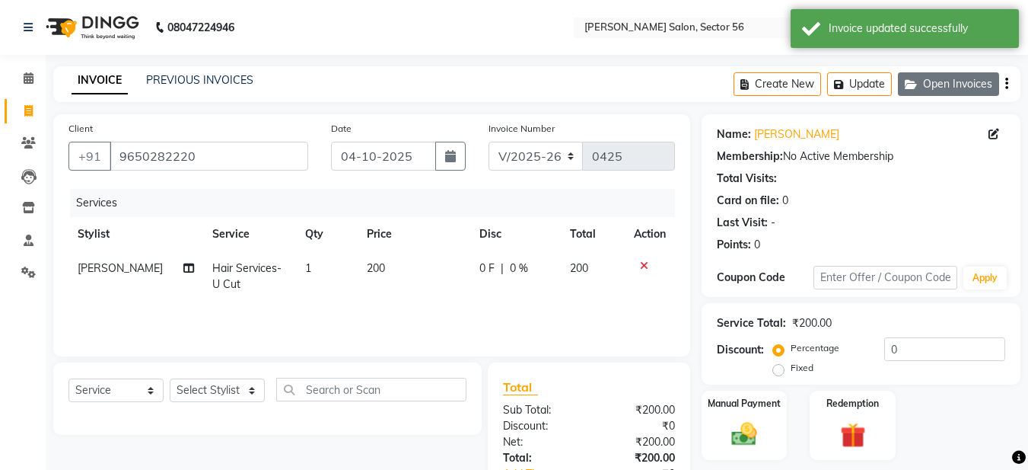
click at [948, 87] on button "Open Invoices" at bounding box center [948, 84] width 101 height 24
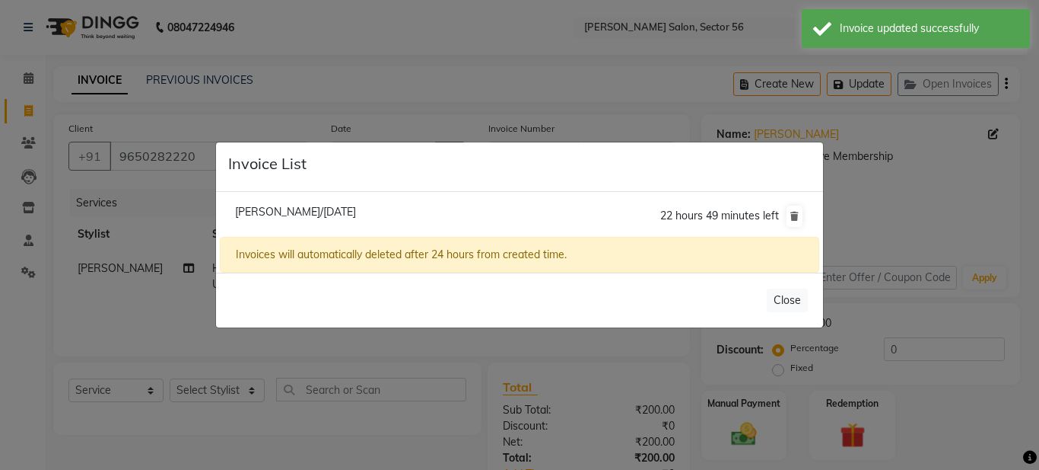
click at [302, 212] on span "Geeta Ji/04 October 2025" at bounding box center [295, 212] width 121 height 14
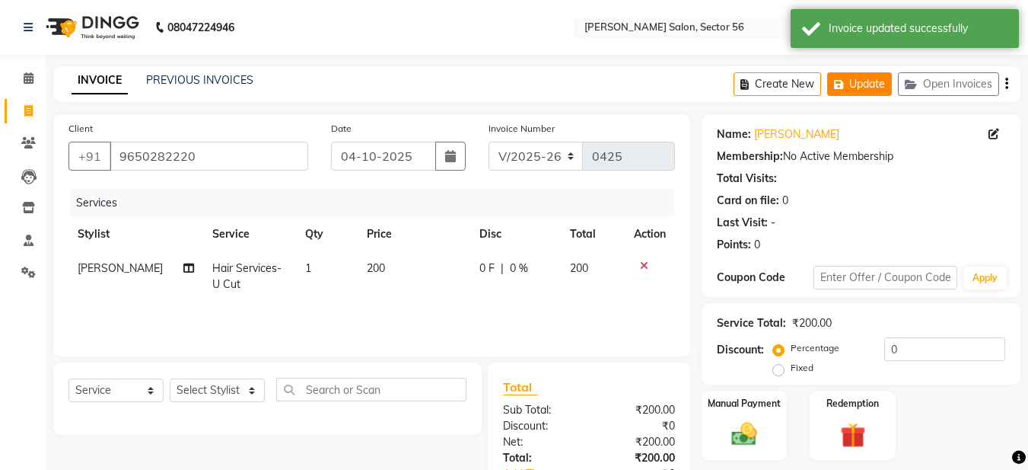
click at [857, 88] on button "Update" at bounding box center [859, 84] width 65 height 24
click at [76, 84] on link "INVOICE" at bounding box center [100, 80] width 56 height 27
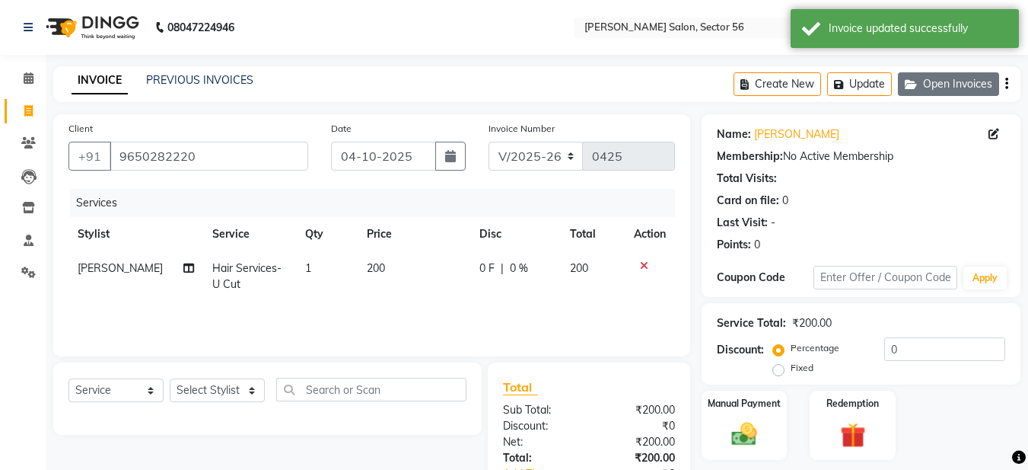
click at [966, 85] on button "Open Invoices" at bounding box center [948, 84] width 101 height 24
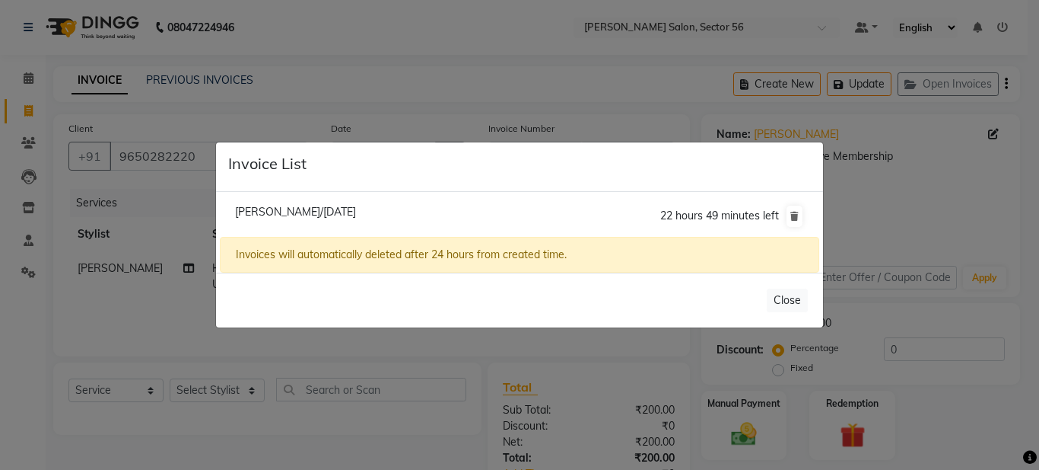
click at [282, 208] on span "Geeta Ji/04 October 2025" at bounding box center [295, 212] width 121 height 14
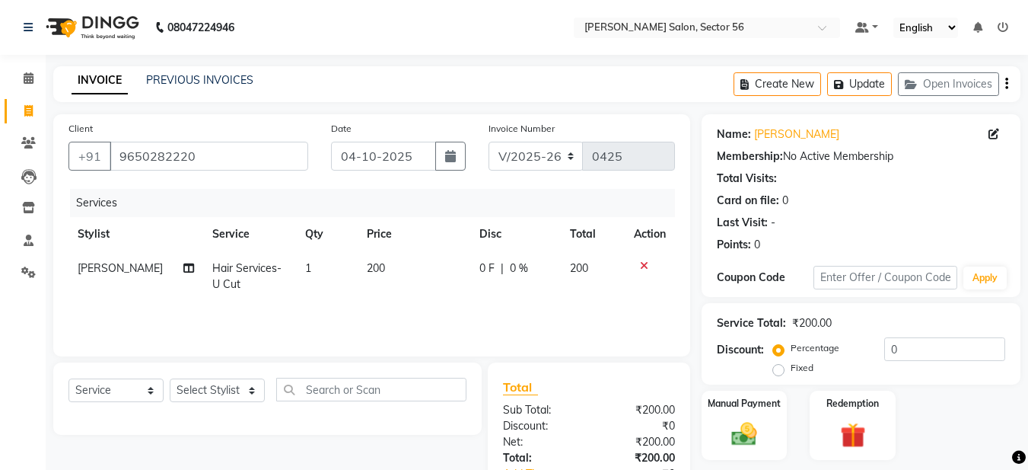
click at [85, 77] on link "INVOICE" at bounding box center [100, 80] width 56 height 27
click at [22, 123] on link "Invoice" at bounding box center [23, 111] width 37 height 25
click at [25, 116] on span at bounding box center [28, 112] width 27 height 18
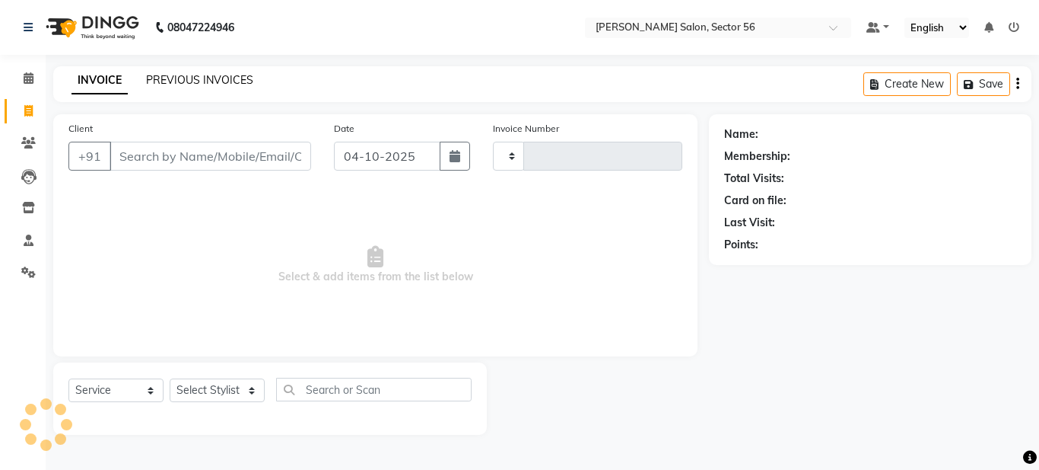
click at [180, 83] on link "PREVIOUS INVOICES" at bounding box center [199, 80] width 107 height 14
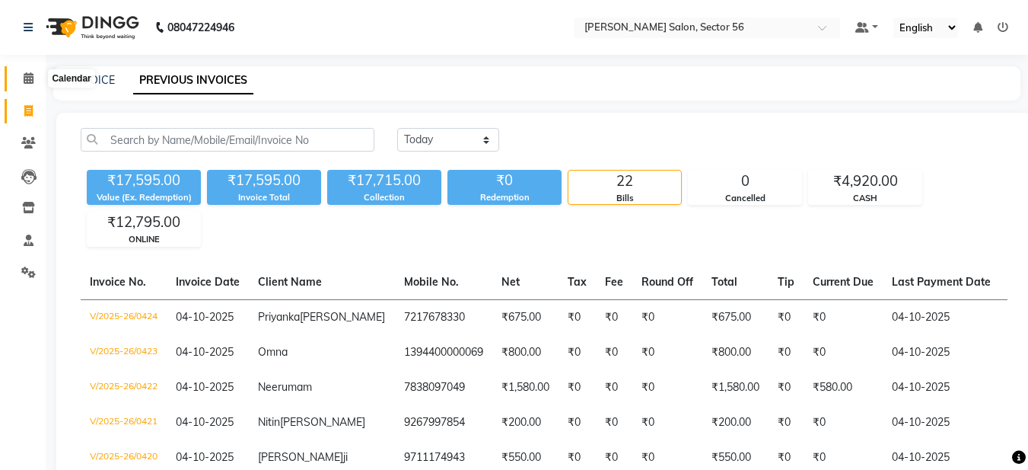
click at [27, 77] on icon at bounding box center [29, 77] width 10 height 11
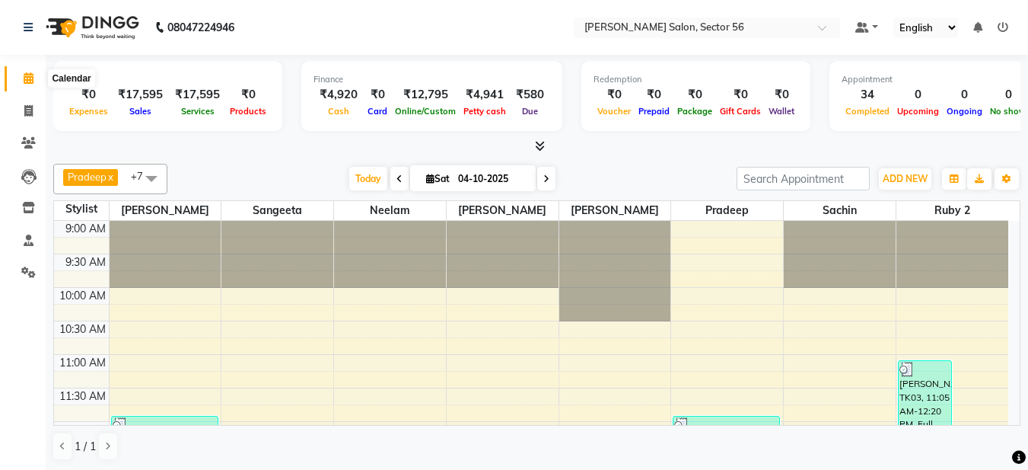
click at [24, 85] on span at bounding box center [28, 79] width 27 height 18
click at [24, 116] on icon at bounding box center [28, 110] width 8 height 11
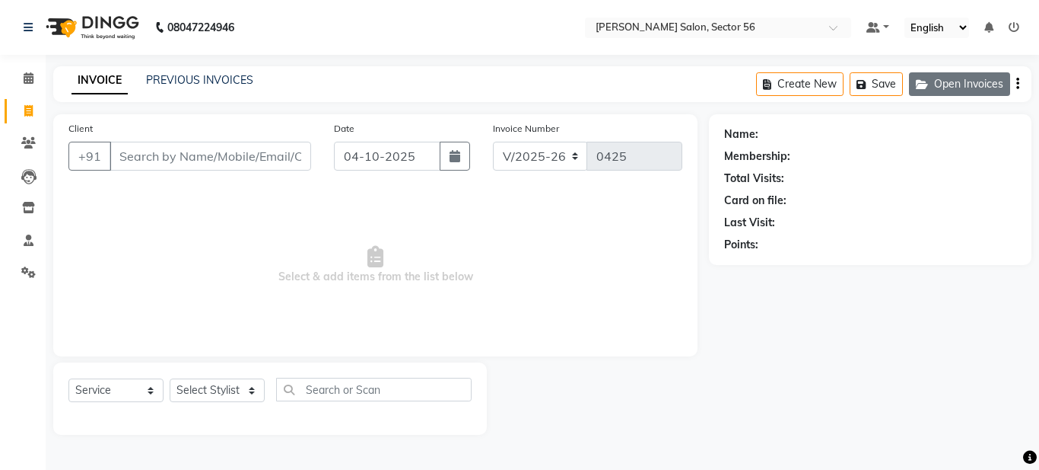
click at [963, 87] on button "Open Invoices" at bounding box center [959, 84] width 101 height 24
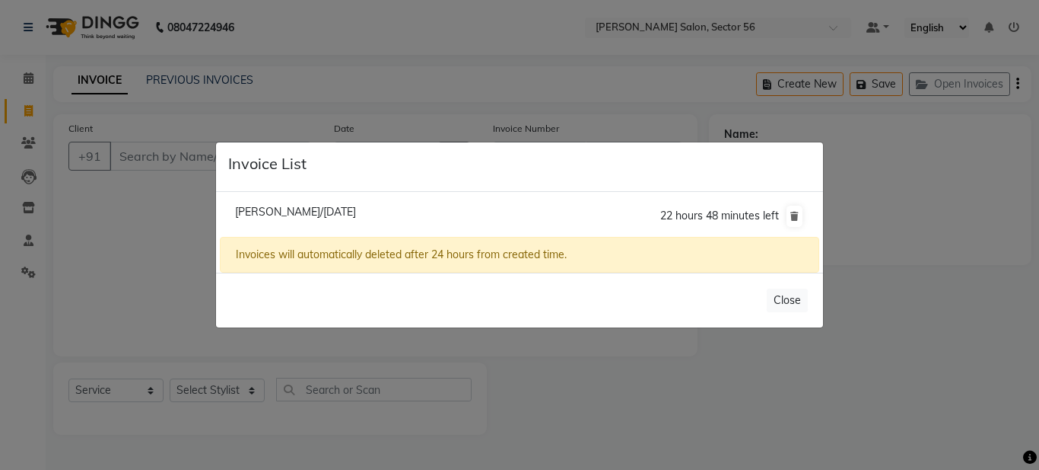
click at [142, 279] on ngb-modal-window "Invoice List Geeta Ji/04 October 2025 22 hours 48 minutes left Invoices will au…" at bounding box center [519, 235] width 1039 height 470
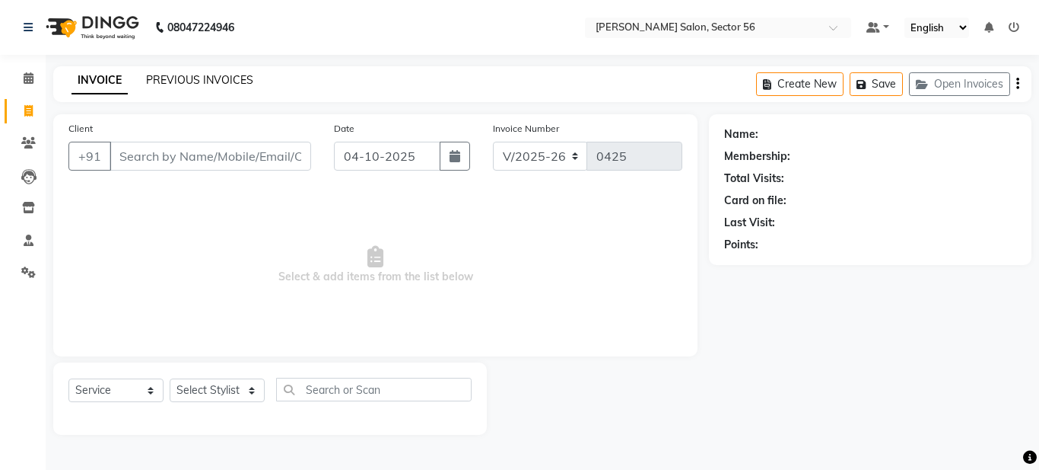
click at [193, 81] on link "PREVIOUS INVOICES" at bounding box center [199, 80] width 107 height 14
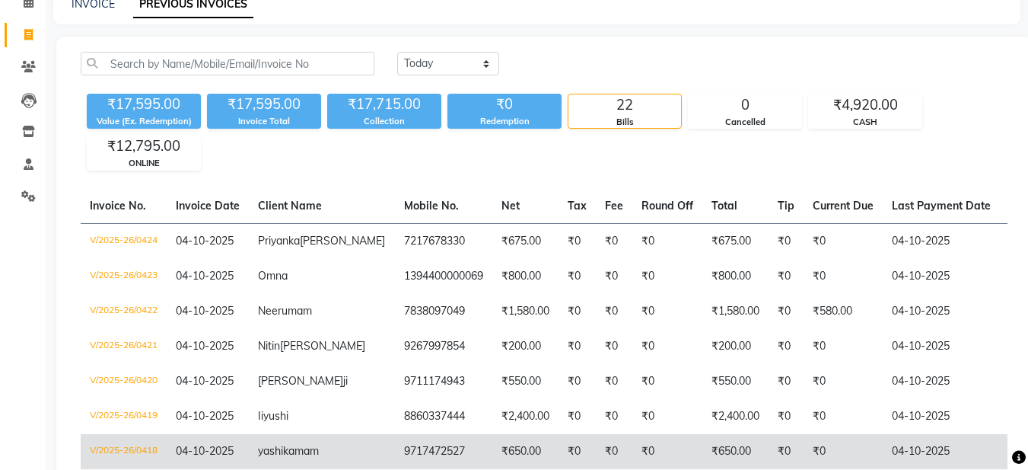
scroll to position [228, 0]
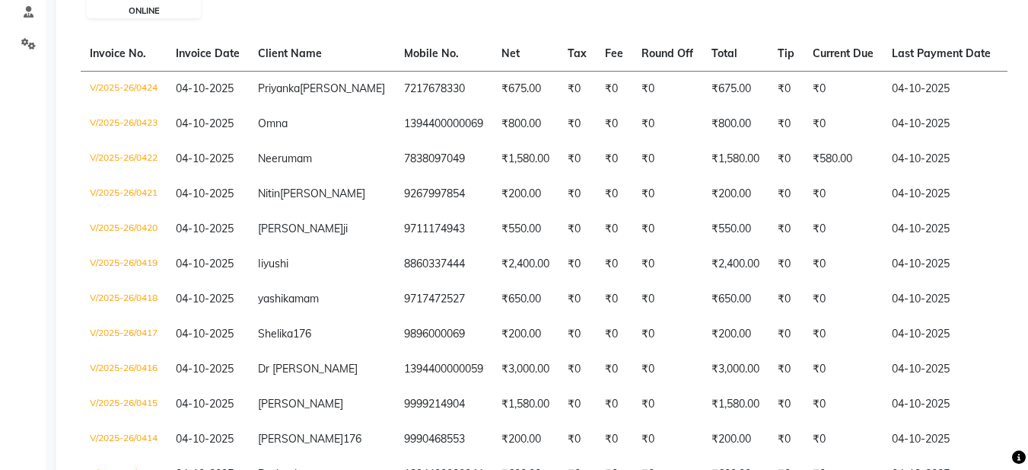
drag, startPoint x: 1019, startPoint y: 379, endPoint x: 1027, endPoint y: 384, distance: 8.9
click at [1020, 379] on div "Today Yesterday Custom Range ₹17,595.00 Value (Ex. Redemption) ₹17,595.00 Invoi…" at bounding box center [544, 418] width 976 height 1068
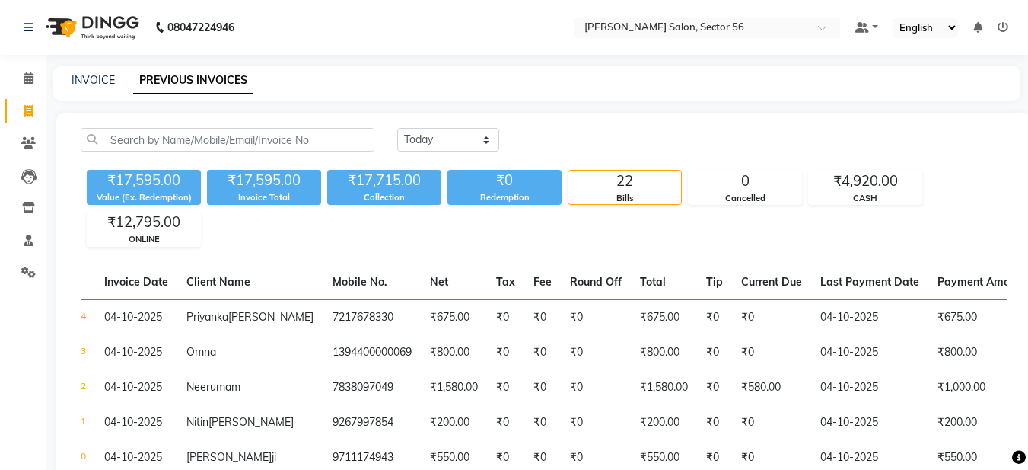
scroll to position [0, 0]
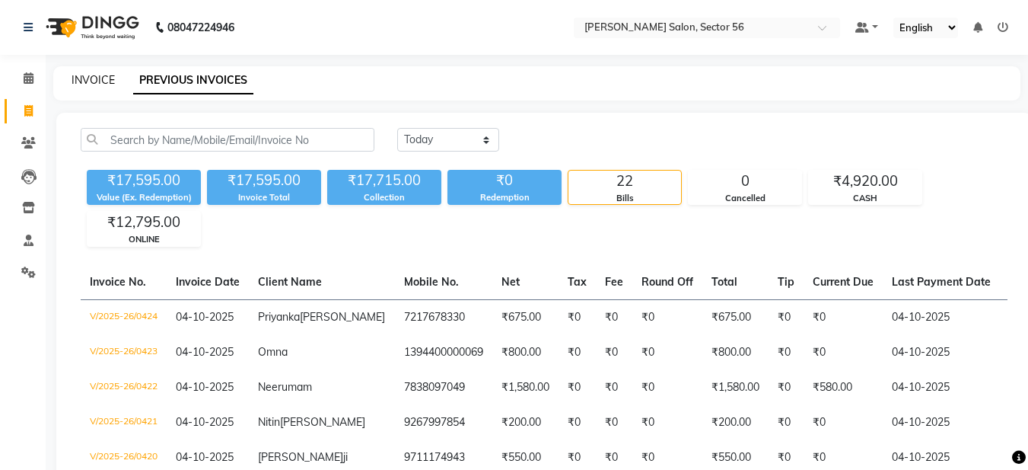
click at [94, 78] on link "INVOICE" at bounding box center [93, 80] width 43 height 14
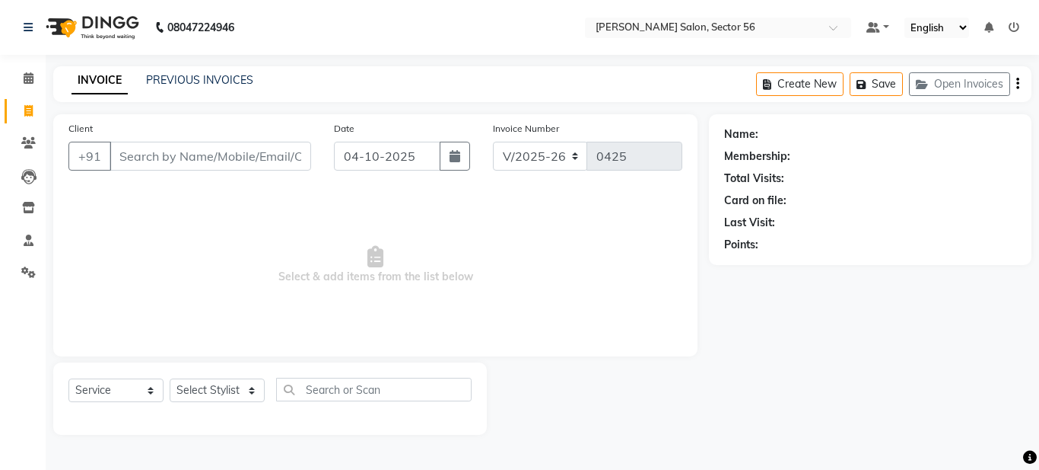
click at [140, 154] on input "Client" at bounding box center [211, 156] width 202 height 29
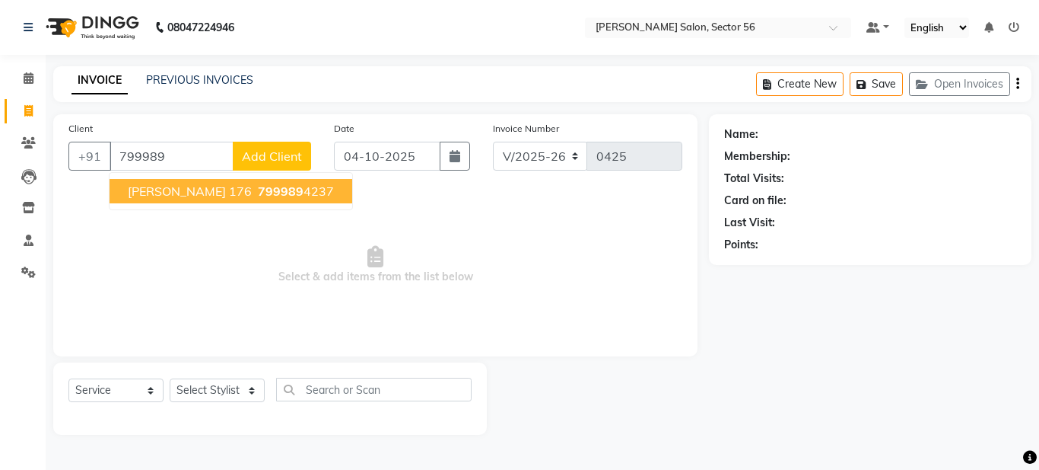
click at [166, 191] on span "Ishika 176" at bounding box center [190, 190] width 124 height 15
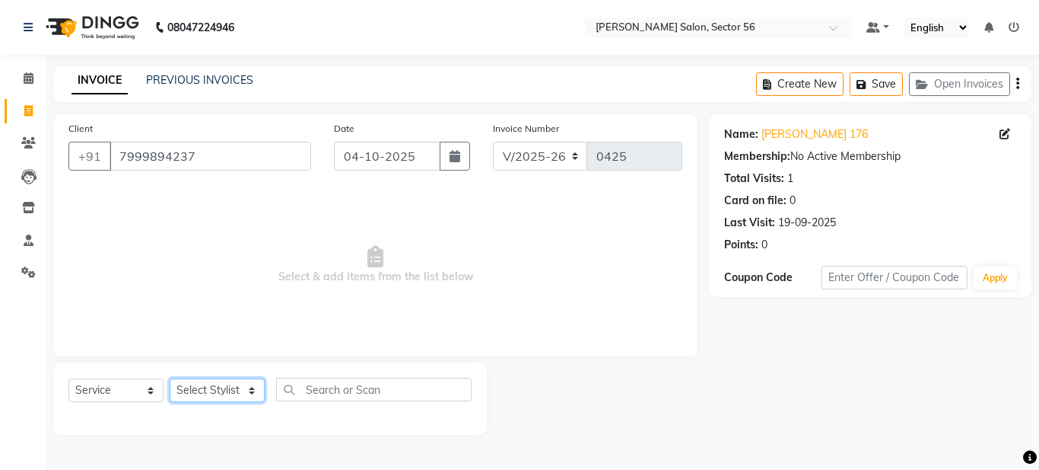
click at [218, 390] on select "Select Stylist Aadil Husain Joy Jyoty Mangal Mohamad Gulzar Neelam Pradeep Rosh…" at bounding box center [217, 390] width 95 height 24
click at [170, 378] on select "Select Stylist Aadil Husain Joy Jyoty Mangal Mohamad Gulzar Neelam Pradeep Rosh…" at bounding box center [217, 390] width 95 height 24
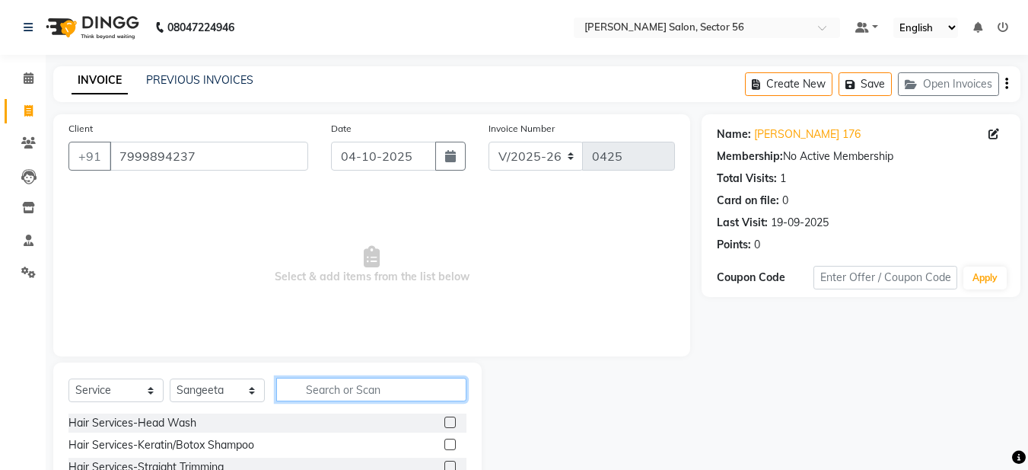
click at [314, 395] on input "text" at bounding box center [371, 389] width 190 height 24
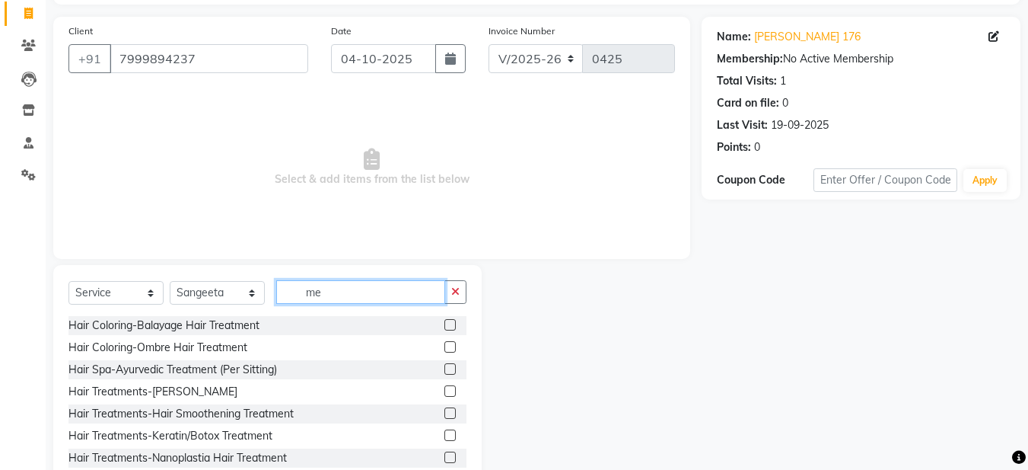
scroll to position [140, 0]
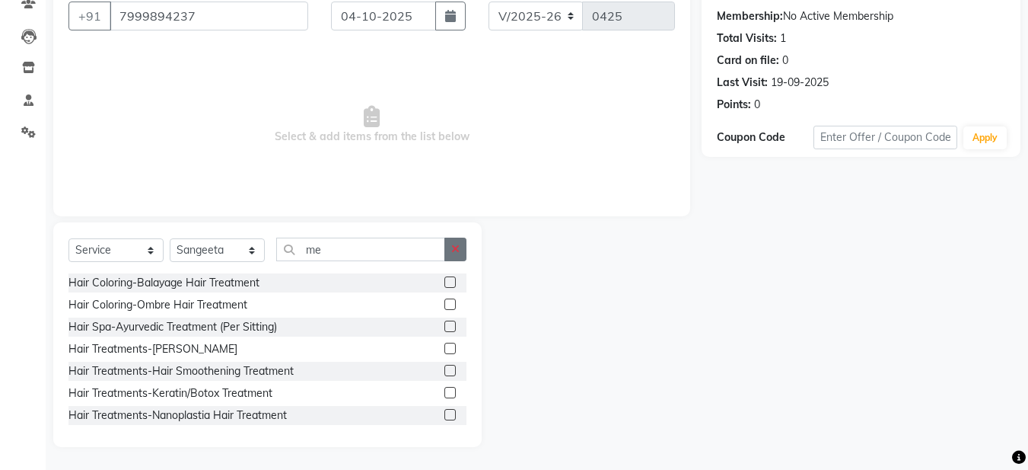
click at [449, 249] on button "button" at bounding box center [455, 249] width 22 height 24
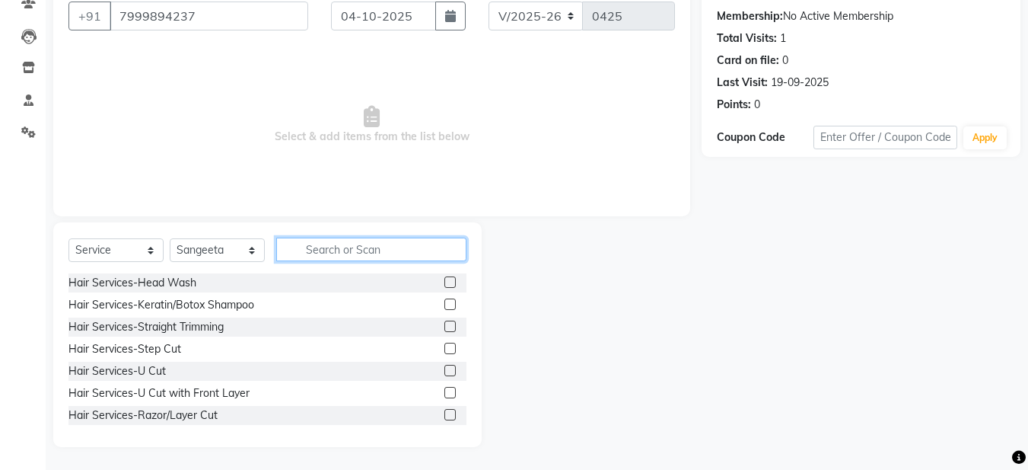
click at [379, 255] on input "text" at bounding box center [371, 249] width 190 height 24
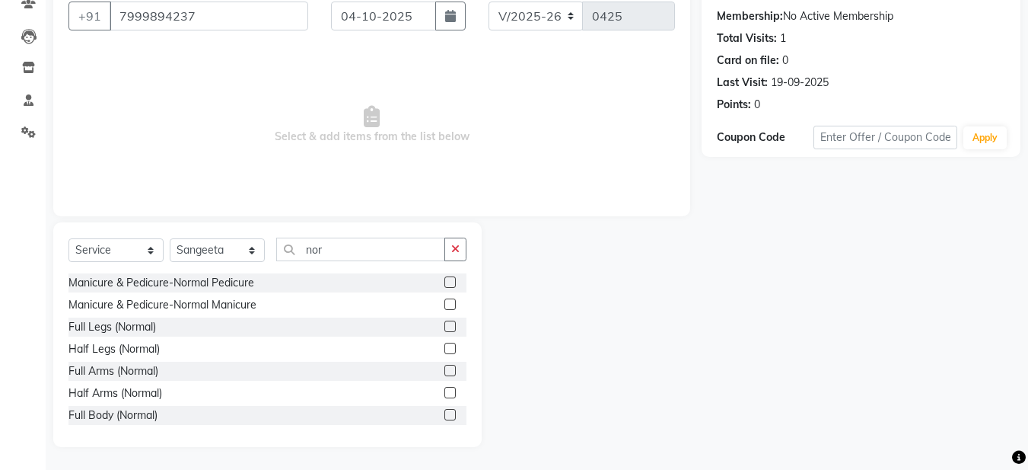
click at [444, 302] on label at bounding box center [449, 303] width 11 height 11
click at [444, 302] on input "checkbox" at bounding box center [449, 305] width 10 height 10
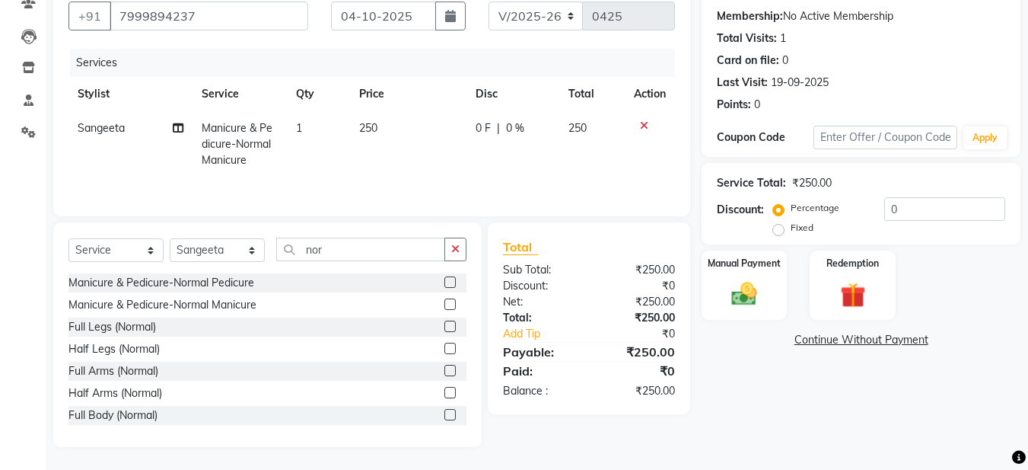
click at [444, 282] on label at bounding box center [449, 281] width 11 height 11
click at [444, 282] on input "checkbox" at bounding box center [449, 283] width 10 height 10
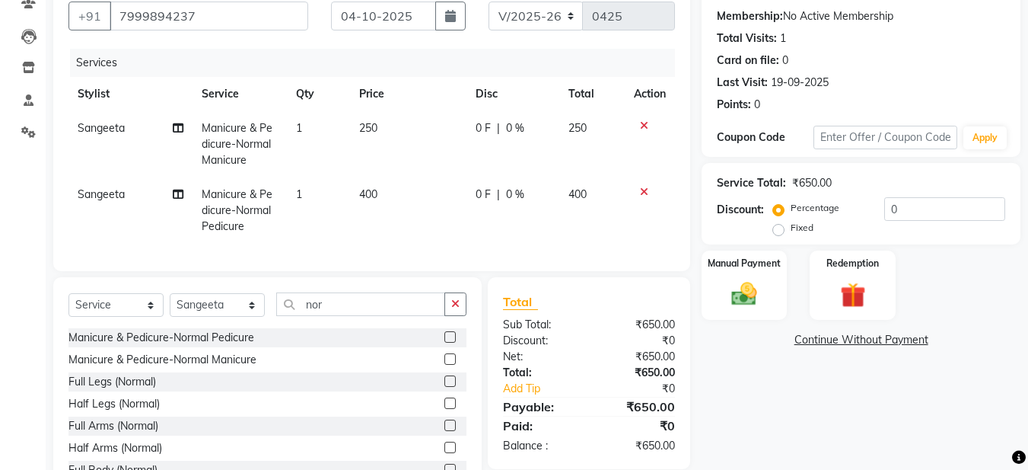
click at [100, 193] on span "Sangeeta" at bounding box center [101, 194] width 47 height 14
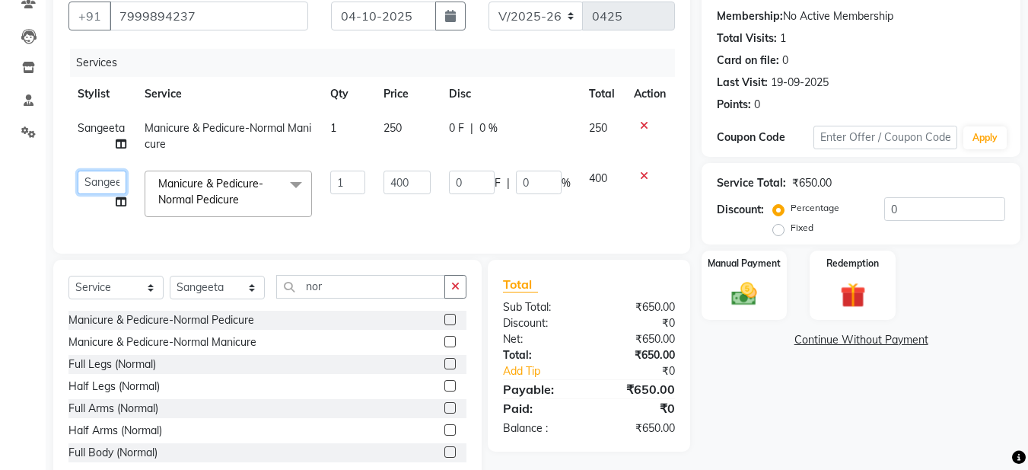
click at [109, 180] on select "Aadil Husain Joy Jyoty Mangal Mohamad Gulzar Neelam Pradeep Roshan Thapa Ruby 1…" at bounding box center [102, 182] width 49 height 24
drag, startPoint x: 456, startPoint y: 303, endPoint x: 447, endPoint y: 299, distance: 9.2
click at [454, 298] on button "button" at bounding box center [455, 287] width 22 height 24
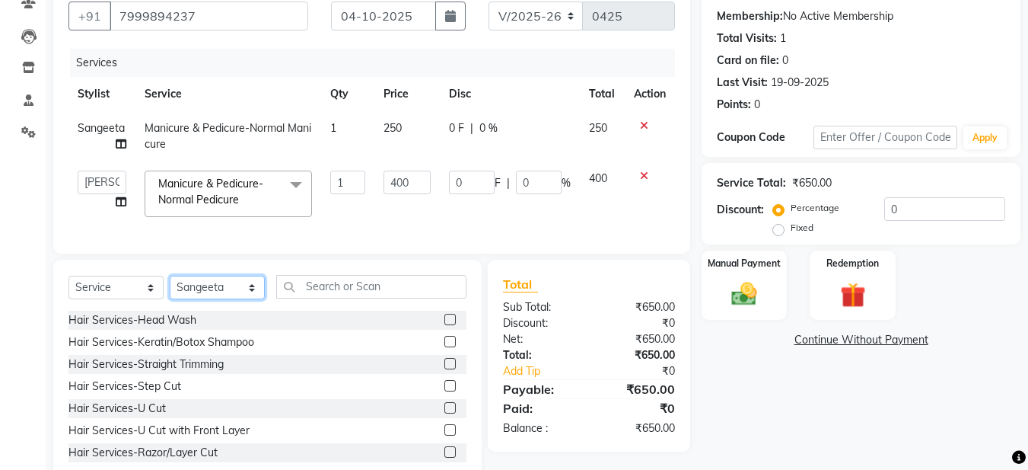
drag, startPoint x: 241, startPoint y: 297, endPoint x: 254, endPoint y: 298, distance: 13.0
click at [250, 298] on select "Select Stylist Aadil Husain Joy Jyoty Mangal Mohamad Gulzar Neelam Pradeep Rosh…" at bounding box center [217, 287] width 95 height 24
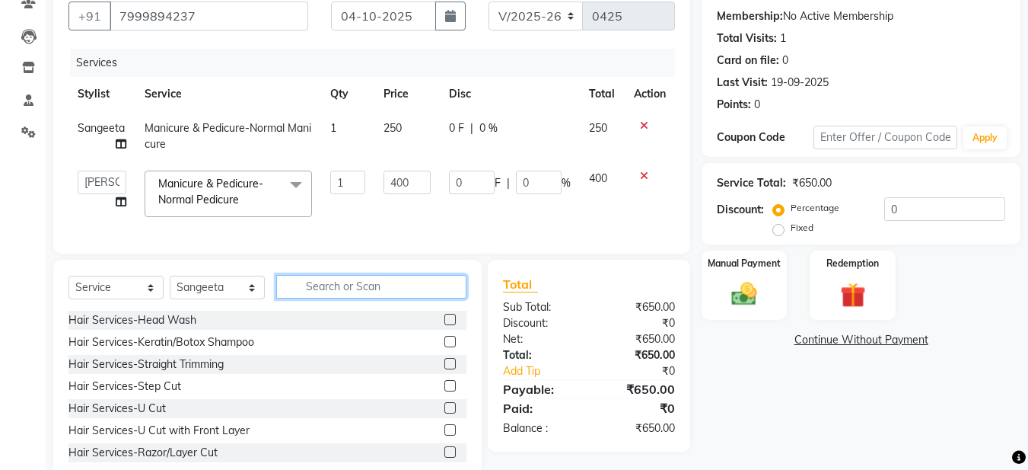
click at [313, 298] on input "text" at bounding box center [371, 287] width 190 height 24
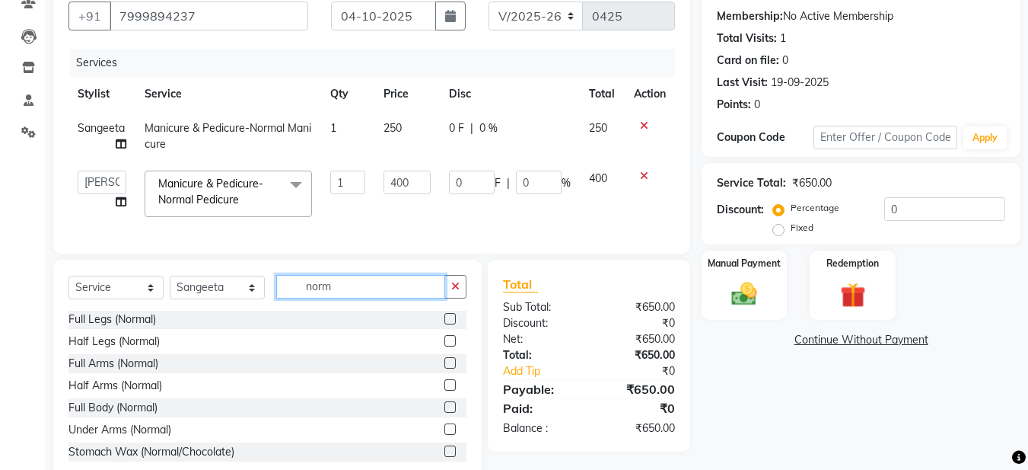
scroll to position [68, 0]
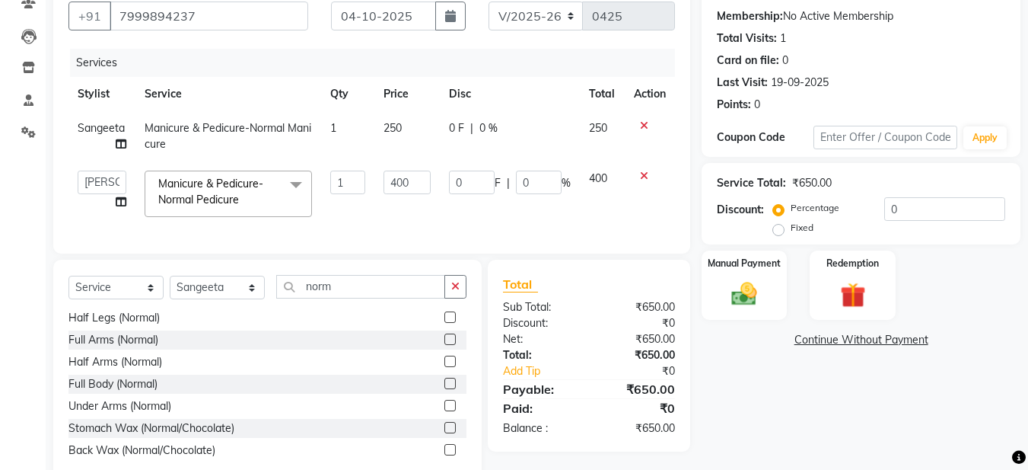
click at [444, 411] on label at bounding box center [449, 405] width 11 height 11
click at [444, 411] on input "checkbox" at bounding box center [449, 406] width 10 height 10
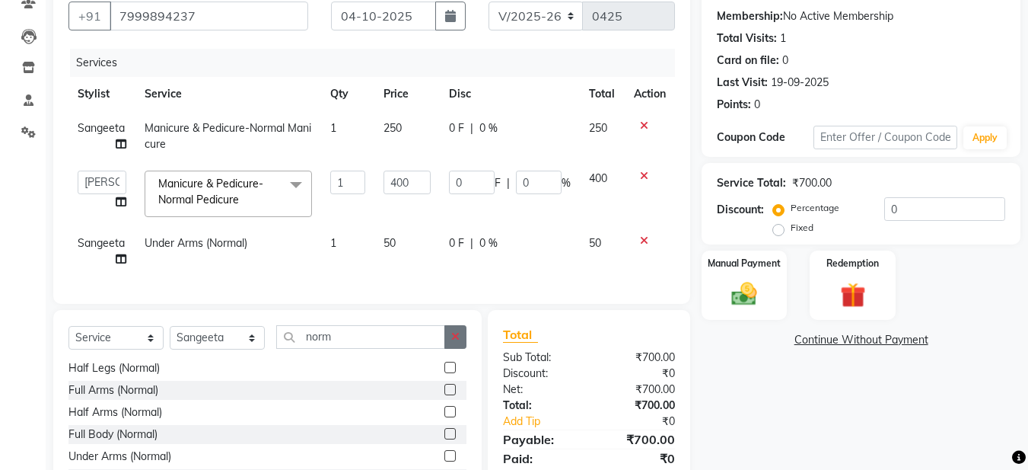
click at [457, 342] on icon "button" at bounding box center [455, 336] width 8 height 11
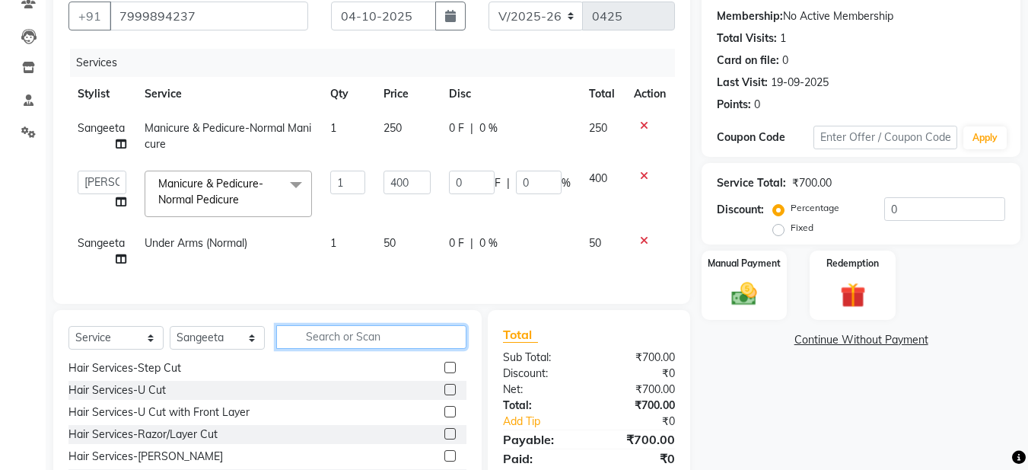
click at [316, 349] on input "text" at bounding box center [371, 337] width 190 height 24
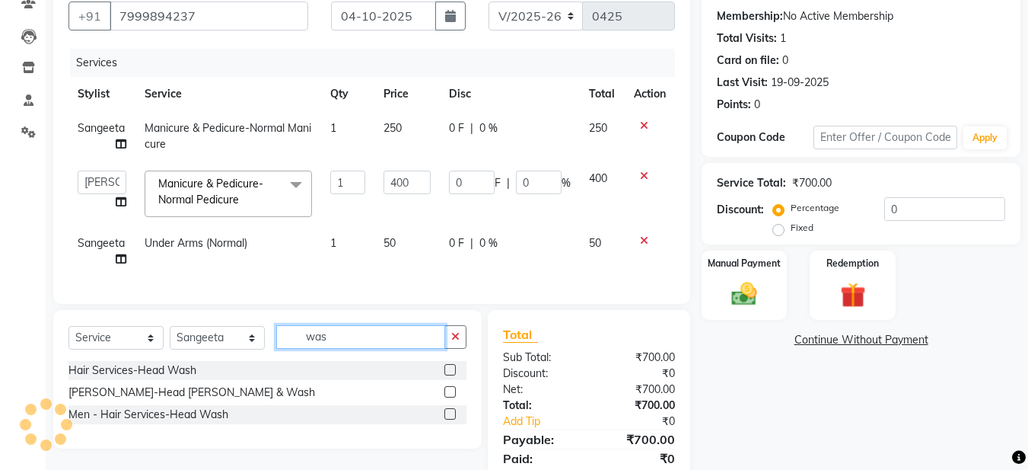
scroll to position [0, 0]
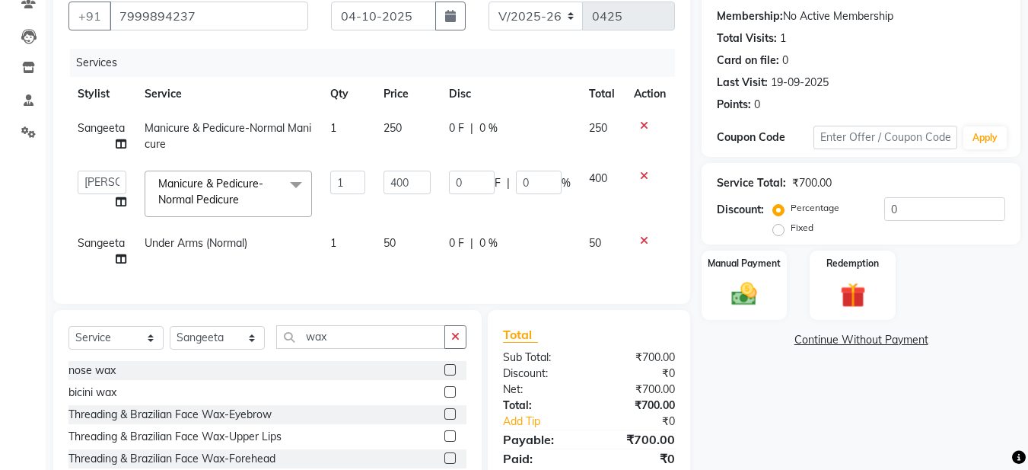
click at [444, 419] on label at bounding box center [449, 413] width 11 height 11
click at [444, 419] on input "checkbox" at bounding box center [449, 414] width 10 height 10
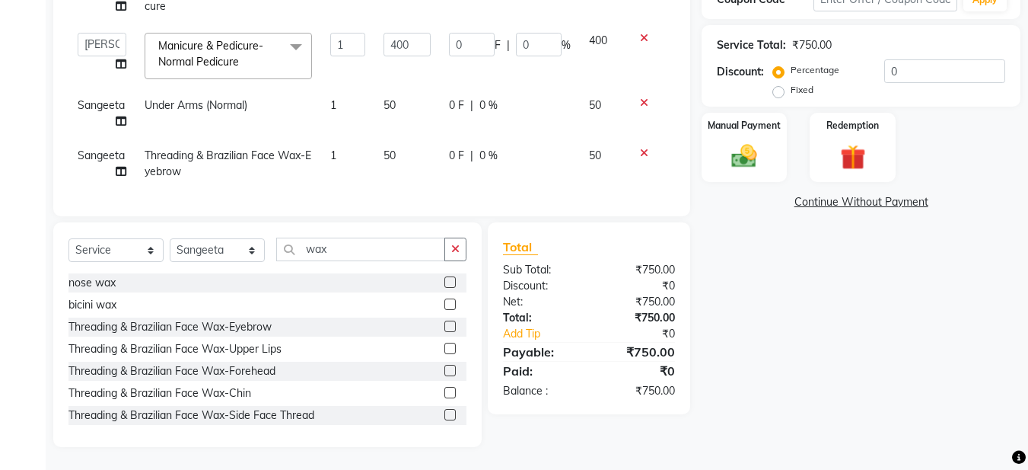
scroll to position [289, 0]
click at [444, 346] on label at bounding box center [449, 347] width 11 height 11
click at [444, 346] on input "checkbox" at bounding box center [449, 349] width 10 height 10
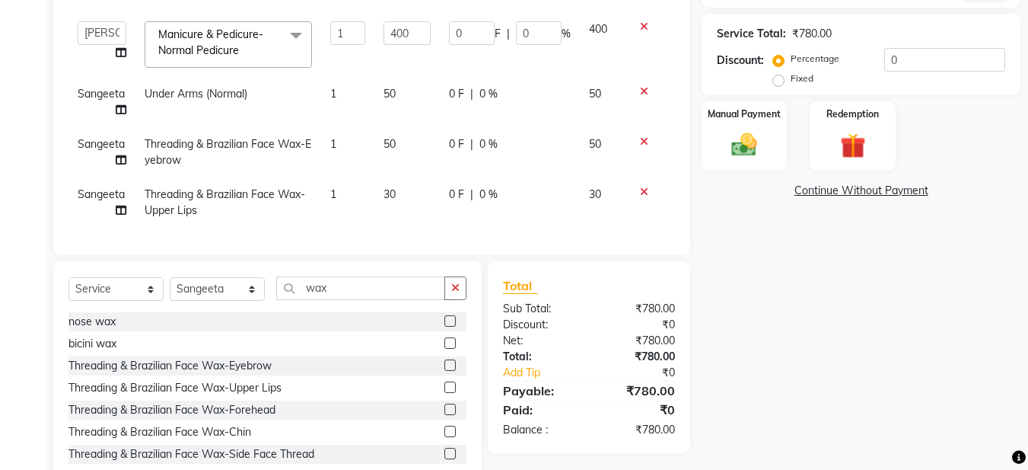
click at [387, 193] on span "30" at bounding box center [390, 194] width 12 height 14
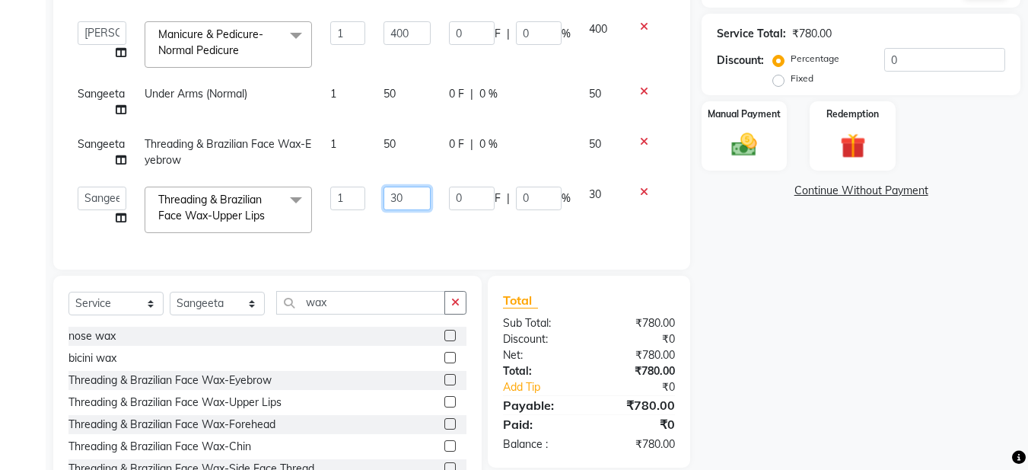
click at [396, 199] on input "30" at bounding box center [407, 198] width 47 height 24
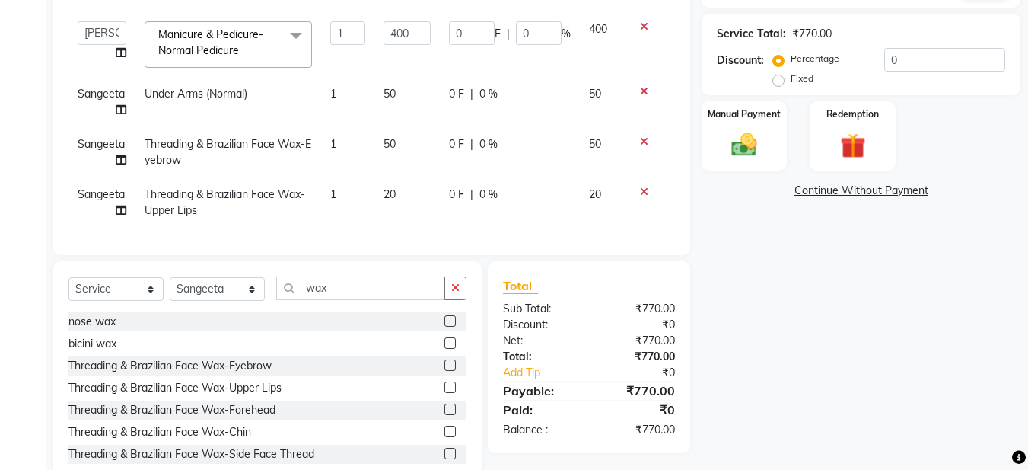
click at [387, 141] on span "50" at bounding box center [390, 144] width 12 height 14
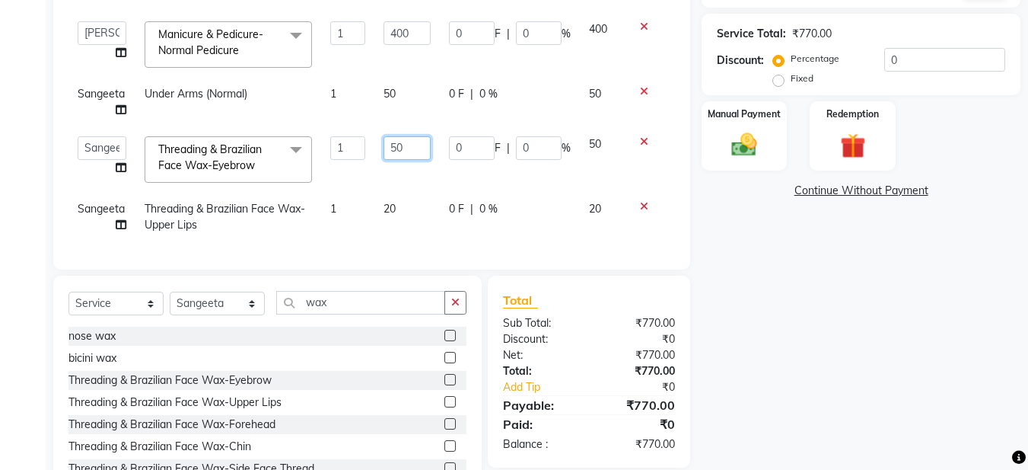
click at [395, 145] on input "50" at bounding box center [407, 148] width 47 height 24
click at [404, 192] on td "20" at bounding box center [406, 217] width 65 height 50
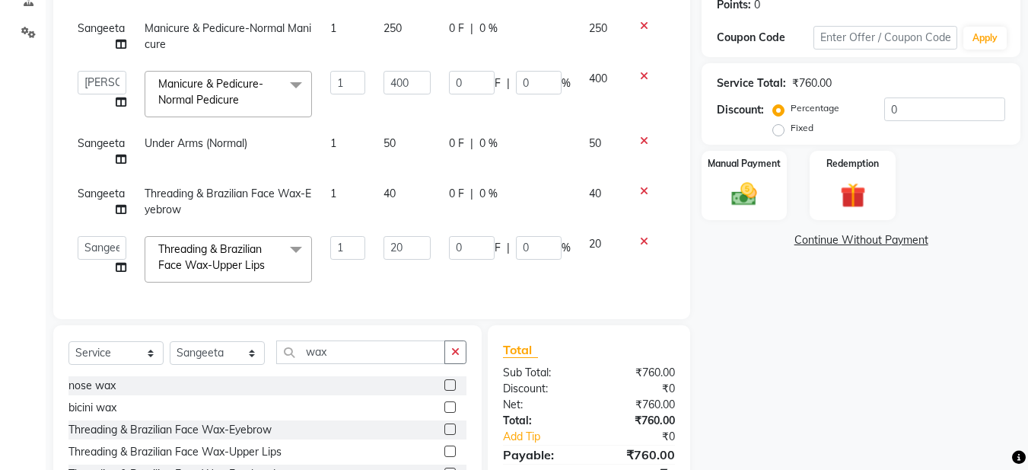
scroll to position [213, 0]
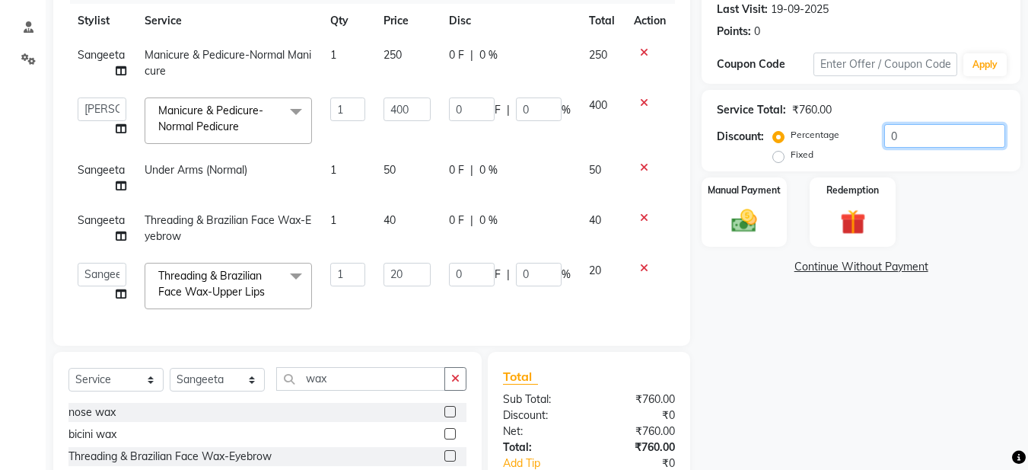
click at [891, 132] on input "0" at bounding box center [944, 136] width 121 height 24
drag, startPoint x: 773, startPoint y: 299, endPoint x: 781, endPoint y: 291, distance: 10.8
click at [773, 300] on div "Name: Ishika 176 Membership: No Active Membership Total Visits: 1 Card on file:…" at bounding box center [867, 238] width 330 height 675
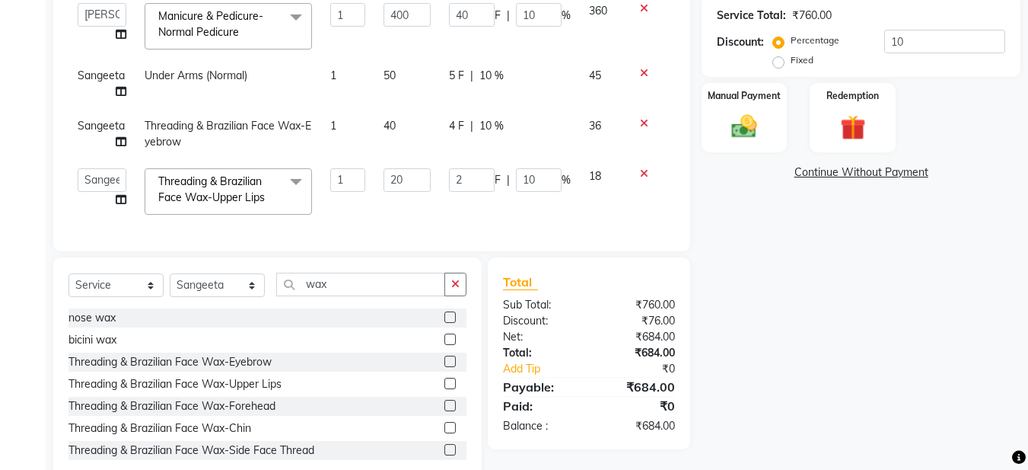
scroll to position [352, 0]
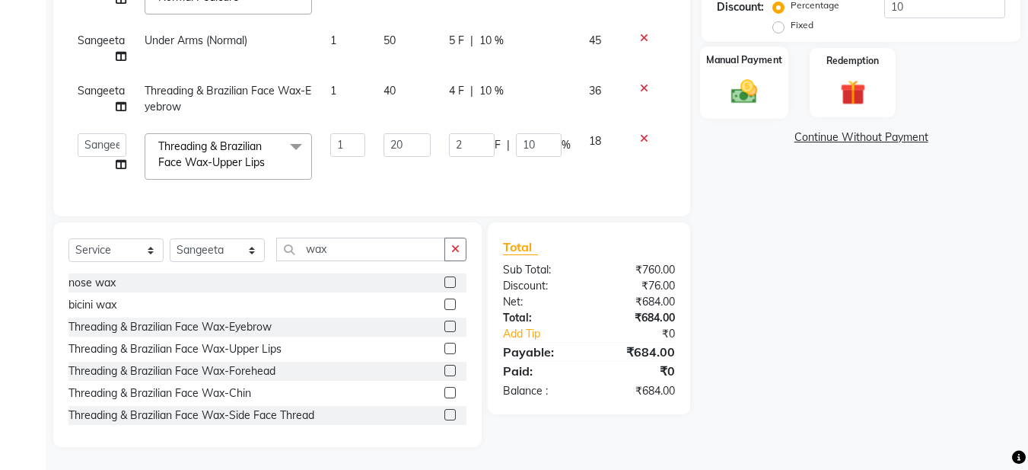
click at [752, 94] on img at bounding box center [744, 91] width 43 height 30
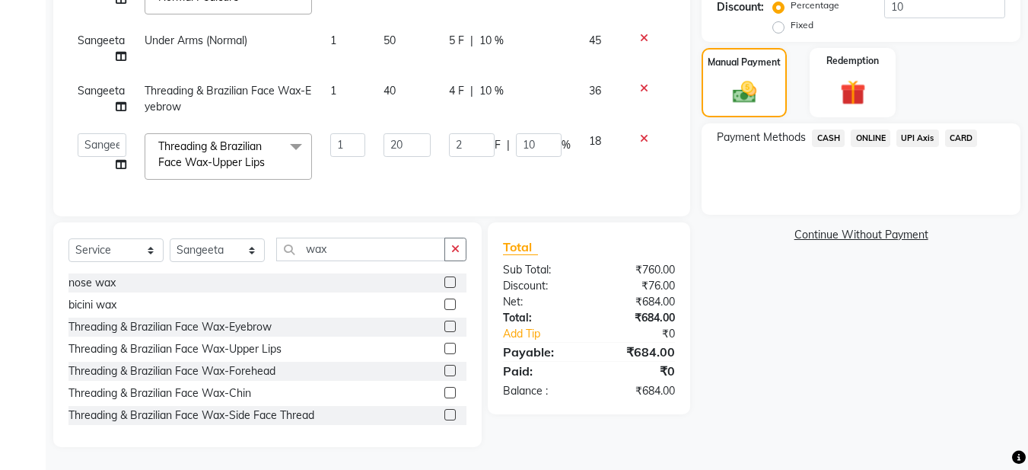
click at [861, 129] on span "ONLINE" at bounding box center [871, 138] width 40 height 18
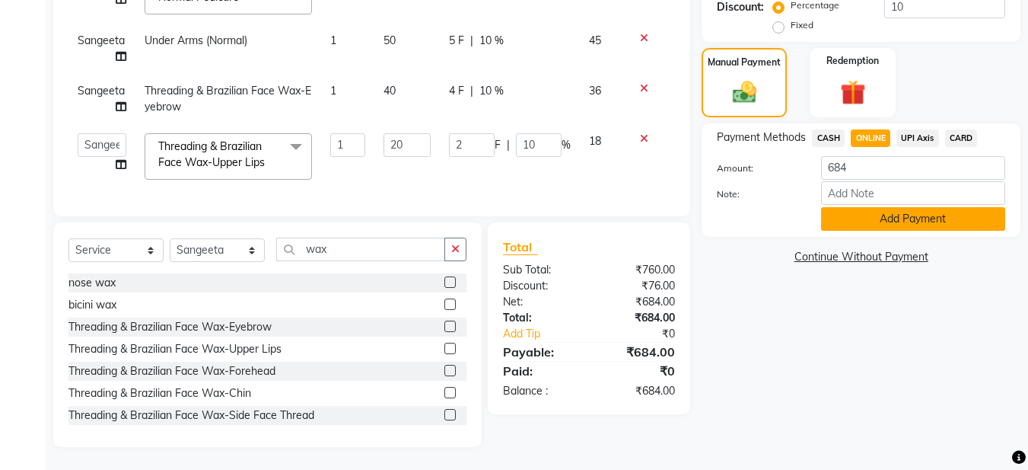
drag, startPoint x: 857, startPoint y: 205, endPoint x: 864, endPoint y: 210, distance: 8.7
click at [864, 210] on button "Add Payment" at bounding box center [913, 219] width 184 height 24
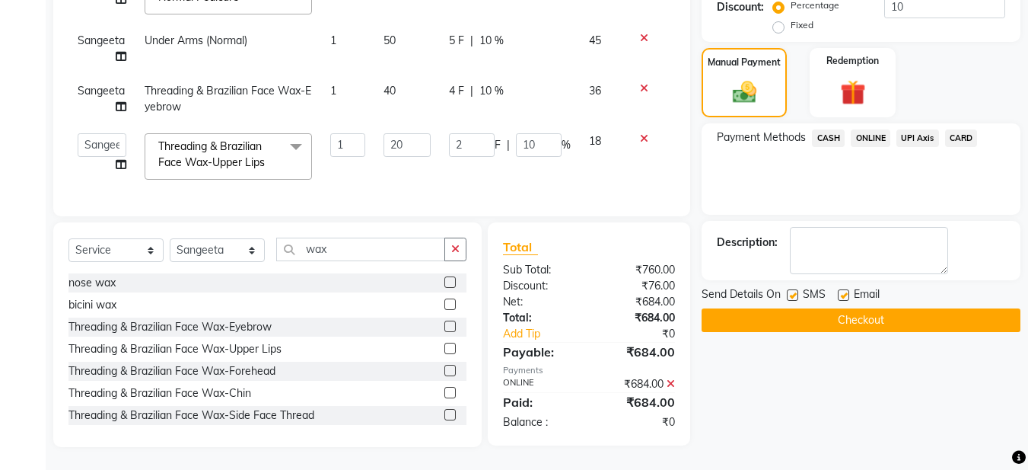
scroll to position [354, 0]
click at [845, 289] on label at bounding box center [843, 294] width 11 height 11
click at [845, 291] on input "checkbox" at bounding box center [843, 296] width 10 height 10
click at [796, 289] on label at bounding box center [792, 294] width 11 height 11
click at [796, 291] on input "checkbox" at bounding box center [792, 296] width 10 height 10
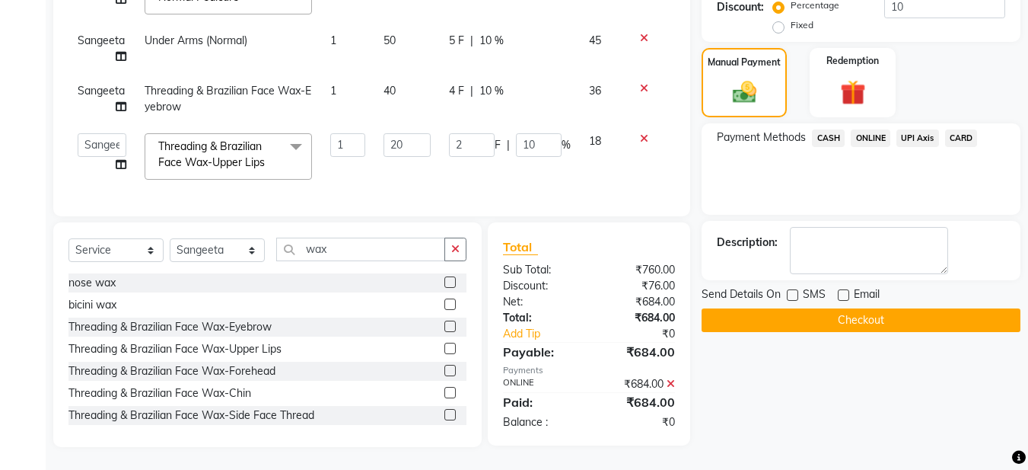
click at [793, 289] on label at bounding box center [792, 294] width 11 height 11
click at [793, 291] on input "checkbox" at bounding box center [792, 296] width 10 height 10
click at [786, 308] on button "Checkout" at bounding box center [861, 320] width 319 height 24
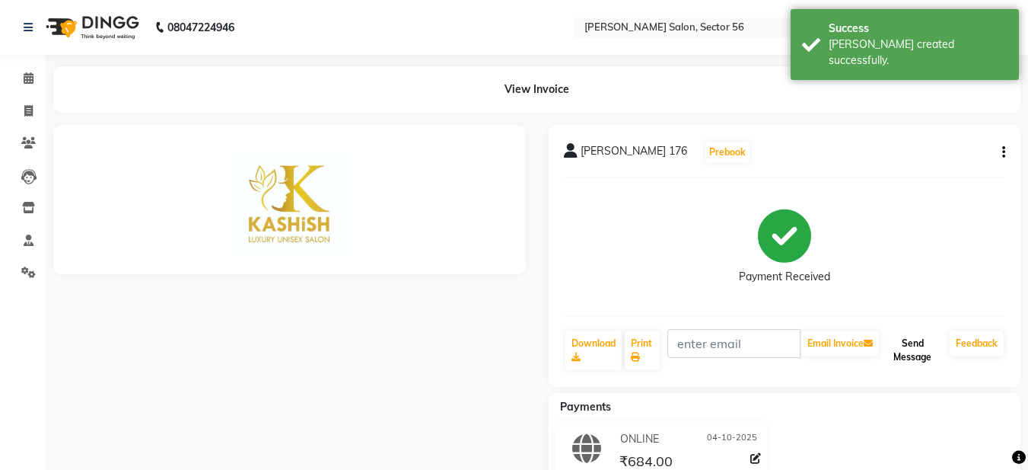
click at [906, 349] on button "Send Message" at bounding box center [913, 350] width 62 height 40
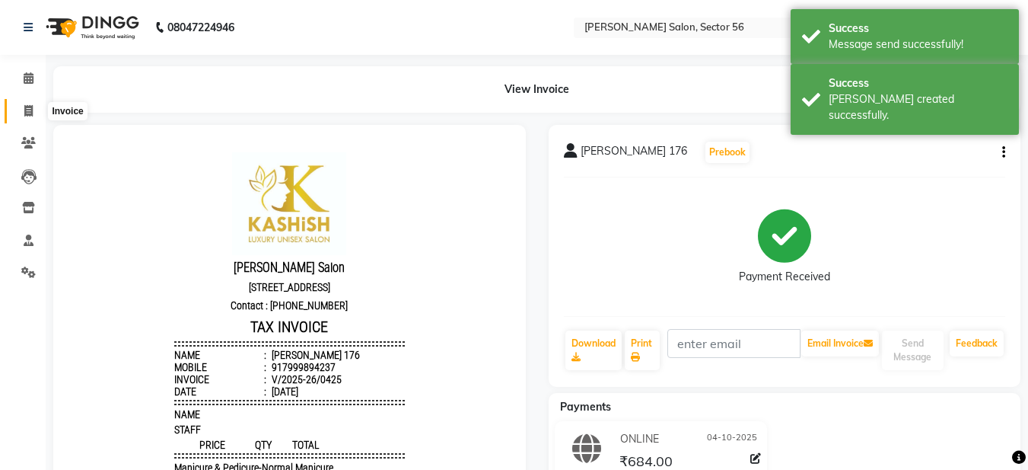
click at [30, 113] on icon at bounding box center [28, 110] width 8 height 11
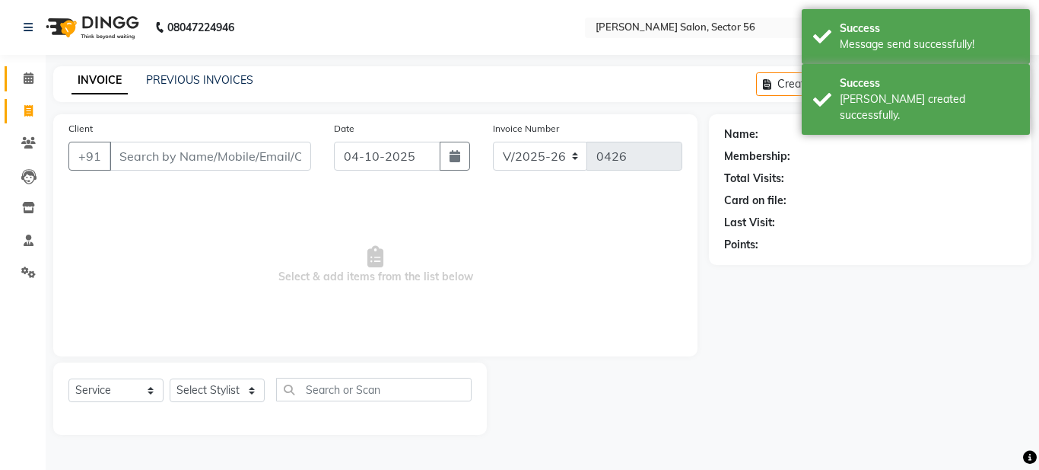
click at [26, 86] on span at bounding box center [28, 79] width 27 height 18
click at [29, 75] on icon at bounding box center [29, 77] width 10 height 11
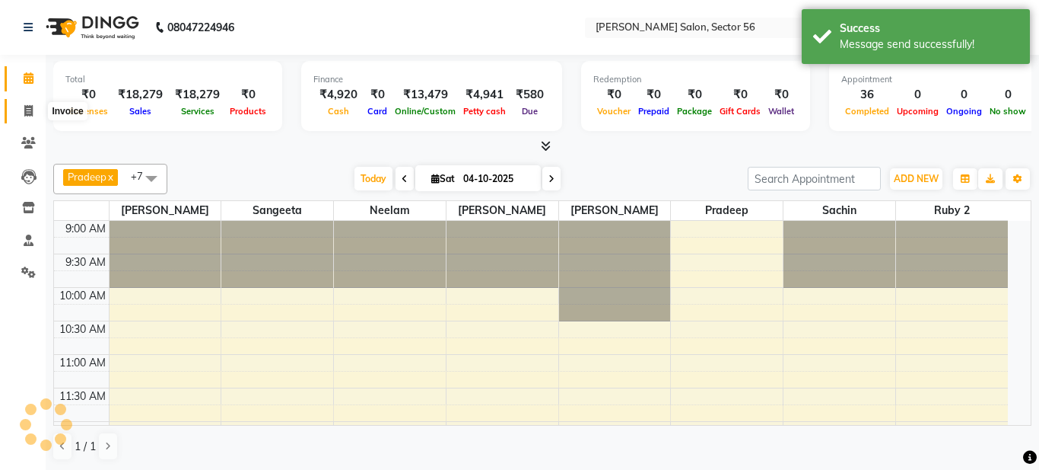
click at [26, 106] on icon at bounding box center [28, 110] width 8 height 11
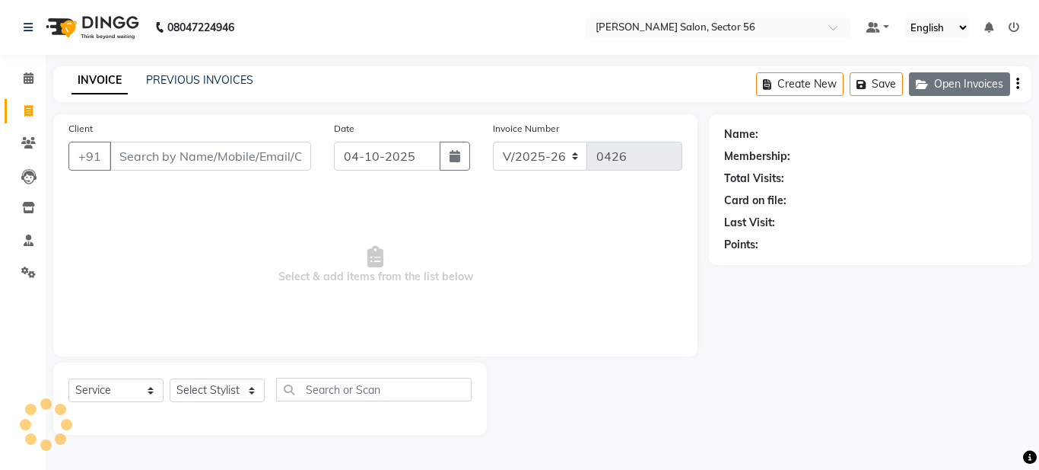
click at [944, 87] on button "Open Invoices" at bounding box center [959, 84] width 101 height 24
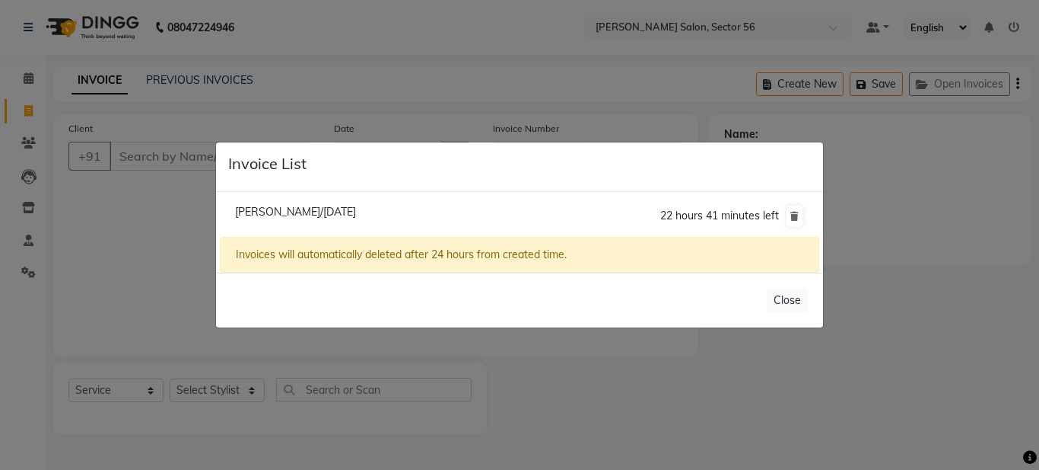
click at [275, 209] on span "Geeta Ji/04 October 2025" at bounding box center [295, 212] width 121 height 14
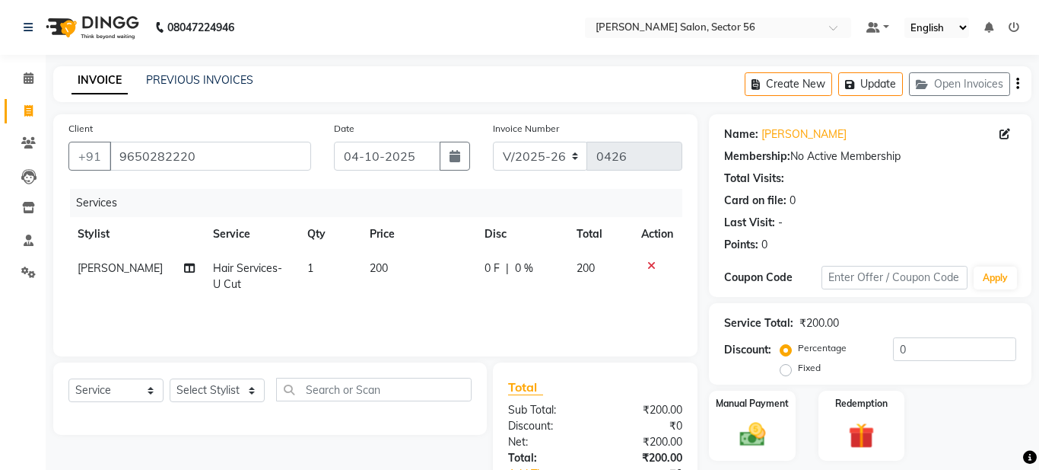
click at [264, 209] on div "Services" at bounding box center [382, 203] width 624 height 28
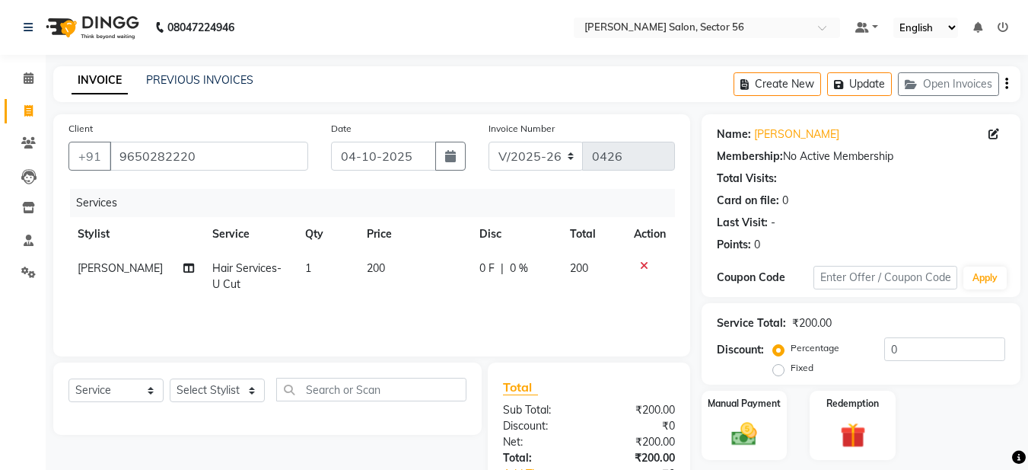
click at [137, 268] on span "Mohamad Gulzar" at bounding box center [120, 268] width 85 height 14
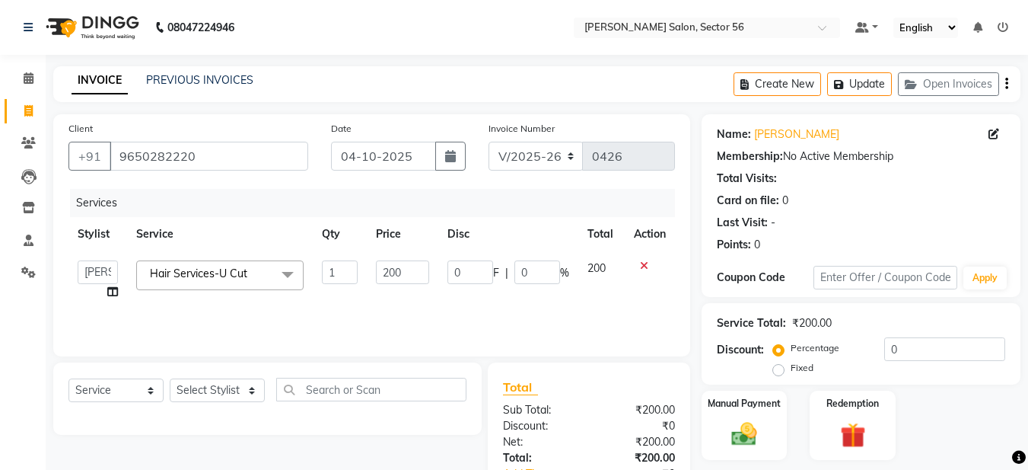
click at [182, 267] on span "Hair Services-U Cut" at bounding box center [198, 273] width 97 height 14
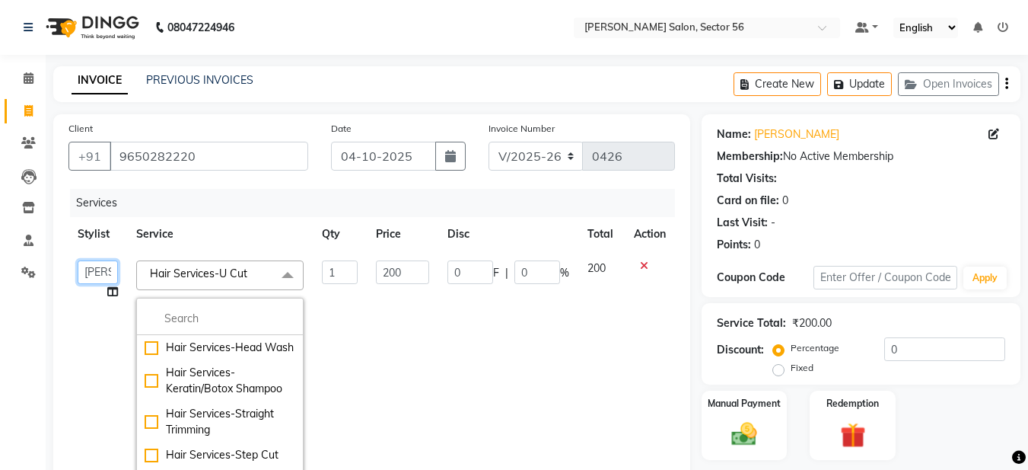
click at [97, 273] on select "Aadil Husain Joy Jyoty Mangal Mohamad Gulzar Neelam Pradeep Roshan Thapa Ruby 1…" at bounding box center [98, 272] width 40 height 24
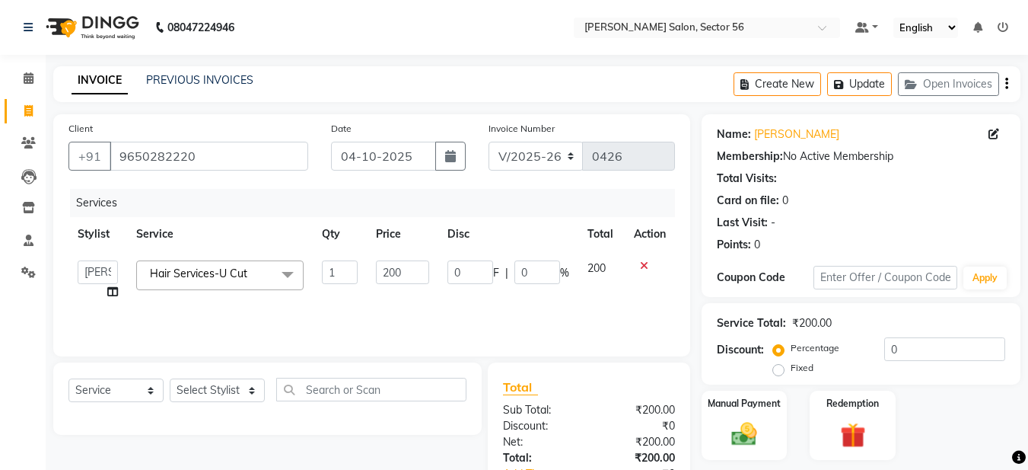
click at [301, 292] on td "Hair Services-U Cut x Hair Services-Head Wash Hair Services-Keratin/Botox Shamp…" at bounding box center [220, 280] width 186 height 58
drag, startPoint x: 511, startPoint y: 363, endPoint x: 537, endPoint y: 340, distance: 35.1
click at [525, 352] on div "Client +91 9650282220 Date 04-10-2025 Invoice Number V/2025 V/2025-26 0426 Serv…" at bounding box center [372, 334] width 660 height 440
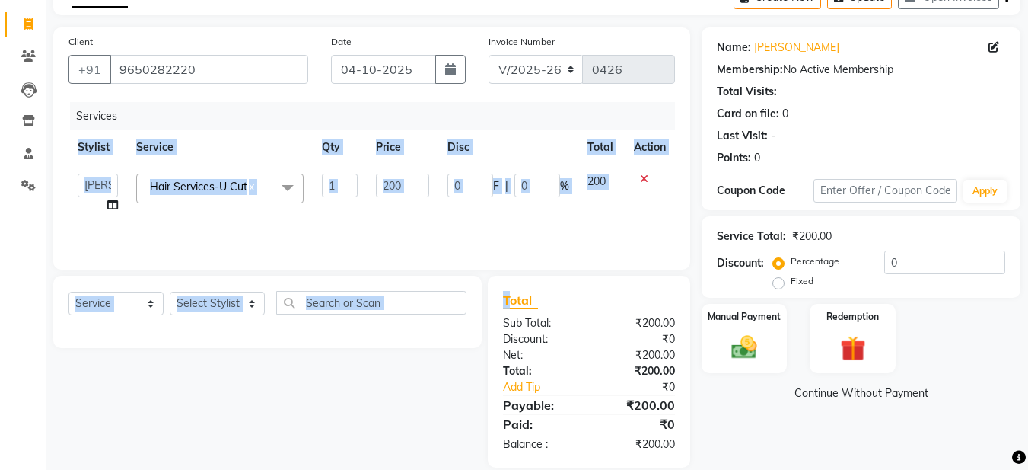
scroll to position [107, 0]
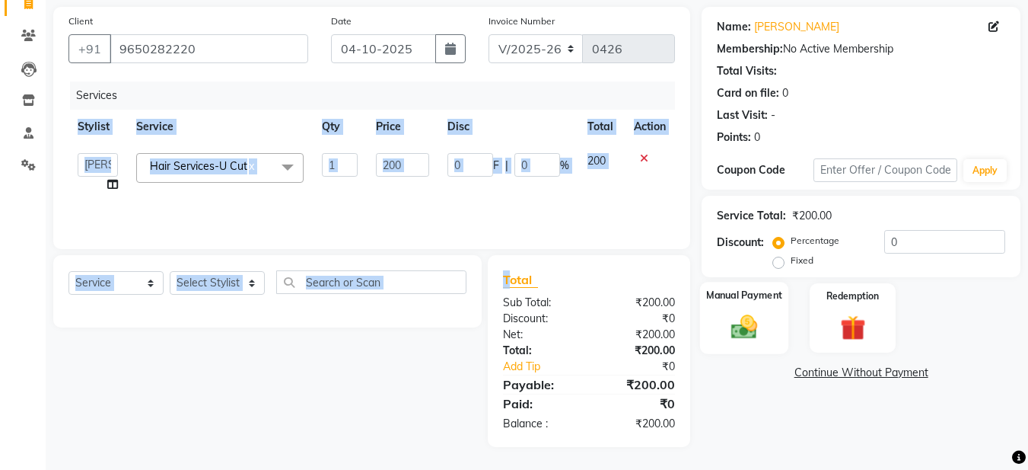
click at [742, 317] on img at bounding box center [744, 326] width 43 height 30
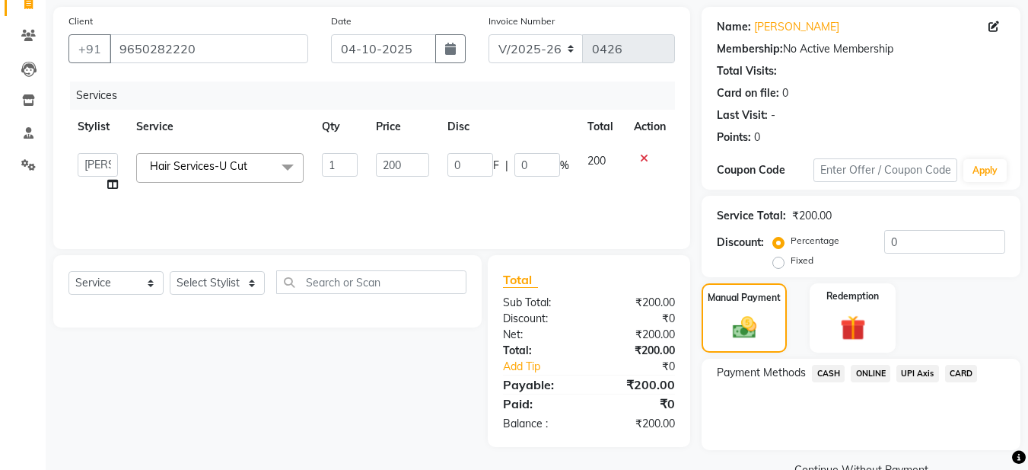
click at [830, 374] on span "CASH" at bounding box center [828, 374] width 33 height 18
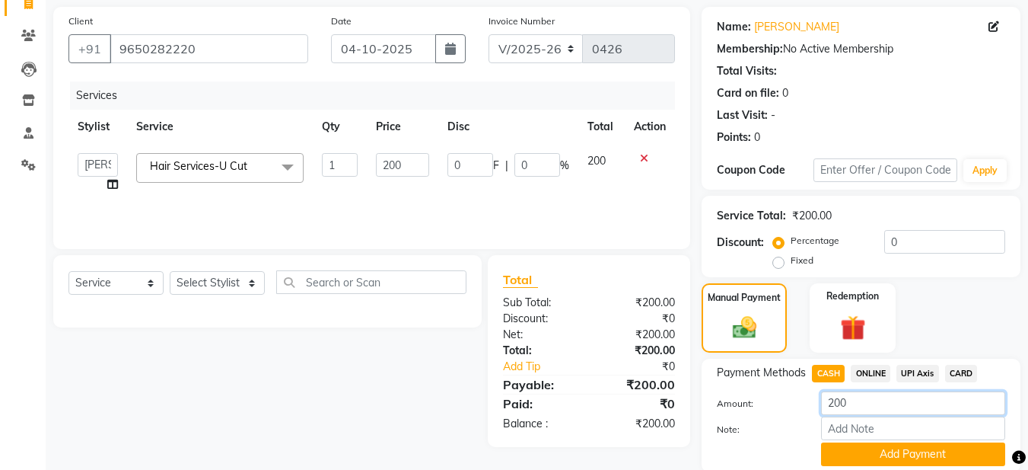
click at [848, 400] on input "200" at bounding box center [913, 403] width 184 height 24
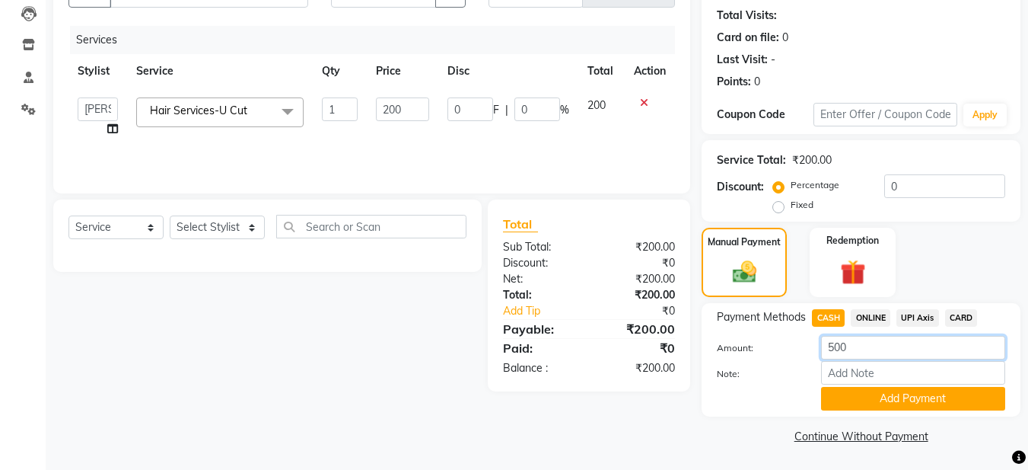
scroll to position [164, 0]
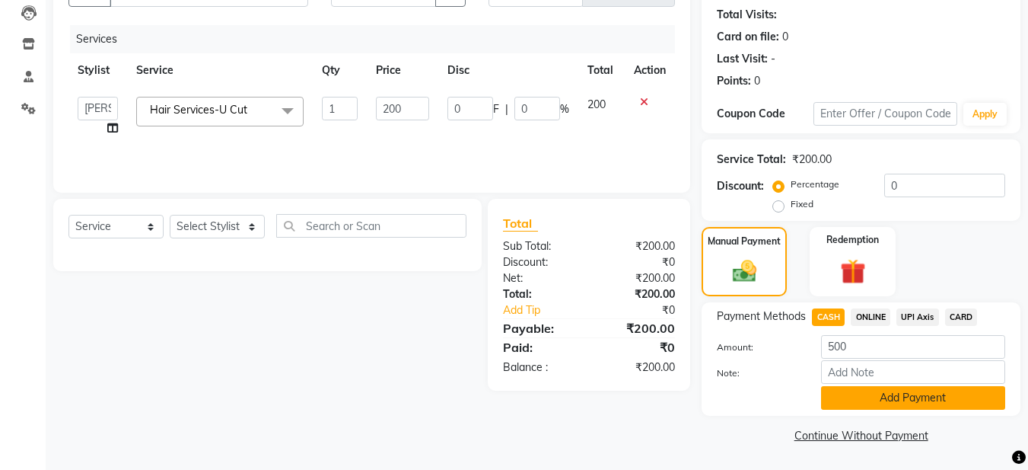
click at [858, 393] on button "Add Payment" at bounding box center [913, 398] width 184 height 24
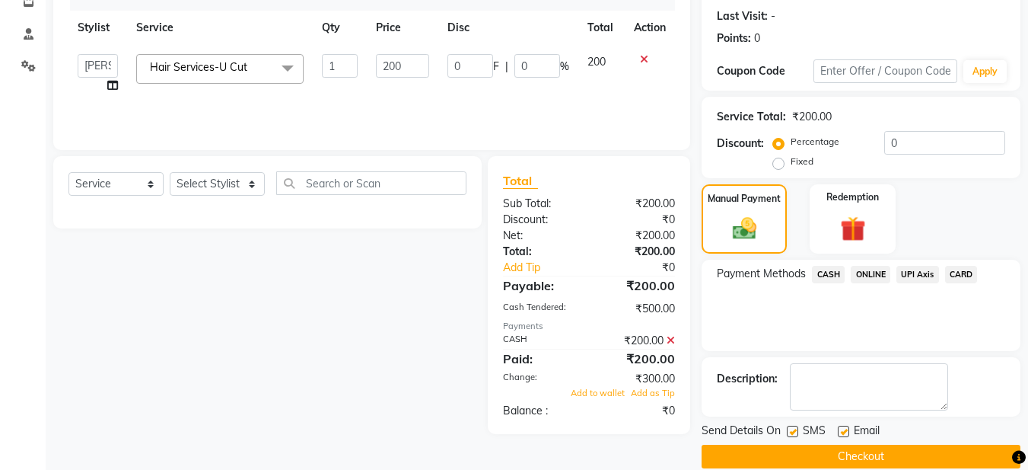
scroll to position [228, 0]
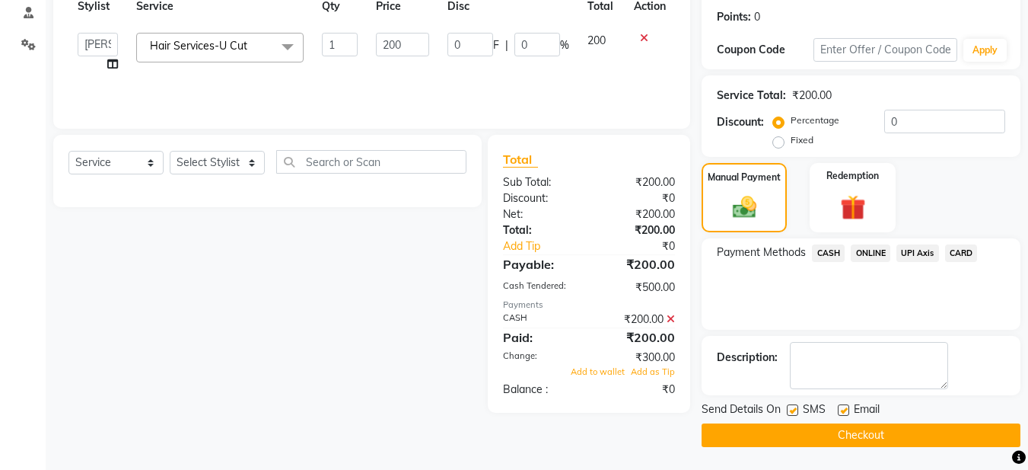
click at [843, 404] on label at bounding box center [843, 409] width 11 height 11
click at [843, 406] on input "checkbox" at bounding box center [843, 411] width 10 height 10
click at [813, 431] on button "Checkout" at bounding box center [861, 435] width 319 height 24
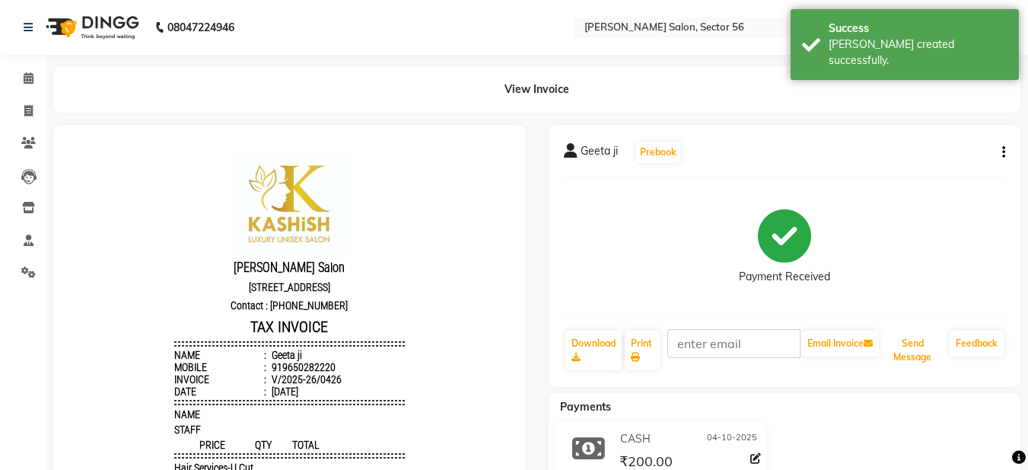
drag, startPoint x: 900, startPoint y: 365, endPoint x: 876, endPoint y: 359, distance: 24.9
click at [901, 365] on button "Send Message" at bounding box center [913, 350] width 62 height 40
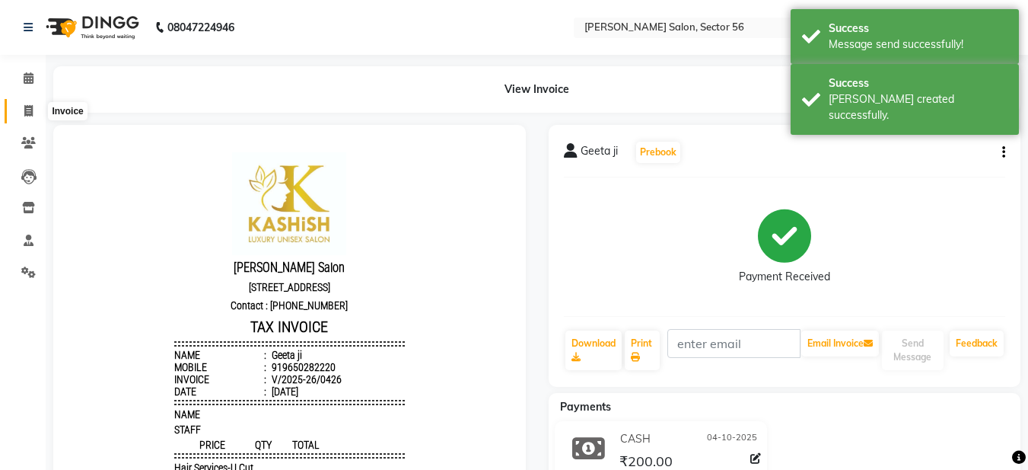
click at [27, 112] on icon at bounding box center [28, 110] width 8 height 11
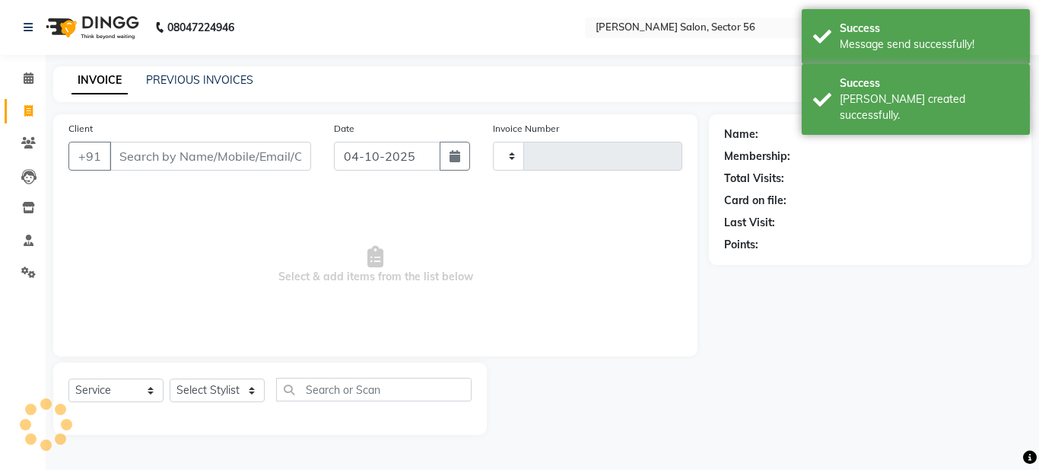
click at [140, 147] on input "Client" at bounding box center [211, 156] width 202 height 29
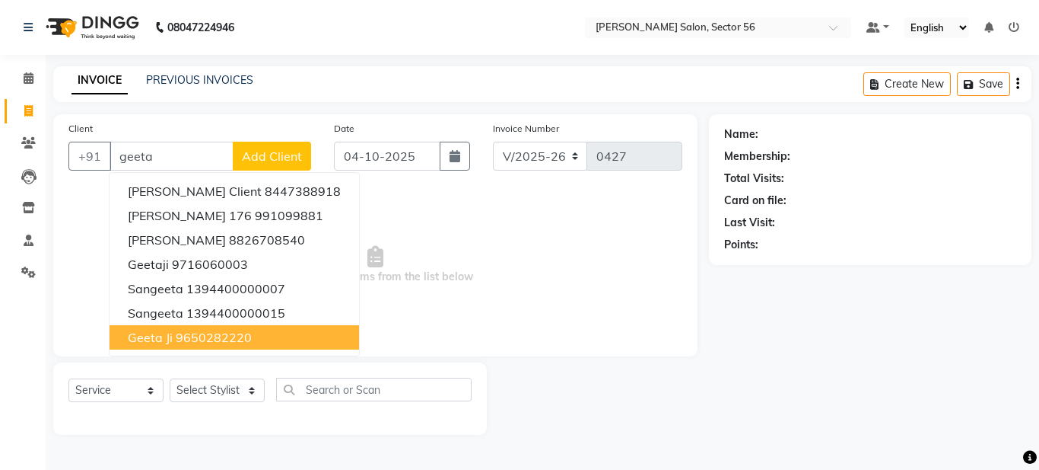
click at [457, 345] on div "Client +91 geeta sangeeta client 8447388918 Geetanjali 176 991099881 geeta sing…" at bounding box center [375, 235] width 645 height 242
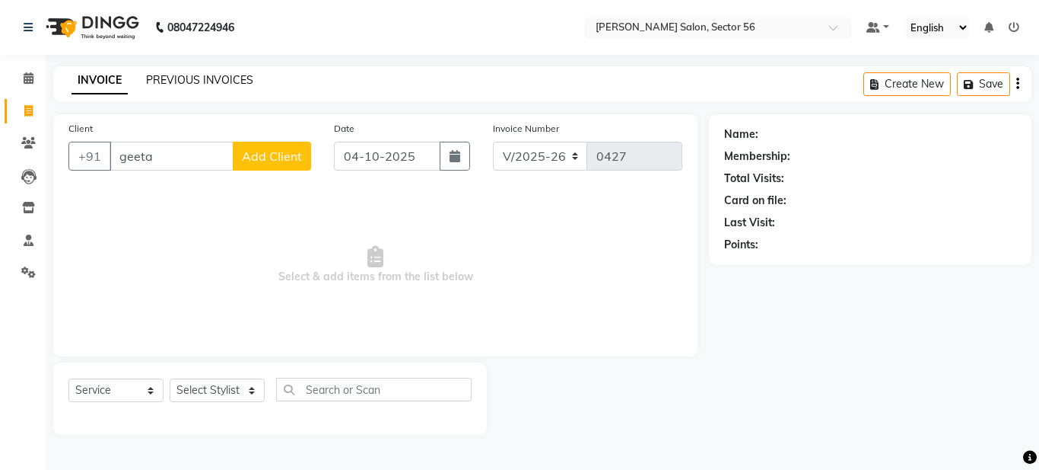
click at [213, 81] on link "PREVIOUS INVOICES" at bounding box center [199, 80] width 107 height 14
click at [233, 72] on div "PREVIOUS INVOICES" at bounding box center [199, 80] width 107 height 16
click at [226, 79] on link "PREVIOUS INVOICES" at bounding box center [199, 80] width 107 height 14
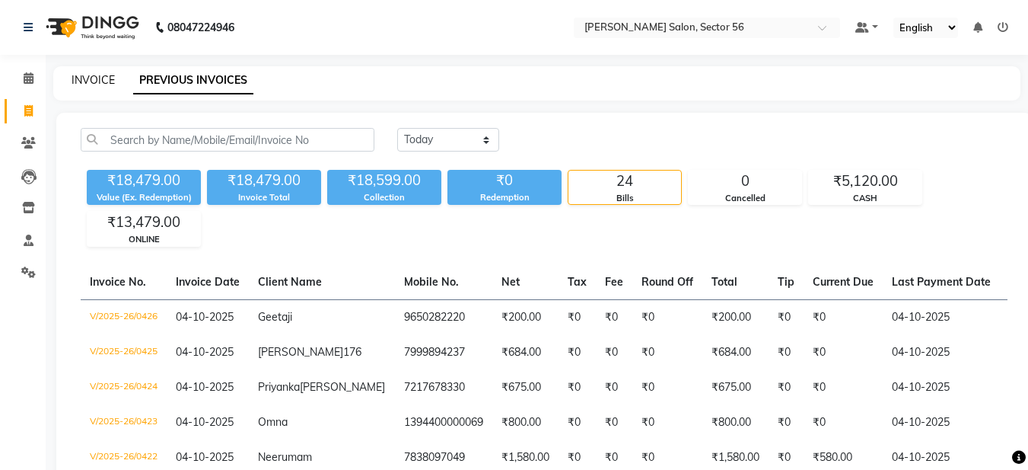
click at [97, 77] on link "INVOICE" at bounding box center [93, 80] width 43 height 14
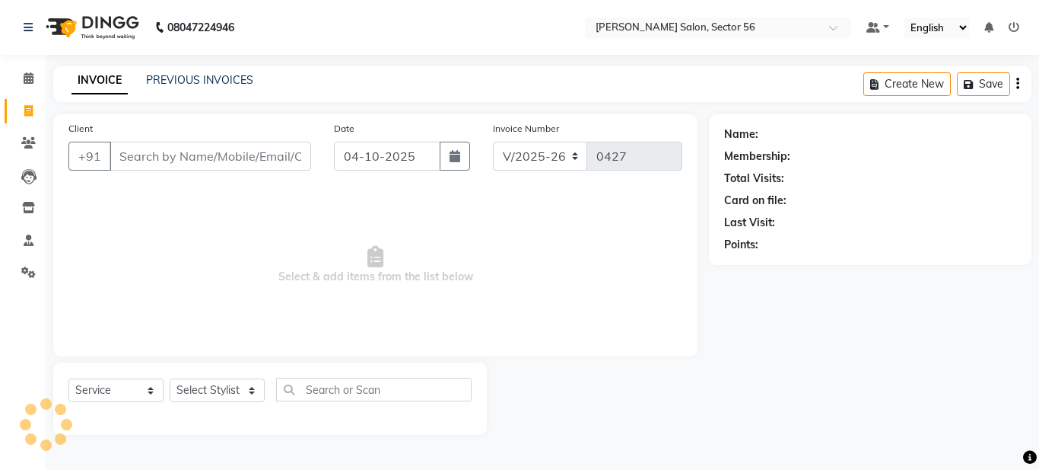
click at [170, 150] on input "Client" at bounding box center [211, 156] width 202 height 29
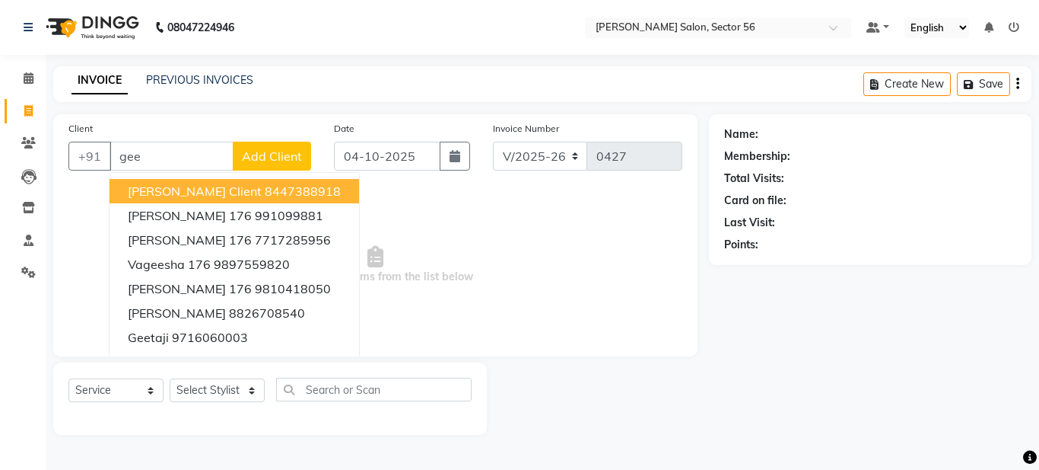
click at [151, 159] on input "gee" at bounding box center [172, 156] width 124 height 29
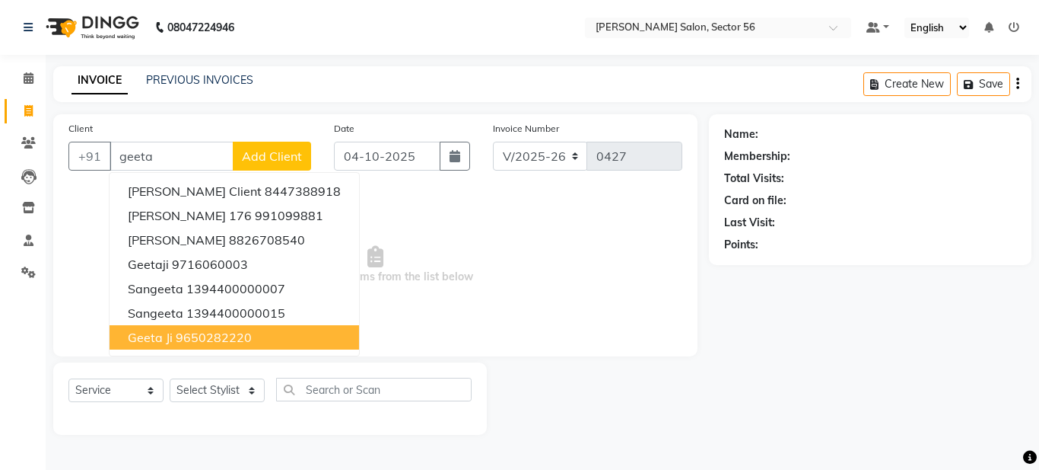
click at [230, 345] on button "Geeta ji 9650282220" at bounding box center [235, 337] width 250 height 24
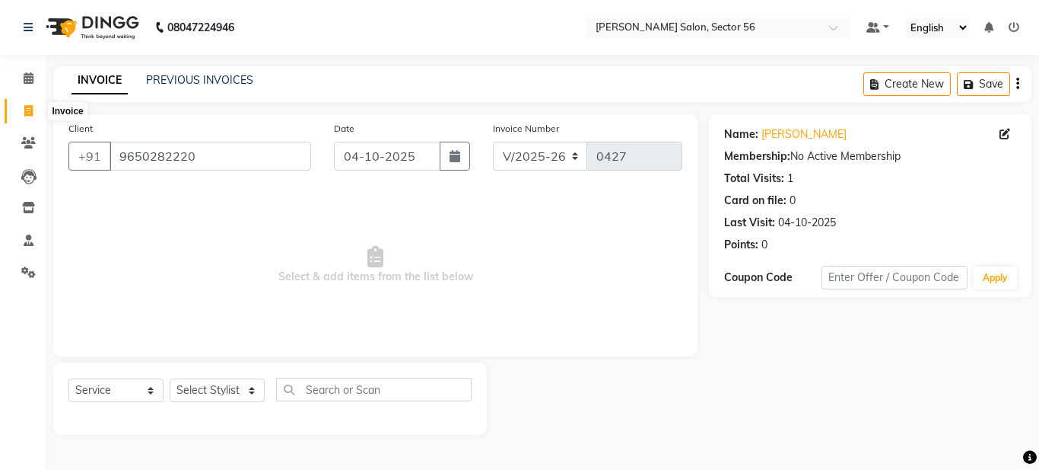
click at [32, 110] on icon at bounding box center [28, 110] width 8 height 11
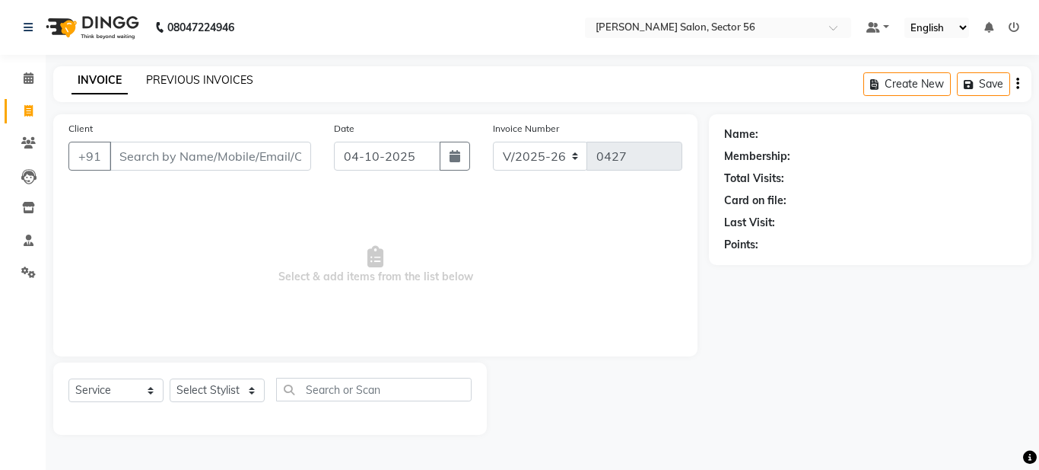
click at [206, 77] on link "PREVIOUS INVOICES" at bounding box center [199, 80] width 107 height 14
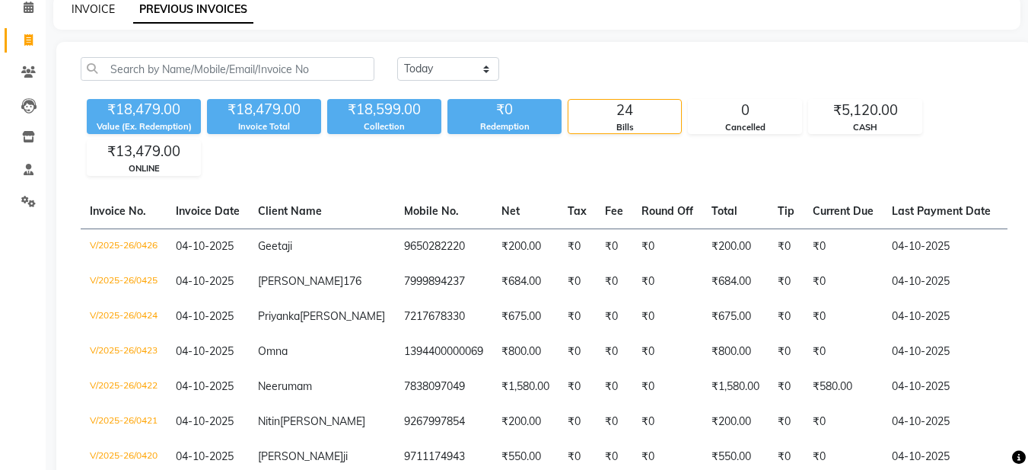
click at [89, 5] on link "INVOICE" at bounding box center [93, 9] width 43 height 14
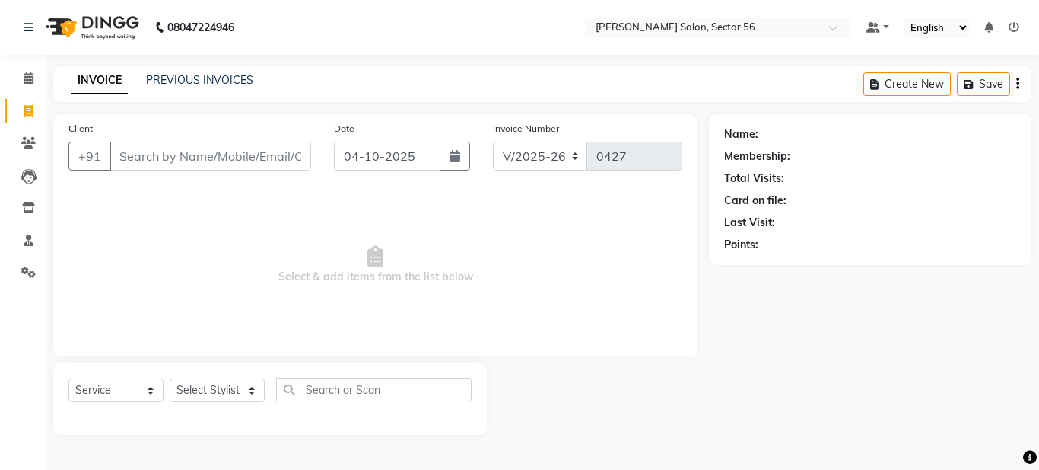
click at [176, 158] on input "Client" at bounding box center [211, 156] width 202 height 29
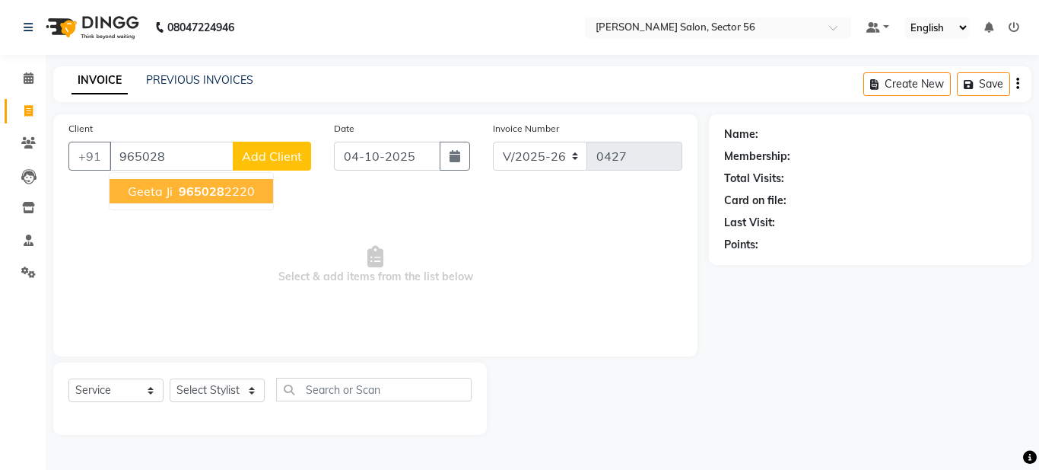
click at [176, 190] on ngb-highlight "965028 2220" at bounding box center [215, 190] width 79 height 15
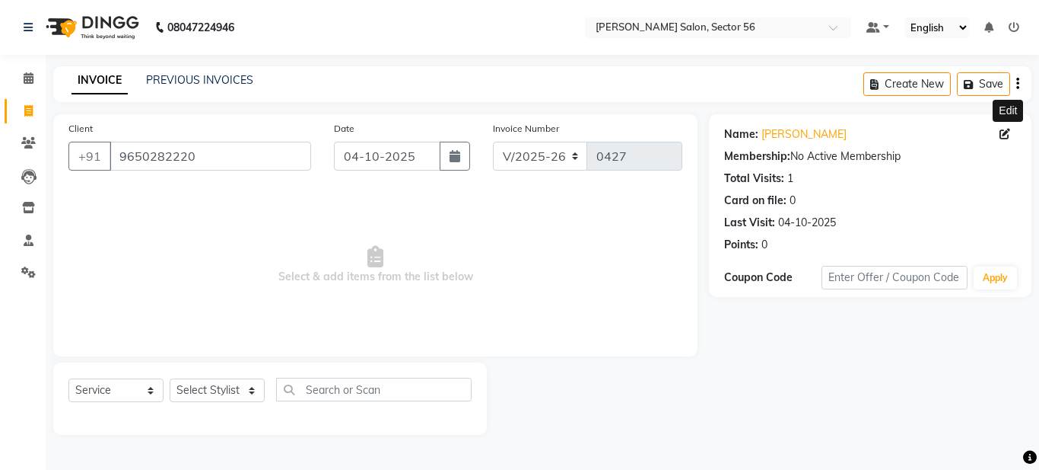
click at [1006, 129] on icon at bounding box center [1005, 134] width 11 height 11
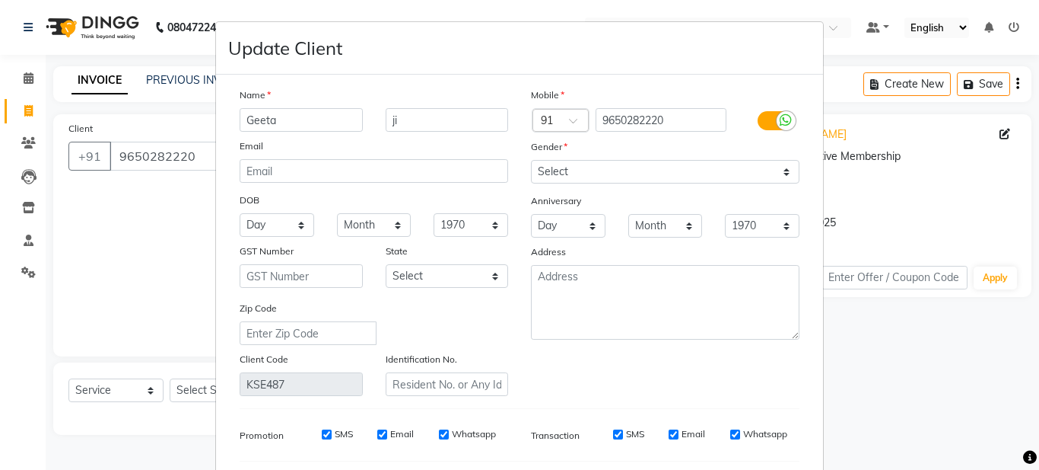
click at [1004, 130] on ngb-modal-window "Update Client Name Geeta ji Email DOB Day 01 02 03 04 05 06 07 08 09 10 11 12 1…" at bounding box center [519, 235] width 1039 height 470
click at [1004, 135] on ngb-modal-window "Update Client Name Geeta ji Email DOB Day 01 02 03 04 05 06 07 08 09 10 11 12 1…" at bounding box center [519, 235] width 1039 height 470
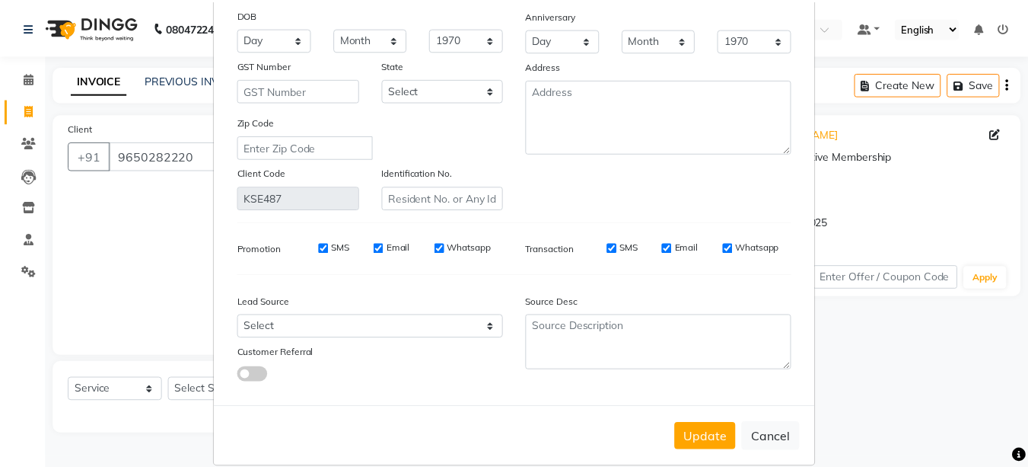
scroll to position [205, 0]
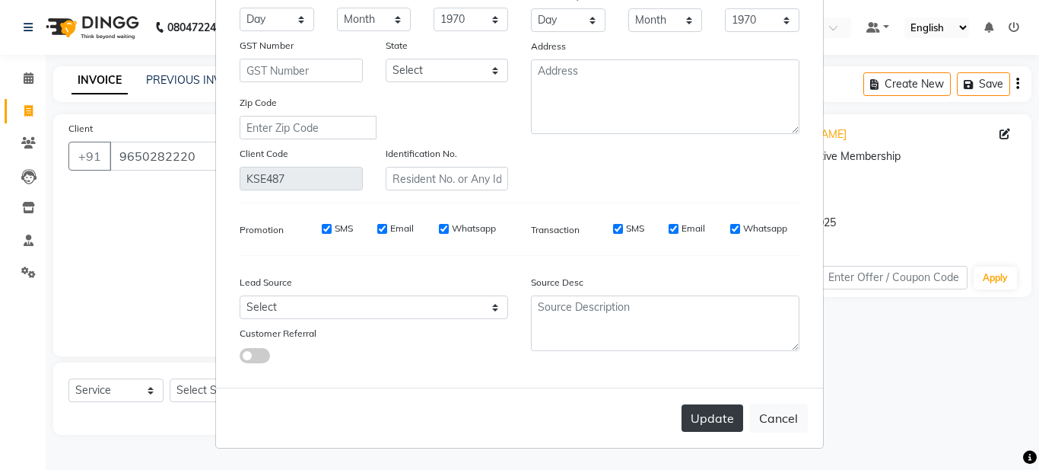
click at [707, 422] on button "Update" at bounding box center [713, 417] width 62 height 27
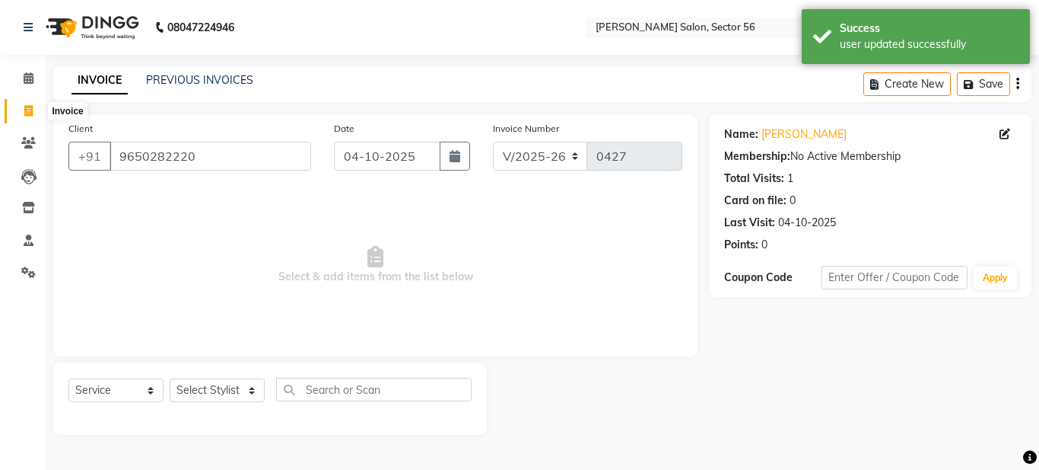
click at [25, 107] on icon at bounding box center [28, 110] width 8 height 11
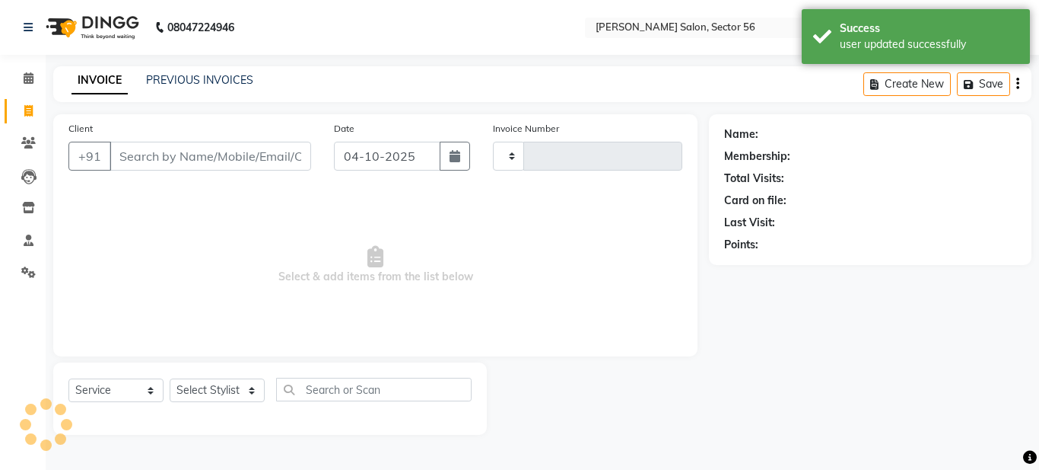
click at [24, 110] on icon at bounding box center [28, 110] width 8 height 11
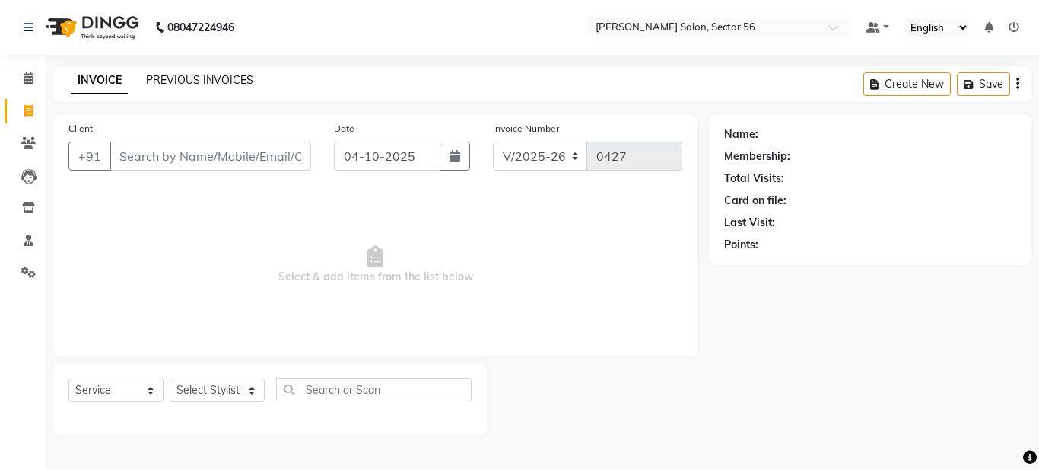
click at [174, 80] on link "PREVIOUS INVOICES" at bounding box center [199, 80] width 107 height 14
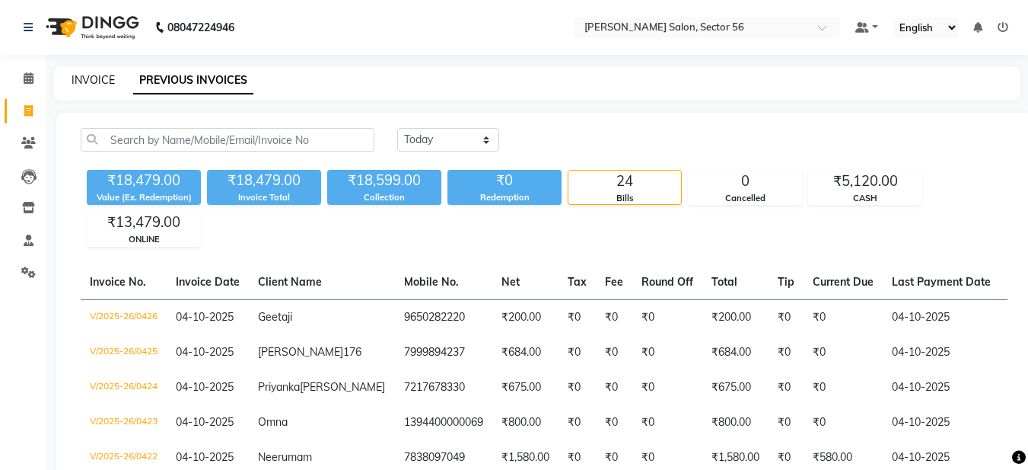
click at [76, 75] on link "INVOICE" at bounding box center [93, 80] width 43 height 14
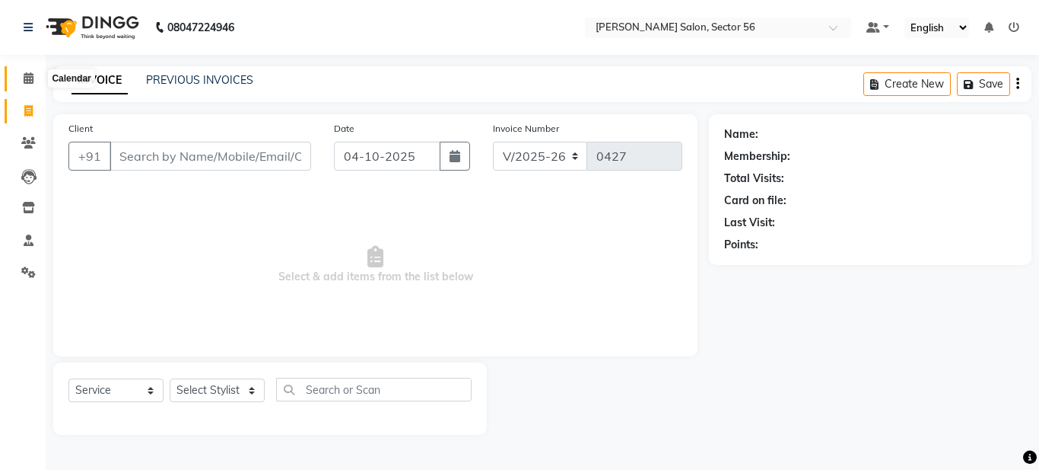
click at [24, 78] on icon at bounding box center [29, 77] width 10 height 11
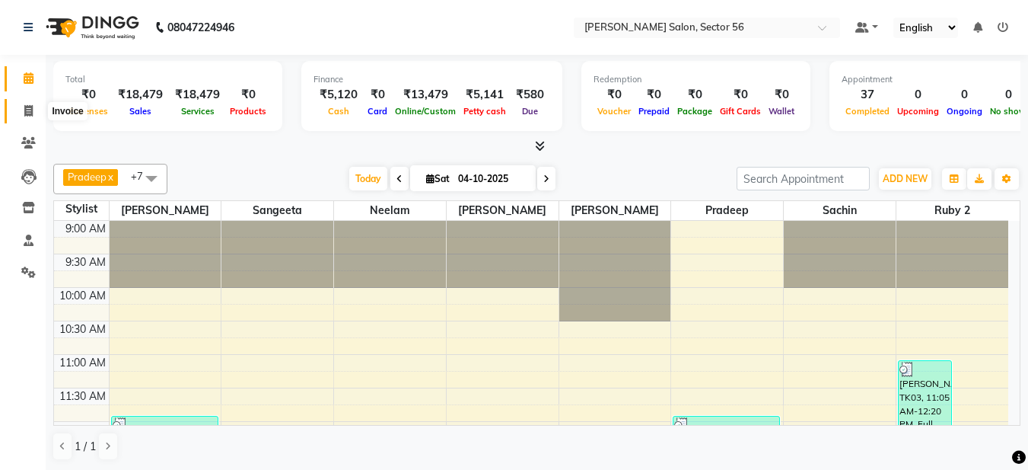
click at [33, 109] on icon at bounding box center [28, 110] width 8 height 11
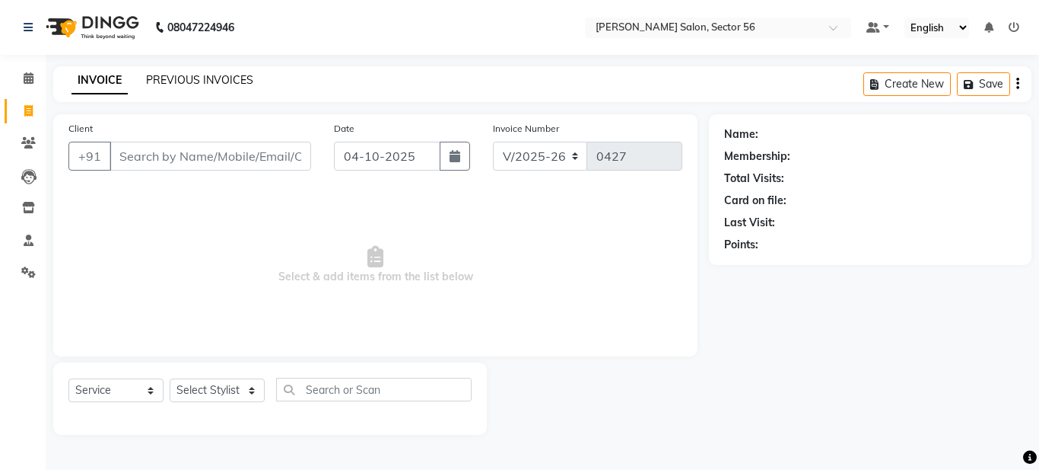
click at [156, 78] on link "PREVIOUS INVOICES" at bounding box center [199, 80] width 107 height 14
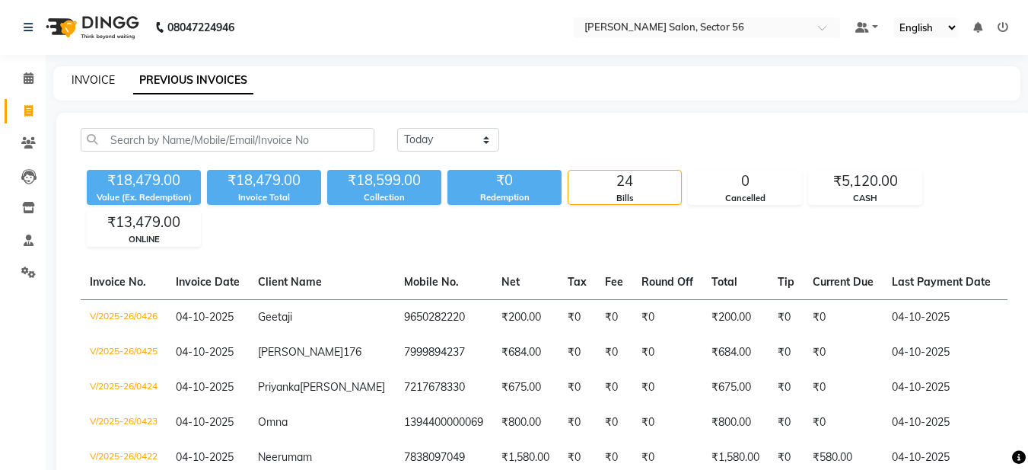
drag, startPoint x: 78, startPoint y: 87, endPoint x: 84, endPoint y: 80, distance: 9.7
click at [78, 87] on div "INVOICE" at bounding box center [93, 80] width 43 height 16
click at [84, 80] on link "INVOICE" at bounding box center [93, 80] width 43 height 14
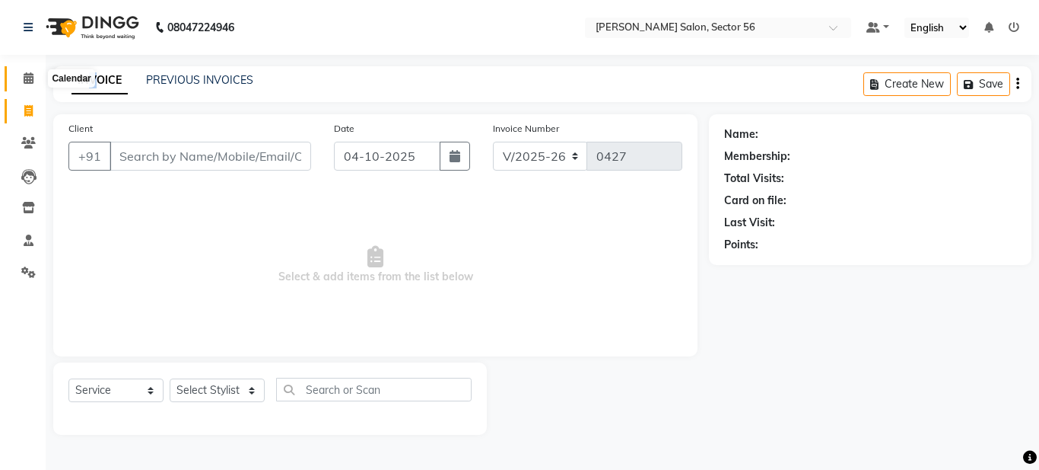
click at [25, 82] on icon at bounding box center [29, 77] width 10 height 11
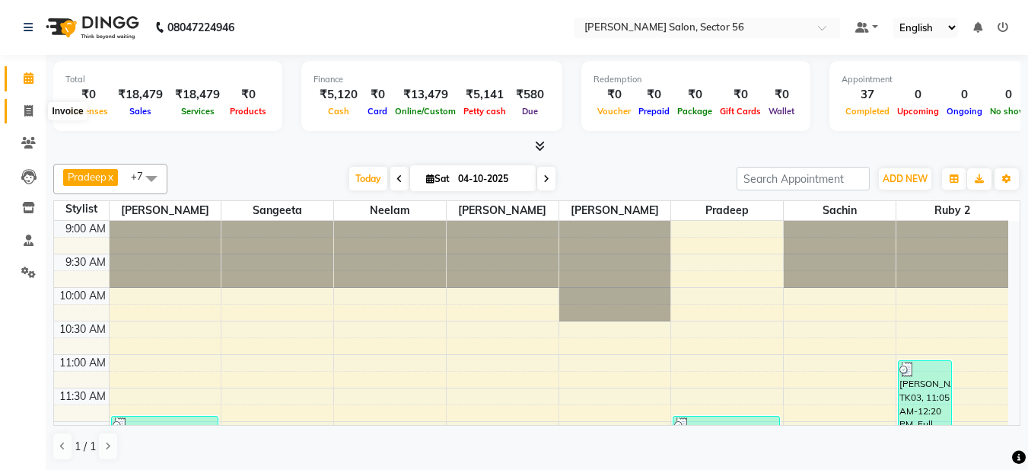
click at [31, 113] on icon at bounding box center [28, 110] width 8 height 11
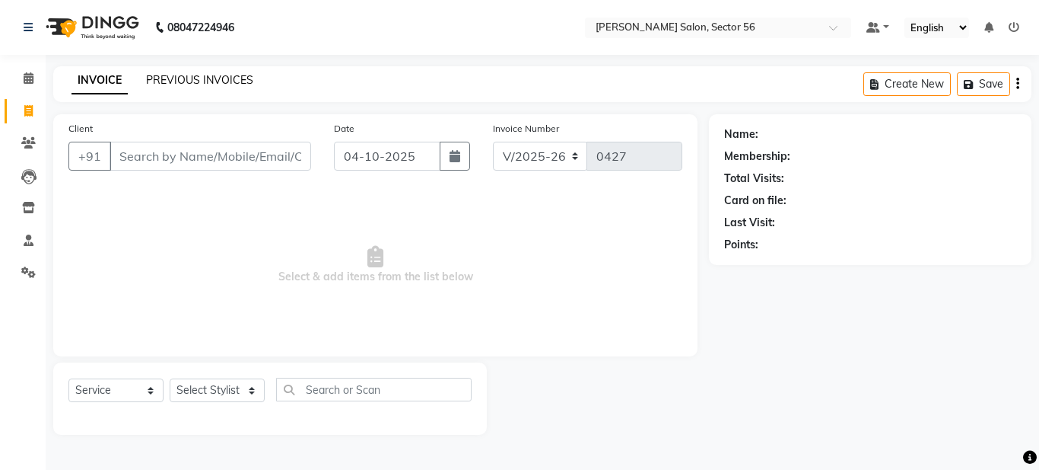
click at [199, 80] on link "PREVIOUS INVOICES" at bounding box center [199, 80] width 107 height 14
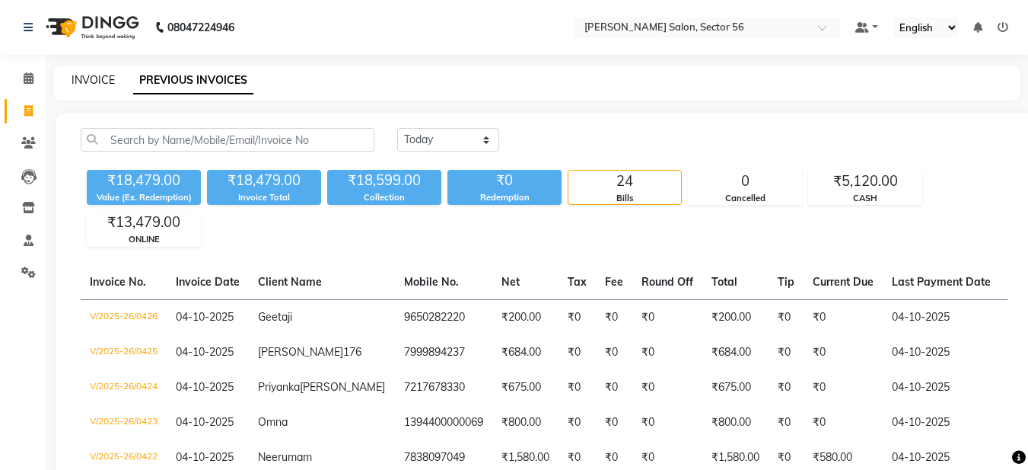
click at [95, 76] on link "INVOICE" at bounding box center [93, 80] width 43 height 14
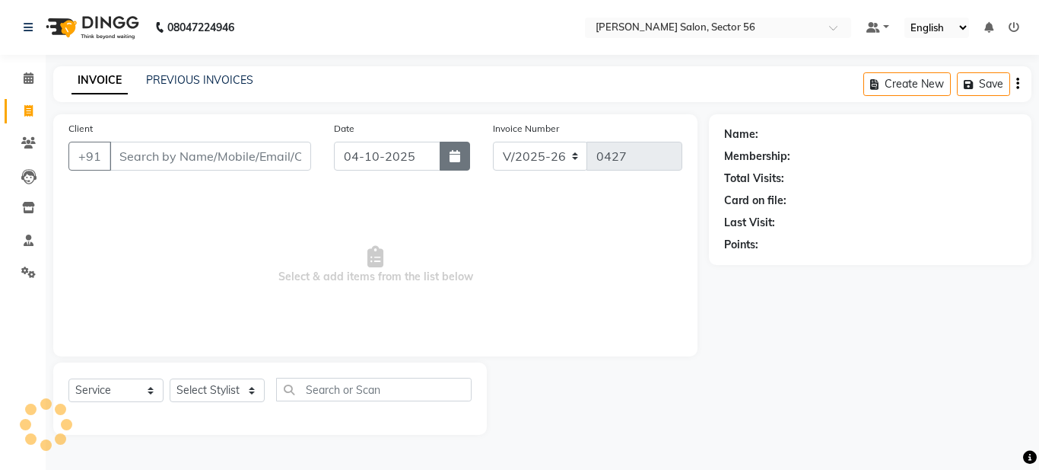
click at [460, 151] on icon "button" at bounding box center [455, 156] width 11 height 12
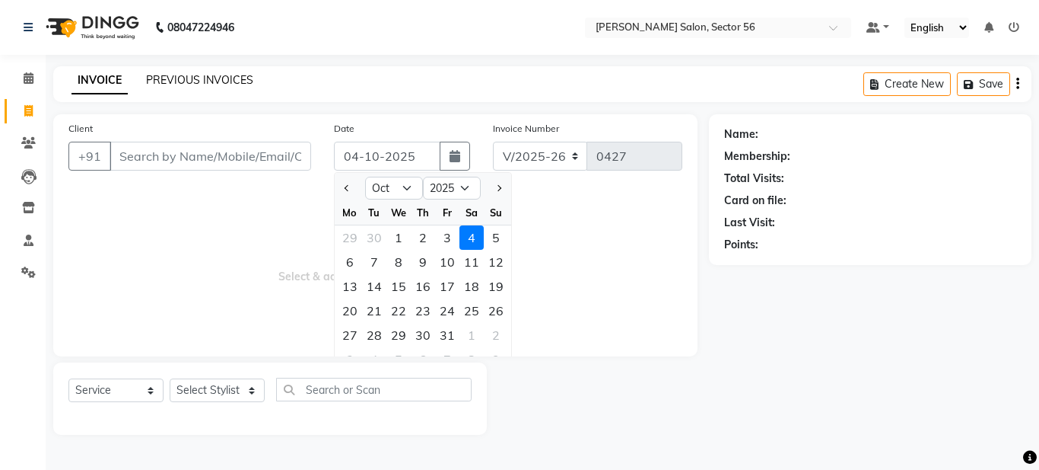
click at [199, 77] on link "PREVIOUS INVOICES" at bounding box center [199, 80] width 107 height 14
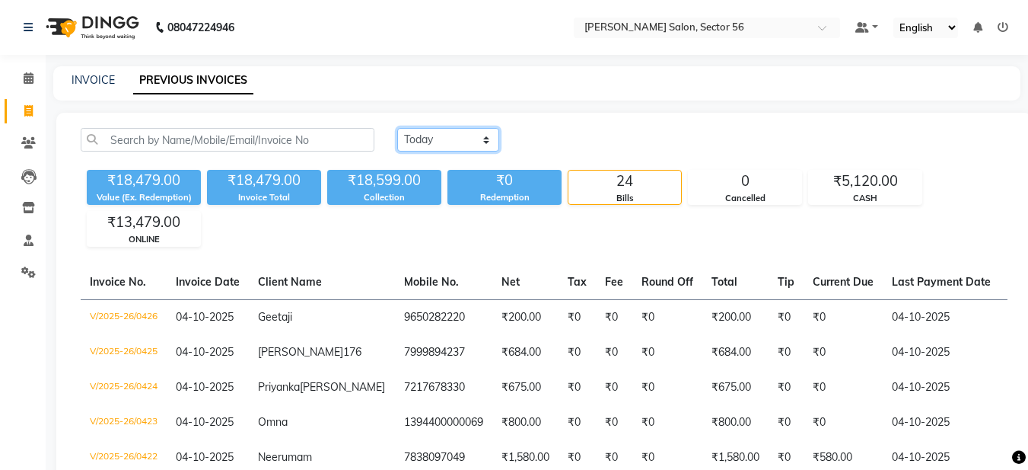
click at [444, 142] on select "Today Yesterday Custom Range" at bounding box center [448, 140] width 102 height 24
click at [397, 128] on select "Today Yesterday Custom Range" at bounding box center [448, 140] width 102 height 24
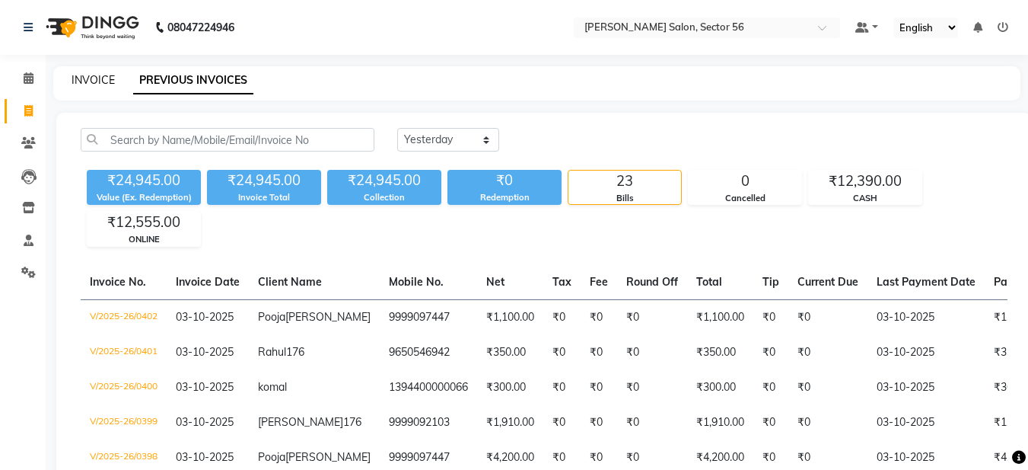
click at [83, 81] on link "INVOICE" at bounding box center [93, 80] width 43 height 14
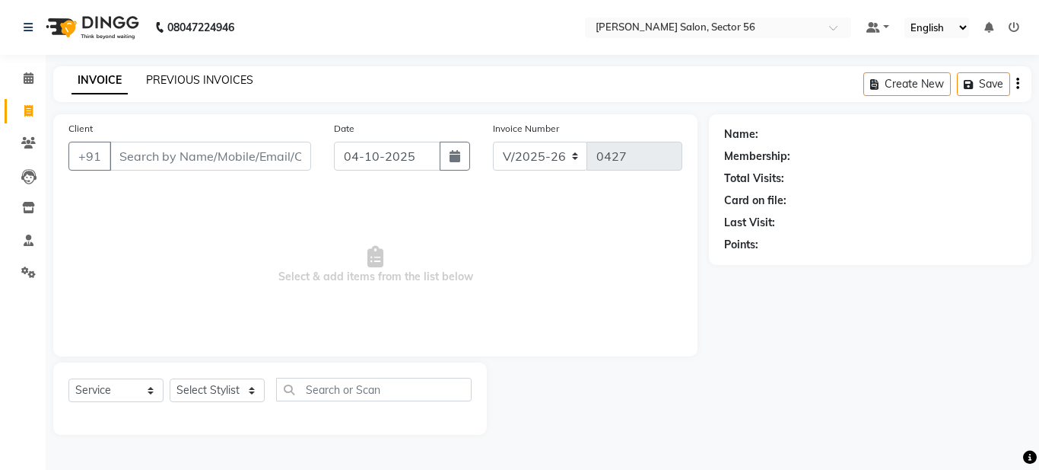
click at [176, 75] on link "PREVIOUS INVOICES" at bounding box center [199, 80] width 107 height 14
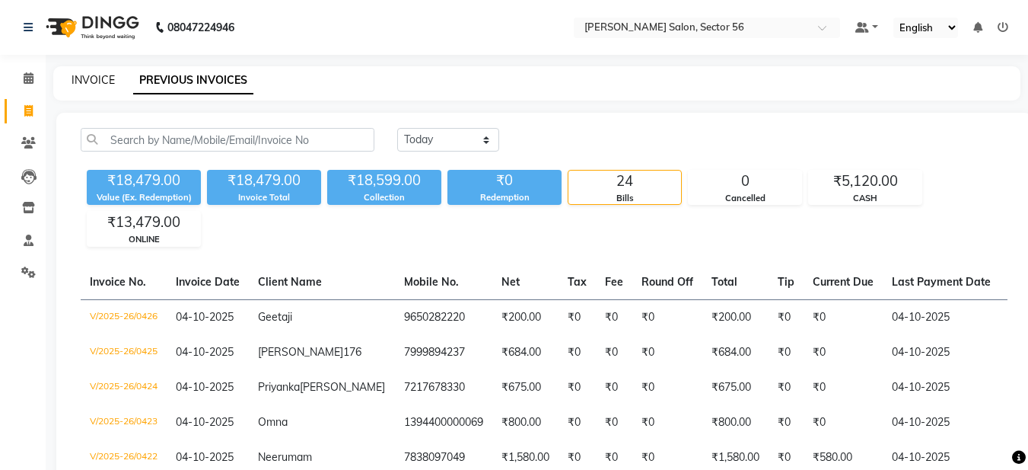
click at [95, 75] on link "INVOICE" at bounding box center [93, 80] width 43 height 14
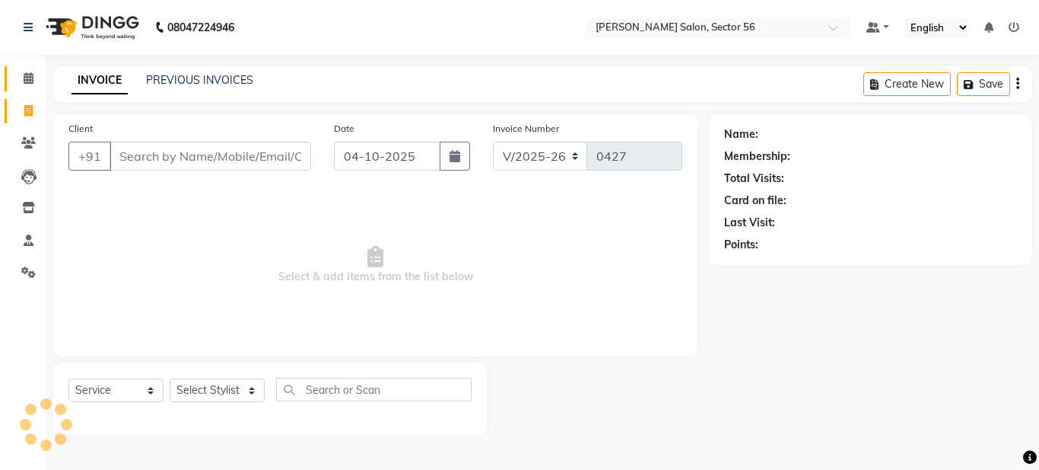
click at [33, 75] on icon at bounding box center [29, 77] width 10 height 11
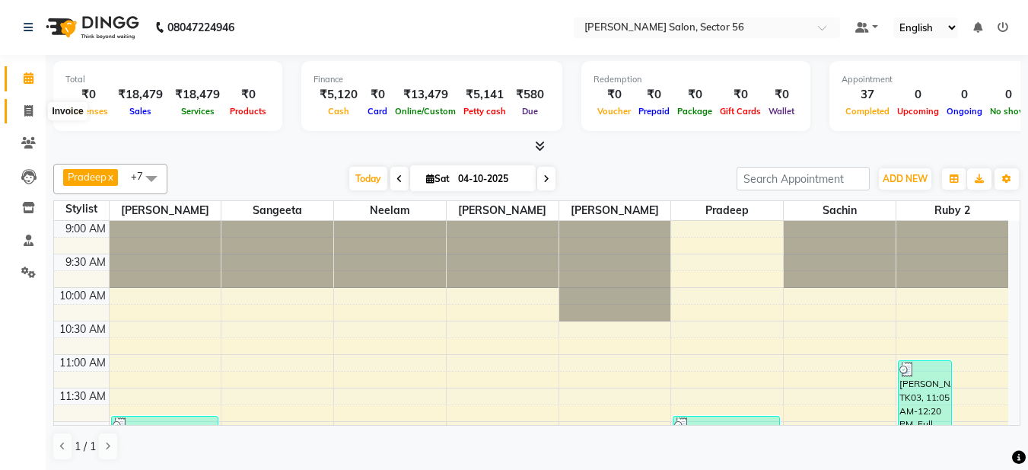
click at [30, 115] on icon at bounding box center [28, 110] width 8 height 11
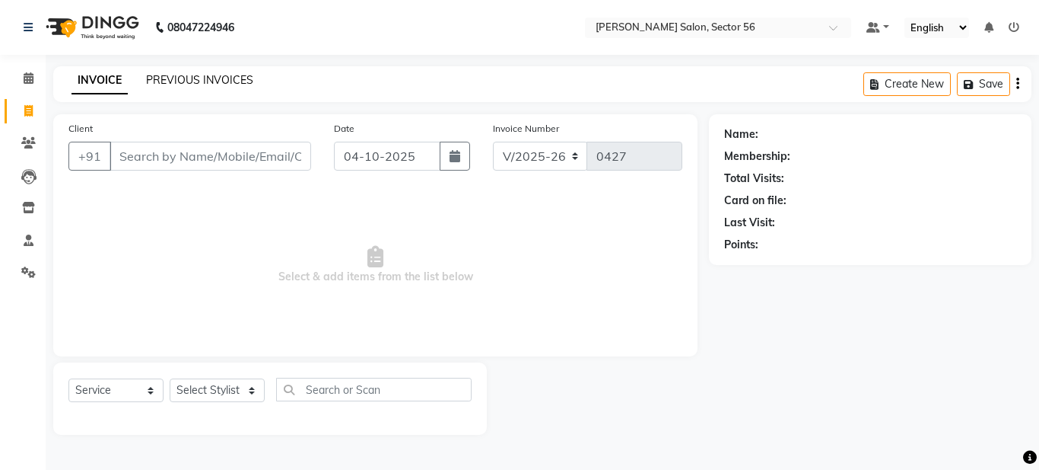
click at [173, 82] on link "PREVIOUS INVOICES" at bounding box center [199, 80] width 107 height 14
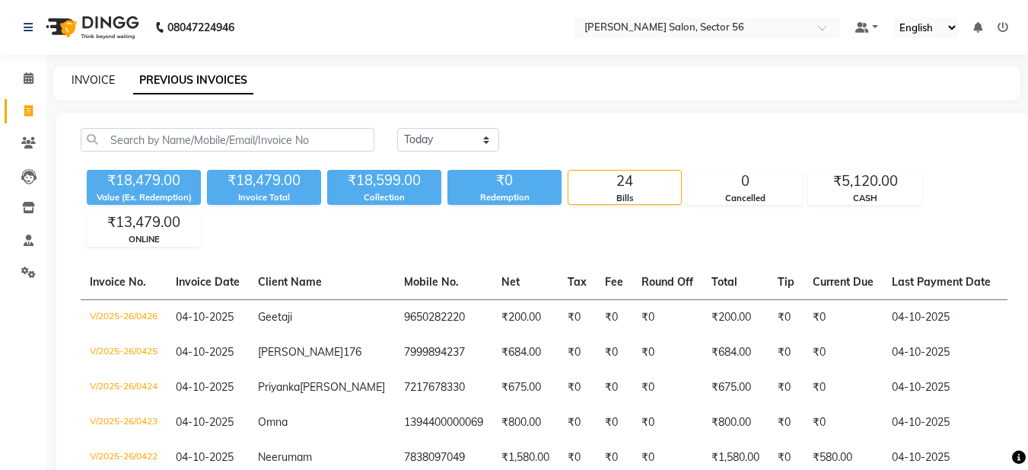
click at [88, 76] on link "INVOICE" at bounding box center [93, 80] width 43 height 14
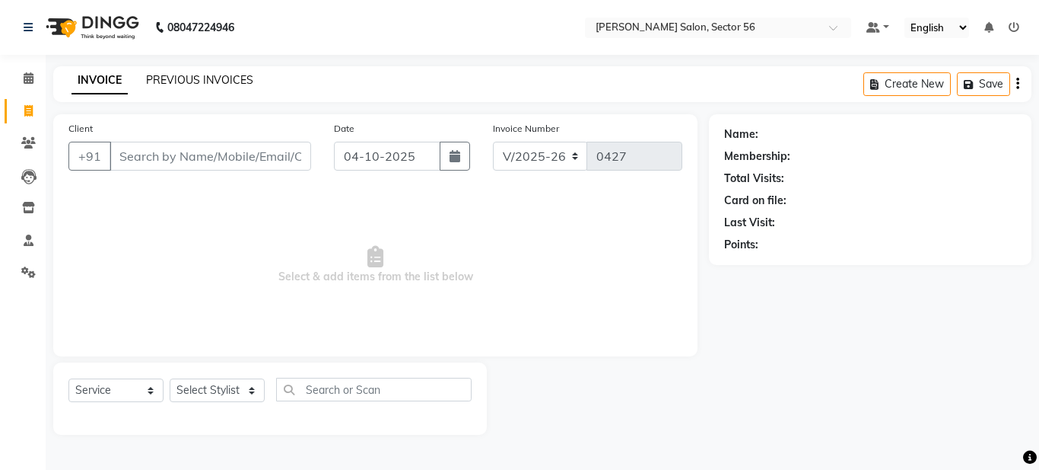
click at [212, 81] on link "PREVIOUS INVOICES" at bounding box center [199, 80] width 107 height 14
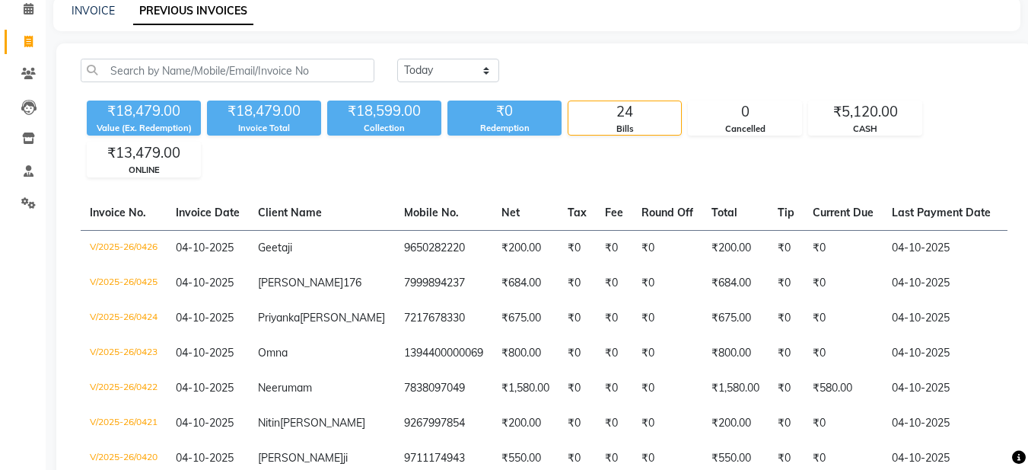
scroll to position [81, 0]
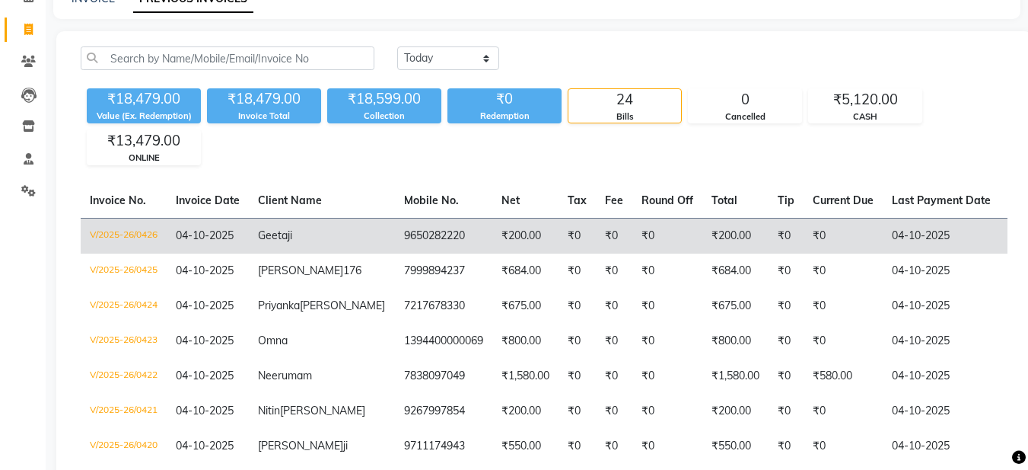
click at [395, 234] on td "9650282220" at bounding box center [443, 236] width 97 height 36
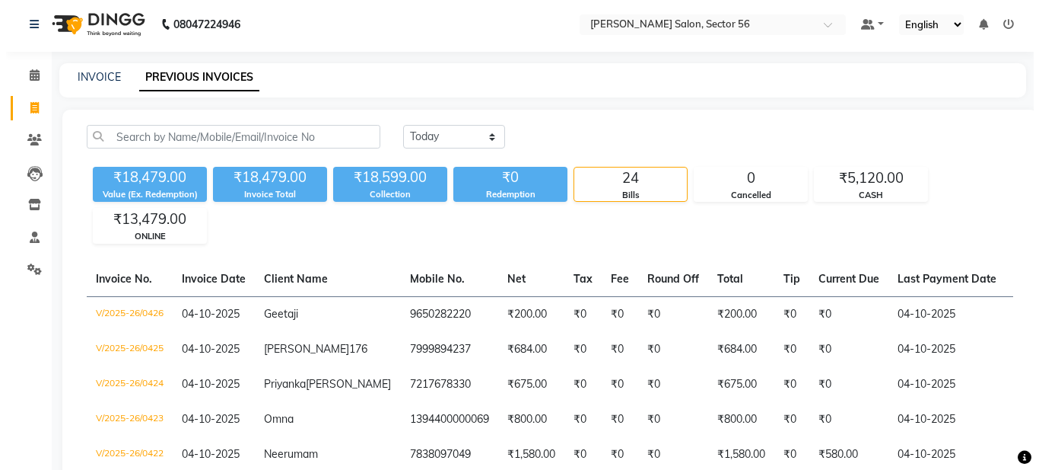
scroll to position [0, 0]
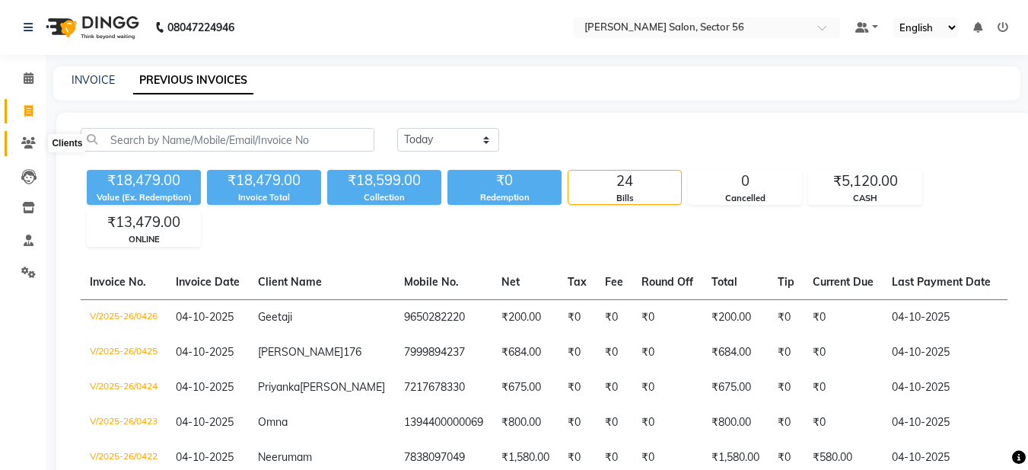
click at [27, 145] on icon at bounding box center [28, 142] width 14 height 11
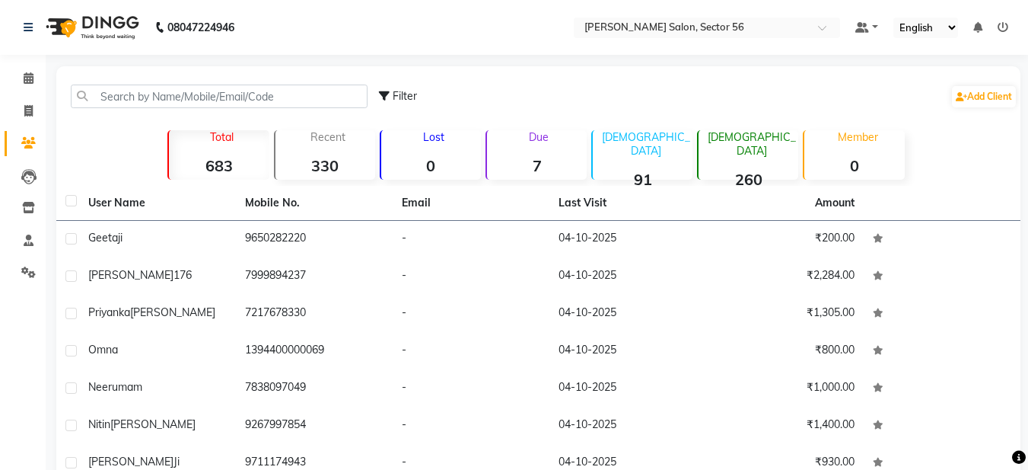
click at [191, 135] on p "Total" at bounding box center [222, 137] width 94 height 14
click at [160, 99] on input "text" at bounding box center [219, 96] width 297 height 24
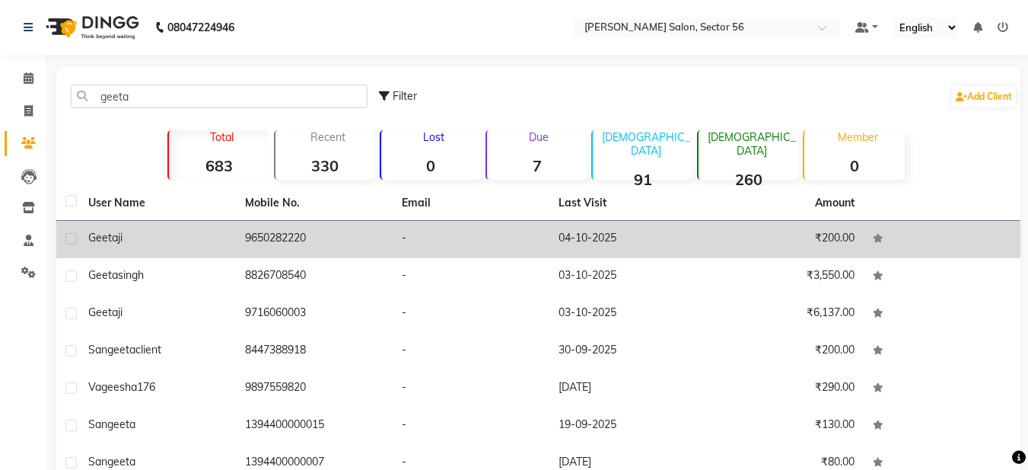
click at [275, 236] on td "9650282220" at bounding box center [314, 239] width 157 height 37
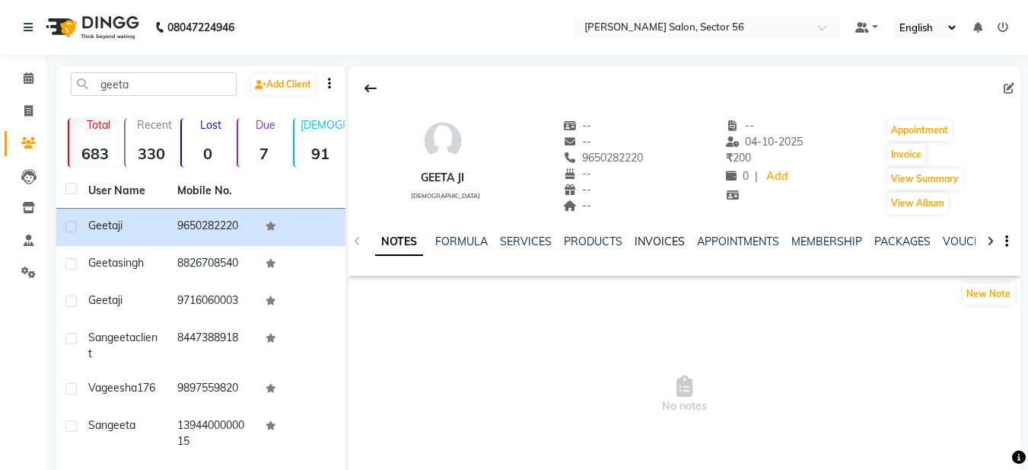
click at [663, 243] on link "INVOICES" at bounding box center [660, 241] width 50 height 14
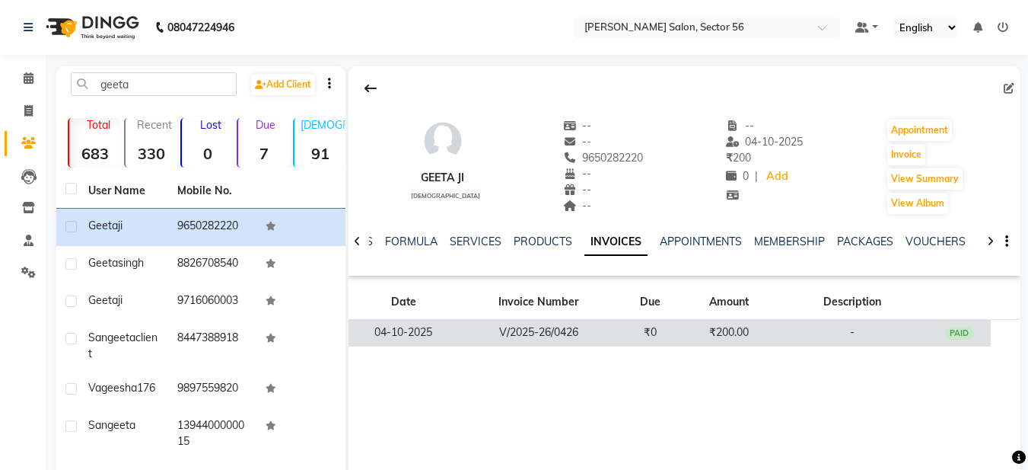
click at [733, 329] on td "₹200.00" at bounding box center [729, 333] width 94 height 27
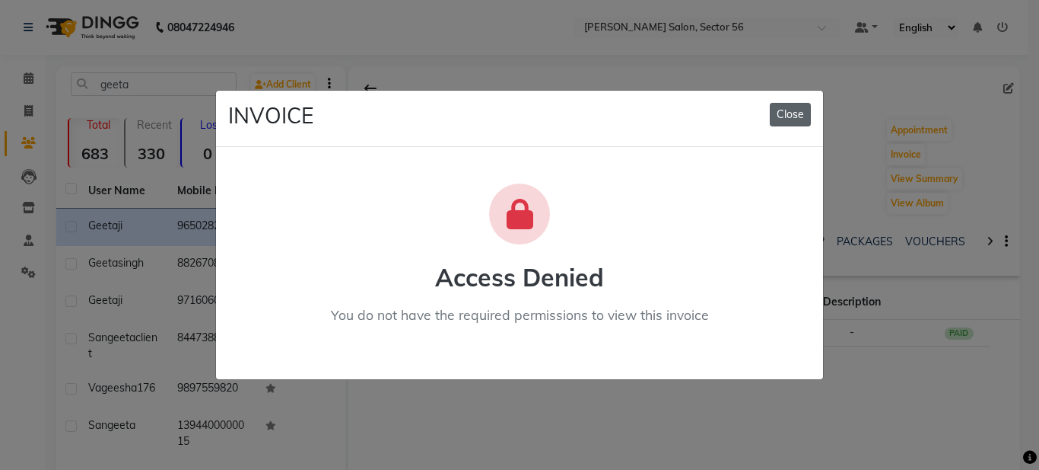
click at [797, 117] on button "Close" at bounding box center [790, 115] width 41 height 24
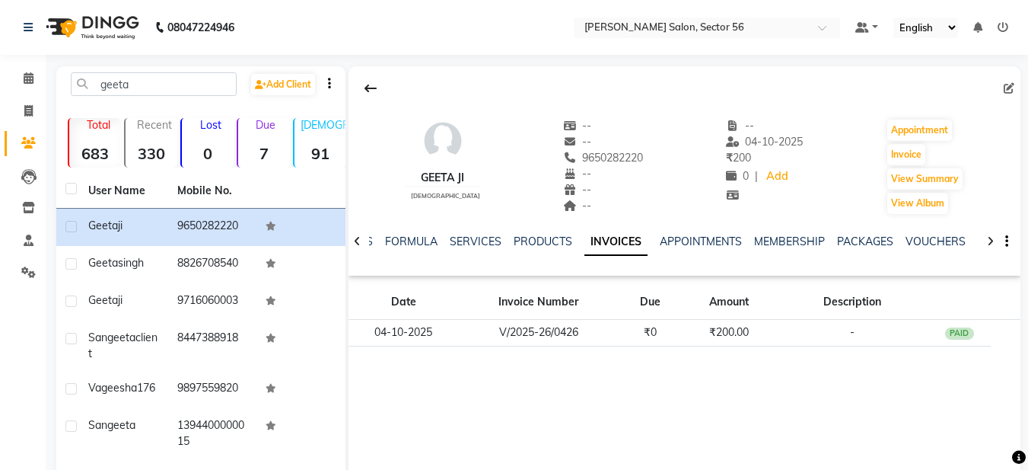
click at [1000, 30] on icon at bounding box center [1003, 27] width 11 height 11
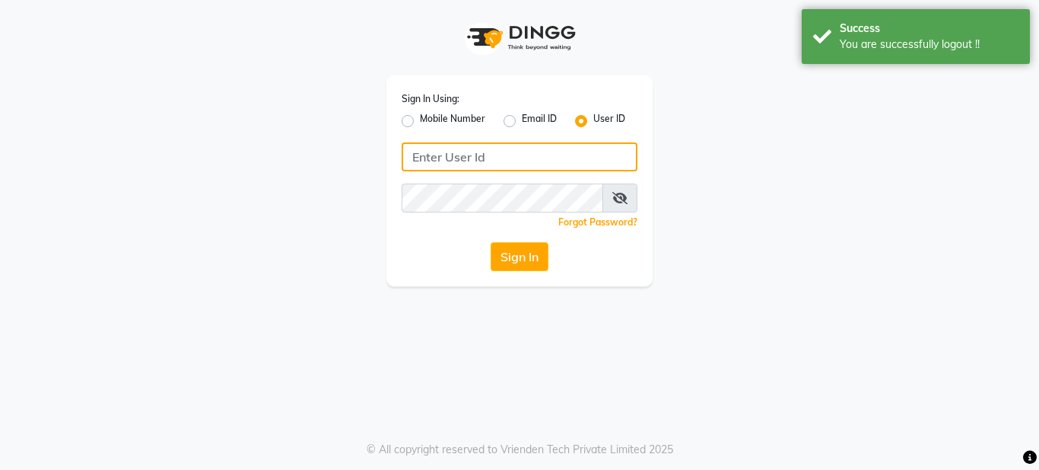
click at [524, 160] on input "Username" at bounding box center [520, 156] width 236 height 29
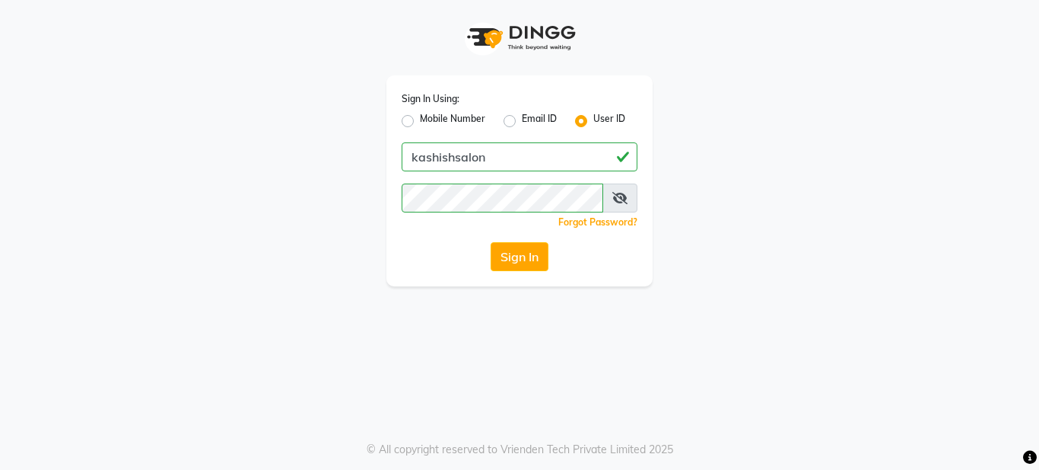
drag, startPoint x: 491, startPoint y: 310, endPoint x: 527, endPoint y: 279, distance: 48.0
click at [492, 310] on div "Sign In Using: Mobile Number Email ID User ID kashishsalon Remember me Forgot P…" at bounding box center [519, 235] width 1039 height 470
click at [533, 263] on button "Sign In" at bounding box center [520, 256] width 58 height 29
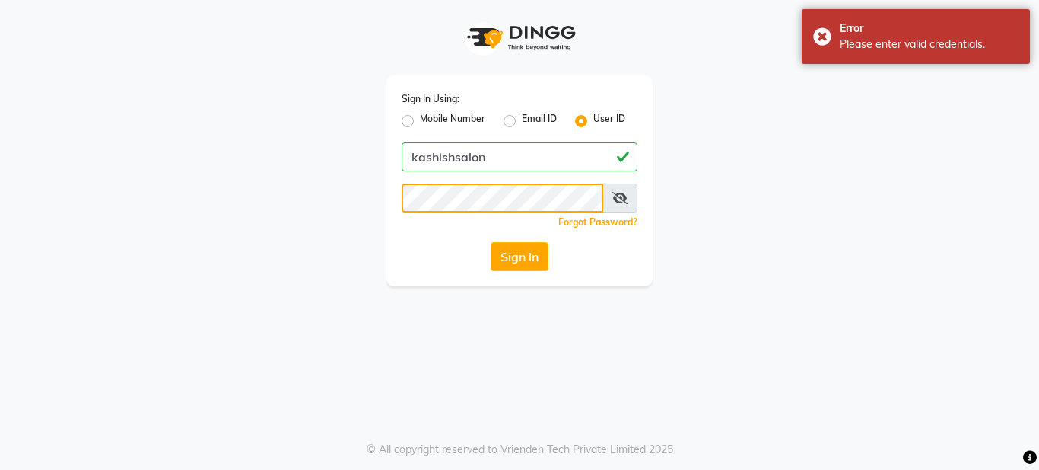
click at [374, 190] on div "Sign In Using: Mobile Number Email ID User ID kashishsalon Remember me Forgot P…" at bounding box center [520, 143] width 868 height 286
click at [499, 345] on div "Sign In Using: Mobile Number Email ID User ID kashishsalon Remember me Forgot P…" at bounding box center [519, 235] width 1039 height 470
click at [526, 255] on button "Sign In" at bounding box center [520, 256] width 58 height 29
